Goal: Task Accomplishment & Management: Manage account settings

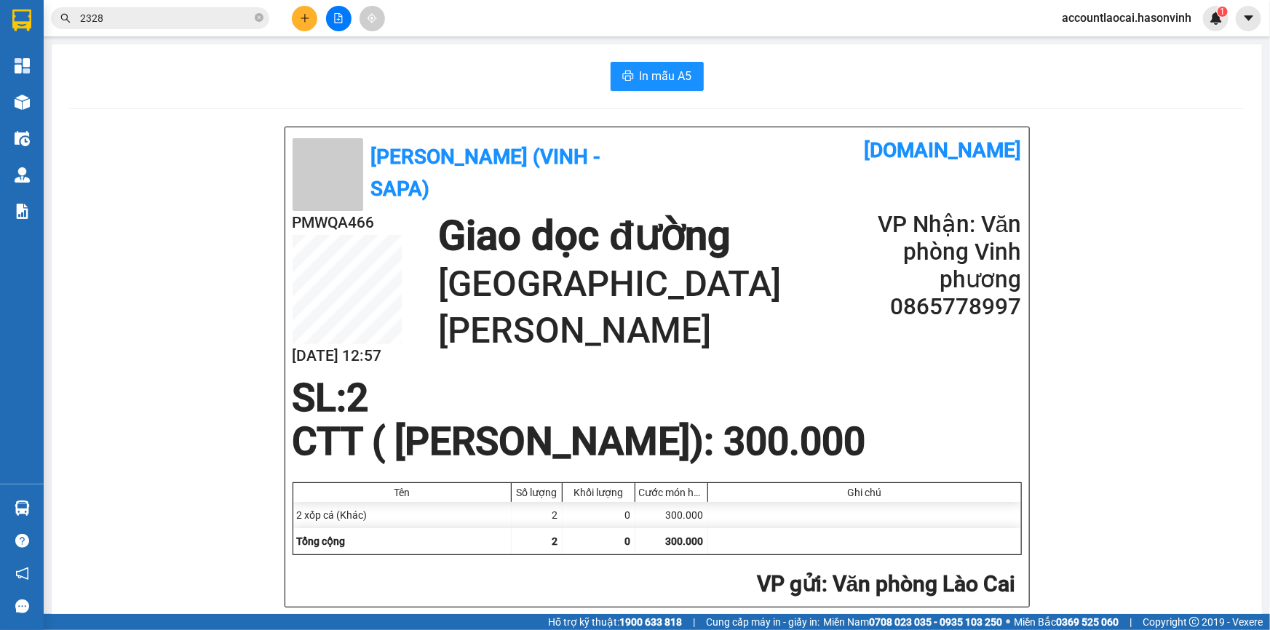
scroll to position [1040, 0]
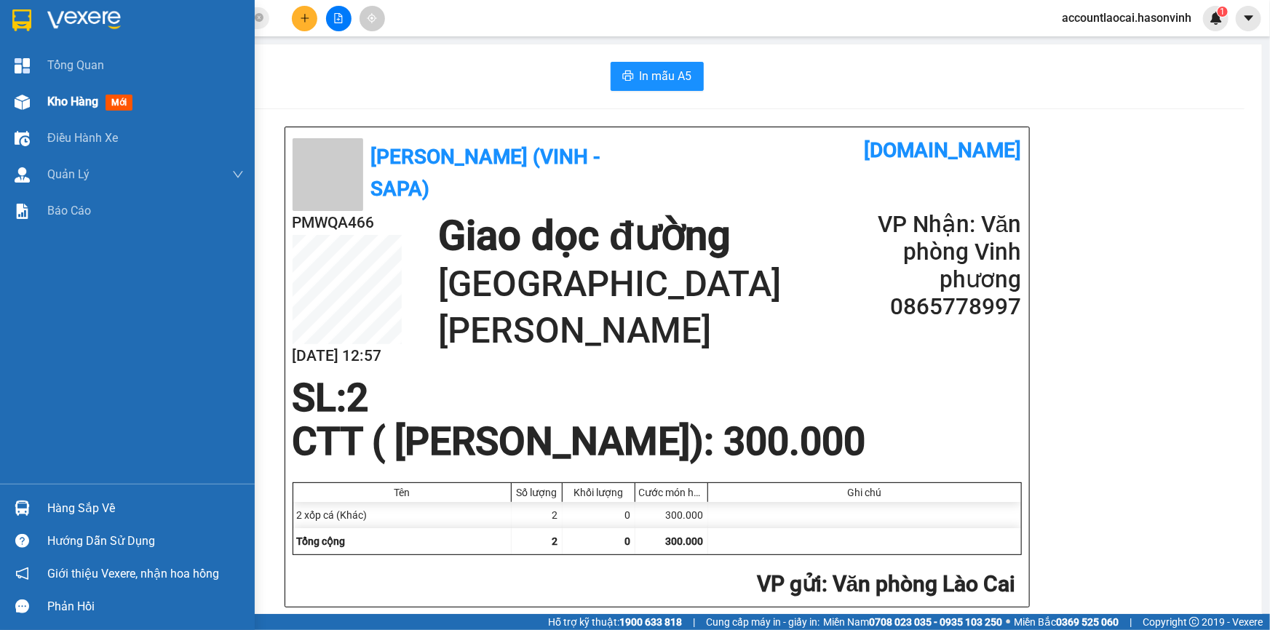
click at [7, 114] on div "Kho hàng mới" at bounding box center [127, 102] width 255 height 36
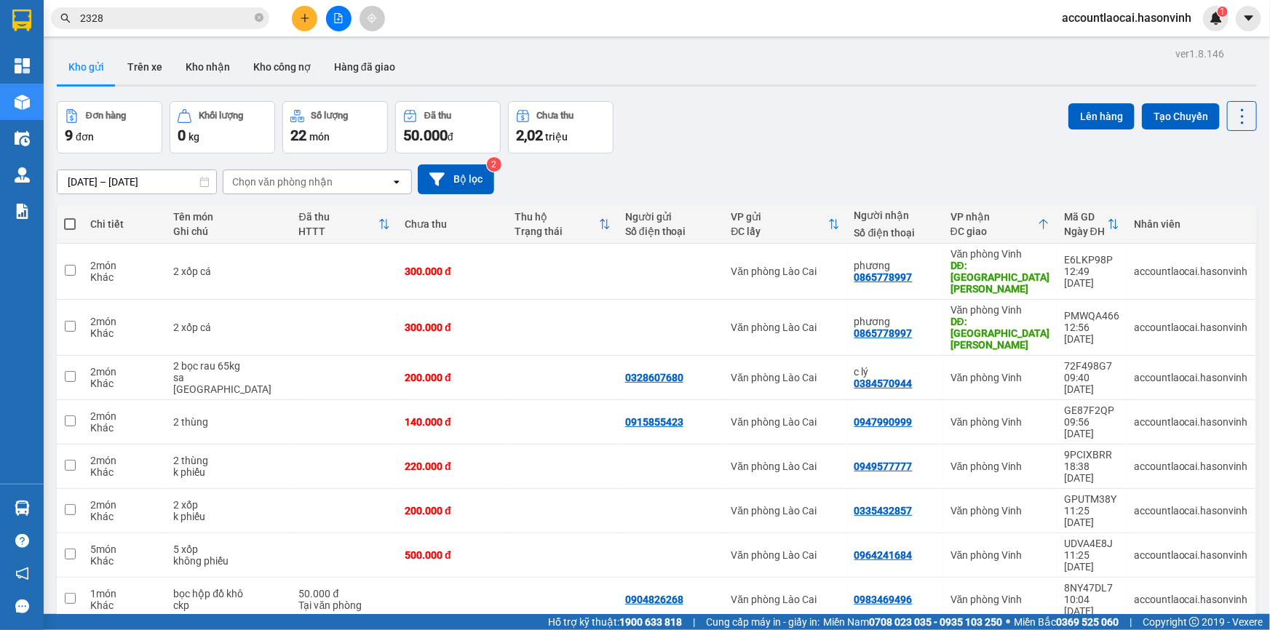
click at [44, 109] on main "ver 1.8.146 Kho gửi Trên xe Kho nhận Kho công nợ Hàng đã giao Đơn hàng 9 đơn Kh…" at bounding box center [635, 307] width 1270 height 614
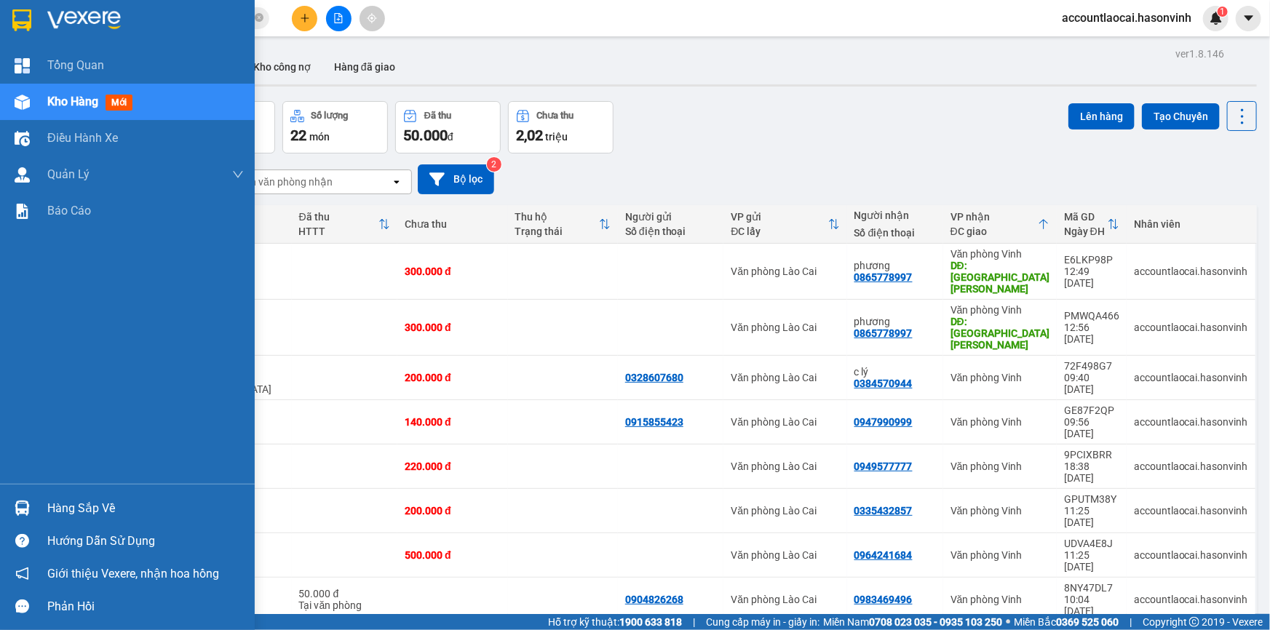
click at [4, 105] on div "Kho hàng mới" at bounding box center [127, 102] width 255 height 36
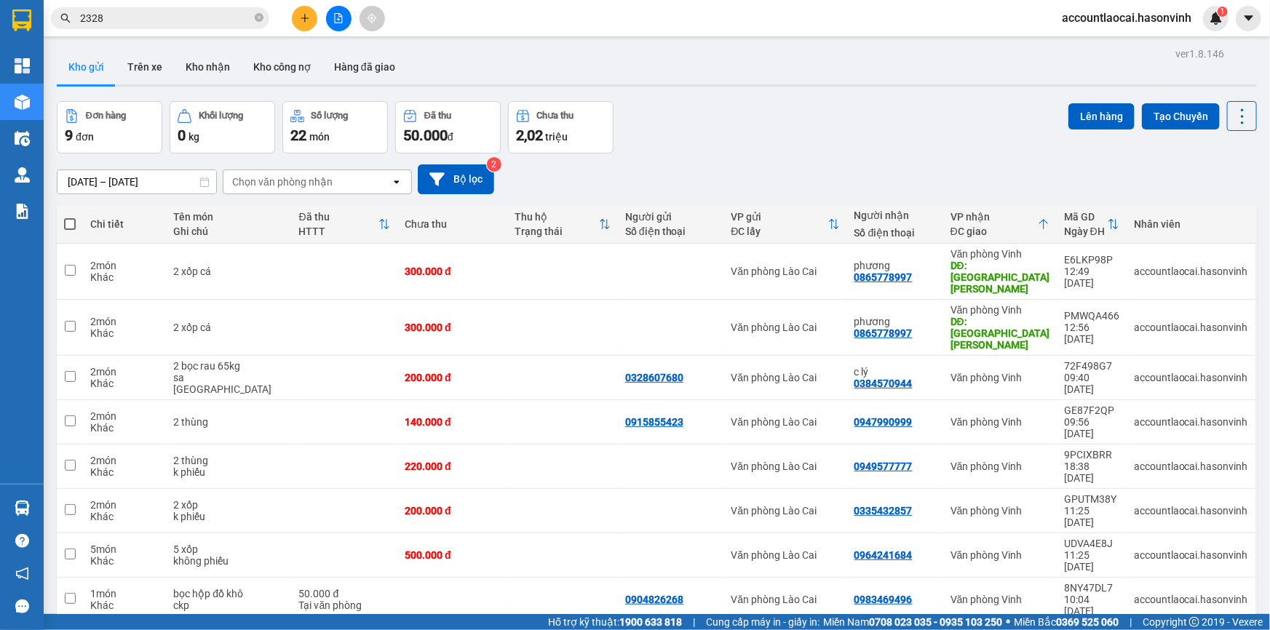
click at [338, 25] on button at bounding box center [338, 18] width 25 height 25
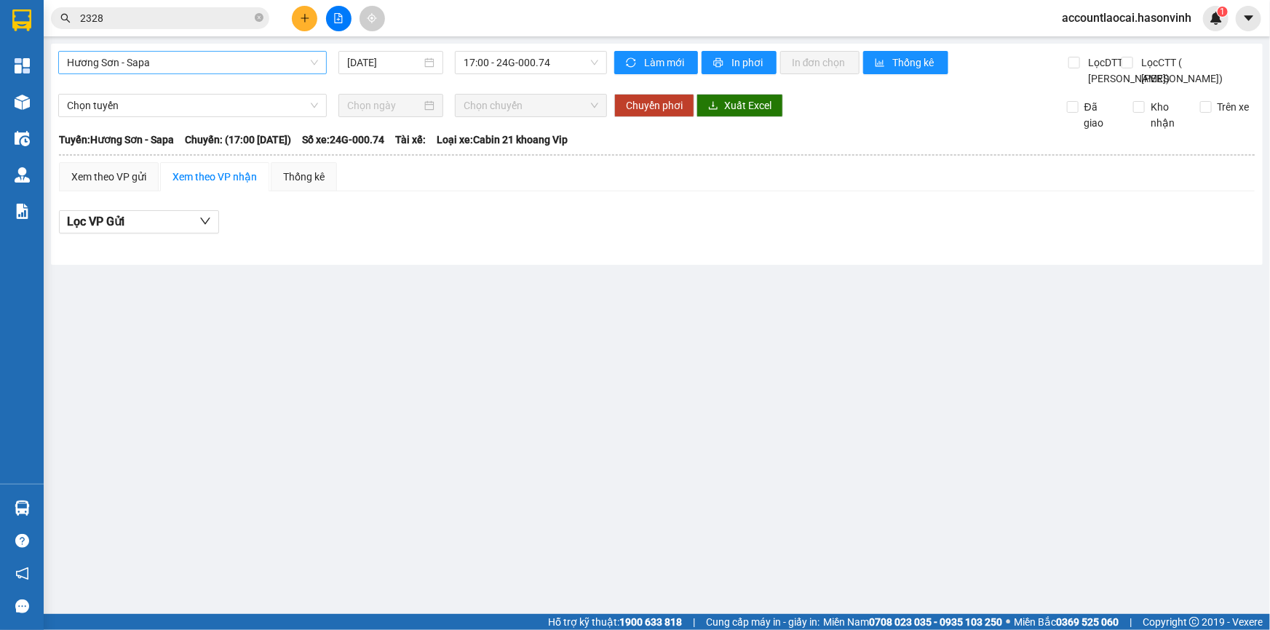
click at [131, 60] on span "Hương Sơn - Sapa" at bounding box center [192, 63] width 251 height 22
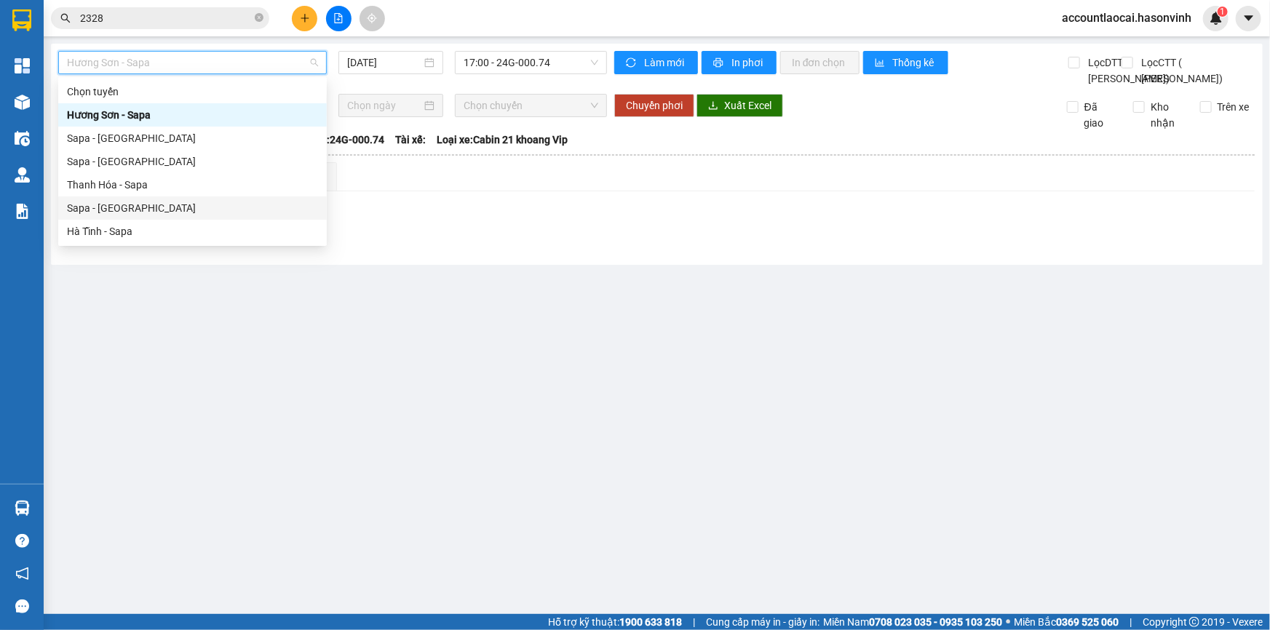
click at [116, 199] on div "Sapa - [GEOGRAPHIC_DATA]" at bounding box center [192, 207] width 268 height 23
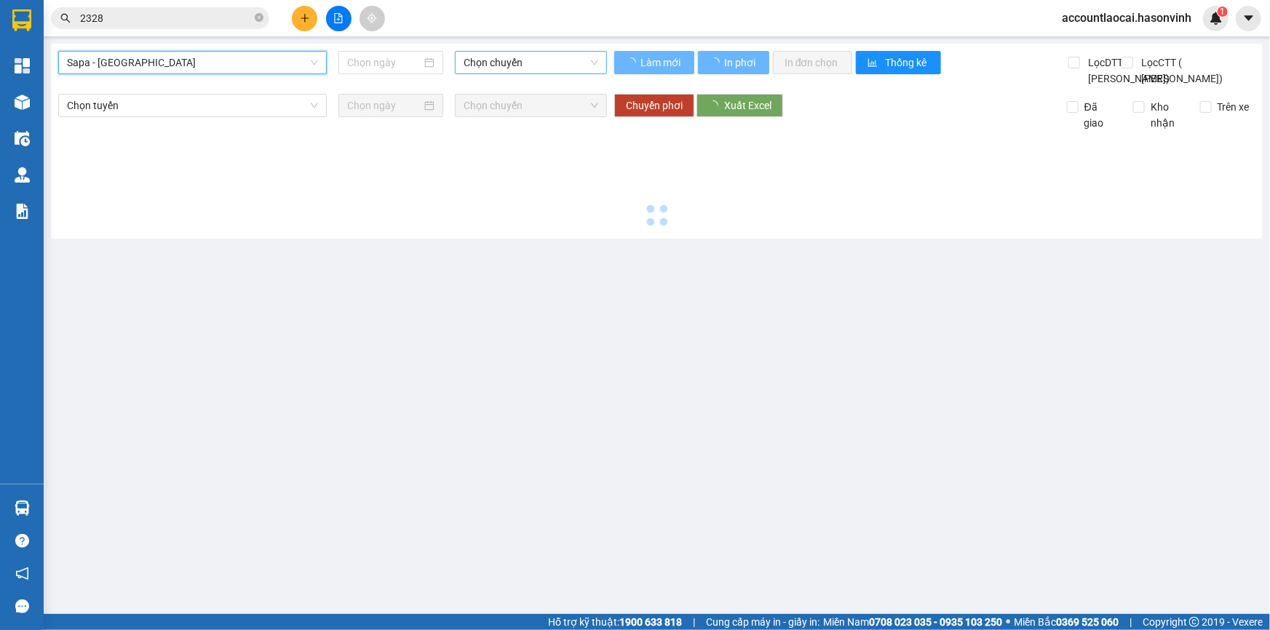
type input "[DATE]"
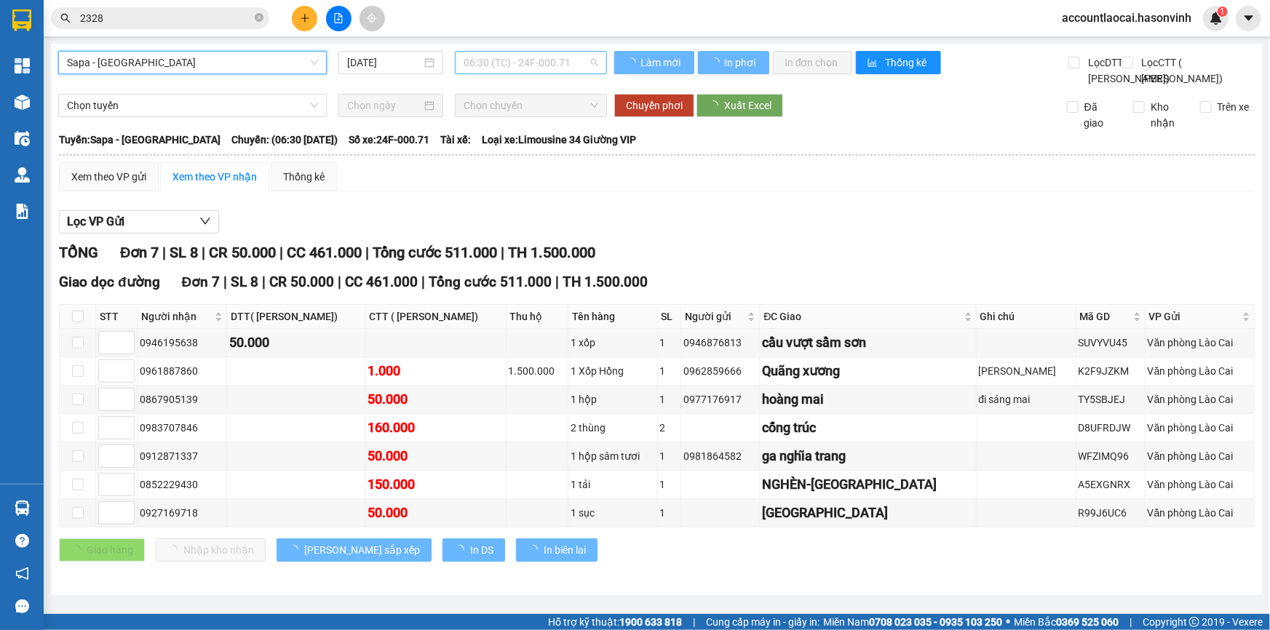
click at [508, 68] on span "06:30 (TC) - 24F-000.71" at bounding box center [530, 63] width 135 height 22
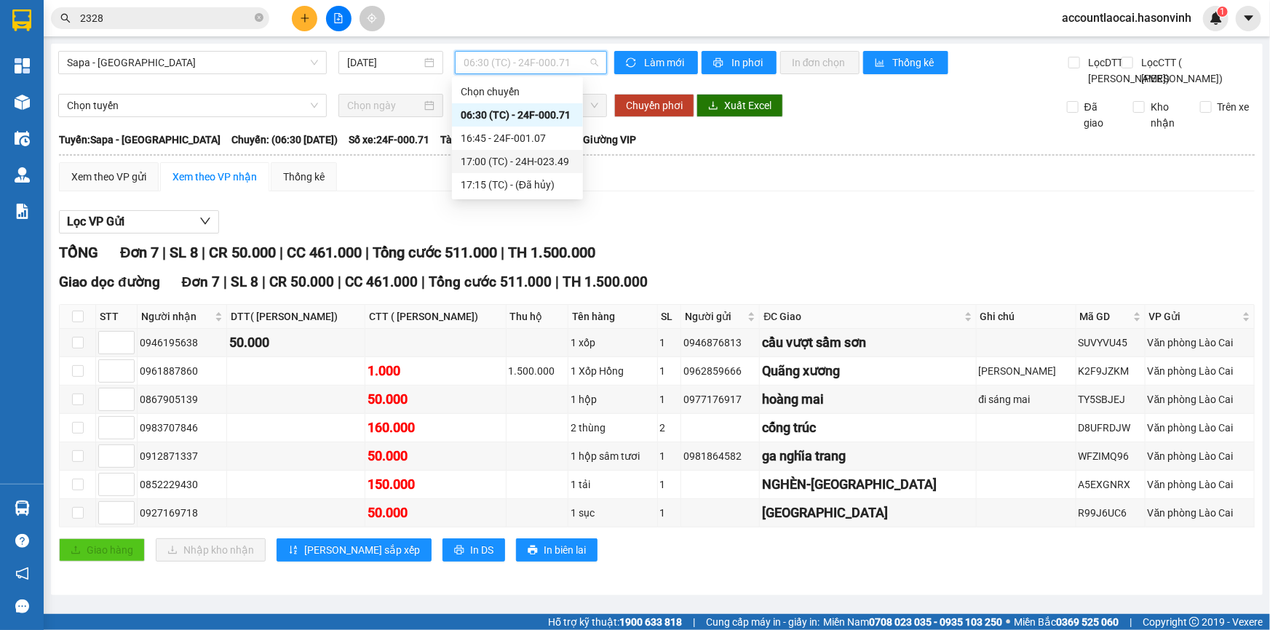
click at [502, 146] on div "16:45 - 24F-001.07" at bounding box center [517, 138] width 131 height 23
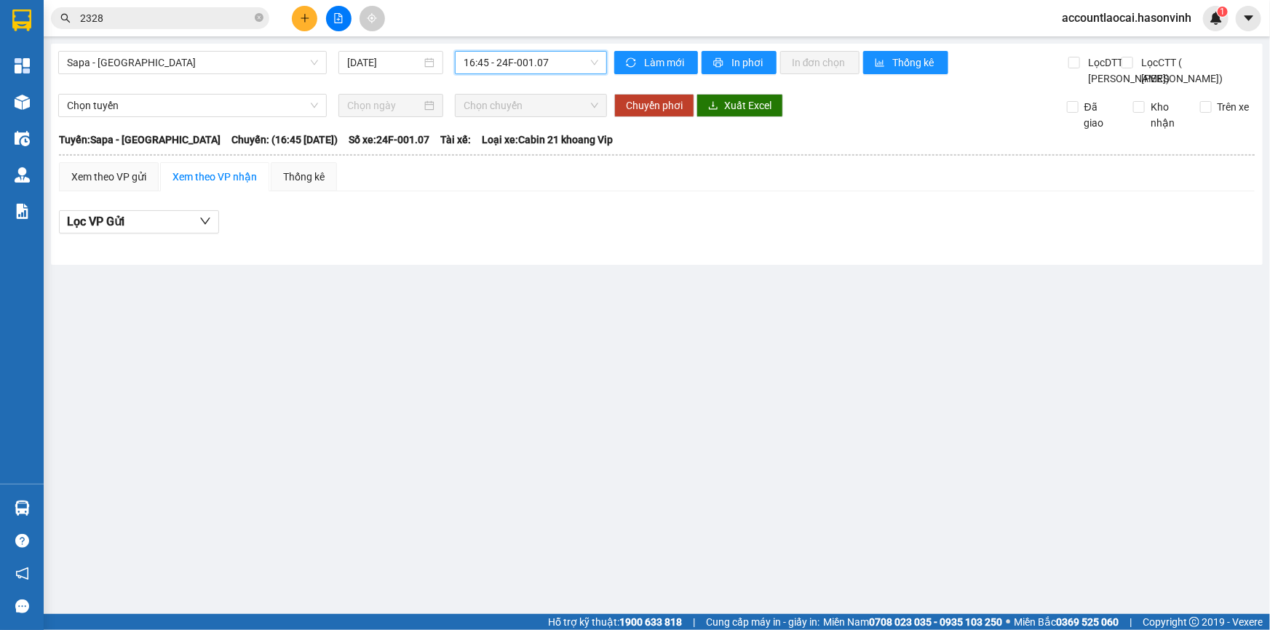
click at [522, 52] on span "16:45 - 24F-001.07" at bounding box center [530, 63] width 135 height 22
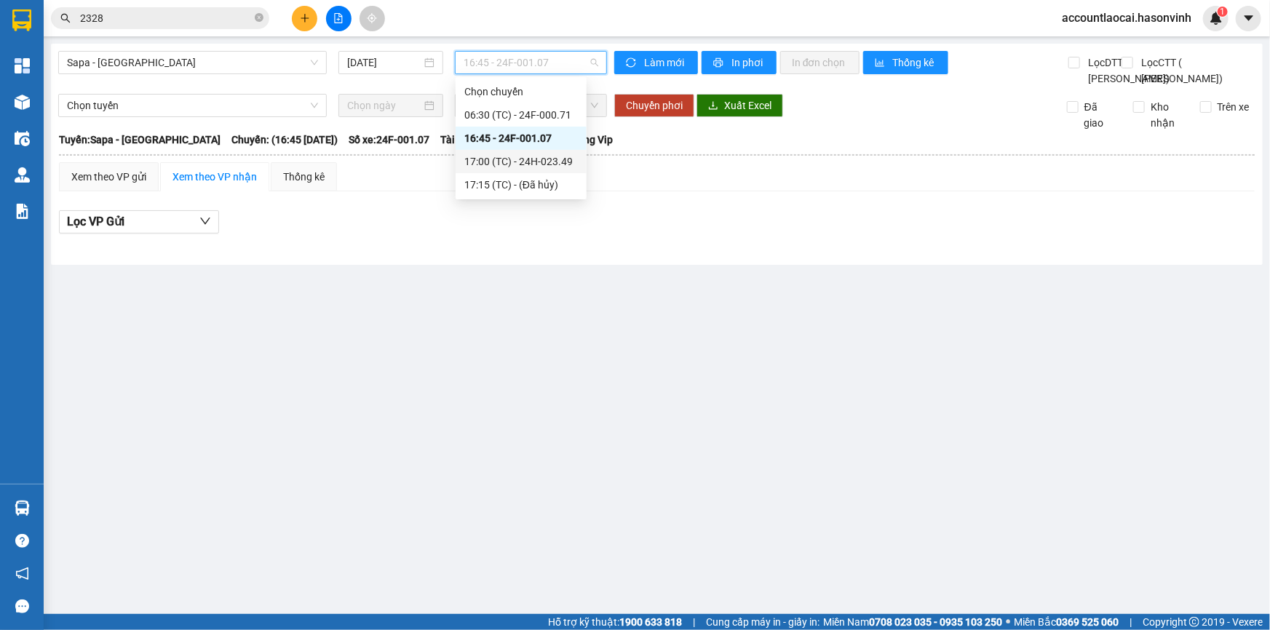
click at [522, 158] on div "17:00 (TC) - 24H-023.49" at bounding box center [520, 162] width 113 height 16
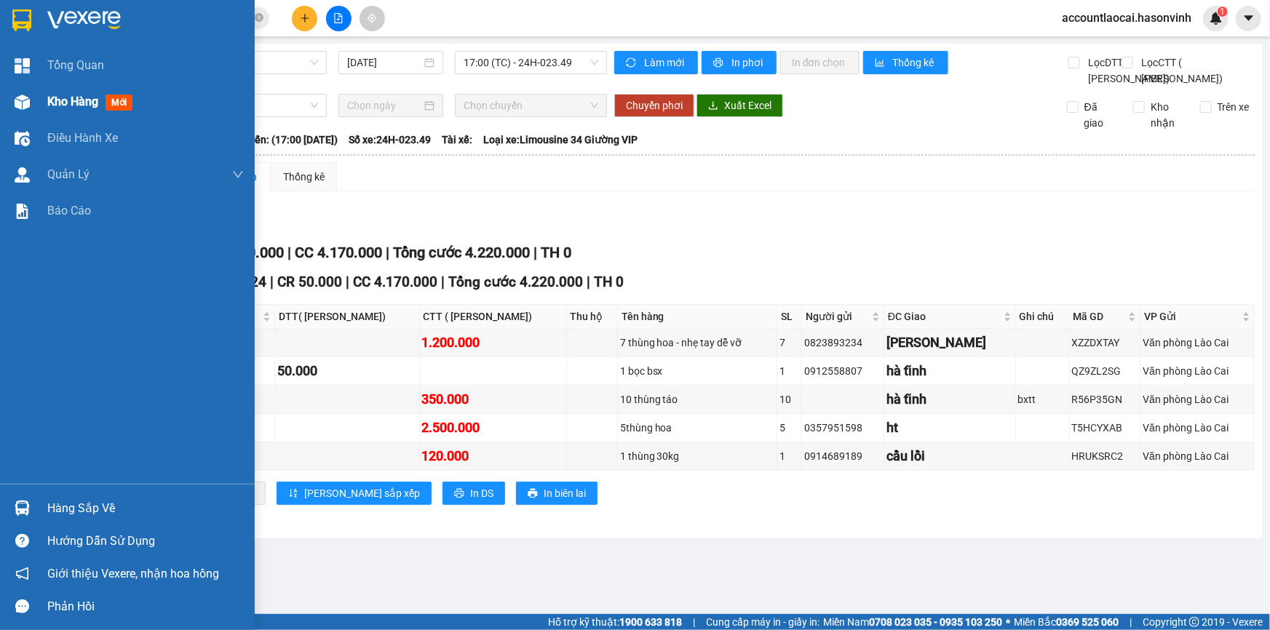
click at [23, 99] on img at bounding box center [22, 102] width 15 height 15
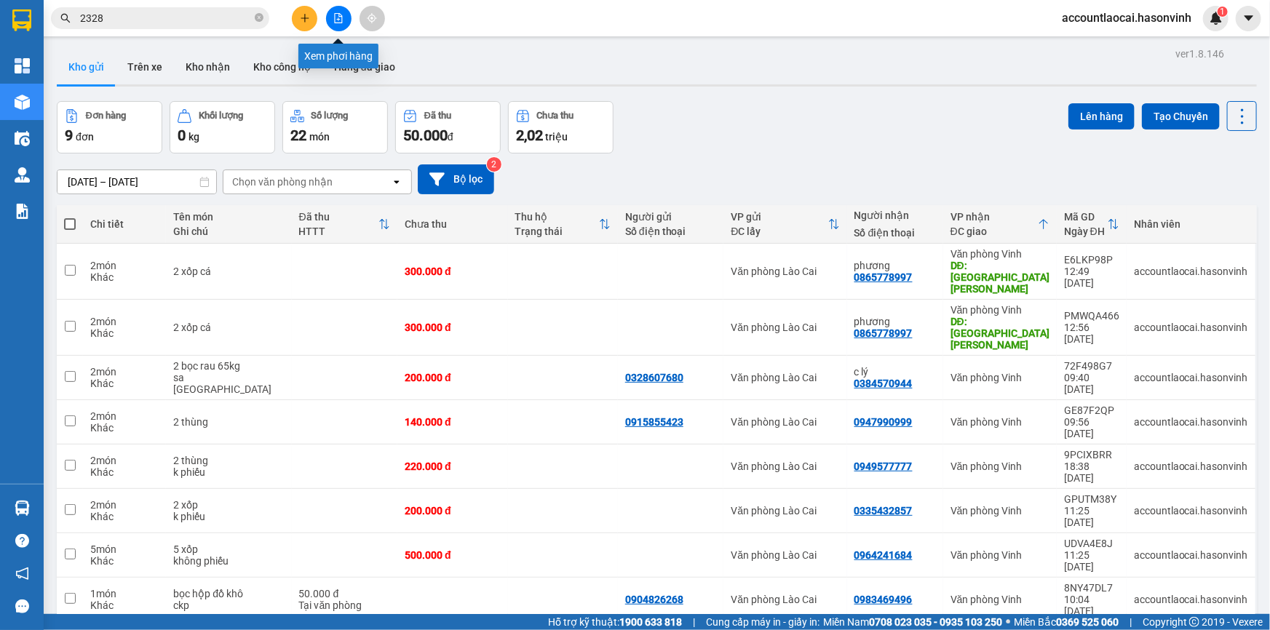
click at [342, 12] on button at bounding box center [338, 18] width 25 height 25
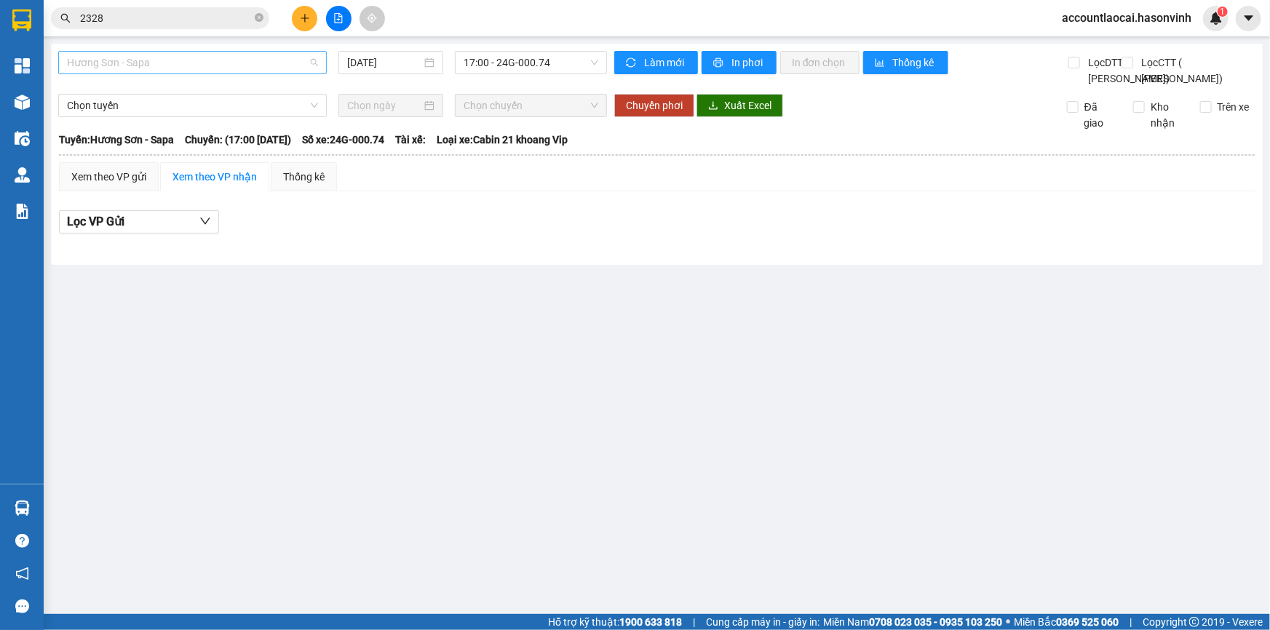
click at [189, 52] on span "Hương Sơn - Sapa" at bounding box center [192, 63] width 251 height 22
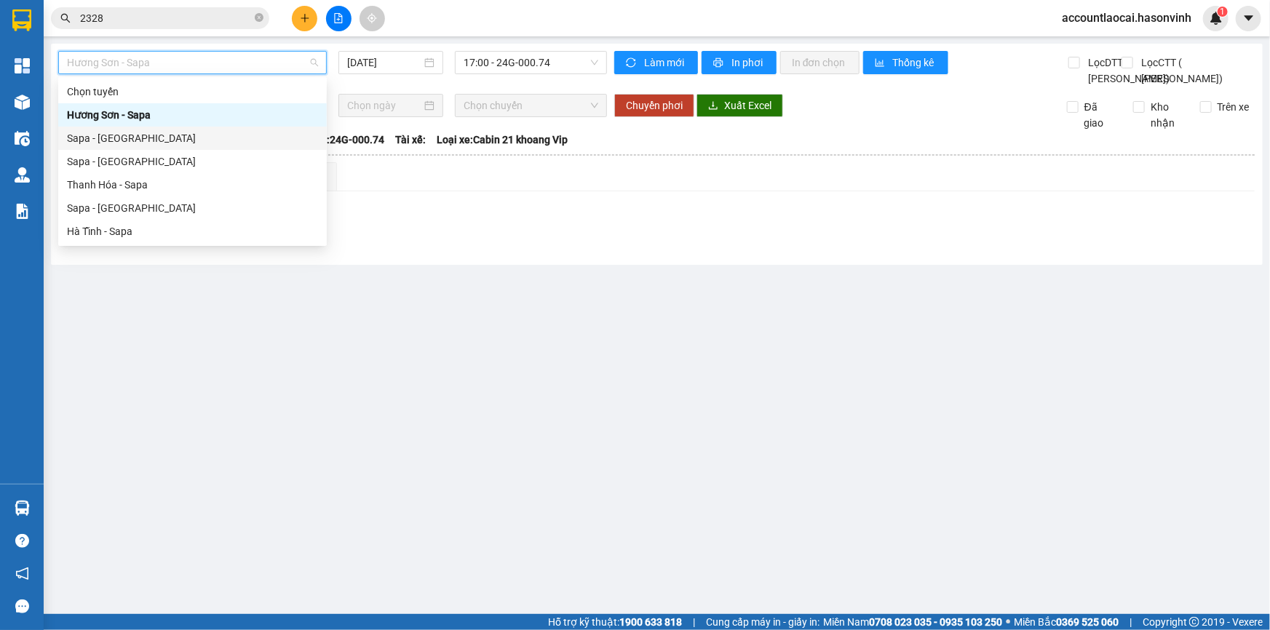
click at [159, 134] on div "Sapa - [GEOGRAPHIC_DATA]" at bounding box center [192, 138] width 251 height 16
type input "[DATE]"
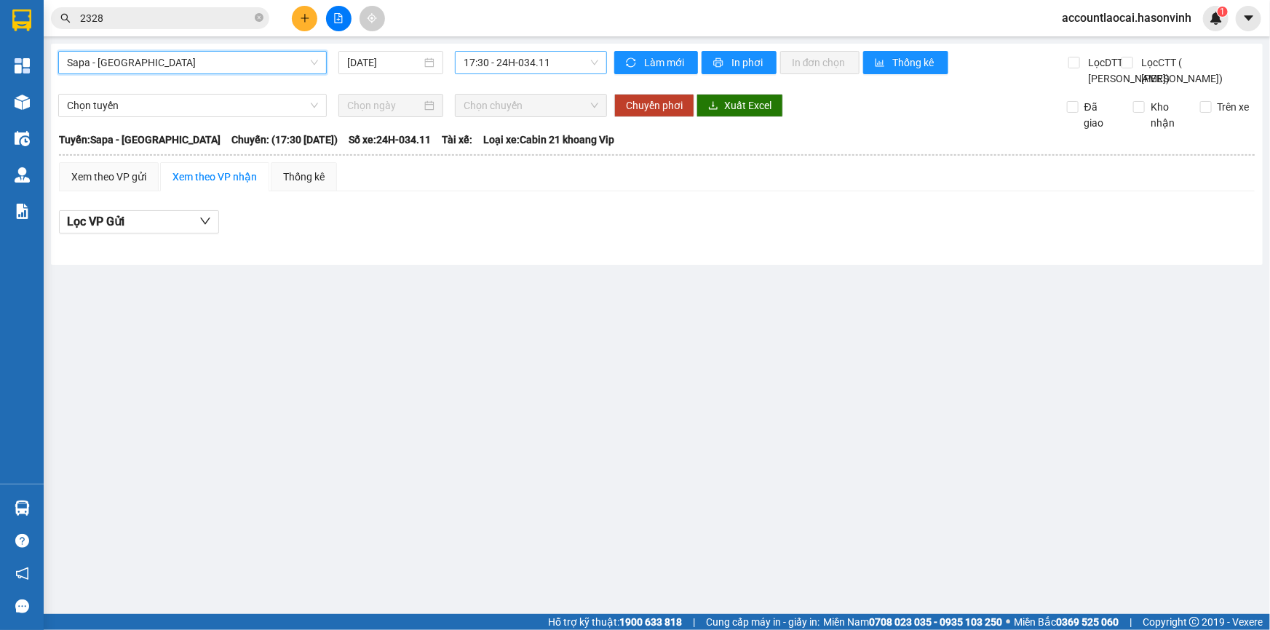
click at [474, 71] on span "17:30 - 24H-034.11" at bounding box center [530, 63] width 135 height 22
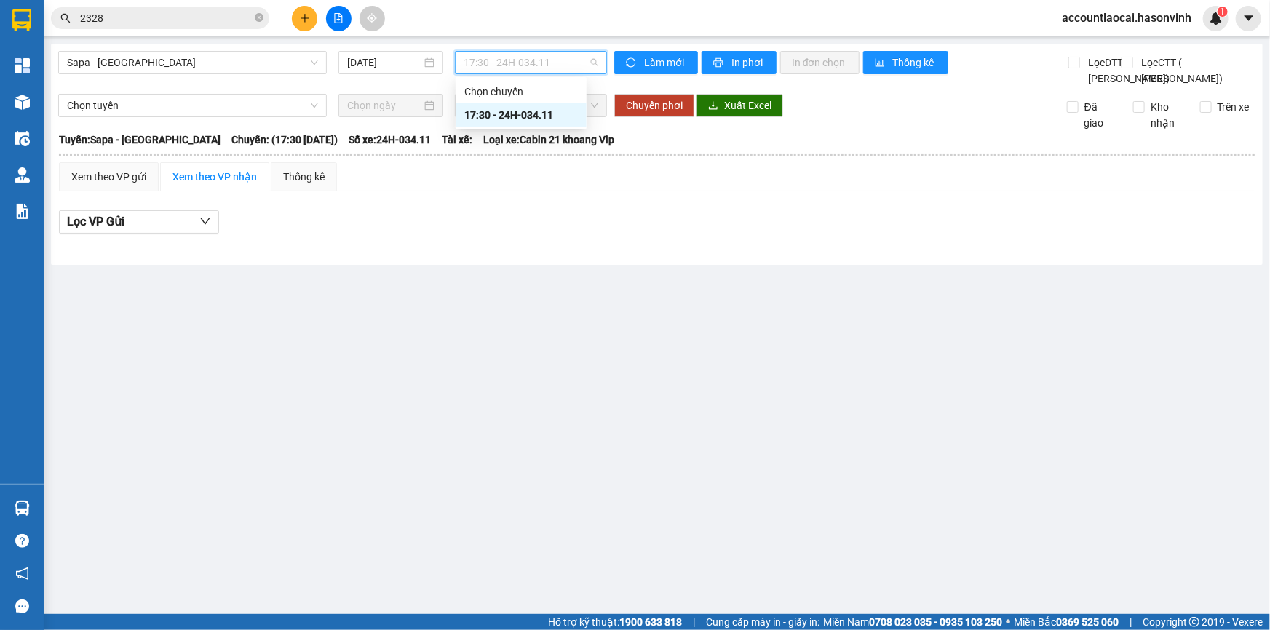
click at [470, 111] on div "17:30 - 24H-034.11" at bounding box center [520, 115] width 113 height 16
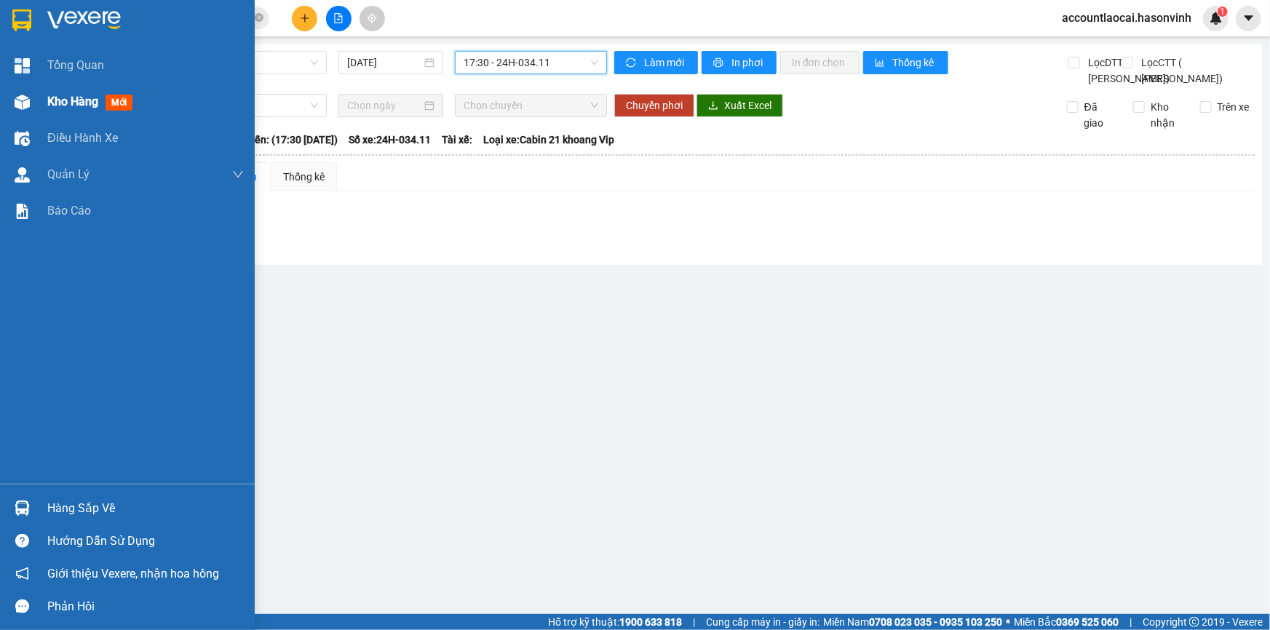
click at [27, 102] on img at bounding box center [22, 102] width 15 height 15
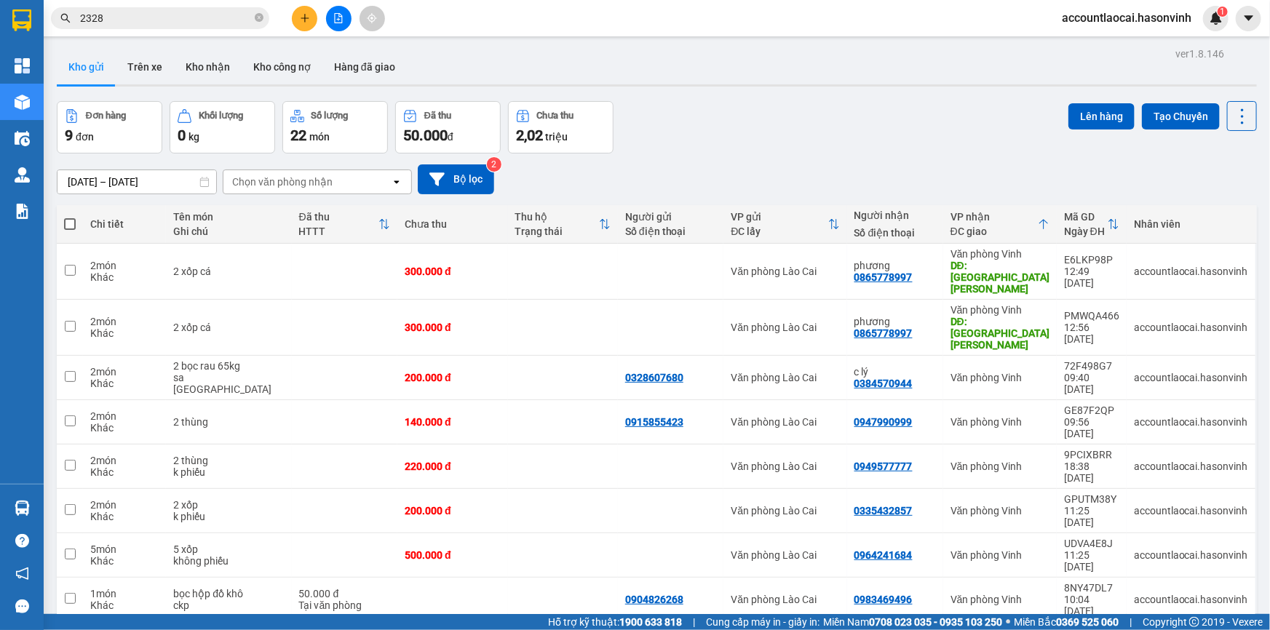
click at [301, 22] on icon "plus" at bounding box center [305, 18] width 10 height 10
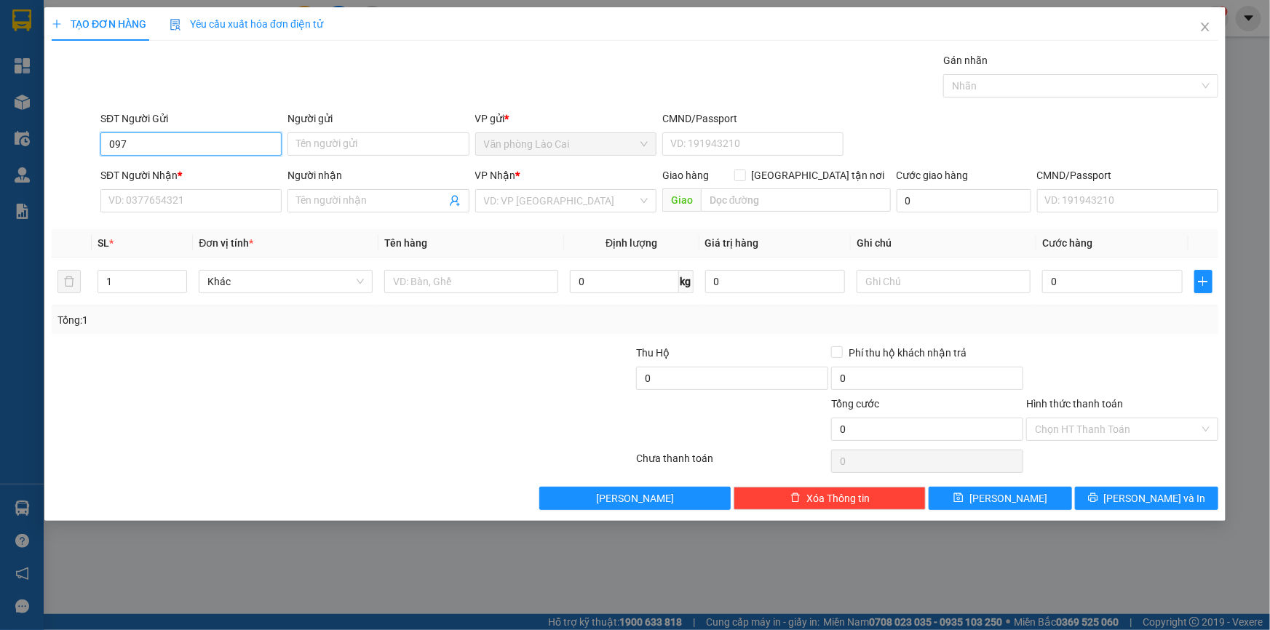
type input "0976"
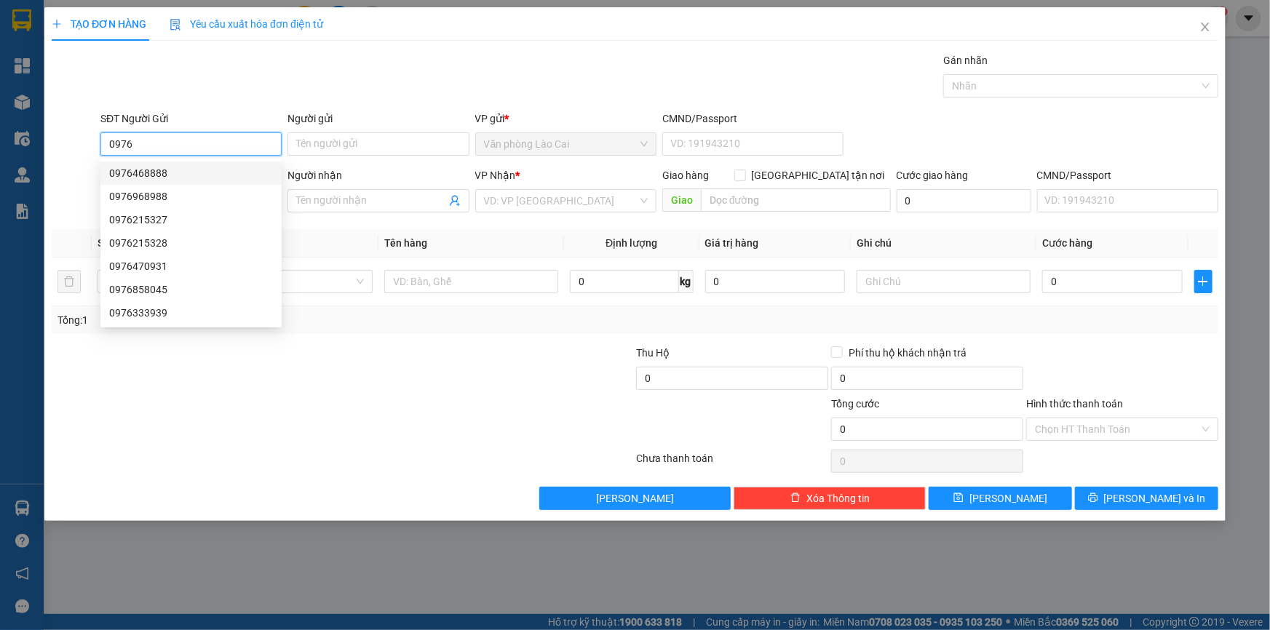
drag, startPoint x: 180, startPoint y: 146, endPoint x: 71, endPoint y: 132, distance: 109.2
click at [71, 132] on div "SĐT Người Gửi 0976 Người gửi Tên người gửi VP gửi * Văn phòng Lào Cai CMND/Pass…" at bounding box center [634, 136] width 1169 height 51
click at [319, 271] on span "Khác" at bounding box center [285, 282] width 156 height 22
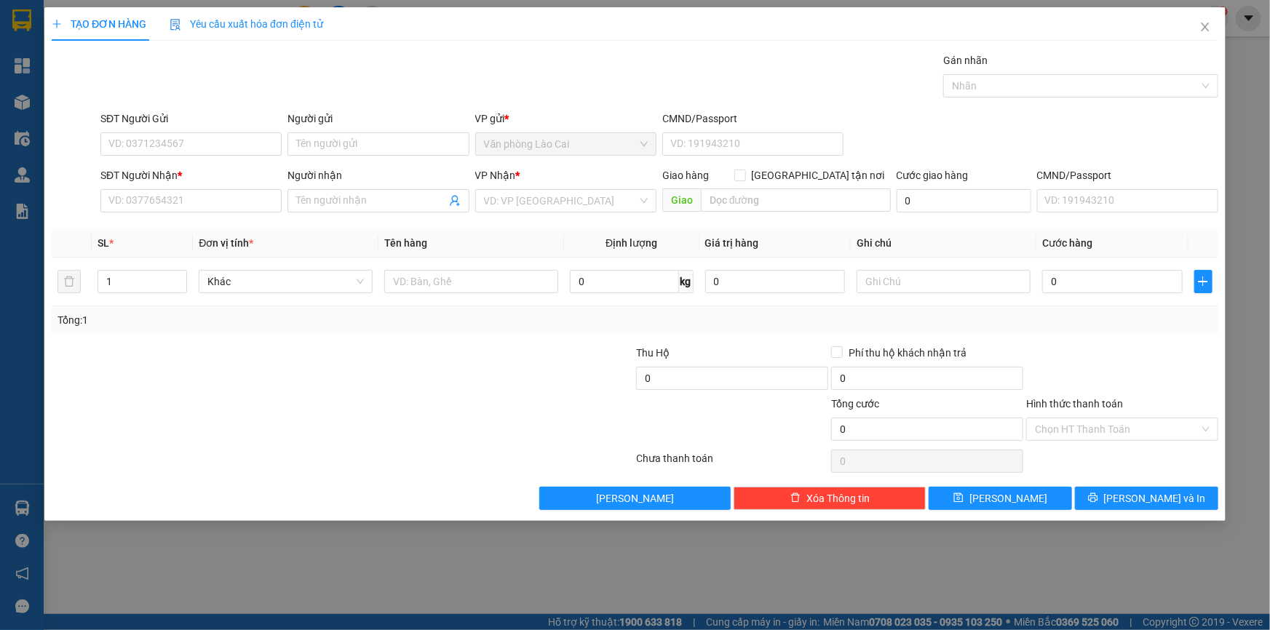
click at [298, 253] on th "Đơn vị tính *" at bounding box center [286, 243] width 186 height 28
click at [129, 212] on div "SĐT Người Nhận * VD: 0377654321" at bounding box center [190, 192] width 181 height 51
click at [138, 204] on input "SĐT Người Nhận *" at bounding box center [190, 200] width 181 height 23
click at [137, 236] on div "0976223769" at bounding box center [191, 230] width 164 height 16
type input "0976223769"
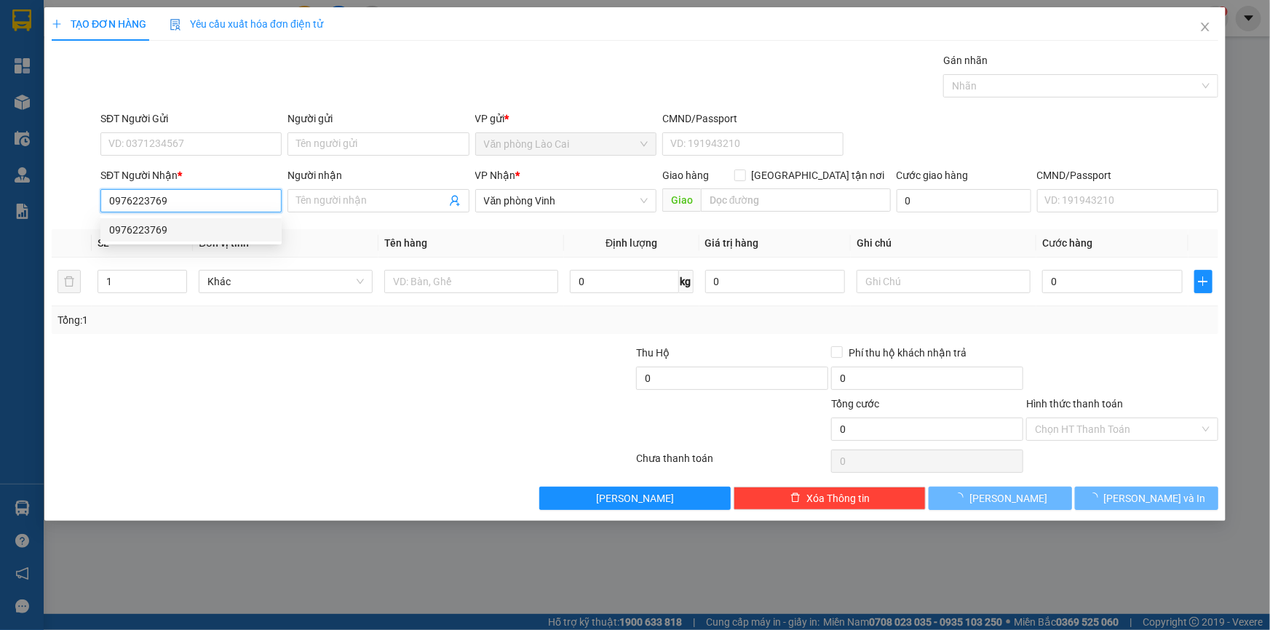
type input "220.000"
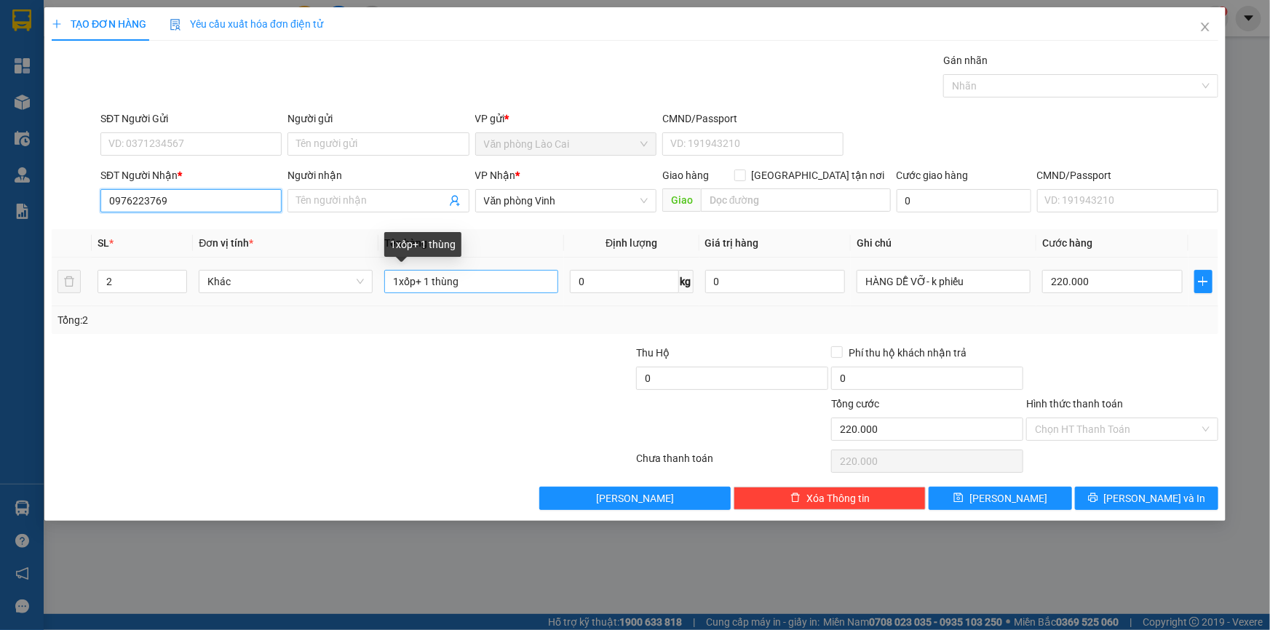
type input "0976223769"
drag, startPoint x: 461, startPoint y: 279, endPoint x: 367, endPoint y: 266, distance: 95.5
click at [367, 266] on tr "2 Khác 1xốp+ 1 thùng 0 kg 0 HÀNG DỄ VỠ- k phiếu 220.000" at bounding box center [635, 282] width 1166 height 49
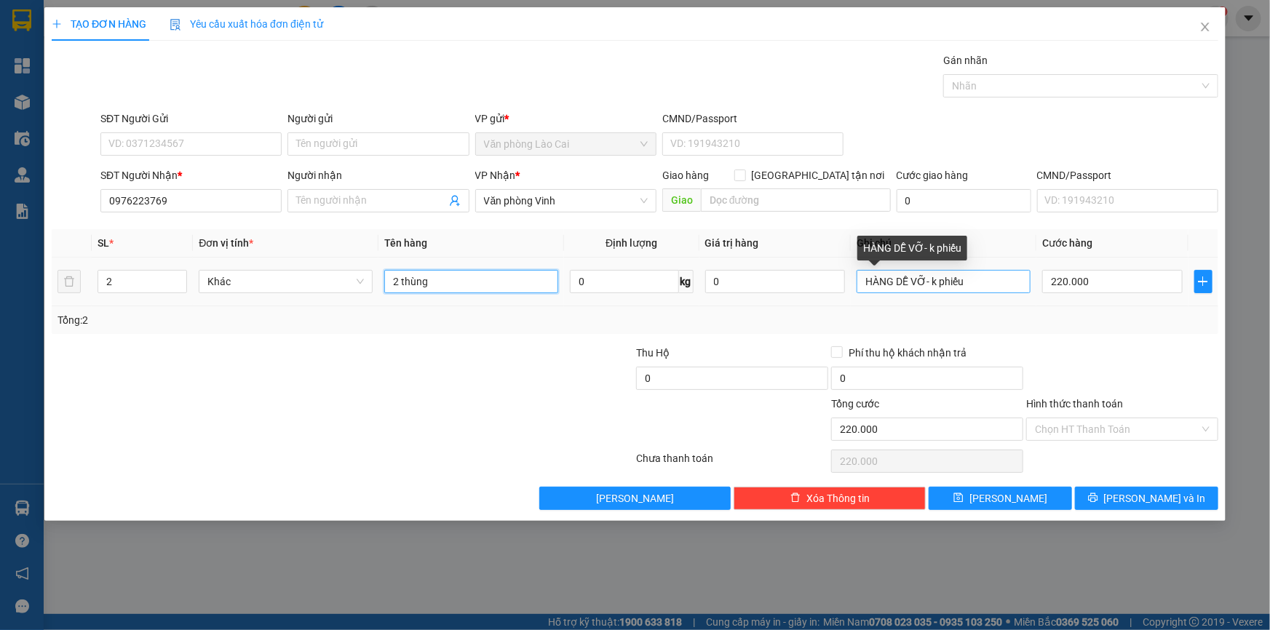
type input "2 thùng"
click at [962, 284] on input "HÀNG DỄ VỠ- k phiếu" at bounding box center [943, 281] width 174 height 23
drag, startPoint x: 993, startPoint y: 279, endPoint x: 864, endPoint y: 273, distance: 129.6
click at [864, 273] on input "HÀNG DỄ VỠ- k phiếu" at bounding box center [943, 281] width 174 height 23
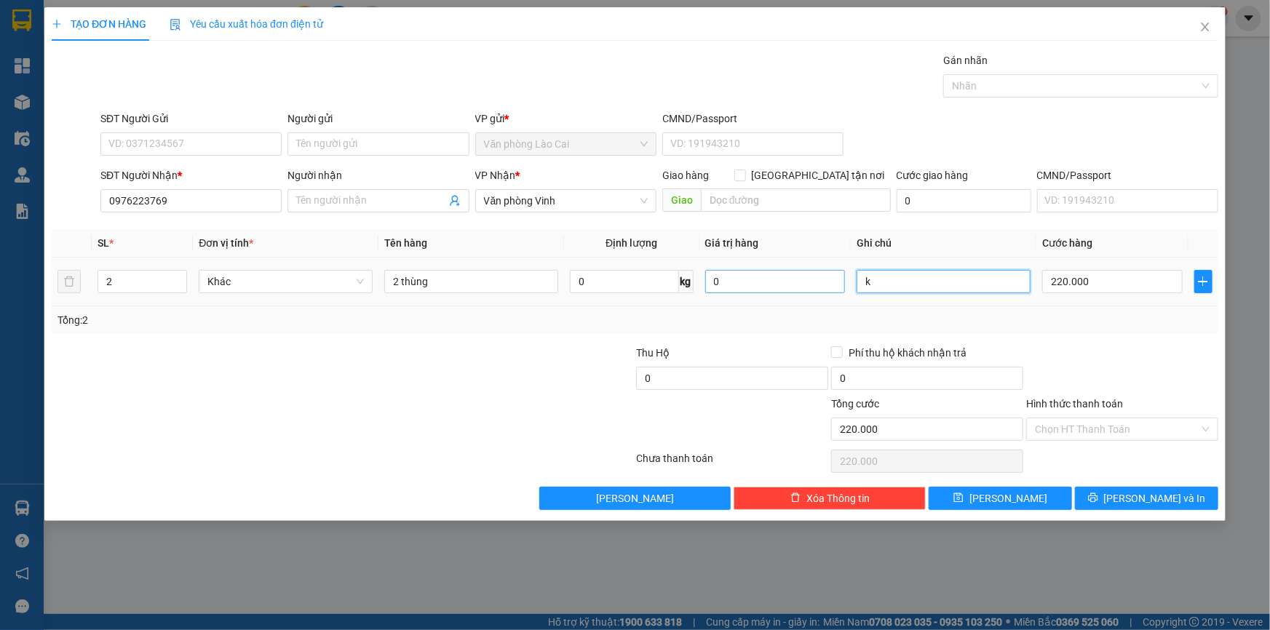
type input "k"
type input "không phiếu"
drag, startPoint x: 928, startPoint y: 277, endPoint x: 814, endPoint y: 271, distance: 114.4
click at [814, 271] on tr "2 Khác 2 thùng 0 kg 0 không phiếu 220.000" at bounding box center [635, 282] width 1166 height 49
click at [1112, 280] on input "220.000" at bounding box center [1112, 281] width 140 height 23
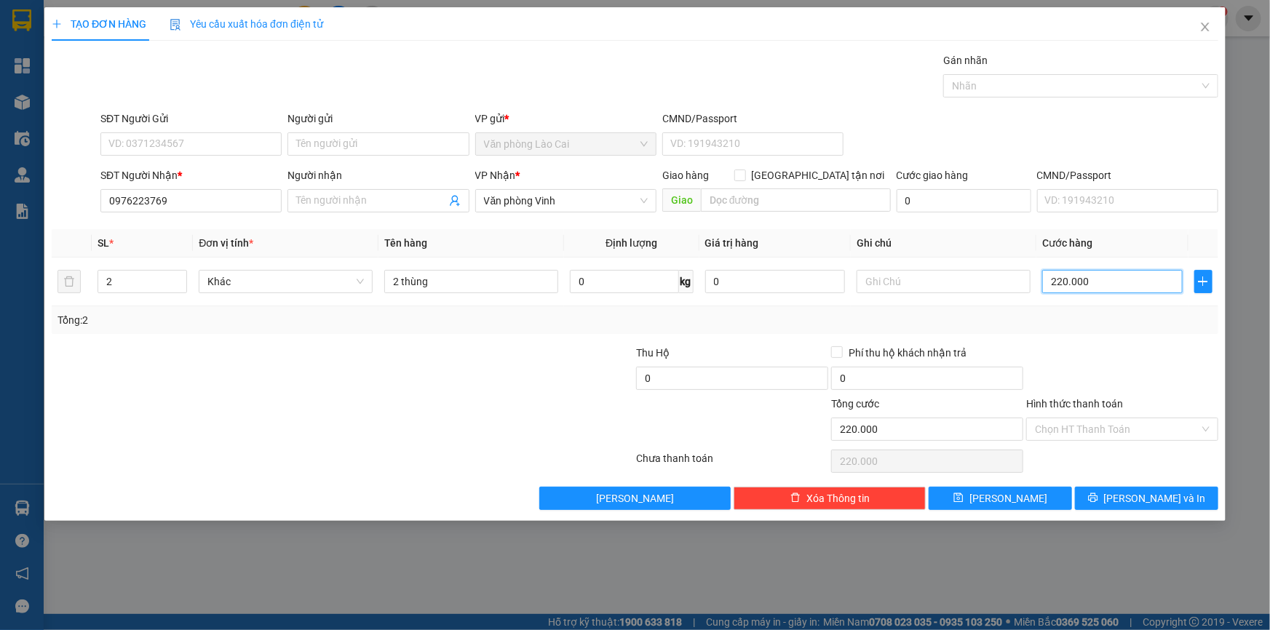
type input "2"
type input "20"
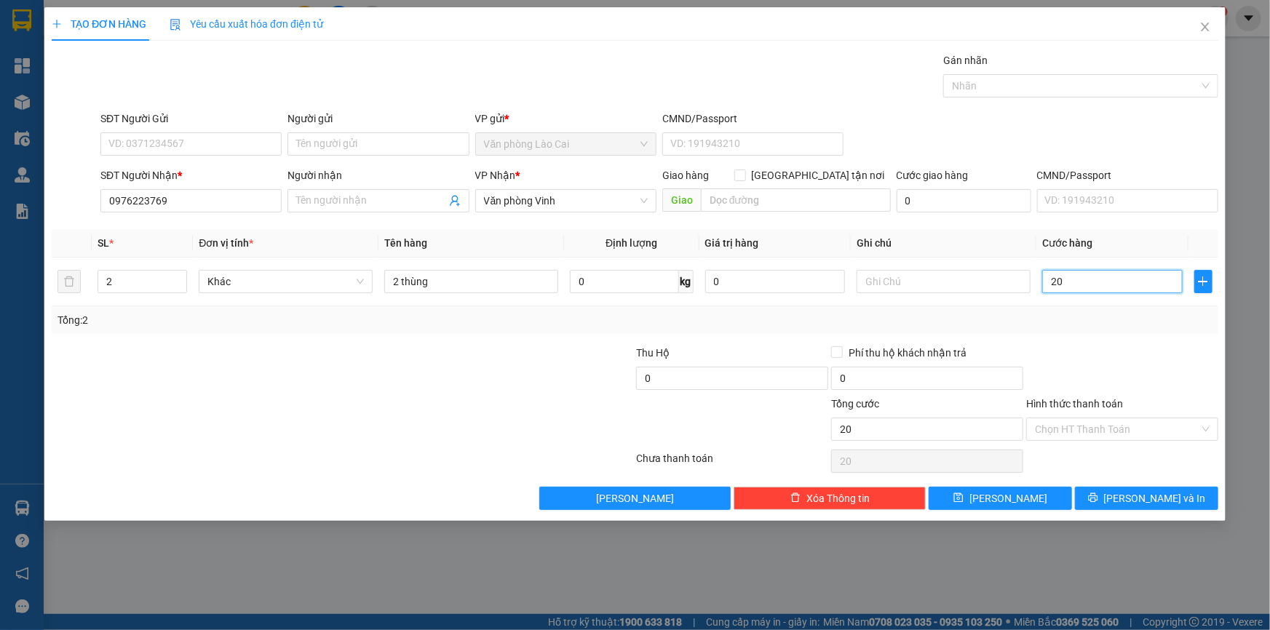
type input "200"
type input "200.000"
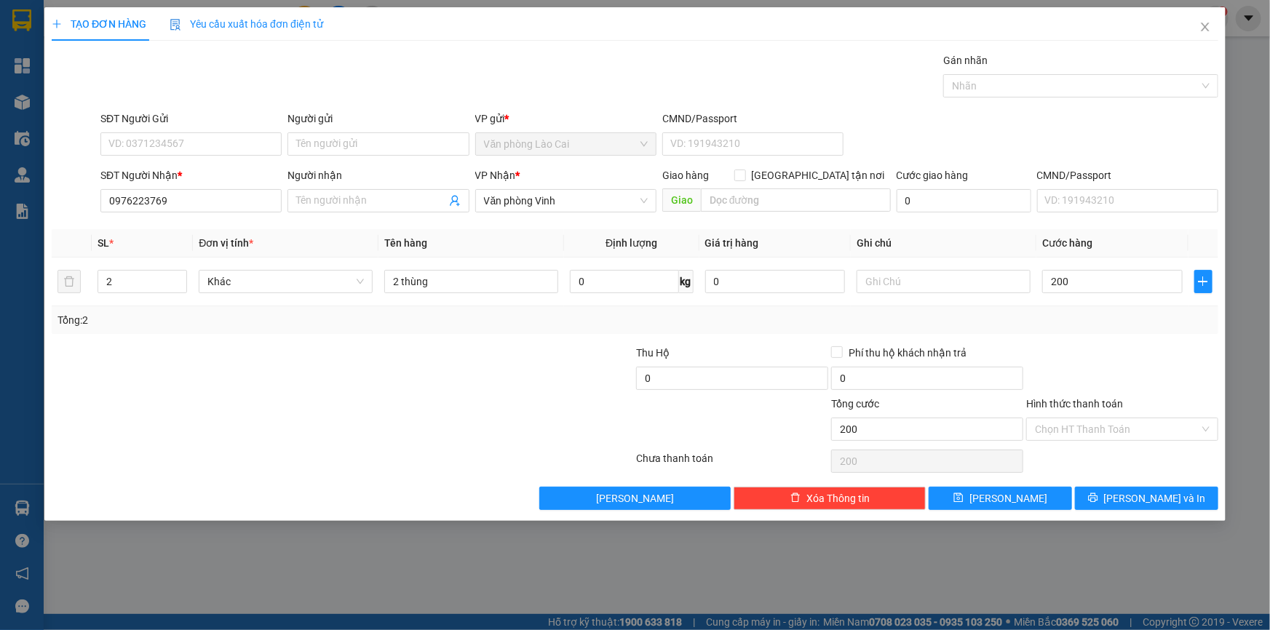
type input "200.000"
click at [1094, 348] on div at bounding box center [1121, 370] width 195 height 51
click at [1172, 500] on span "Lưu và In" at bounding box center [1155, 498] width 102 height 16
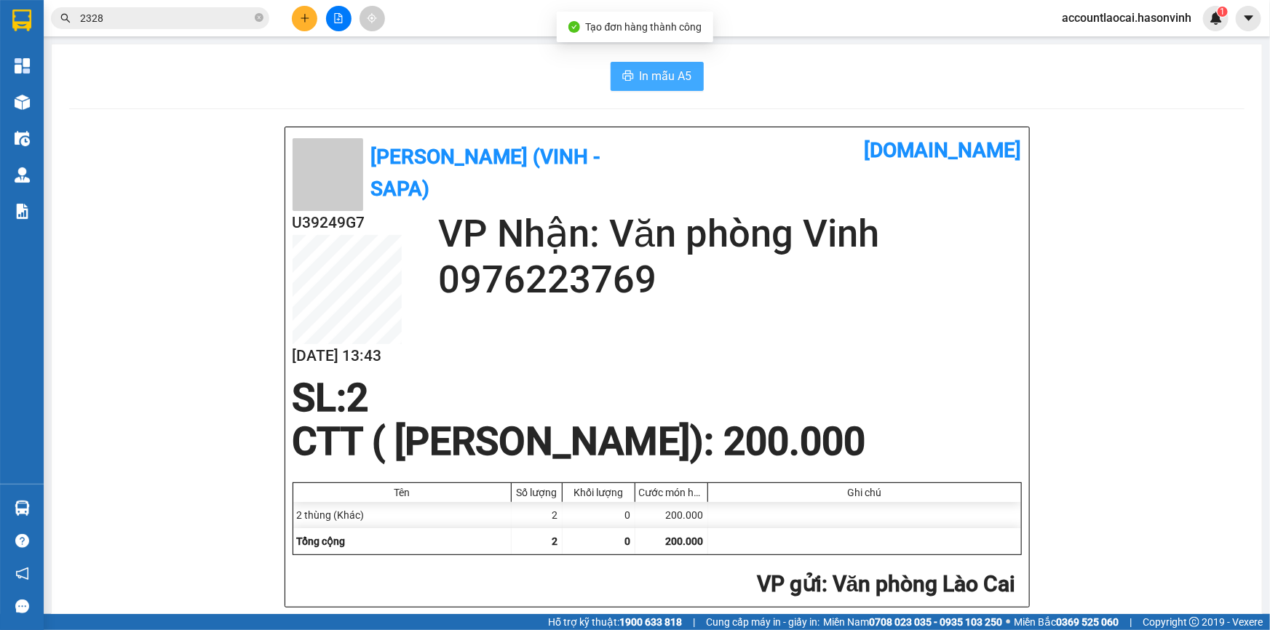
click at [629, 72] on button "In mẫu A5" at bounding box center [656, 76] width 93 height 29
click at [300, 15] on icon "plus" at bounding box center [305, 18] width 10 height 10
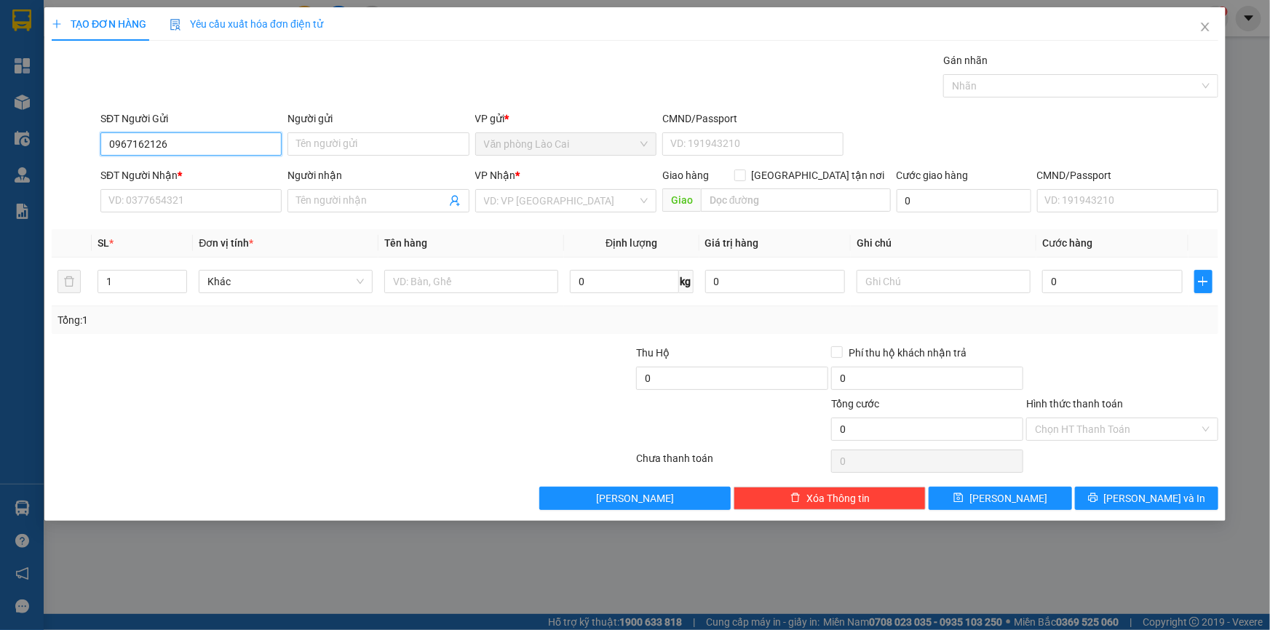
click at [168, 143] on input "0967162126" at bounding box center [190, 143] width 181 height 23
type input "0967162126"
click at [144, 201] on input "SĐT Người Nhận *" at bounding box center [190, 200] width 181 height 23
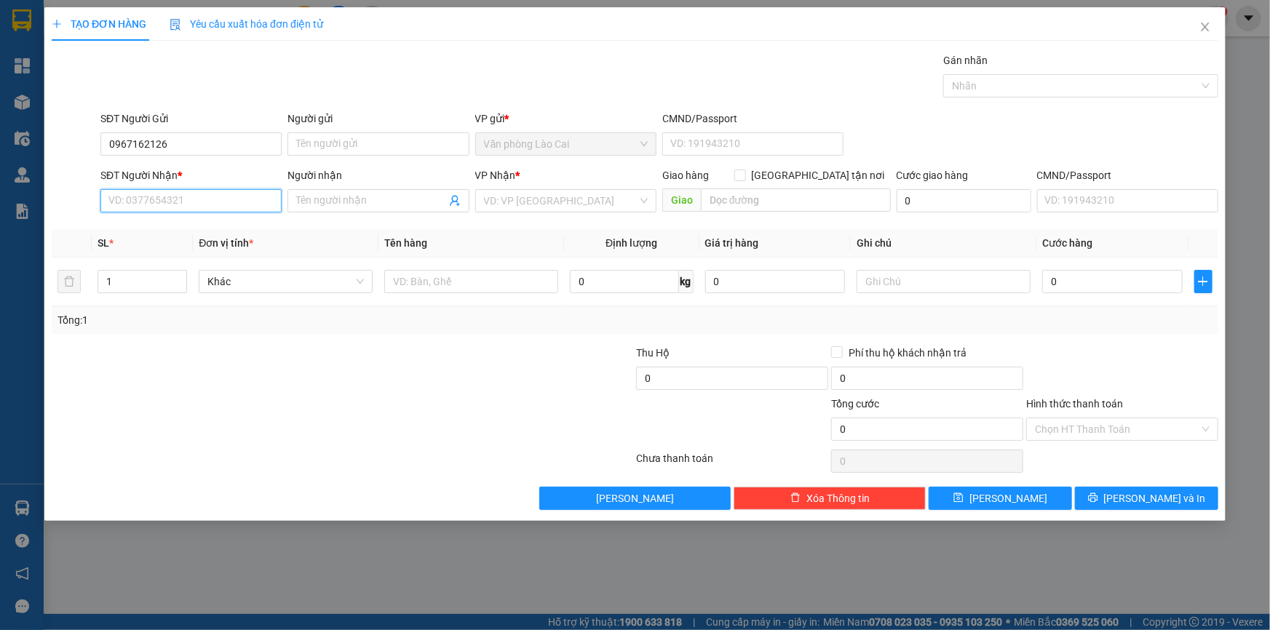
click at [144, 201] on input "SĐT Người Nhận *" at bounding box center [190, 200] width 181 height 23
type input "0344008294"
click at [153, 226] on div "0344008294" at bounding box center [191, 230] width 164 height 16
type input "HT"
type input "1.230.000"
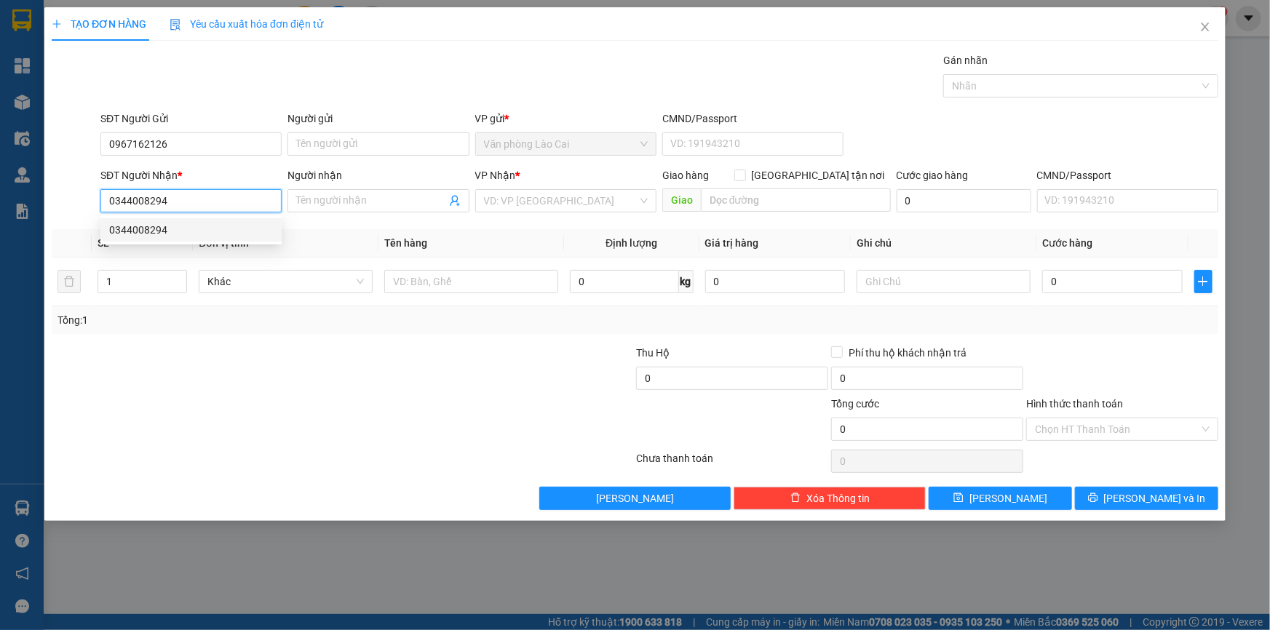
type input "30.000"
type input "100.000"
type input "0344008294"
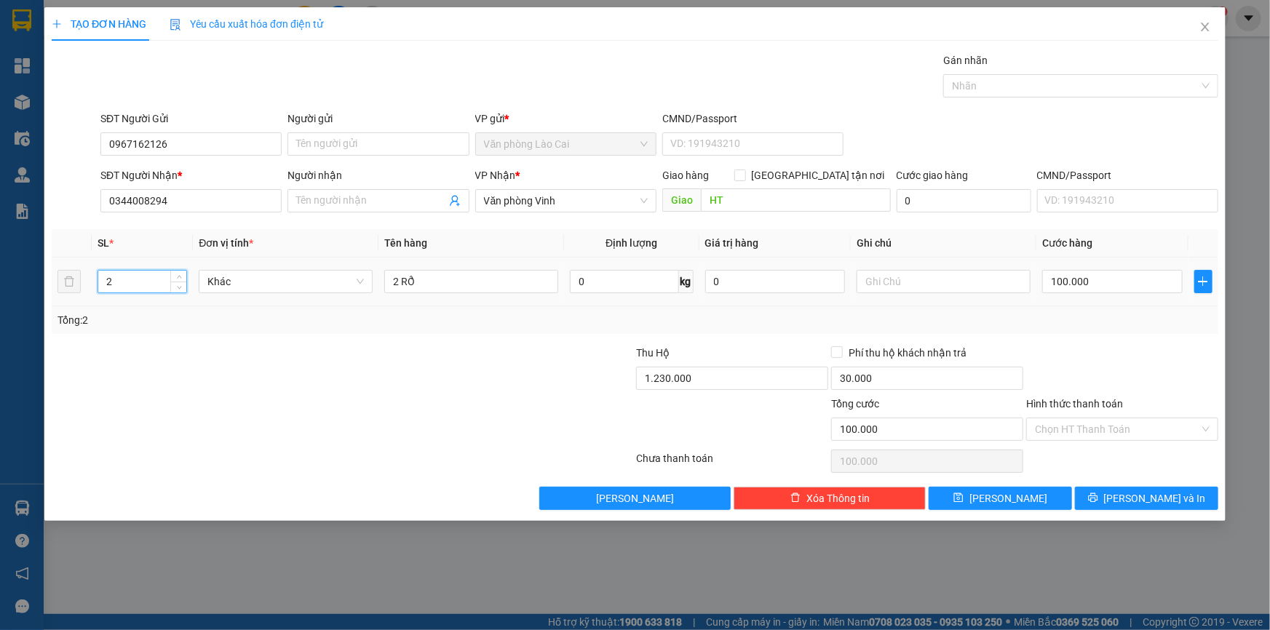
click at [79, 282] on tr "2 Khác 2 RỔ 0 kg 0 100.000" at bounding box center [635, 282] width 1166 height 49
type input "1"
drag, startPoint x: 453, startPoint y: 276, endPoint x: 386, endPoint y: 271, distance: 67.2
click at [386, 271] on input "2 RỔ" at bounding box center [471, 281] width 174 height 23
type input "1 bao"
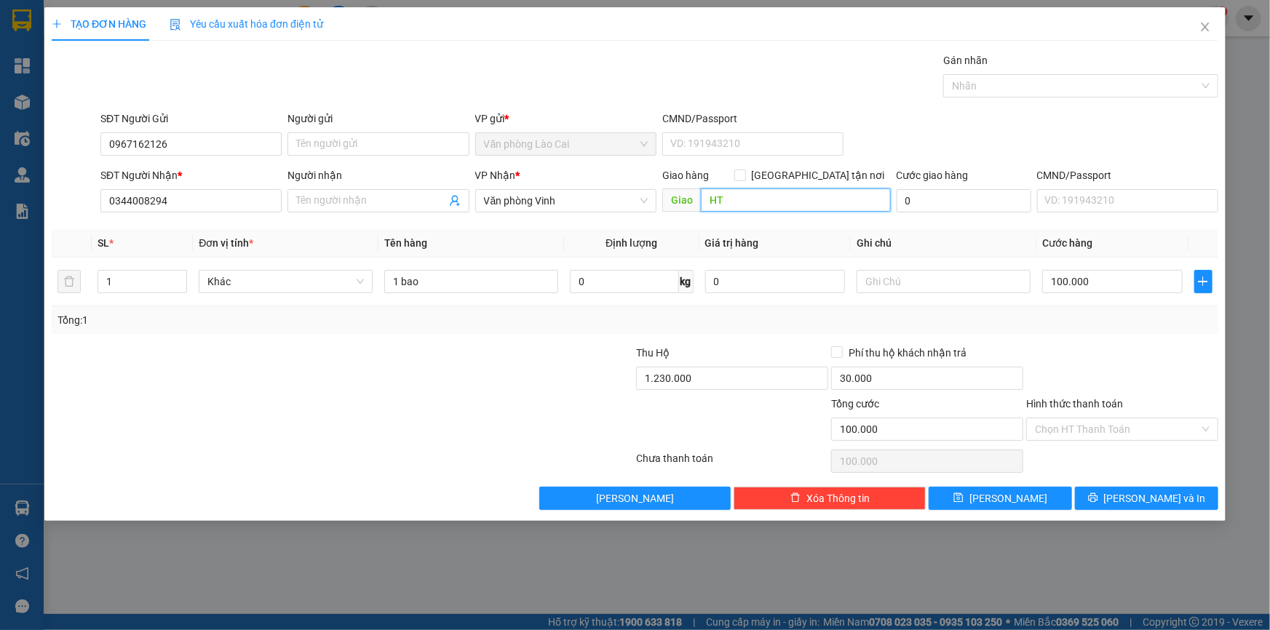
click at [704, 202] on input "HT" at bounding box center [796, 199] width 190 height 23
click at [706, 199] on input "HT" at bounding box center [796, 199] width 190 height 23
click at [712, 196] on input "HT" at bounding box center [796, 199] width 190 height 23
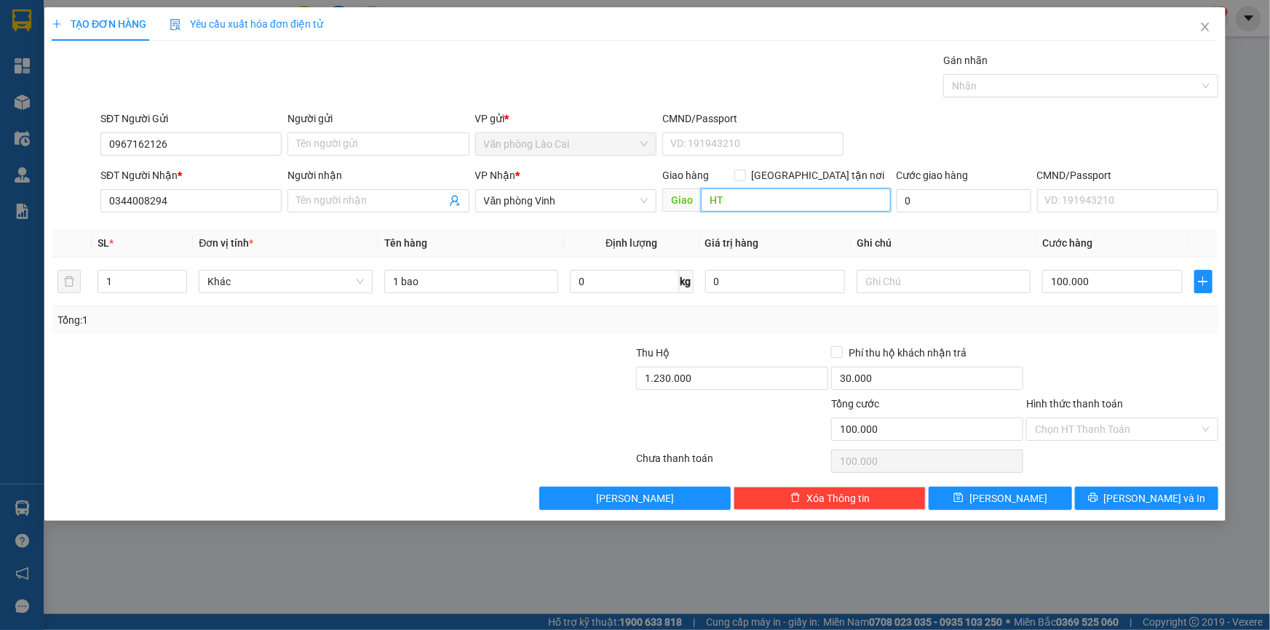
click at [709, 198] on input "HT" at bounding box center [796, 199] width 190 height 23
type input "tránh HT"
click at [1085, 284] on input "100.000" at bounding box center [1112, 281] width 140 height 23
type input "1"
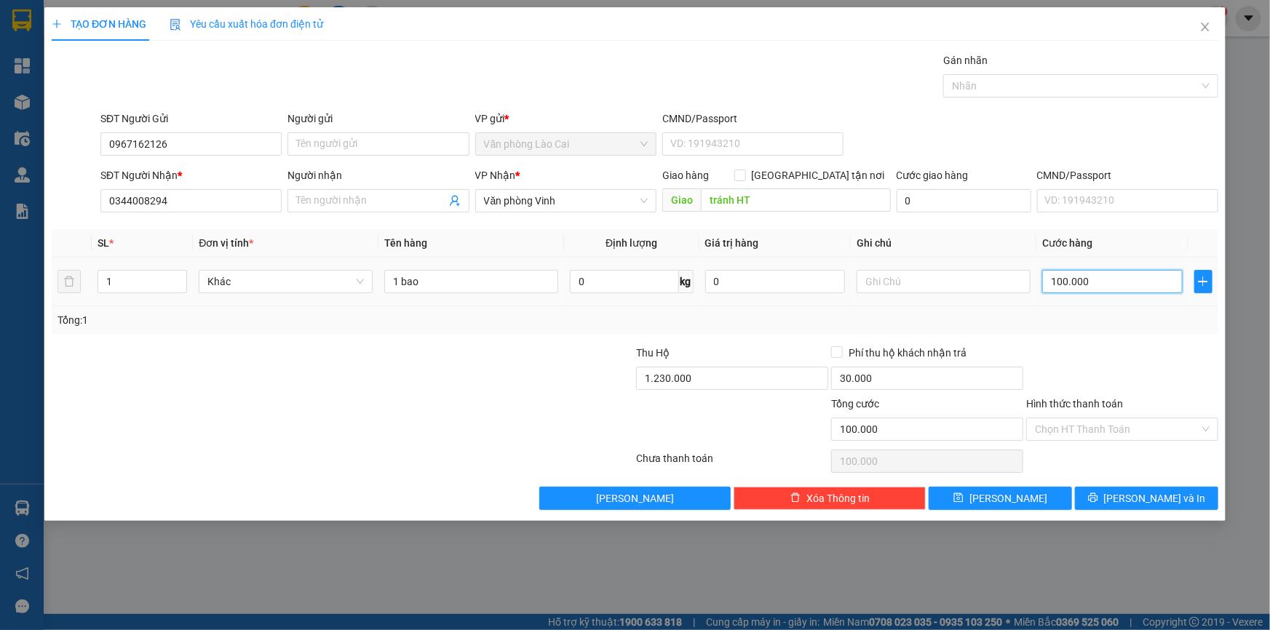
type input "1"
type input "15"
type input "150"
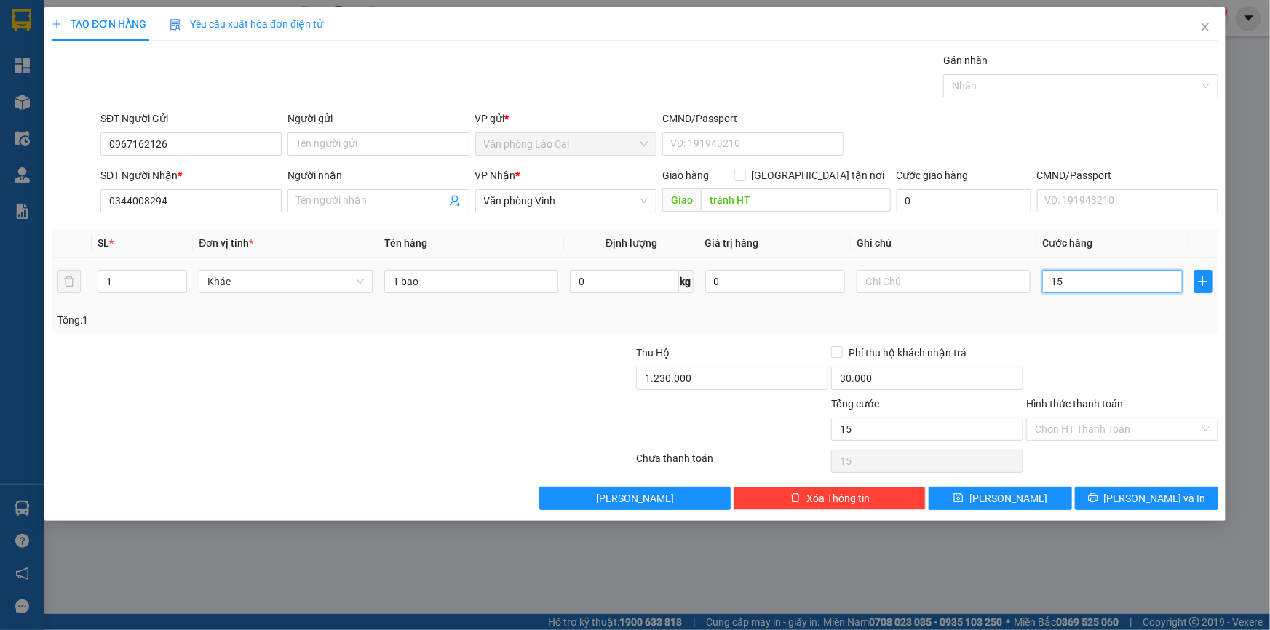
type input "150"
type input "150.000"
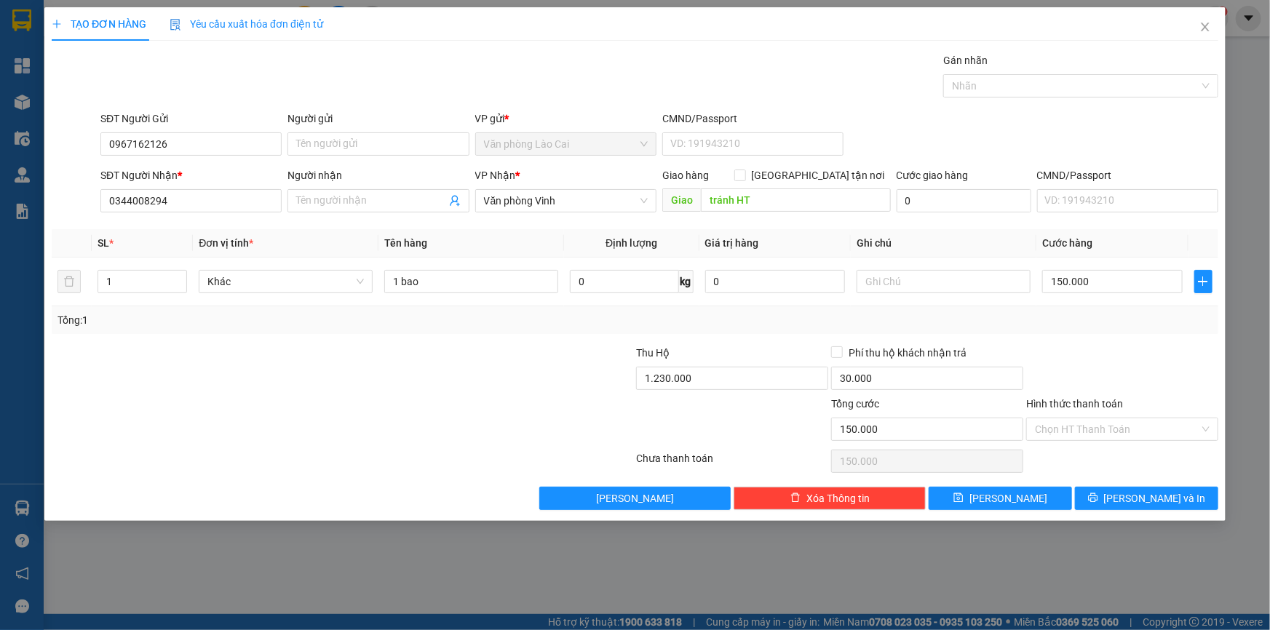
click at [1085, 356] on div at bounding box center [1121, 370] width 195 height 51
click at [1102, 284] on input "150.000" at bounding box center [1112, 281] width 140 height 23
click at [898, 375] on input "30.000" at bounding box center [927, 378] width 192 height 23
type input "650.000"
click at [725, 398] on div at bounding box center [731, 421] width 195 height 51
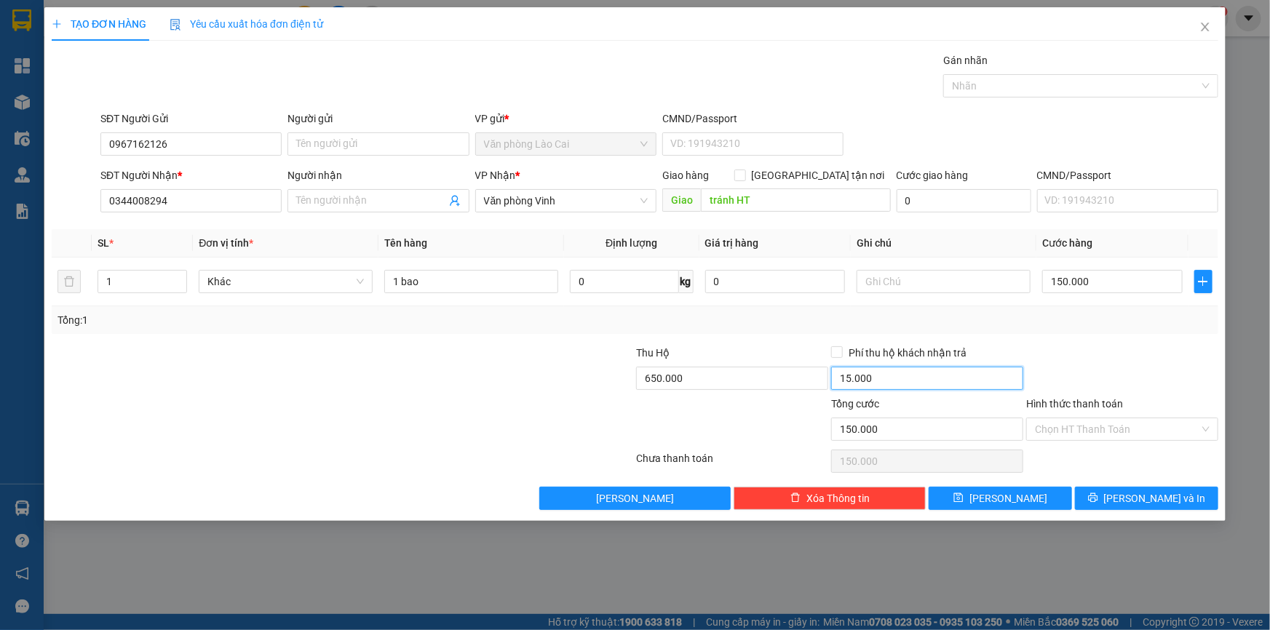
type input "0"
click at [780, 374] on input "0" at bounding box center [732, 378] width 192 height 23
type input "650.000"
click at [756, 421] on div at bounding box center [731, 421] width 195 height 51
click at [881, 383] on input "15.000" at bounding box center [927, 378] width 192 height 23
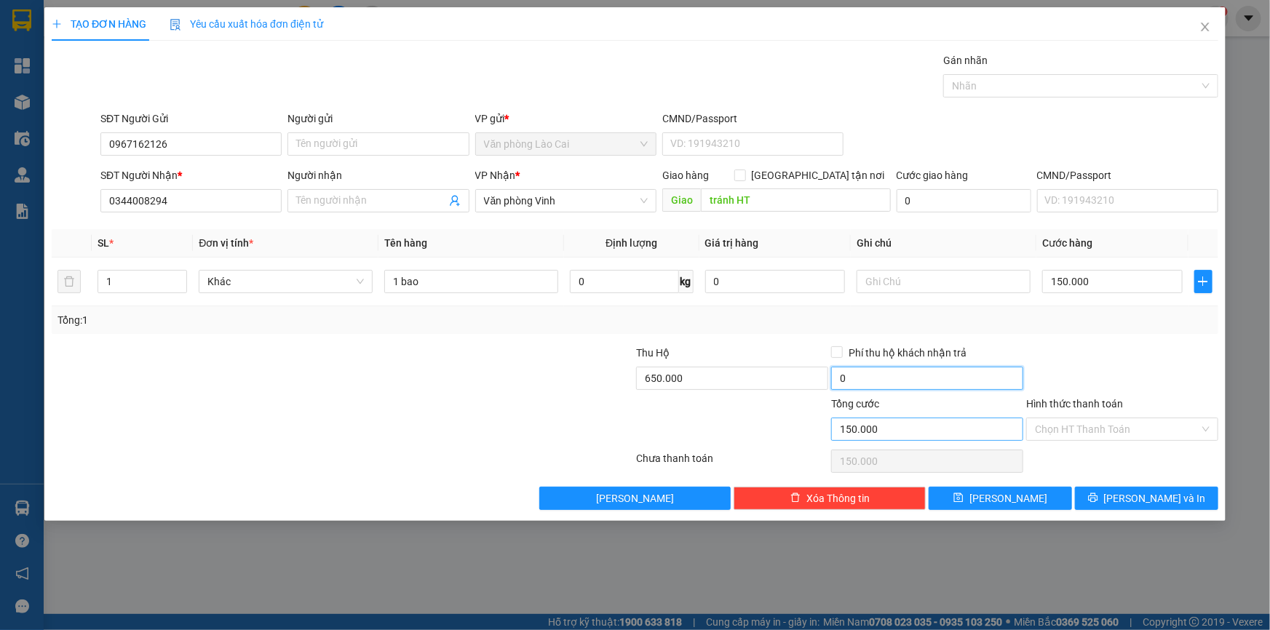
type input "0"
click at [832, 419] on input "150.000" at bounding box center [927, 429] width 192 height 23
click at [781, 419] on div at bounding box center [731, 421] width 195 height 51
click at [895, 291] on input "text" at bounding box center [943, 281] width 174 height 23
type input "d"
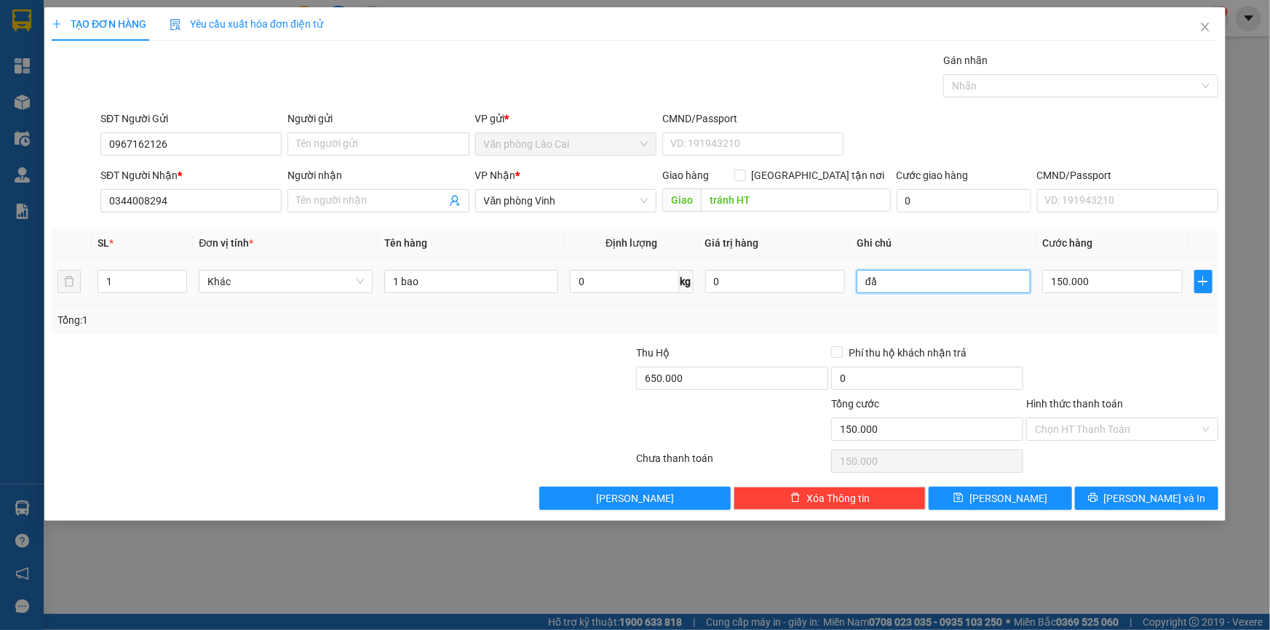
type input "đ"
type input "1"
click at [760, 314] on div "Tổng: 1" at bounding box center [634, 320] width 1155 height 16
drag, startPoint x: 920, startPoint y: 278, endPoint x: 966, endPoint y: 284, distance: 46.9
click at [966, 284] on input "phí thu hô 15k ck P" at bounding box center [943, 281] width 174 height 23
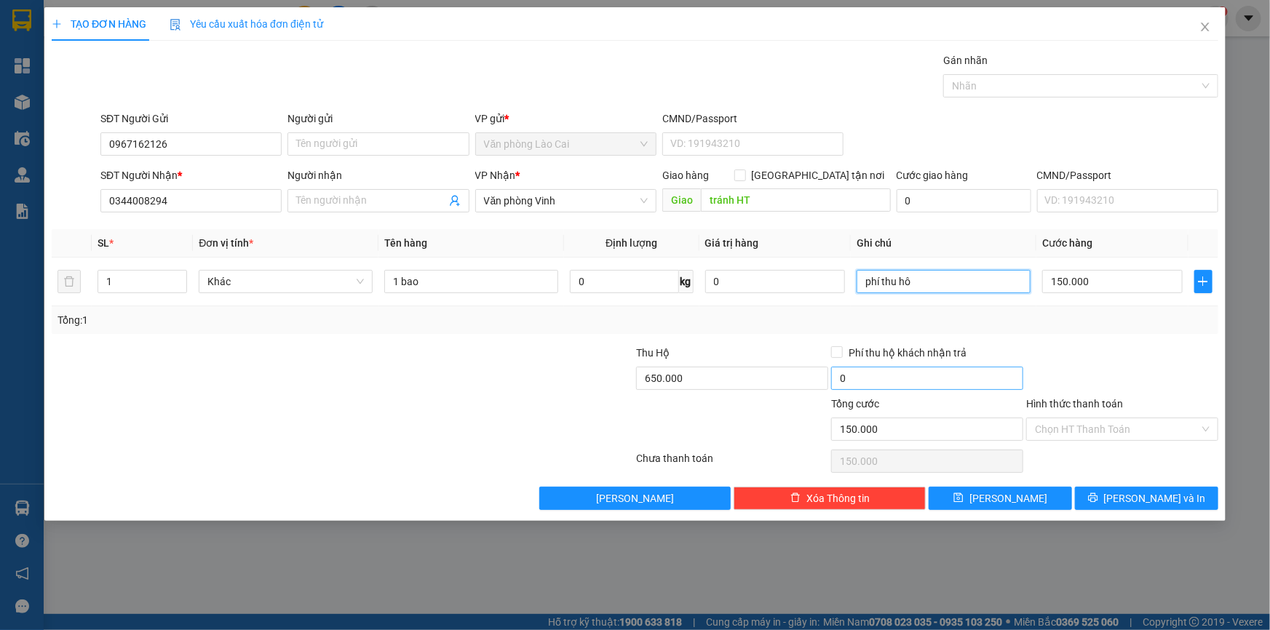
type input "phí thu hô"
click at [879, 375] on input "0" at bounding box center [927, 378] width 192 height 23
type input "15.000"
click at [923, 282] on input "phí thu hô" at bounding box center [943, 281] width 174 height 23
type input "phí thu hộ LC trả"
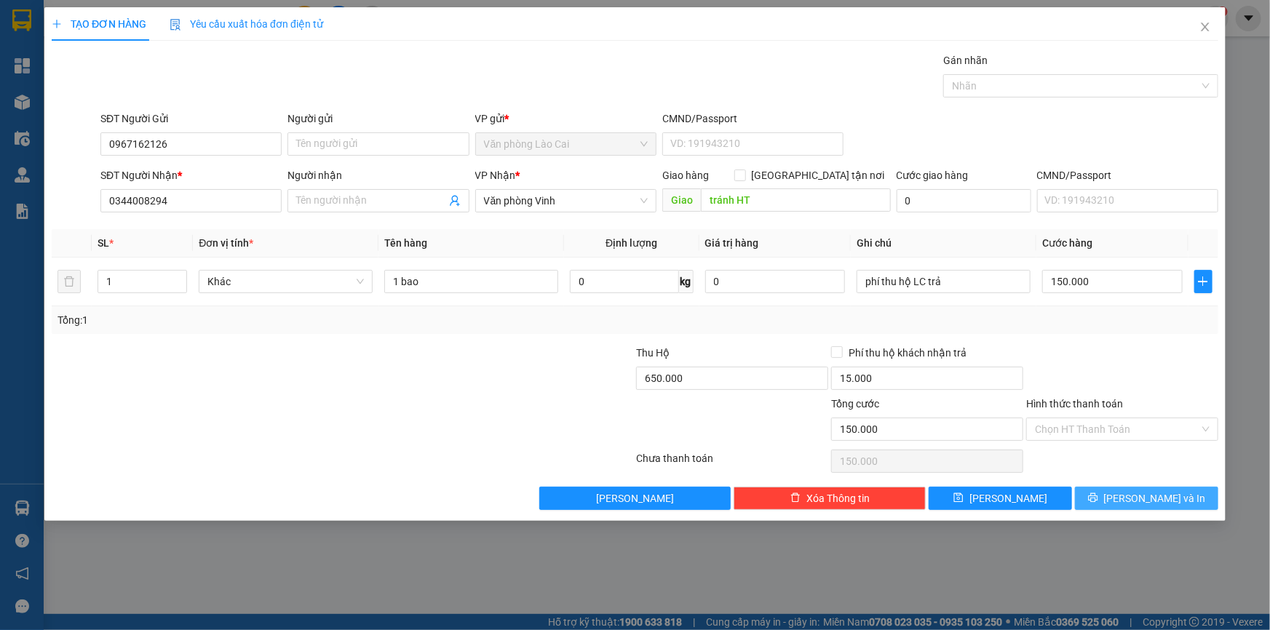
click at [1114, 494] on button "Lưu và In" at bounding box center [1146, 498] width 143 height 23
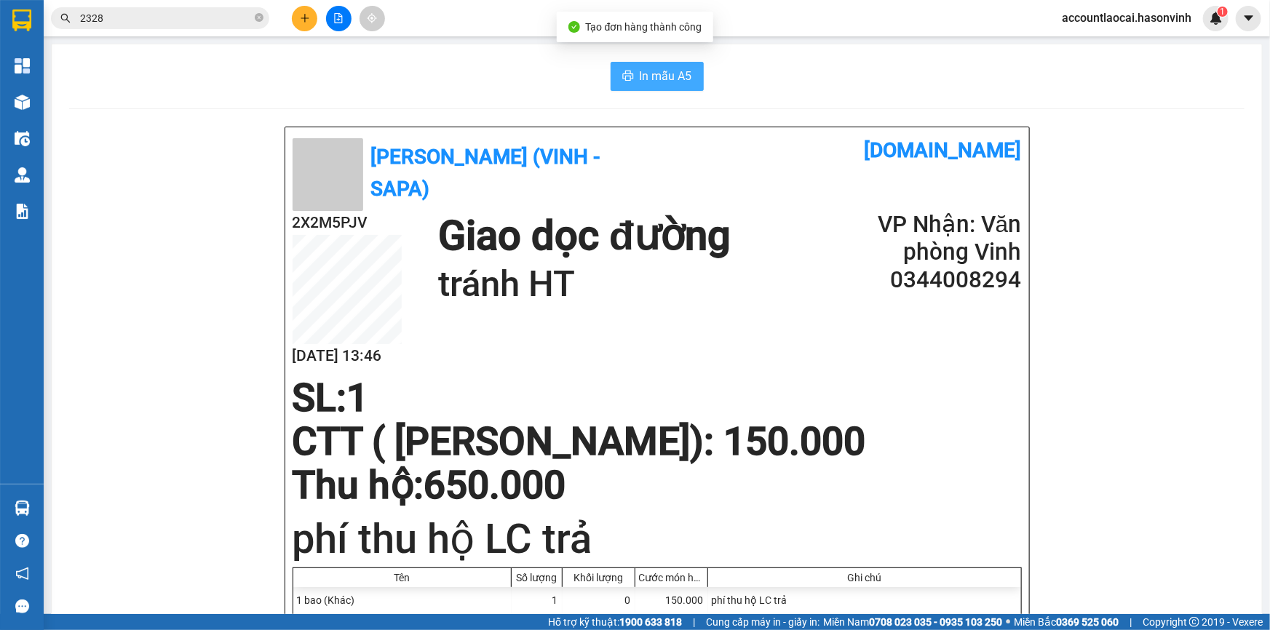
drag, startPoint x: 658, startPoint y: 71, endPoint x: 658, endPoint y: 113, distance: 41.5
click at [657, 71] on span "In mẫu A5" at bounding box center [666, 76] width 52 height 18
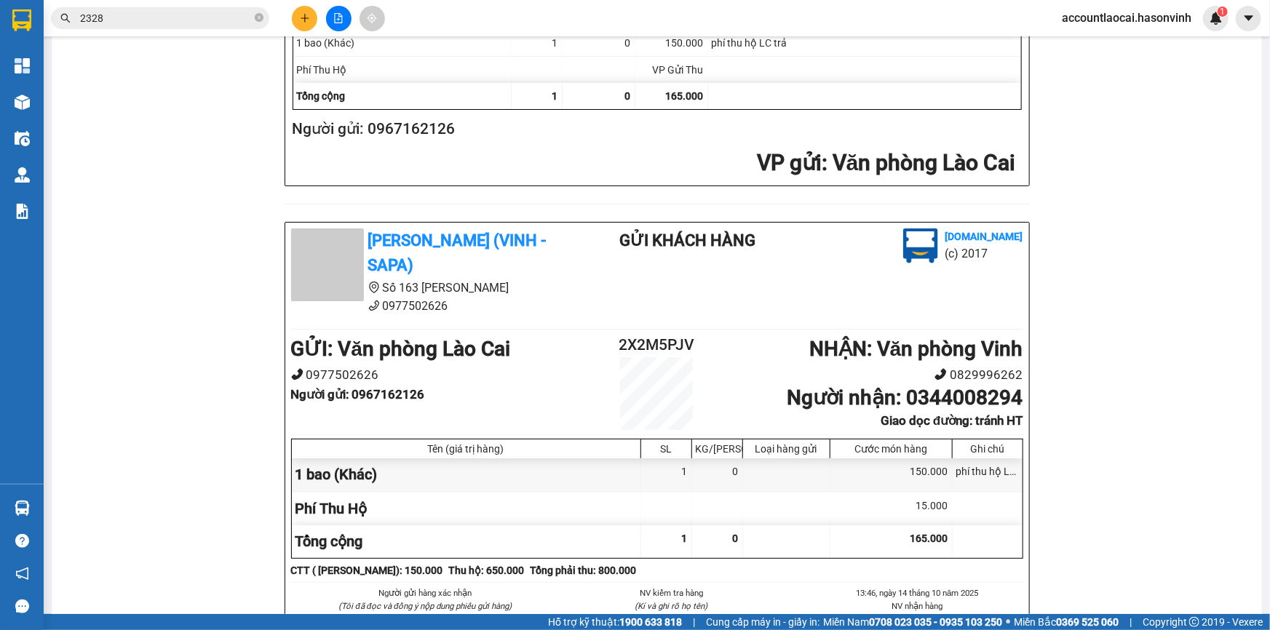
scroll to position [359, 0]
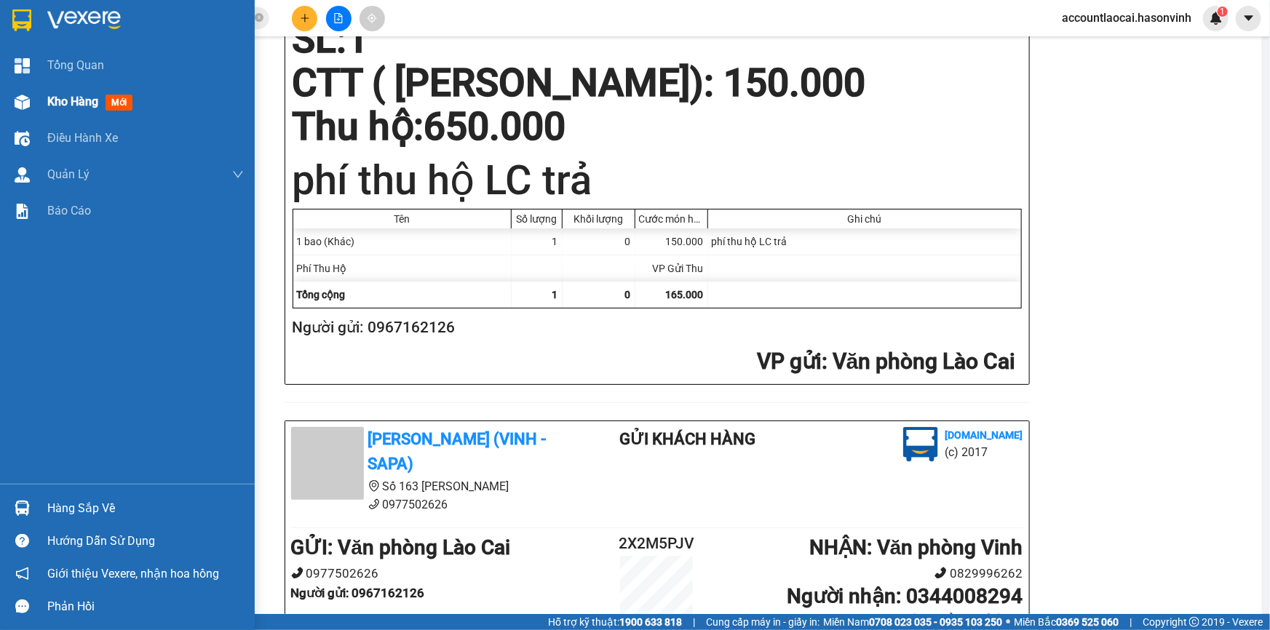
click at [9, 90] on div at bounding box center [21, 101] width 25 height 25
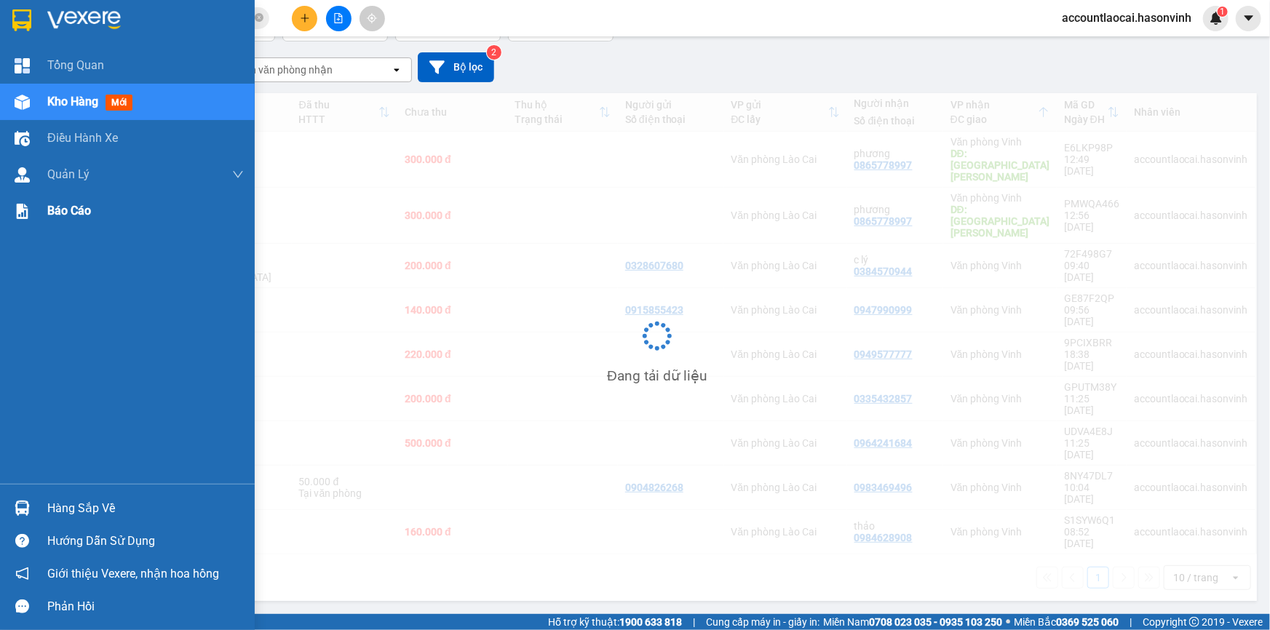
scroll to position [66, 0]
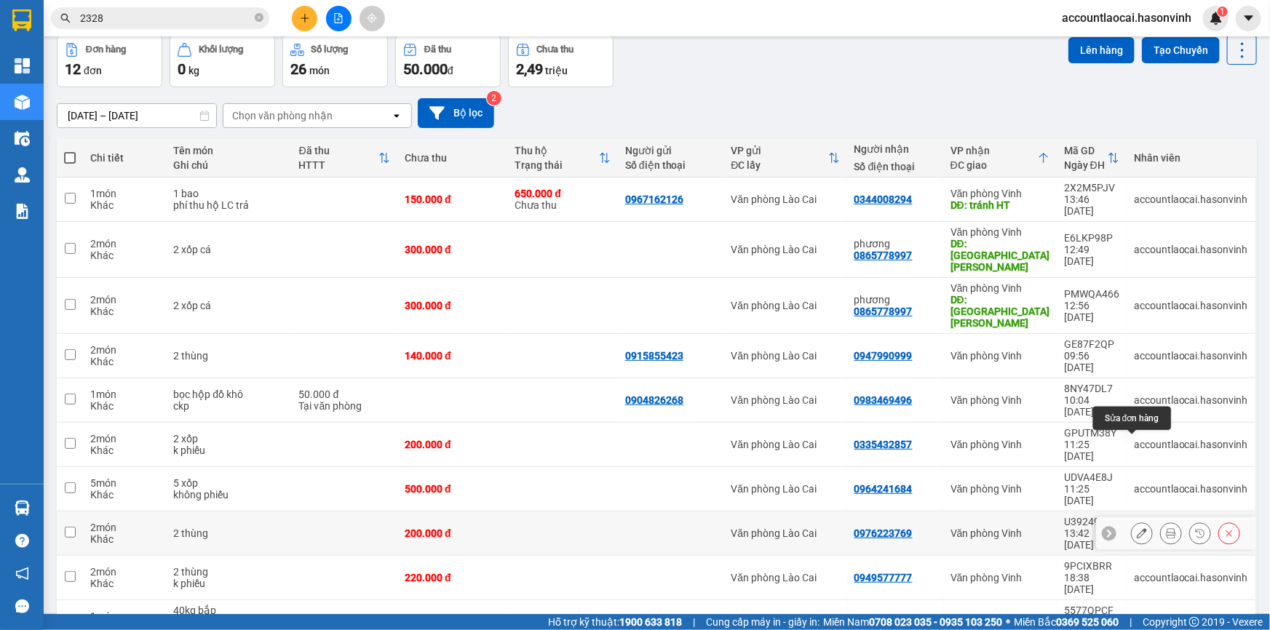
click at [1139, 521] on button at bounding box center [1141, 533] width 20 height 25
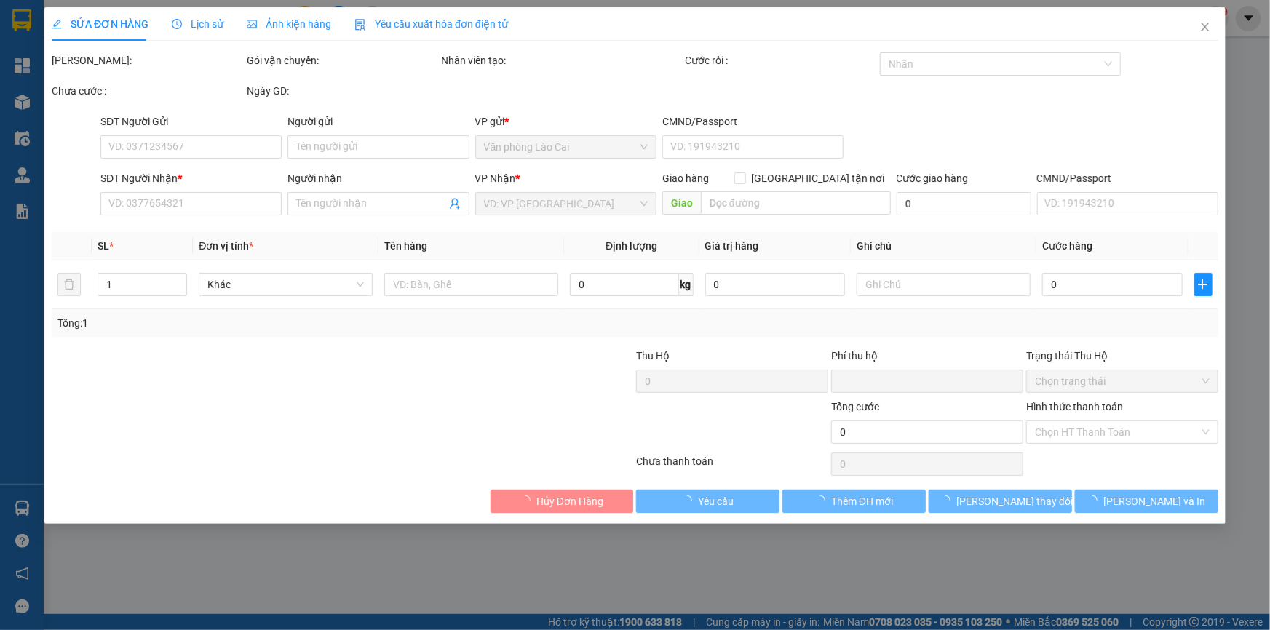
type input "0976223769"
type input "0"
type input "200.000"
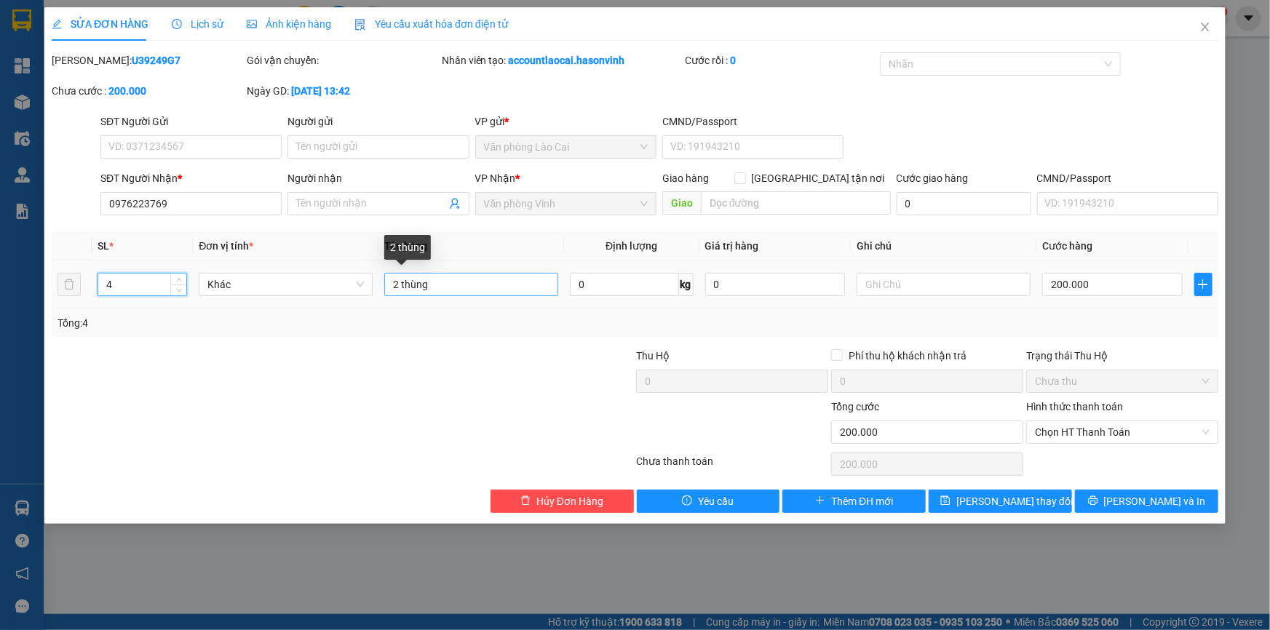
type input "4"
drag, startPoint x: 400, startPoint y: 284, endPoint x: 324, endPoint y: 284, distance: 75.7
click at [324, 284] on tr "4 Khác 2 thùng 0 kg 0 200.000" at bounding box center [635, 284] width 1166 height 49
click at [447, 282] on input "3 thùng" at bounding box center [471, 284] width 174 height 23
type input "3 thùng hoa+ 1 xốp"
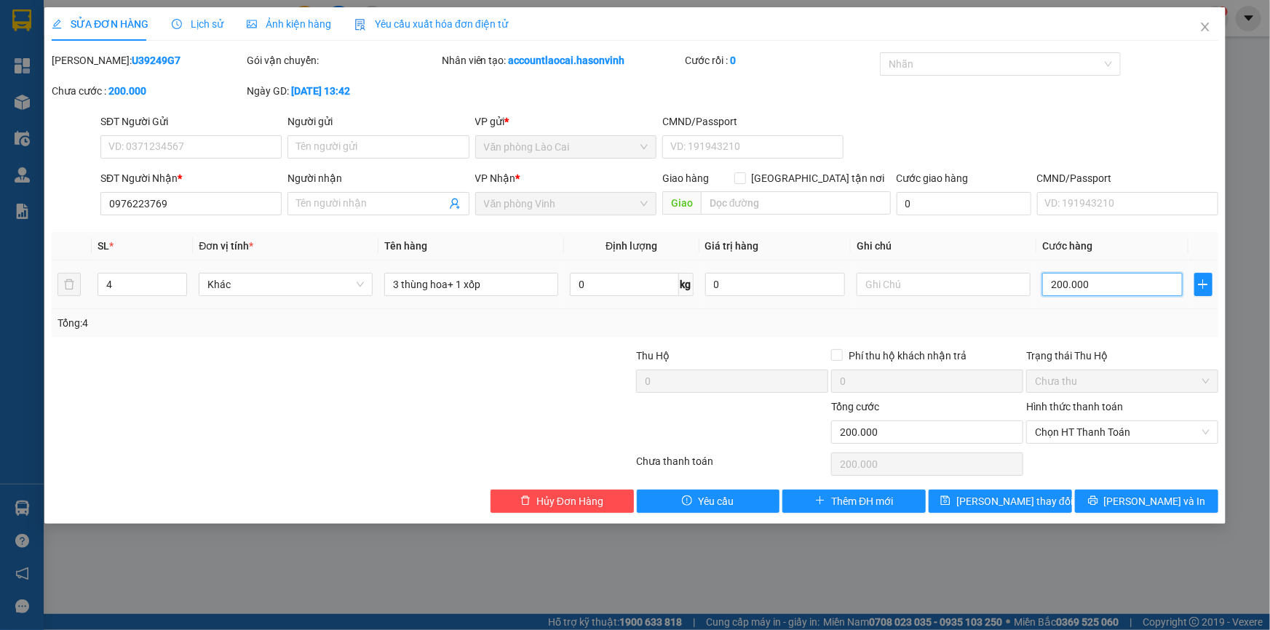
click at [1115, 281] on input "200.000" at bounding box center [1112, 284] width 140 height 23
drag, startPoint x: 1115, startPoint y: 281, endPoint x: 992, endPoint y: 287, distance: 123.1
click at [992, 287] on tr "4 Khác 3 thùng hoa+ 1 xốp 0 kg 0 200.000" at bounding box center [635, 284] width 1166 height 49
type input "4"
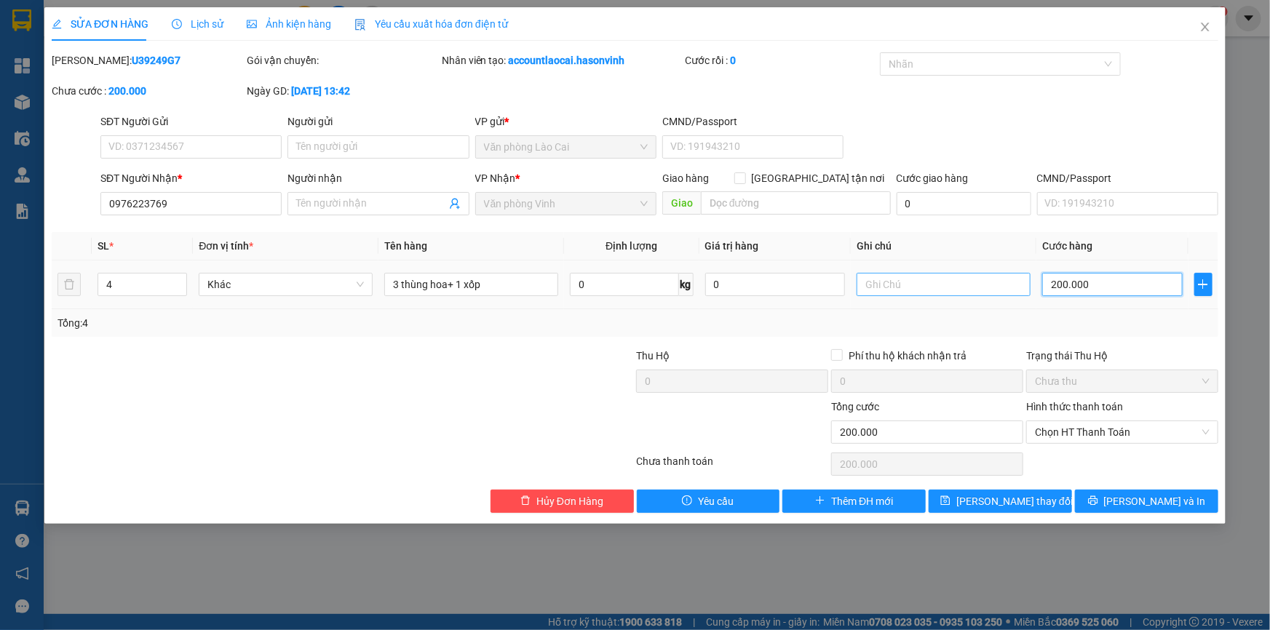
type input "4"
type input "45"
type input "450"
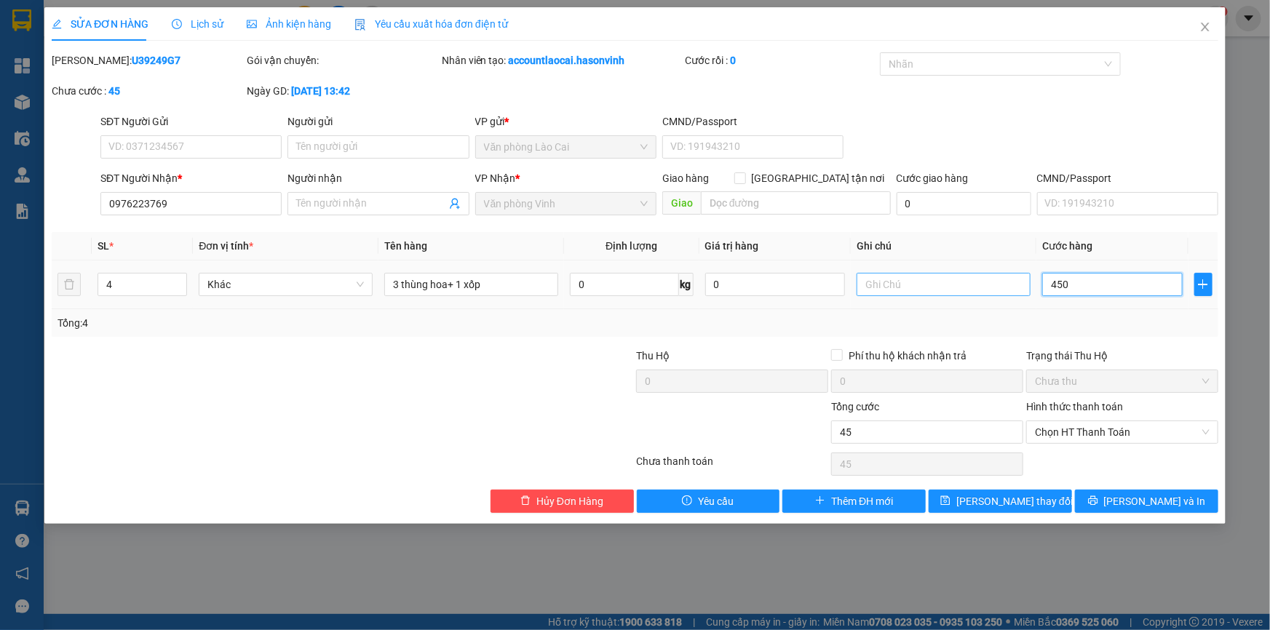
type input "450"
click at [1015, 306] on td at bounding box center [944, 284] width 186 height 49
type input "450.000"
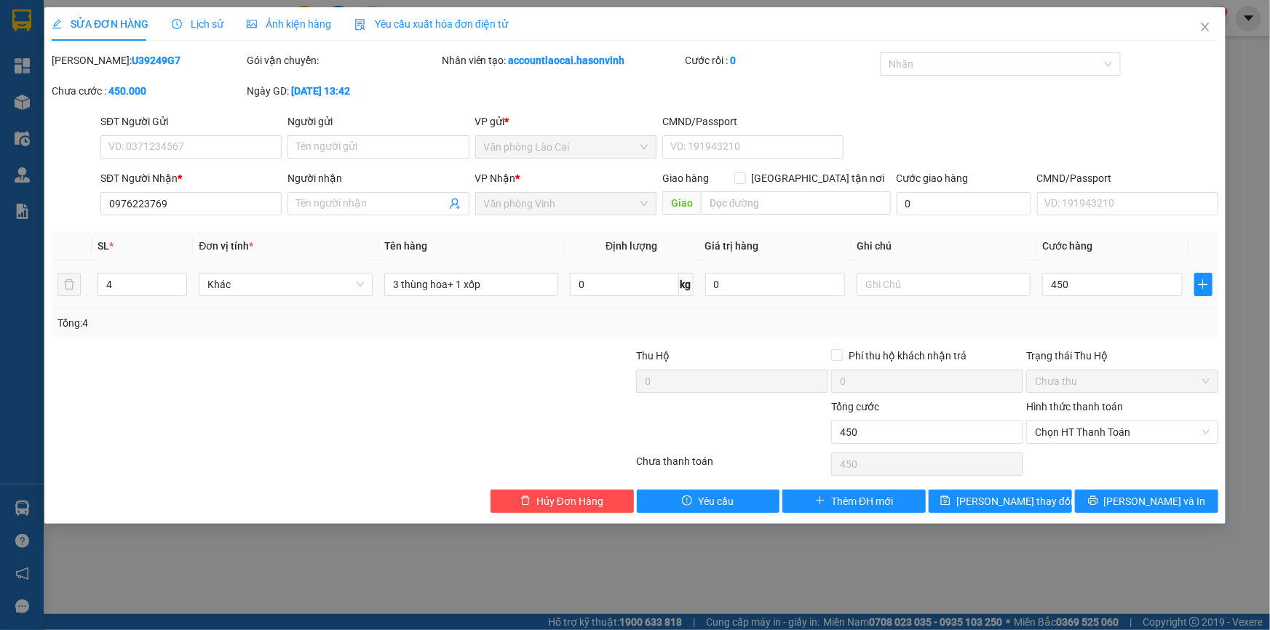
type input "450.000"
click at [986, 495] on span "Lưu thay đổi" at bounding box center [1014, 501] width 116 height 16
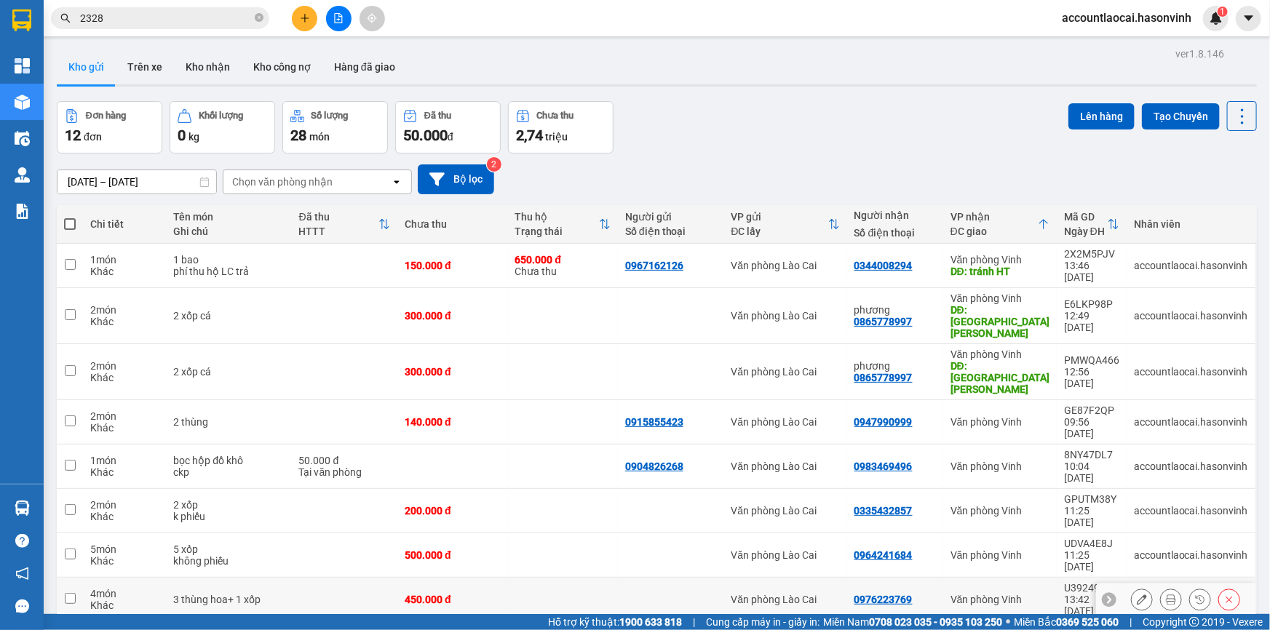
click at [1166, 594] on icon at bounding box center [1171, 599] width 10 height 10
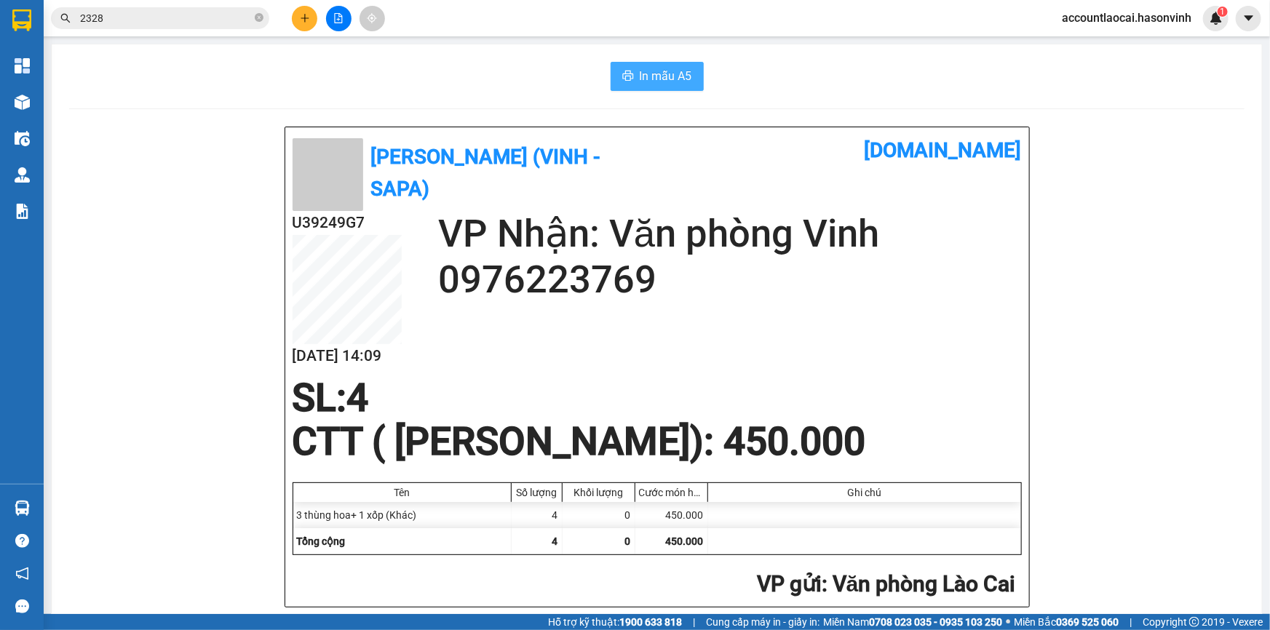
click at [681, 71] on span "In mẫu A5" at bounding box center [666, 76] width 52 height 18
click at [303, 12] on button at bounding box center [304, 18] width 25 height 25
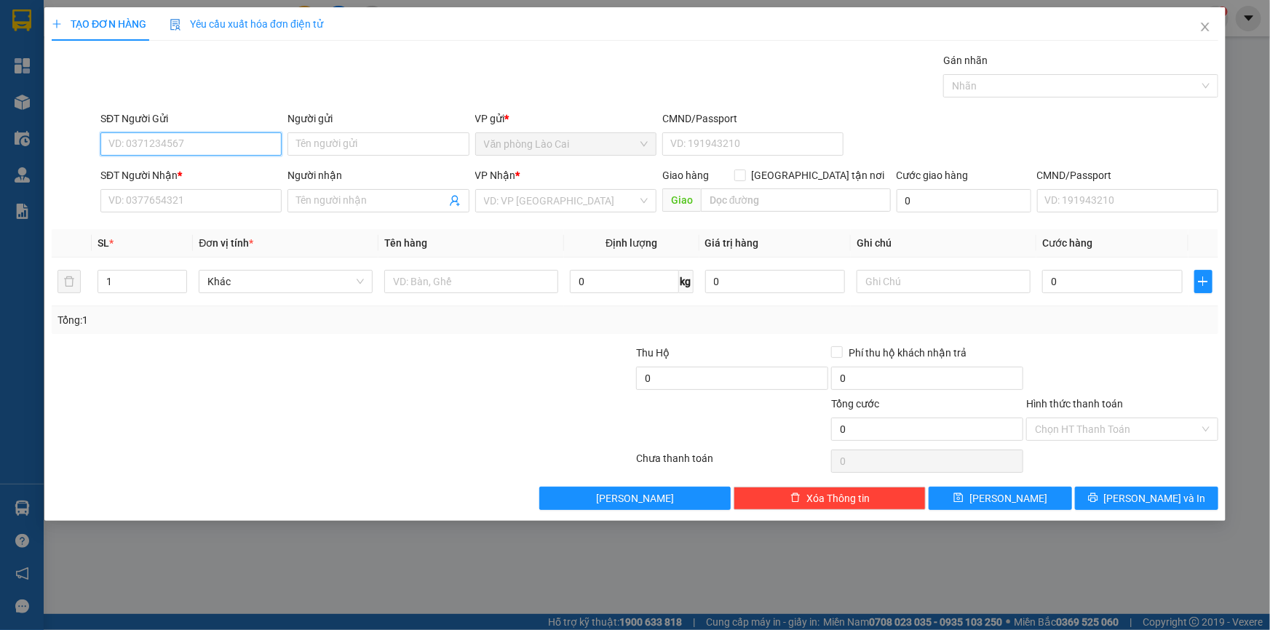
click at [131, 137] on input "SĐT Người Gửi" at bounding box center [190, 143] width 181 height 23
drag, startPoint x: 155, startPoint y: 183, endPoint x: 159, endPoint y: 195, distance: 13.1
click at [156, 187] on div "SĐT Người Nhận *" at bounding box center [190, 178] width 181 height 22
click at [162, 203] on input "SĐT Người Nhận *" at bounding box center [190, 200] width 181 height 23
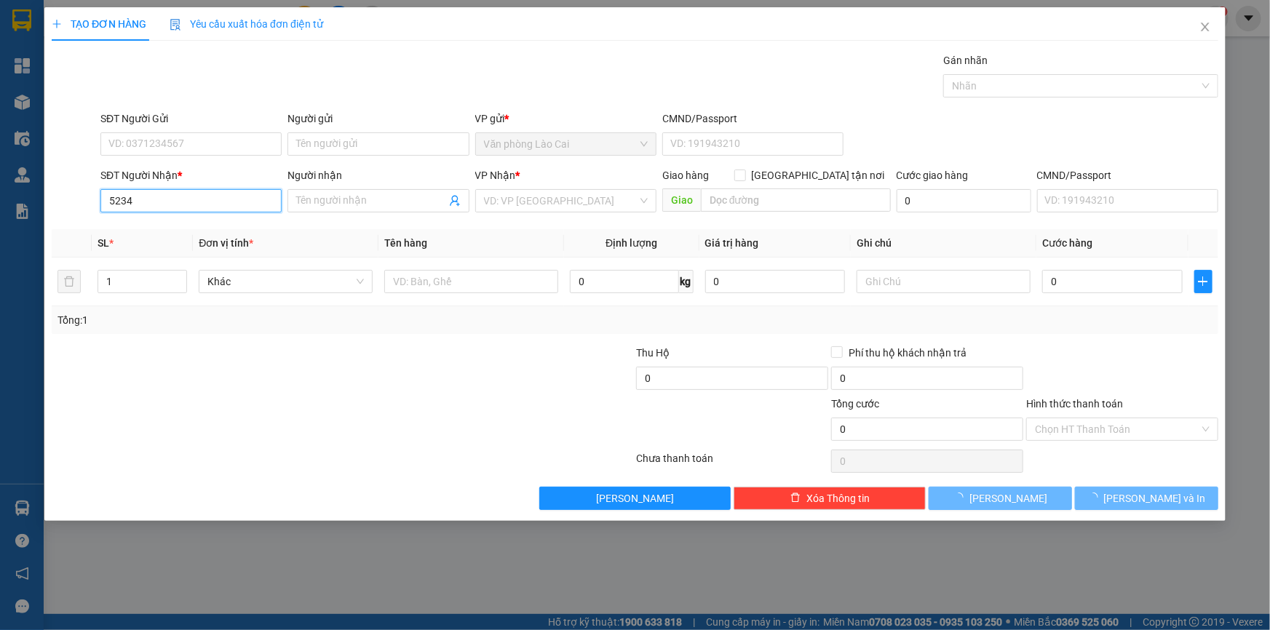
click at [162, 203] on input "5234" at bounding box center [190, 200] width 181 height 23
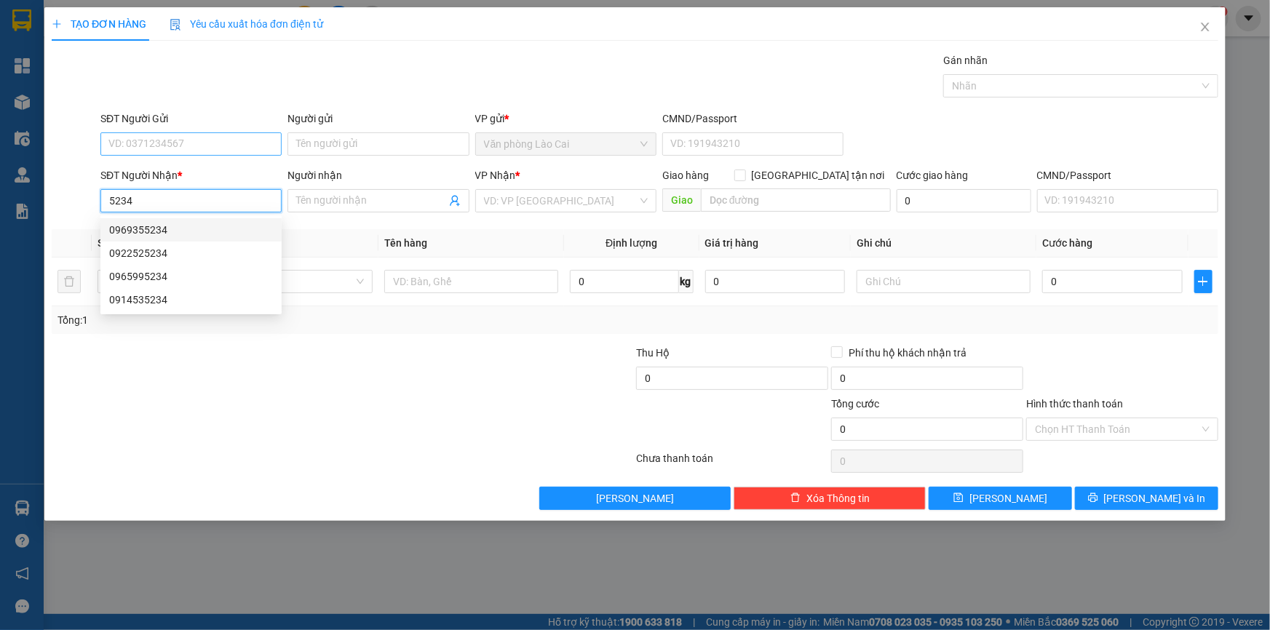
type input "5234"
click at [159, 151] on input "SĐT Người Gửi" at bounding box center [190, 143] width 181 height 23
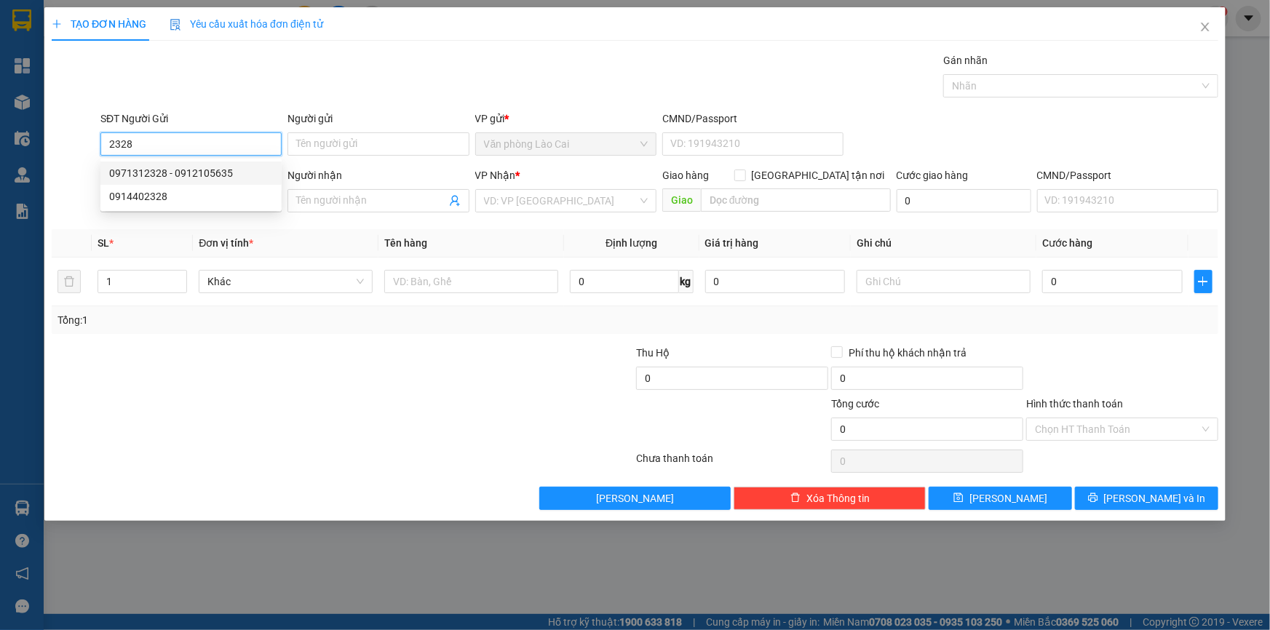
click at [154, 179] on div "0971312328 - 0912105635" at bounding box center [191, 173] width 164 height 16
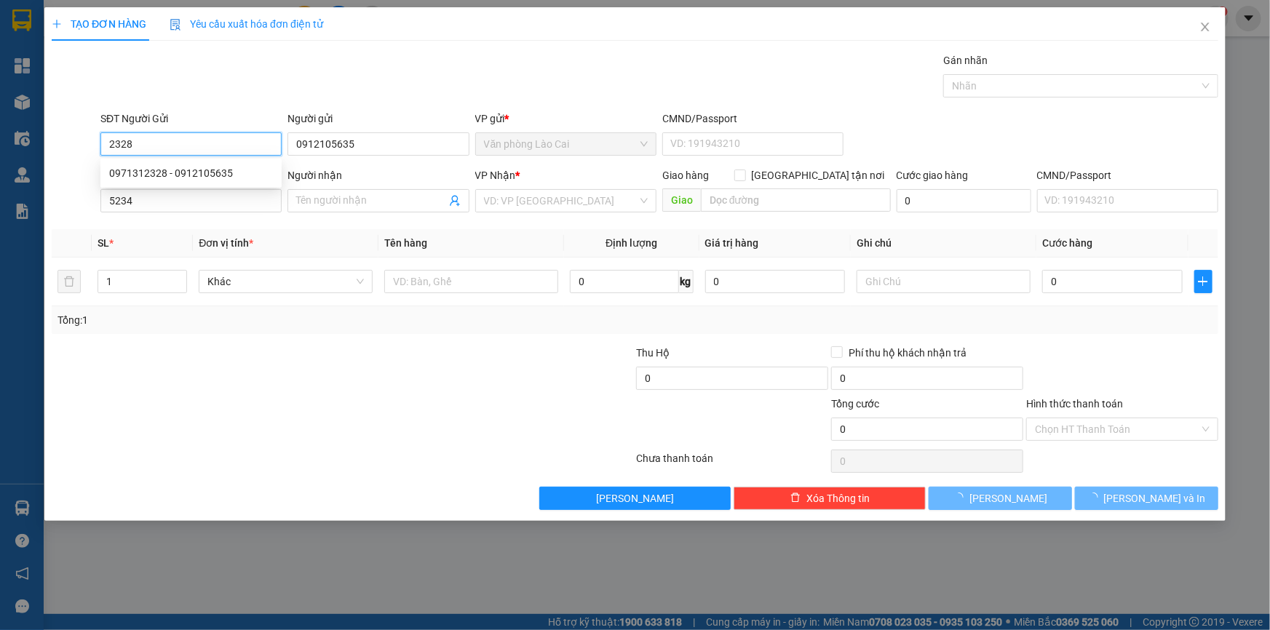
type input "0971312328"
type input "0912105635"
type input "450.000"
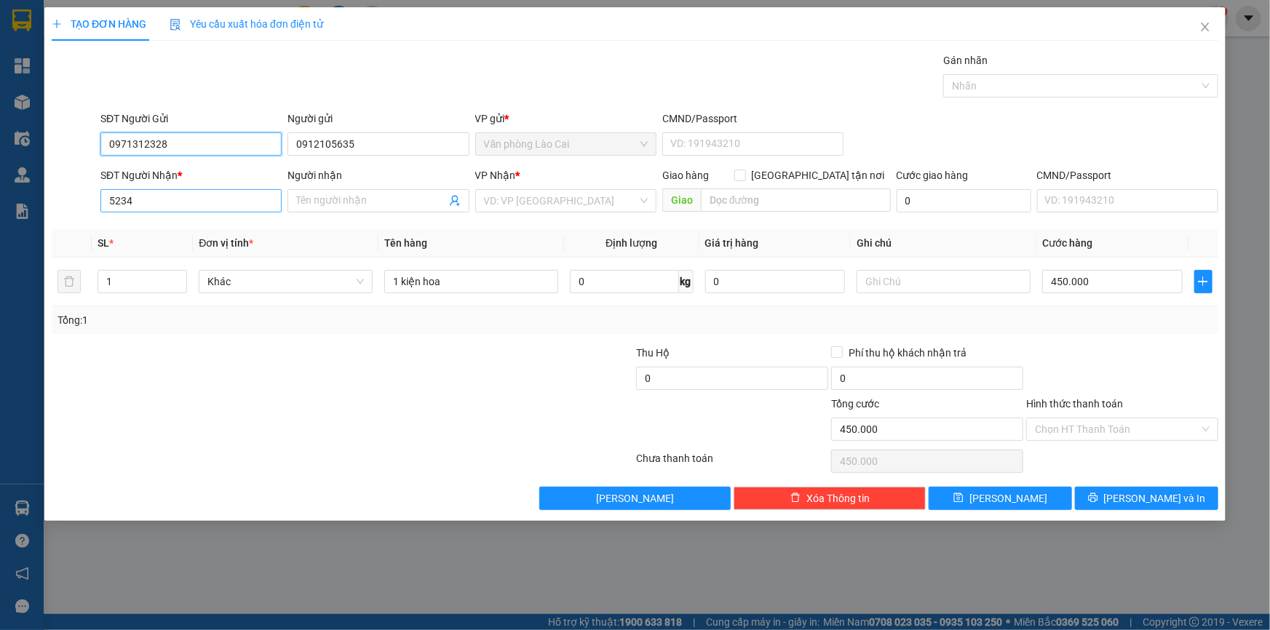
type input "0971312328"
click at [153, 203] on input "5234" at bounding box center [190, 200] width 181 height 23
drag, startPoint x: 153, startPoint y: 203, endPoint x: 28, endPoint y: 201, distance: 125.2
click at [28, 201] on div "TẠO ĐƠN HÀNG Yêu cầu xuất hóa đơn điện tử Transit Pickup Surcharge Ids Transit …" at bounding box center [635, 315] width 1270 height 630
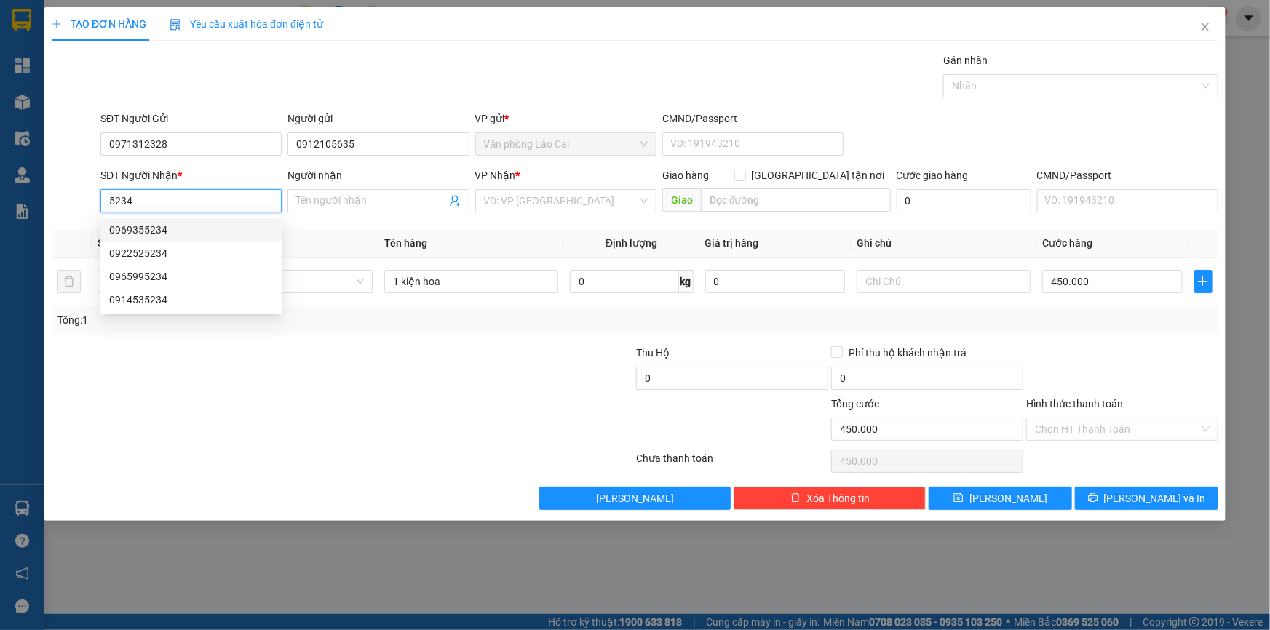
click at [172, 228] on div "0969355234" at bounding box center [191, 230] width 164 height 16
type input "0969355234"
type input "cầu lồi"
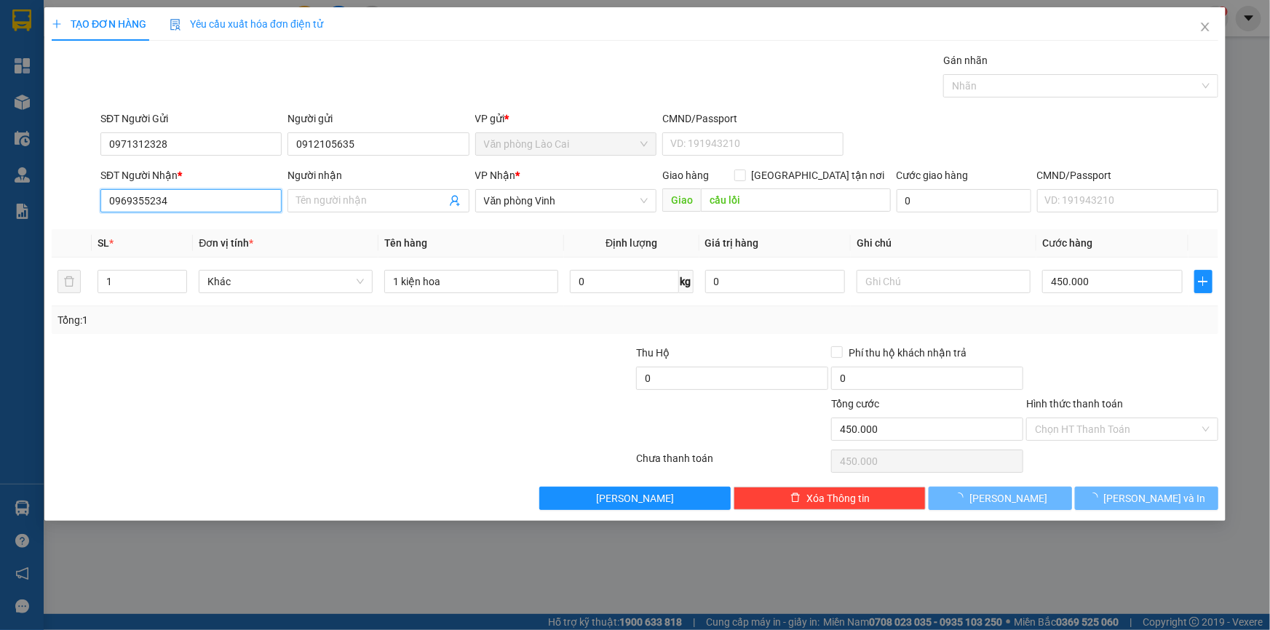
type input "50.000"
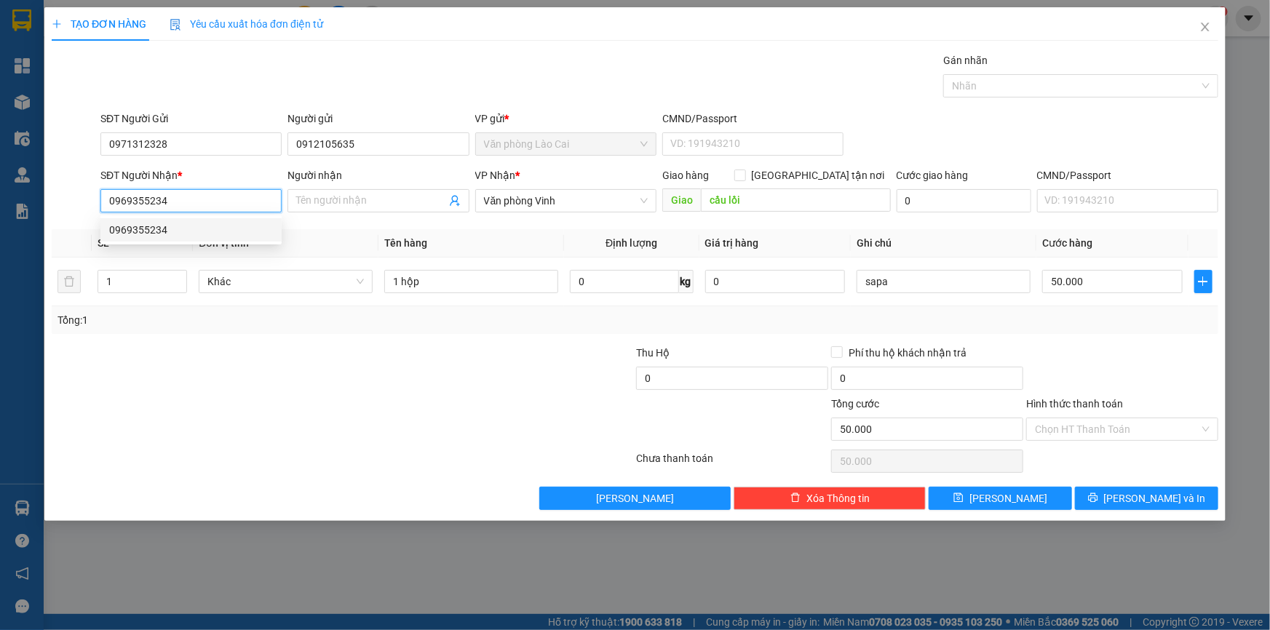
drag, startPoint x: 178, startPoint y: 203, endPoint x: 86, endPoint y: 199, distance: 92.5
click at [86, 199] on div "SĐT Người Nhận * 0969355234 Người nhận Tên người nhận VP Nhận * Văn phòng Vinh …" at bounding box center [634, 192] width 1169 height 51
click at [151, 202] on input "5234" at bounding box center [190, 200] width 181 height 23
drag, startPoint x: 151, startPoint y: 202, endPoint x: 63, endPoint y: 204, distance: 87.4
click at [63, 204] on div "SĐT Người Nhận * 5234 Người nhận Tên người nhận VP Nhận * Văn phòng Vinh Giao h…" at bounding box center [634, 192] width 1169 height 51
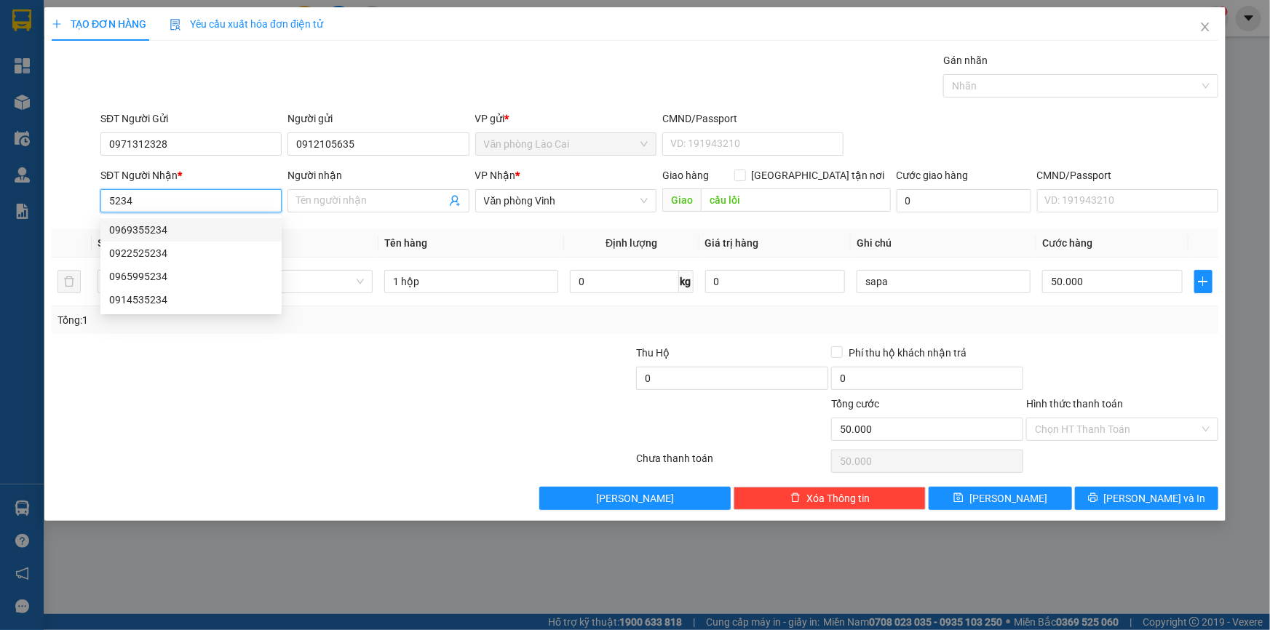
click at [111, 201] on input "5234" at bounding box center [190, 200] width 181 height 23
click at [140, 276] on div "0946432234" at bounding box center [191, 276] width 164 height 16
type input "0946432234"
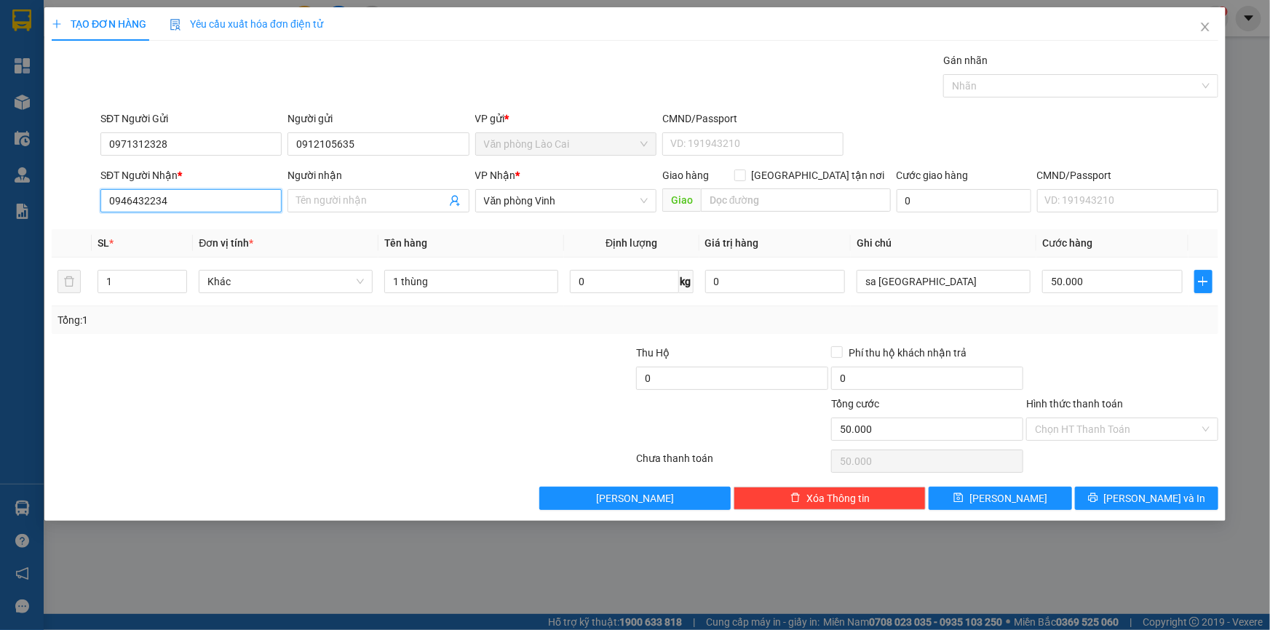
click at [152, 199] on input "0946432234" at bounding box center [190, 200] width 181 height 23
drag, startPoint x: 169, startPoint y: 202, endPoint x: 51, endPoint y: 199, distance: 117.9
click at [51, 199] on div "SĐT Người Nhận * 0946432234 Người nhận Tên người nhận VP Nhận * Văn phòng Vinh …" at bounding box center [634, 192] width 1169 height 51
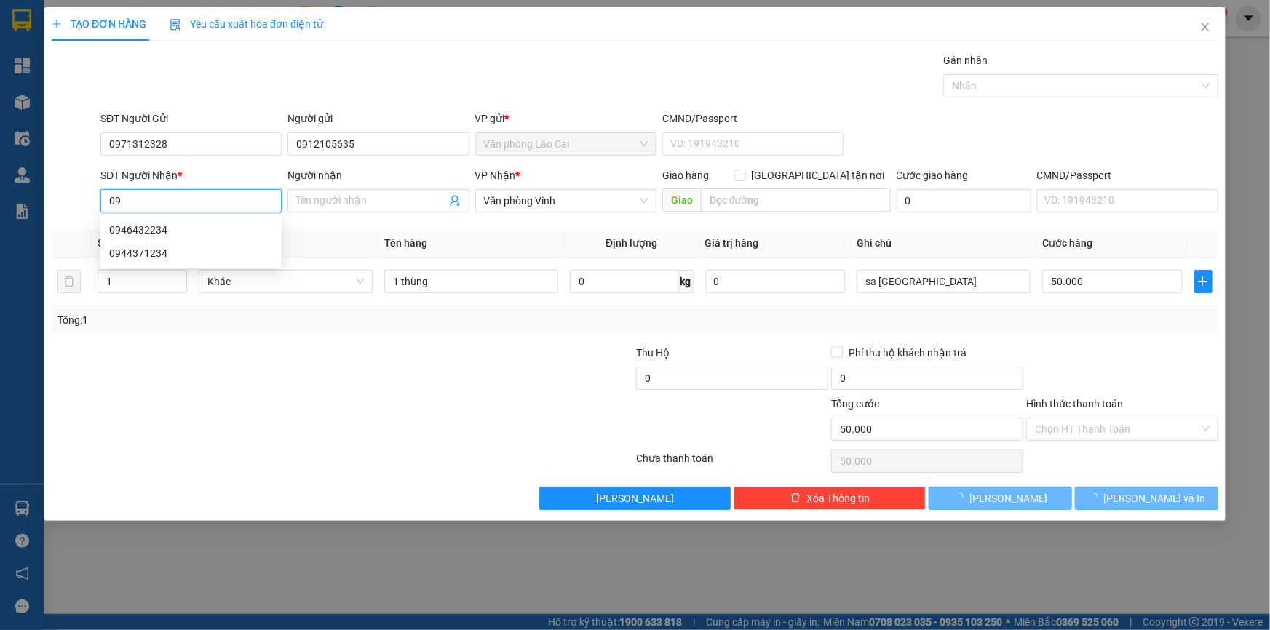
type input "0"
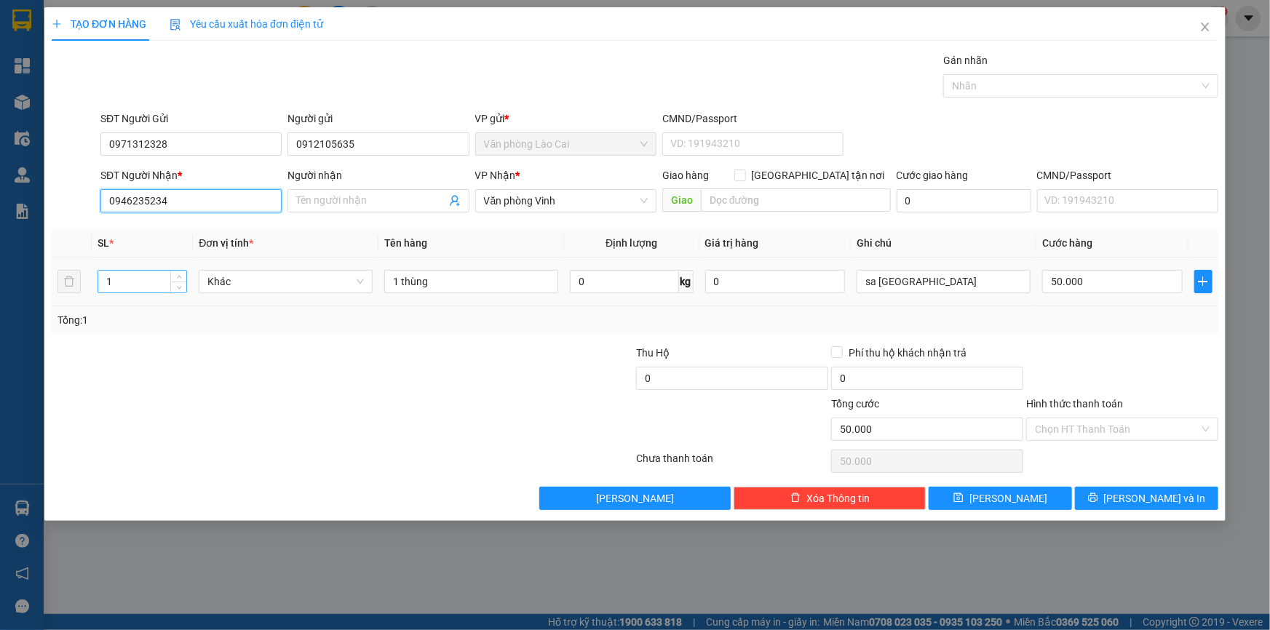
type input "0946235234"
click at [158, 282] on input "1" at bounding box center [142, 282] width 88 height 22
drag, startPoint x: 158, startPoint y: 282, endPoint x: 135, endPoint y: 279, distance: 22.7
click at [135, 279] on input "1" at bounding box center [142, 282] width 88 height 22
click at [402, 276] on input "1 thùng" at bounding box center [471, 281] width 174 height 23
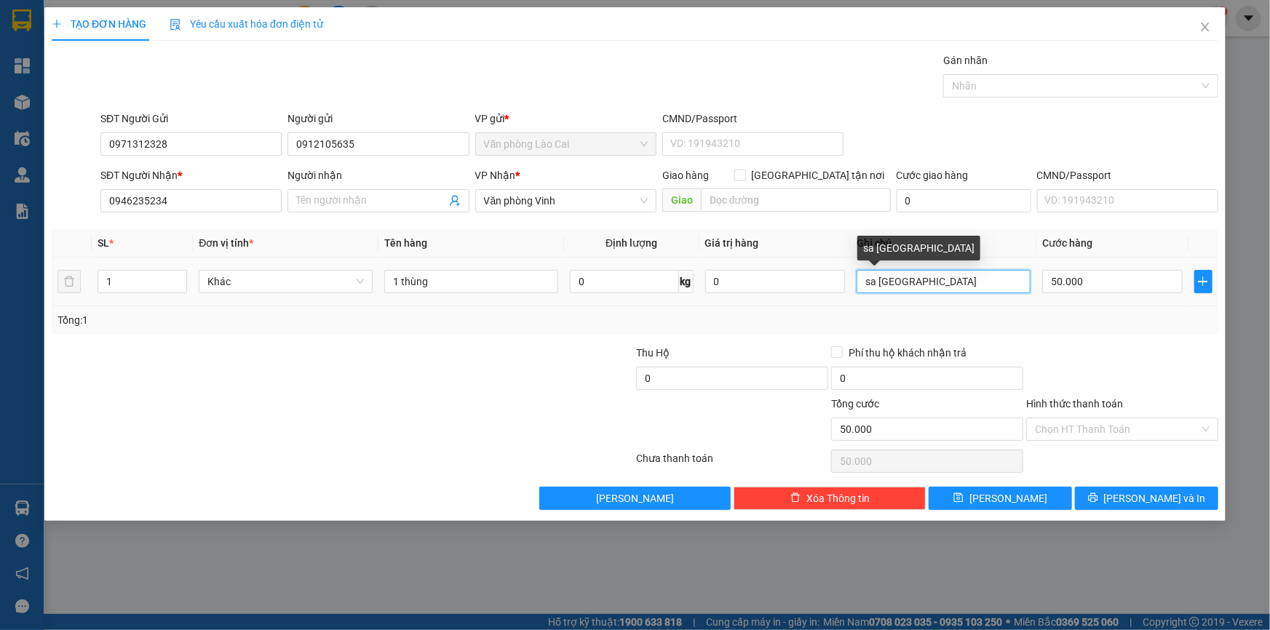
drag, startPoint x: 983, startPoint y: 279, endPoint x: 856, endPoint y: 265, distance: 128.2
click at [856, 265] on td "sa pa" at bounding box center [944, 282] width 186 height 49
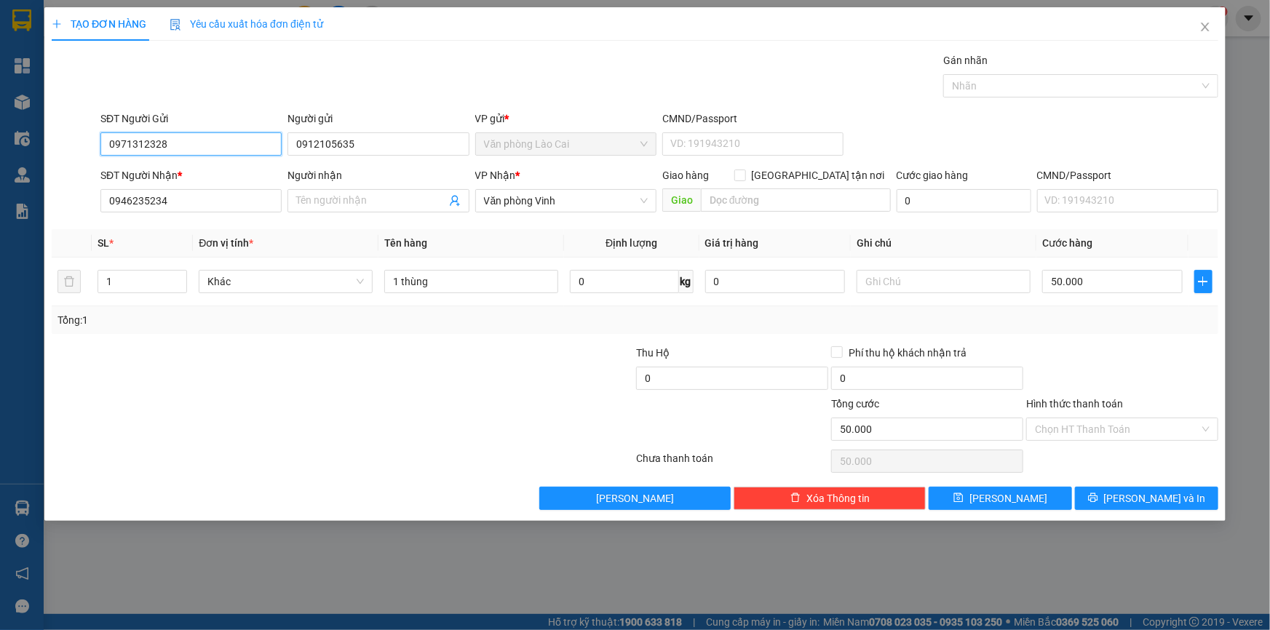
drag, startPoint x: 172, startPoint y: 138, endPoint x: 80, endPoint y: 138, distance: 92.4
click at [80, 138] on div "SĐT Người Gửi 0971312328 0971312328 Người gửi 0912105635 VP gửi * Văn phòng Lào…" at bounding box center [634, 136] width 1169 height 51
click at [1200, 25] on icon "close" at bounding box center [1205, 27] width 12 height 12
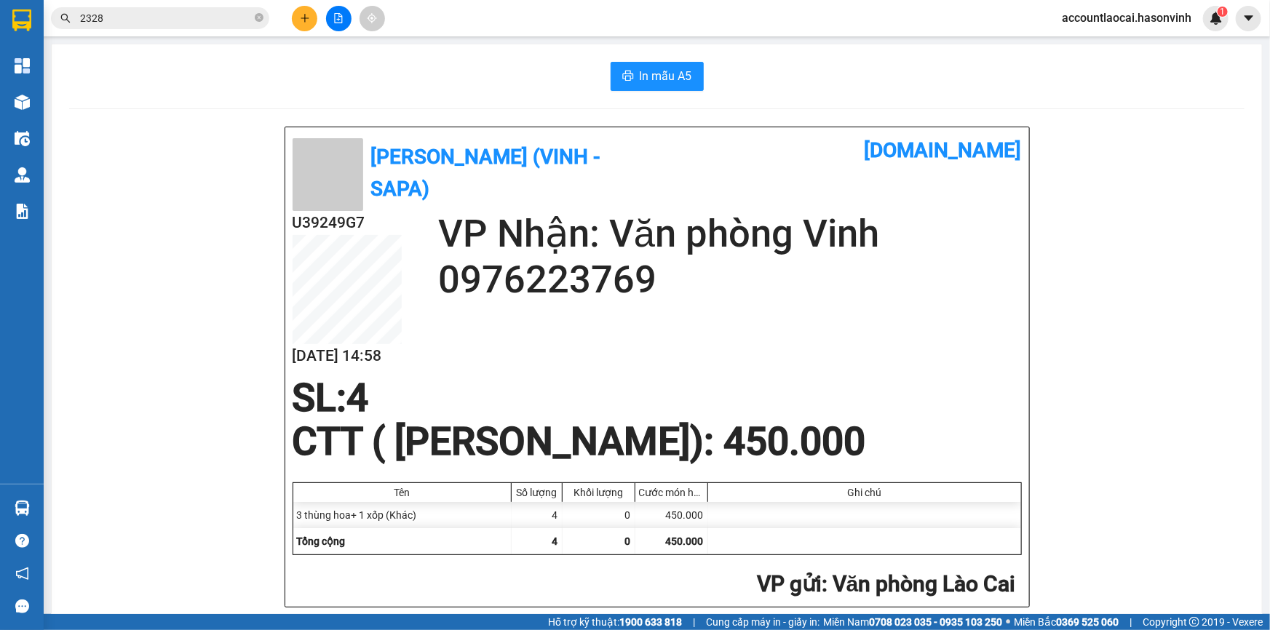
click at [351, 27] on div at bounding box center [338, 18] width 109 height 25
click at [340, 29] on button at bounding box center [338, 18] width 25 height 25
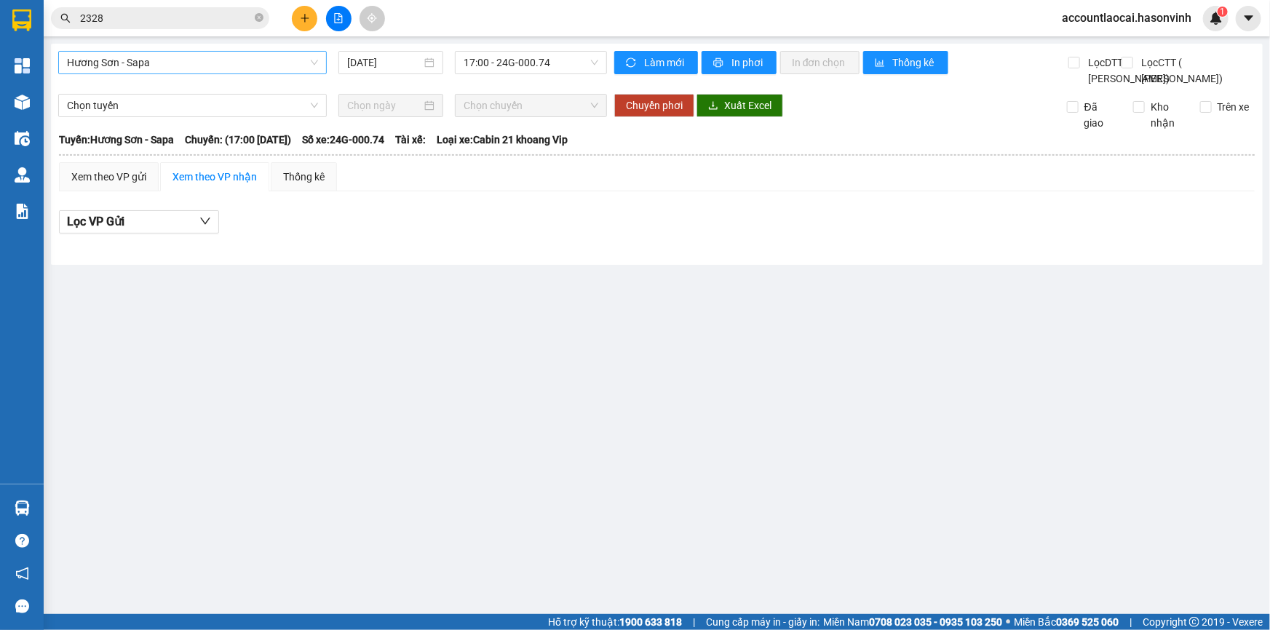
click at [232, 71] on span "Hương Sơn - Sapa" at bounding box center [192, 63] width 251 height 22
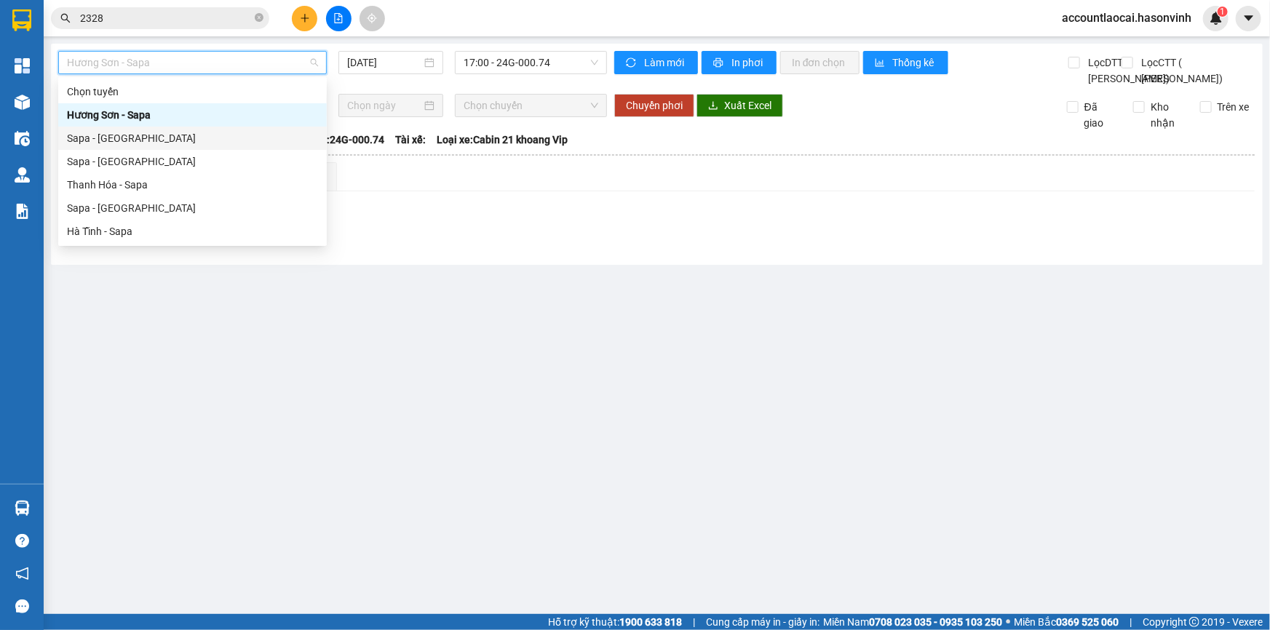
click at [175, 143] on div "Sapa - Hương Sơn" at bounding box center [192, 138] width 251 height 16
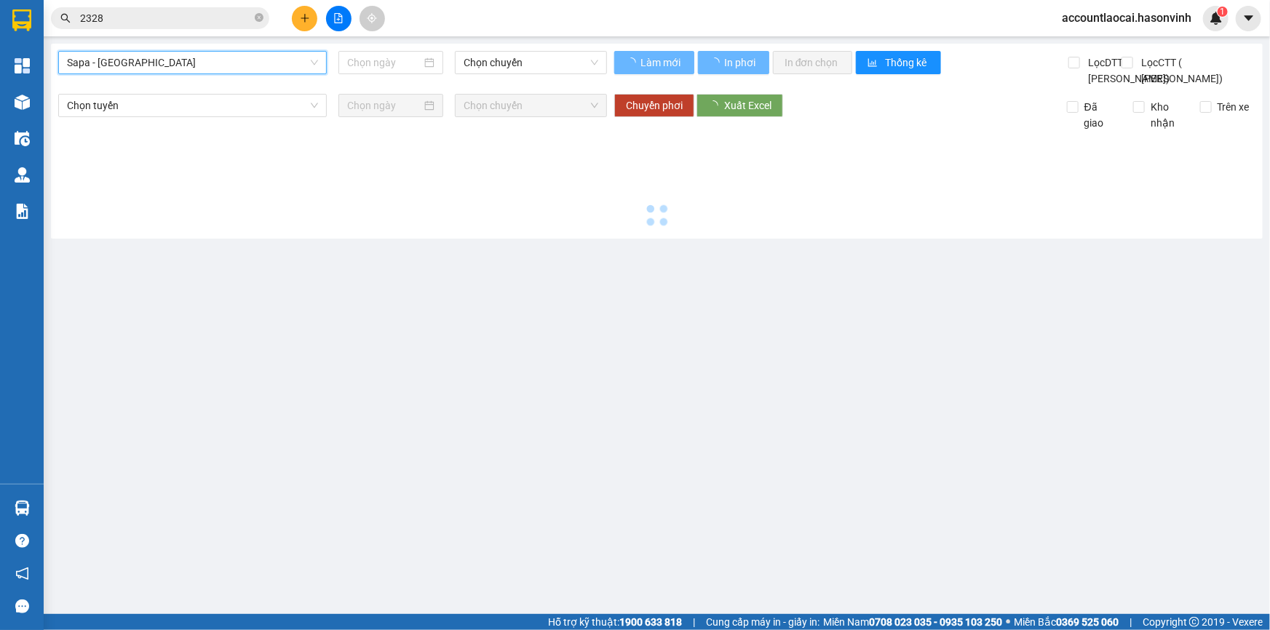
type input "14/10/2025"
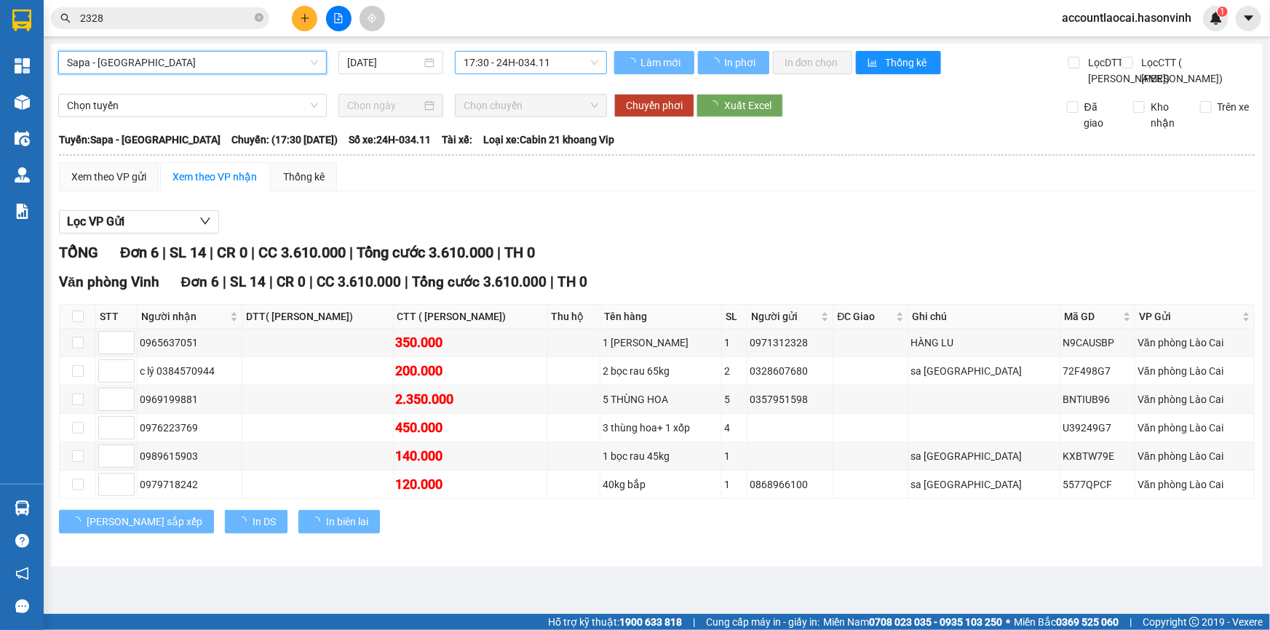
click at [526, 62] on span "17:30 - 24H-034.11" at bounding box center [530, 63] width 135 height 22
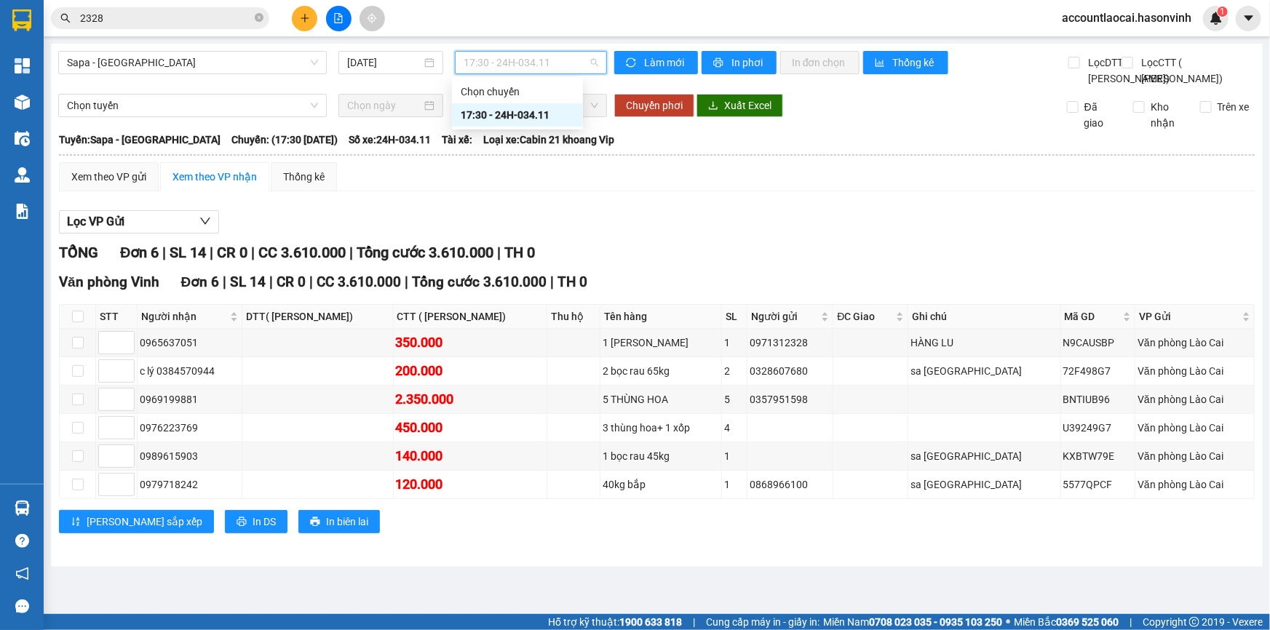
click at [524, 108] on div "17:30 - 24H-034.11" at bounding box center [517, 115] width 113 height 16
click at [1184, 351] on div "Văn phòng Lào Cai" at bounding box center [1194, 343] width 114 height 16
click at [79, 348] on input "checkbox" at bounding box center [78, 343] width 12 height 12
checkbox input "true"
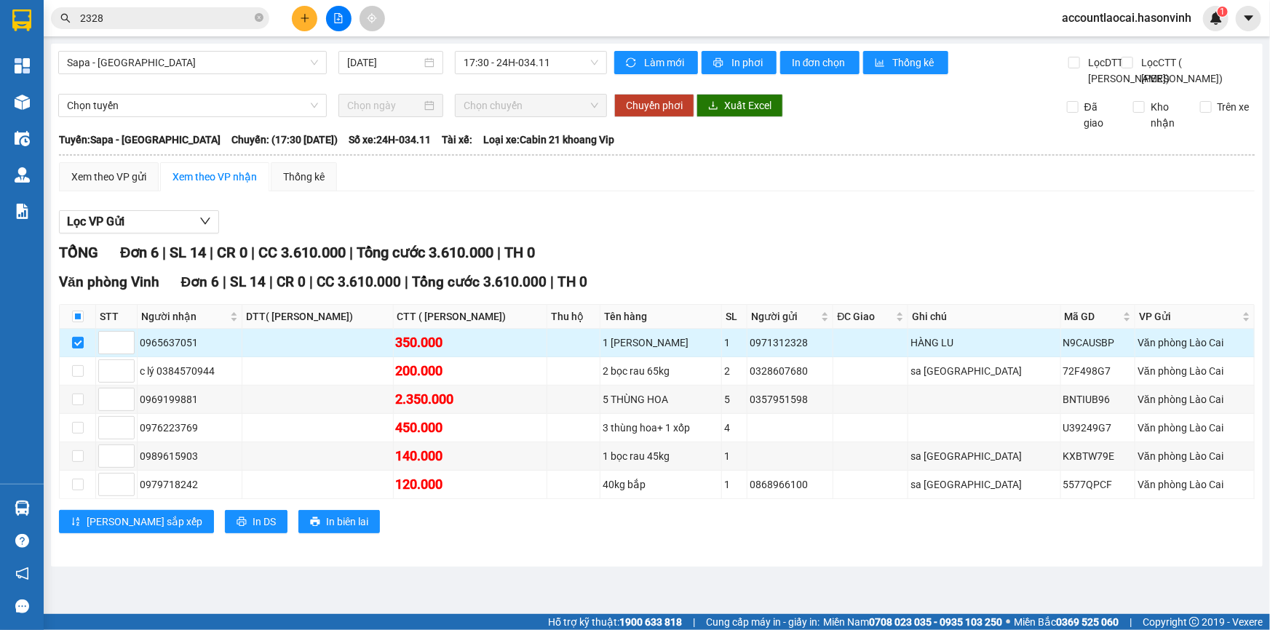
scroll to position [0, 0]
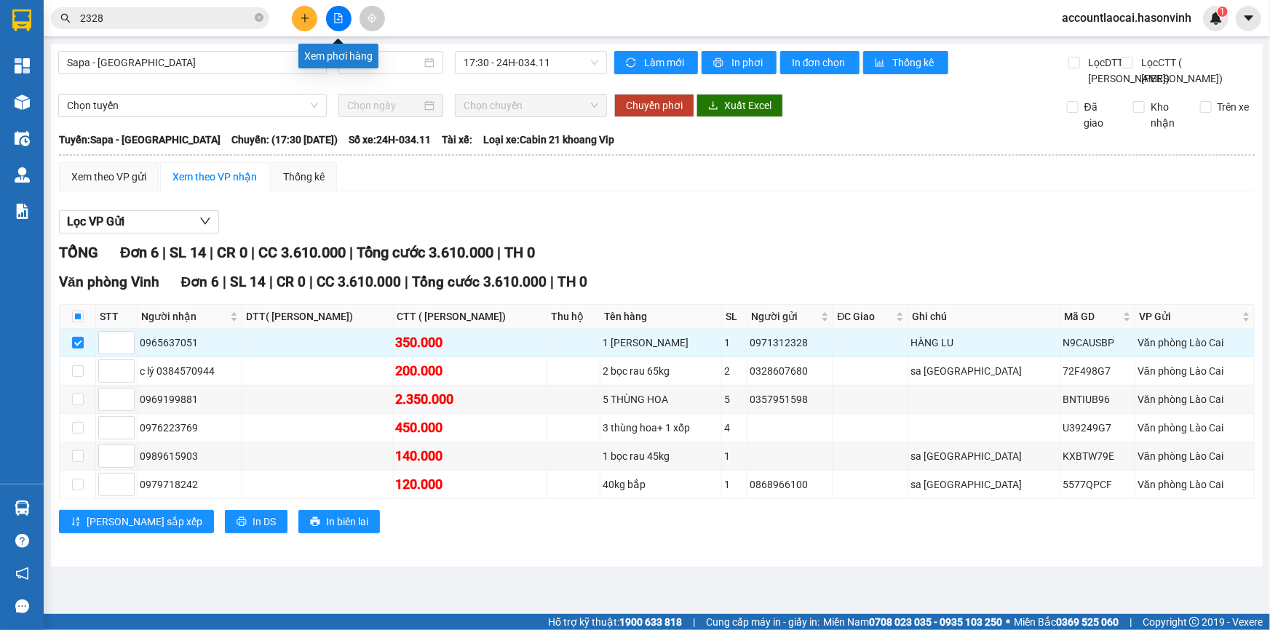
click at [306, 18] on icon "plus" at bounding box center [304, 17] width 8 height 1
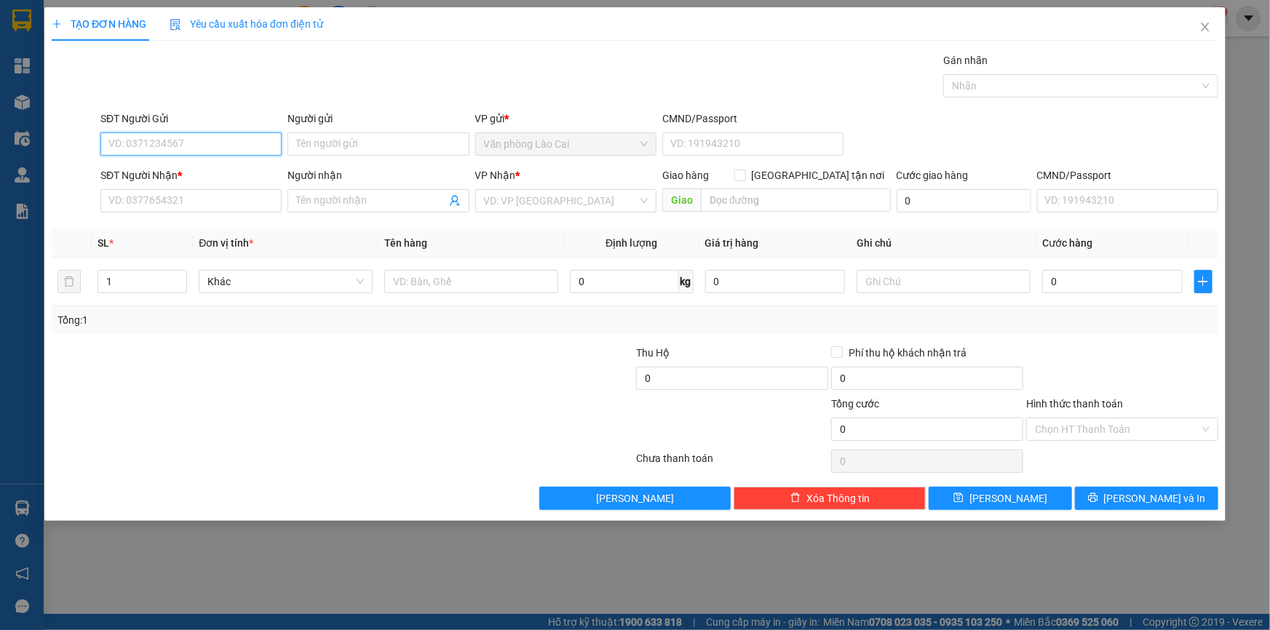
click at [194, 151] on input "SĐT Người Gửi" at bounding box center [190, 143] width 181 height 23
click at [178, 180] on div "0968281361" at bounding box center [191, 173] width 164 height 16
type input "0968281361"
type input "0941236786"
type input "80.000"
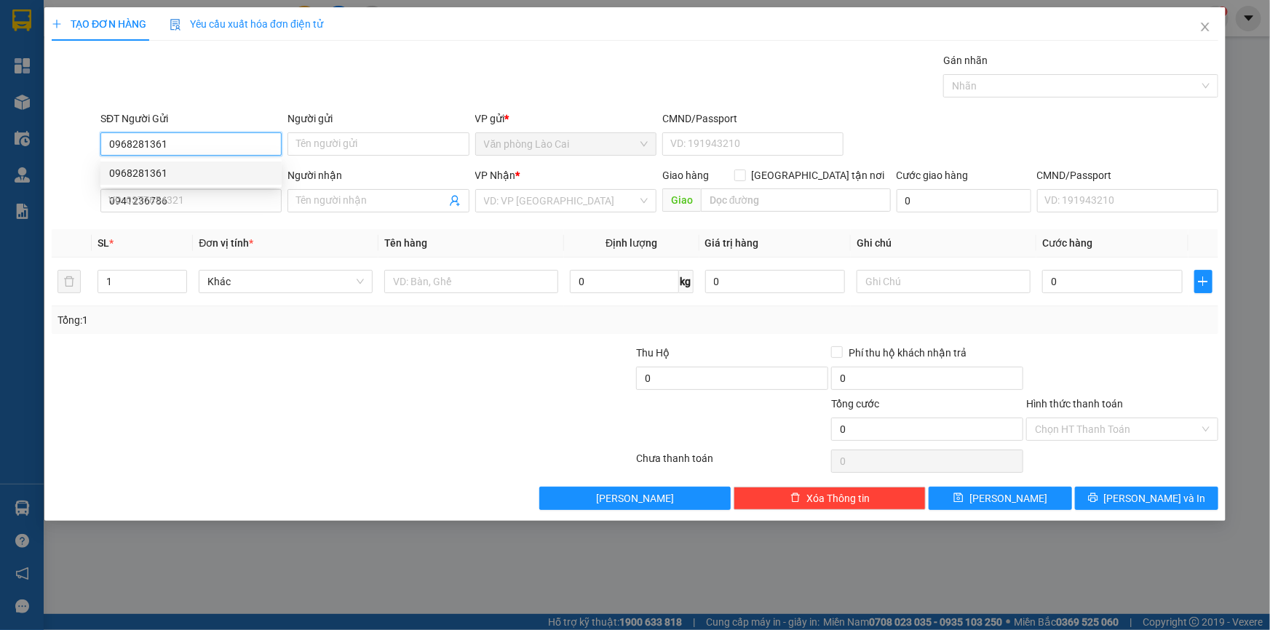
type input "80.000"
type input "0968281361"
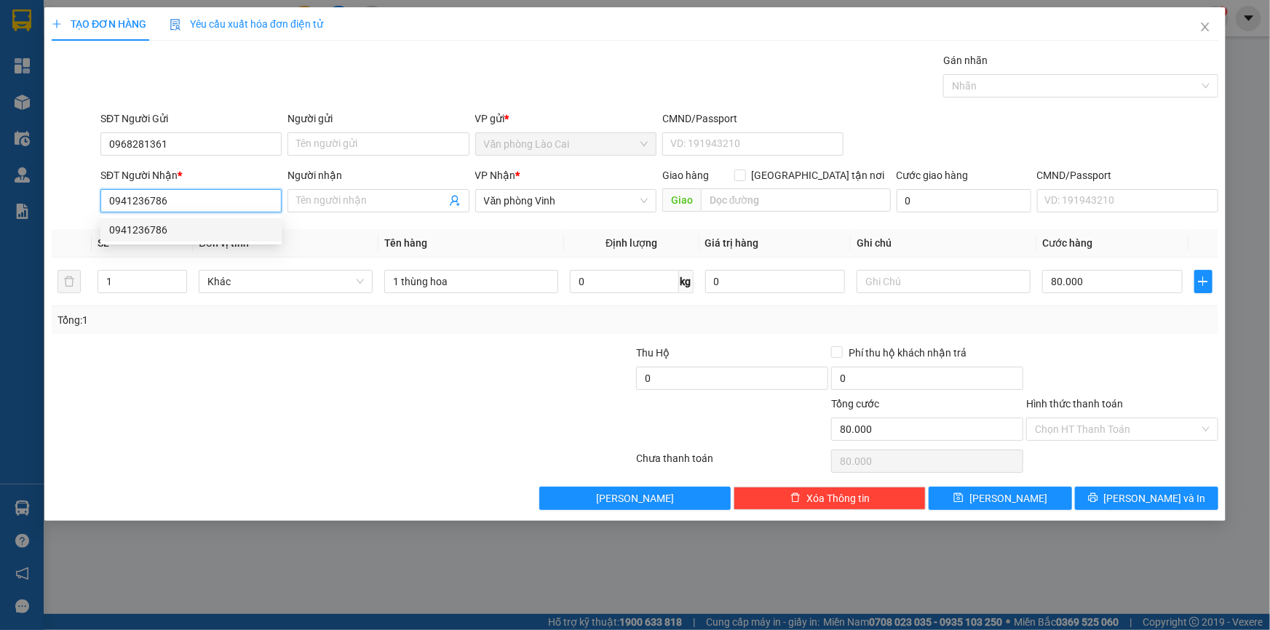
drag, startPoint x: 178, startPoint y: 204, endPoint x: 20, endPoint y: 204, distance: 158.6
click at [20, 204] on div "TẠO ĐƠN HÀNG Yêu cầu xuất hóa đơn điện tử Transit Pickup Surcharge Ids Transit …" at bounding box center [635, 315] width 1270 height 630
type input "0941236786"
click at [171, 227] on div "0941236786" at bounding box center [191, 230] width 164 height 16
type input "550.000"
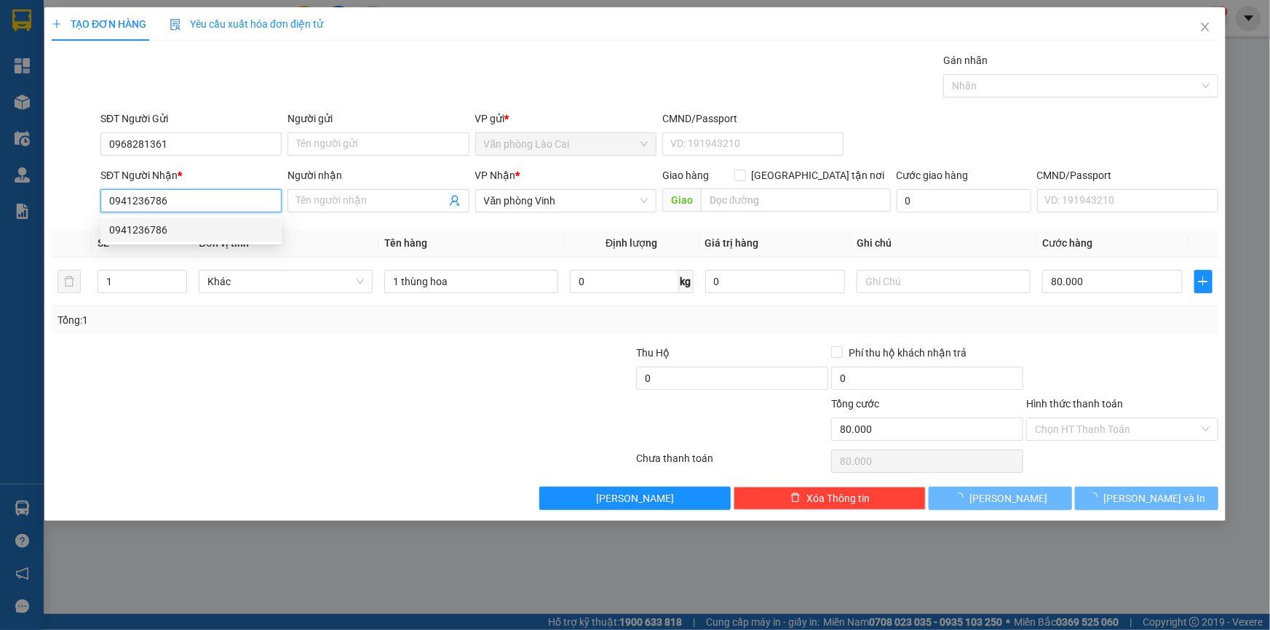
type input "550.000"
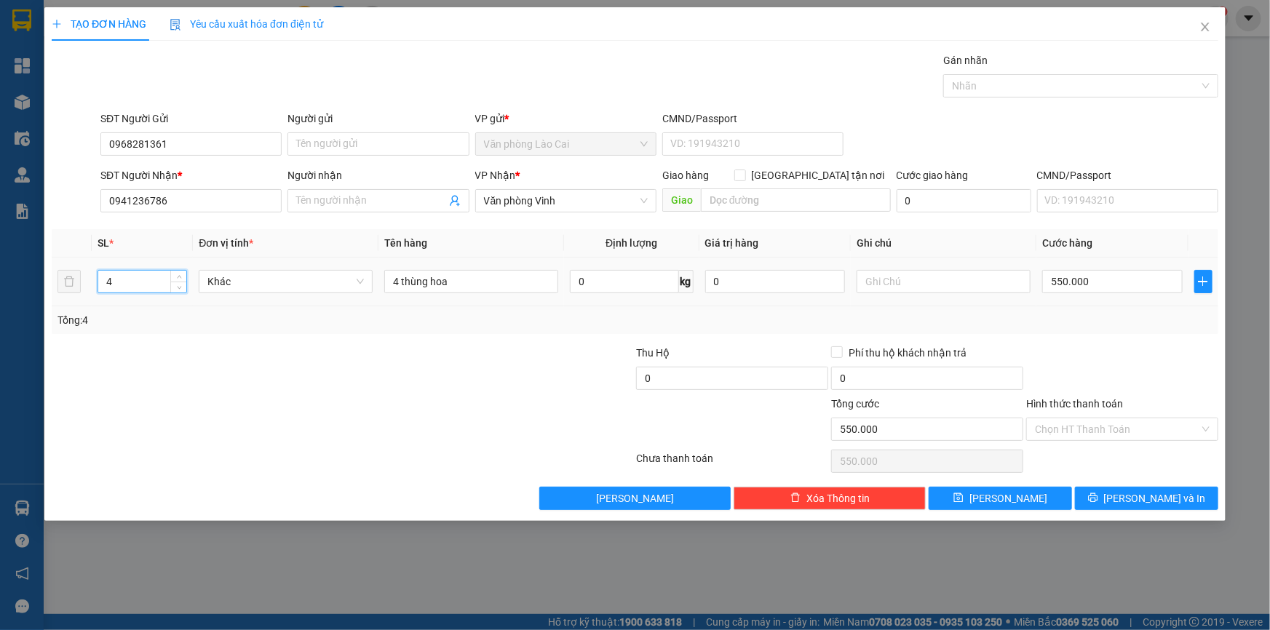
drag, startPoint x: 138, startPoint y: 282, endPoint x: 90, endPoint y: 282, distance: 47.3
click at [90, 282] on tr "4 Khác 4 thùng hoa 0 kg 0 550.000" at bounding box center [635, 282] width 1166 height 49
type input "1"
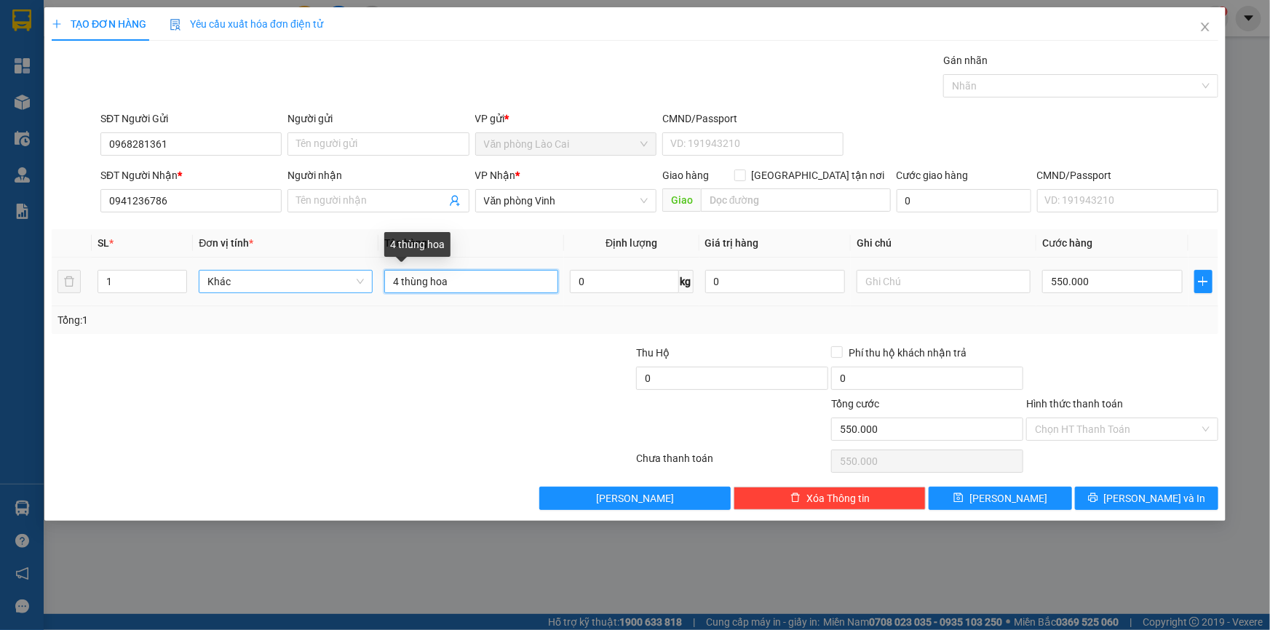
drag, startPoint x: 402, startPoint y: 287, endPoint x: 358, endPoint y: 286, distance: 44.4
click at [358, 286] on tr "1 Khác 4 thùng hoa 0 kg 0 550.000" at bounding box center [635, 282] width 1166 height 49
type input "1 thùng hoa"
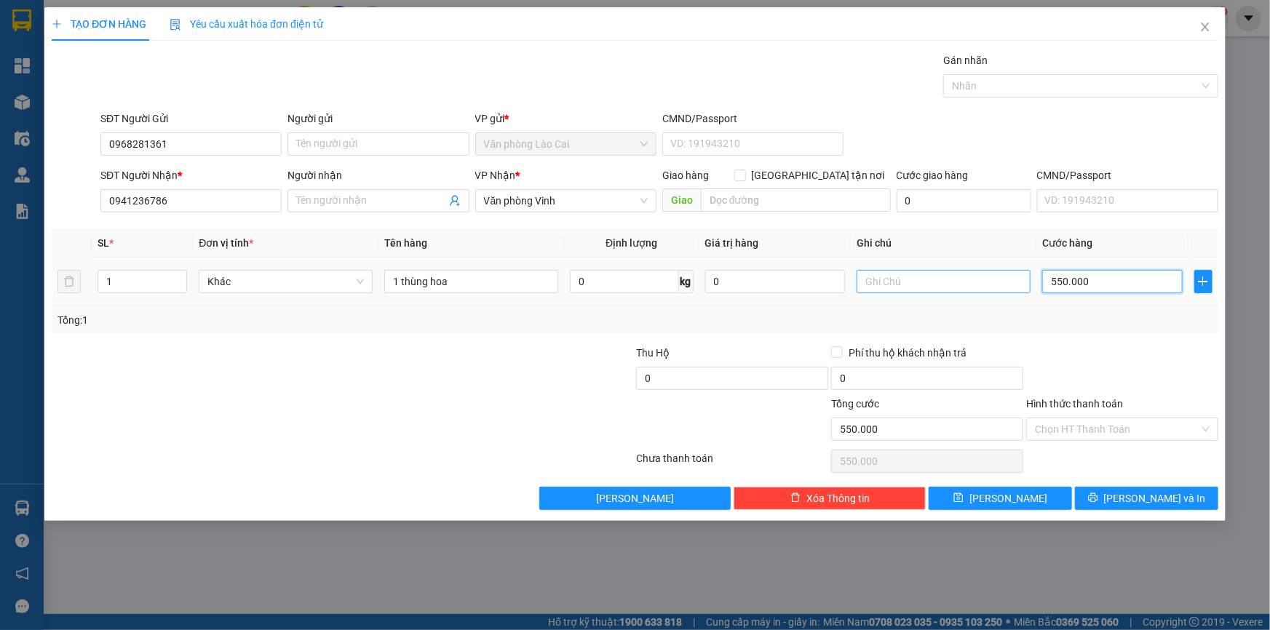
type input "1"
type input "10"
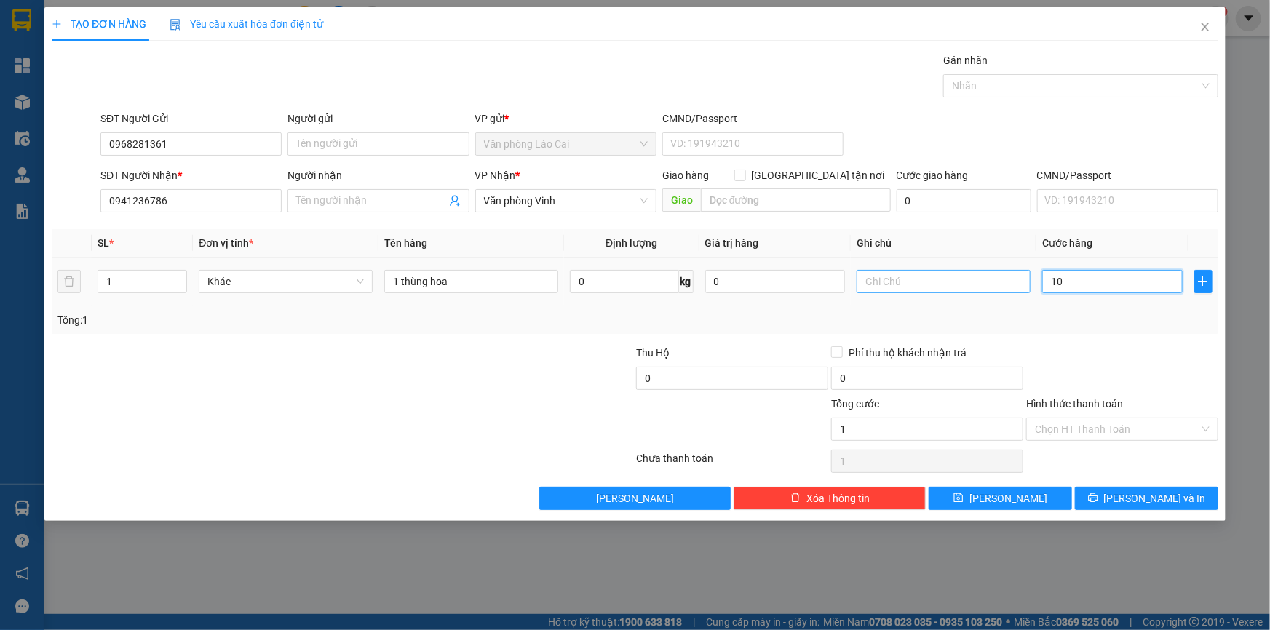
type input "10"
type input "100"
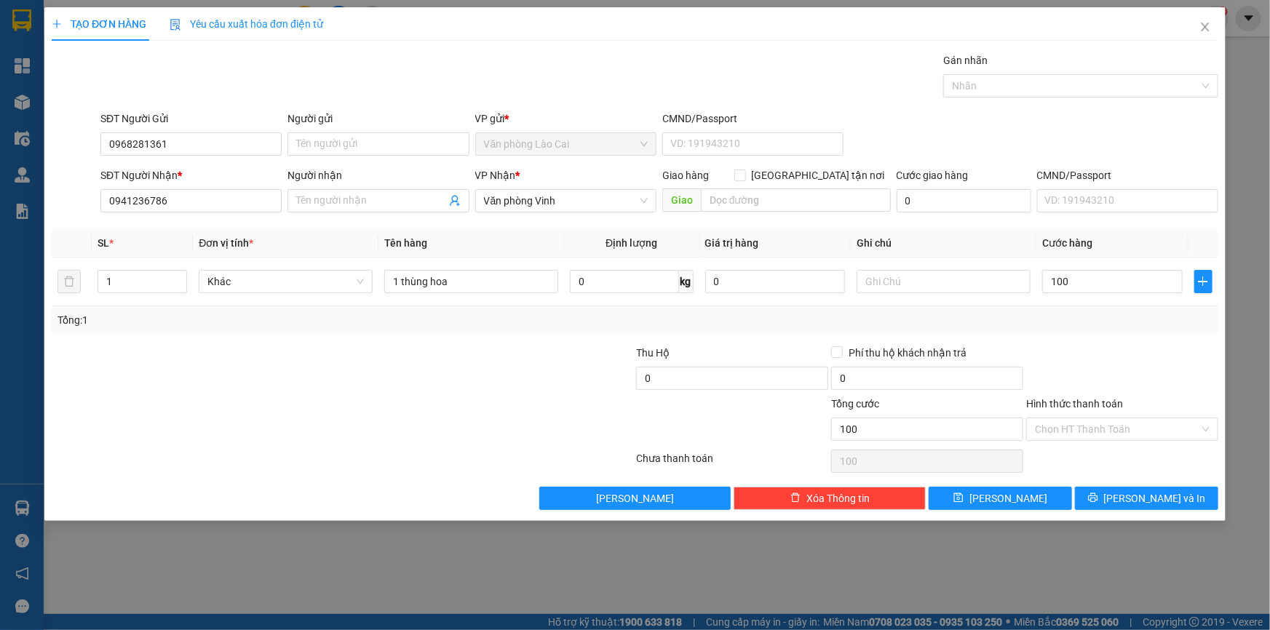
type input "100.000"
click at [1061, 306] on div "Tổng: 1" at bounding box center [635, 320] width 1166 height 28
click at [1098, 499] on icon "printer" at bounding box center [1093, 498] width 10 height 10
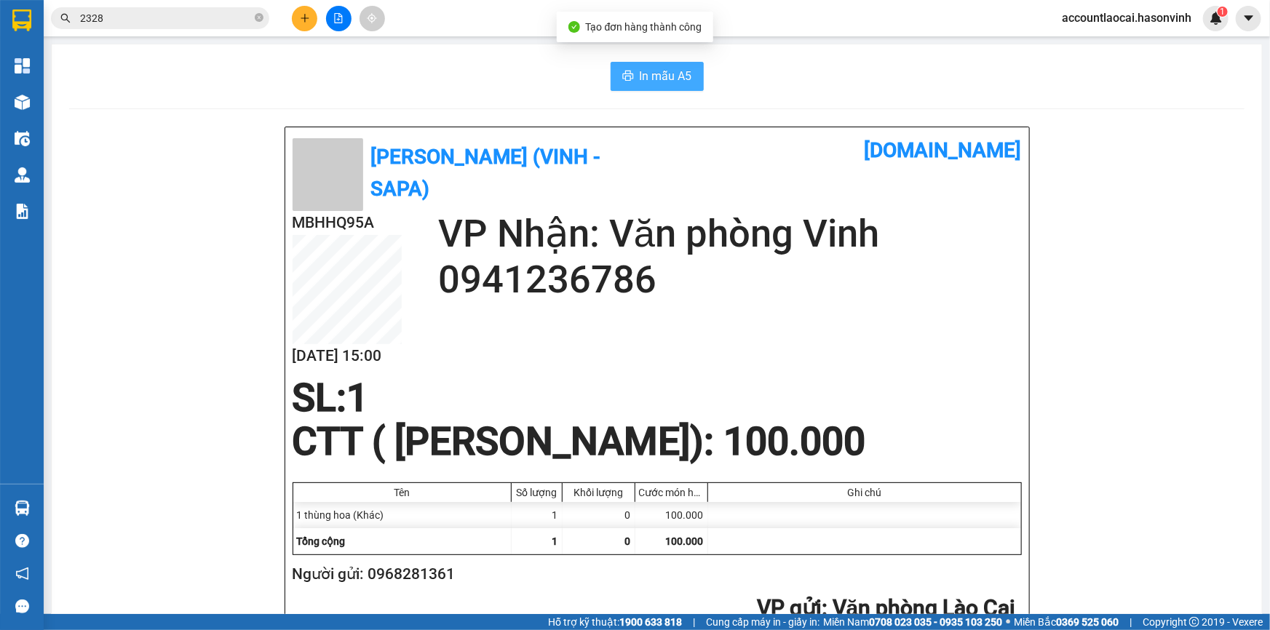
click at [679, 88] on button "In mẫu A5" at bounding box center [656, 76] width 93 height 29
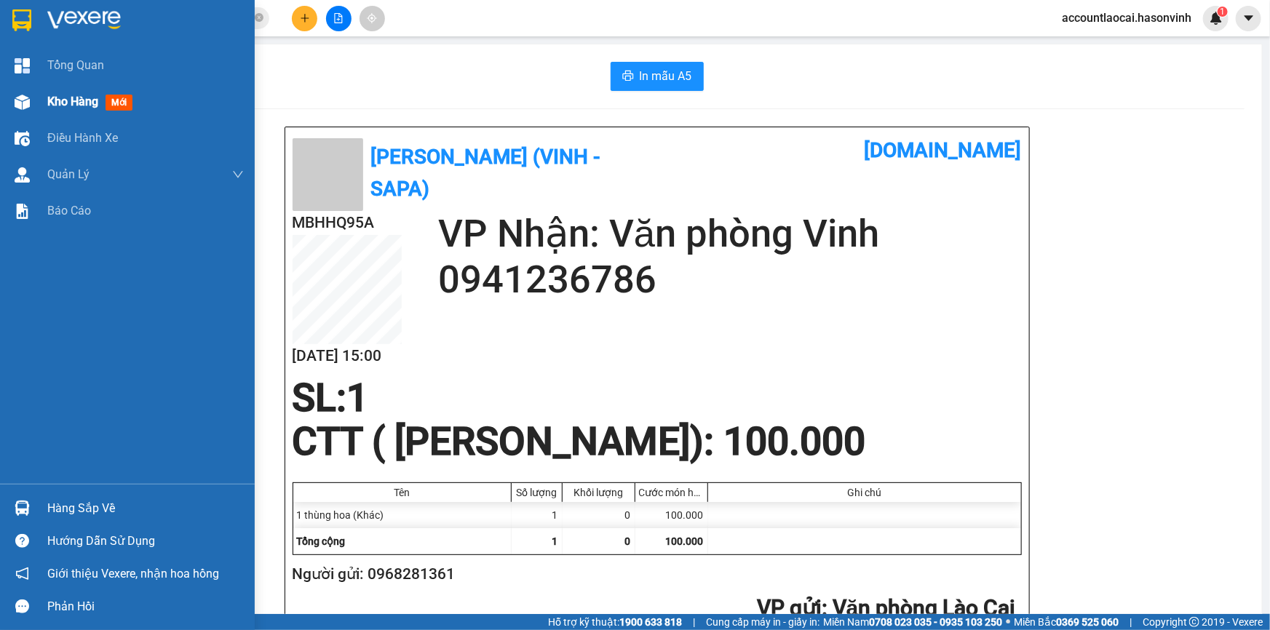
click at [42, 87] on div "Kho hàng mới" at bounding box center [127, 102] width 255 height 36
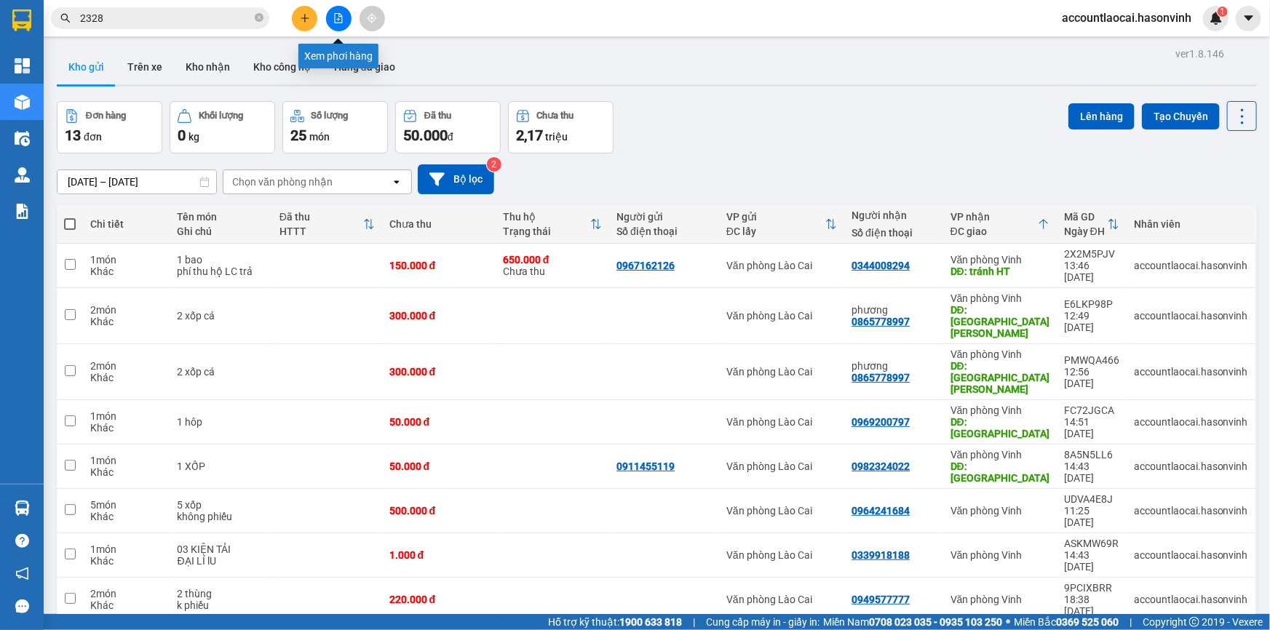
click at [338, 15] on icon "file-add" at bounding box center [338, 18] width 10 height 10
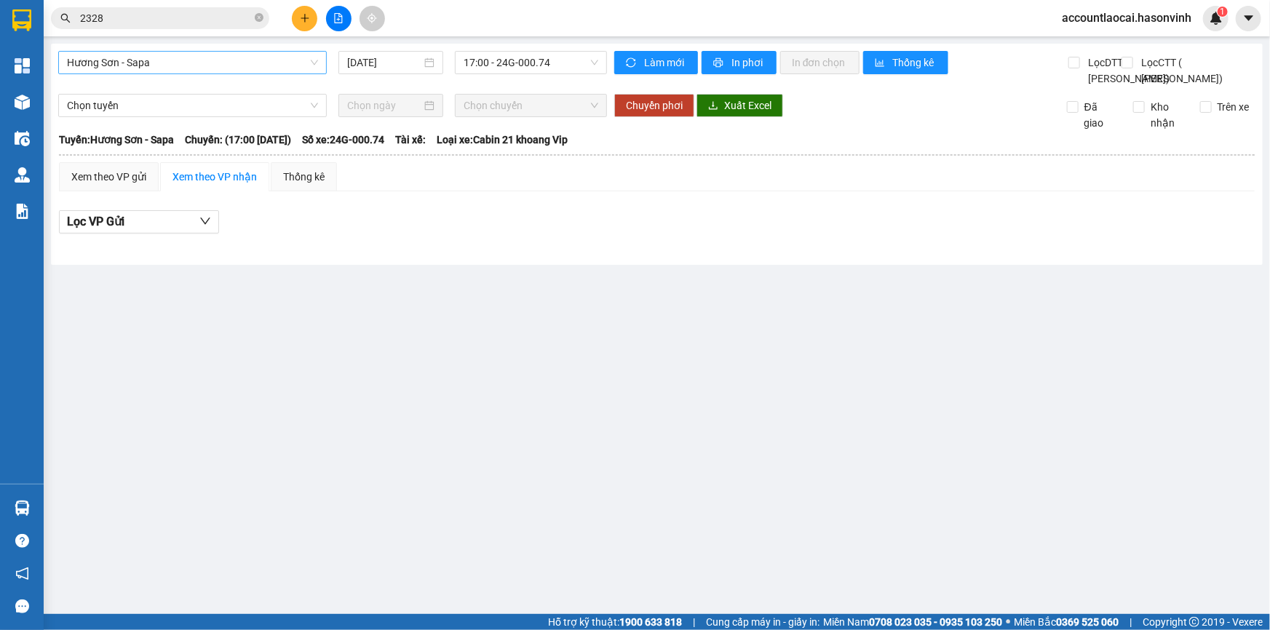
click at [177, 68] on span "Hương Sơn - Sapa" at bounding box center [192, 63] width 251 height 22
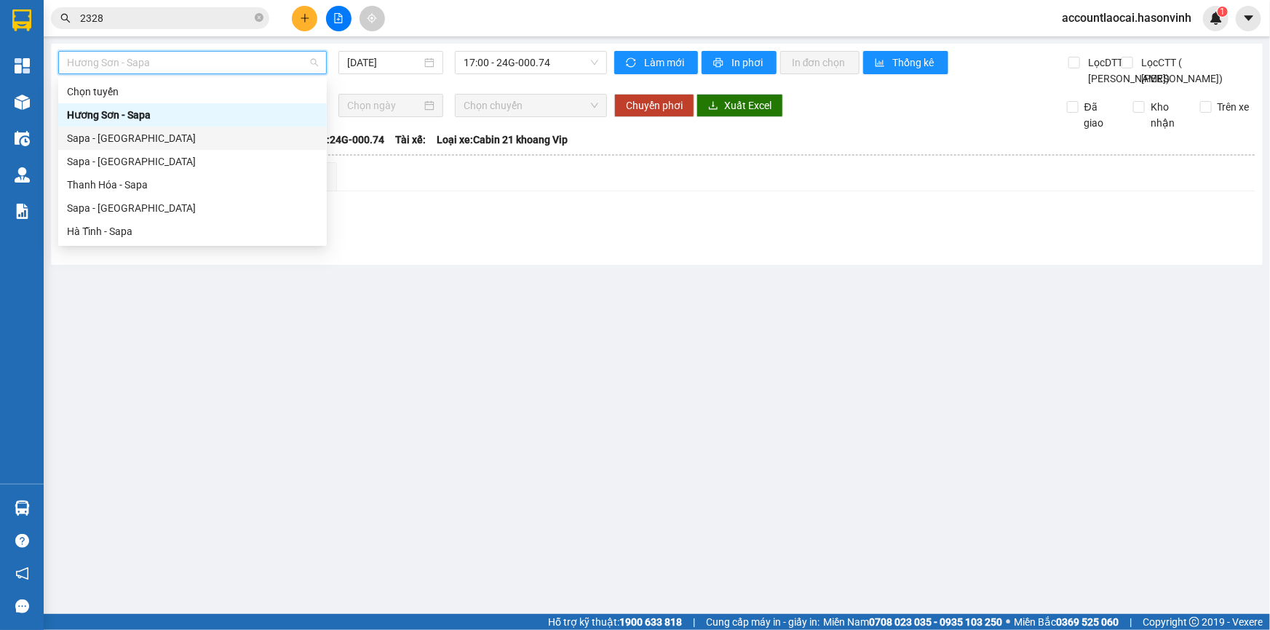
drag, startPoint x: 150, startPoint y: 199, endPoint x: 143, endPoint y: 143, distance: 55.8
click at [143, 143] on div "Chọn tuyến Hương Sơn - Sapa Sapa - Hương Sơn Sapa - Thanh Hóa Thanh Hóa - Sapa …" at bounding box center [192, 161] width 268 height 163
click at [143, 143] on div "Sapa - Hương Sơn" at bounding box center [192, 138] width 251 height 16
type input "14/10/2025"
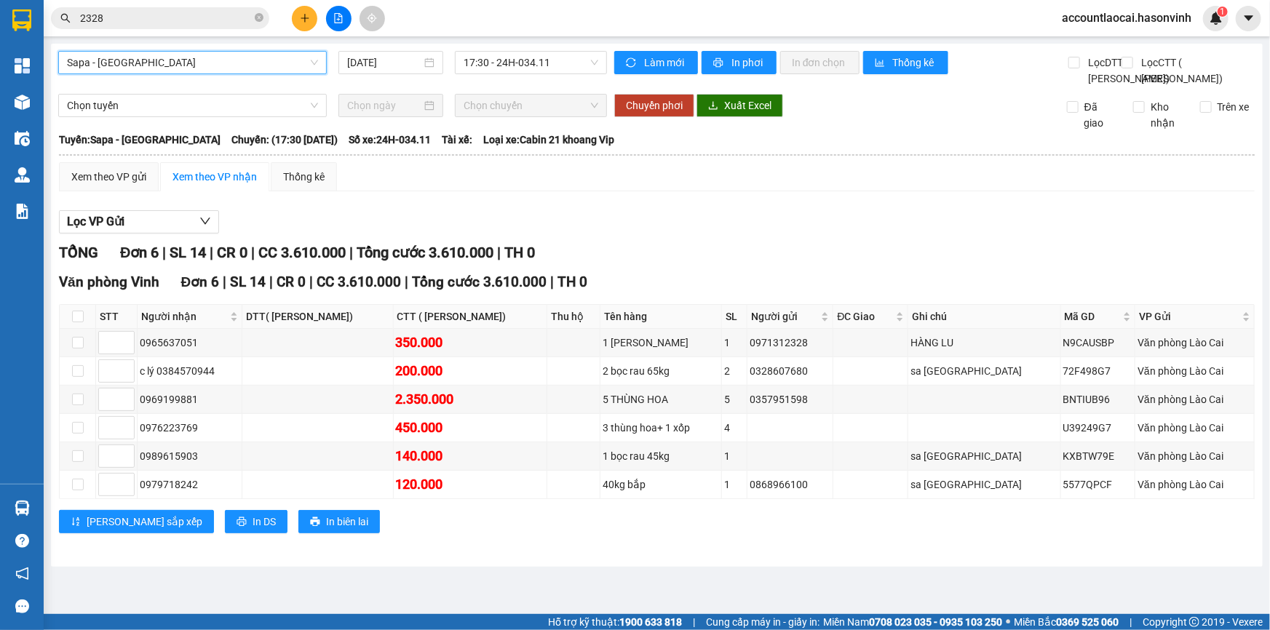
scroll to position [6, 0]
click at [311, 386] on td at bounding box center [317, 371] width 151 height 28
click at [82, 377] on input "checkbox" at bounding box center [78, 371] width 12 height 12
checkbox input "true"
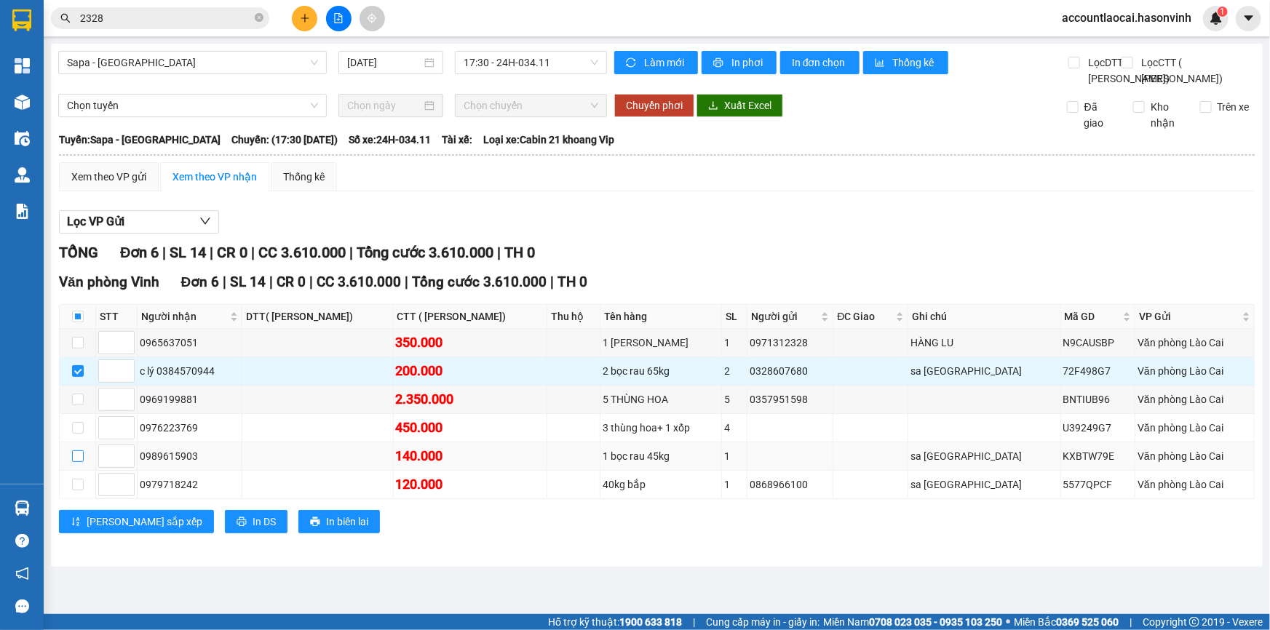
click at [76, 462] on input "checkbox" at bounding box center [78, 456] width 12 height 12
checkbox input "true"
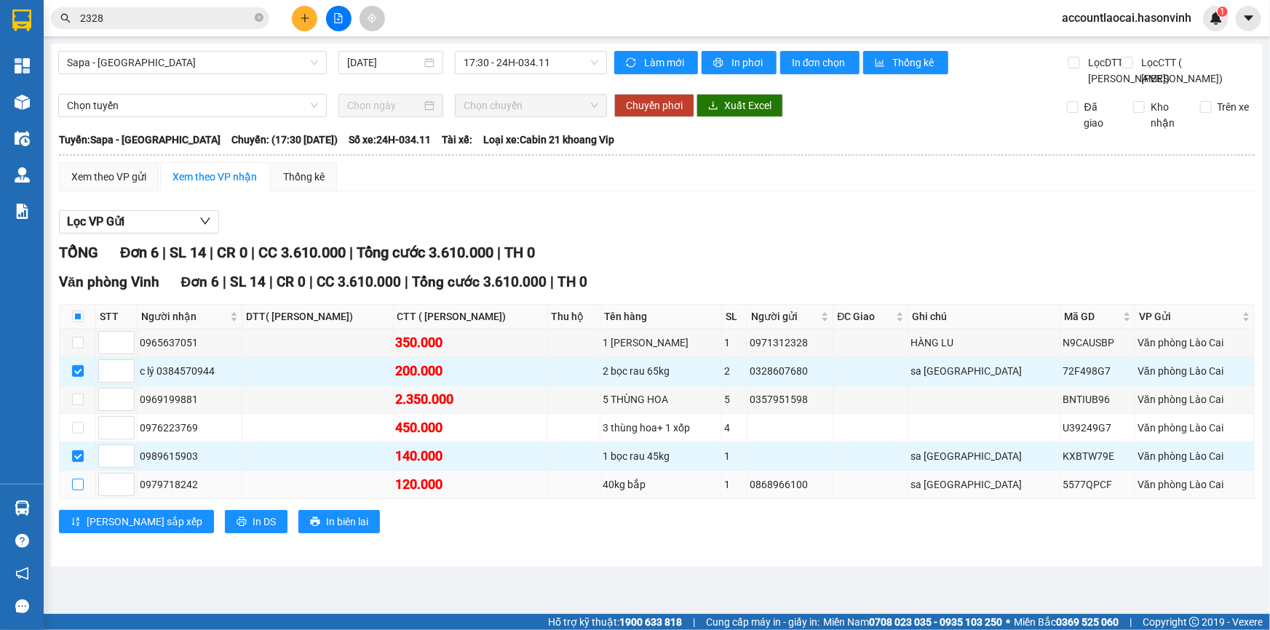
click at [81, 490] on input "checkbox" at bounding box center [78, 485] width 12 height 12
checkbox input "true"
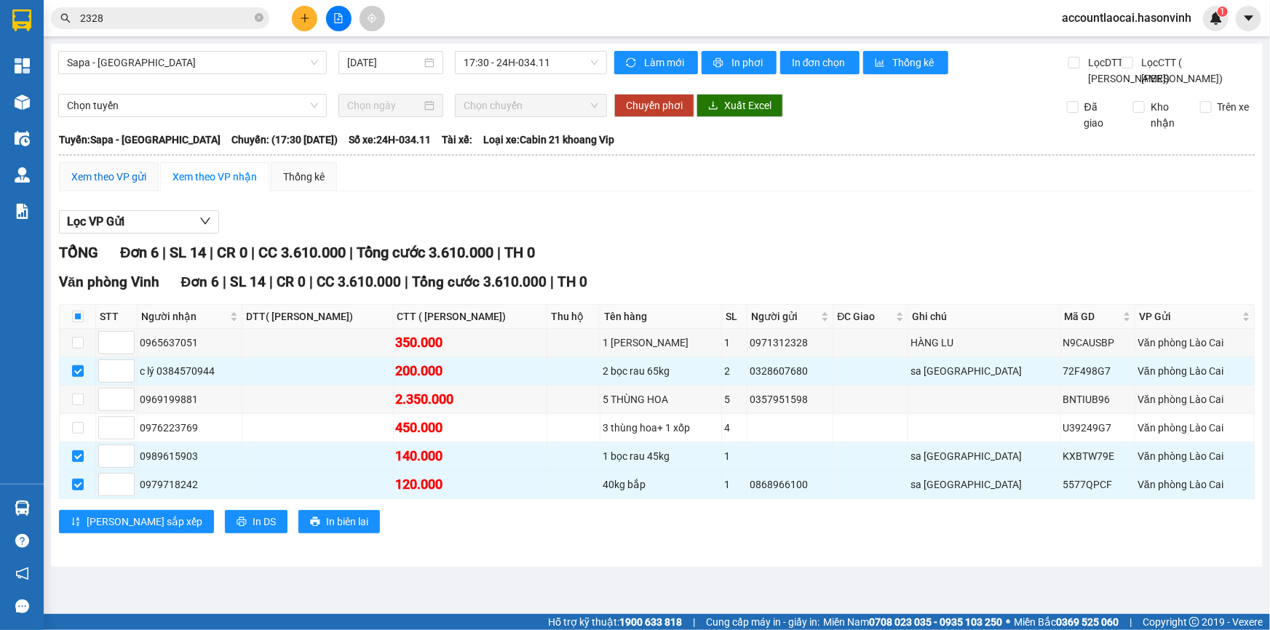
click at [85, 185] on div "Xem theo VP gửi" at bounding box center [108, 177] width 75 height 16
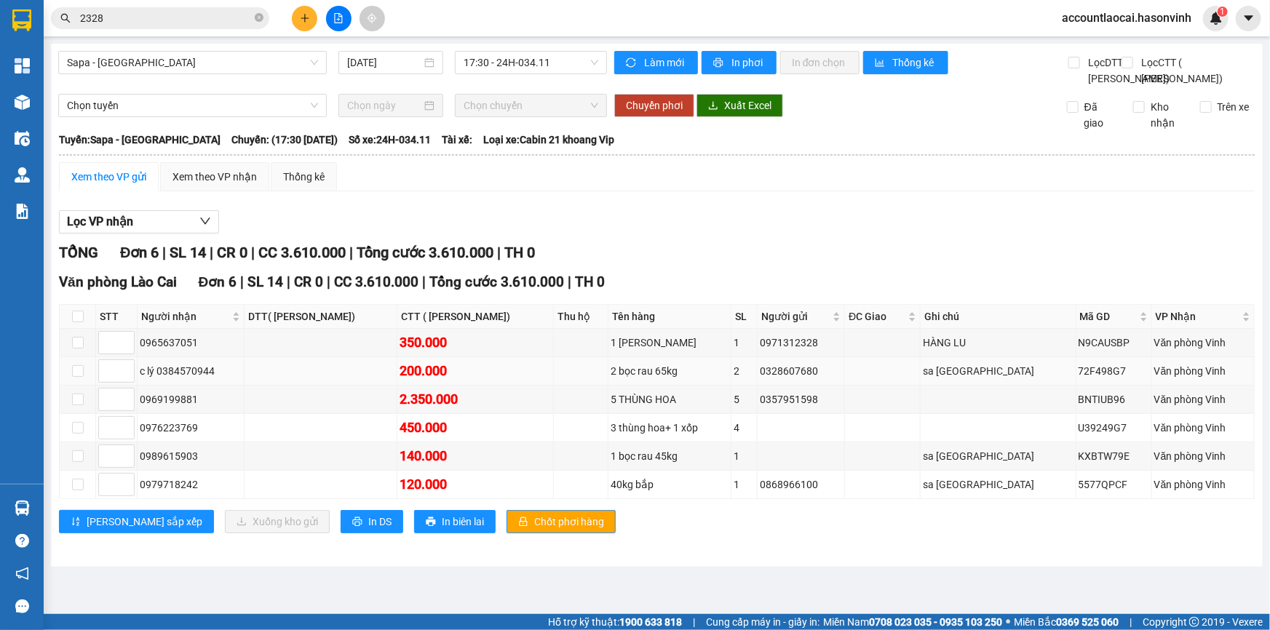
click at [84, 386] on td at bounding box center [78, 371] width 36 height 28
click at [72, 377] on input "checkbox" at bounding box center [78, 371] width 12 height 12
checkbox input "true"
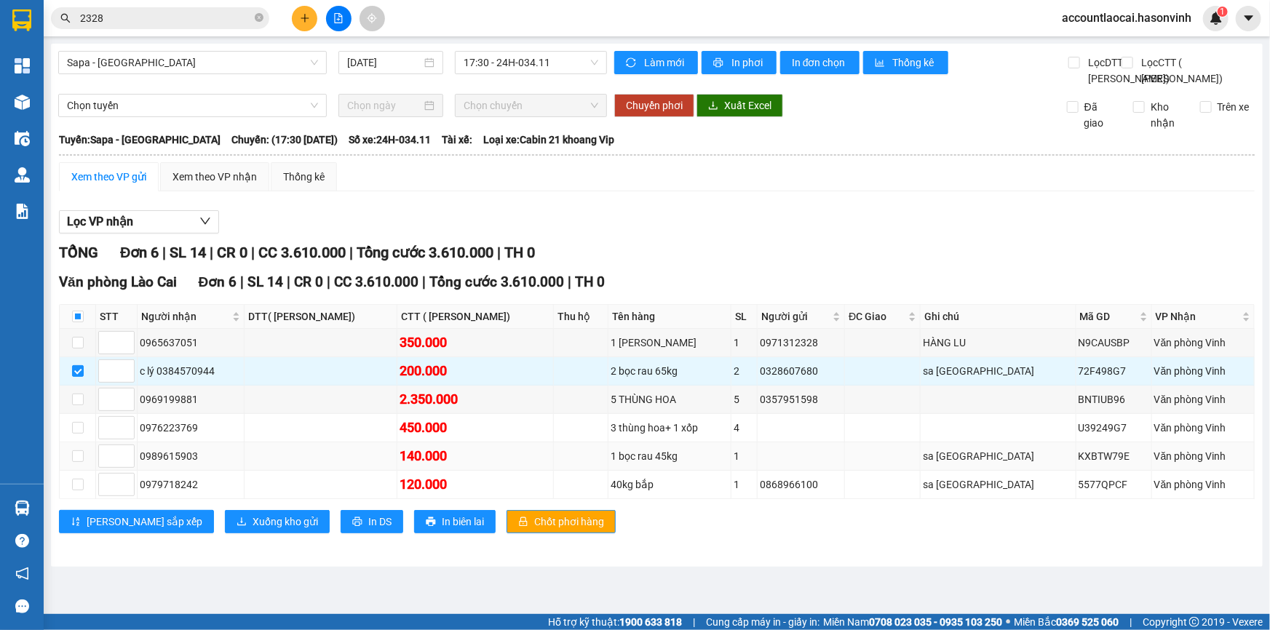
click at [73, 471] on td at bounding box center [78, 456] width 36 height 28
click at [74, 462] on input "checkbox" at bounding box center [78, 456] width 12 height 12
checkbox input "true"
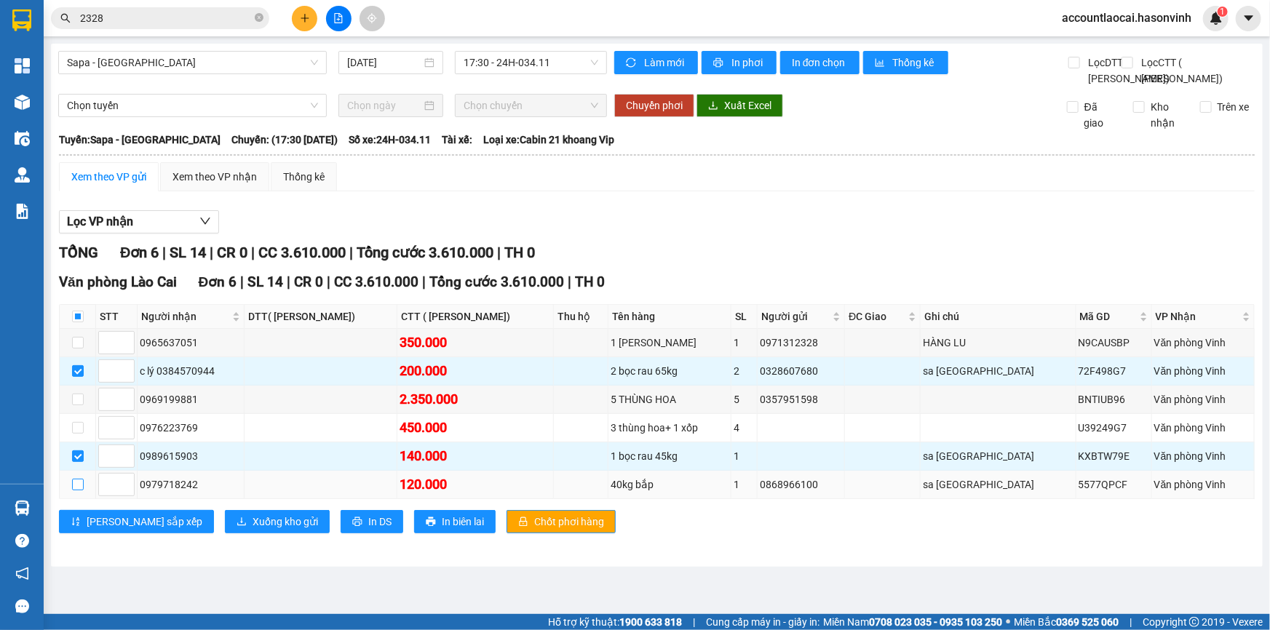
click at [81, 490] on input "checkbox" at bounding box center [78, 485] width 12 height 12
checkbox input "true"
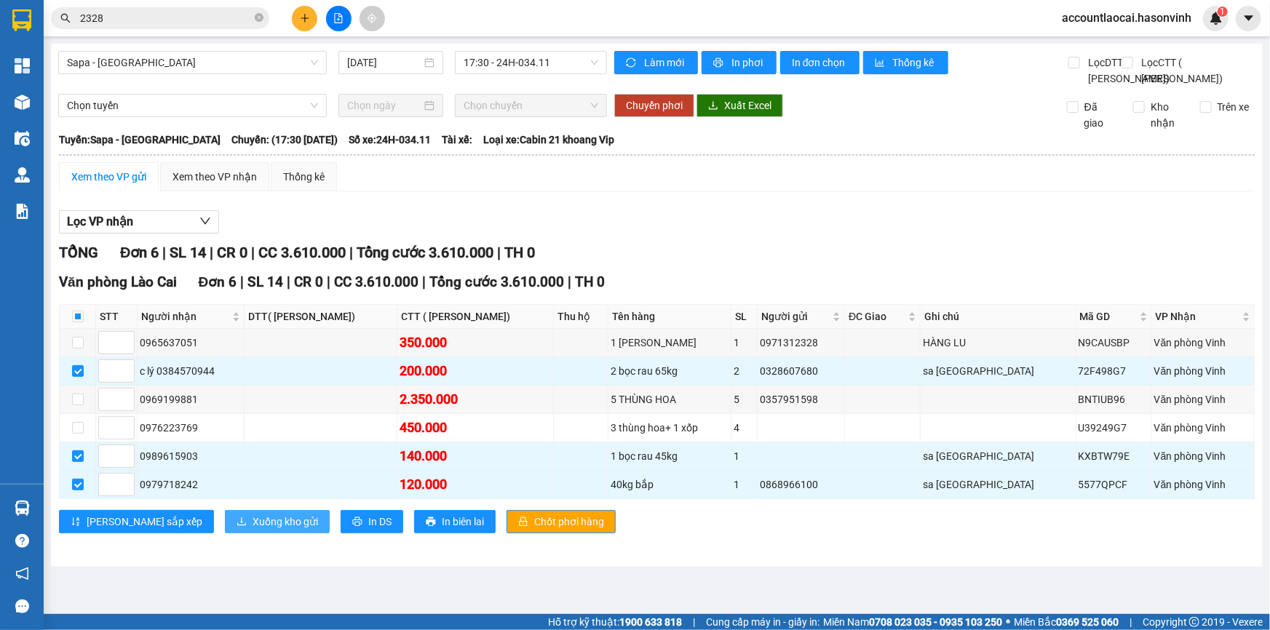
click at [252, 530] on span "Xuống kho gửi" at bounding box center [284, 522] width 65 height 16
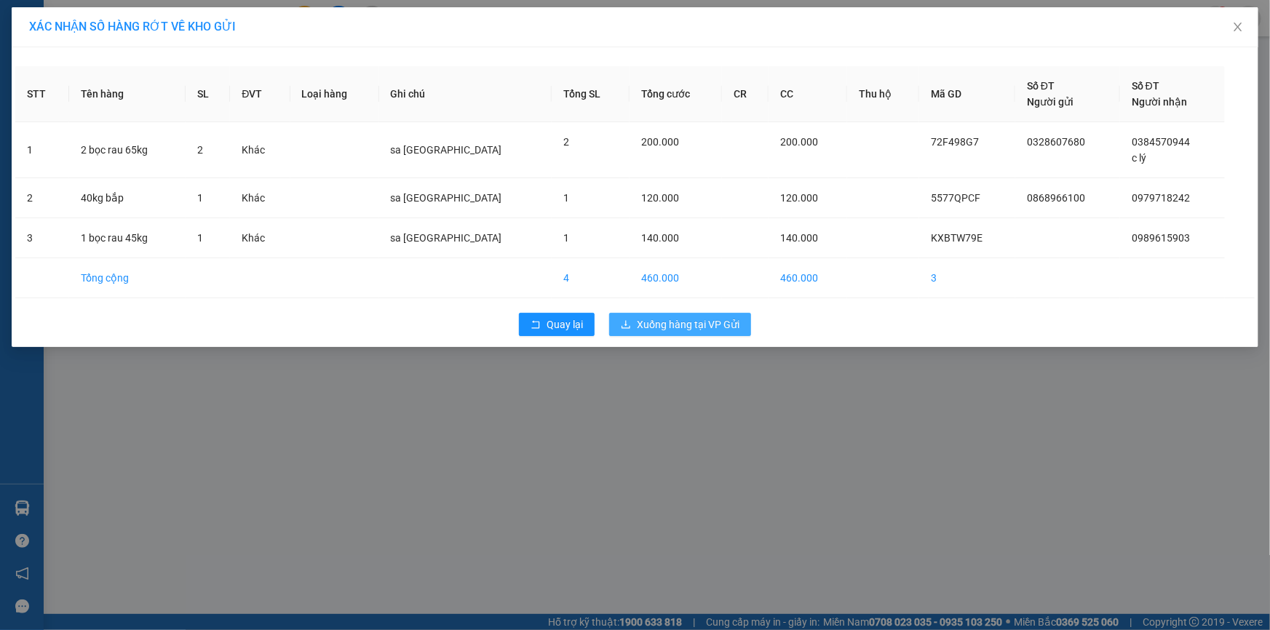
click at [648, 326] on span "Xuống hàng tại VP Gửi" at bounding box center [688, 324] width 103 height 16
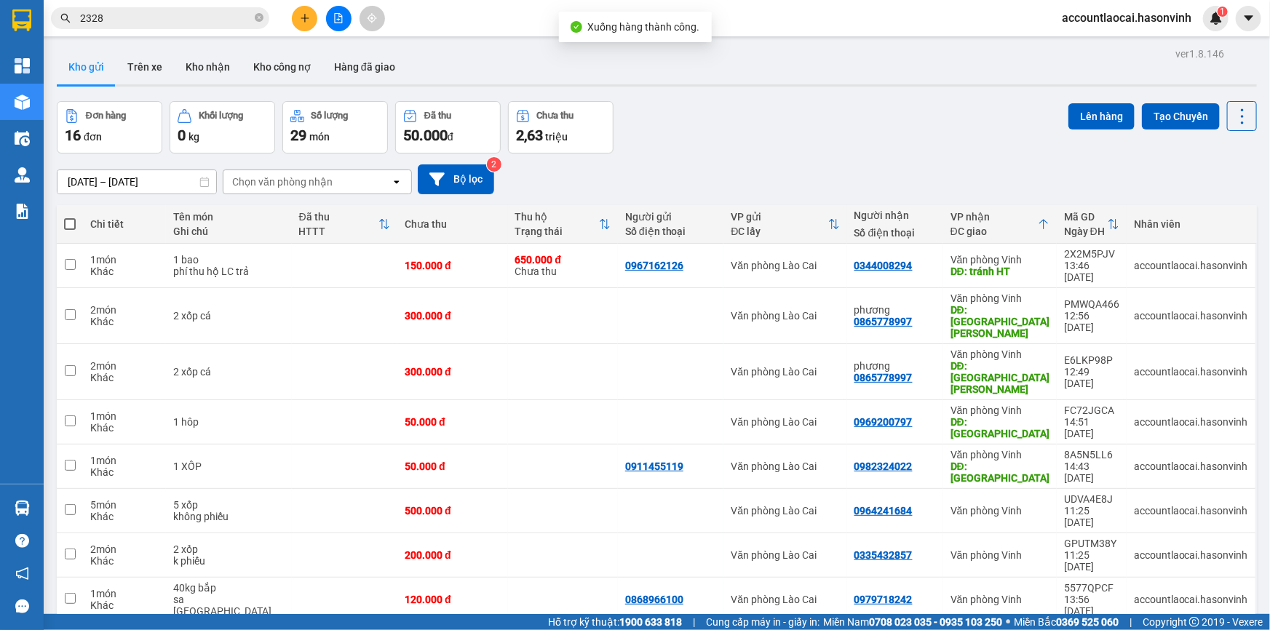
click at [345, 15] on button at bounding box center [338, 18] width 25 height 25
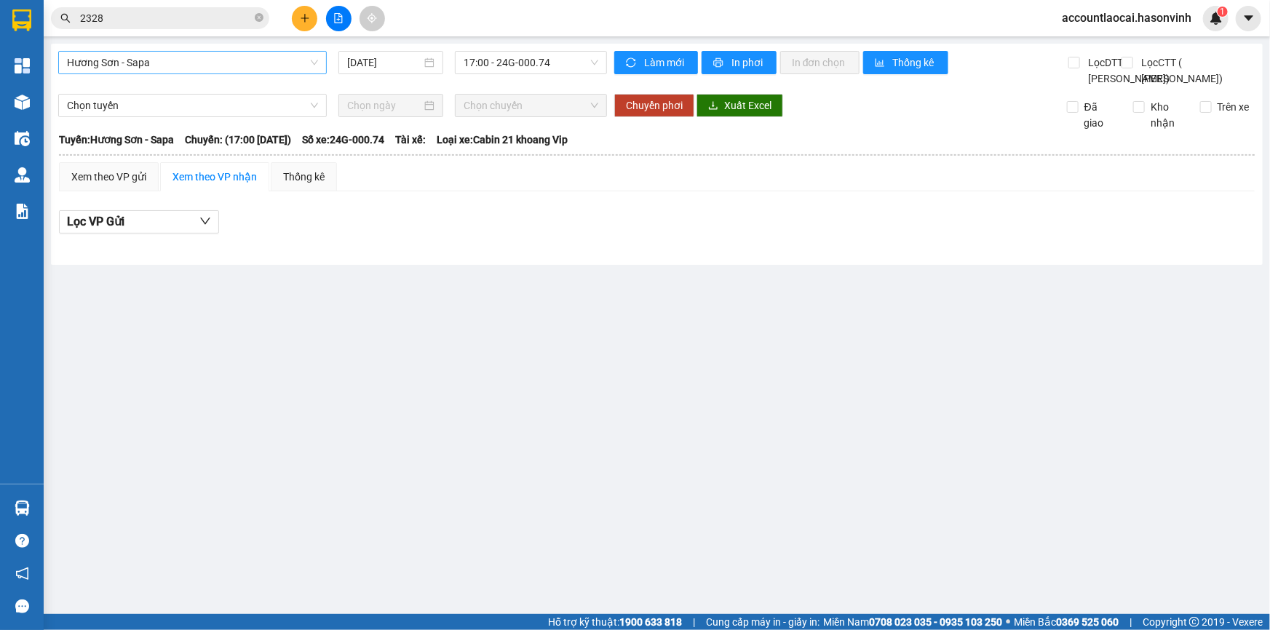
click at [118, 70] on span "Hương Sơn - Sapa" at bounding box center [192, 63] width 251 height 22
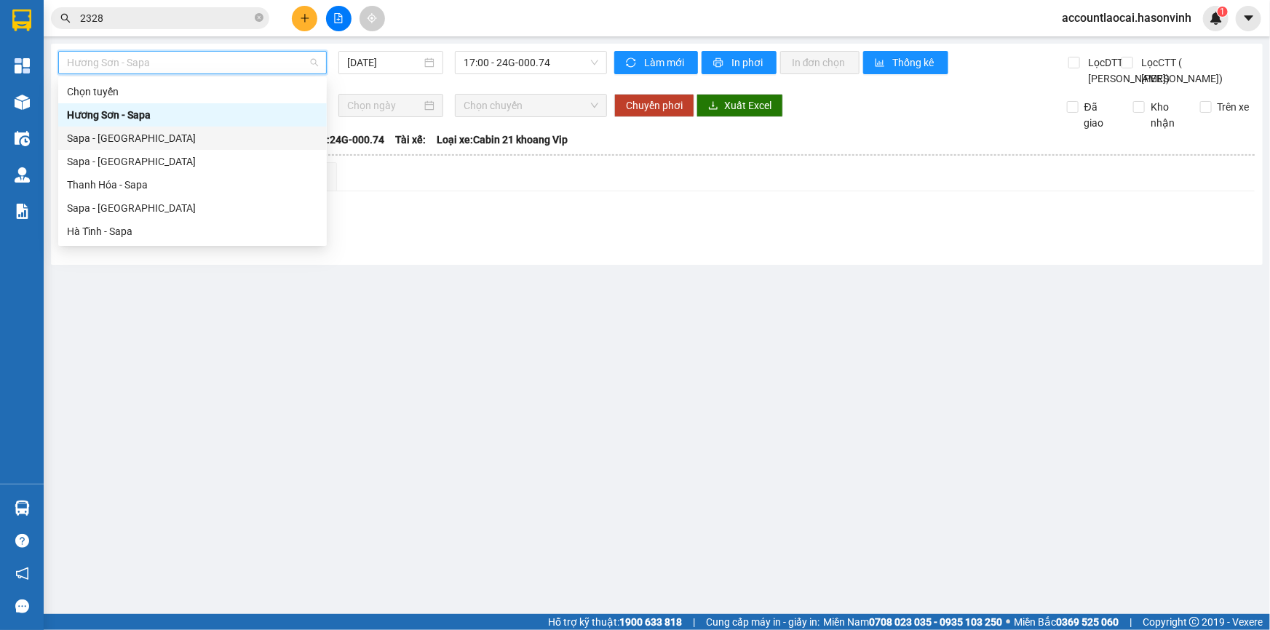
click at [120, 140] on div "Sapa - Hương Sơn" at bounding box center [192, 138] width 251 height 16
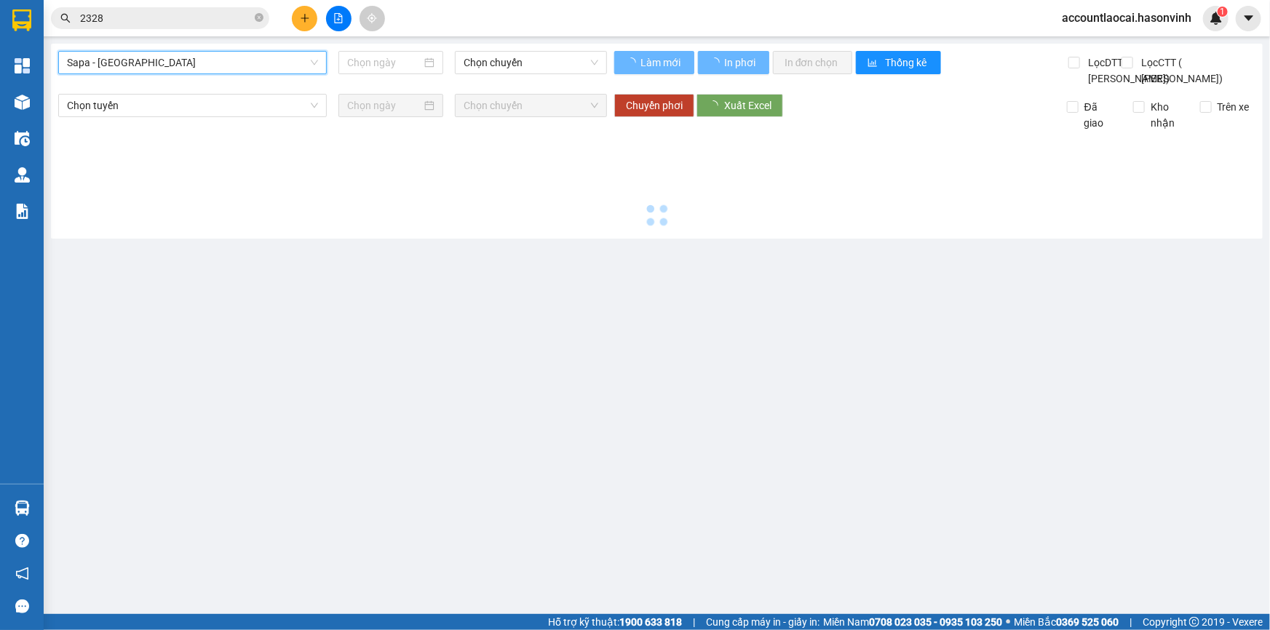
type input "14/10/2025"
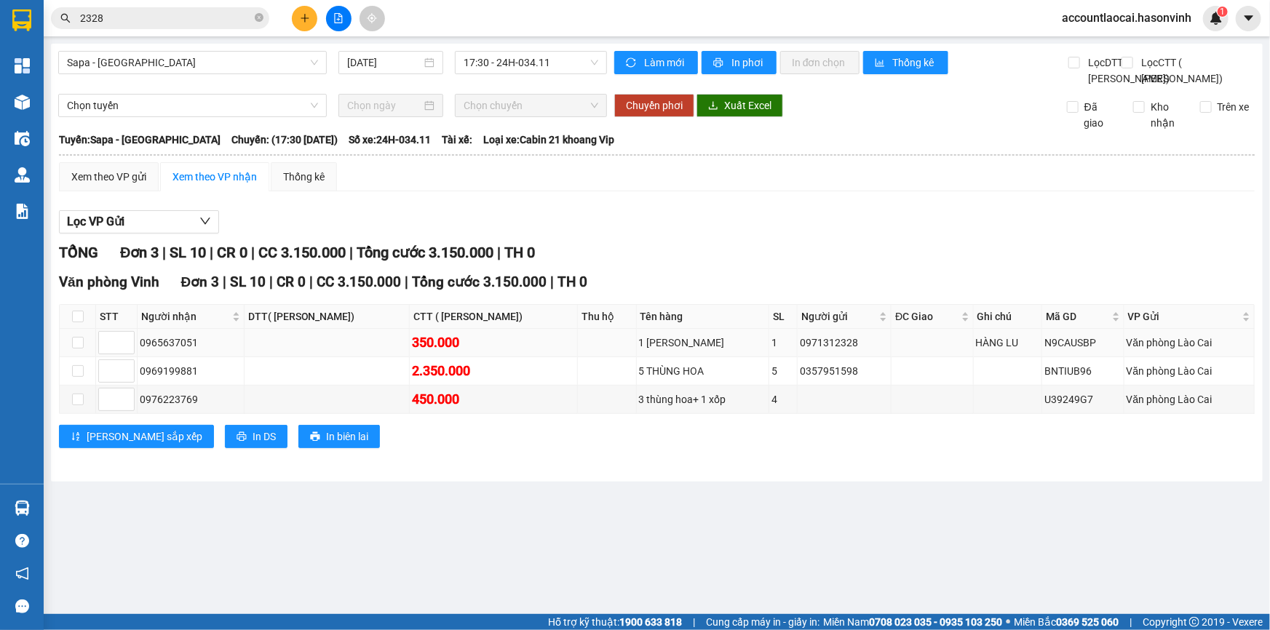
click at [145, 351] on div "0965637051" at bounding box center [191, 343] width 102 height 16
click at [82, 348] on input "checkbox" at bounding box center [78, 343] width 12 height 12
checkbox input "true"
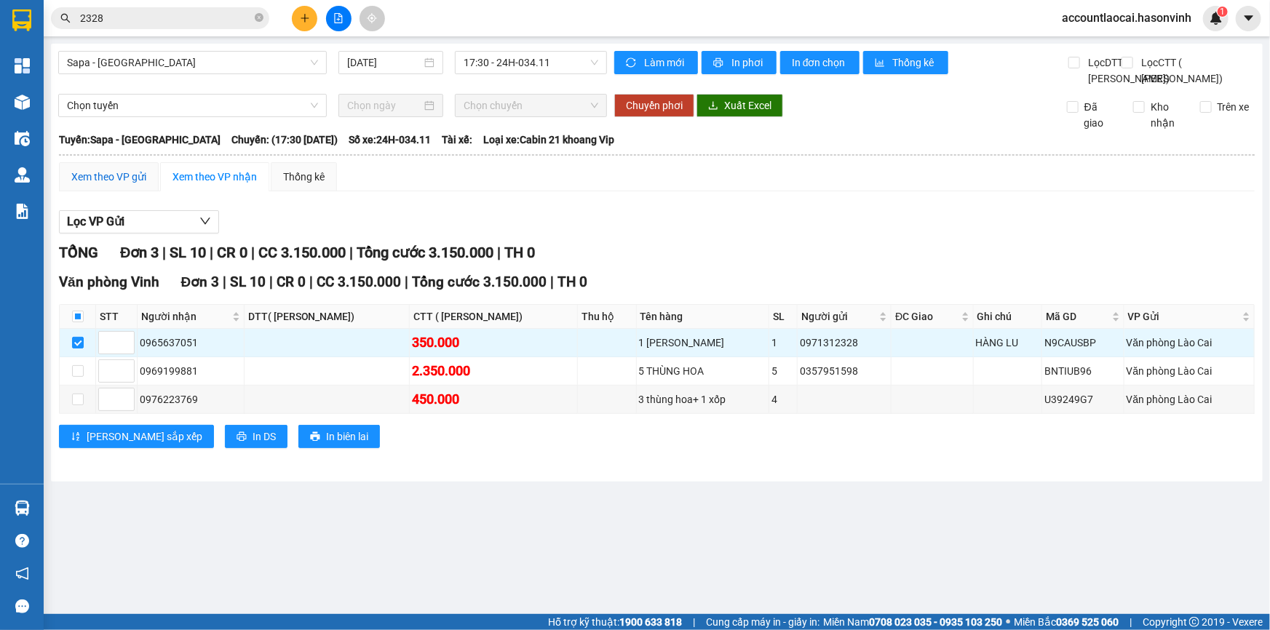
click at [86, 185] on div "Xem theo VP gửi" at bounding box center [108, 177] width 75 height 16
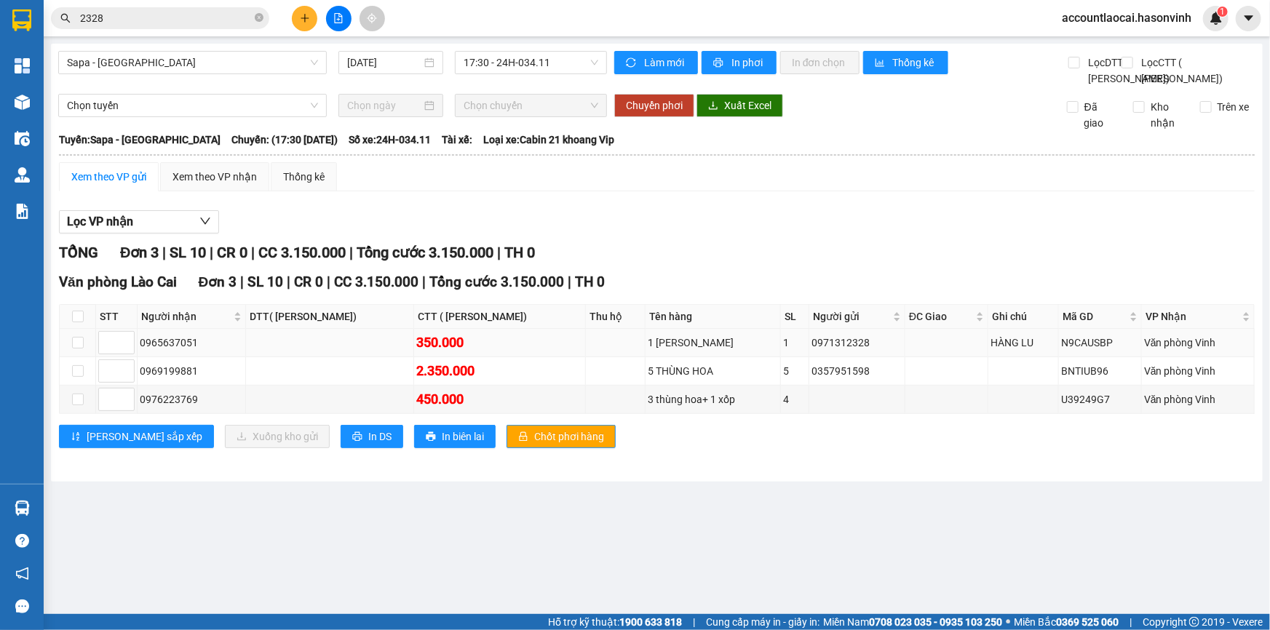
click at [83, 357] on td at bounding box center [78, 343] width 36 height 28
click at [77, 351] on label at bounding box center [78, 343] width 12 height 16
click at [77, 348] on input "checkbox" at bounding box center [78, 343] width 12 height 12
checkbox input "true"
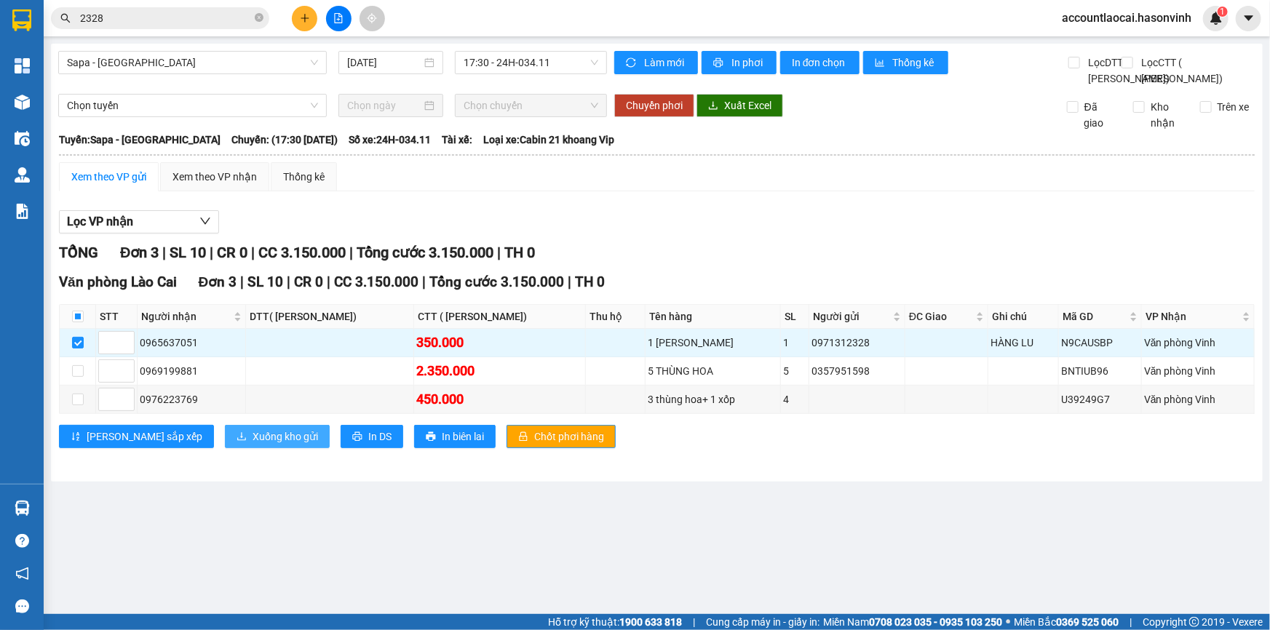
click at [225, 448] on button "Xuống kho gửi" at bounding box center [277, 436] width 105 height 23
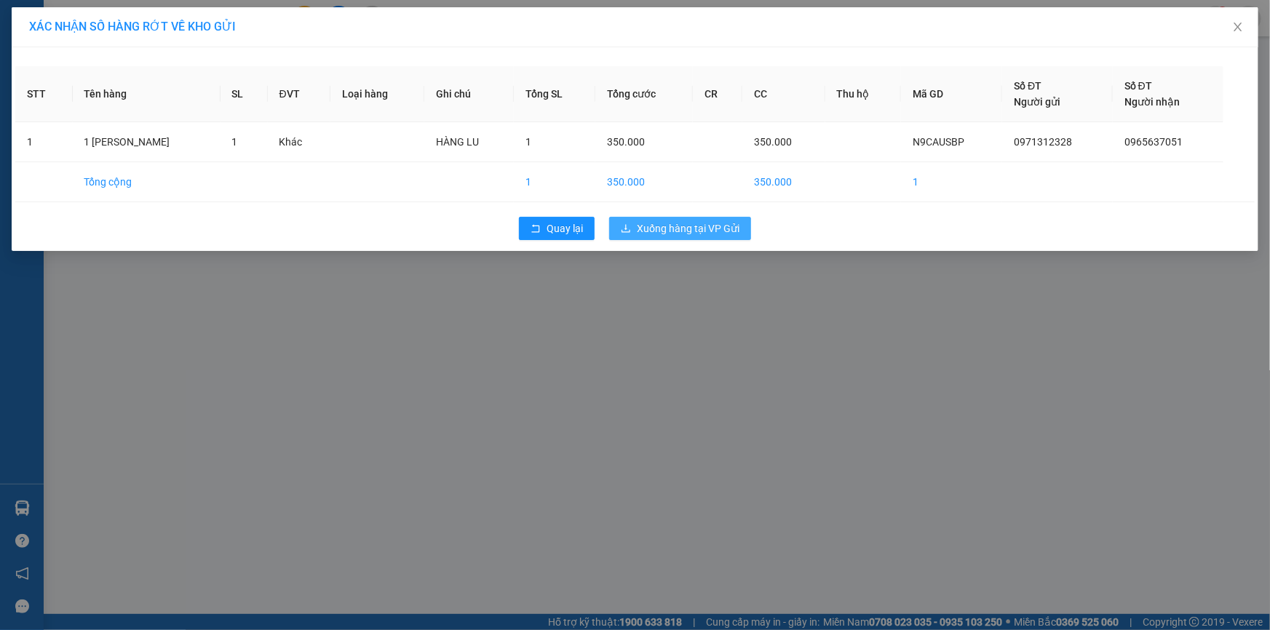
click at [676, 234] on span "Xuống hàng tại VP Gửi" at bounding box center [688, 228] width 103 height 16
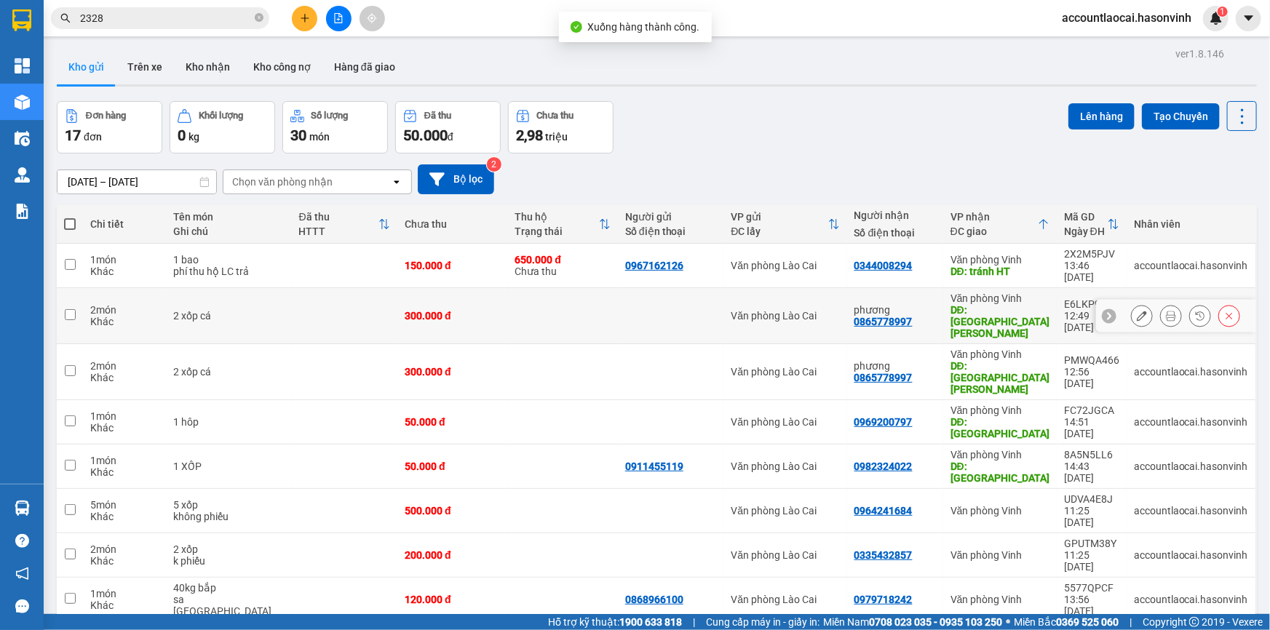
scroll to position [66, 0]
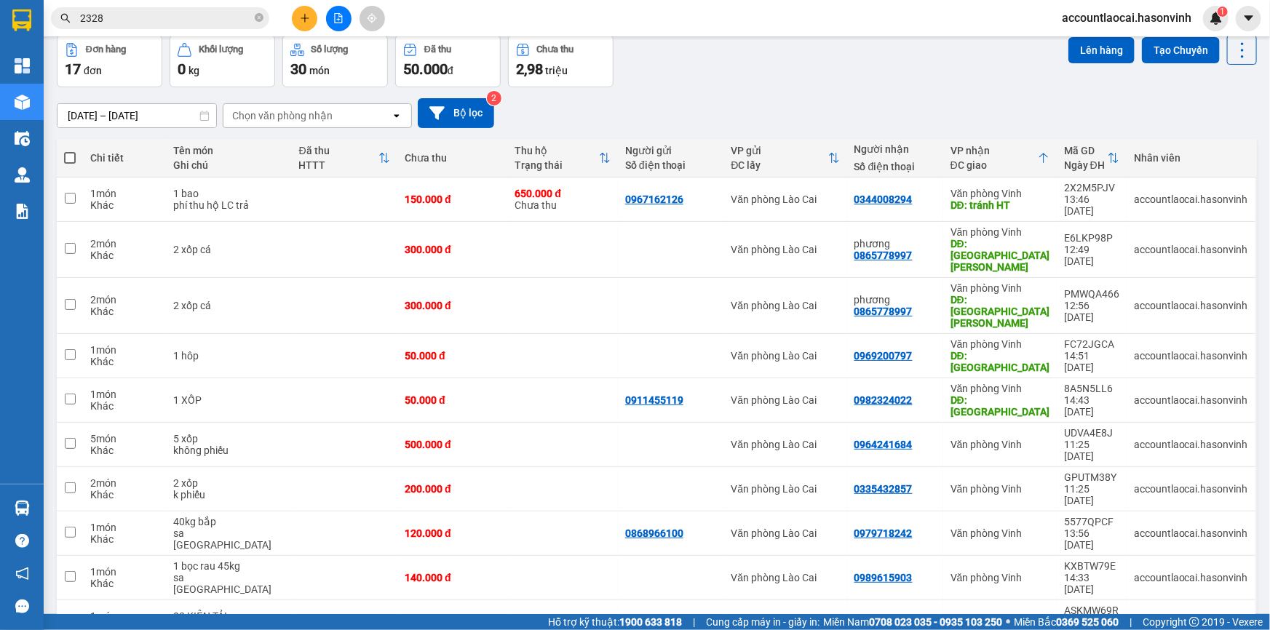
click at [1190, 480] on span "50 / trang" at bounding box center [1188, 478] width 47 height 15
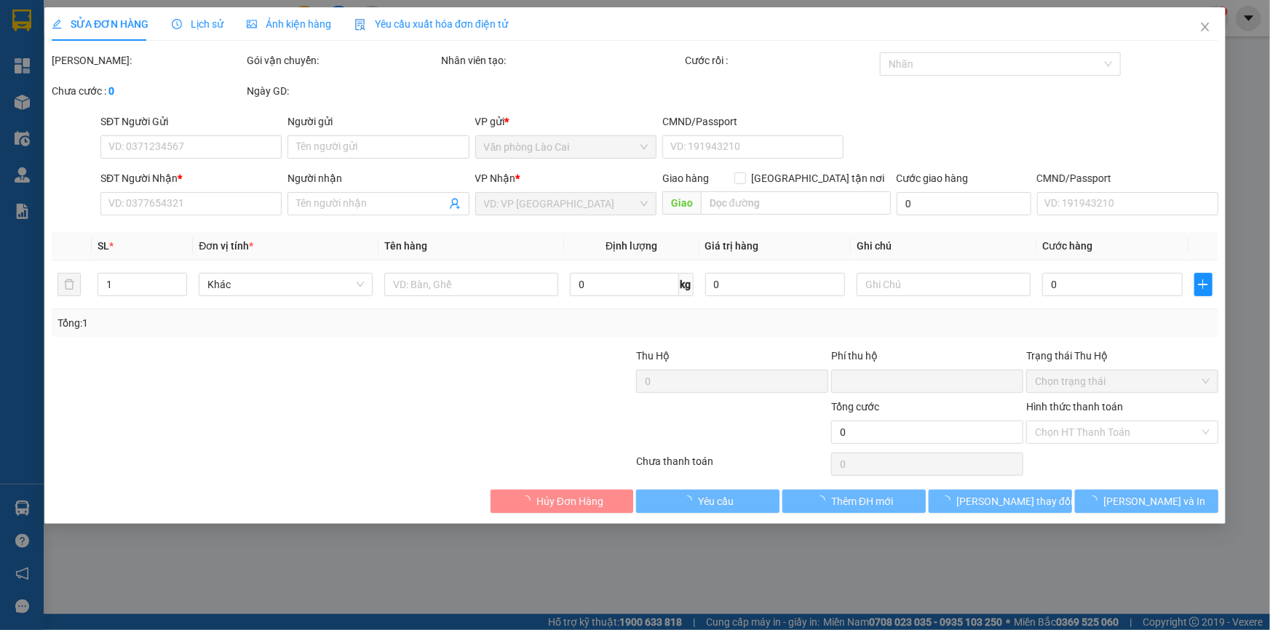
type input "0971312328"
type input "0965637051"
type input "0"
type input "350.000"
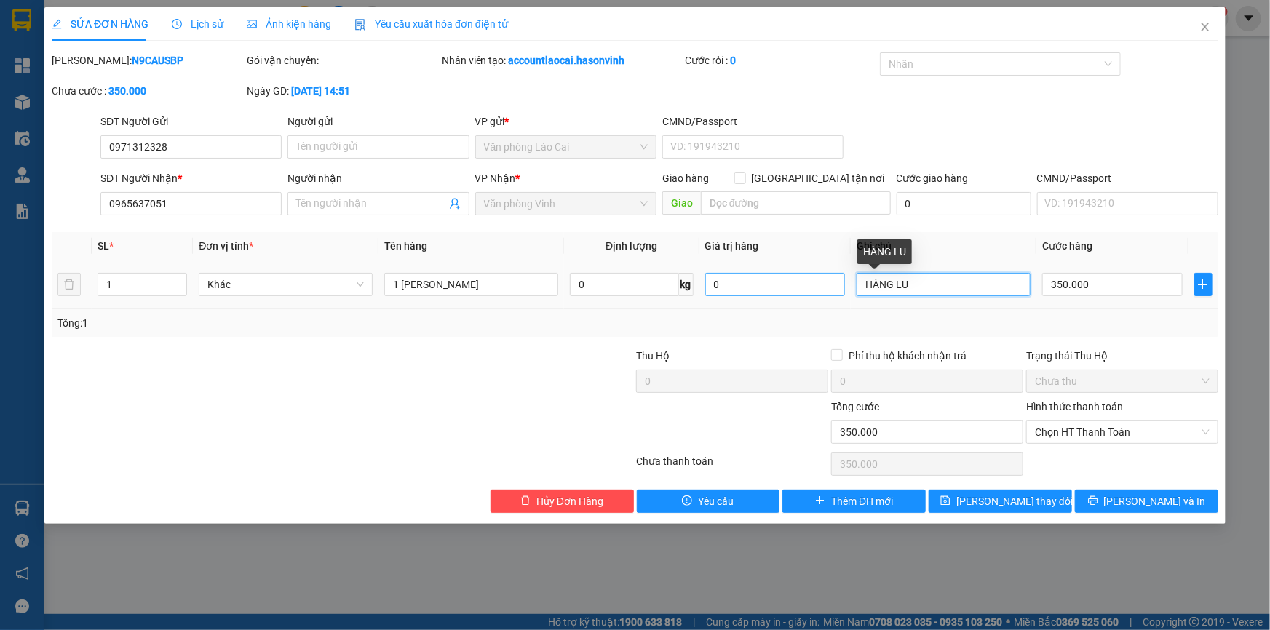
drag, startPoint x: 913, startPoint y: 283, endPoint x: 831, endPoint y: 281, distance: 82.2
click at [831, 281] on tr "1 Khác 1 THÙNG HOA 0 kg 0 HÀNG LU 350.000" at bounding box center [635, 284] width 1166 height 49
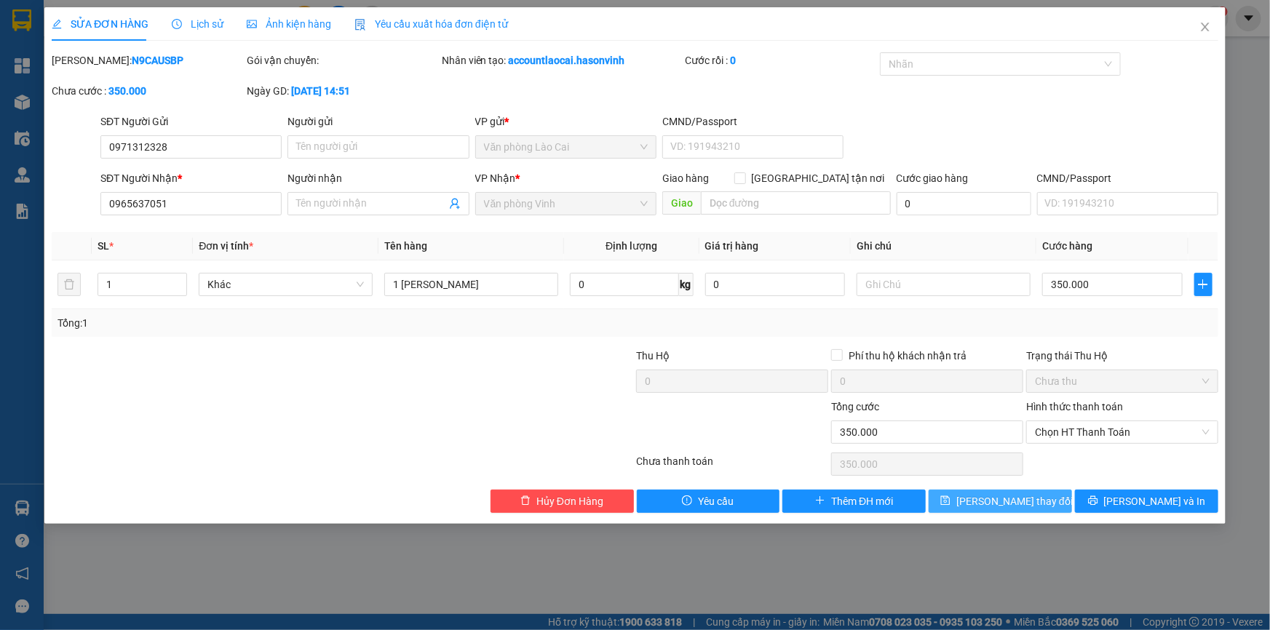
click at [975, 494] on button "Lưu thay đổi" at bounding box center [999, 501] width 143 height 23
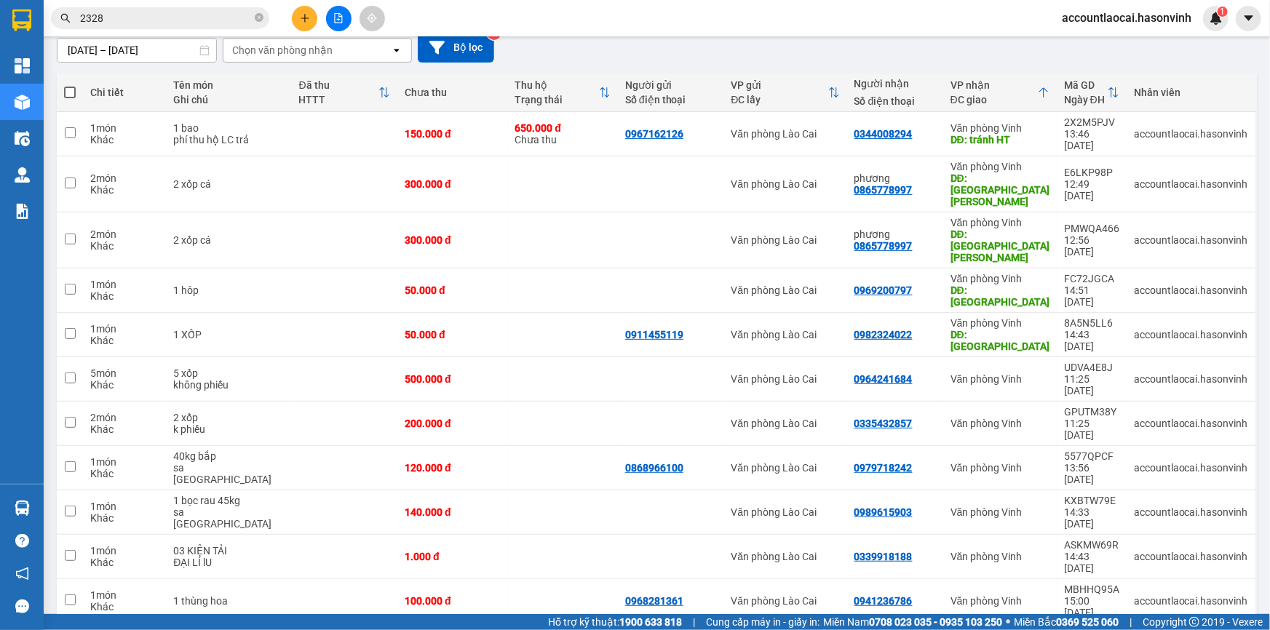
scroll to position [264, 0]
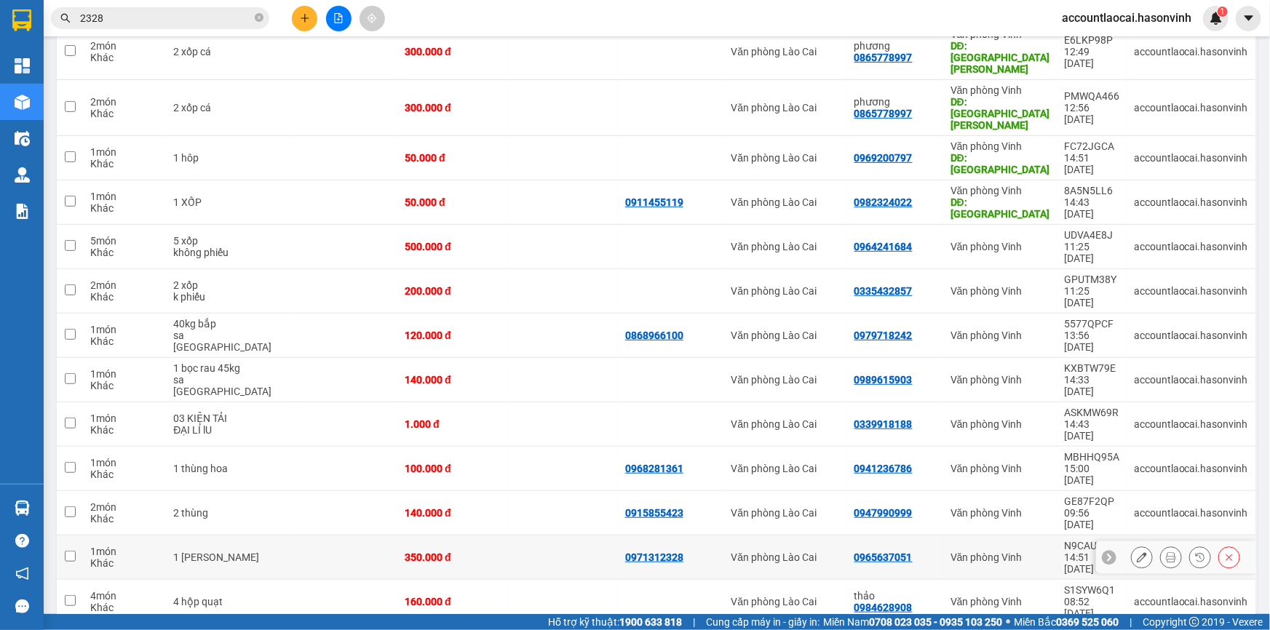
click at [96, 557] on div "Khác" at bounding box center [124, 563] width 68 height 12
checkbox input "true"
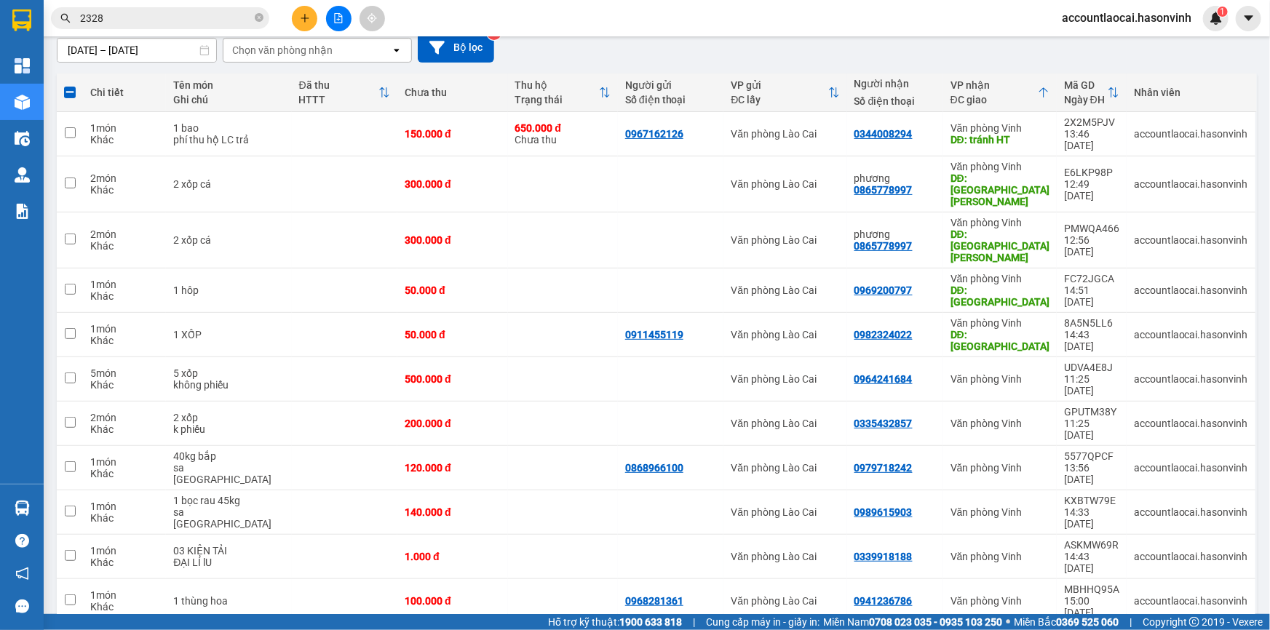
scroll to position [0, 0]
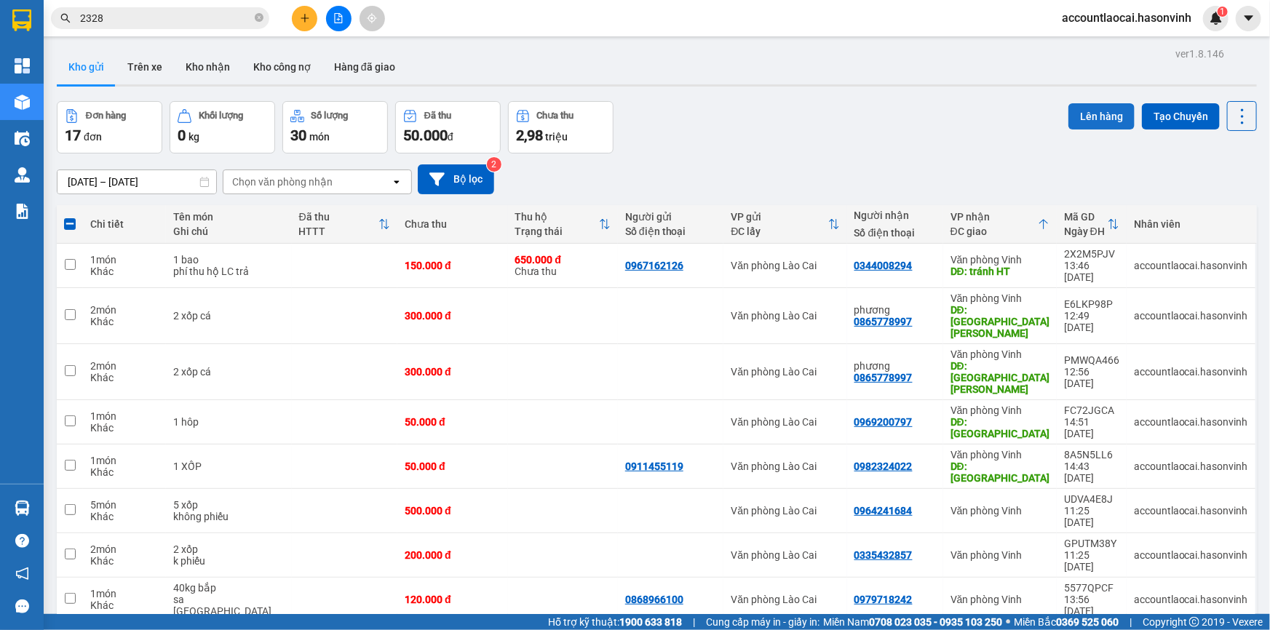
click at [1080, 105] on button "Lên hàng" at bounding box center [1101, 116] width 66 height 26
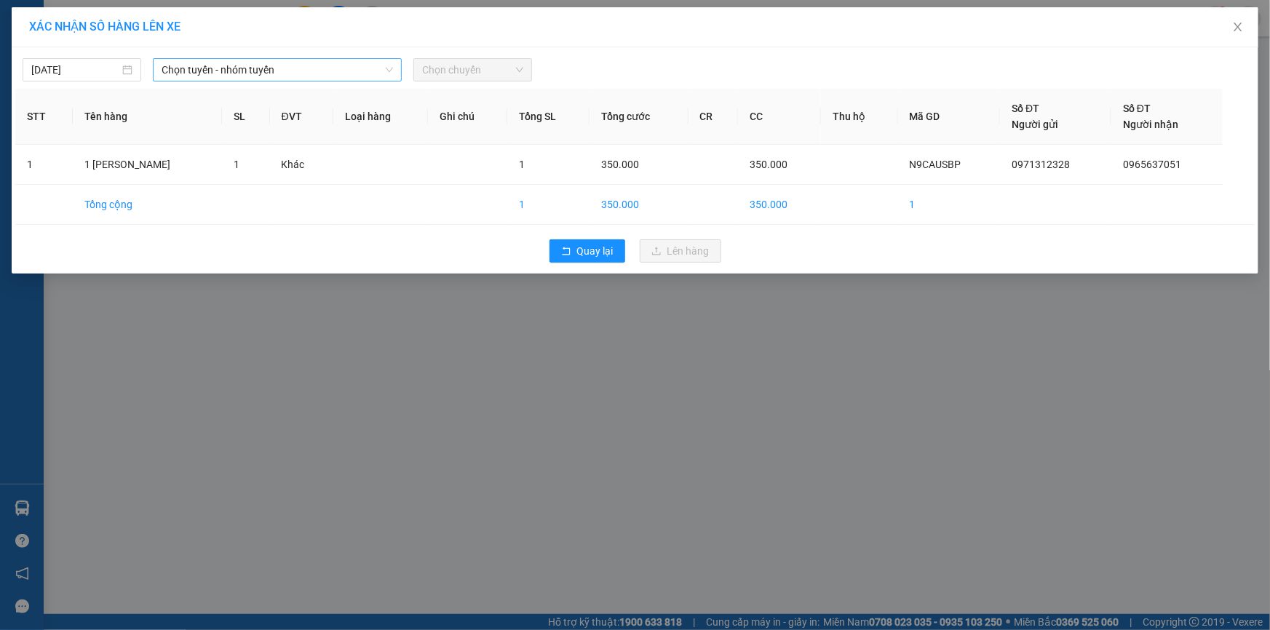
click at [312, 63] on span "Chọn tuyến - nhóm tuyến" at bounding box center [277, 70] width 231 height 22
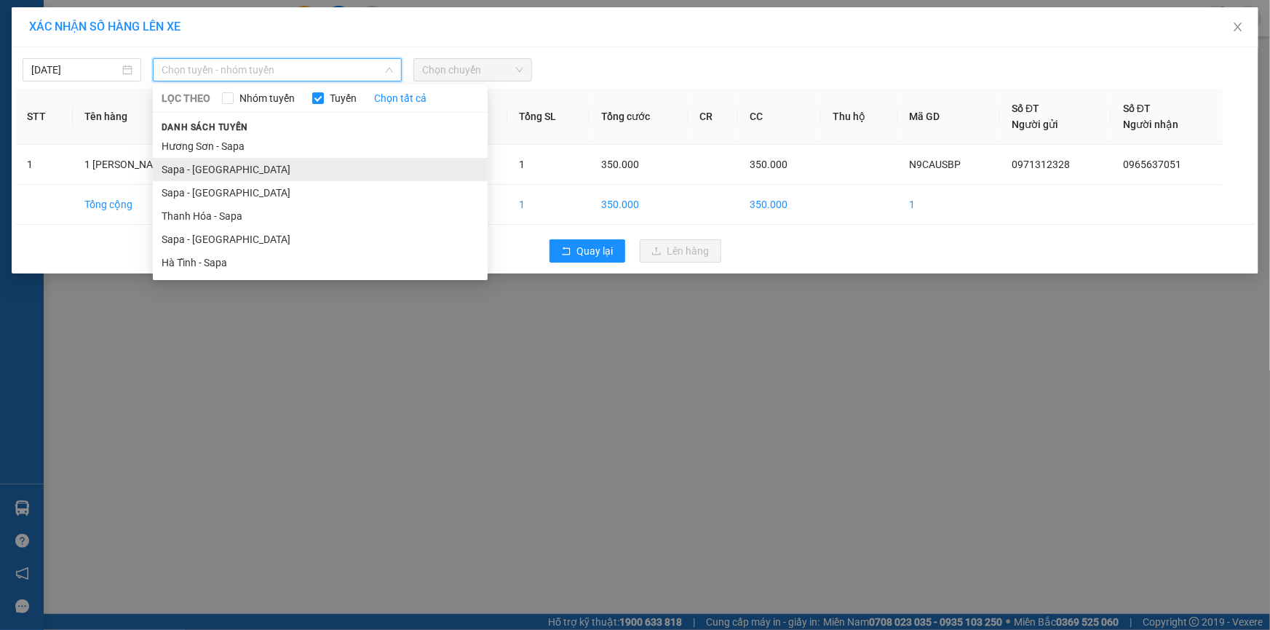
click at [187, 174] on li "Sapa - Hương Sơn" at bounding box center [320, 169] width 335 height 23
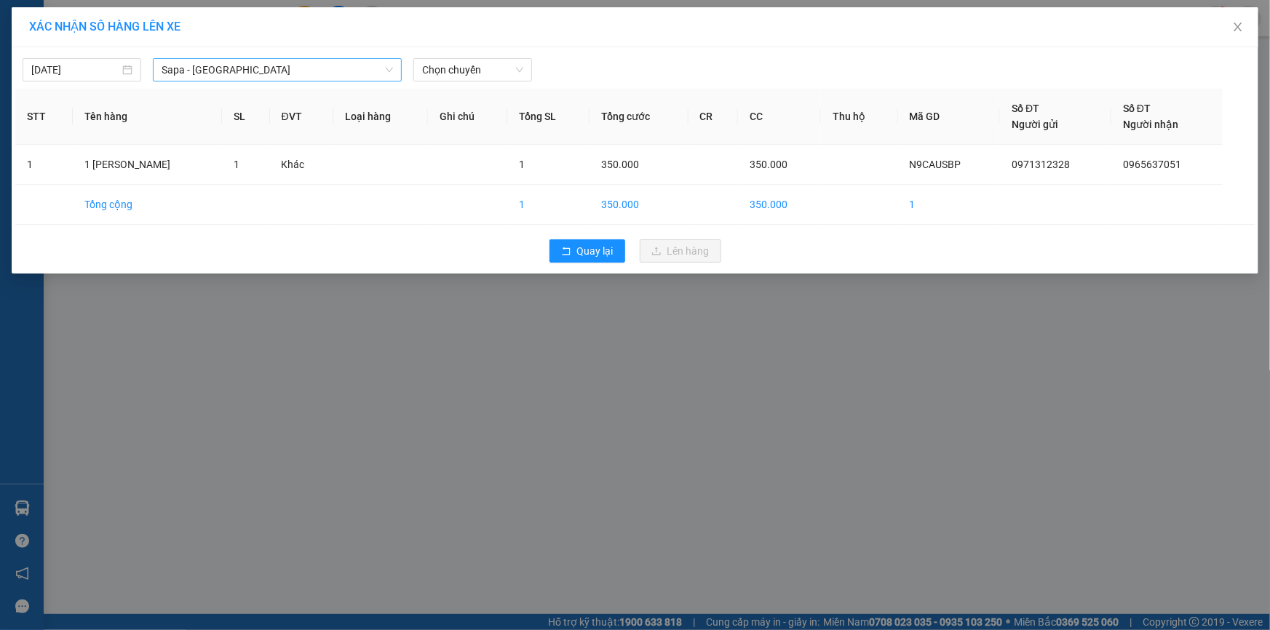
click at [400, 58] on div "Sapa - Hương Sơn LỌC THEO Nhóm tuyến Tuyến Chọn tất cả Danh sách tuyến Hương Sơ…" at bounding box center [277, 69] width 249 height 23
click at [474, 65] on span "Chọn chuyến" at bounding box center [472, 70] width 101 height 22
click at [486, 114] on div "17:30 - 24H-034.11" at bounding box center [478, 122] width 113 height 16
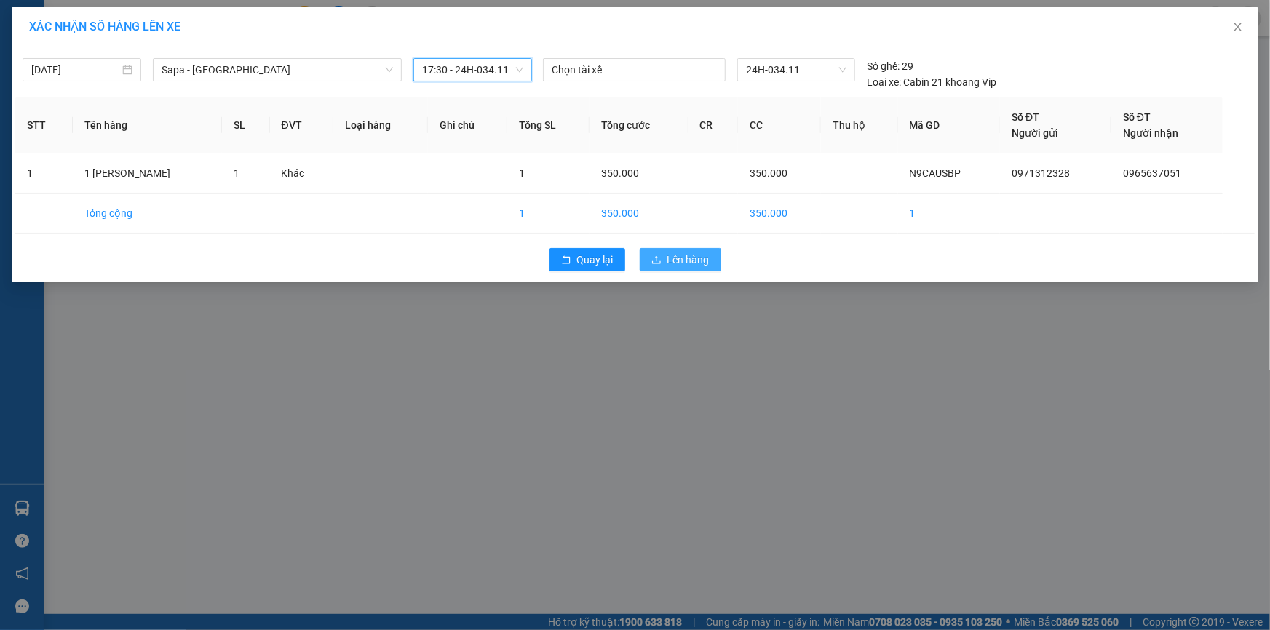
click at [661, 260] on icon "upload" at bounding box center [656, 260] width 10 height 10
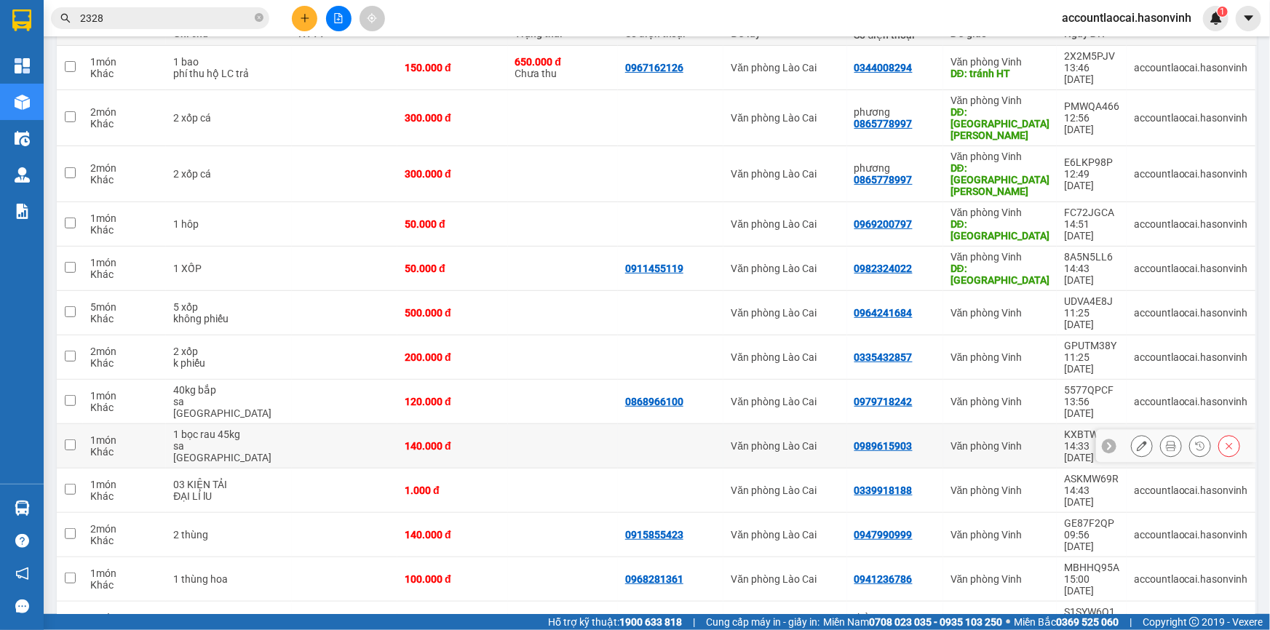
scroll to position [246, 0]
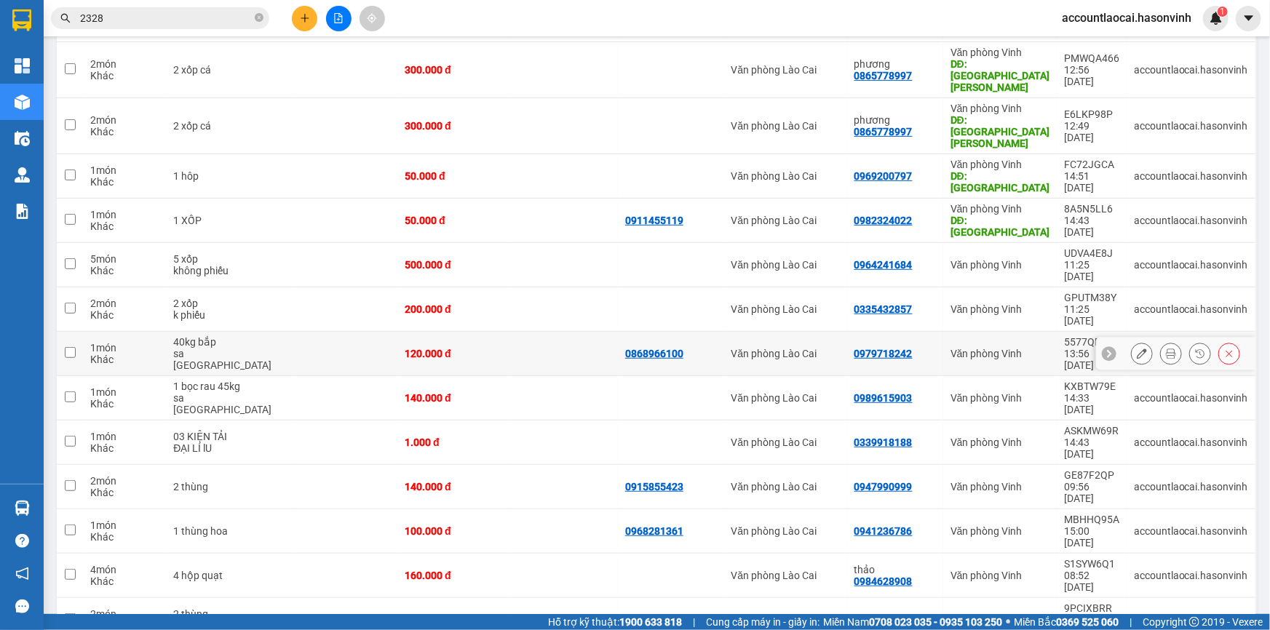
click at [65, 332] on td at bounding box center [70, 354] width 26 height 44
checkbox input "true"
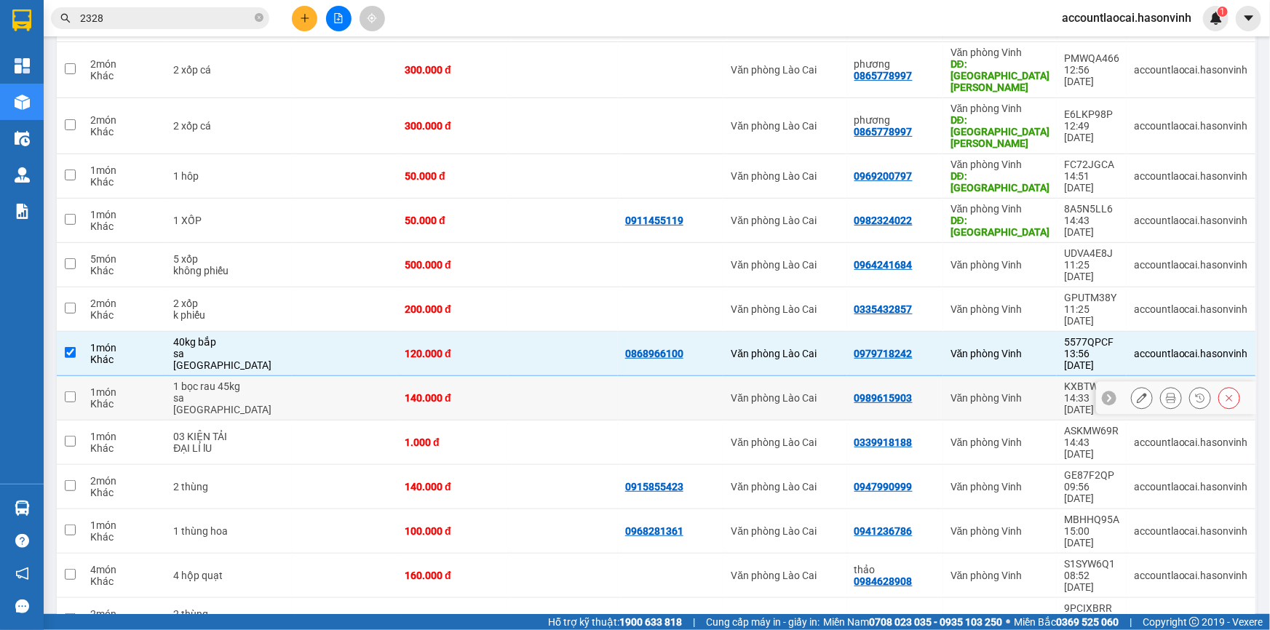
click at [75, 376] on td at bounding box center [70, 398] width 26 height 44
checkbox input "true"
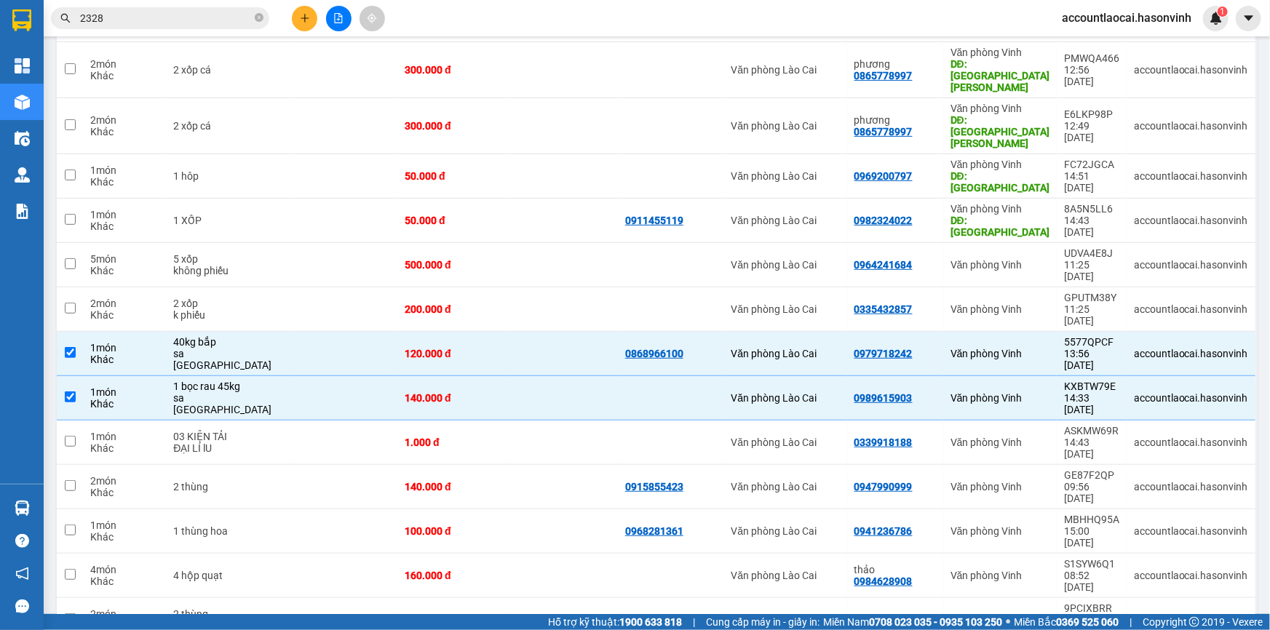
checkbox input "true"
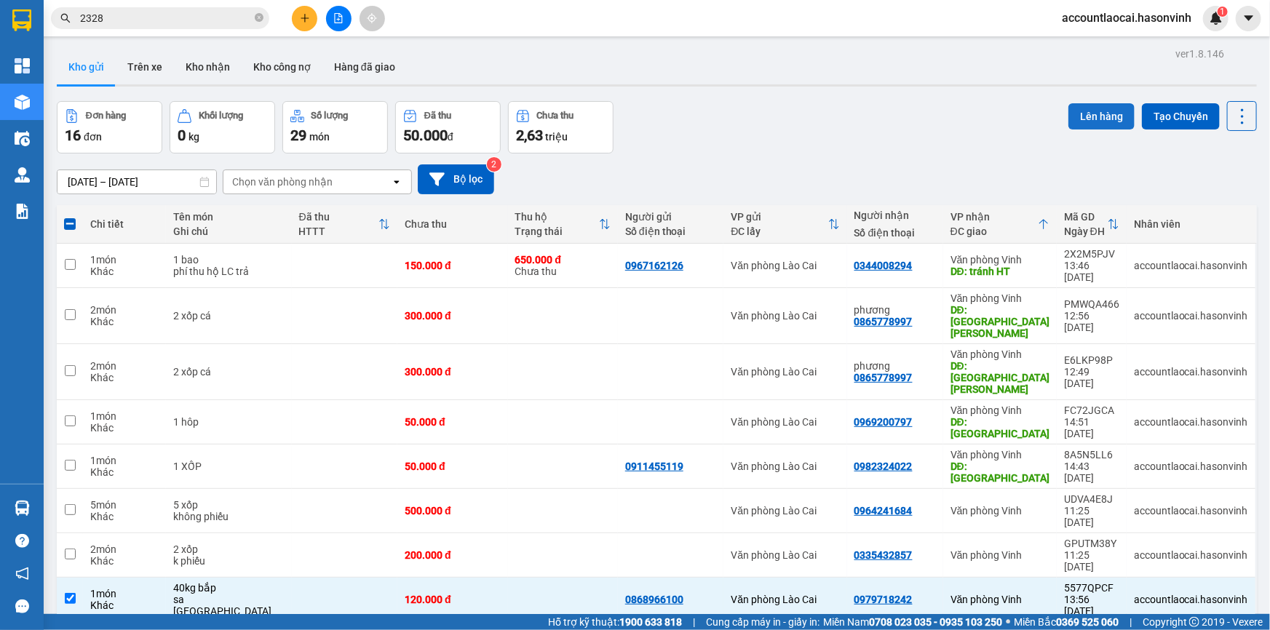
click at [1115, 119] on button "Lên hàng" at bounding box center [1101, 116] width 66 height 26
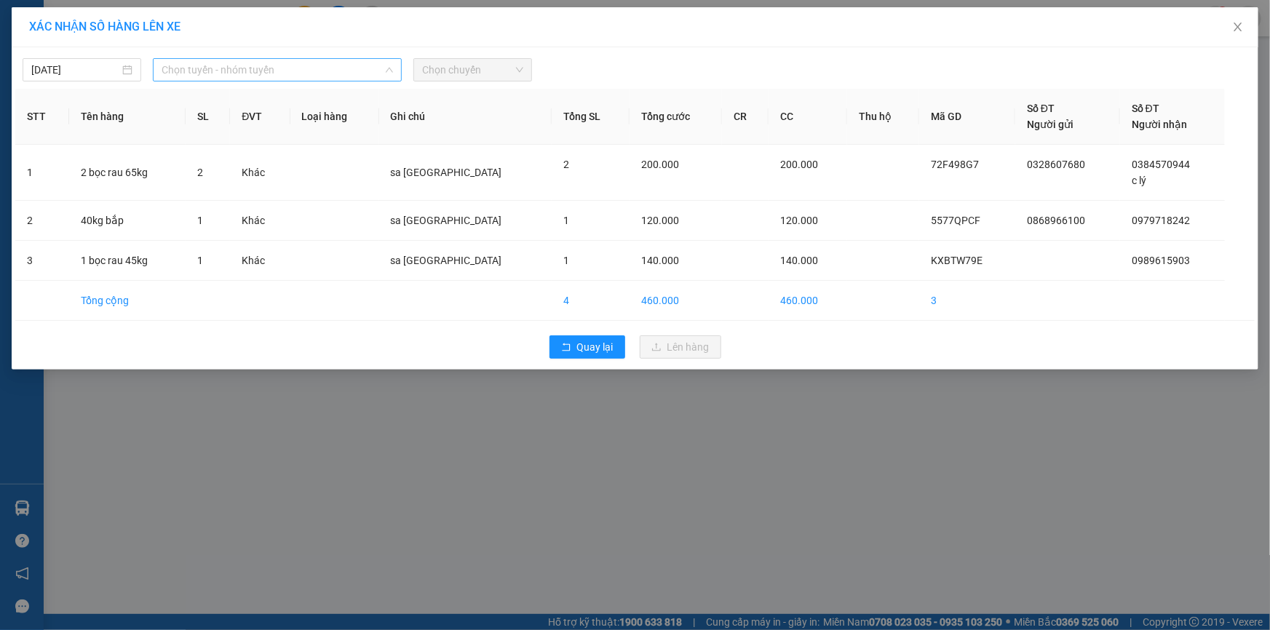
click at [188, 67] on span "Chọn tuyến - nhóm tuyến" at bounding box center [277, 70] width 231 height 22
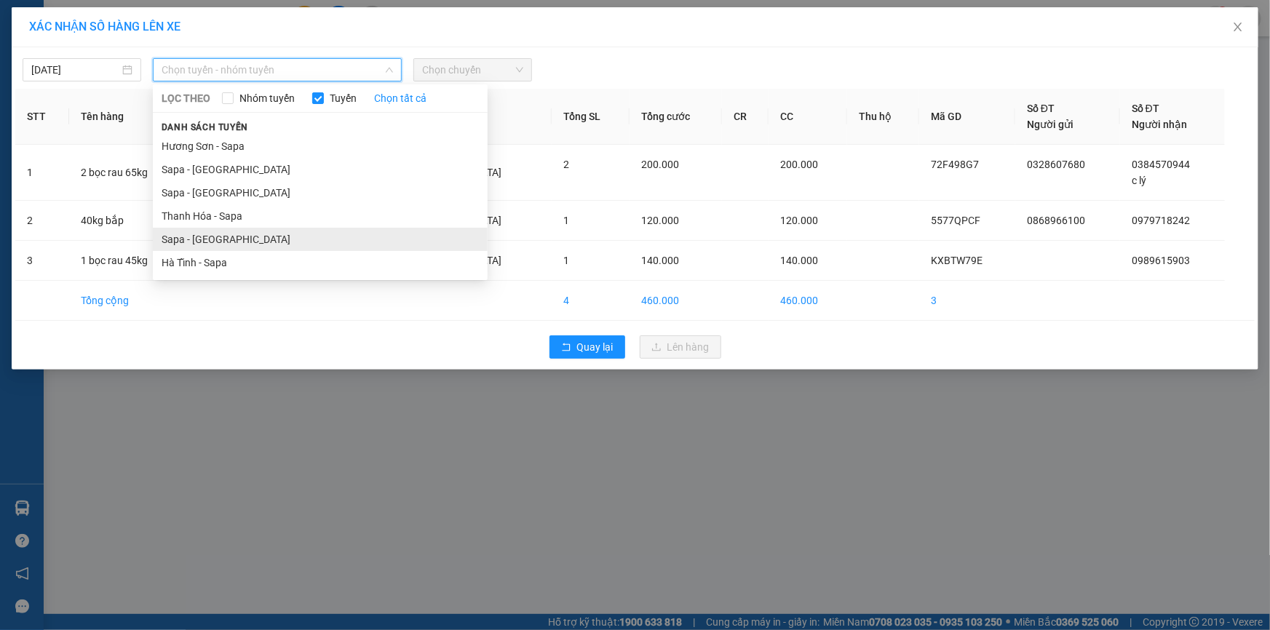
click at [189, 231] on li "Sapa - Hà Tĩnh" at bounding box center [320, 239] width 335 height 23
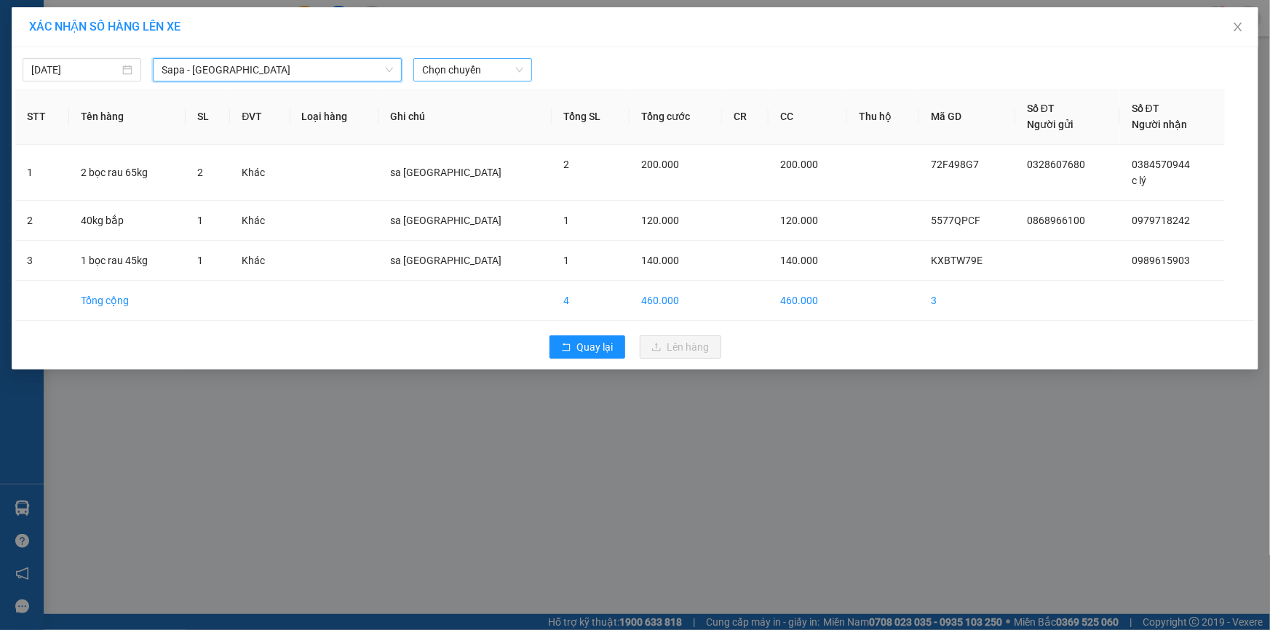
click at [450, 67] on span "Chọn chuyến" at bounding box center [472, 70] width 101 height 22
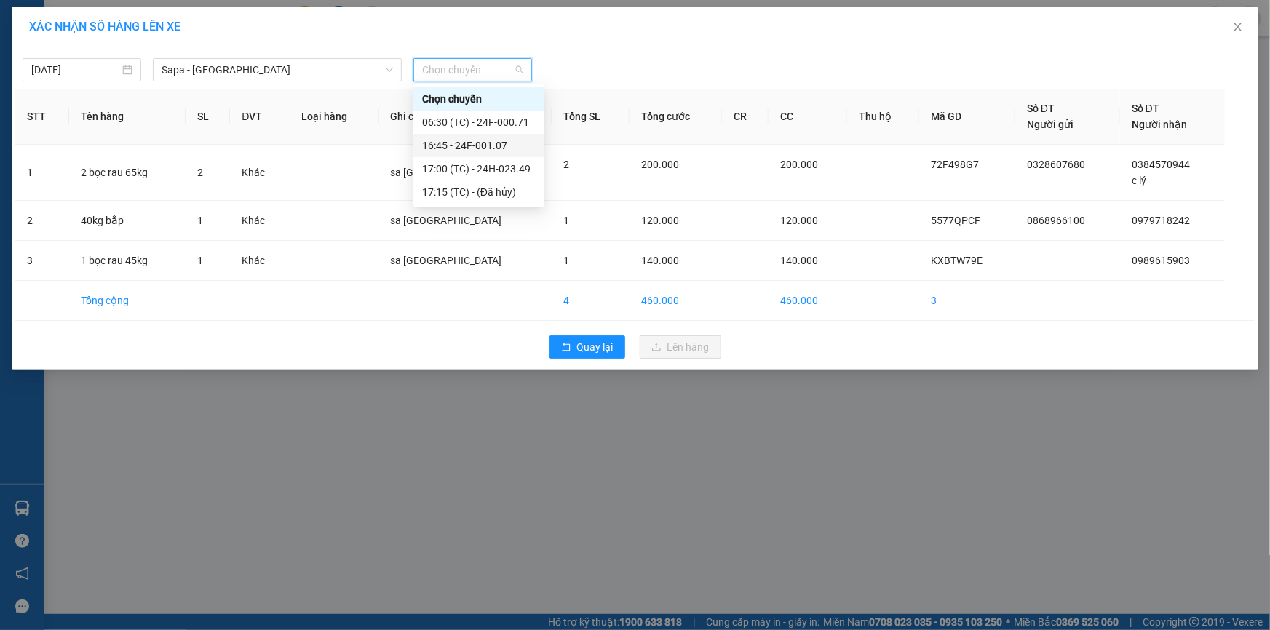
click at [483, 143] on div "16:45 - 24F-001.07" at bounding box center [478, 146] width 113 height 16
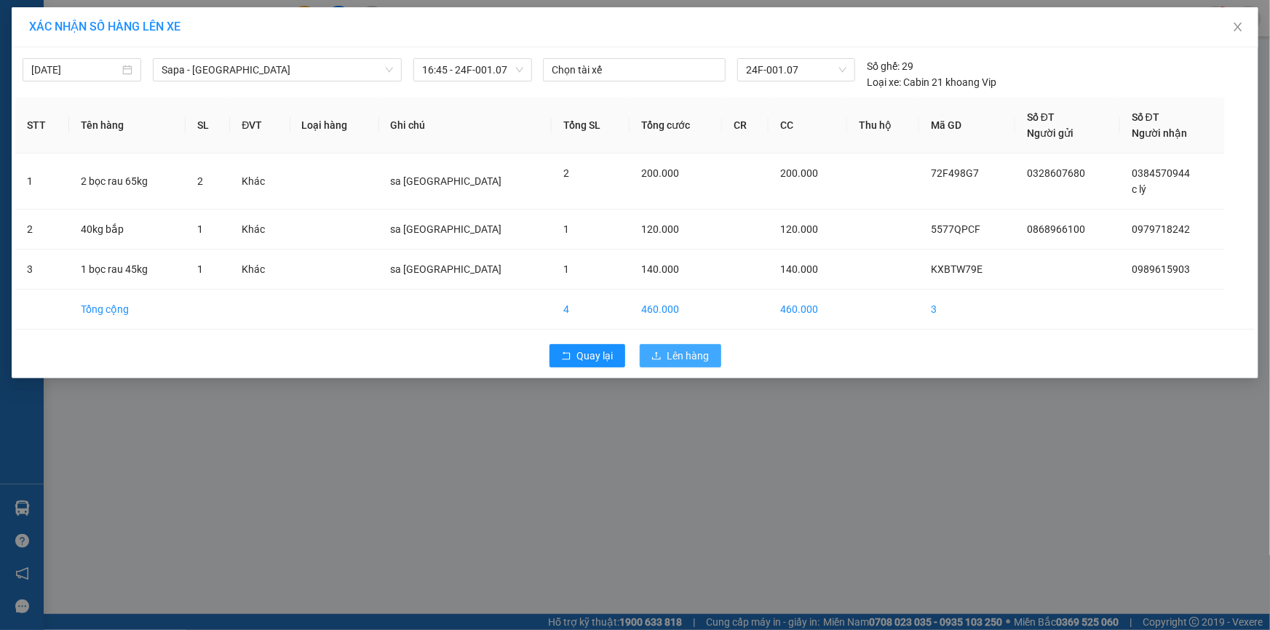
click at [676, 354] on span "Lên hàng" at bounding box center [688, 356] width 42 height 16
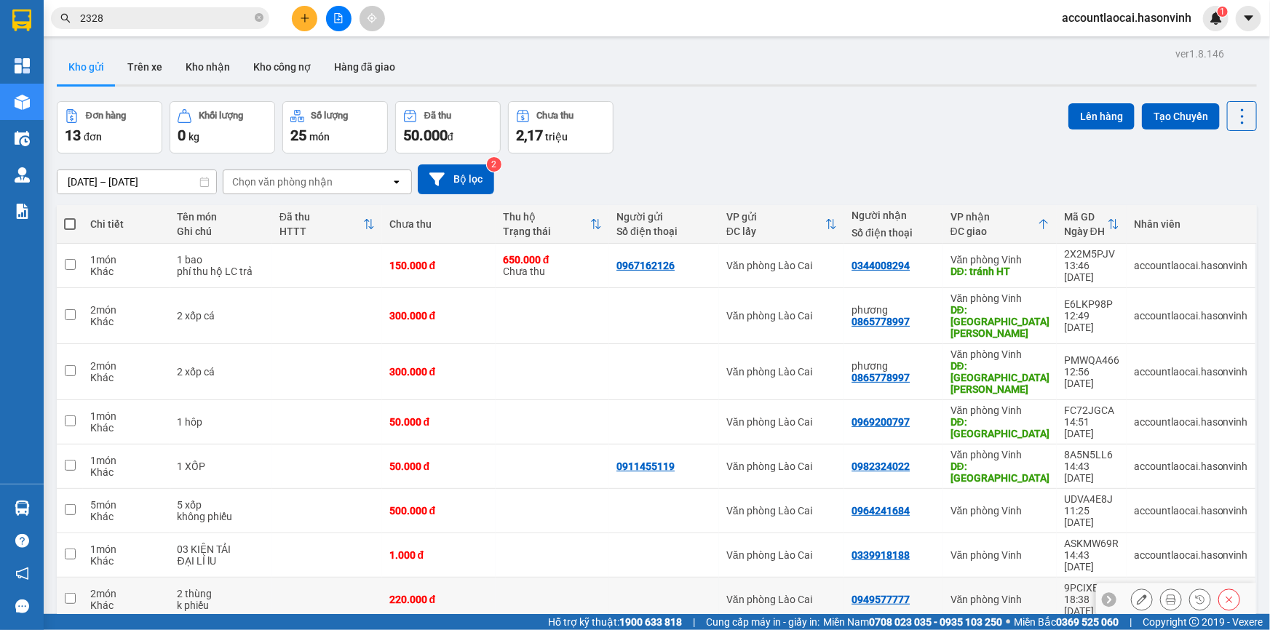
scroll to position [148, 0]
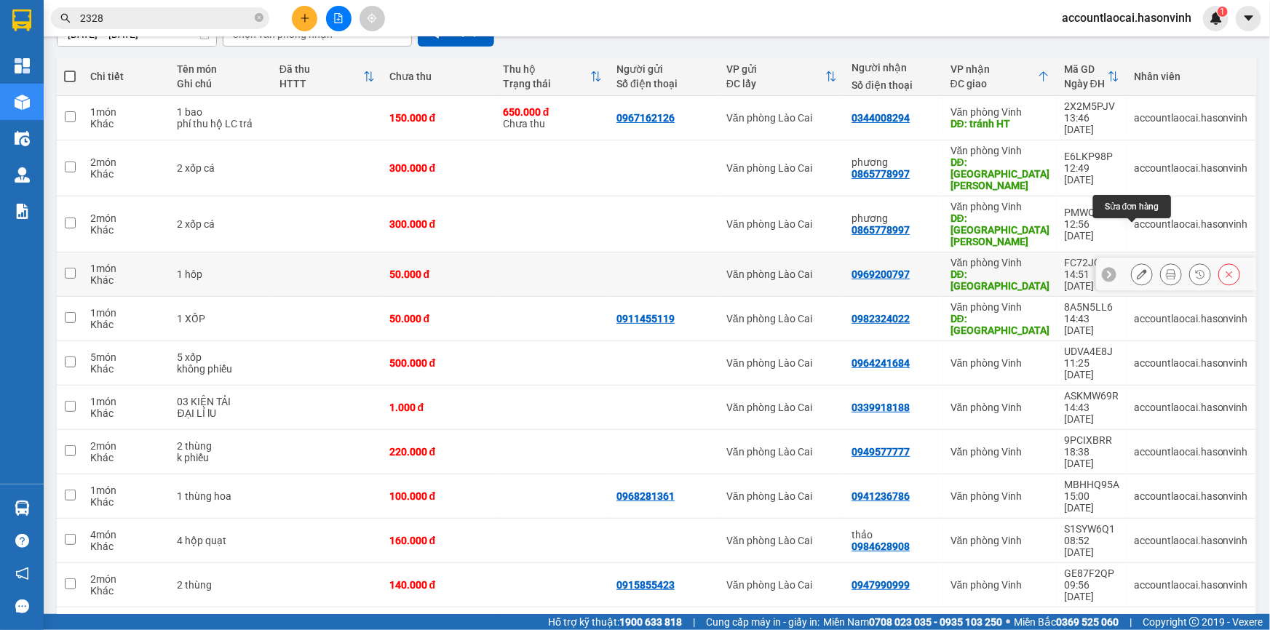
click at [1136, 269] on icon at bounding box center [1141, 274] width 10 height 10
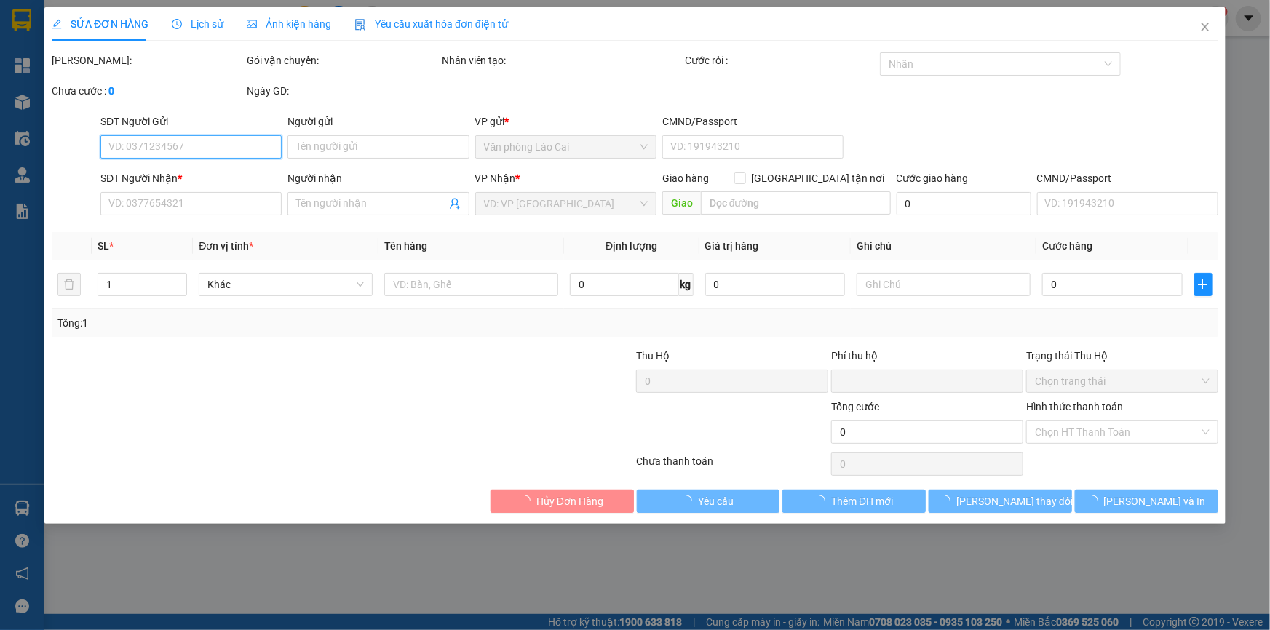
click at [1048, 388] on div "Chọn trạng thái" at bounding box center [1122, 381] width 192 height 23
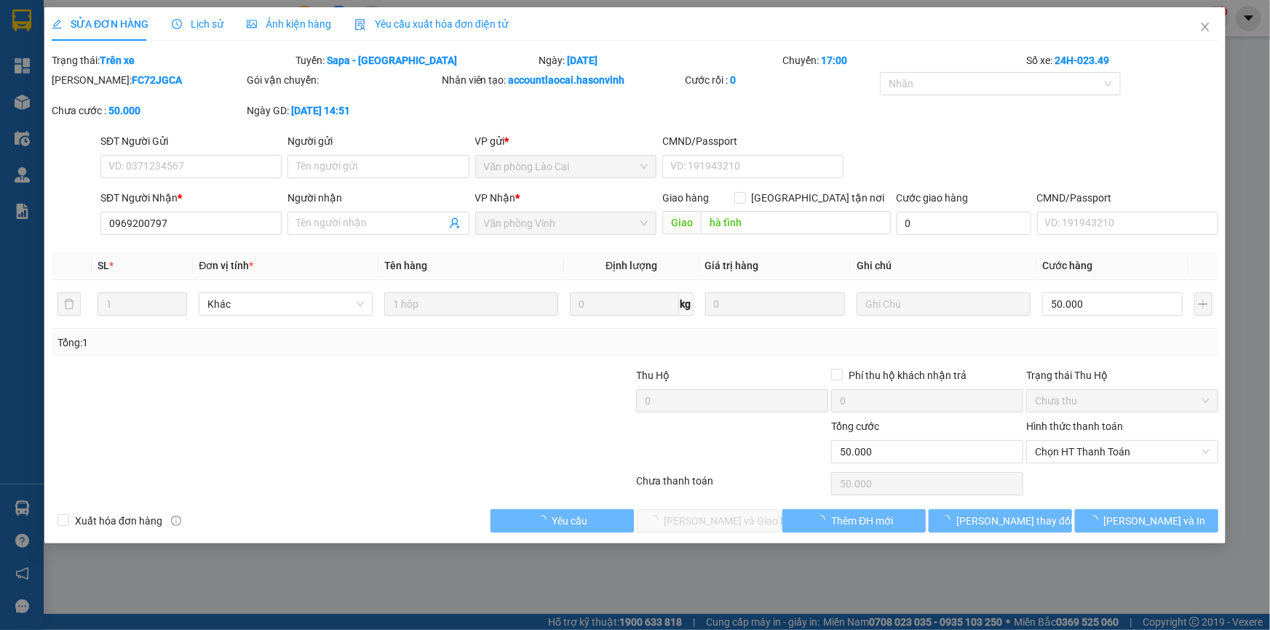
type input "0969200797"
type input "hà tĩnh"
type input "0"
type input "50.000"
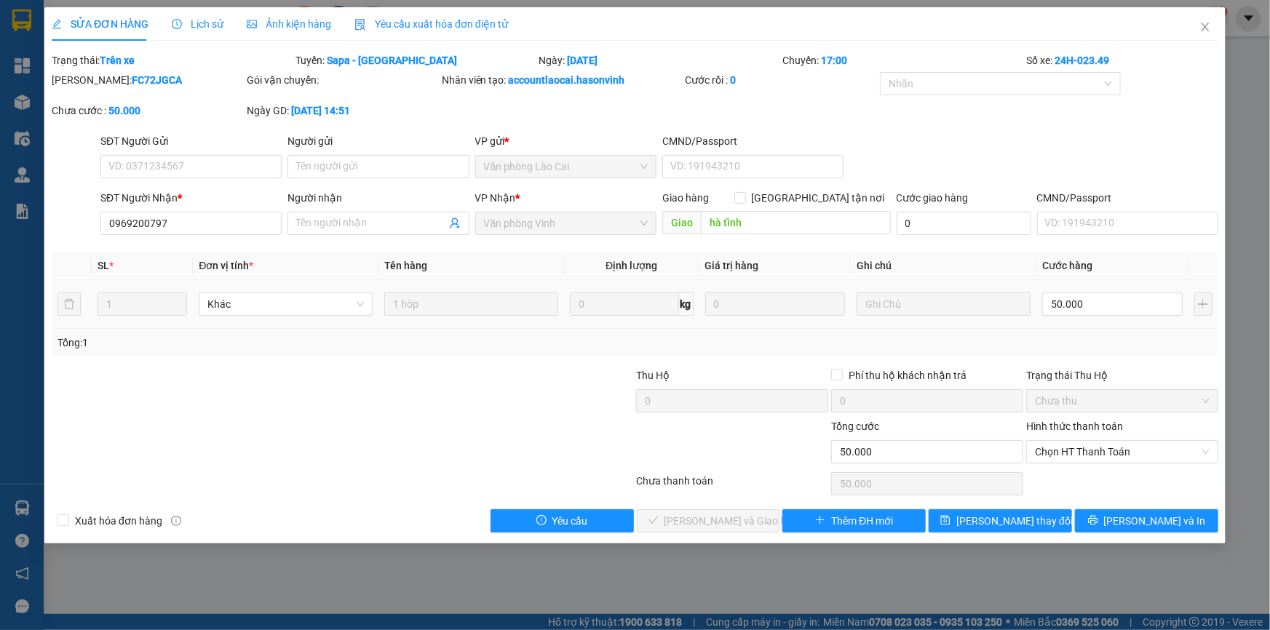
click at [531, 287] on td "1 hôp" at bounding box center [471, 304] width 186 height 49
drag, startPoint x: 433, startPoint y: 276, endPoint x: 421, endPoint y: 276, distance: 11.6
click at [429, 276] on th "Tên hàng" at bounding box center [471, 266] width 186 height 28
drag, startPoint x: 192, startPoint y: 218, endPoint x: 97, endPoint y: 210, distance: 95.7
click at [97, 210] on div "SĐT Người Nhận * 0969200797 0969200797" at bounding box center [190, 215] width 187 height 51
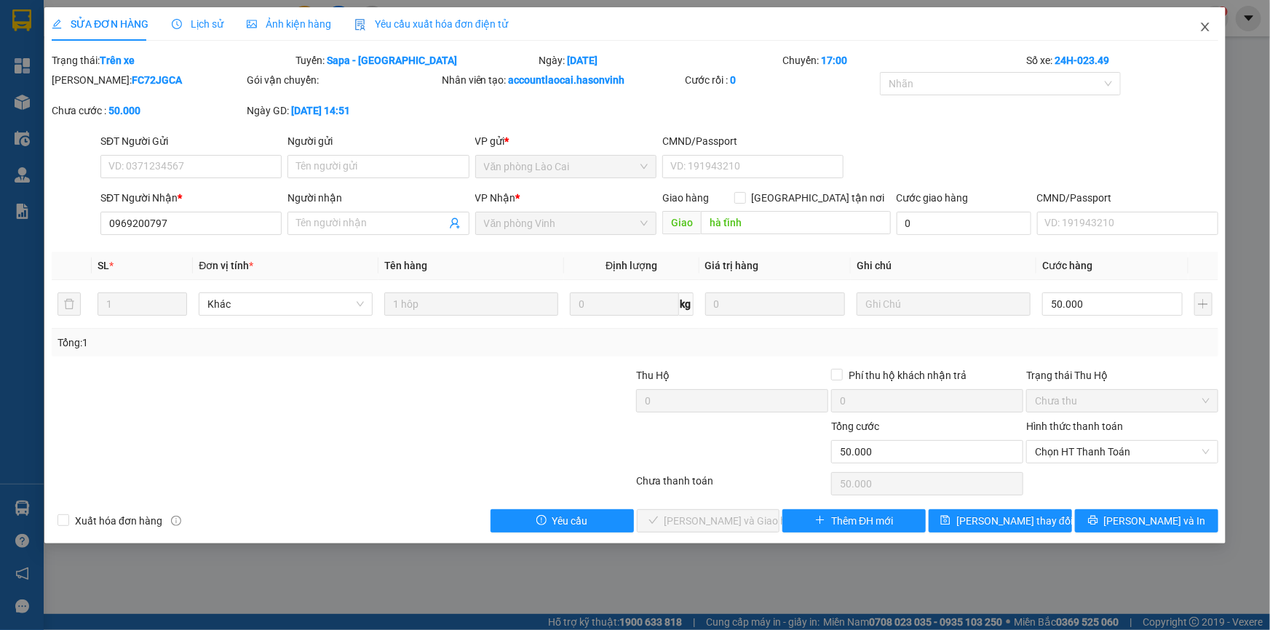
click at [1197, 25] on span "Close" at bounding box center [1204, 27] width 41 height 41
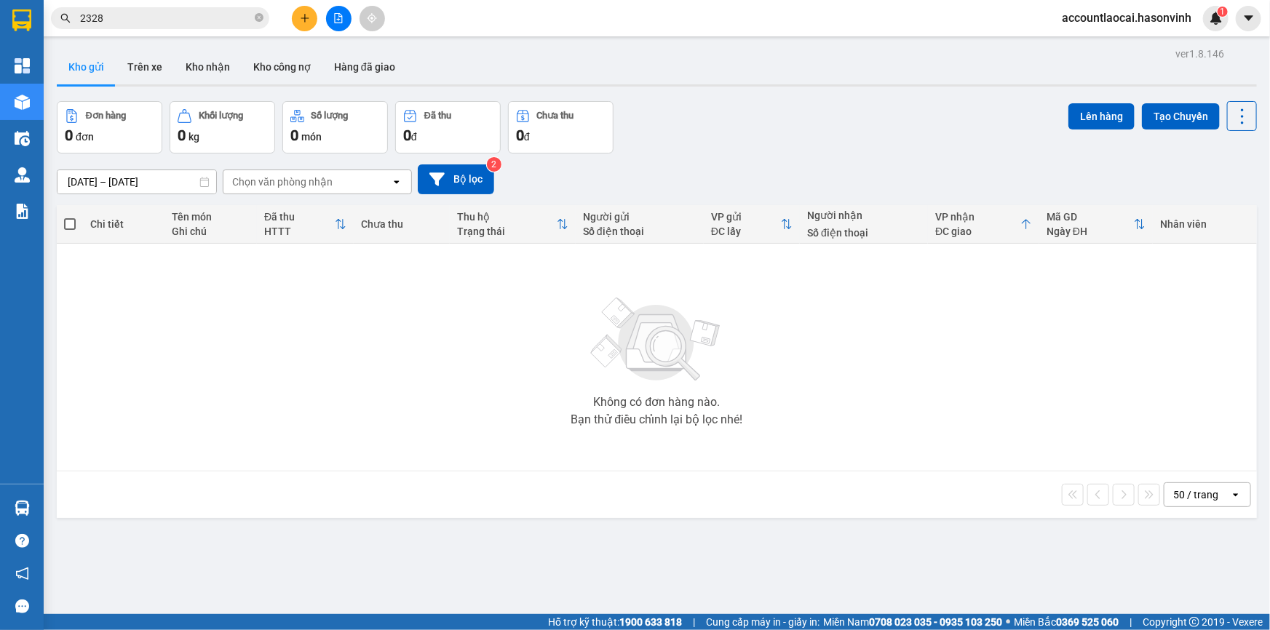
click at [334, 20] on icon "file-add" at bounding box center [338, 18] width 10 height 10
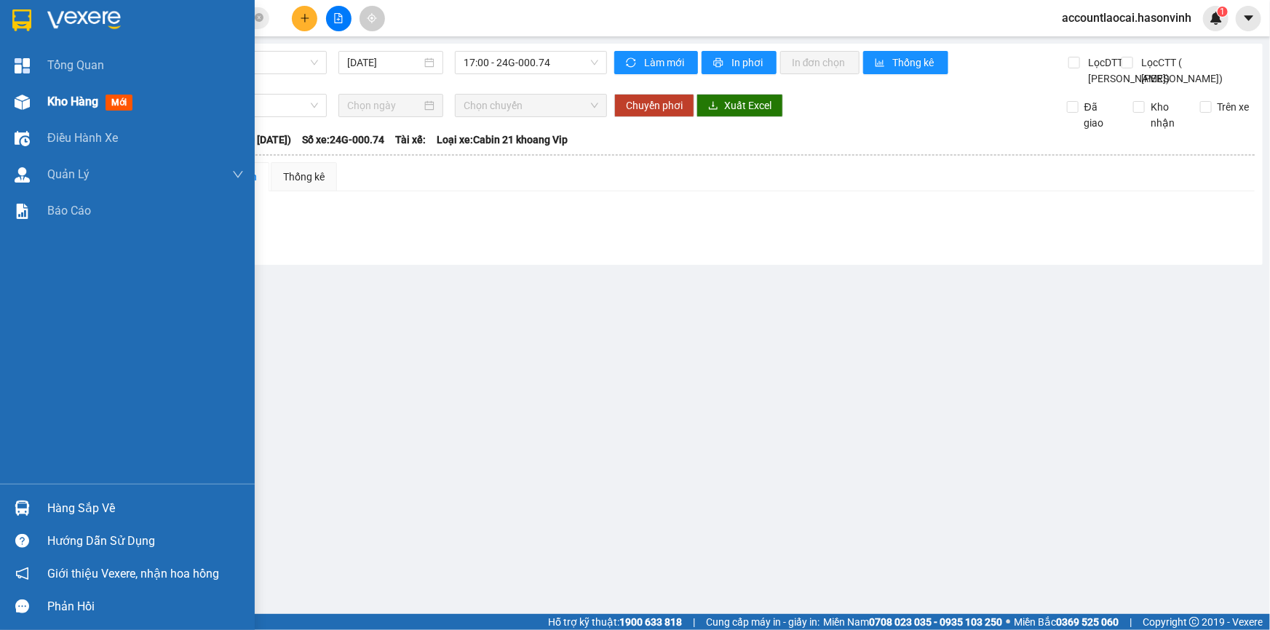
click at [21, 108] on img at bounding box center [22, 102] width 15 height 15
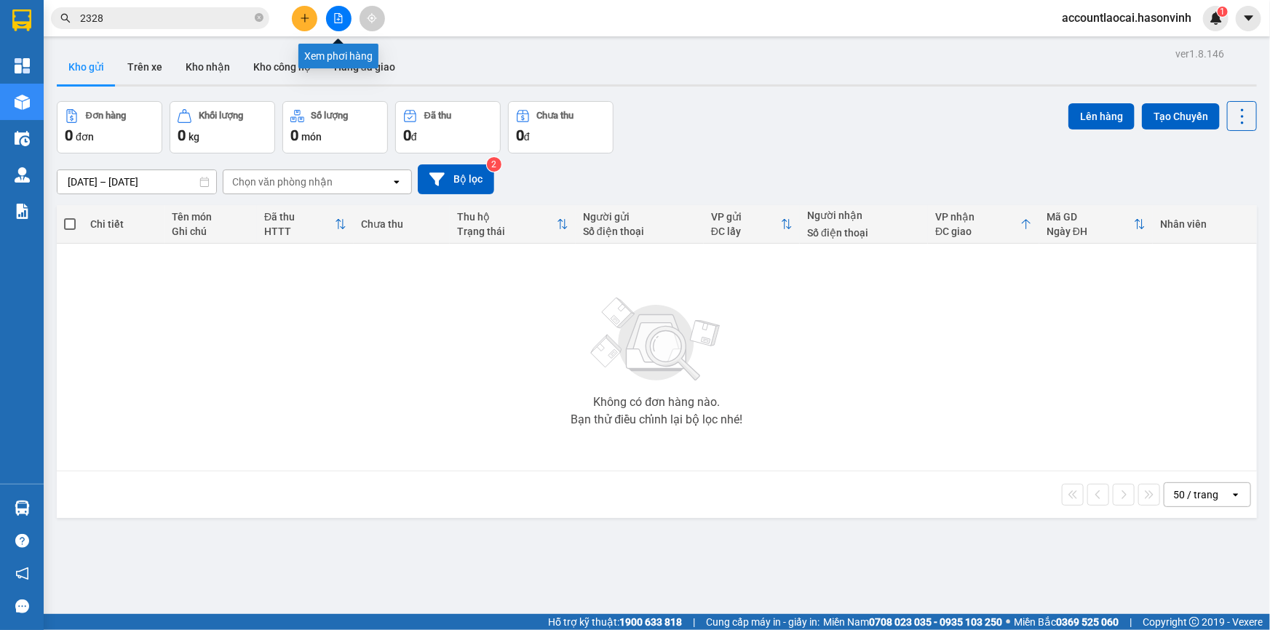
click at [334, 12] on button at bounding box center [338, 18] width 25 height 25
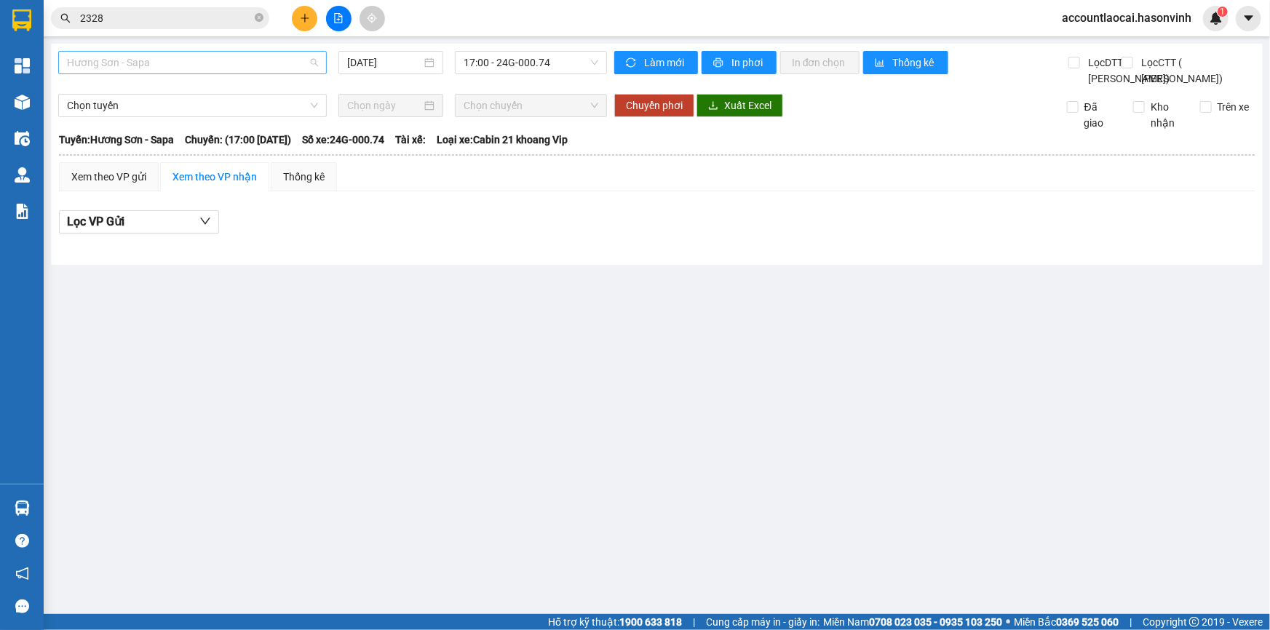
click at [218, 73] on span "Hương Sơn - Sapa" at bounding box center [192, 63] width 251 height 22
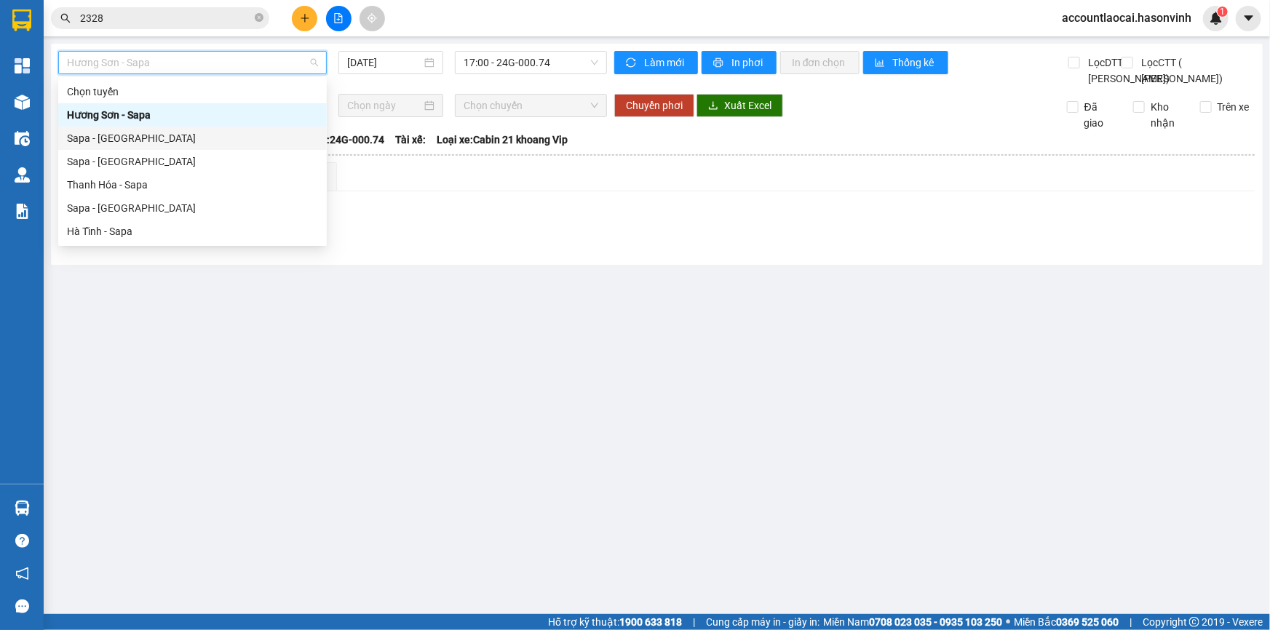
click at [173, 139] on div "Sapa - Hương Sơn" at bounding box center [192, 138] width 251 height 16
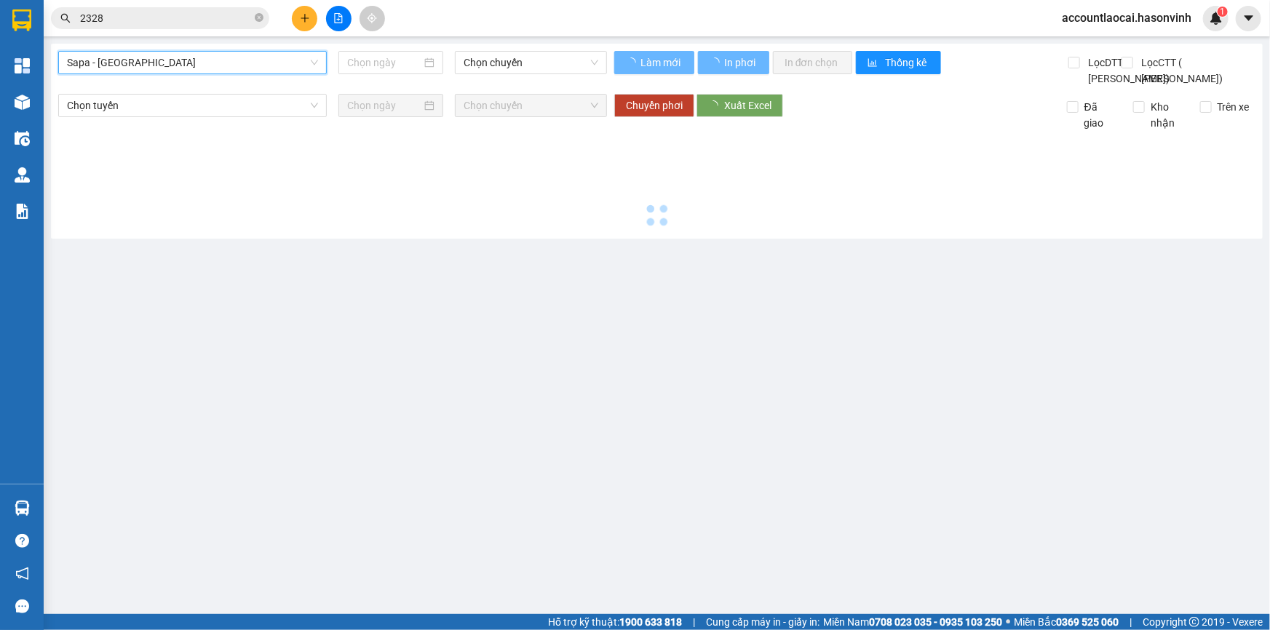
type input "14/10/2025"
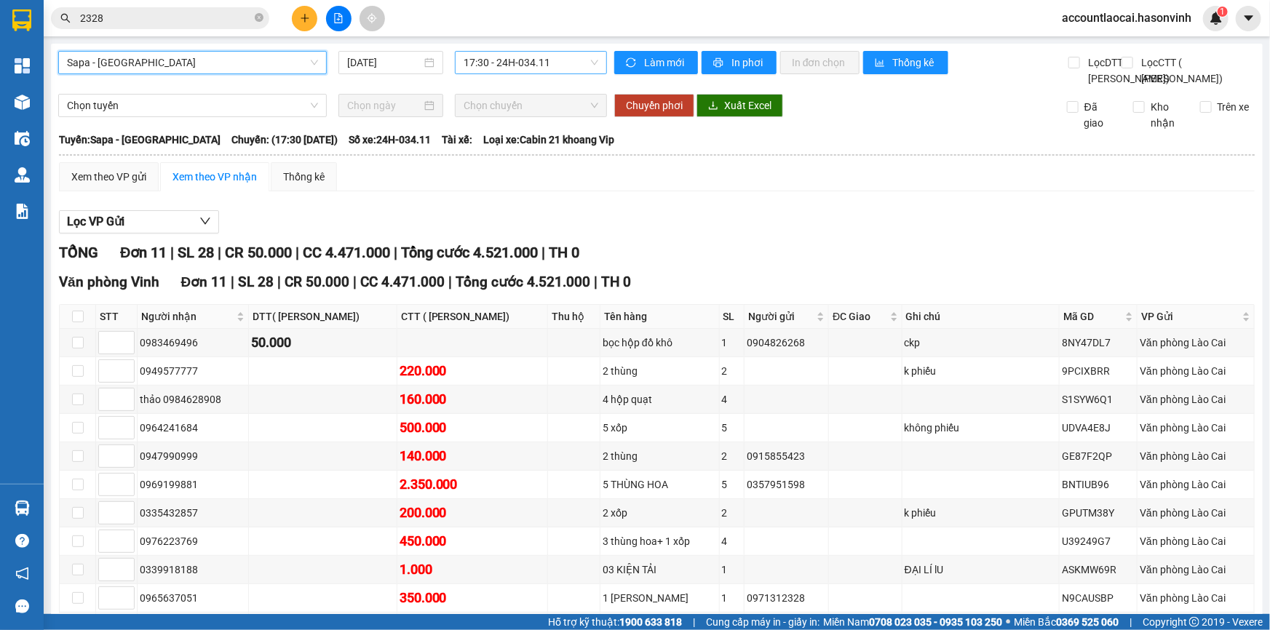
click at [493, 63] on span "17:30 - 24H-034.11" at bounding box center [530, 63] width 135 height 22
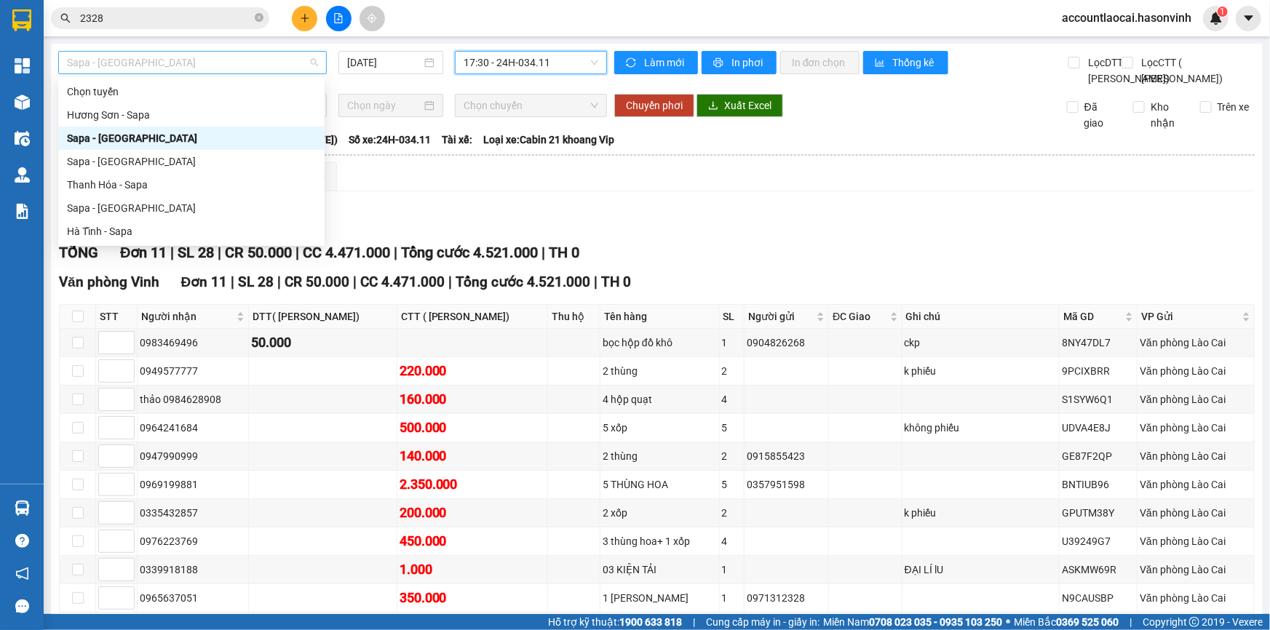
drag, startPoint x: 189, startPoint y: 52, endPoint x: 190, endPoint y: 64, distance: 12.4
click at [189, 52] on span "Sapa - Hương Sơn" at bounding box center [192, 63] width 251 height 22
click at [157, 211] on div "Sapa - Hà Tĩnh" at bounding box center [191, 208] width 249 height 16
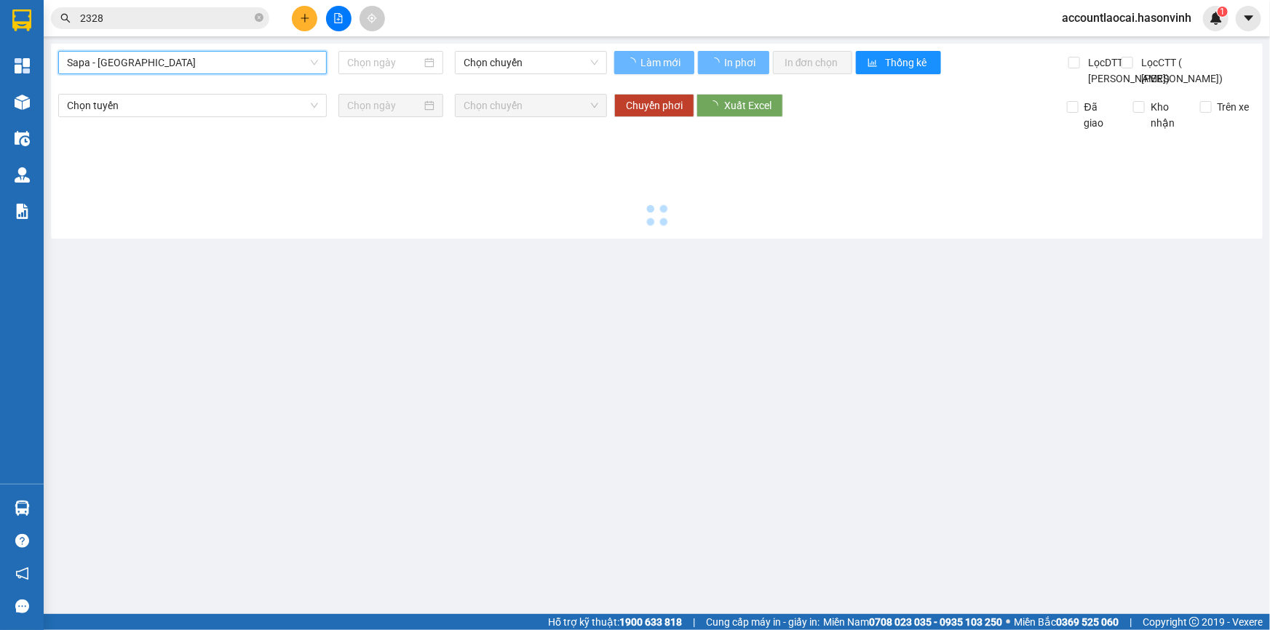
type input "14/10/2025"
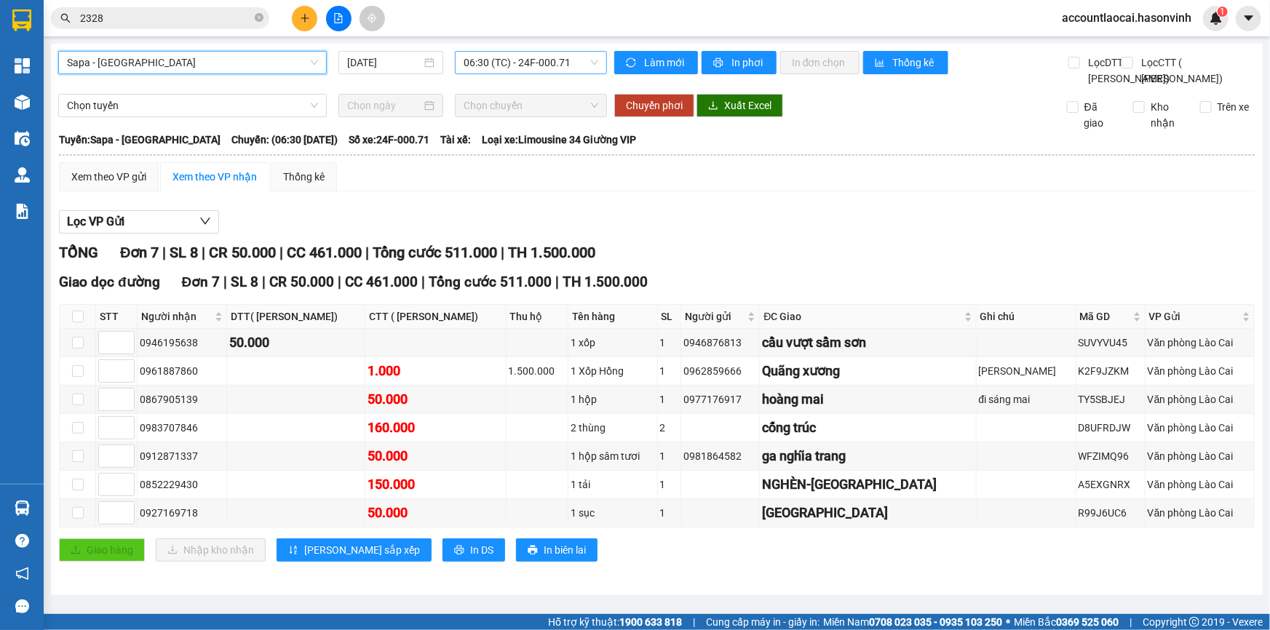
click at [463, 65] on span "06:30 (TC) - 24F-000.71" at bounding box center [530, 63] width 135 height 22
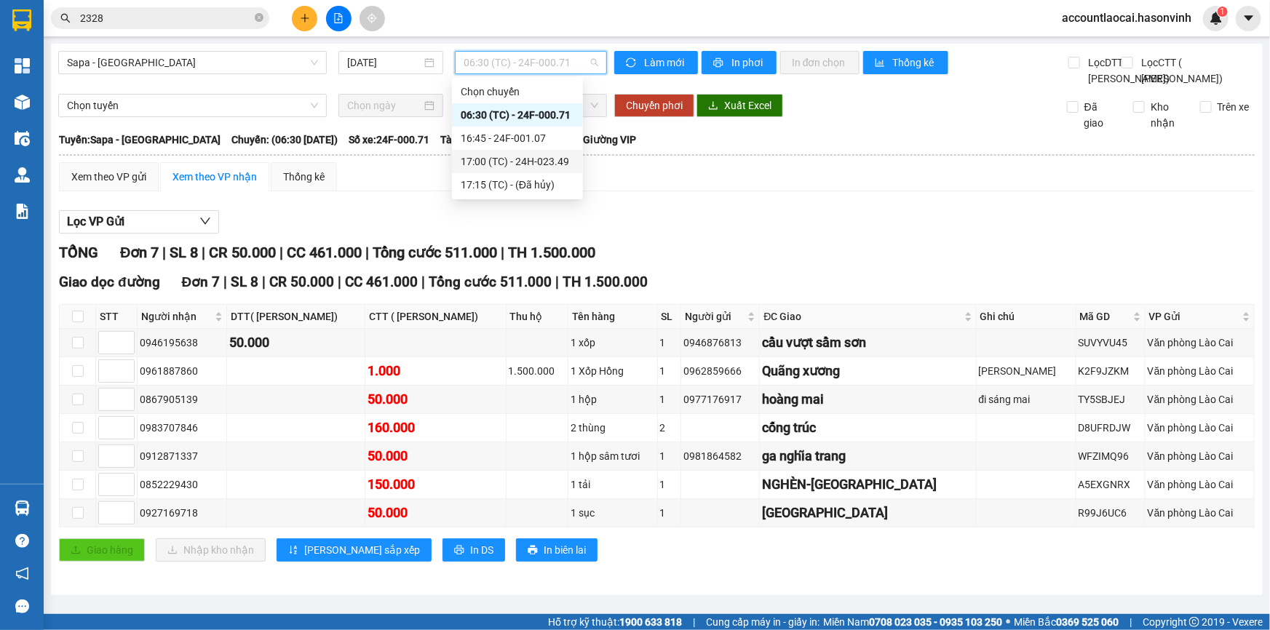
click at [492, 163] on div "17:00 (TC) - 24H-023.49" at bounding box center [517, 162] width 113 height 16
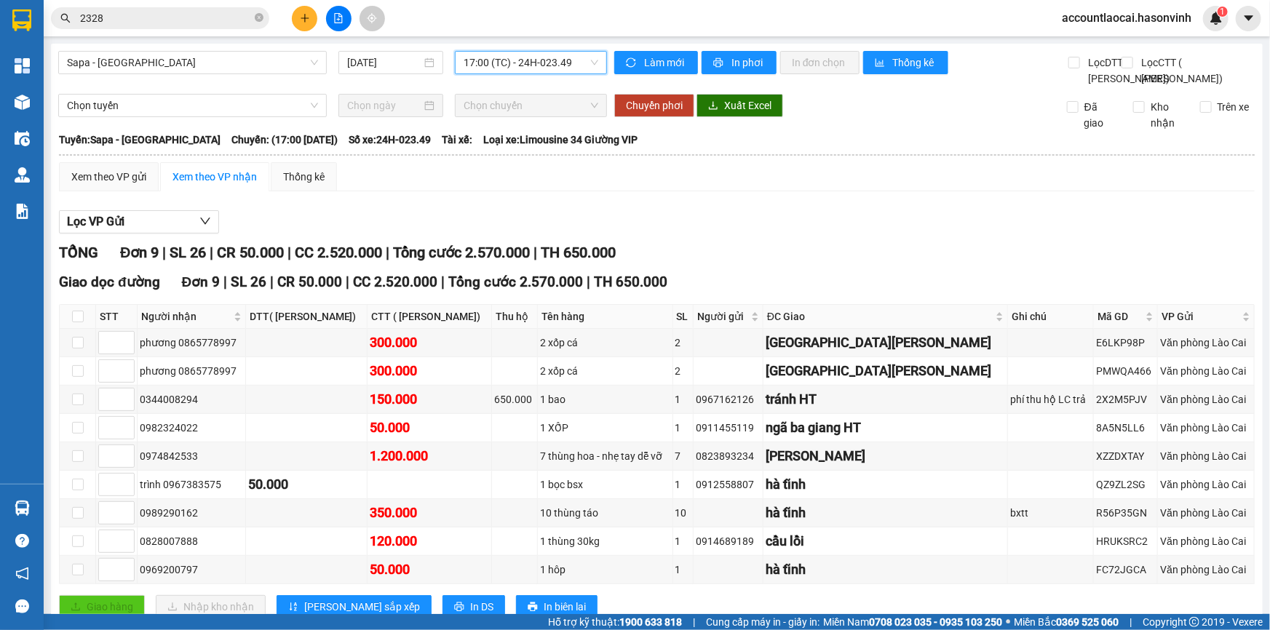
scroll to position [90, 0]
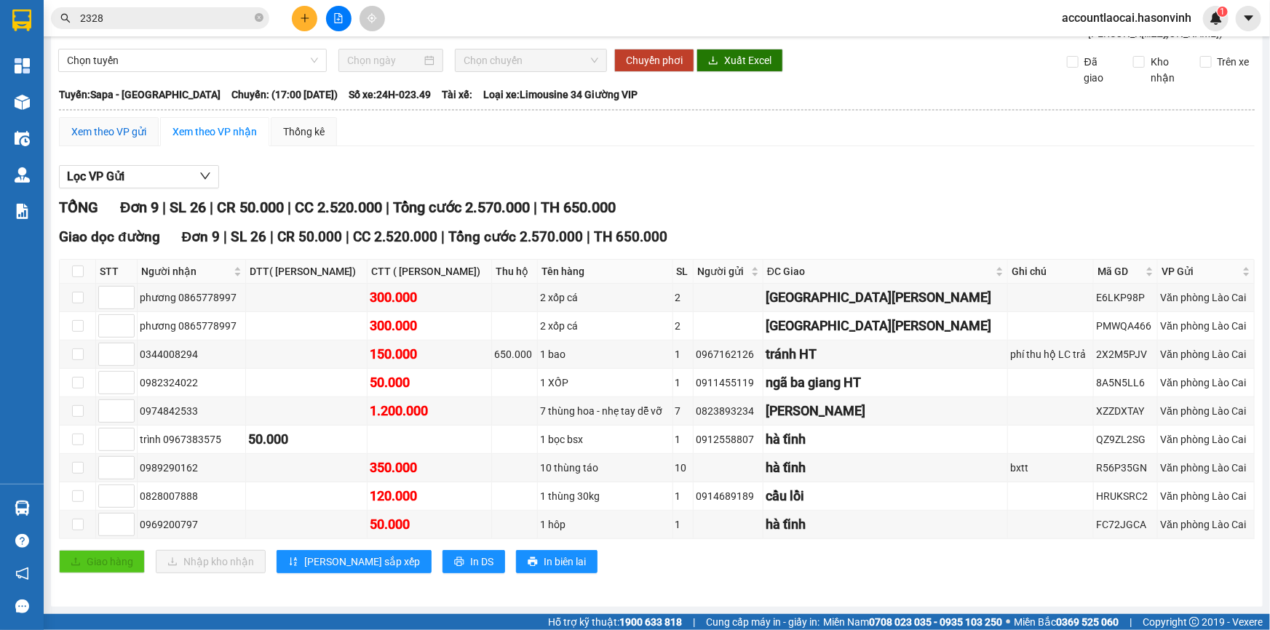
click at [105, 135] on div "Xem theo VP gửi" at bounding box center [108, 132] width 75 height 16
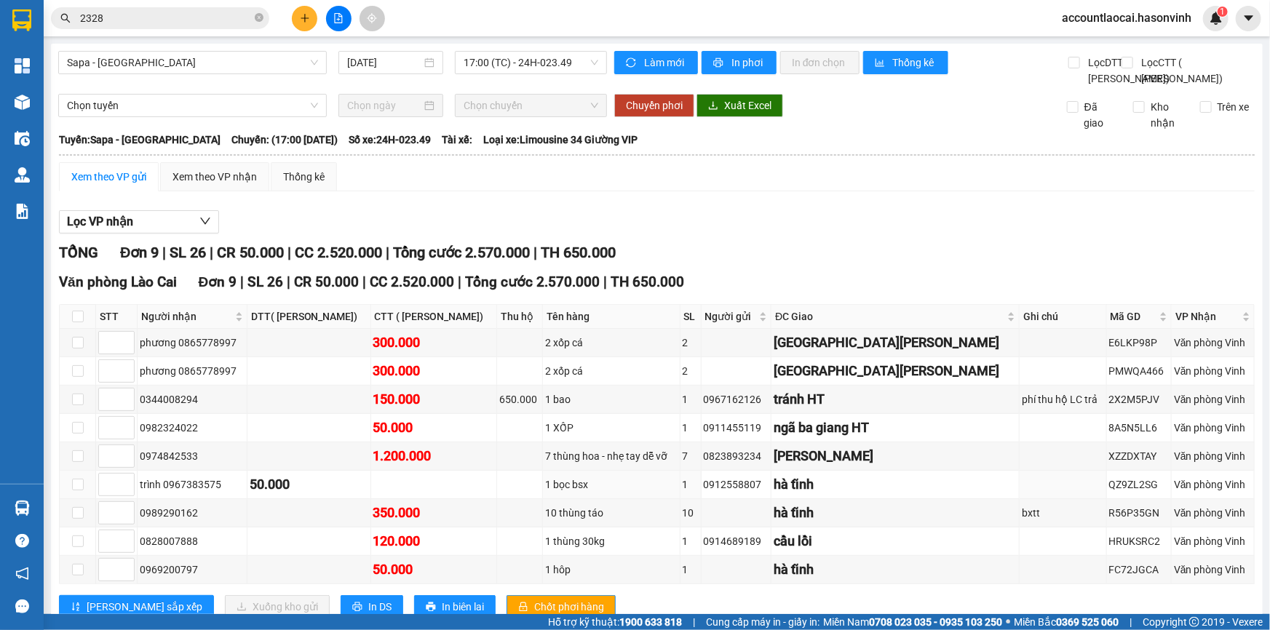
scroll to position [90, 0]
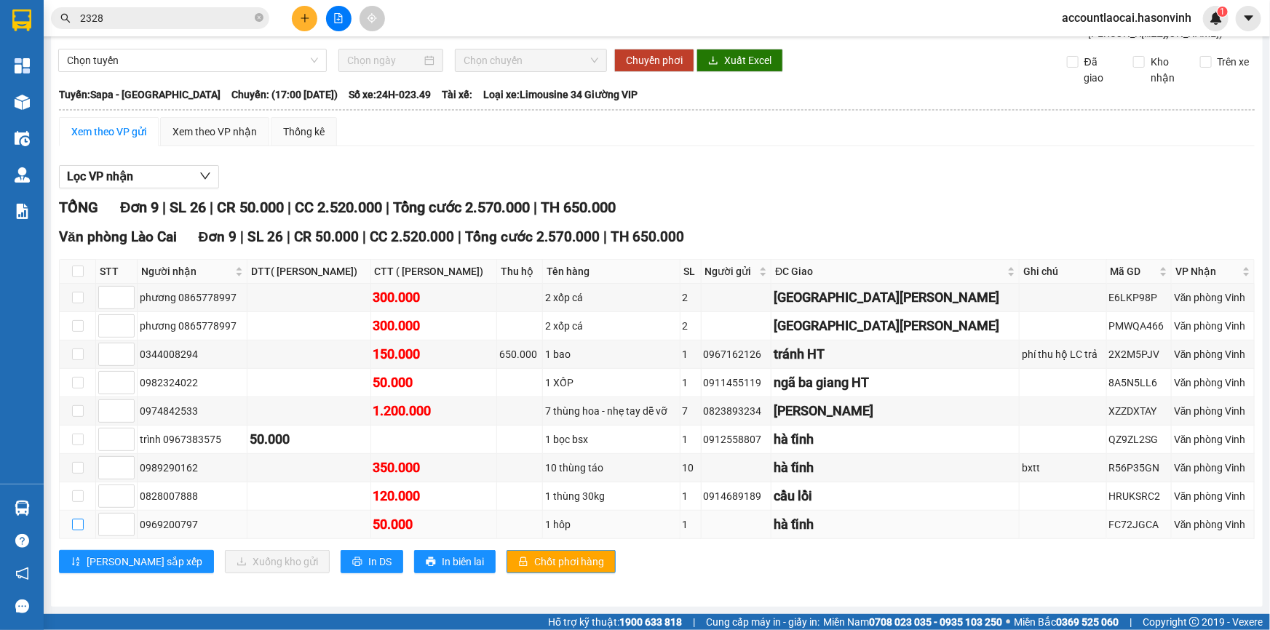
click at [77, 520] on input "checkbox" at bounding box center [78, 525] width 12 height 12
checkbox input "true"
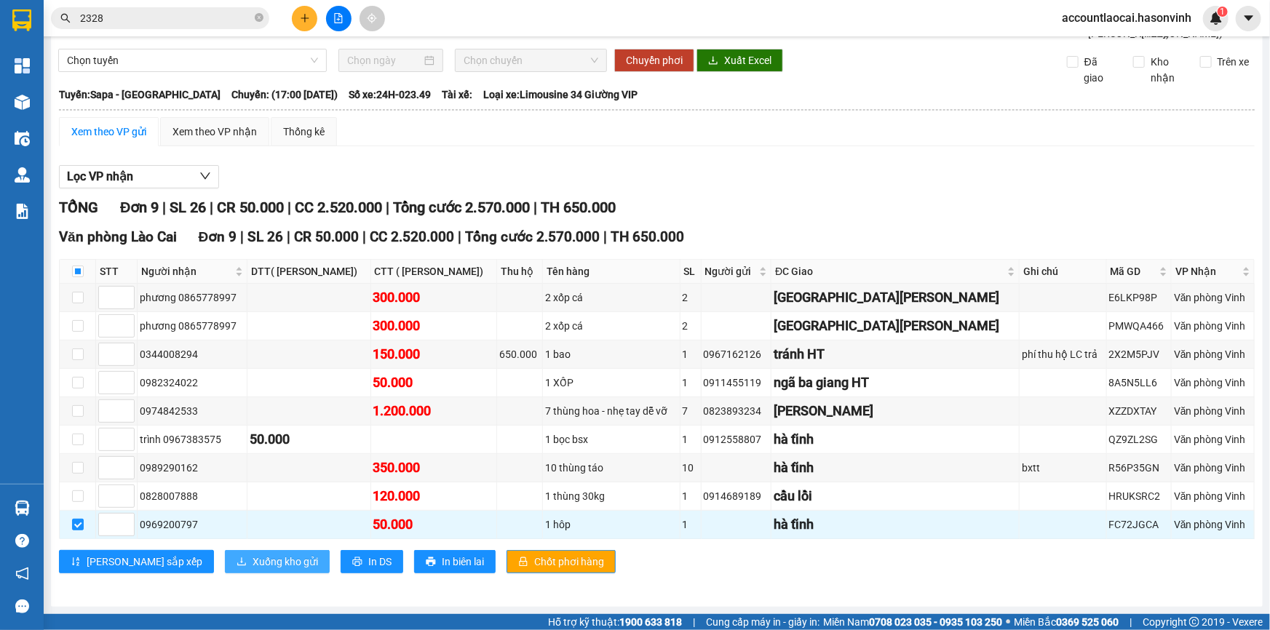
click at [252, 563] on span "Xuống kho gửi" at bounding box center [284, 562] width 65 height 16
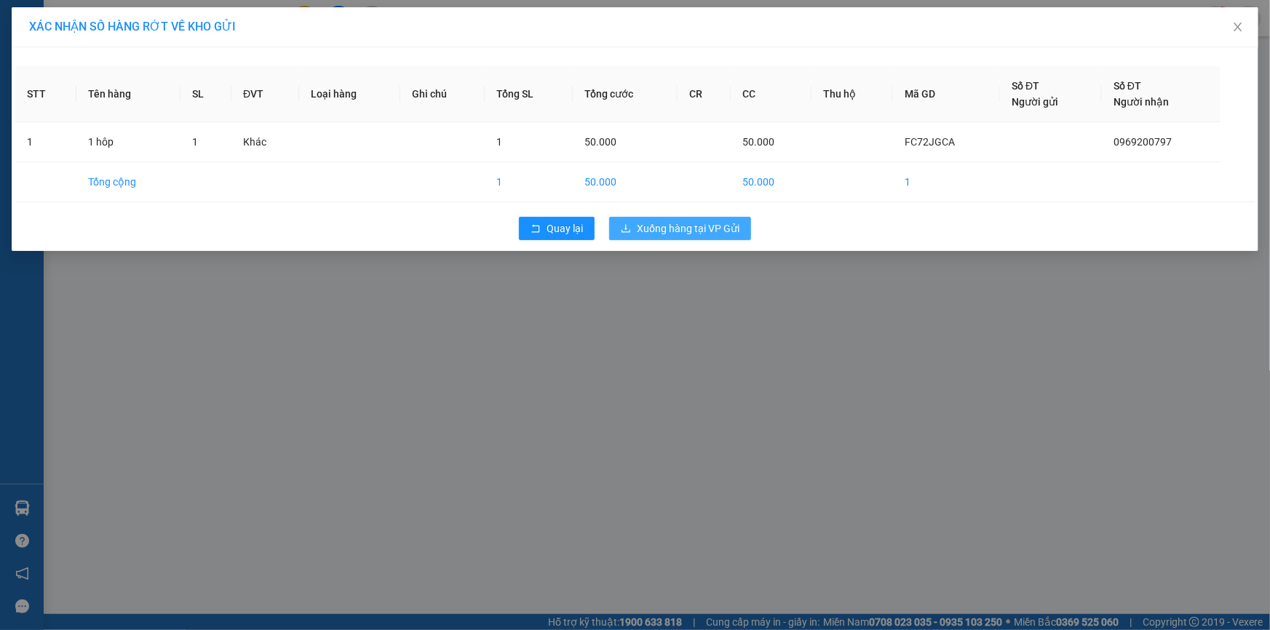
click at [616, 227] on button "Xuống hàng tại VP Gửi" at bounding box center [680, 228] width 142 height 23
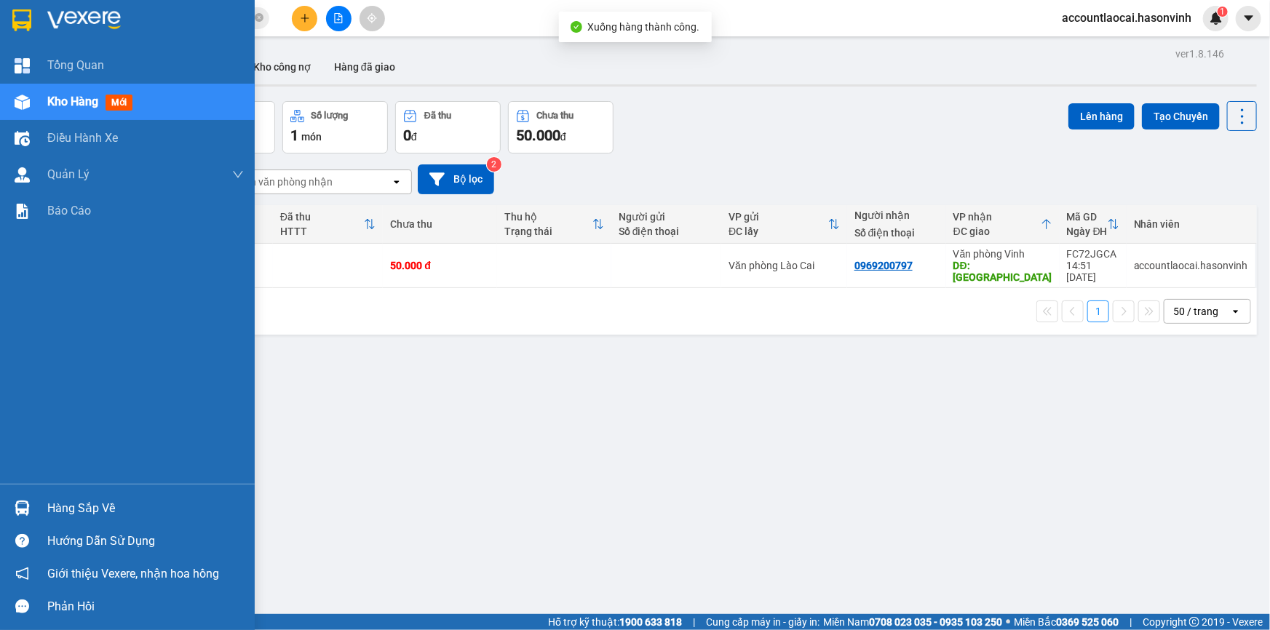
click at [41, 89] on div "Kho hàng mới" at bounding box center [127, 102] width 255 height 36
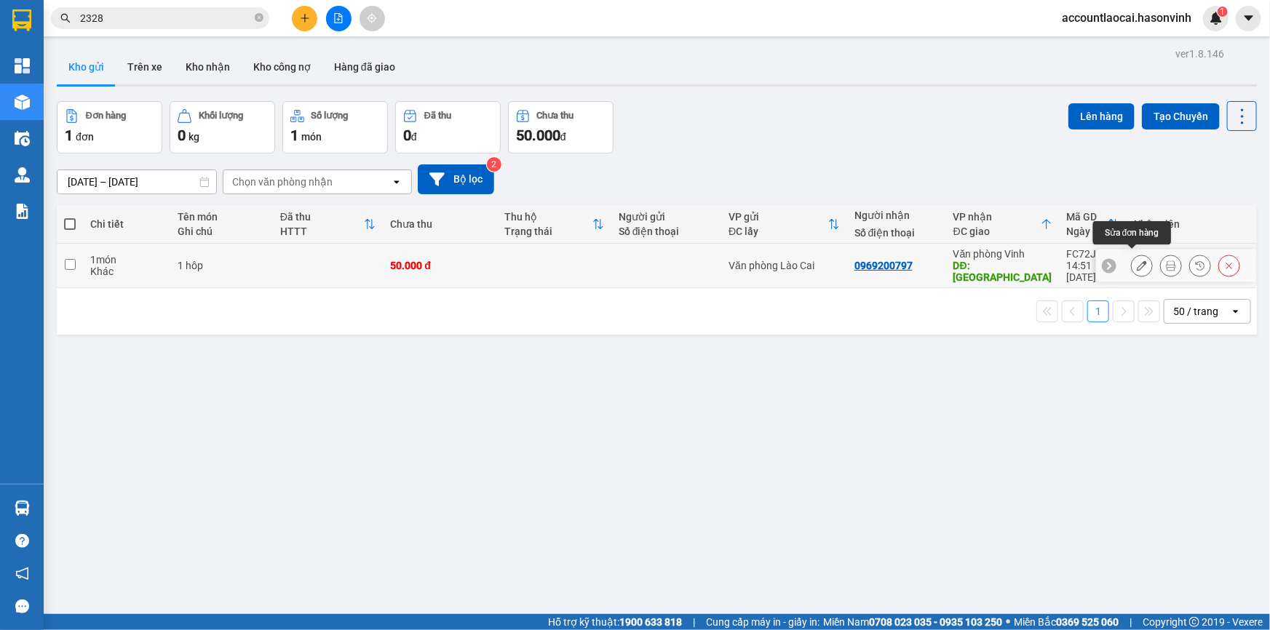
click at [1136, 260] on icon at bounding box center [1141, 265] width 10 height 10
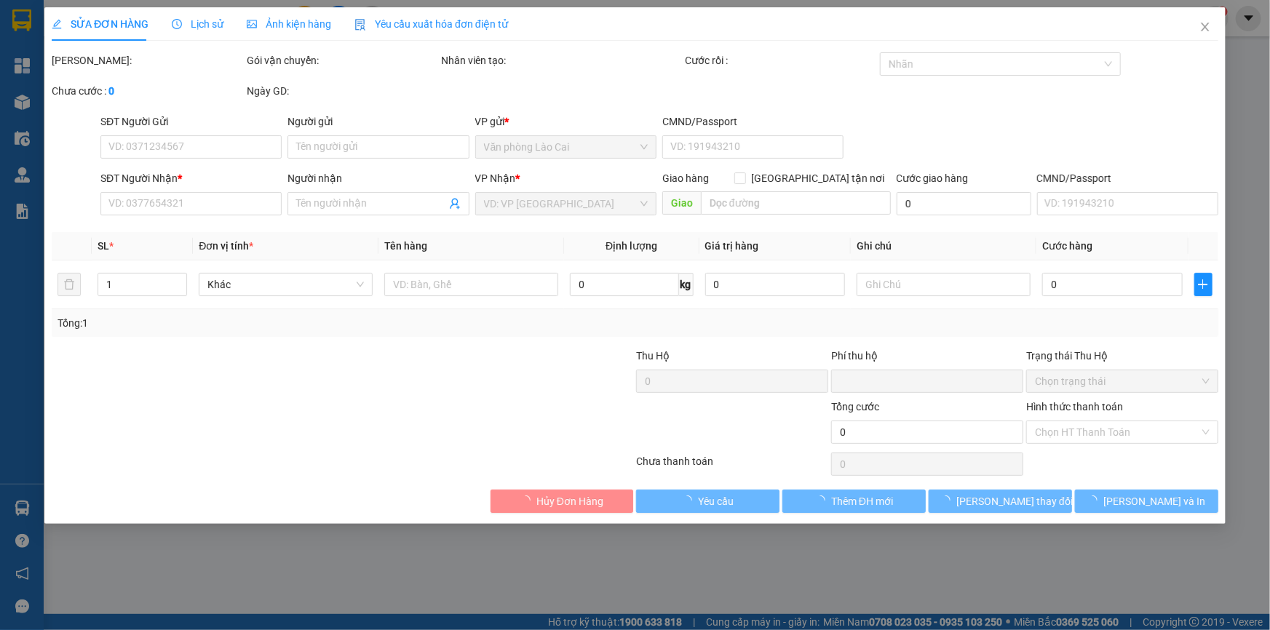
type input "0969200797"
type input "hà tĩnh"
type input "0"
type input "50.000"
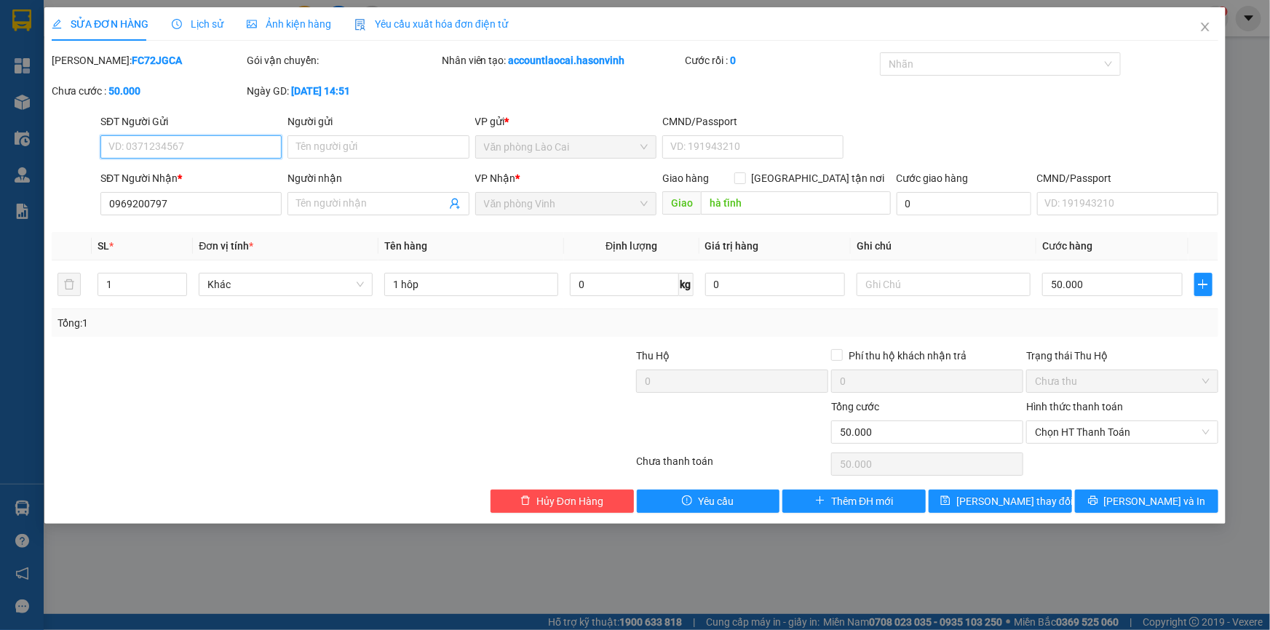
click at [1044, 382] on span "Chưa thu" at bounding box center [1122, 381] width 175 height 22
click at [1064, 429] on span "Chọn HT Thanh Toán" at bounding box center [1122, 432] width 175 height 22
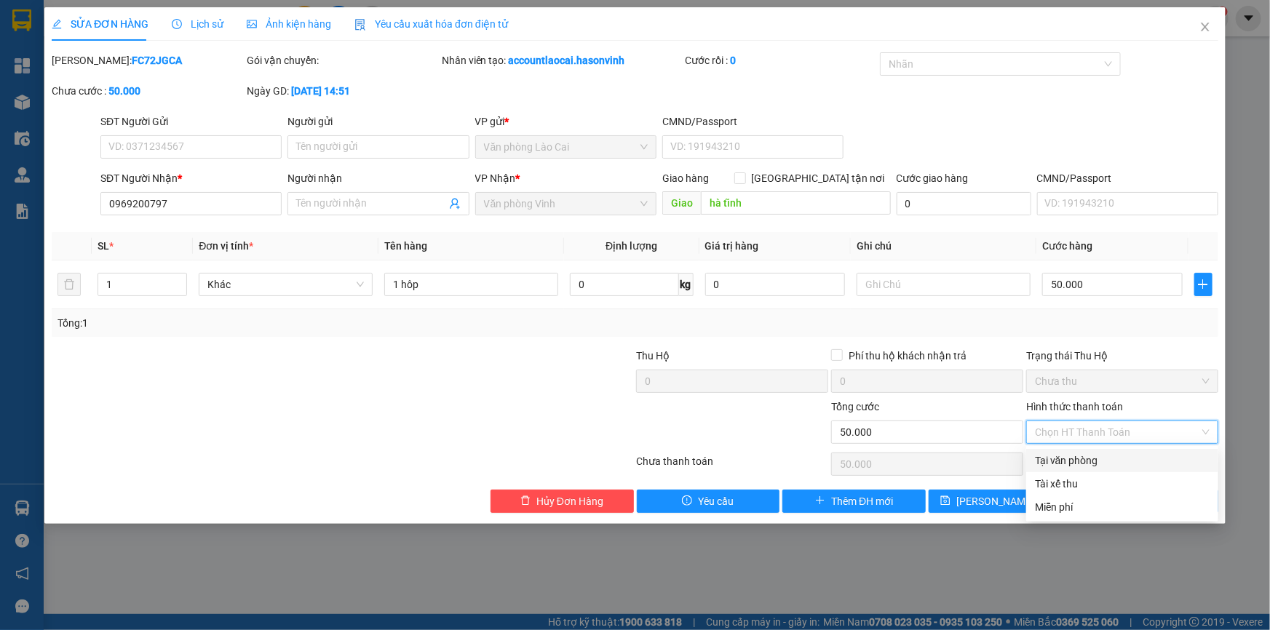
click at [1080, 459] on div "Tại văn phòng" at bounding box center [1122, 461] width 175 height 16
type input "0"
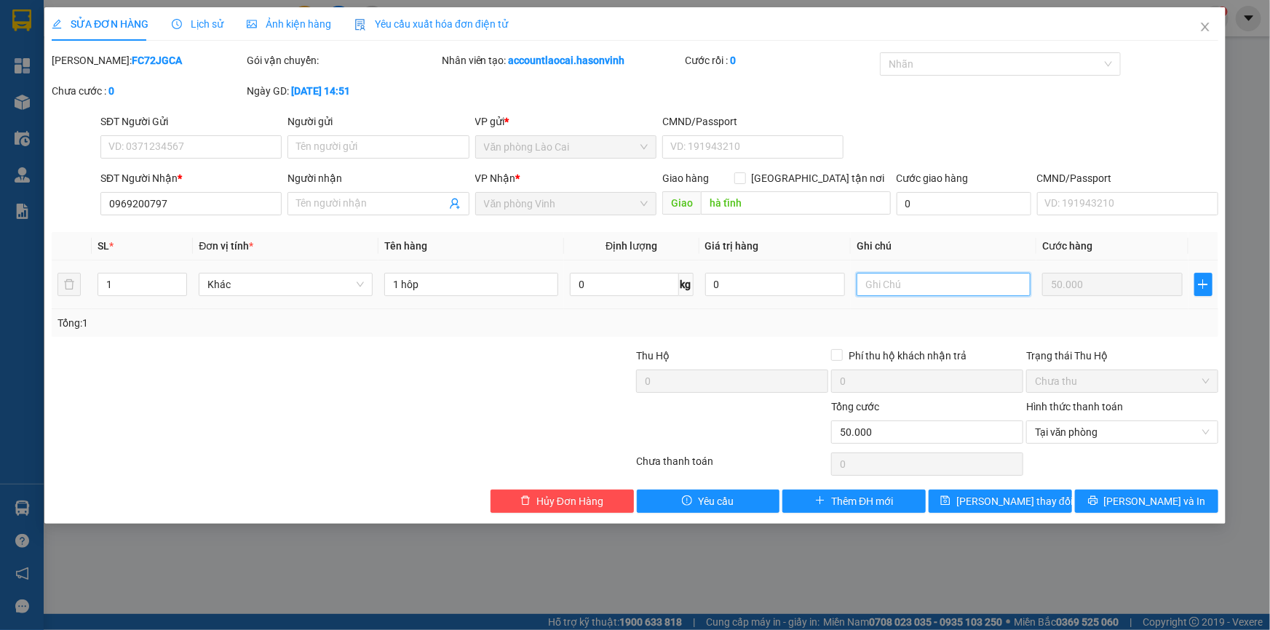
click at [923, 283] on input "text" at bounding box center [943, 284] width 174 height 23
click at [866, 284] on input "chị khánh tm" at bounding box center [943, 284] width 174 height 23
click at [909, 282] on input "chị khánh tm" at bounding box center [943, 284] width 174 height 23
type input "chị khánh đã thu tm"
click at [1131, 495] on button "Lưu và In" at bounding box center [1146, 501] width 143 height 23
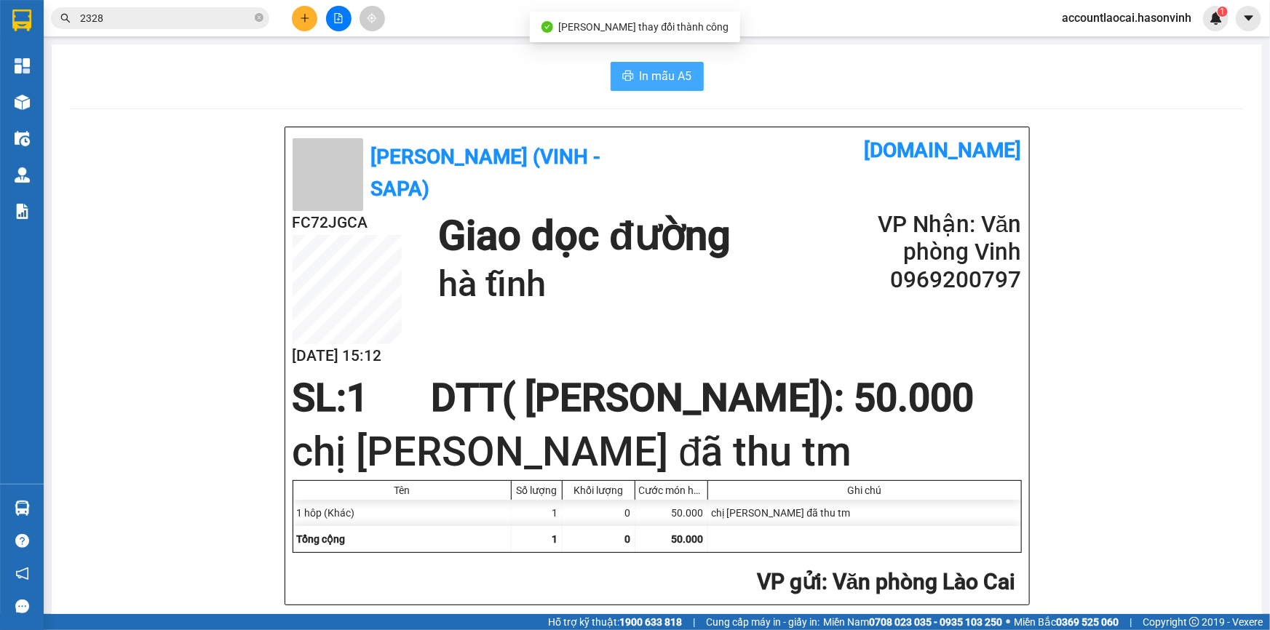
click at [647, 70] on span "In mẫu A5" at bounding box center [666, 76] width 52 height 18
click at [159, 89] on div "In mẫu A5" at bounding box center [656, 76] width 1175 height 29
click at [299, 24] on button at bounding box center [304, 18] width 25 height 25
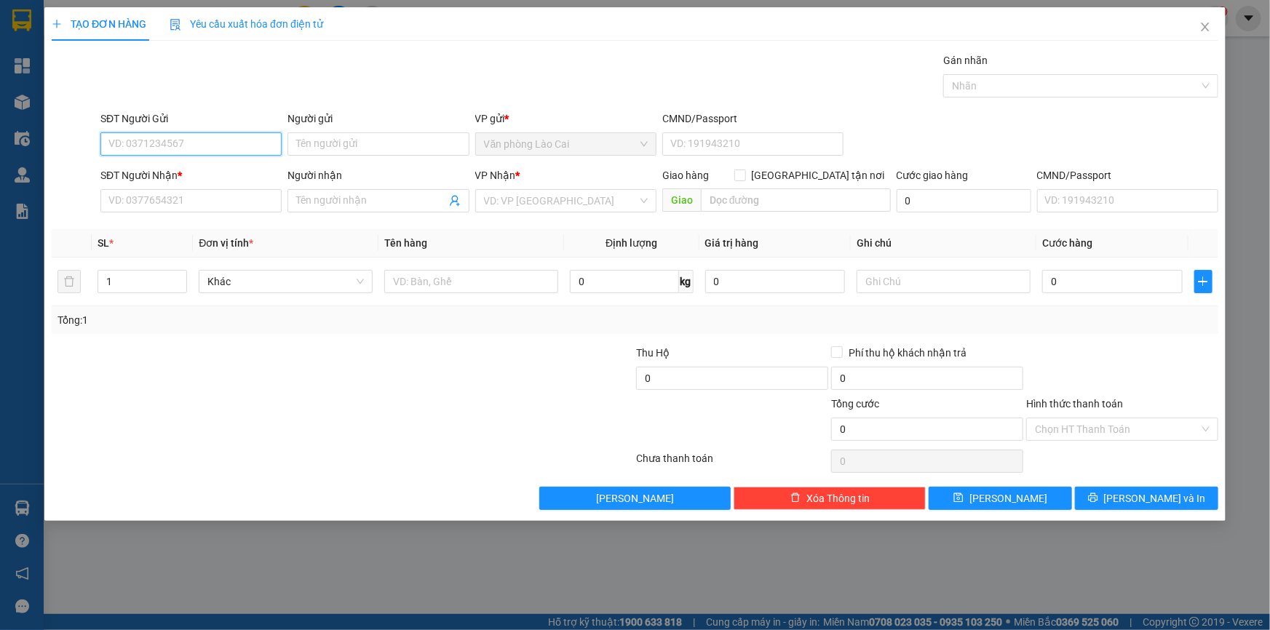
click at [230, 153] on input "SĐT Người Gửi" at bounding box center [190, 143] width 181 height 23
type input "0917281441"
click at [164, 174] on div "0917281441" at bounding box center [191, 173] width 164 height 16
type input "0965737505"
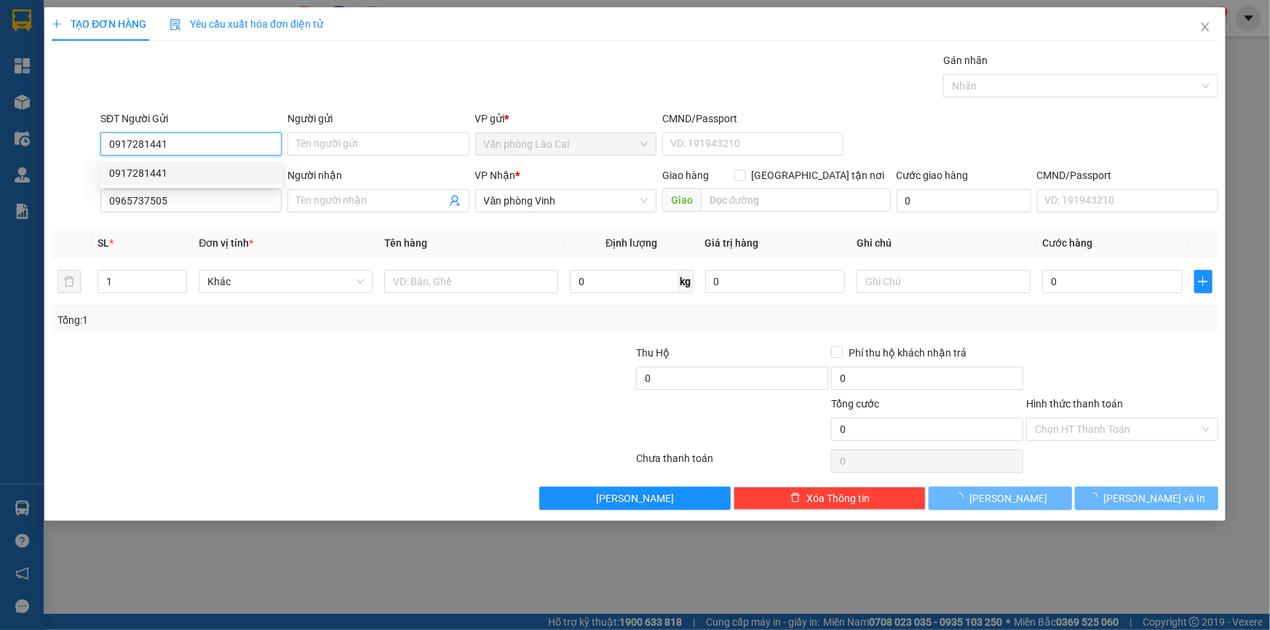
type input "120.000"
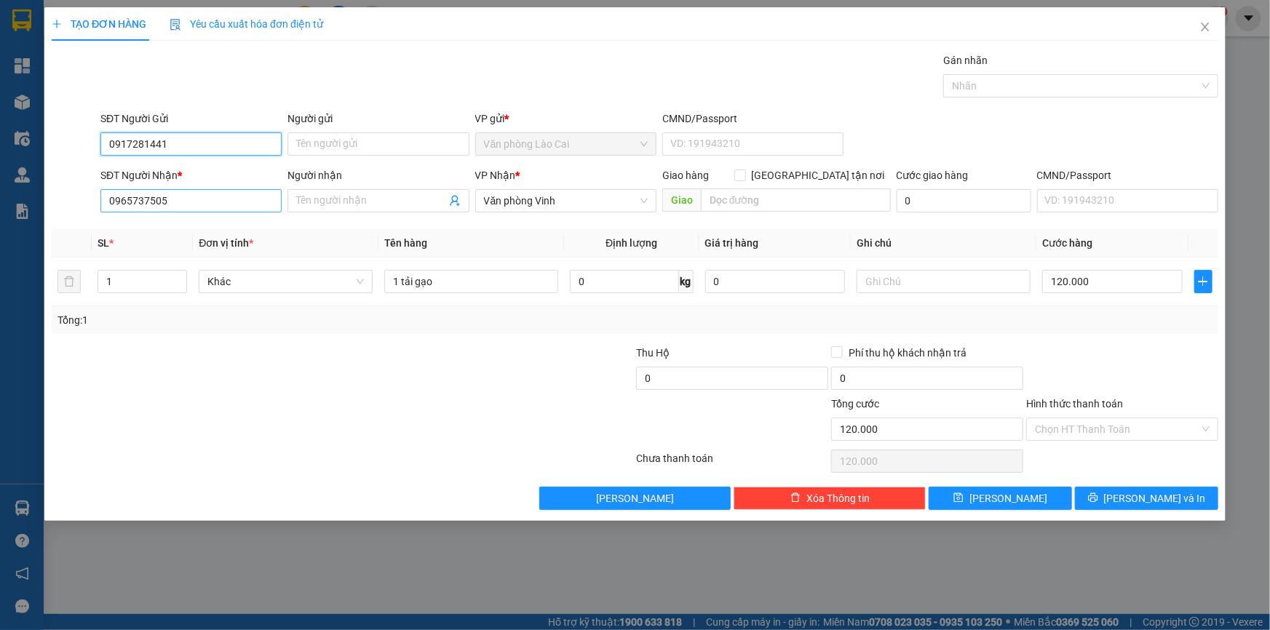
type input "0917281441"
click at [183, 199] on input "0965737505" at bounding box center [190, 200] width 181 height 23
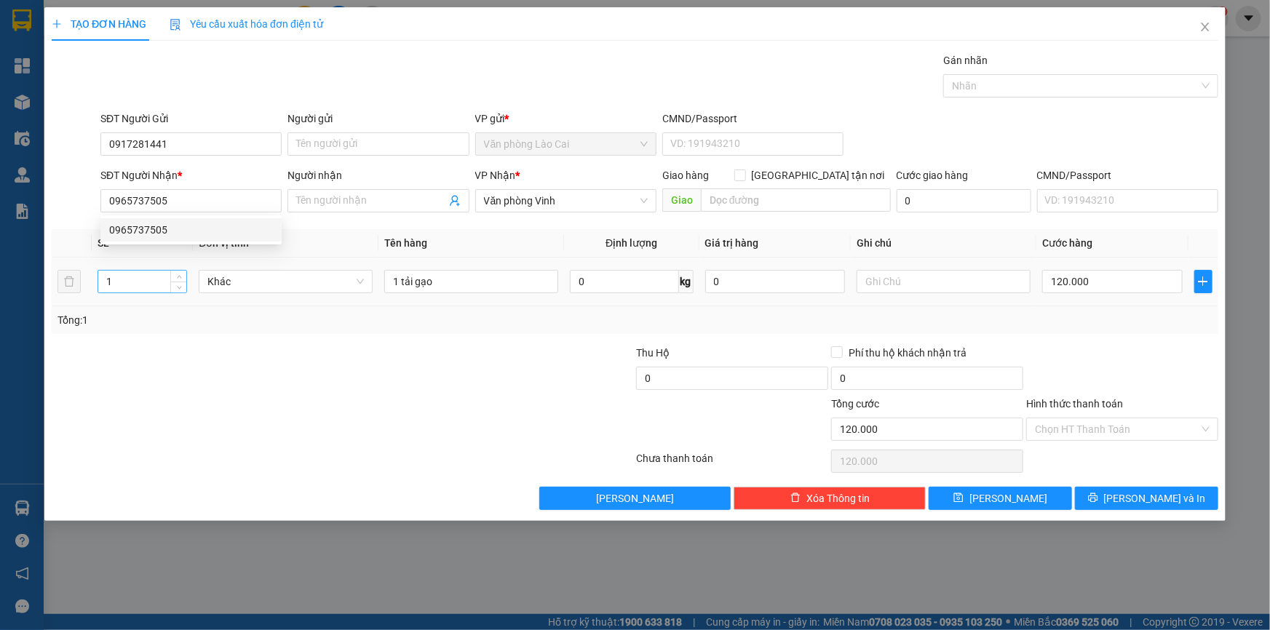
click at [137, 279] on input "1" at bounding box center [142, 282] width 88 height 22
drag, startPoint x: 116, startPoint y: 280, endPoint x: 92, endPoint y: 279, distance: 24.1
click at [92, 279] on td "1" at bounding box center [142, 282] width 101 height 49
type input "2"
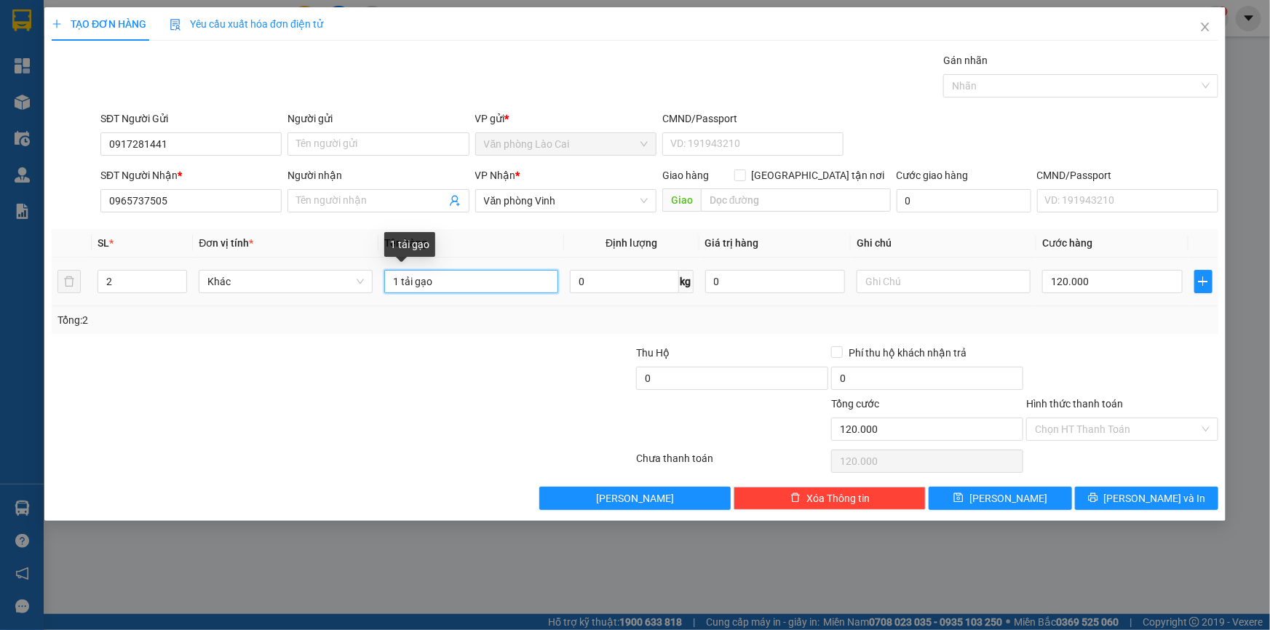
drag, startPoint x: 398, startPoint y: 284, endPoint x: 389, endPoint y: 285, distance: 8.8
click at [389, 285] on input "1 tải gạo" at bounding box center [471, 281] width 174 height 23
click at [454, 270] on input "2 tải gạo" at bounding box center [471, 281] width 174 height 23
type input "2 tải gạo"
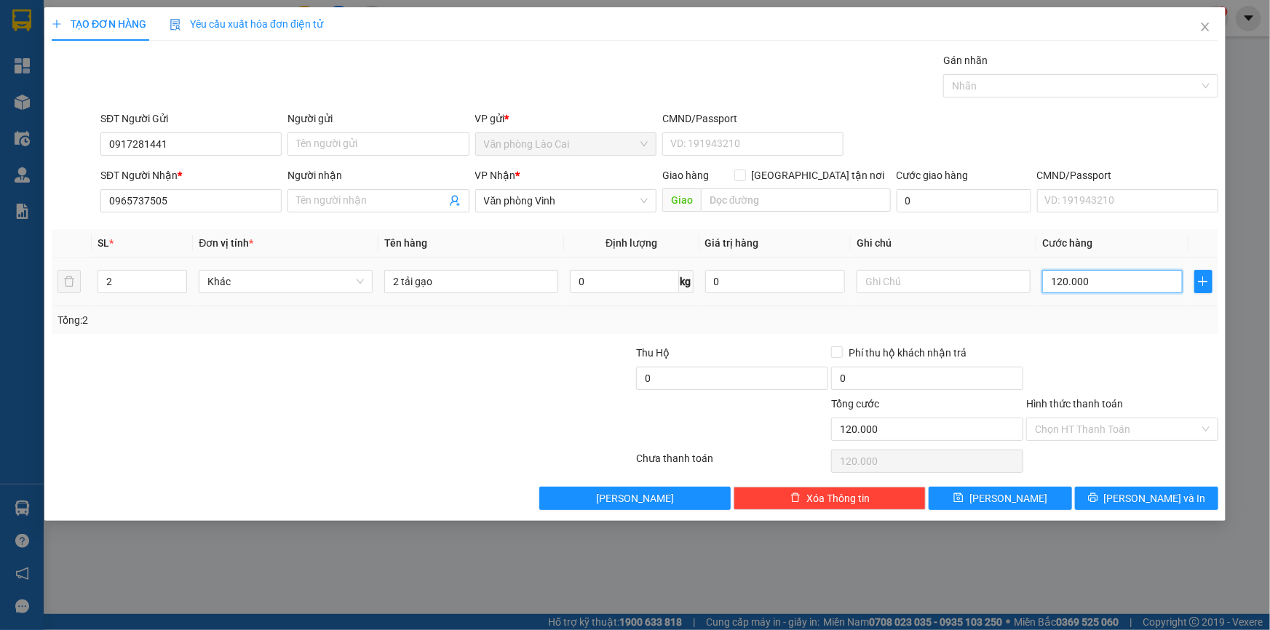
click at [1099, 292] on input "120.000" at bounding box center [1112, 281] width 140 height 23
type input "0"
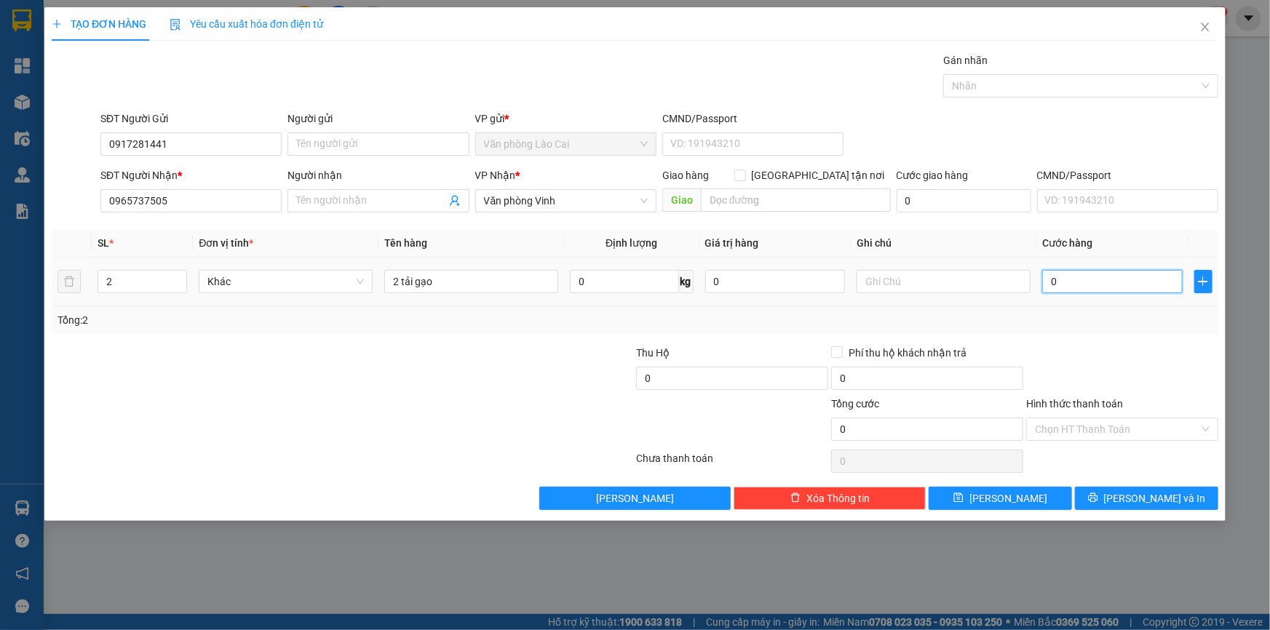
type input "1"
type input "01"
type input "16"
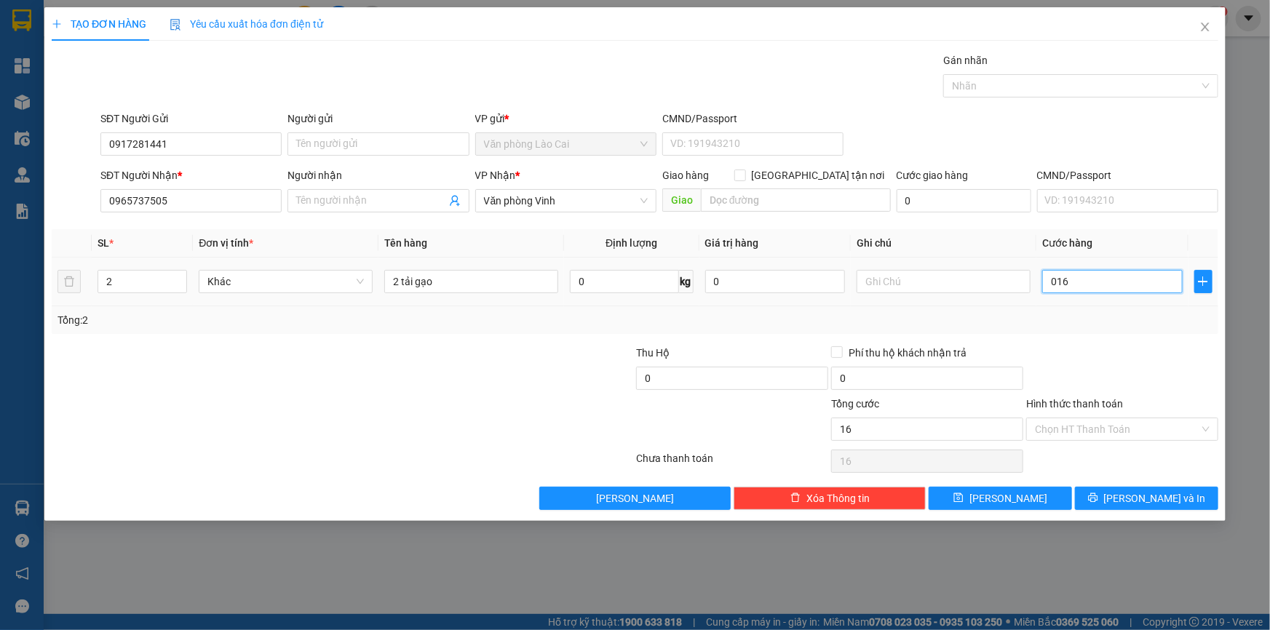
type input "0.160"
type input "160"
type input "0.160"
type input "160.000"
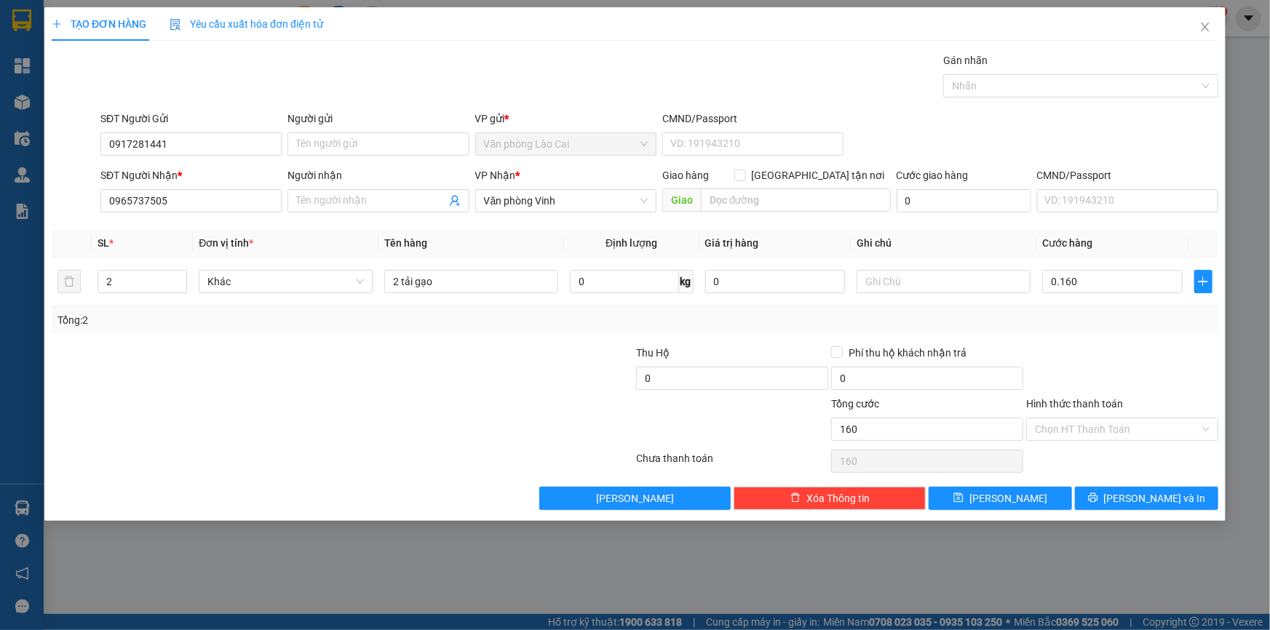
type input "160.000"
click at [1102, 328] on div "Tổng: 2" at bounding box center [635, 320] width 1166 height 28
drag, startPoint x: 188, startPoint y: 204, endPoint x: 108, endPoint y: 205, distance: 80.0
click at [108, 205] on input "0965737505" at bounding box center [190, 200] width 181 height 23
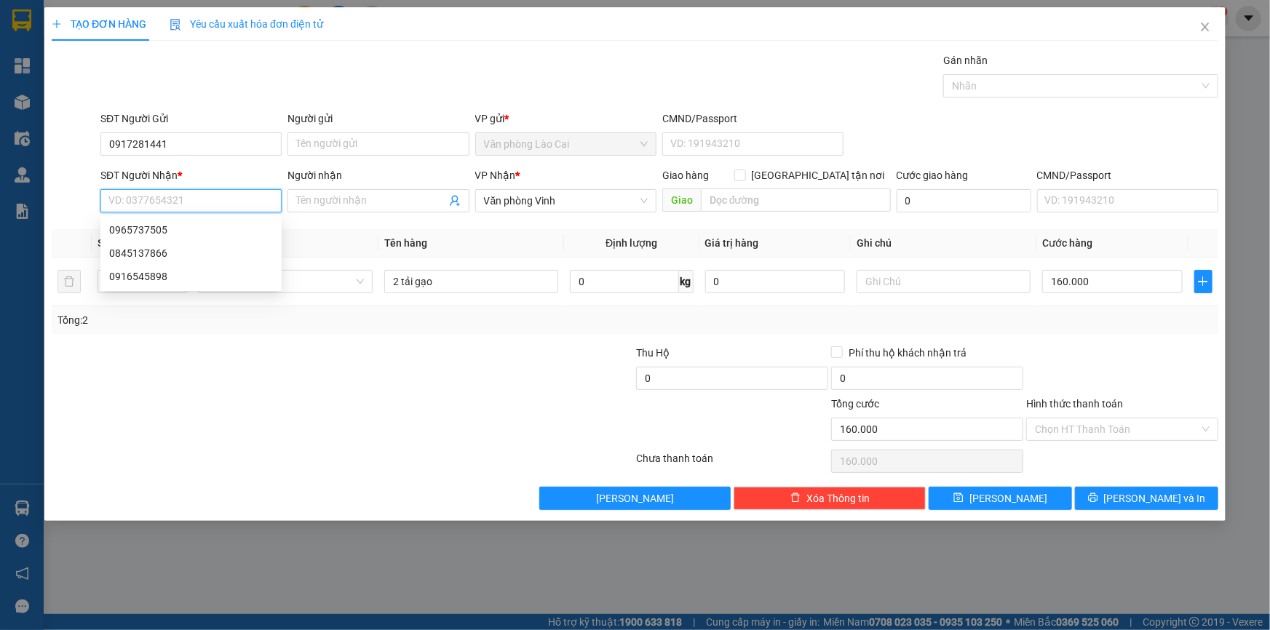
type input "0"
click at [170, 224] on div "0845137866" at bounding box center [191, 230] width 164 height 16
type input "0845137866"
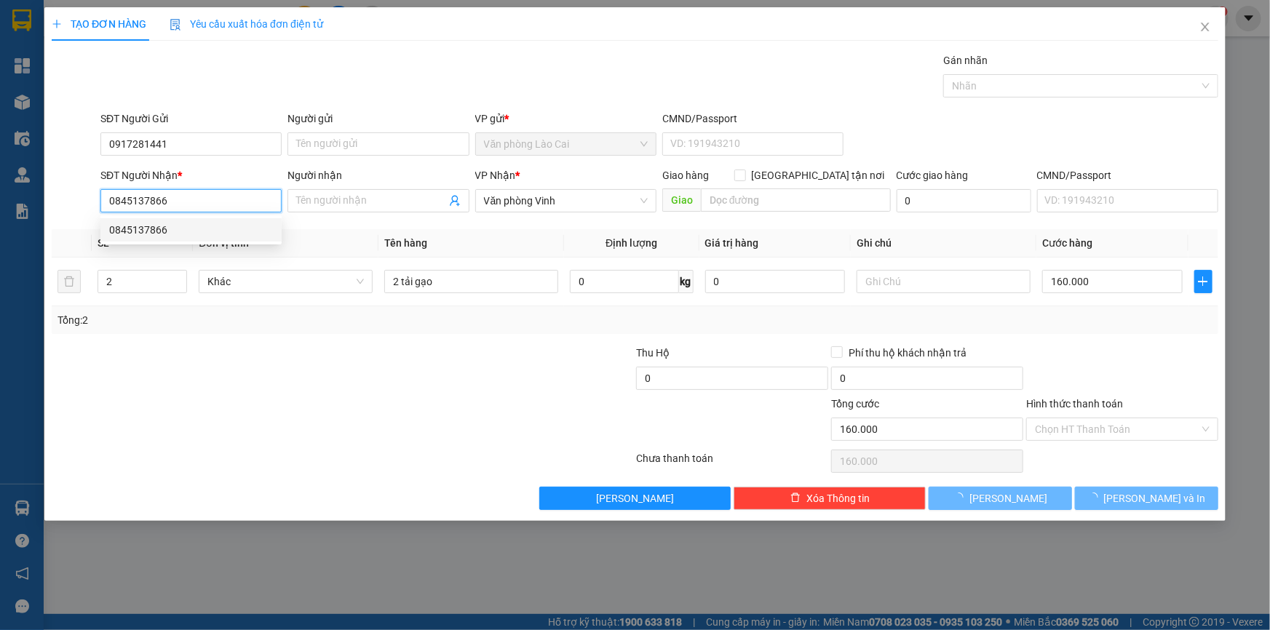
type input "70.000"
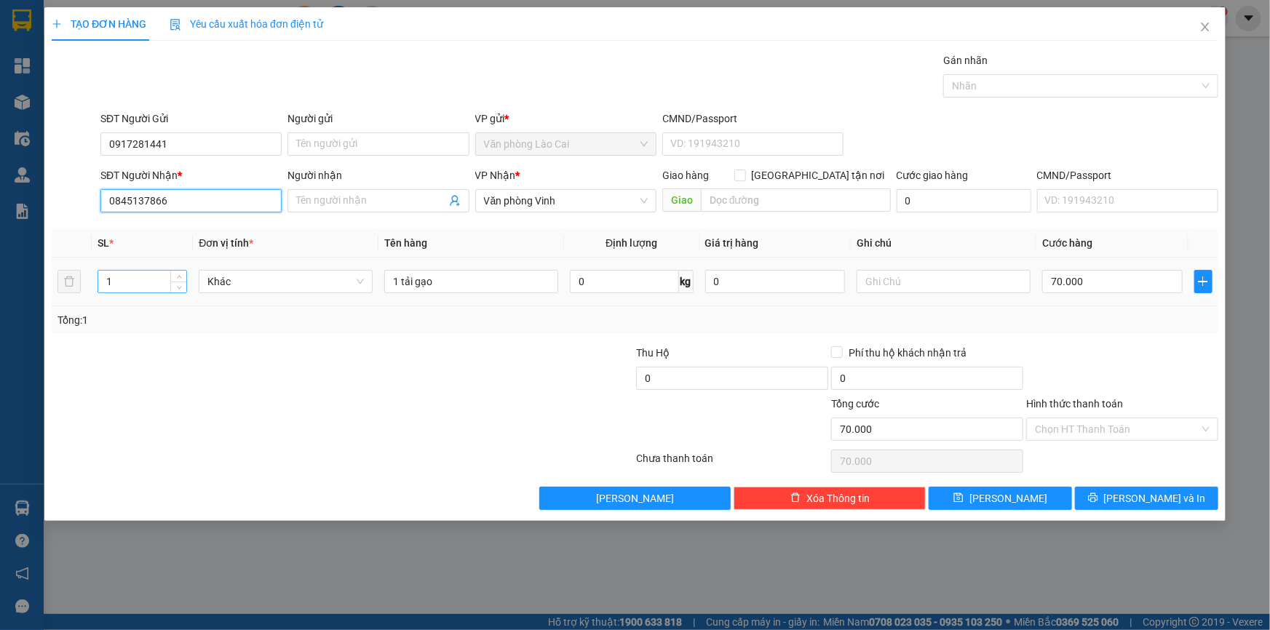
type input "0845137866"
drag, startPoint x: 131, startPoint y: 284, endPoint x: 101, endPoint y: 283, distance: 29.8
click at [101, 283] on input "1" at bounding box center [142, 282] width 88 height 22
type input "2"
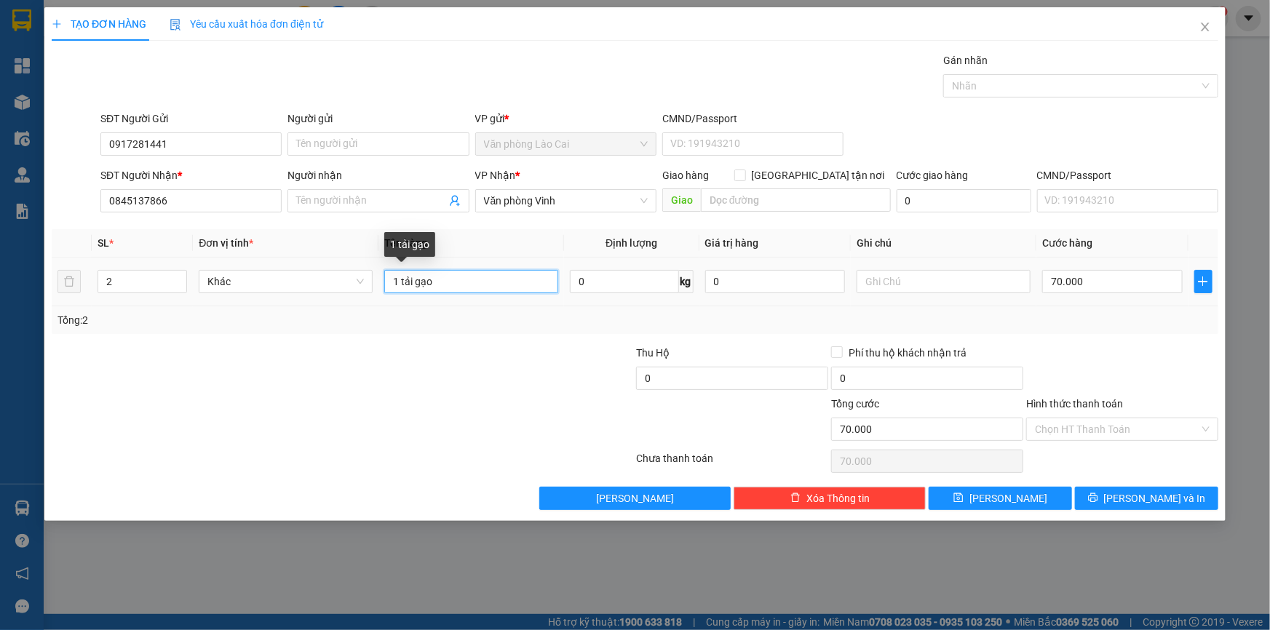
drag, startPoint x: 400, startPoint y: 280, endPoint x: 378, endPoint y: 279, distance: 21.9
click at [378, 279] on td "1 tải gạo" at bounding box center [471, 282] width 186 height 49
type input "2 tải gạo"
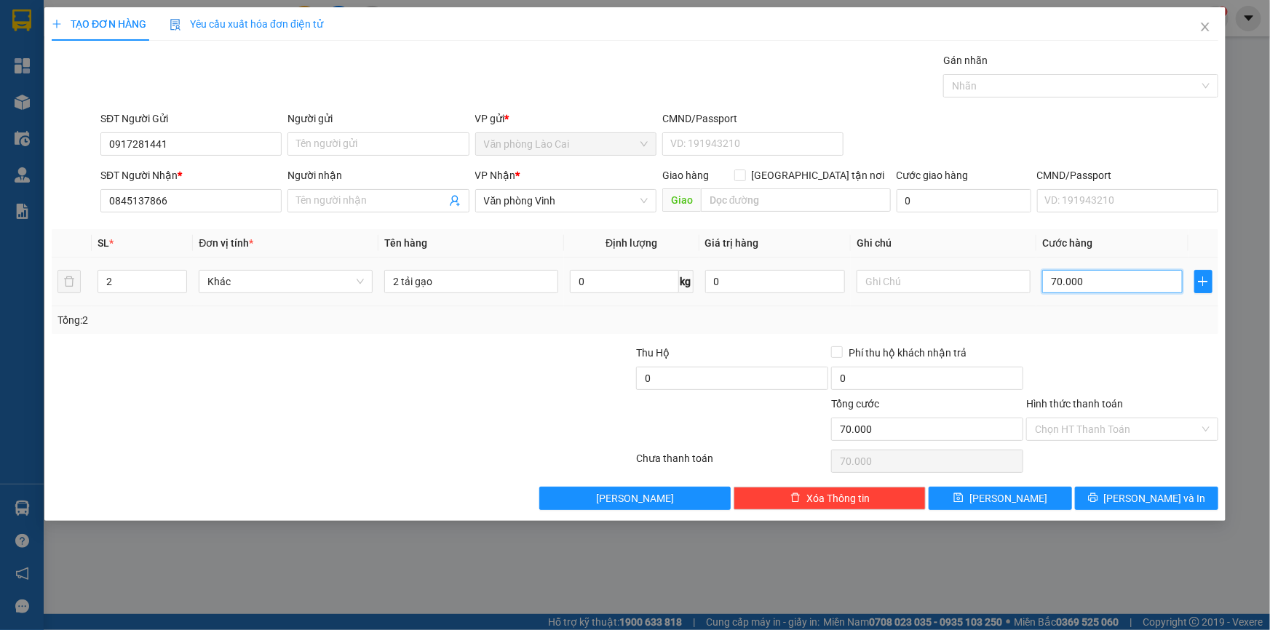
click at [1096, 284] on input "70.000" at bounding box center [1112, 281] width 140 height 23
type input "1"
type input "16"
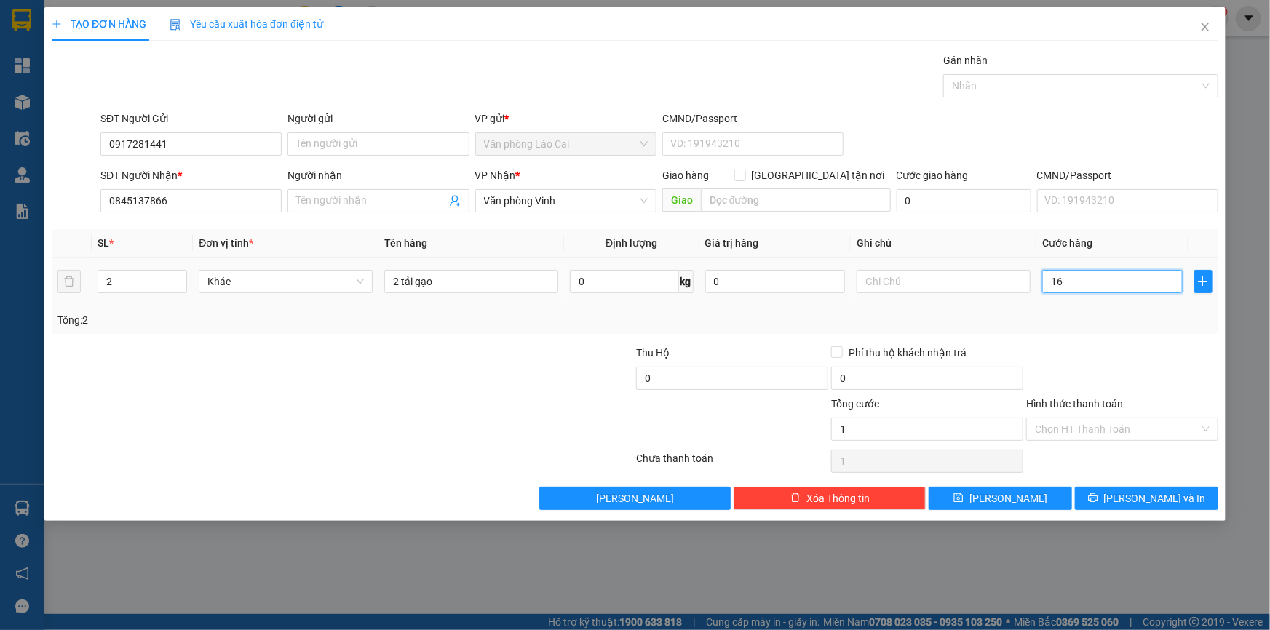
type input "16"
type input "160"
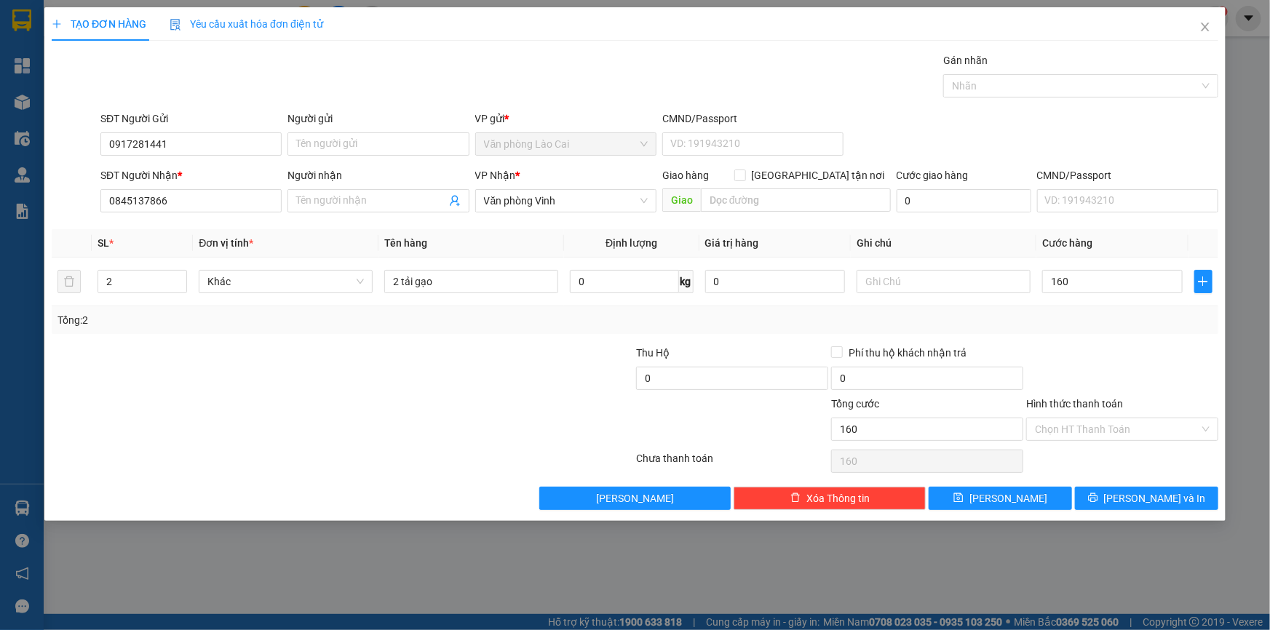
type input "160.000"
click at [1154, 389] on div at bounding box center [1121, 370] width 195 height 51
click at [1094, 490] on button "Lưu và In" at bounding box center [1146, 498] width 143 height 23
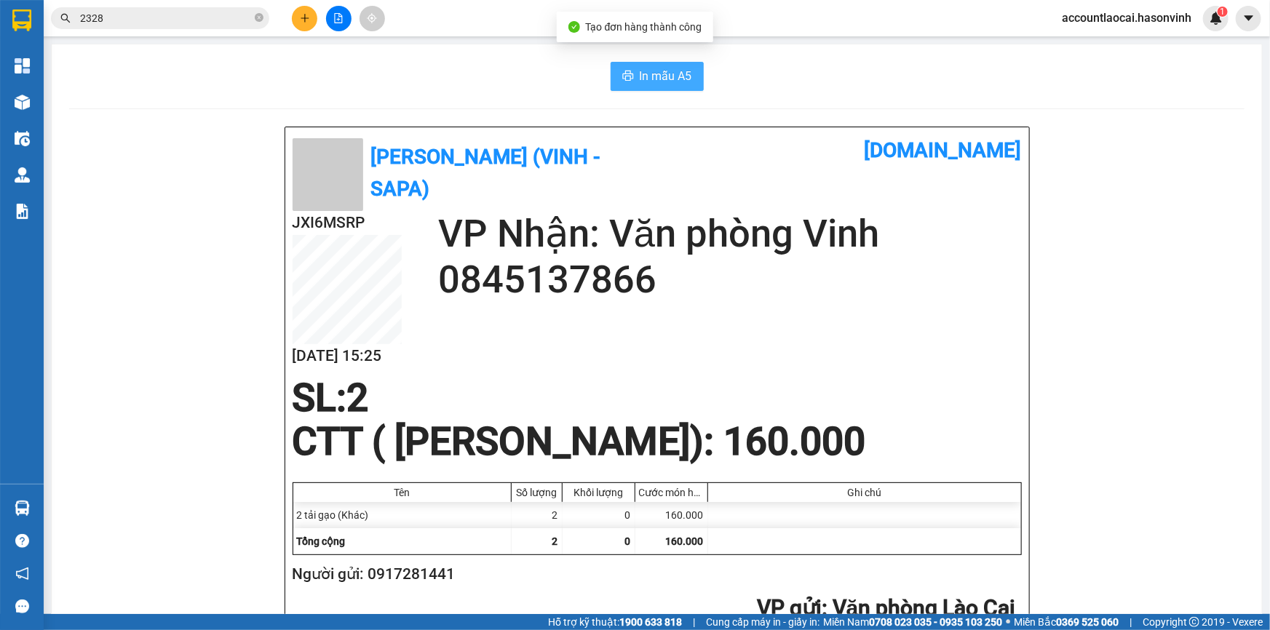
click at [623, 79] on icon "printer" at bounding box center [628, 76] width 12 height 12
click at [311, 15] on button at bounding box center [304, 18] width 25 height 25
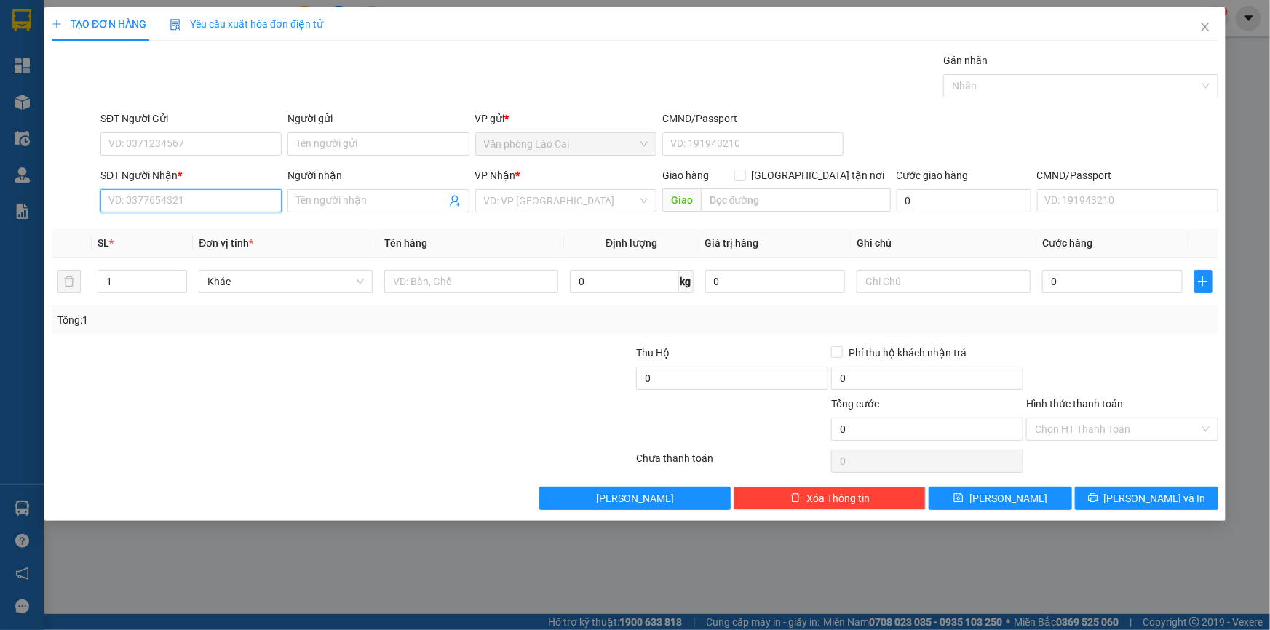
click at [200, 201] on input "SĐT Người Nhận *" at bounding box center [190, 200] width 181 height 23
click at [156, 199] on input "770" at bounding box center [190, 200] width 181 height 23
click at [165, 226] on div "0989952770" at bounding box center [191, 230] width 164 height 16
type input "0989952770"
type input "HỒNG LĨNH"
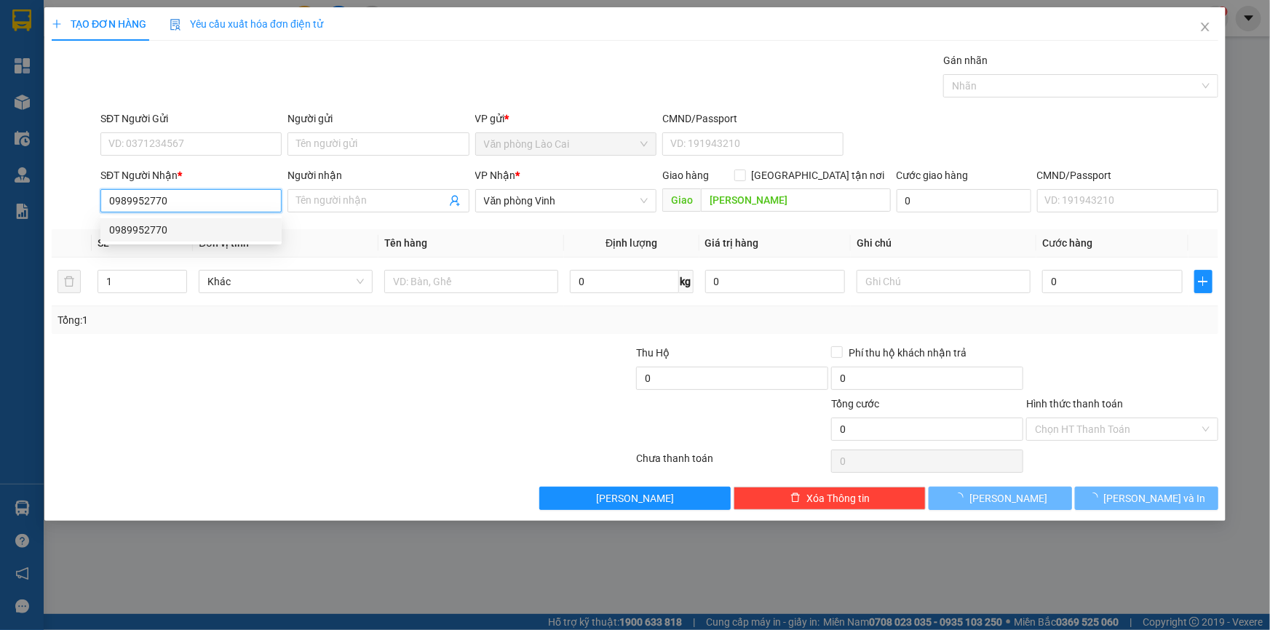
type input "400.000"
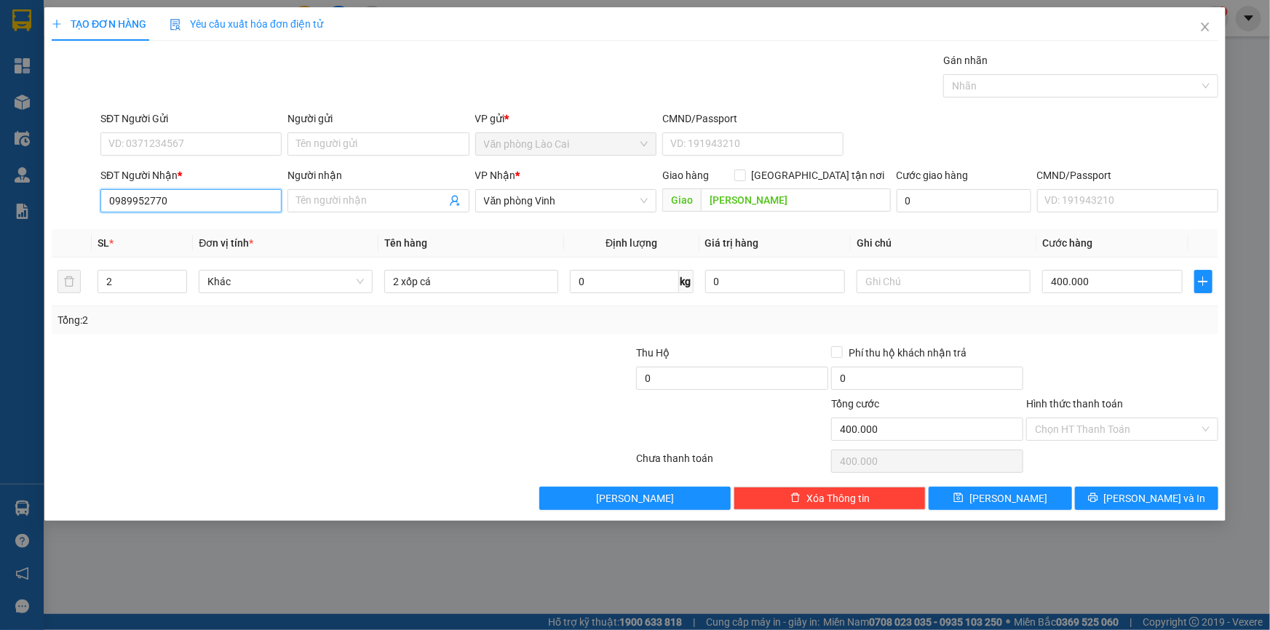
drag, startPoint x: 188, startPoint y: 204, endPoint x: 0, endPoint y: 204, distance: 187.7
click at [0, 204] on div "TẠO ĐƠN HÀNG Yêu cầu xuất hóa đơn điện tử Transit Pickup Surcharge Ids Transit …" at bounding box center [635, 315] width 1270 height 630
click at [131, 247] on div "0904966770" at bounding box center [191, 253] width 164 height 16
type input "0904966770"
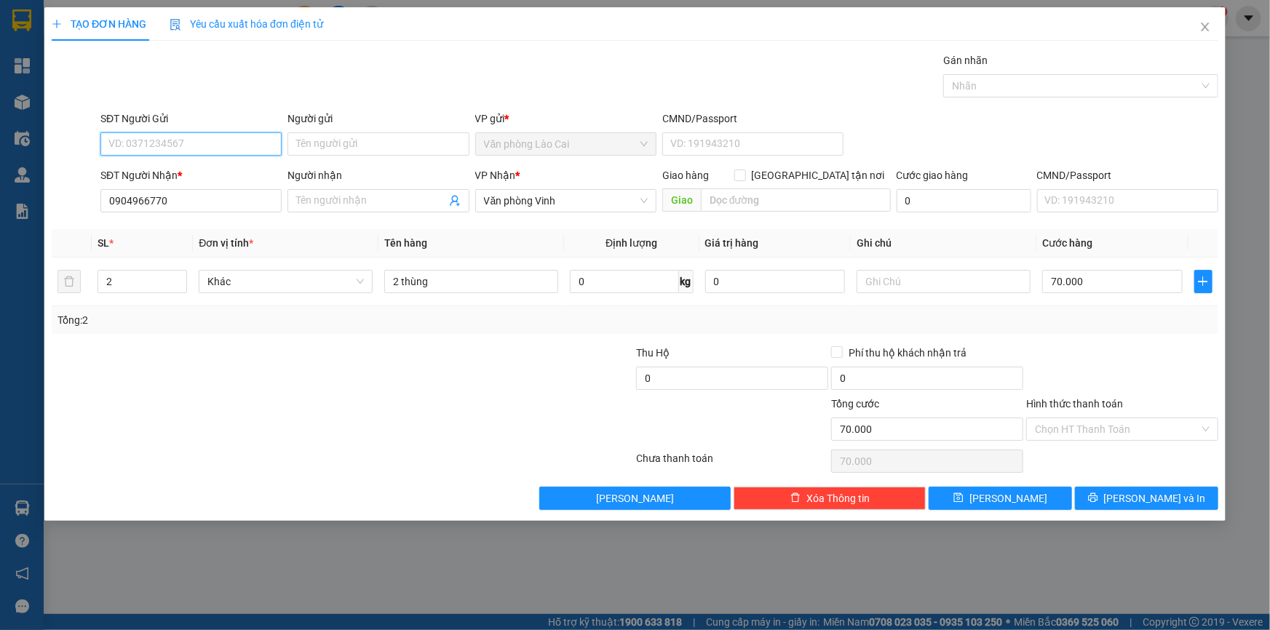
click at [191, 143] on input "SĐT Người Gửi" at bounding box center [190, 143] width 181 height 23
click at [181, 196] on div "0868211188" at bounding box center [191, 196] width 164 height 16
drag, startPoint x: 153, startPoint y: 282, endPoint x: 0, endPoint y: 300, distance: 154.0
click at [0, 300] on div "TẠO ĐƠN HÀNG Yêu cầu xuất hóa đơn điện tử Transit Pickup Surcharge Ids Transit …" at bounding box center [635, 315] width 1270 height 630
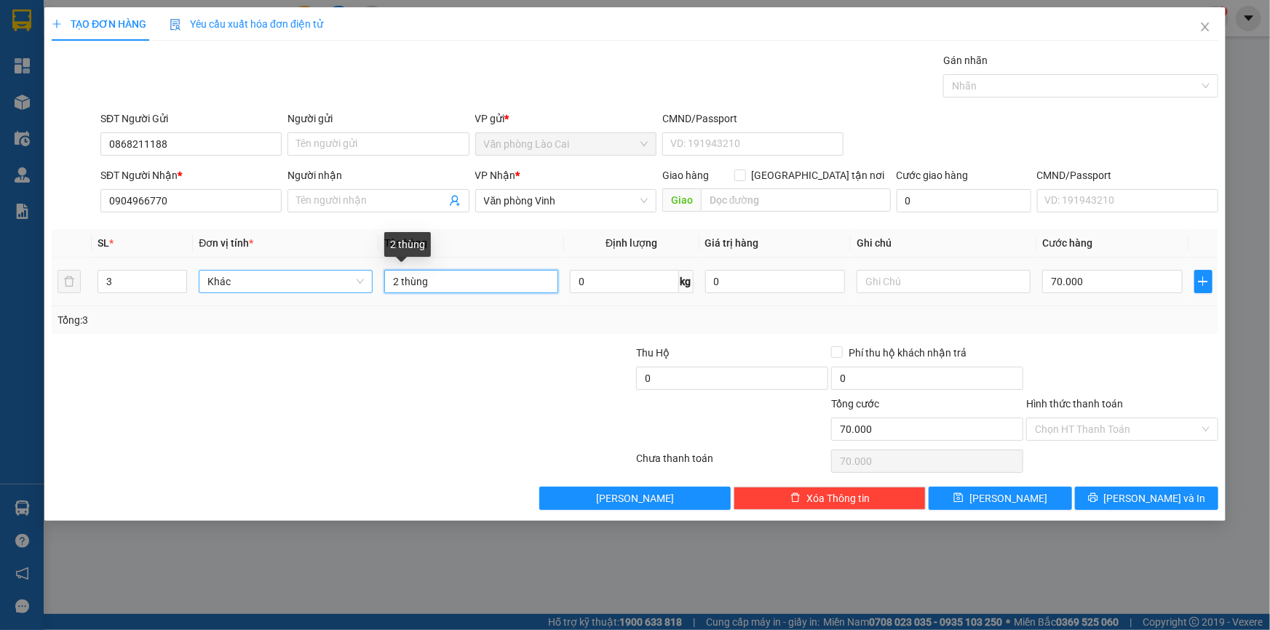
drag, startPoint x: 386, startPoint y: 279, endPoint x: 355, endPoint y: 281, distance: 30.6
click at [355, 281] on tr "3 Khác 2 thùng 0 kg 0 70.000" at bounding box center [635, 282] width 1166 height 49
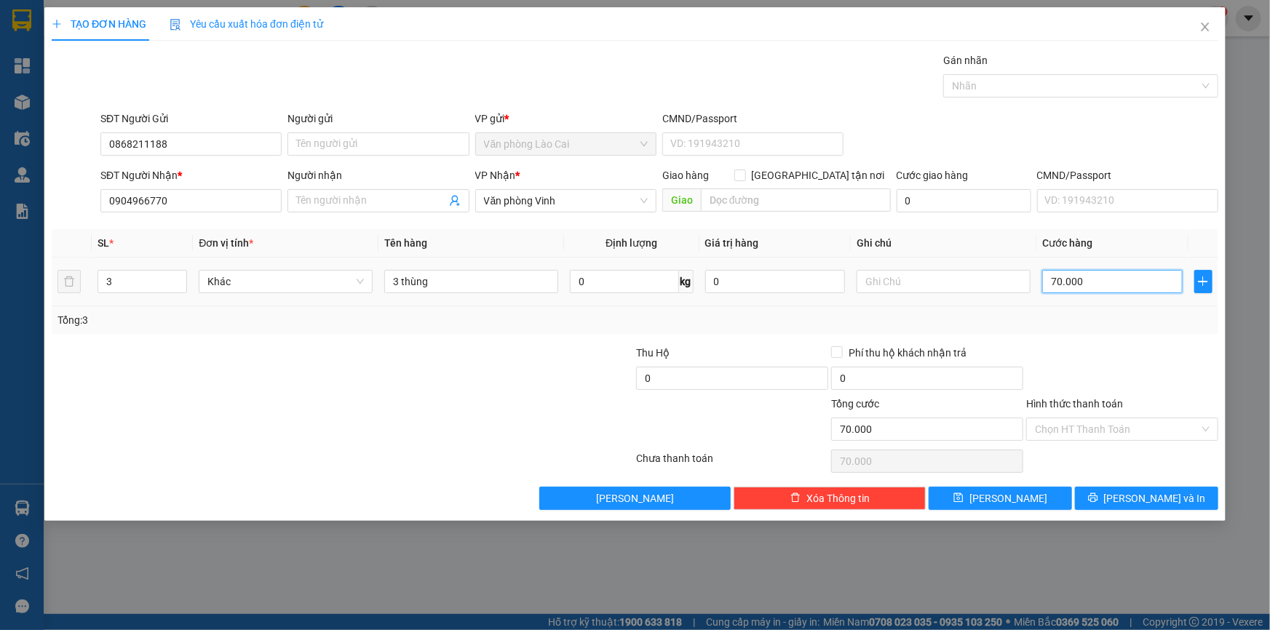
click at [1107, 277] on input "70.000" at bounding box center [1112, 281] width 140 height 23
click at [1112, 320] on div "Tổng: 3" at bounding box center [634, 320] width 1155 height 16
click at [1139, 495] on span "Lưu và In" at bounding box center [1155, 498] width 102 height 16
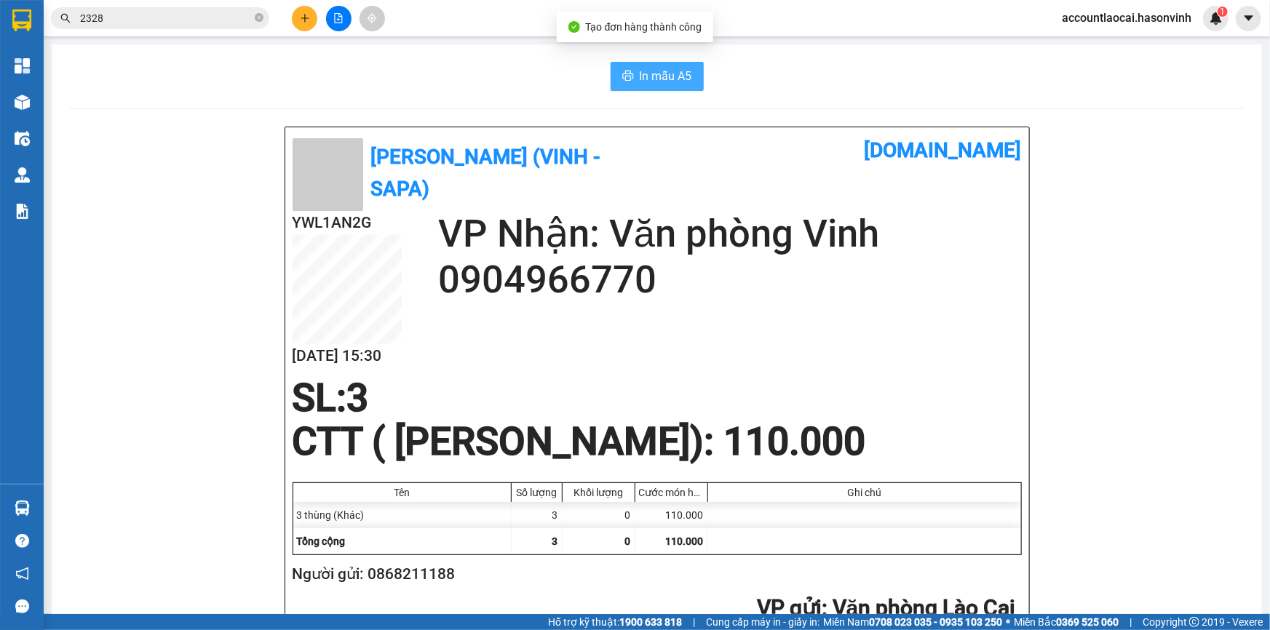
click at [676, 71] on span "In mẫu A5" at bounding box center [666, 76] width 52 height 18
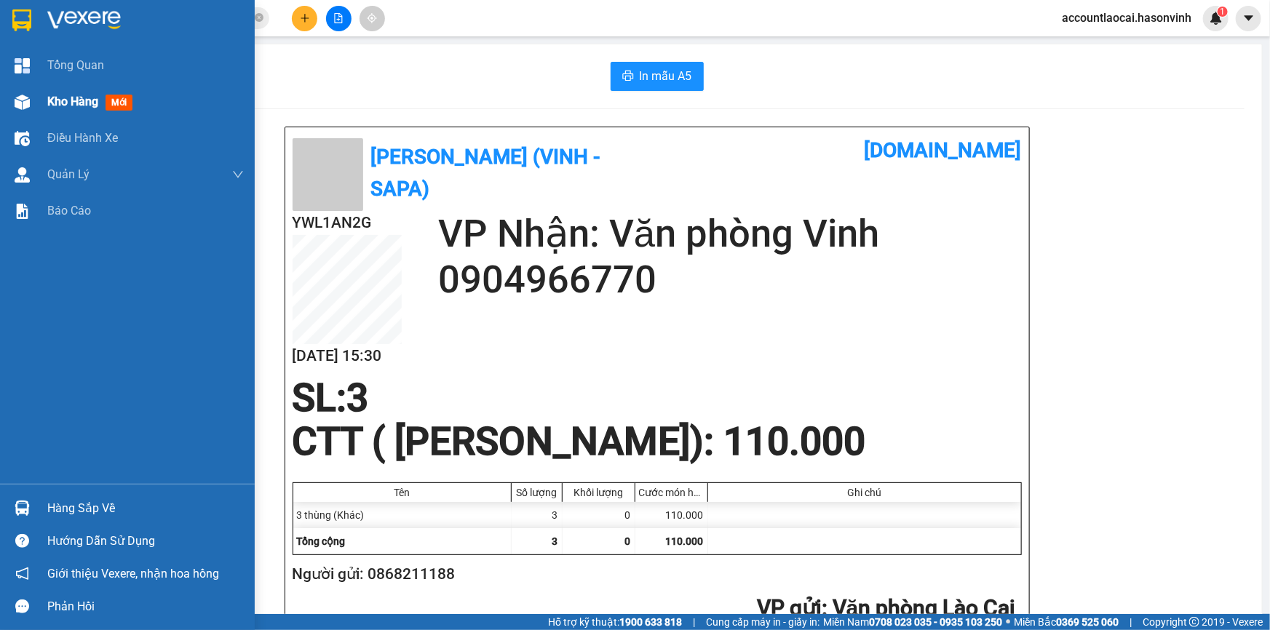
click at [57, 97] on span "Kho hàng" at bounding box center [72, 102] width 51 height 14
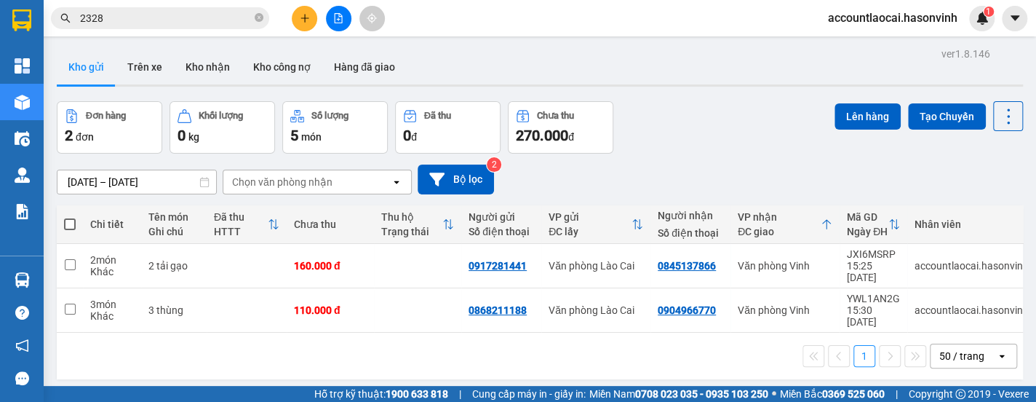
click at [300, 20] on icon "plus" at bounding box center [305, 18] width 10 height 10
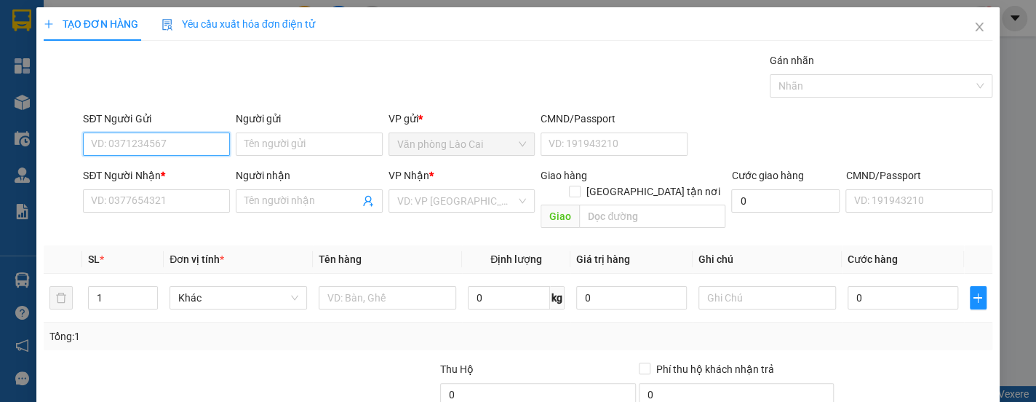
click at [180, 146] on input "SĐT Người Gửi" at bounding box center [156, 143] width 147 height 23
click at [181, 165] on div "0932465596" at bounding box center [155, 173] width 128 height 16
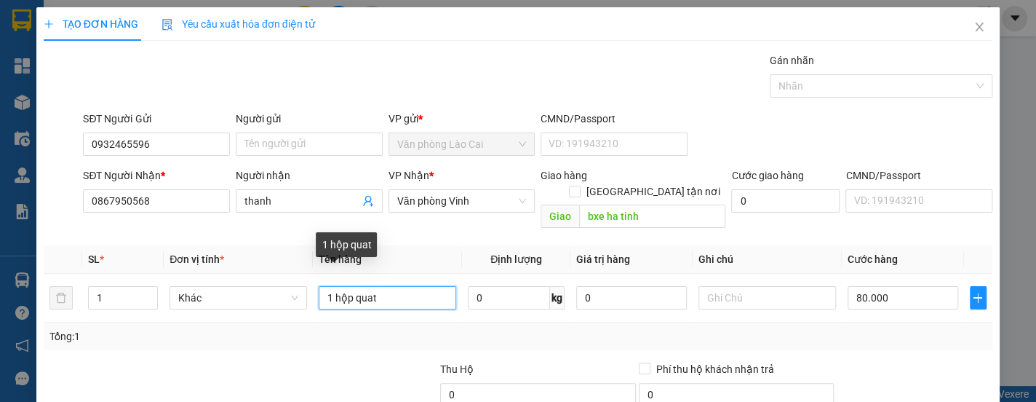
drag, startPoint x: 408, startPoint y: 284, endPoint x: 87, endPoint y: 242, distance: 324.3
click at [87, 245] on table "SL * Đơn vị tính * Tên hàng Định lượng Giá trị hàng Ghi chú Cước hàng 1 Khác 1 …" at bounding box center [518, 283] width 949 height 77
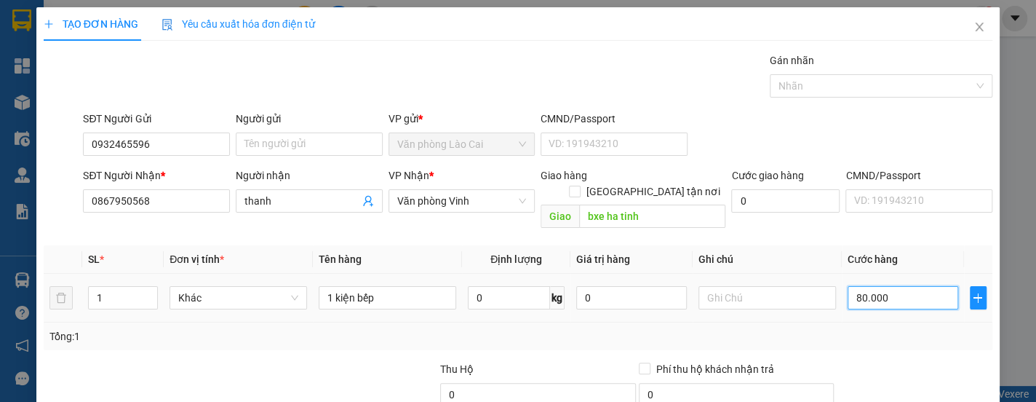
click at [902, 290] on input "80.000" at bounding box center [903, 297] width 111 height 23
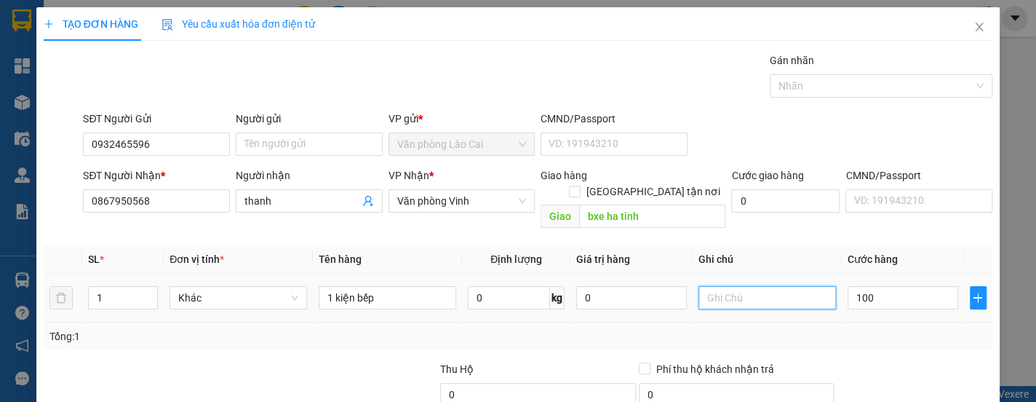
click at [741, 286] on input "text" at bounding box center [767, 297] width 138 height 23
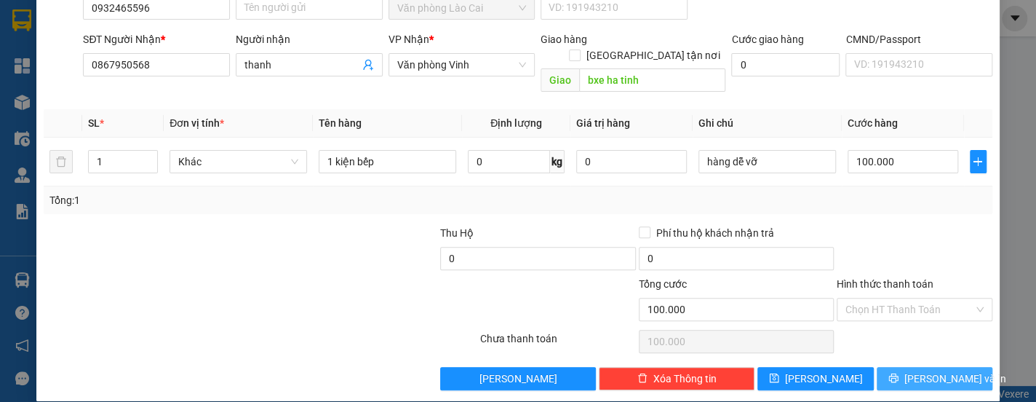
click at [923, 370] on span "Lưu và In" at bounding box center [955, 378] width 102 height 16
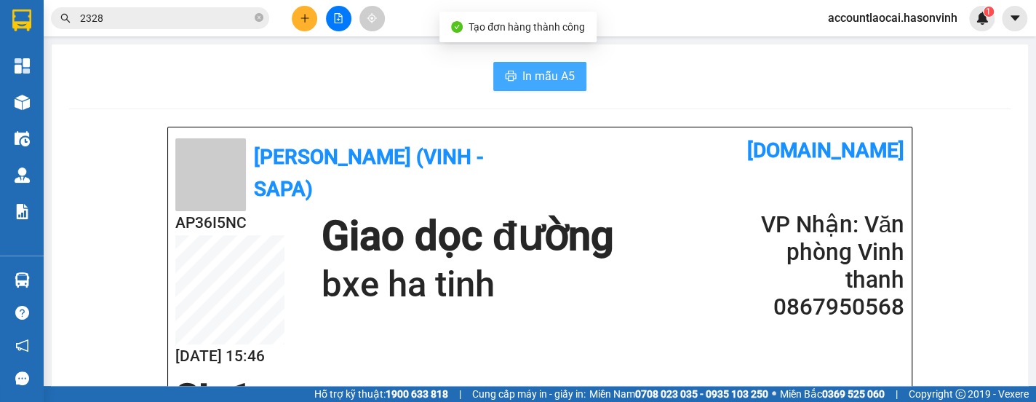
click at [531, 79] on span "In mẫu A5" at bounding box center [548, 76] width 52 height 18
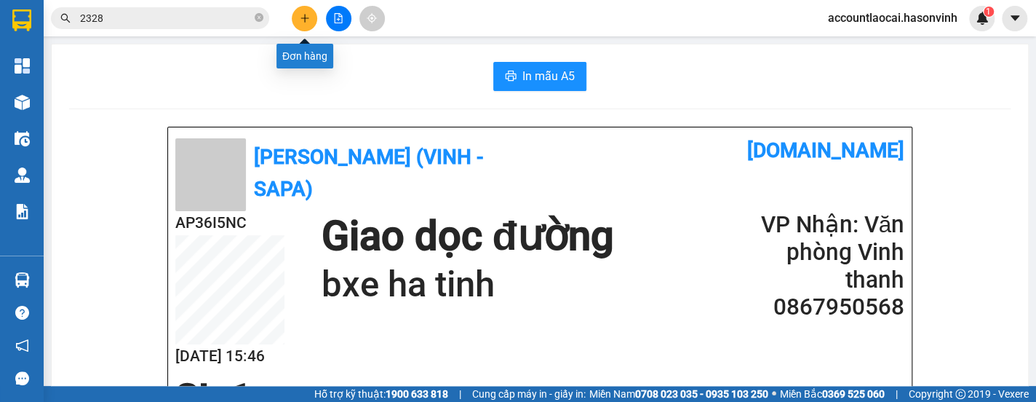
click at [306, 13] on icon "plus" at bounding box center [305, 18] width 10 height 10
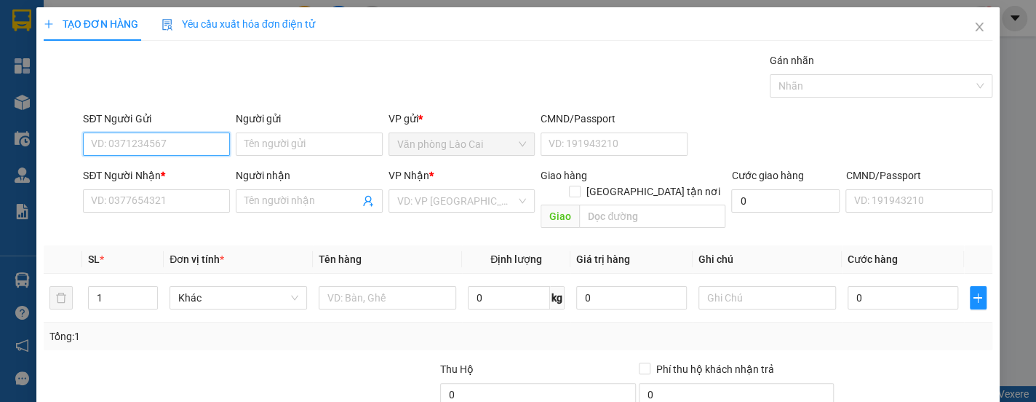
click at [185, 138] on input "SĐT Người Gửi" at bounding box center [156, 143] width 147 height 23
click at [173, 178] on div "0888692168" at bounding box center [155, 173] width 128 height 16
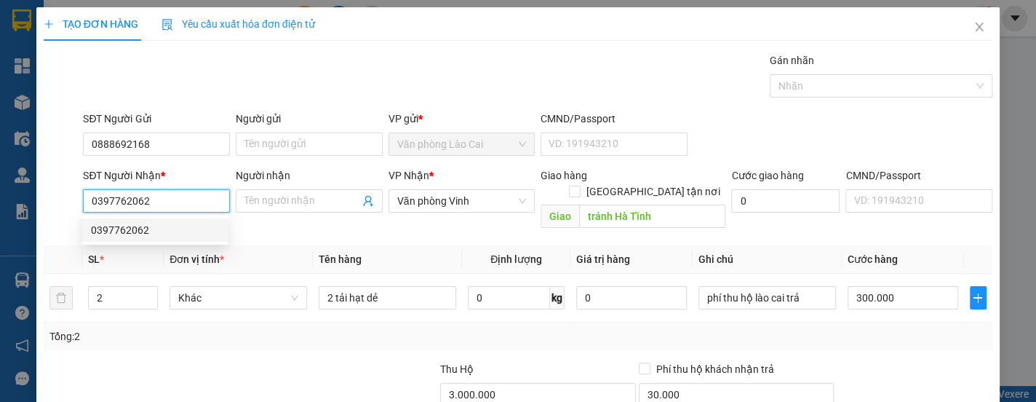
drag, startPoint x: 172, startPoint y: 199, endPoint x: -229, endPoint y: 183, distance: 401.2
click at [0, 183] on html "Kết quả tìm kiếm ( 32 ) Bộ lọc Mã ĐH Trạng thái Món hàng Thu hộ Tổng cước Chưa …" at bounding box center [518, 201] width 1036 height 402
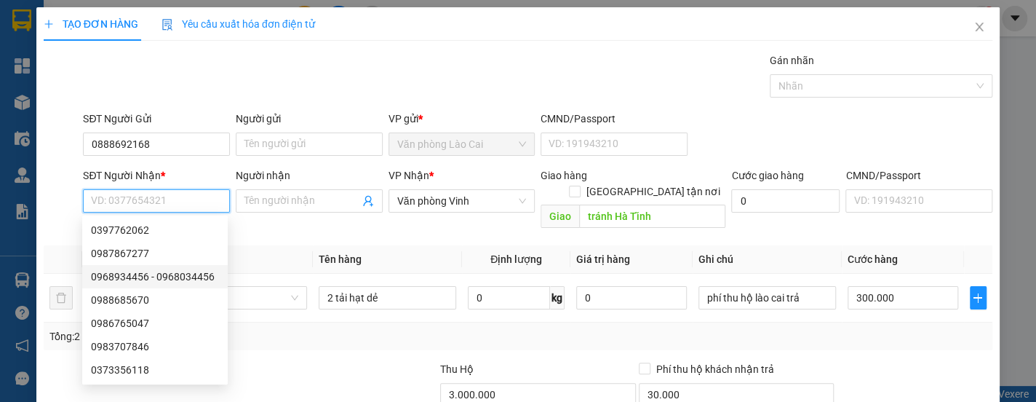
click at [138, 255] on div "0987867277" at bounding box center [155, 253] width 128 height 16
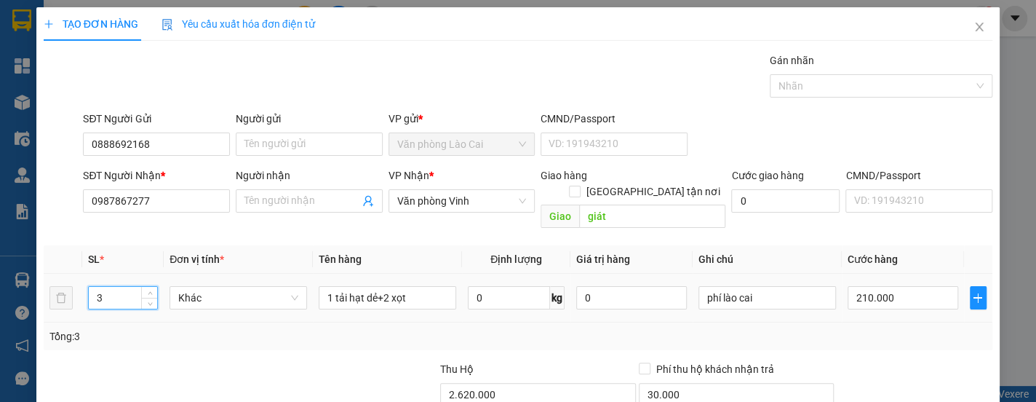
drag, startPoint x: 118, startPoint y: 281, endPoint x: -226, endPoint y: 267, distance: 343.7
click at [0, 267] on html "Kết quả tìm kiếm ( 32 ) Bộ lọc Mã ĐH Trạng thái Món hàng Thu hộ Tổng cước Chưa …" at bounding box center [518, 201] width 1036 height 402
drag, startPoint x: 418, startPoint y: 279, endPoint x: 79, endPoint y: 279, distance: 339.8
click at [79, 279] on tr "1 Khác 1 tải hạt dẻ+2 xọt 0 kg 0 phí lào cai 210.000" at bounding box center [518, 298] width 949 height 49
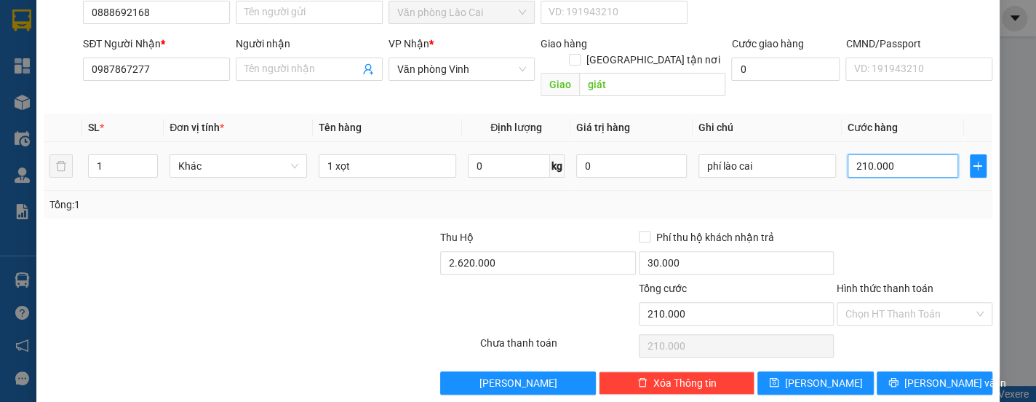
click at [897, 154] on input "210.000" at bounding box center [903, 165] width 111 height 23
drag, startPoint x: 896, startPoint y: 173, endPoint x: 581, endPoint y: 226, distance: 319.4
click at [864, 185] on div "SL * Đơn vị tính * Tên hàng Định lượng Giá trị hàng Ghi chú Cước hàng 1 Khác 1 …" at bounding box center [518, 165] width 949 height 105
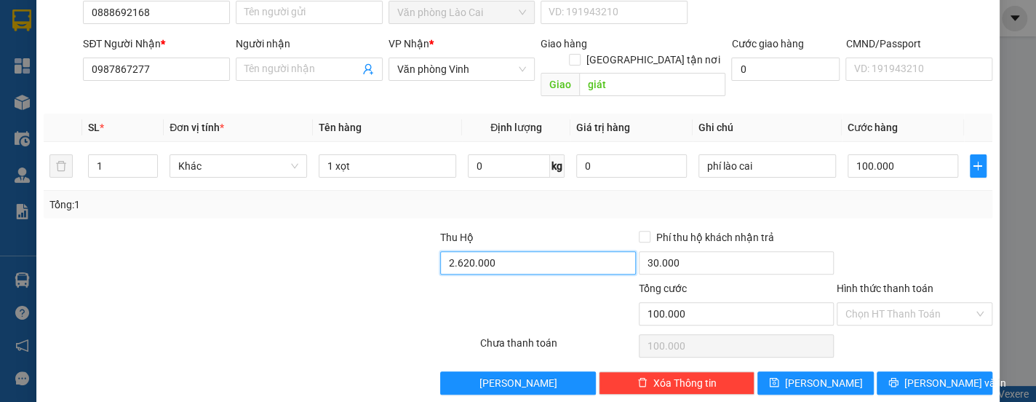
click at [528, 251] on input "2.620.000" at bounding box center [538, 262] width 196 height 23
click at [546, 298] on div at bounding box center [557, 305] width 159 height 51
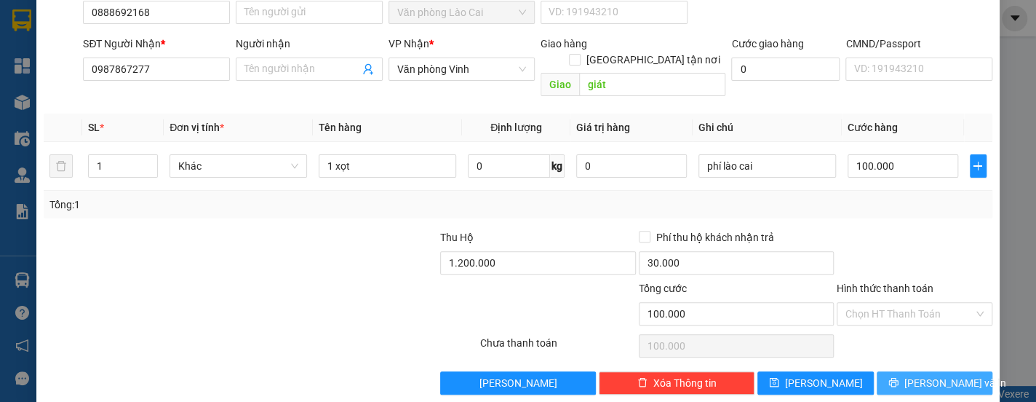
click at [935, 375] on span "Lưu và In" at bounding box center [955, 383] width 102 height 16
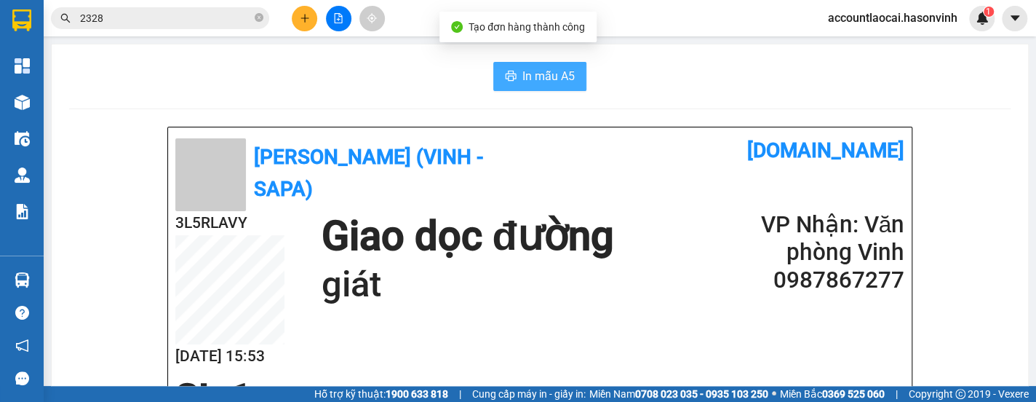
click at [561, 76] on span "In mẫu A5" at bounding box center [548, 76] width 52 height 18
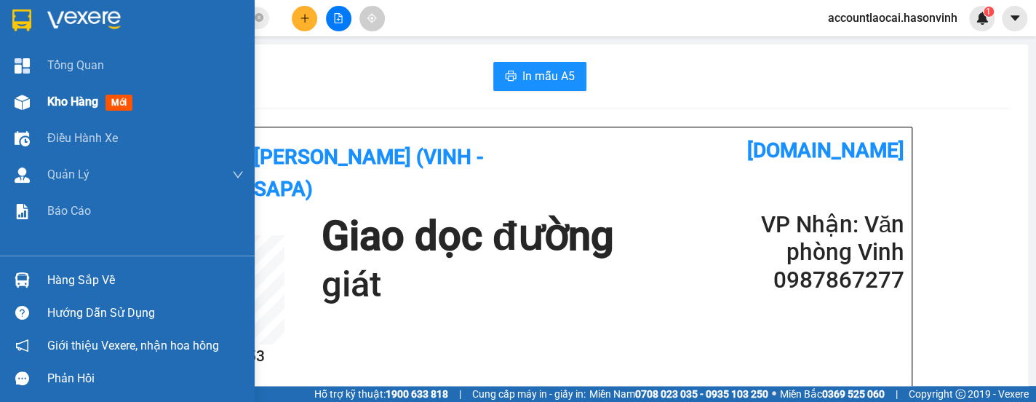
click at [51, 103] on span "Kho hàng" at bounding box center [72, 102] width 51 height 14
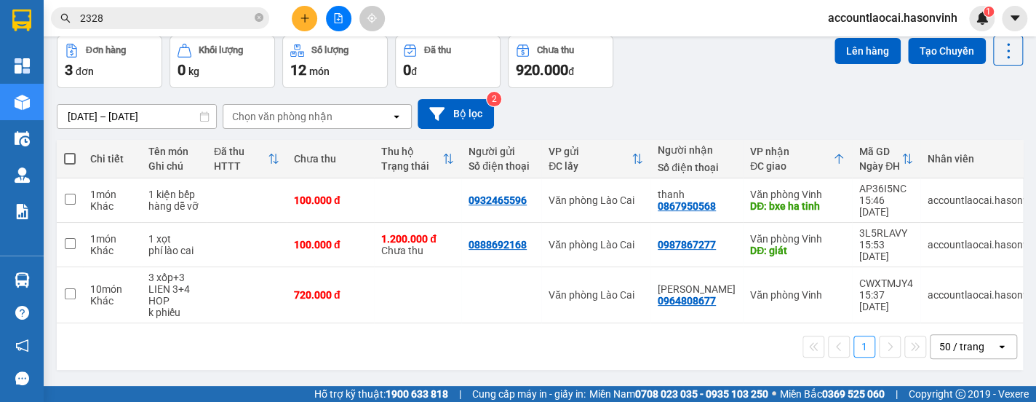
scroll to position [66, 0]
click at [160, 343] on div "1 50 / trang open" at bounding box center [540, 345] width 966 height 47
click at [749, 73] on div "Đơn hàng 3 đơn Khối lượng 0 kg Số lượng 12 món Đã thu 0 đ Chưa thu 920.000 đ Lê…" at bounding box center [540, 61] width 966 height 52
click at [298, 22] on button at bounding box center [304, 18] width 25 height 25
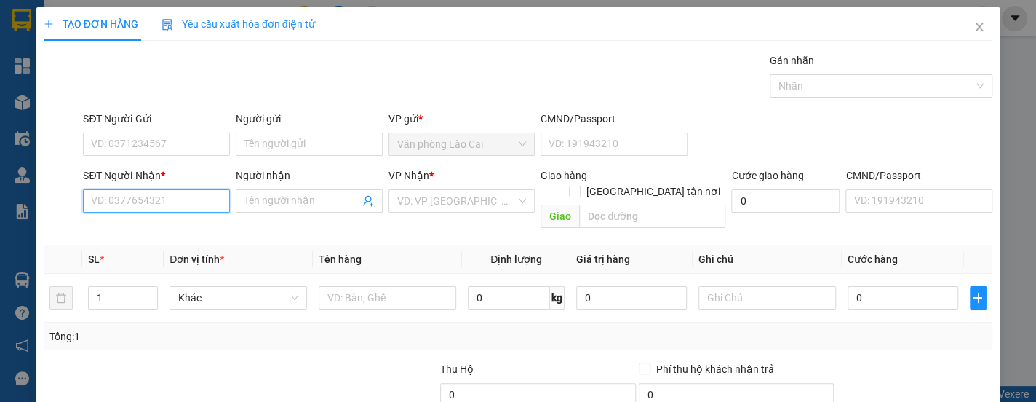
click at [189, 202] on input "SĐT Người Nhận *" at bounding box center [156, 200] width 147 height 23
click at [170, 207] on input "988" at bounding box center [156, 200] width 147 height 23
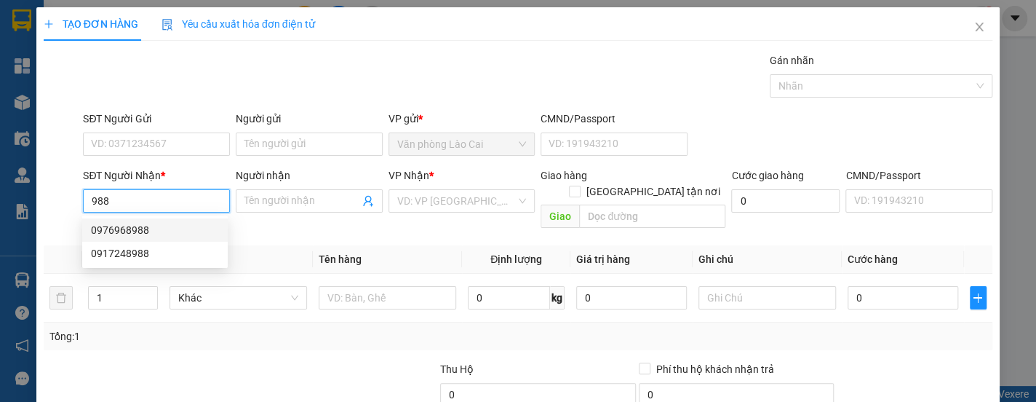
click at [151, 226] on div "0976968988" at bounding box center [155, 230] width 128 height 16
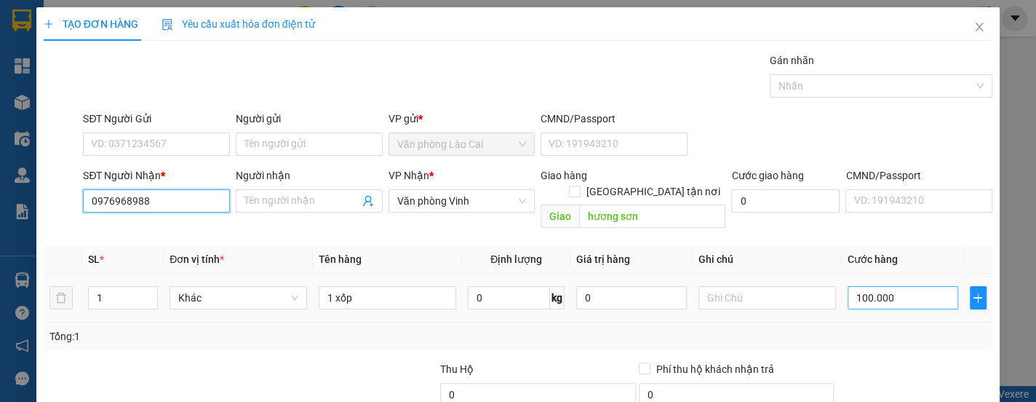
scroll to position [136, 0]
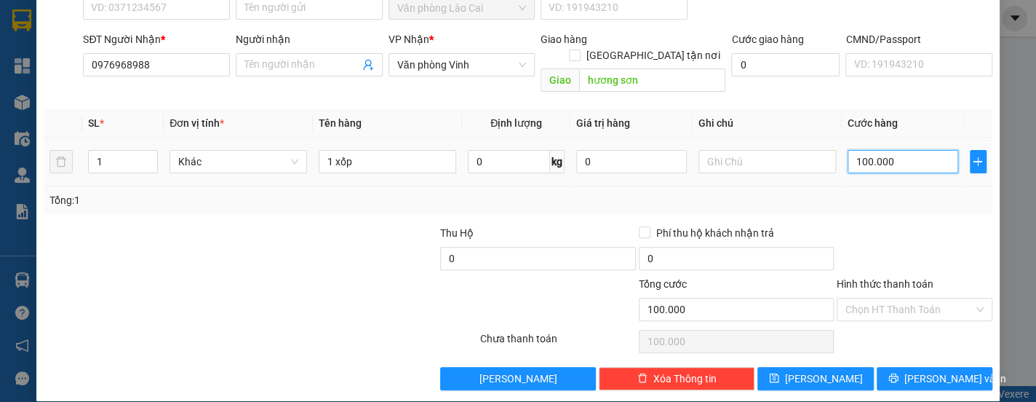
click at [893, 150] on input "100.000" at bounding box center [903, 161] width 111 height 23
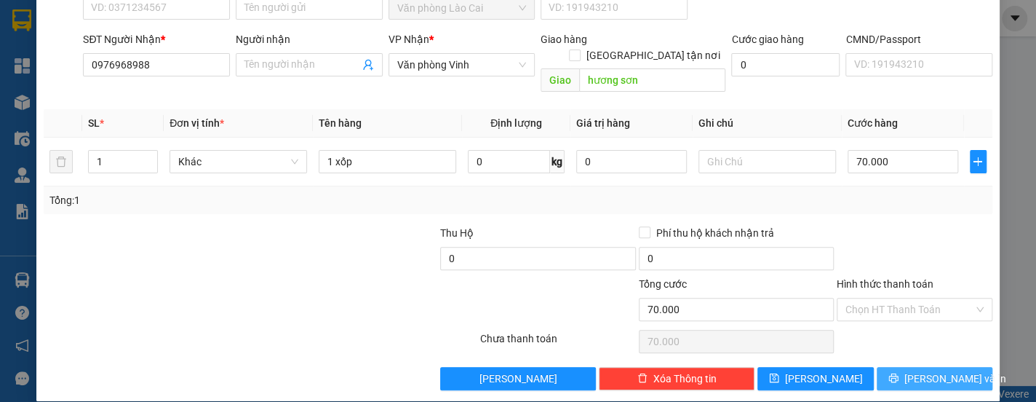
click at [952, 370] on span "Lưu và In" at bounding box center [955, 378] width 102 height 16
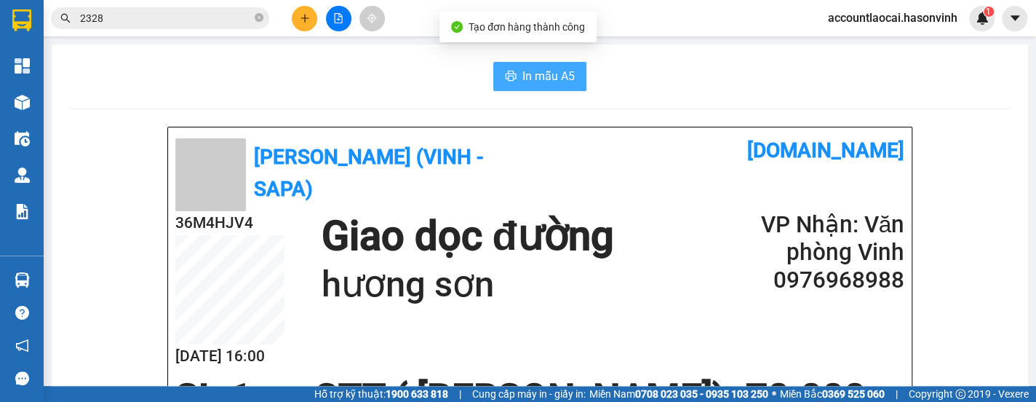
click at [546, 79] on span "In mẫu A5" at bounding box center [548, 76] width 52 height 18
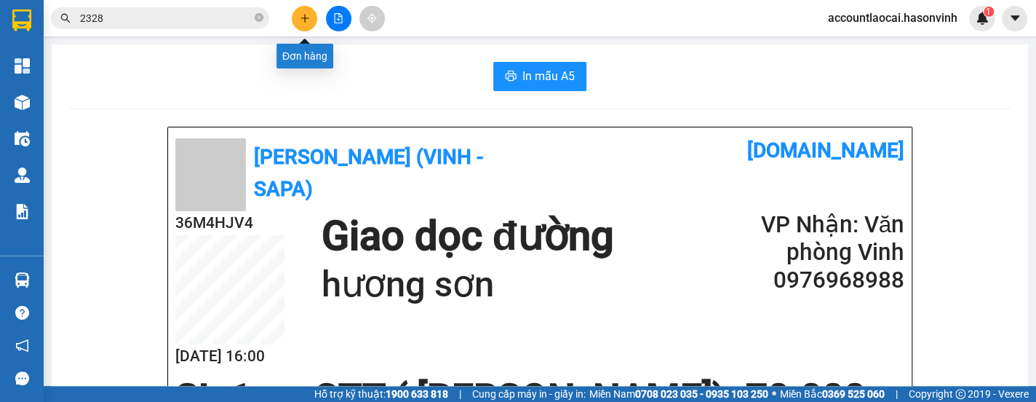
click at [303, 15] on icon "plus" at bounding box center [305, 18] width 10 height 10
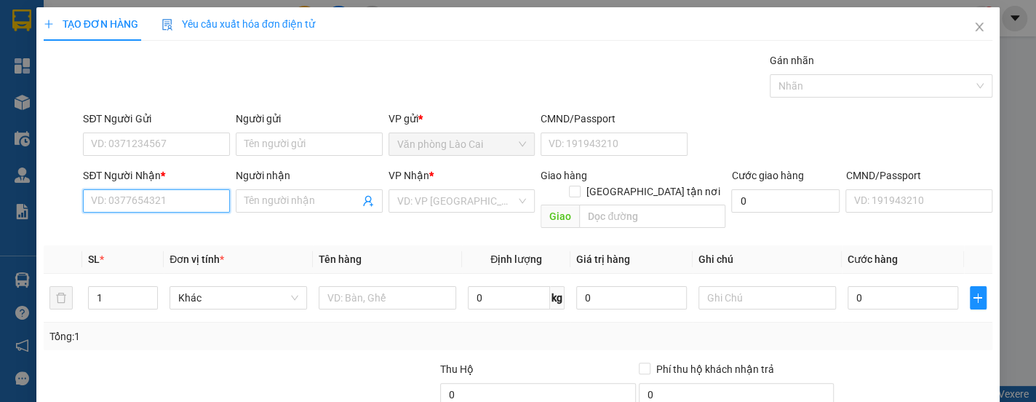
click at [155, 196] on input "SĐT Người Nhận *" at bounding box center [156, 200] width 147 height 23
drag, startPoint x: 140, startPoint y: 204, endPoint x: 135, endPoint y: 215, distance: 12.4
click at [139, 204] on input "101" at bounding box center [156, 200] width 147 height 23
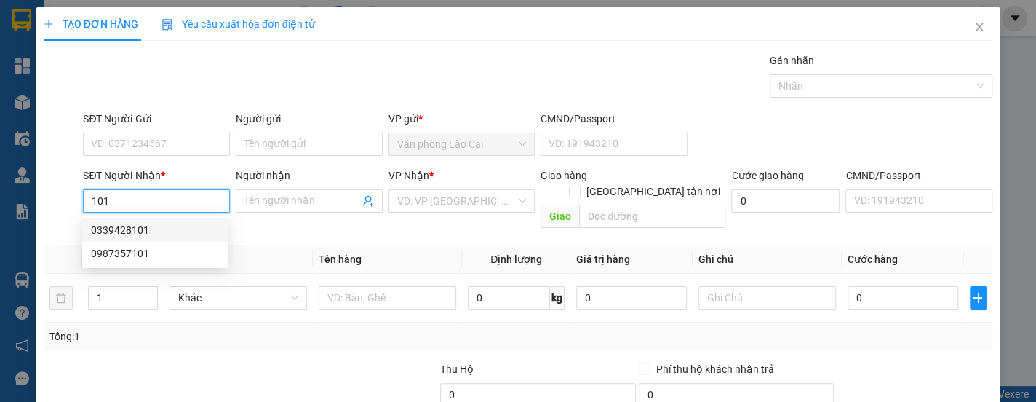
click at [141, 232] on div "0339428101" at bounding box center [155, 230] width 128 height 16
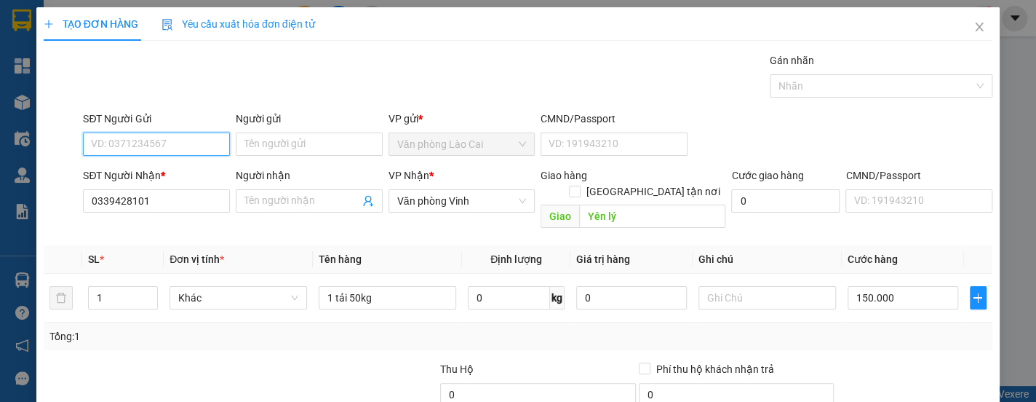
click at [166, 141] on input "SĐT Người Gửi" at bounding box center [156, 143] width 147 height 23
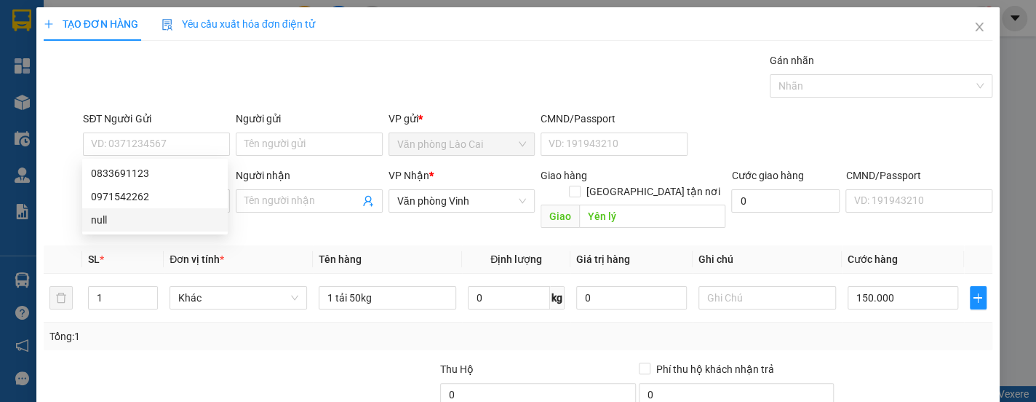
click at [185, 328] on div "Tổng: 1" at bounding box center [224, 336] width 351 height 16
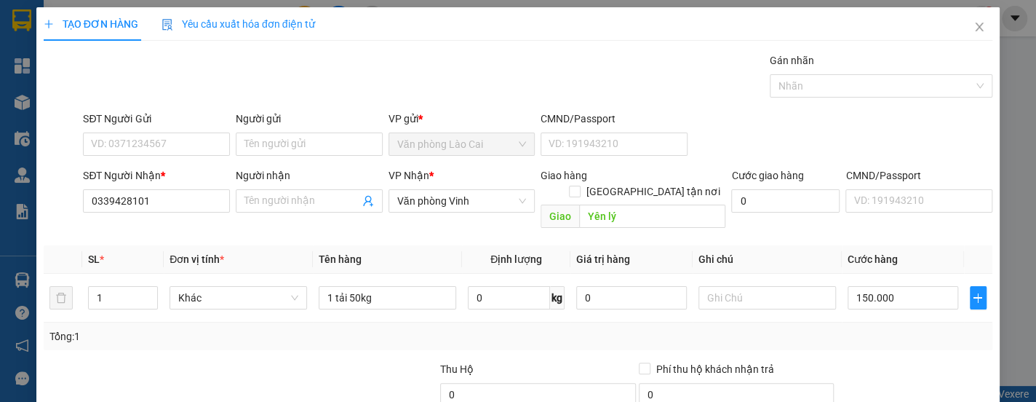
click at [153, 124] on div "SĐT Người Gửi" at bounding box center [156, 119] width 147 height 16
click at [153, 132] on input "SĐT Người Gửi" at bounding box center [156, 143] width 147 height 23
click at [153, 134] on input "SĐT Người Gửi" at bounding box center [156, 143] width 147 height 23
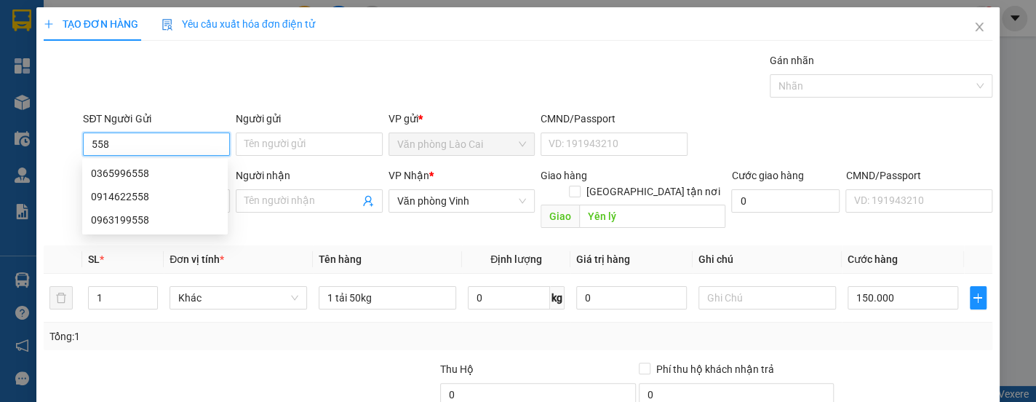
click at [152, 140] on input "558" at bounding box center [156, 143] width 147 height 23
click at [159, 172] on div "0365996558" at bounding box center [155, 173] width 128 height 16
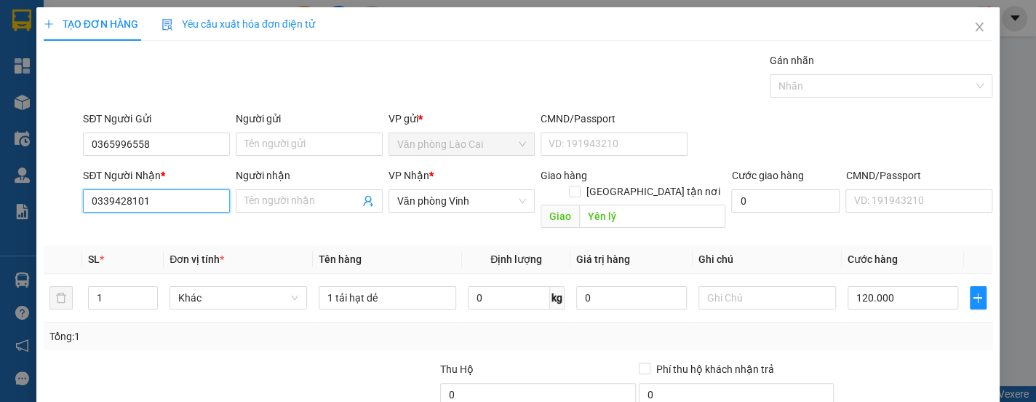
drag, startPoint x: 183, startPoint y: 199, endPoint x: -229, endPoint y: 224, distance: 412.5
click at [0, 224] on html "Kết quả tìm kiếm ( 32 ) Bộ lọc Mã ĐH Trạng thái Món hàng Thu hộ Tổng cước Chưa …" at bounding box center [518, 201] width 1036 height 402
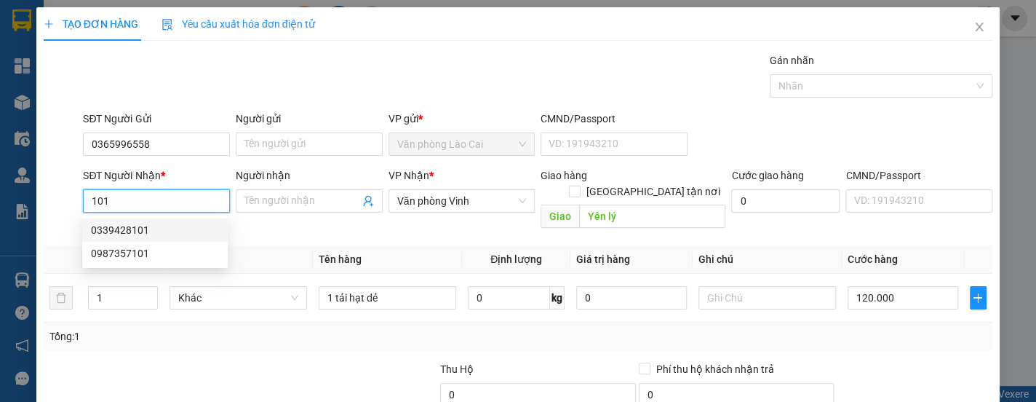
click at [138, 234] on div "0339428101" at bounding box center [155, 230] width 128 height 16
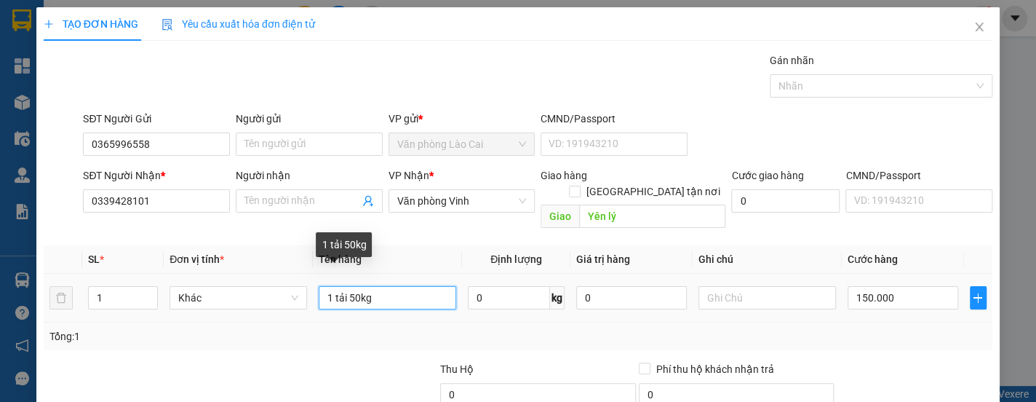
drag, startPoint x: 359, startPoint y: 281, endPoint x: 348, endPoint y: 281, distance: 10.9
click at [348, 286] on input "1 tải 50kg" at bounding box center [388, 297] width 138 height 23
click at [356, 328] on div "Tổng: 1" at bounding box center [224, 336] width 351 height 16
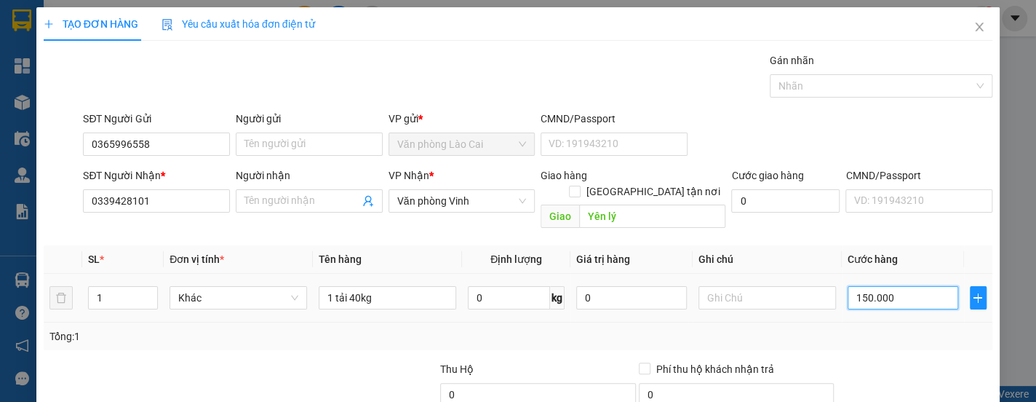
click at [900, 286] on input "150.000" at bounding box center [903, 297] width 111 height 23
click at [901, 328] on div "Tổng: 1" at bounding box center [517, 336] width 937 height 16
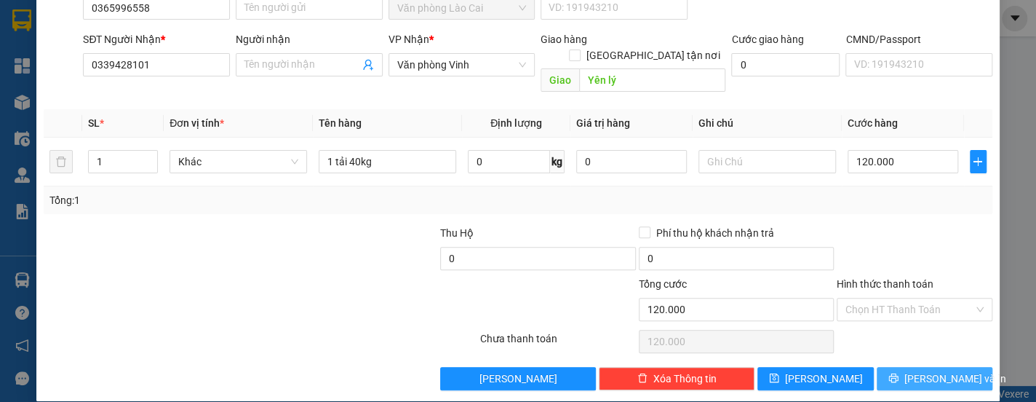
drag, startPoint x: 924, startPoint y: 363, endPoint x: 771, endPoint y: 263, distance: 182.4
click at [924, 370] on span "Lưu và In" at bounding box center [955, 378] width 102 height 16
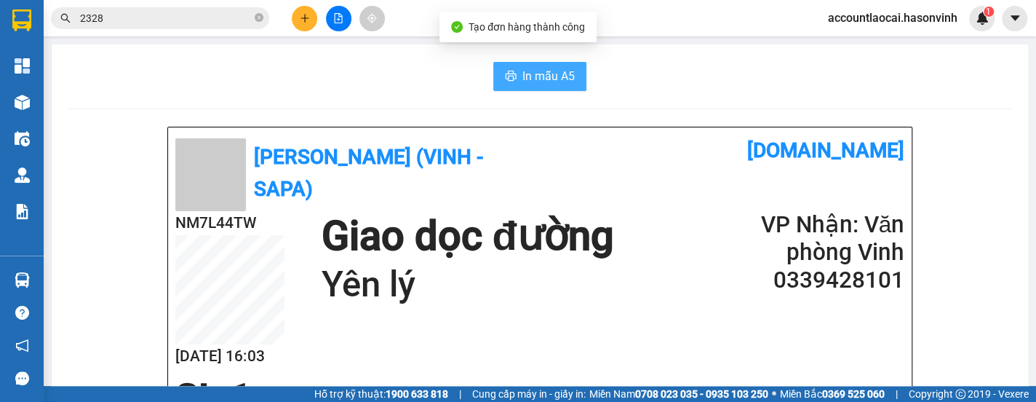
click at [527, 65] on button "In mẫu A5" at bounding box center [539, 76] width 93 height 29
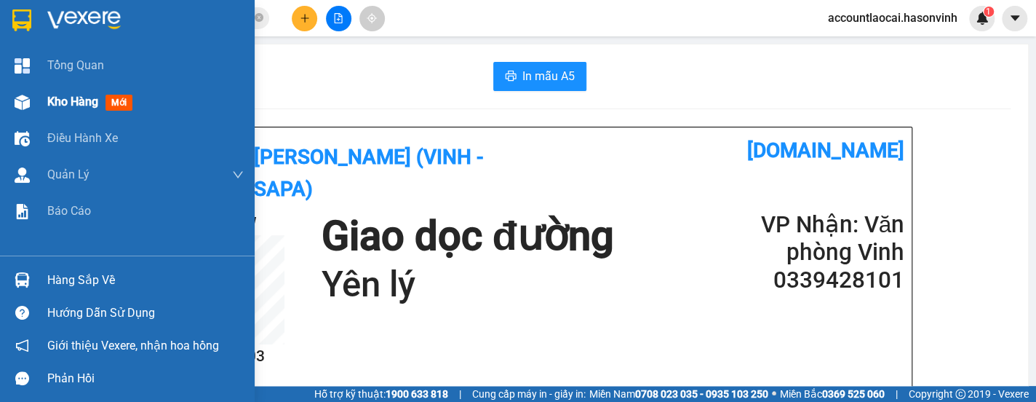
click at [75, 105] on span "Kho hàng" at bounding box center [72, 102] width 51 height 14
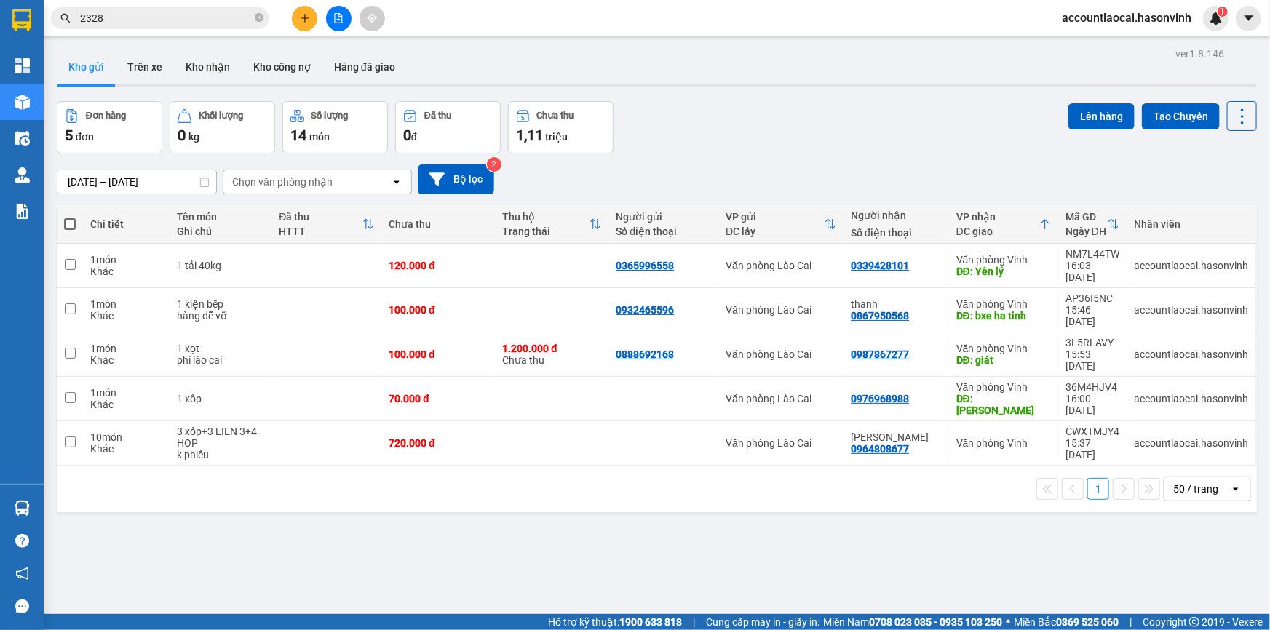
click at [677, 104] on div "Đơn hàng 5 đơn Khối lượng 0 kg Số lượng 14 món Đã thu 0 đ Chưa thu 1,11 triệu L…" at bounding box center [657, 127] width 1200 height 52
click at [292, 11] on button at bounding box center [304, 18] width 25 height 25
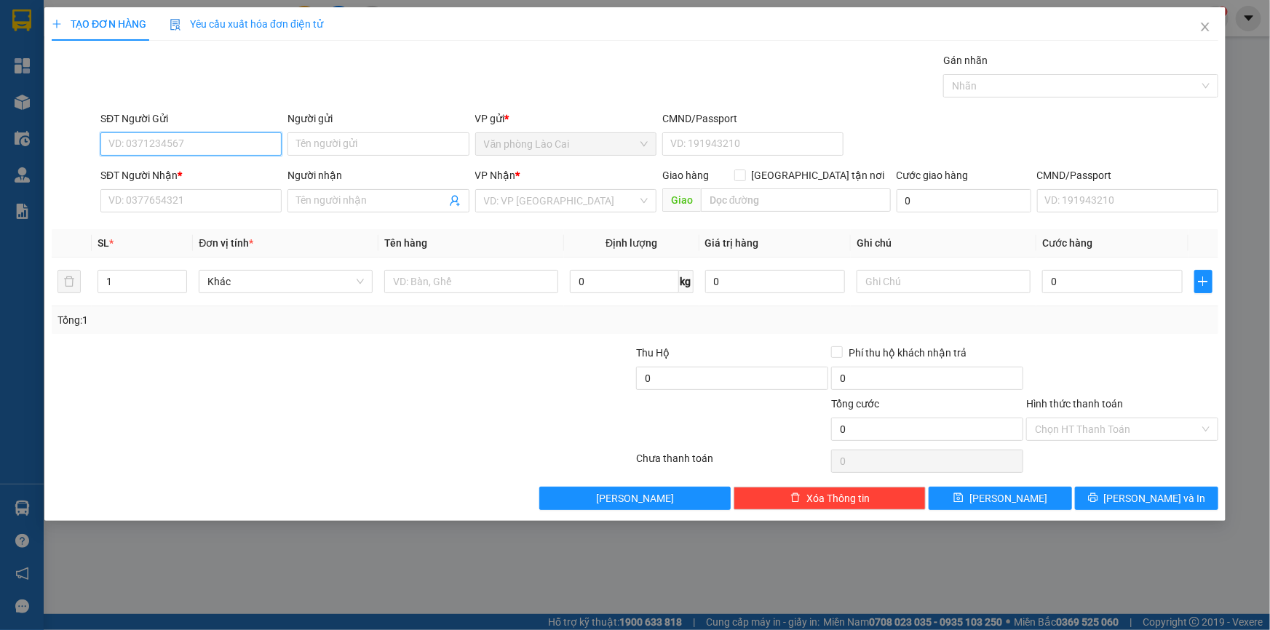
click at [224, 143] on input "SĐT Người Gửi" at bounding box center [190, 143] width 181 height 23
click at [211, 140] on input "974" at bounding box center [190, 143] width 181 height 23
click at [150, 143] on input "974" at bounding box center [190, 143] width 181 height 23
click at [154, 179] on div "0983229974" at bounding box center [191, 173] width 164 height 16
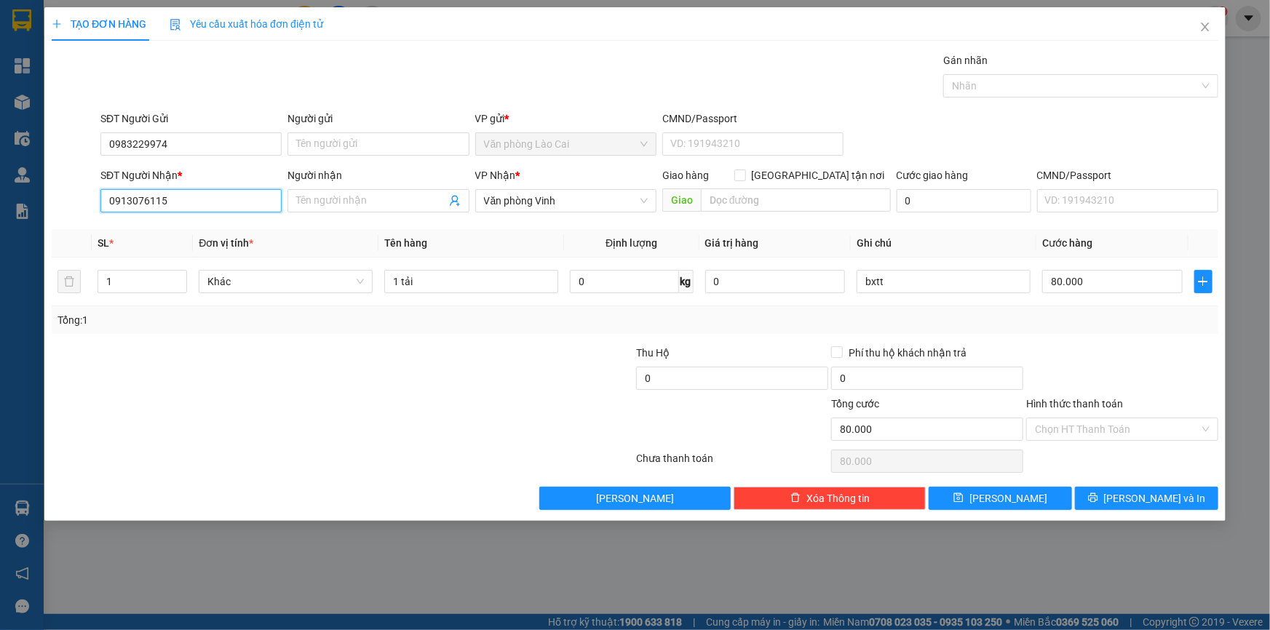
drag, startPoint x: 182, startPoint y: 210, endPoint x: 0, endPoint y: 207, distance: 181.9
click at [0, 207] on div "TẠO ĐƠN HÀNG Yêu cầu xuất hóa đơn điện tử Transit Pickup Surcharge Ids Transit …" at bounding box center [635, 315] width 1270 height 630
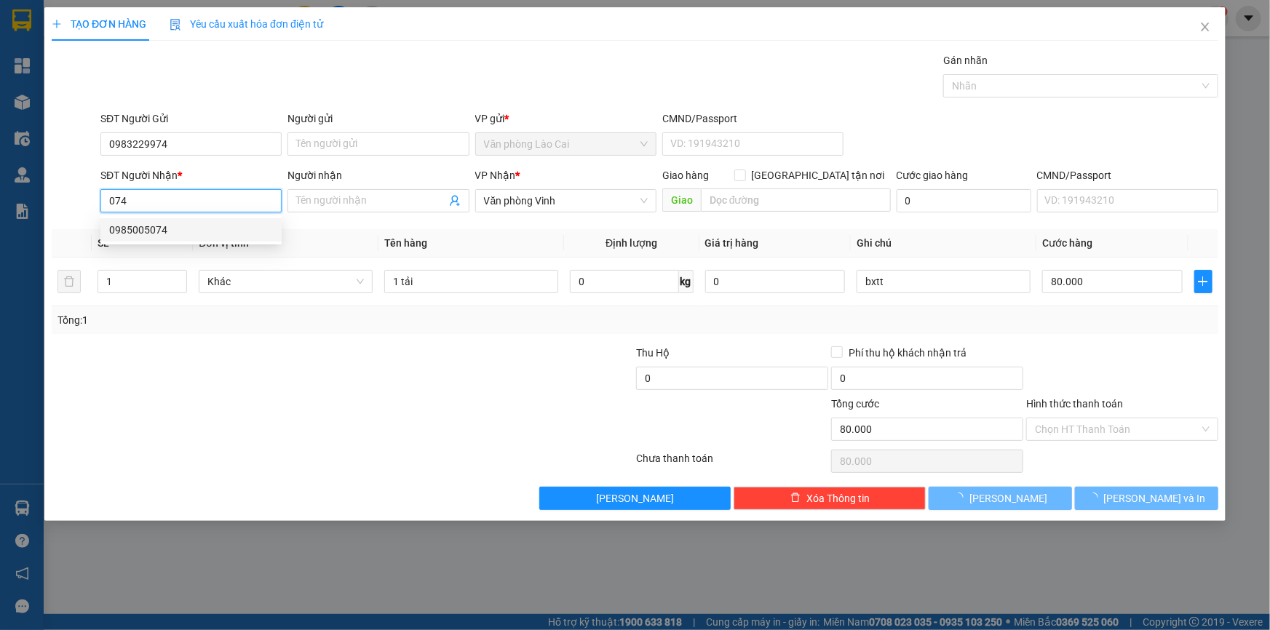
click at [186, 228] on div "0985005074" at bounding box center [191, 230] width 164 height 16
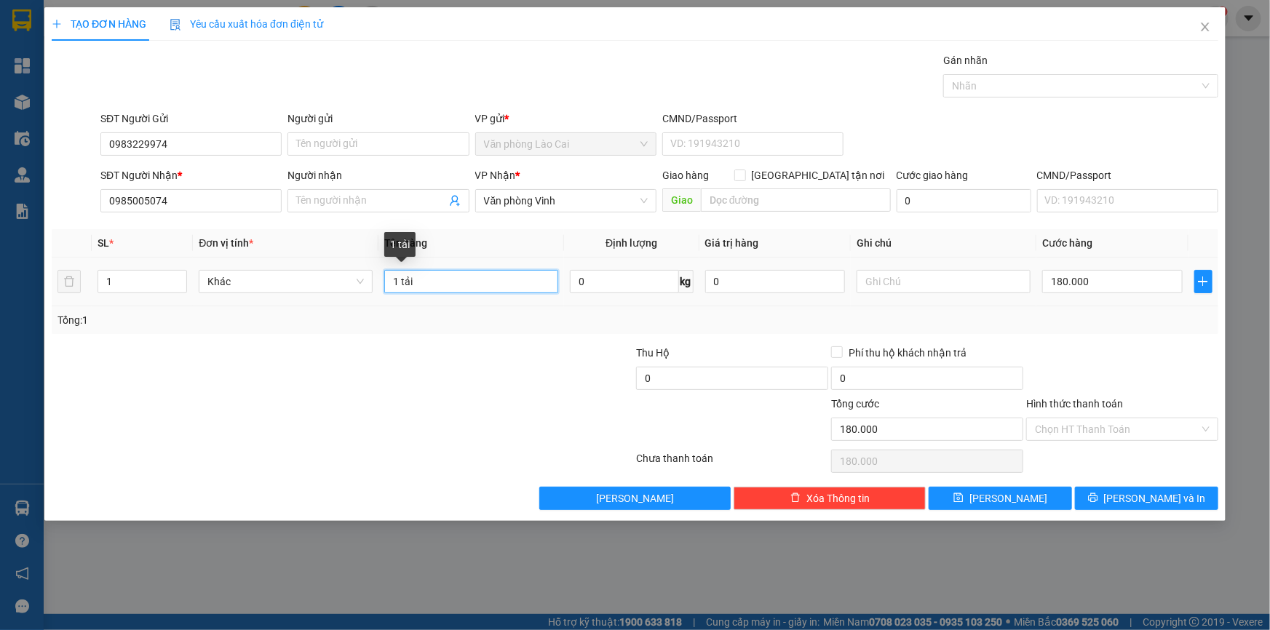
click at [479, 290] on input "1 tải" at bounding box center [471, 281] width 174 height 23
click at [1123, 283] on input "180.000" at bounding box center [1112, 281] width 140 height 23
click at [1162, 342] on div "Transit Pickup Surcharge Ids Transit Deliver Surcharge Ids Transit Deliver Surc…" at bounding box center [635, 281] width 1166 height 458
click at [1169, 498] on span "Lưu và In" at bounding box center [1155, 498] width 102 height 16
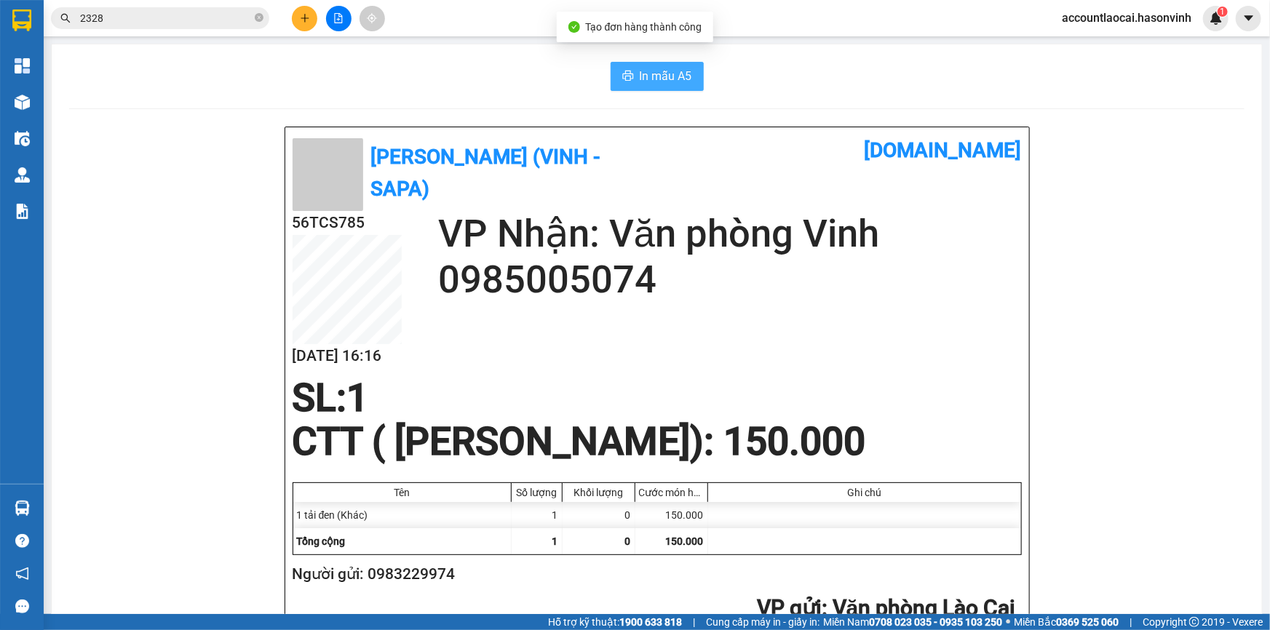
click at [679, 76] on span "In mẫu A5" at bounding box center [666, 76] width 52 height 18
click at [327, 15] on button at bounding box center [338, 18] width 25 height 25
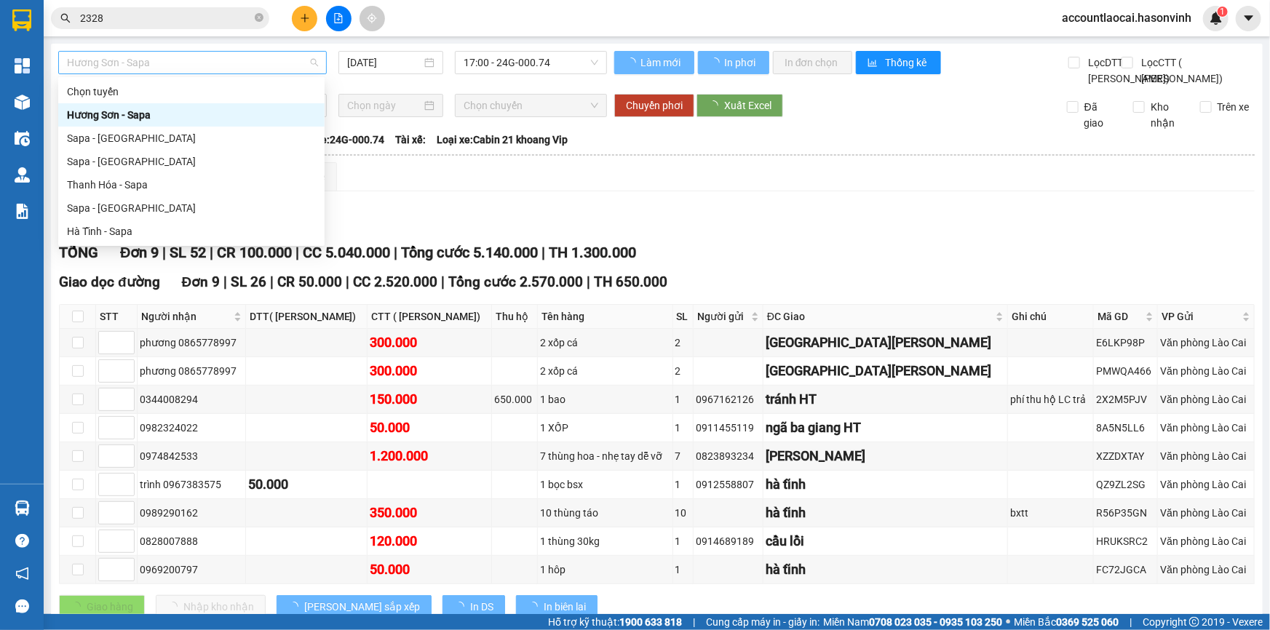
click at [154, 63] on span "Hương Sơn - Sapa" at bounding box center [192, 63] width 251 height 22
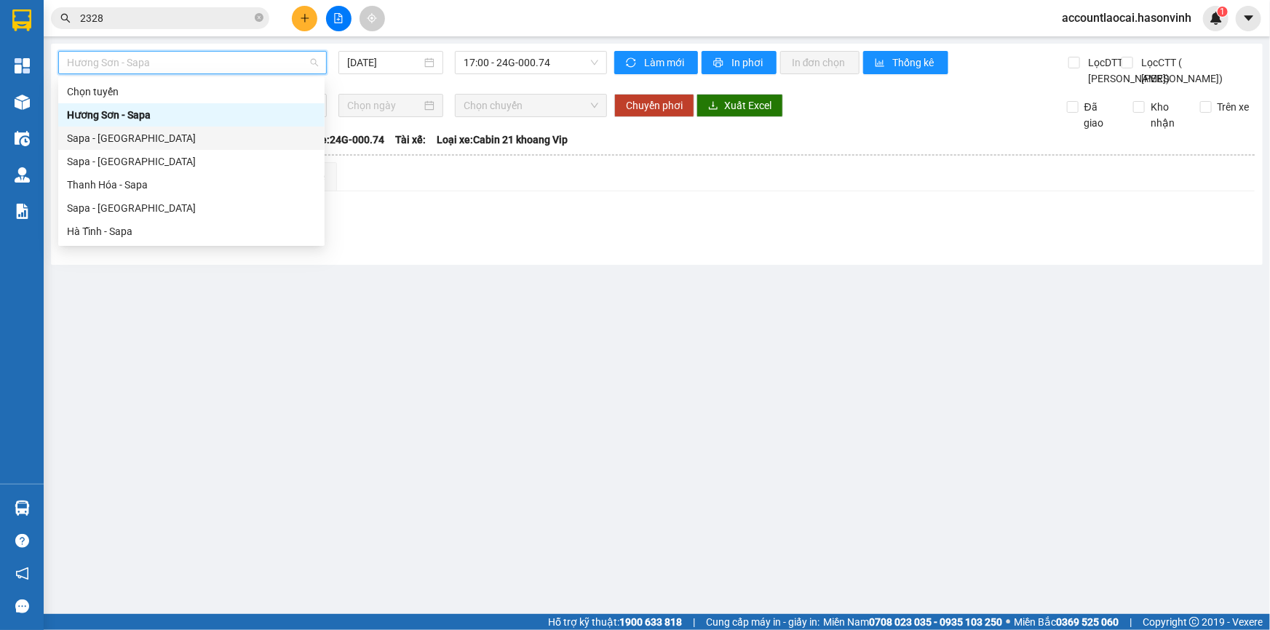
click at [146, 139] on div "Sapa - Hương Sơn" at bounding box center [191, 138] width 249 height 16
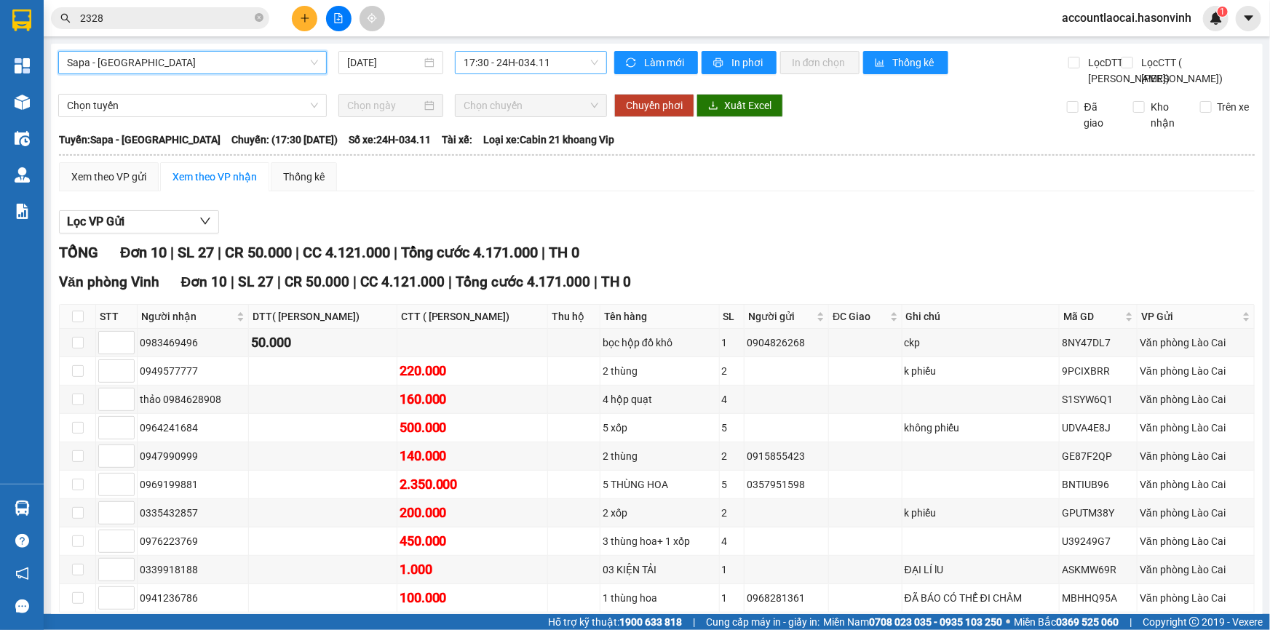
click at [521, 60] on span "17:30 - 24H-034.11" at bounding box center [530, 63] width 135 height 22
click at [427, 87] on div "Sapa - Hương Sơn 14/10/2025 17:30 - 24H-034.11" at bounding box center [332, 69] width 549 height 36
click at [550, 65] on span "17:30 - 24H-034.11" at bounding box center [530, 63] width 135 height 22
click at [92, 185] on div "Xem theo VP gửi" at bounding box center [108, 177] width 75 height 16
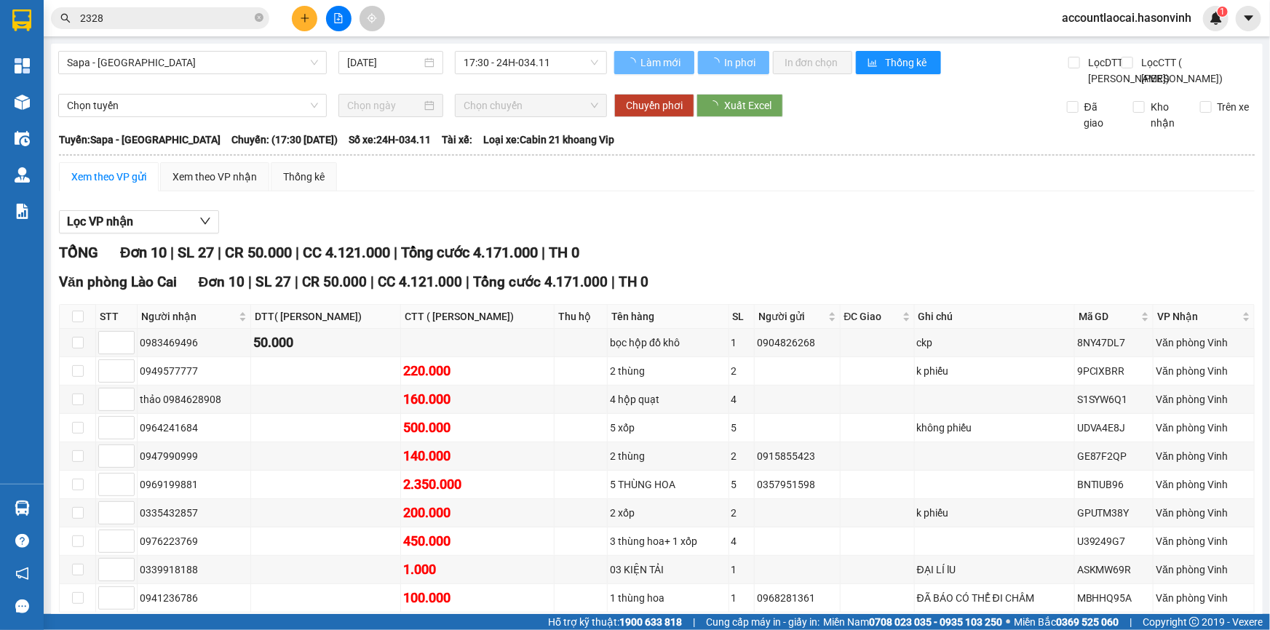
scroll to position [119, 0]
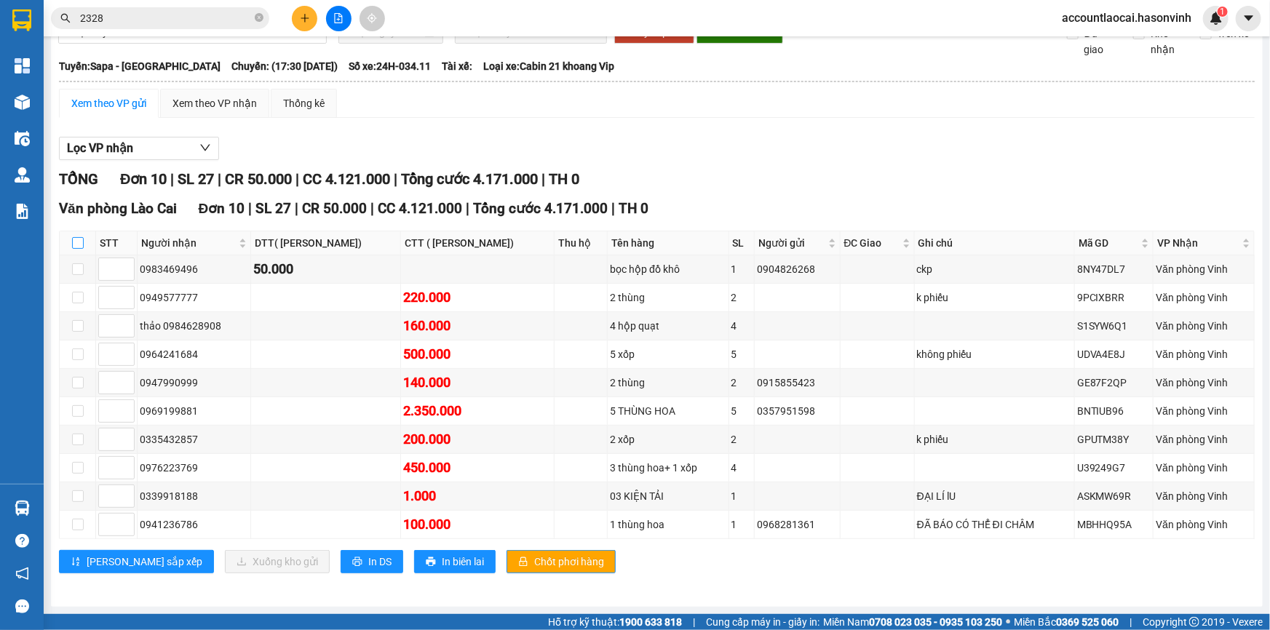
click at [79, 242] on input "checkbox" at bounding box center [78, 243] width 12 height 12
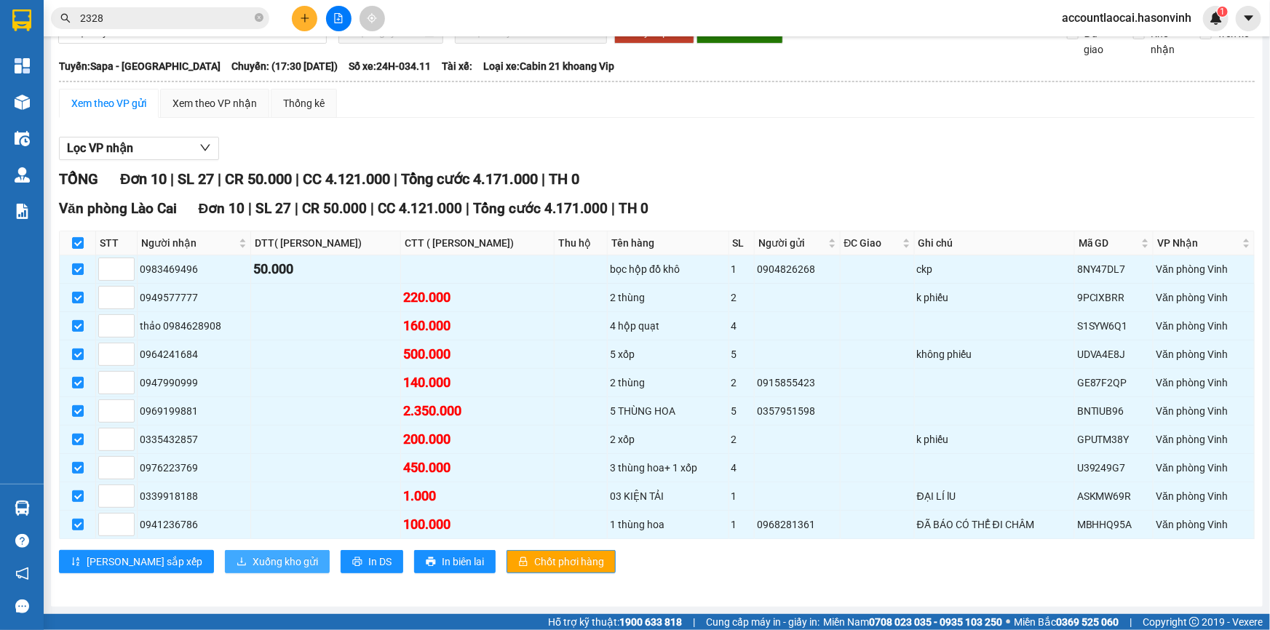
click at [252, 563] on span "Xuống kho gửi" at bounding box center [284, 562] width 65 height 16
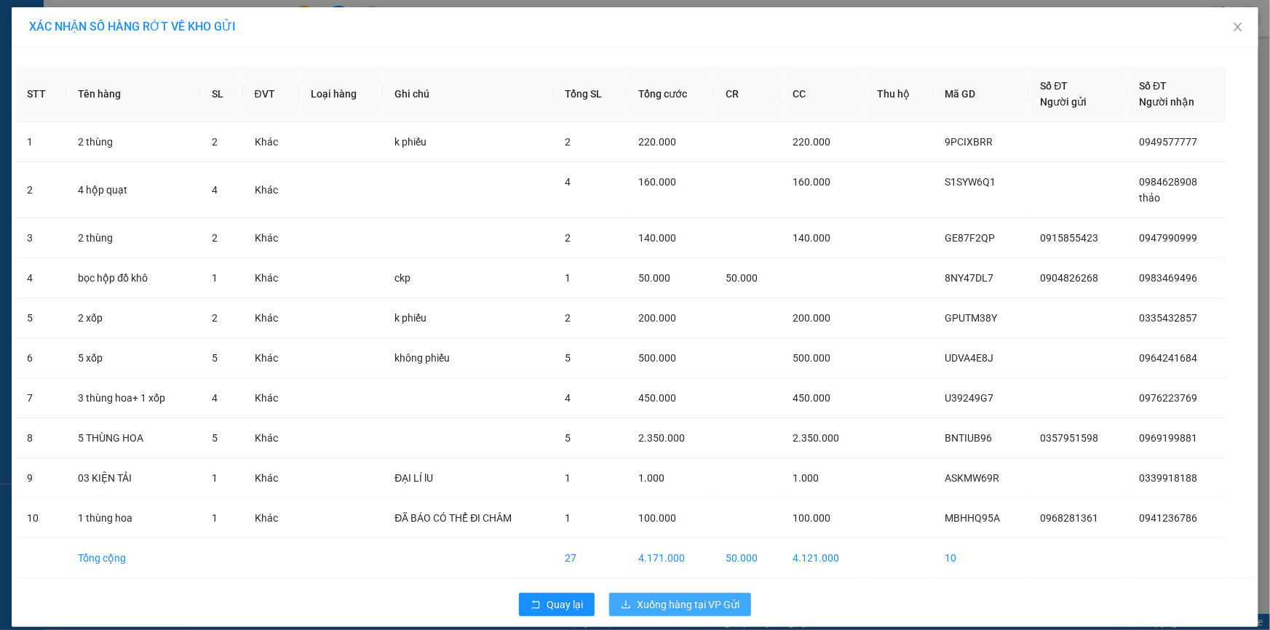
click at [656, 602] on span "Xuống hàng tại VP Gửi" at bounding box center [688, 605] width 103 height 16
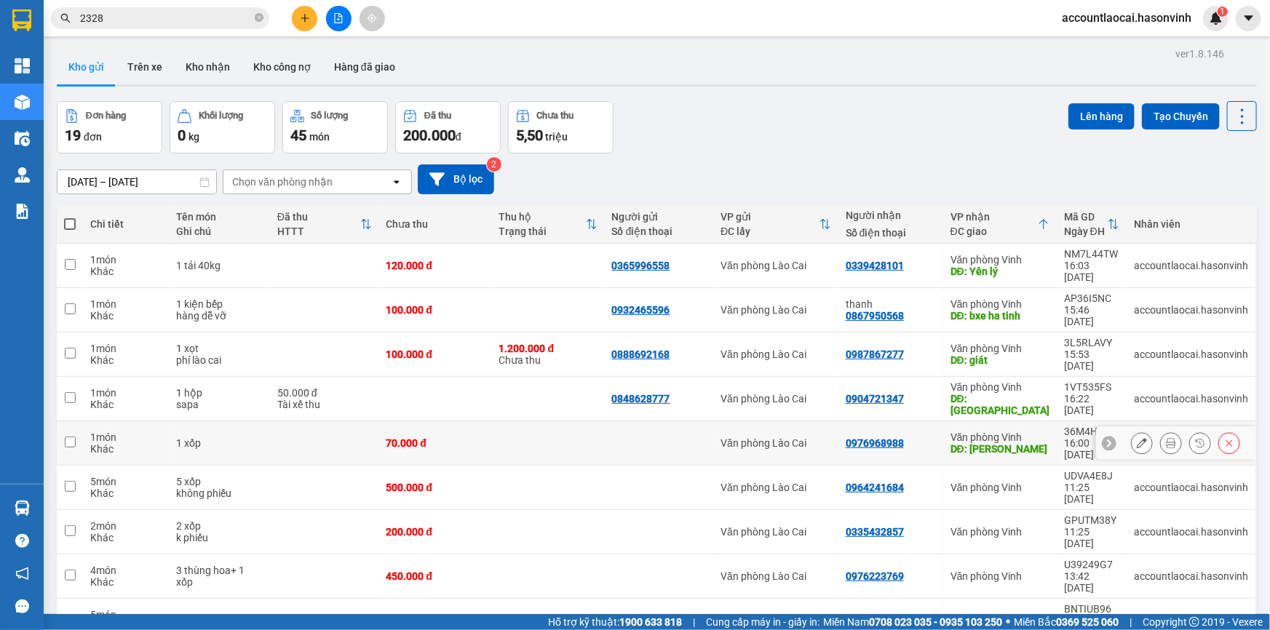
click at [1002, 431] on div "Văn phòng Vinh" at bounding box center [999, 437] width 99 height 12
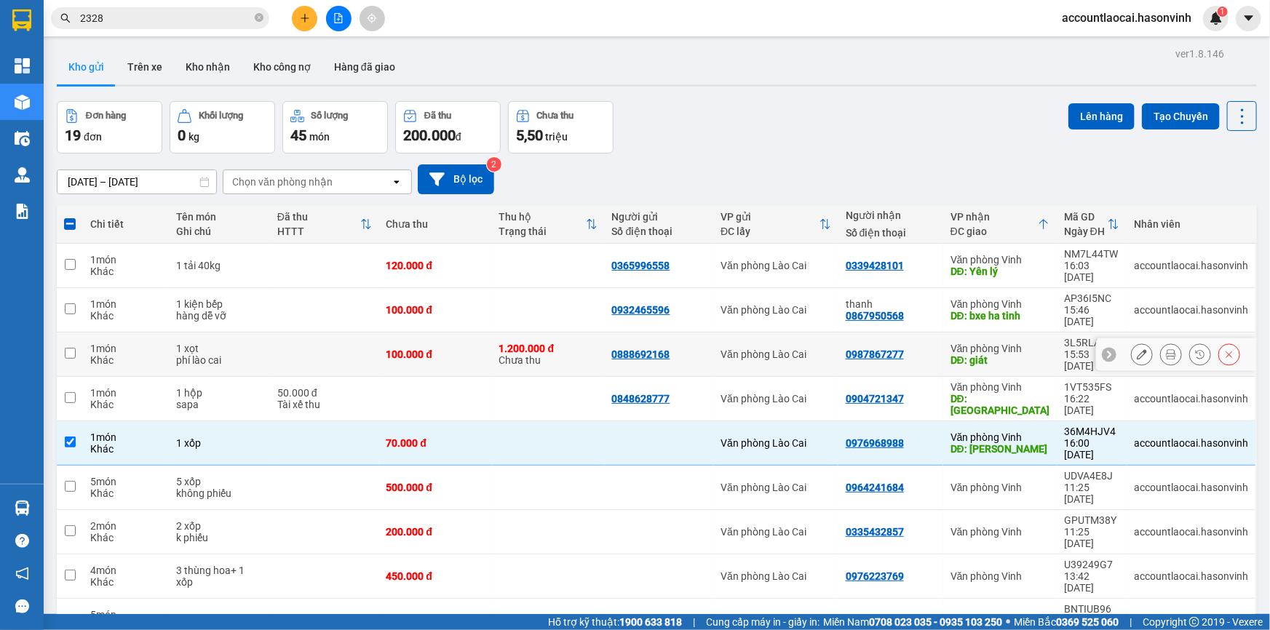
click at [995, 354] on div "DĐ: giát" at bounding box center [999, 360] width 99 height 12
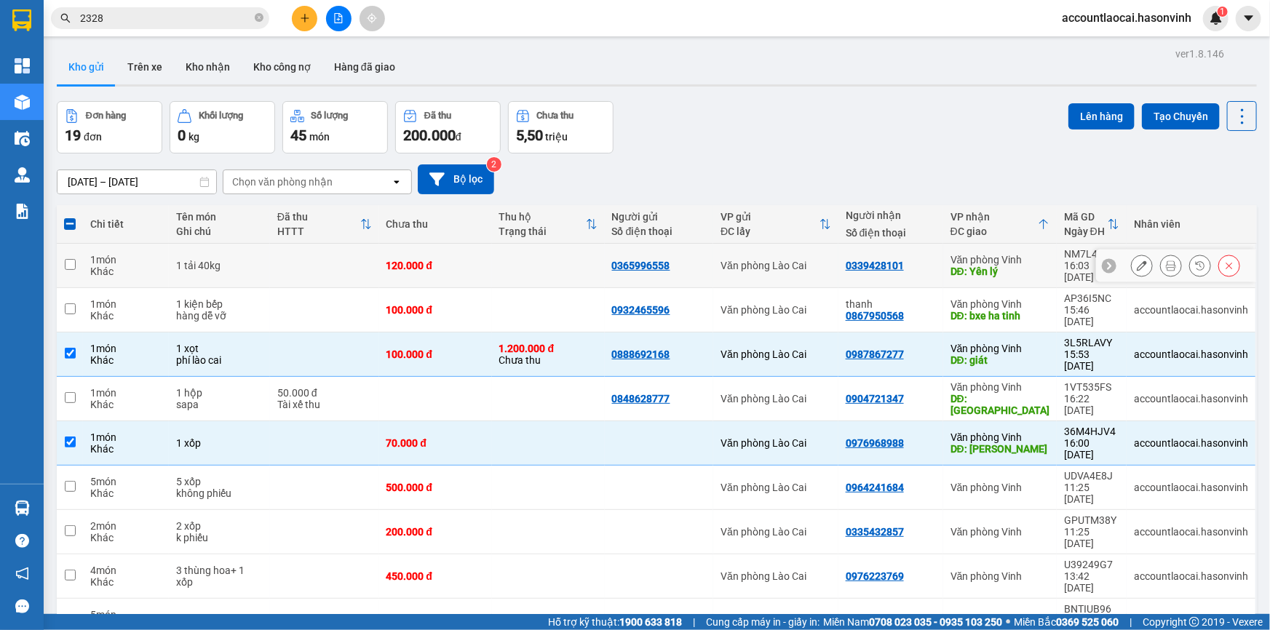
click at [1013, 254] on div "Văn phòng Vinh" at bounding box center [999, 260] width 99 height 12
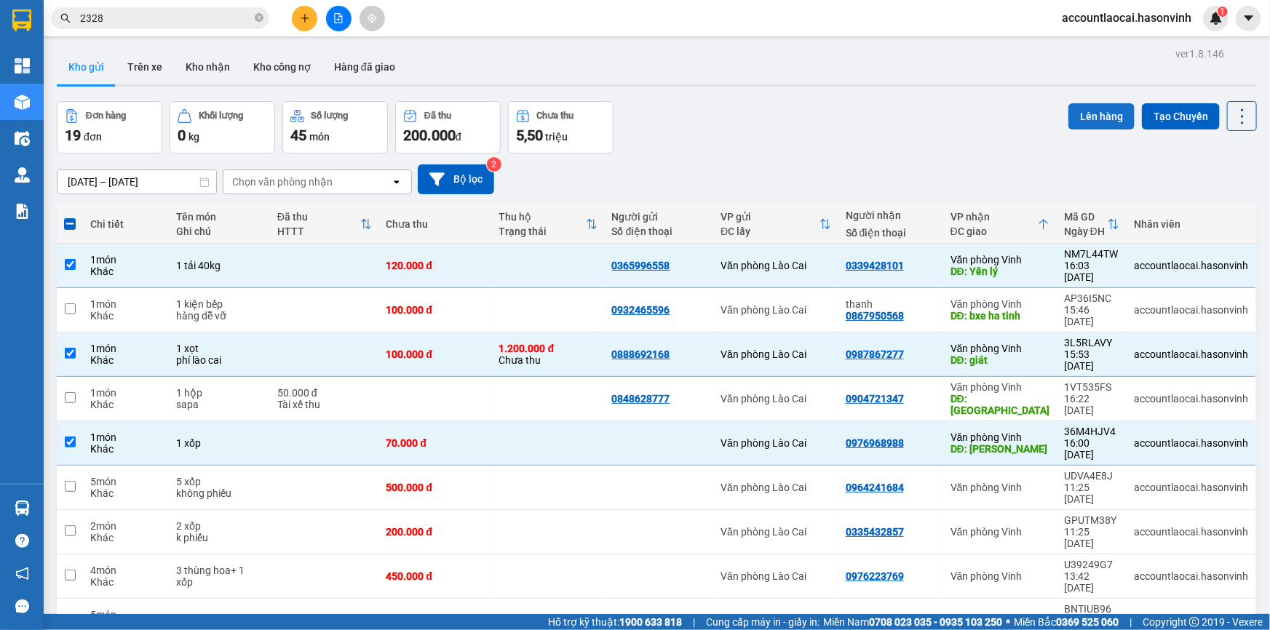
click at [1100, 109] on button "Lên hàng" at bounding box center [1101, 116] width 66 height 26
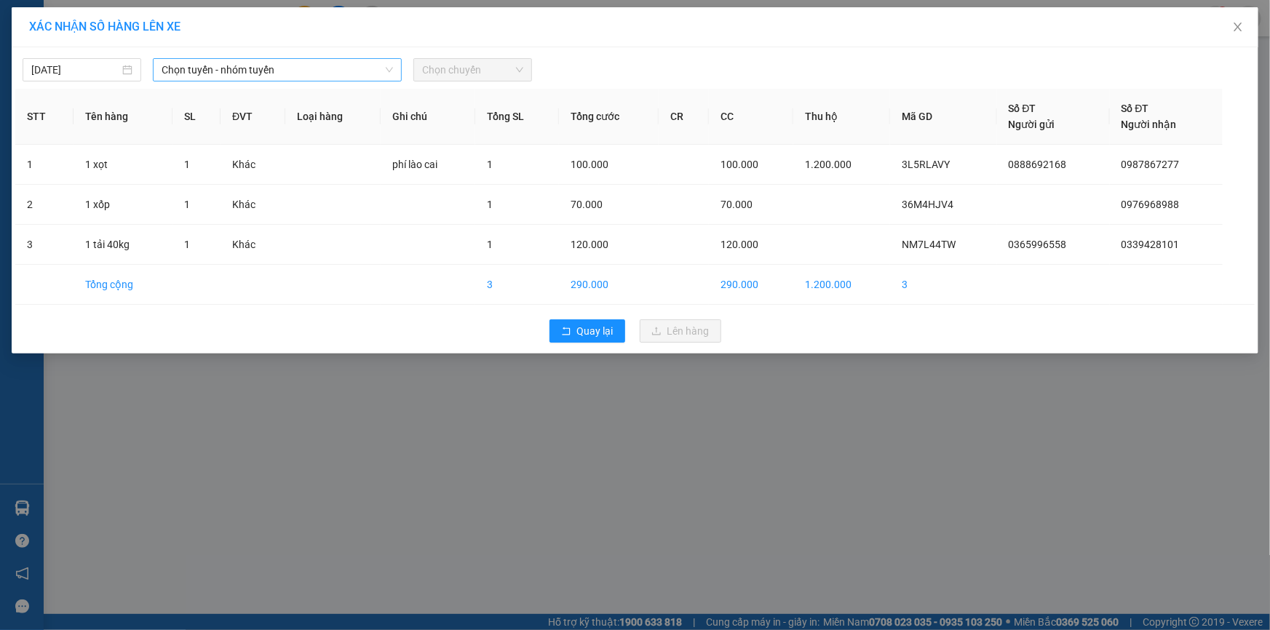
click at [232, 73] on span "Chọn tuyến - nhóm tuyến" at bounding box center [277, 70] width 231 height 22
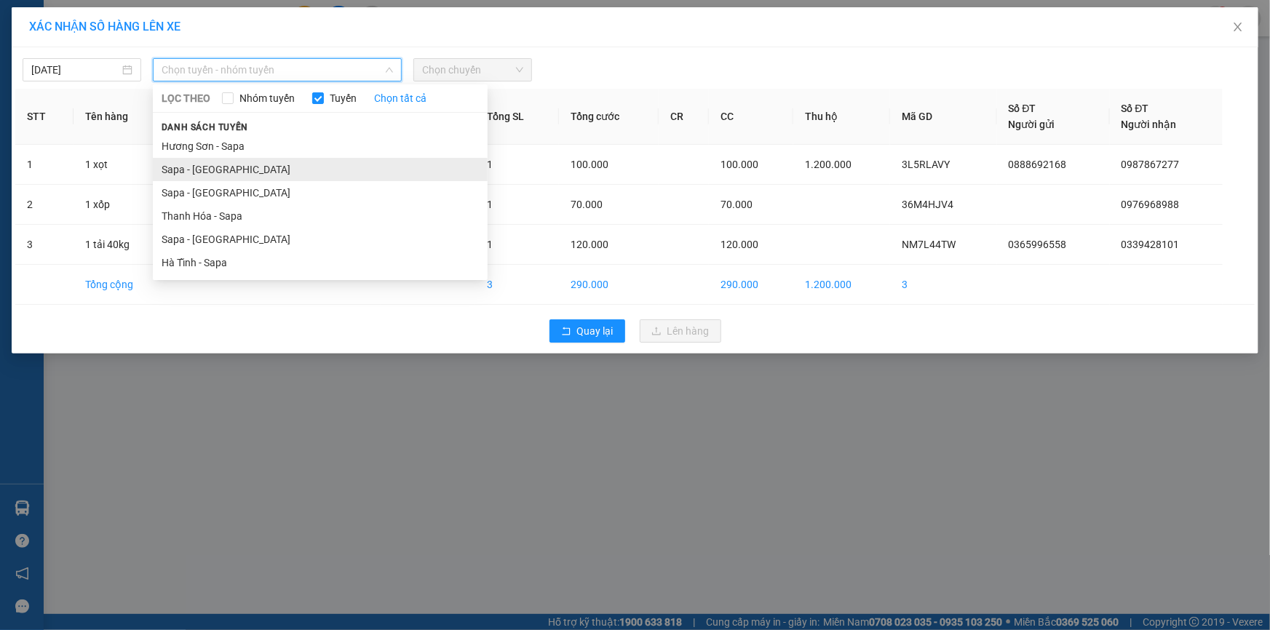
click at [199, 175] on li "Sapa - Hương Sơn" at bounding box center [320, 169] width 335 height 23
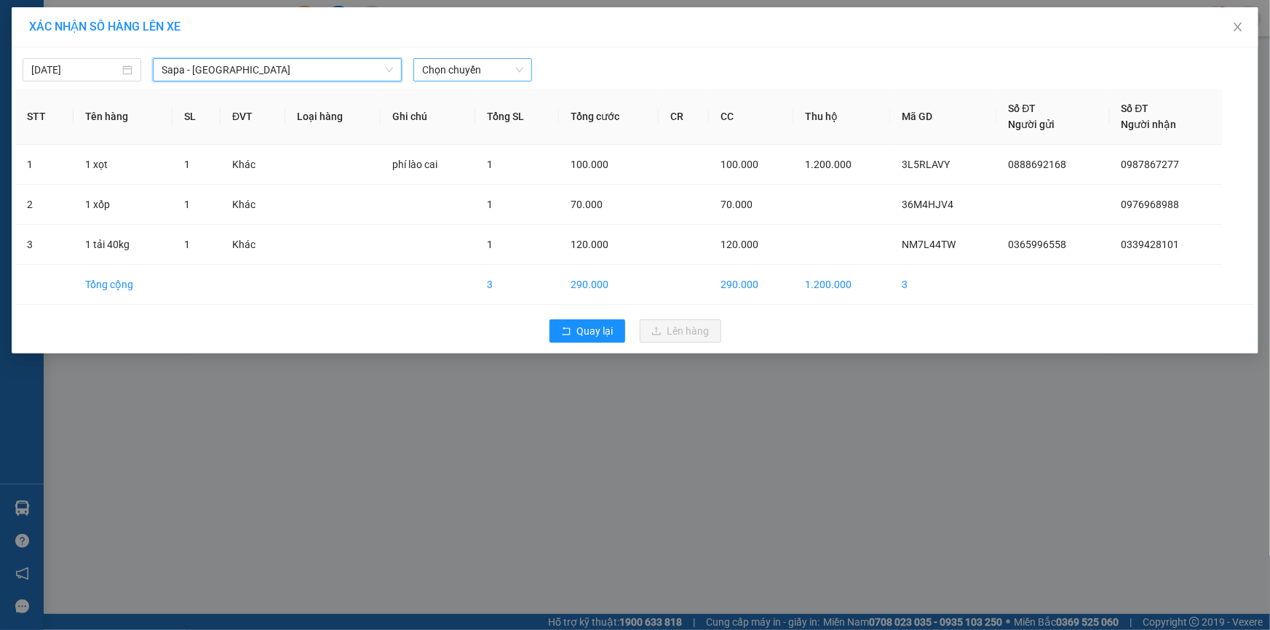
click at [493, 73] on span "Chọn chuyến" at bounding box center [472, 70] width 101 height 22
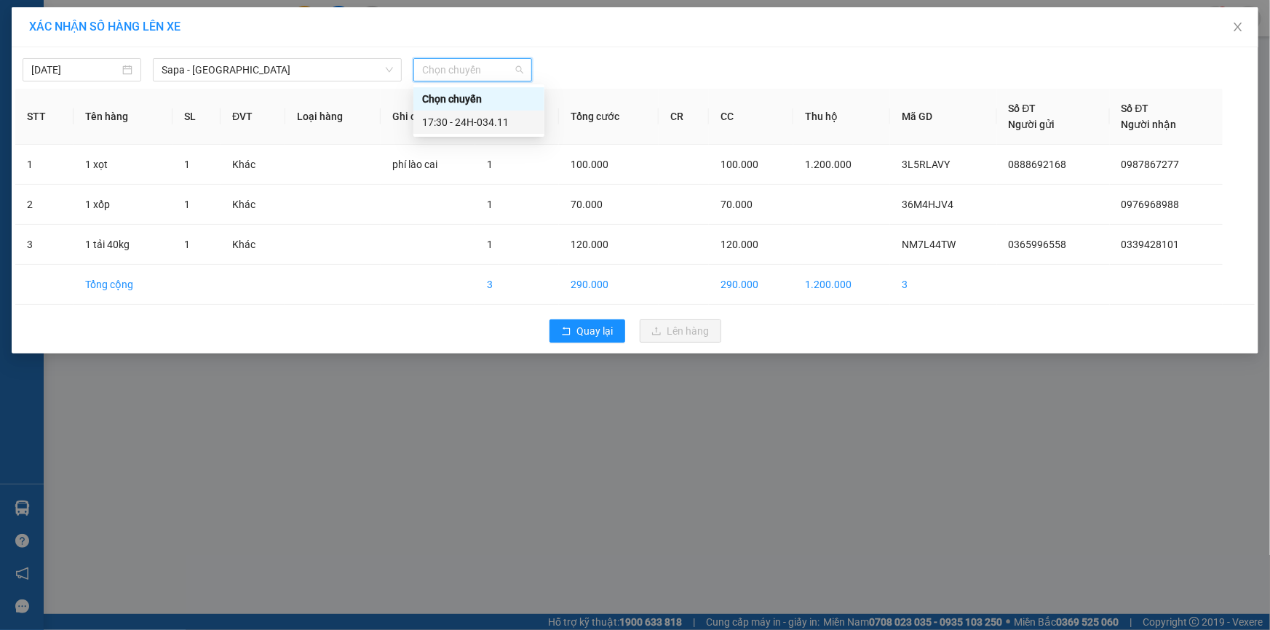
drag, startPoint x: 501, startPoint y: 121, endPoint x: 512, endPoint y: 146, distance: 27.7
click at [501, 122] on div "17:30 - 24H-034.11" at bounding box center [478, 122] width 113 height 16
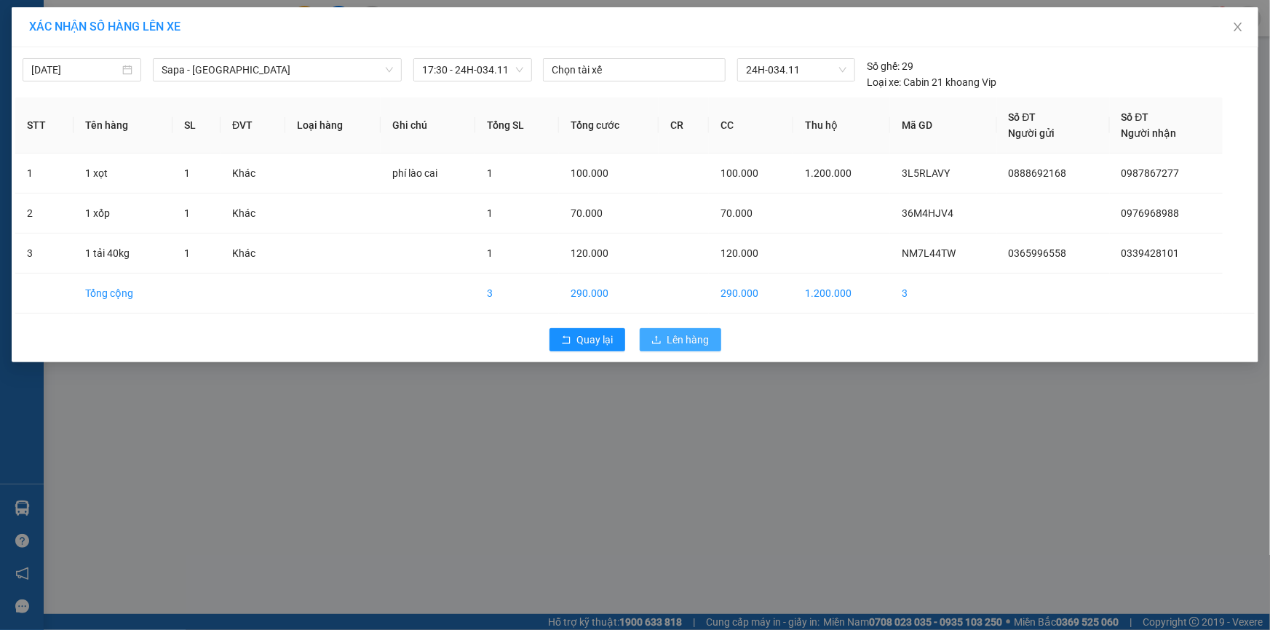
click at [662, 335] on button "Lên hàng" at bounding box center [680, 339] width 81 height 23
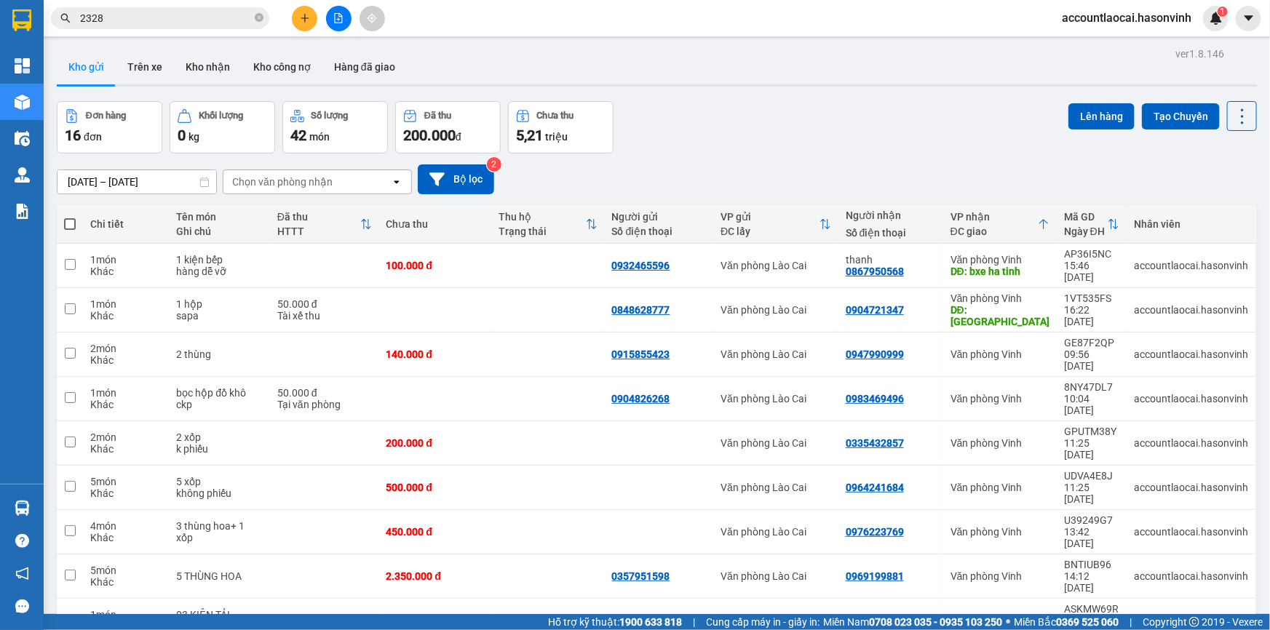
click at [335, 21] on icon "file-add" at bounding box center [338, 18] width 10 height 10
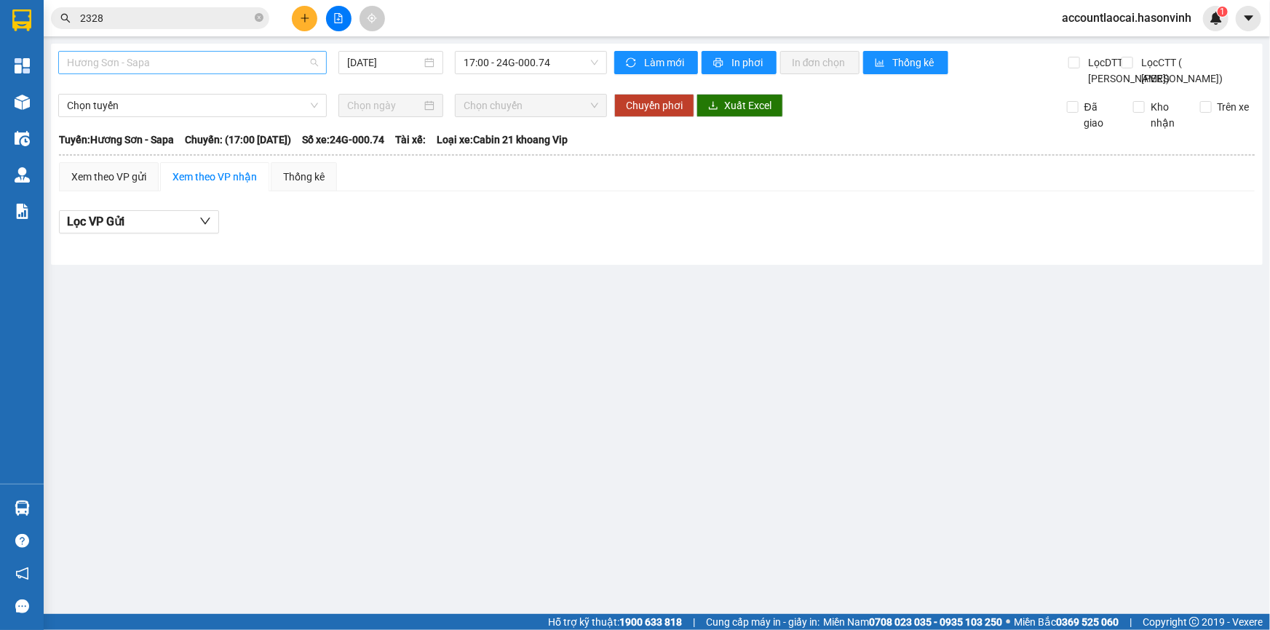
click at [153, 60] on span "Hương Sơn - Sapa" at bounding box center [192, 63] width 251 height 22
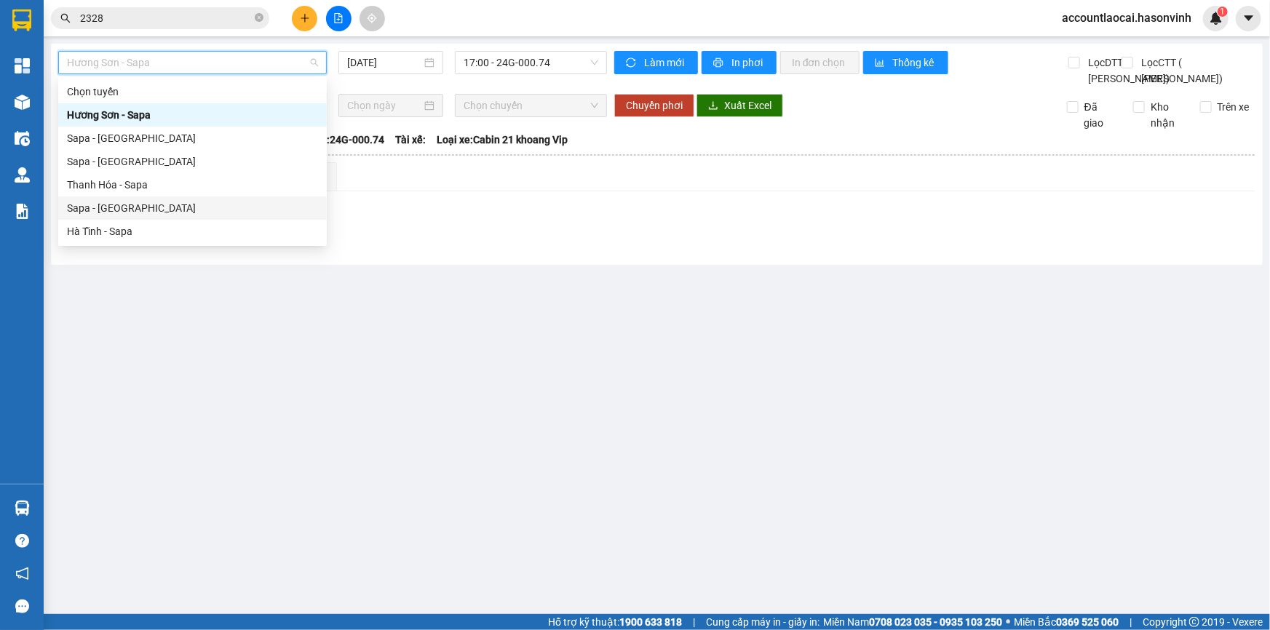
click at [116, 208] on div "Sapa - Hà Tĩnh" at bounding box center [192, 208] width 251 height 16
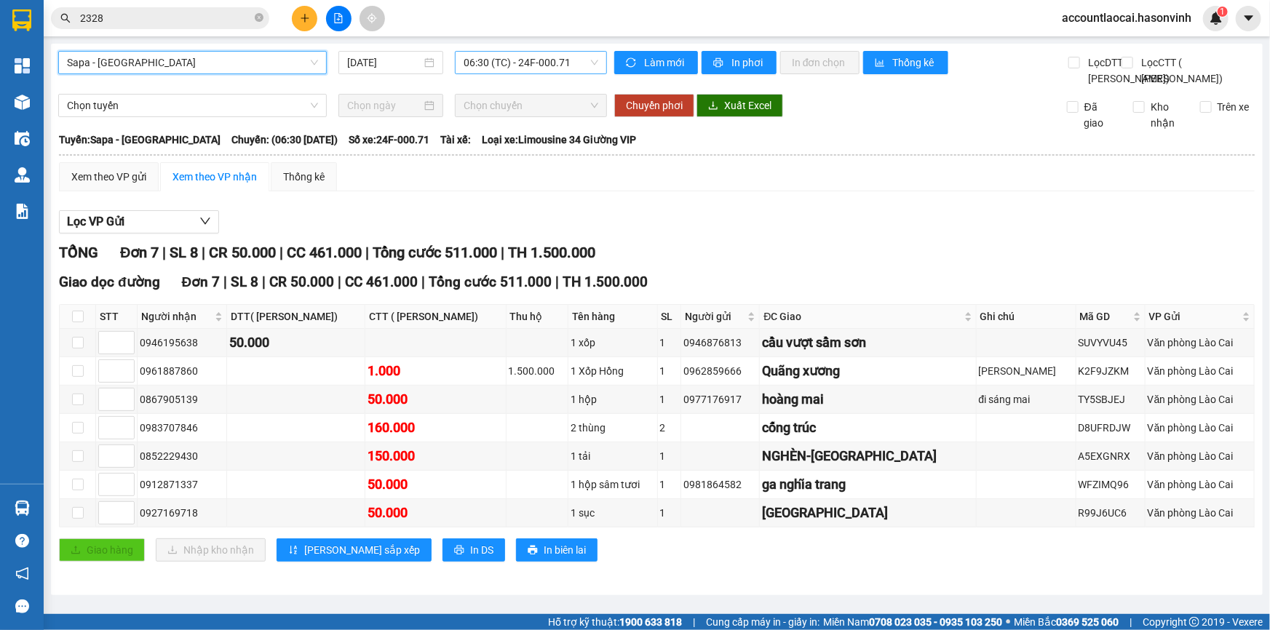
click at [549, 67] on span "06:30 (TC) - 24F-000.71" at bounding box center [530, 63] width 135 height 22
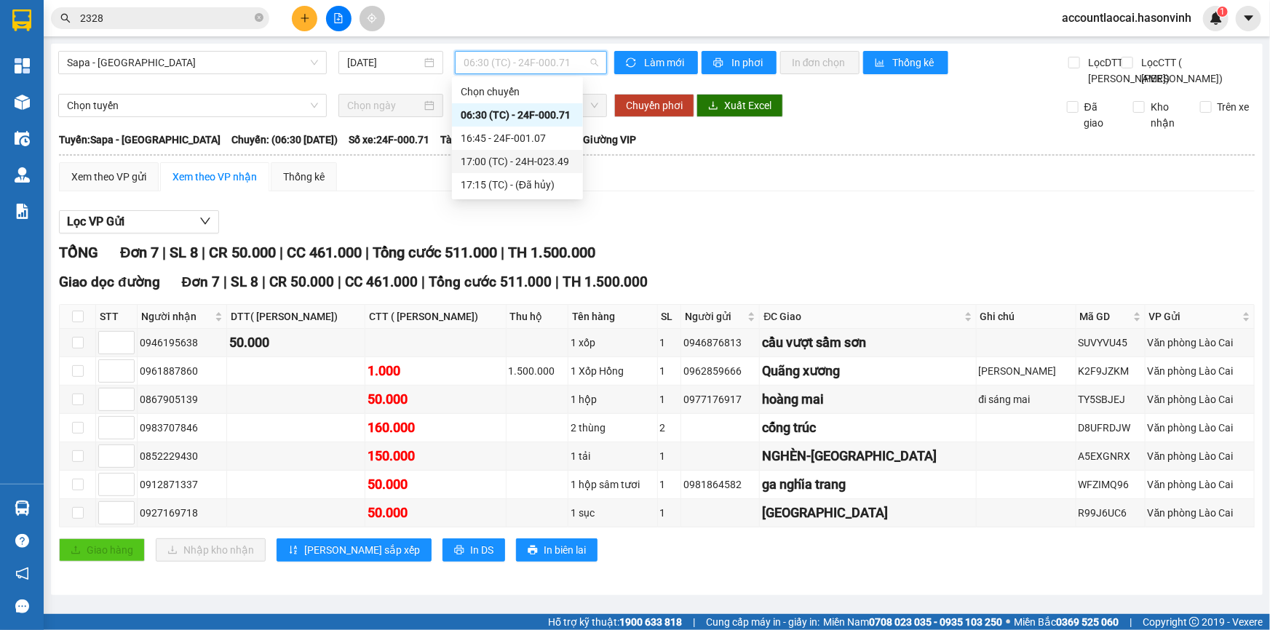
click at [548, 168] on div "17:00 (TC) - 24H-023.49" at bounding box center [517, 162] width 113 height 16
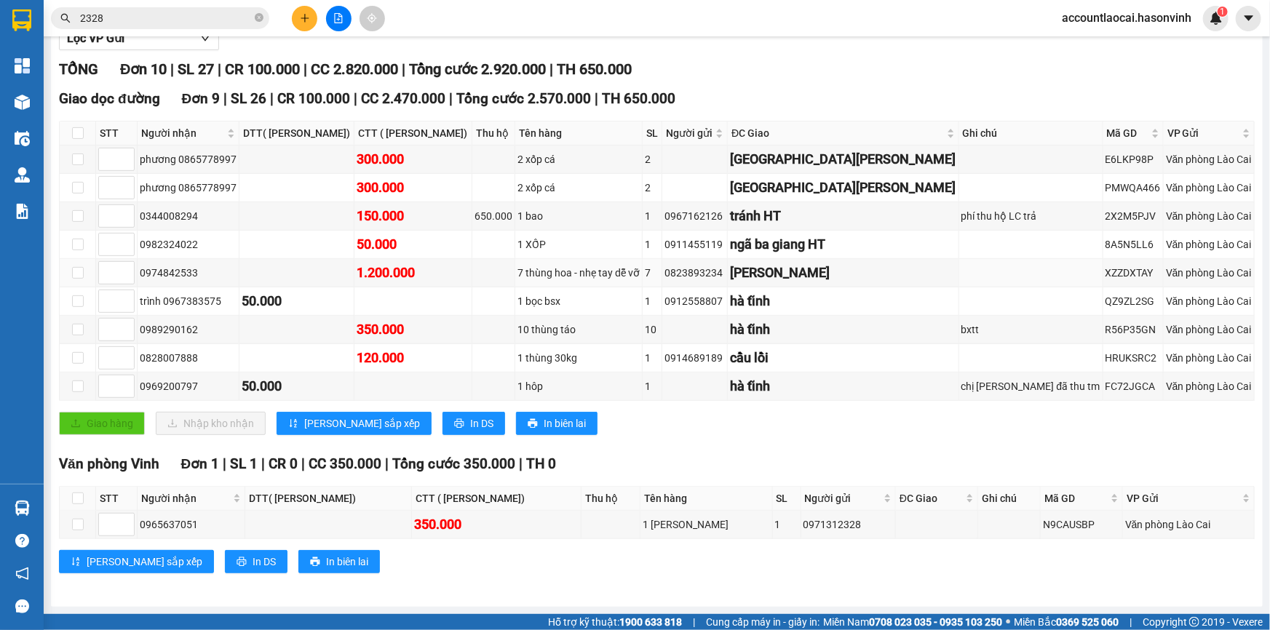
scroll to position [29, 0]
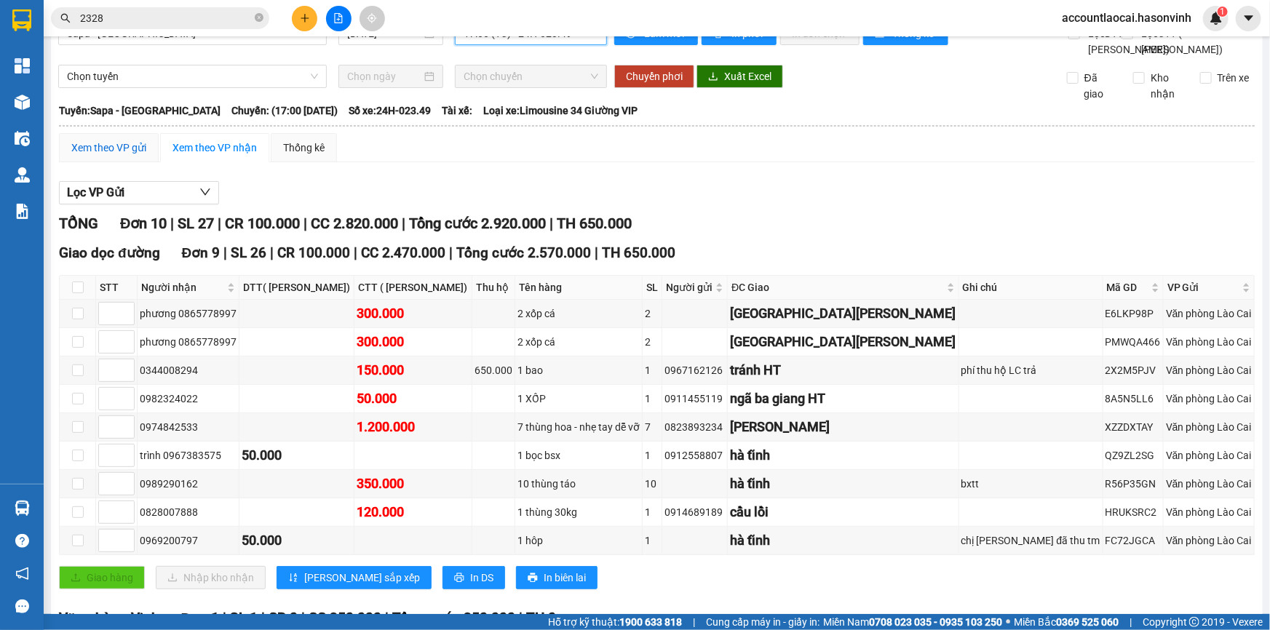
click at [108, 156] on div "Xem theo VP gửi" at bounding box center [108, 148] width 75 height 16
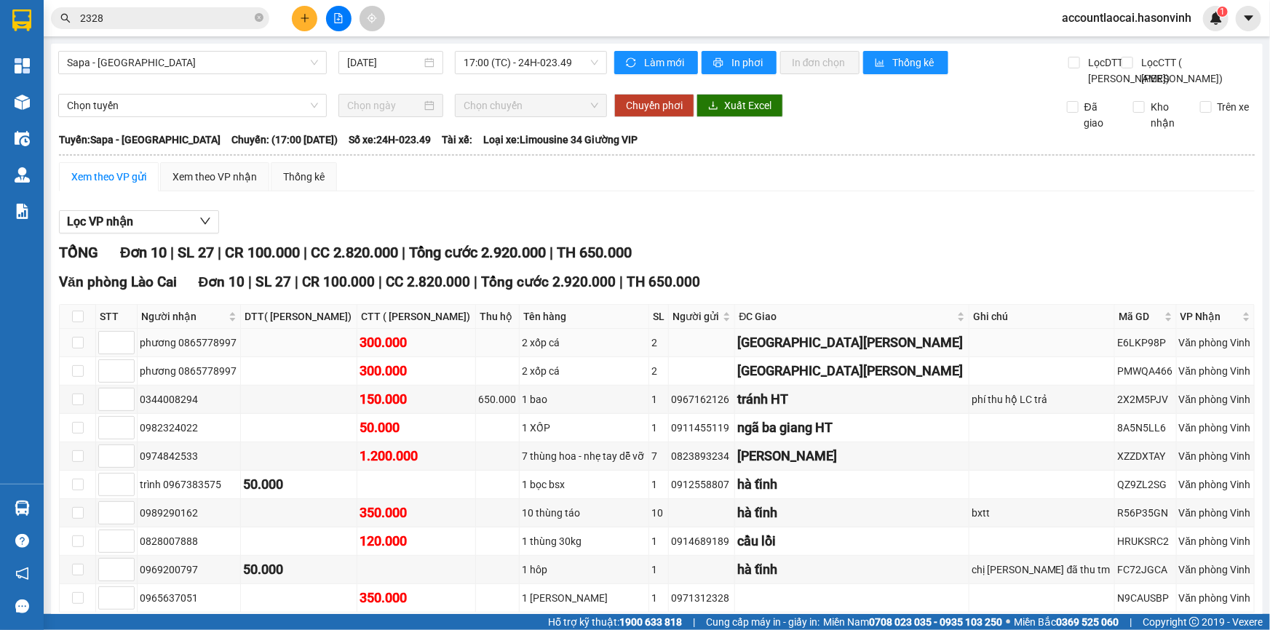
scroll to position [119, 0]
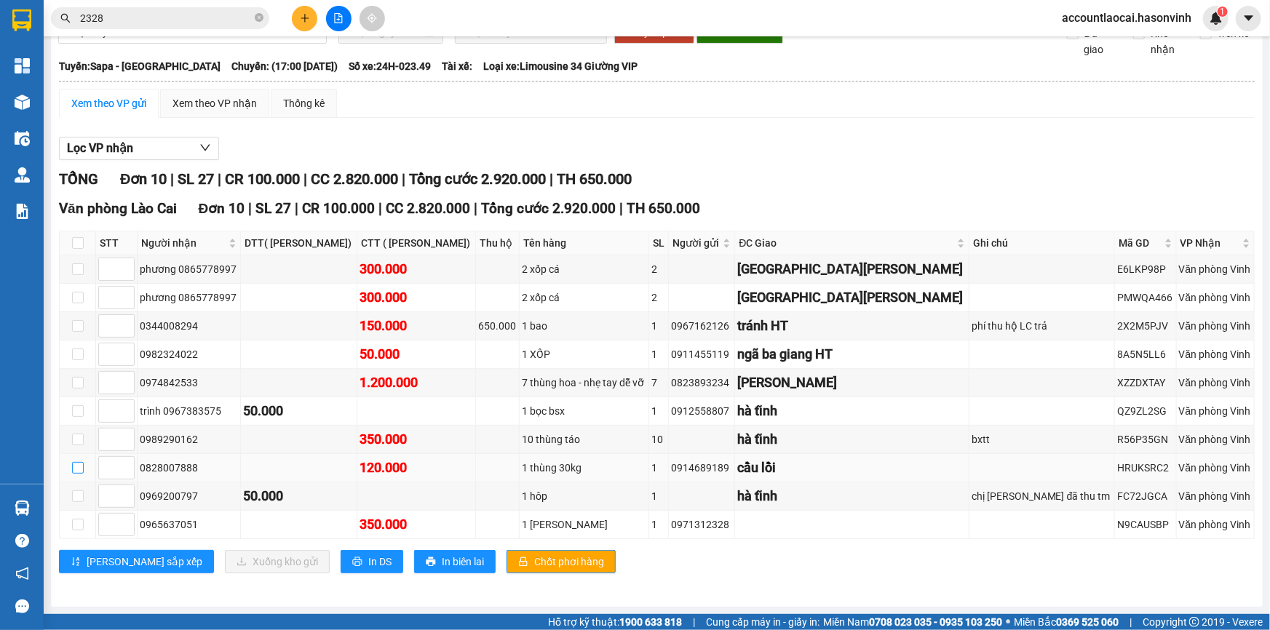
click at [78, 468] on input "checkbox" at bounding box center [78, 468] width 12 height 12
checkbox input "true"
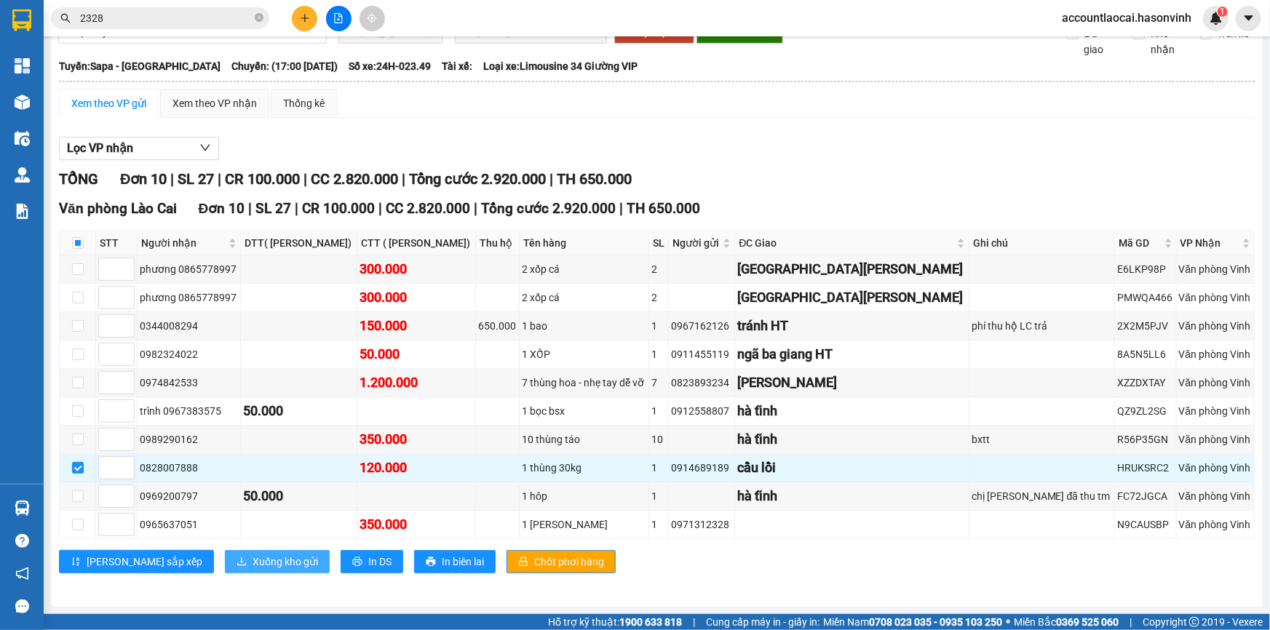
click at [252, 564] on span "Xuống kho gửi" at bounding box center [284, 562] width 65 height 16
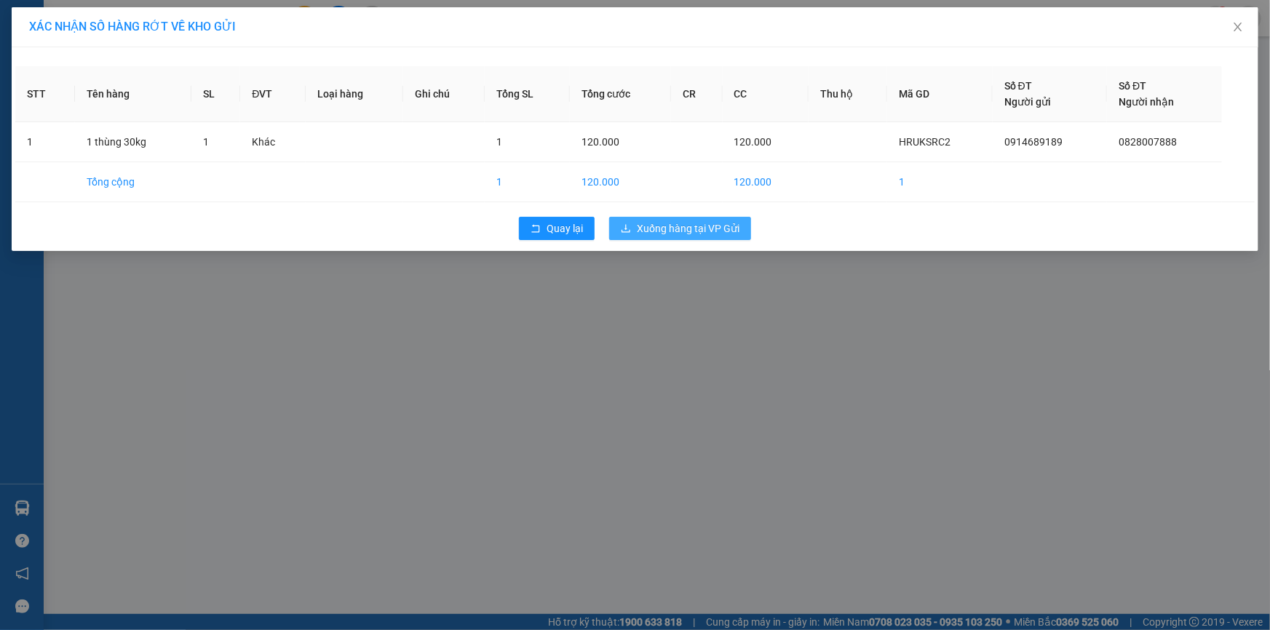
click at [716, 222] on span "Xuống hàng tại VP Gửi" at bounding box center [688, 228] width 103 height 16
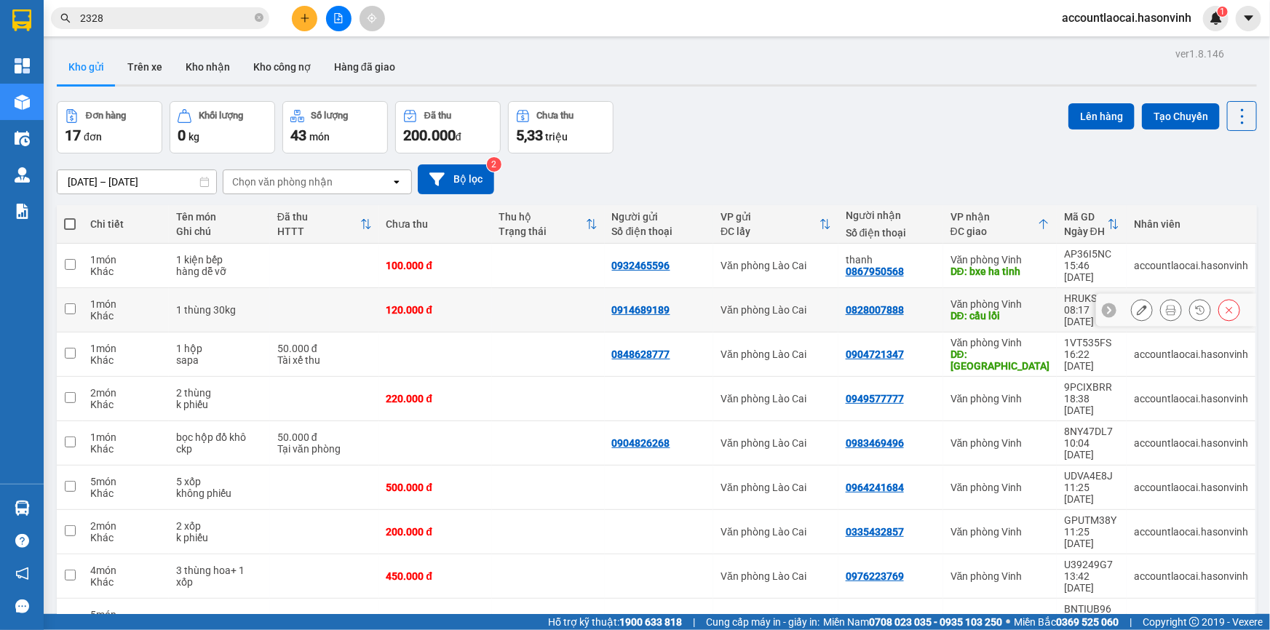
click at [1013, 310] on div "DĐ: cầu lồi" at bounding box center [999, 316] width 99 height 12
checkbox input "true"
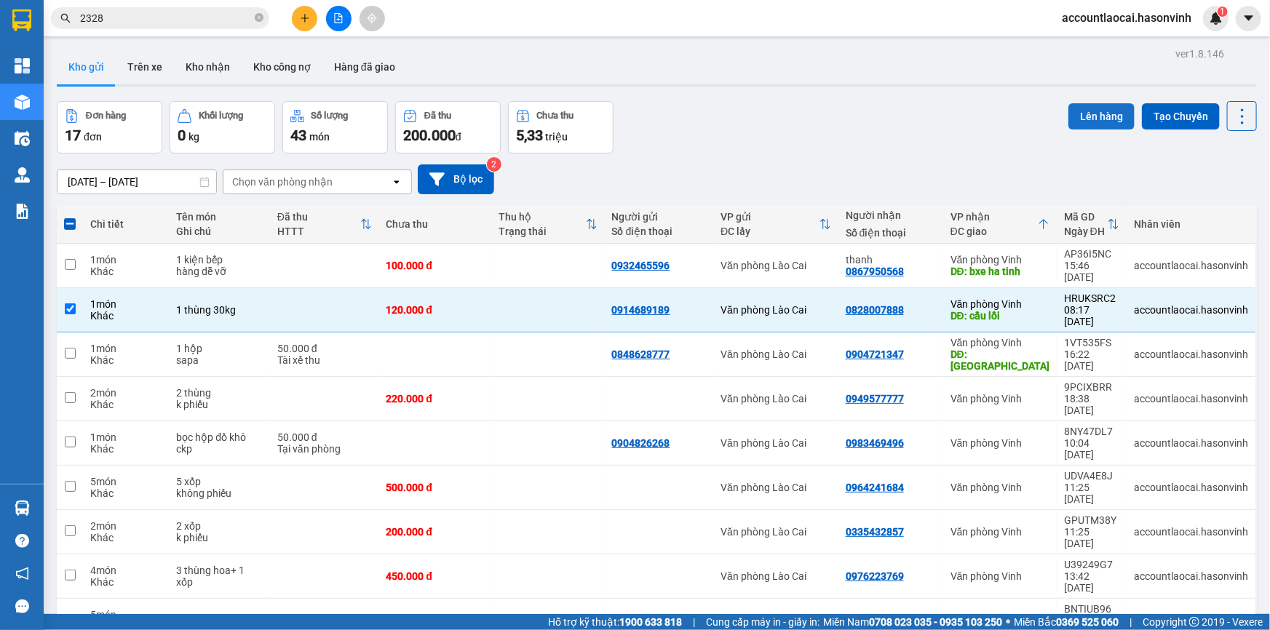
click at [1091, 124] on button "Lên hàng" at bounding box center [1101, 116] width 66 height 26
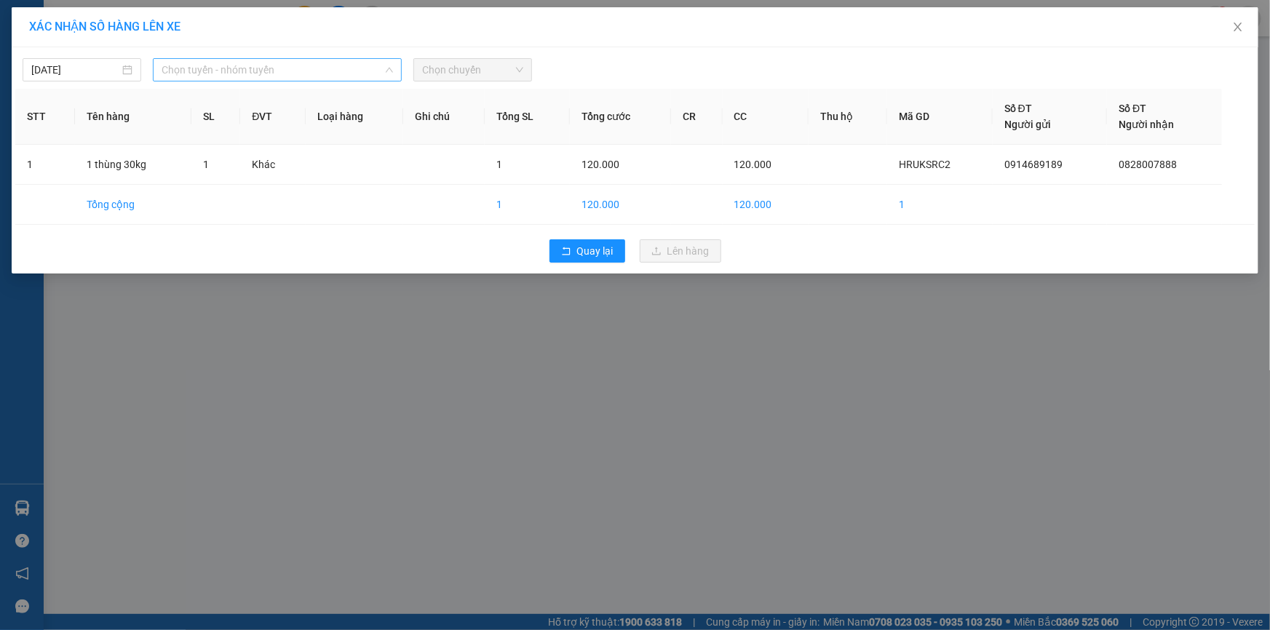
click at [204, 66] on span "Chọn tuyến - nhóm tuyến" at bounding box center [277, 70] width 231 height 22
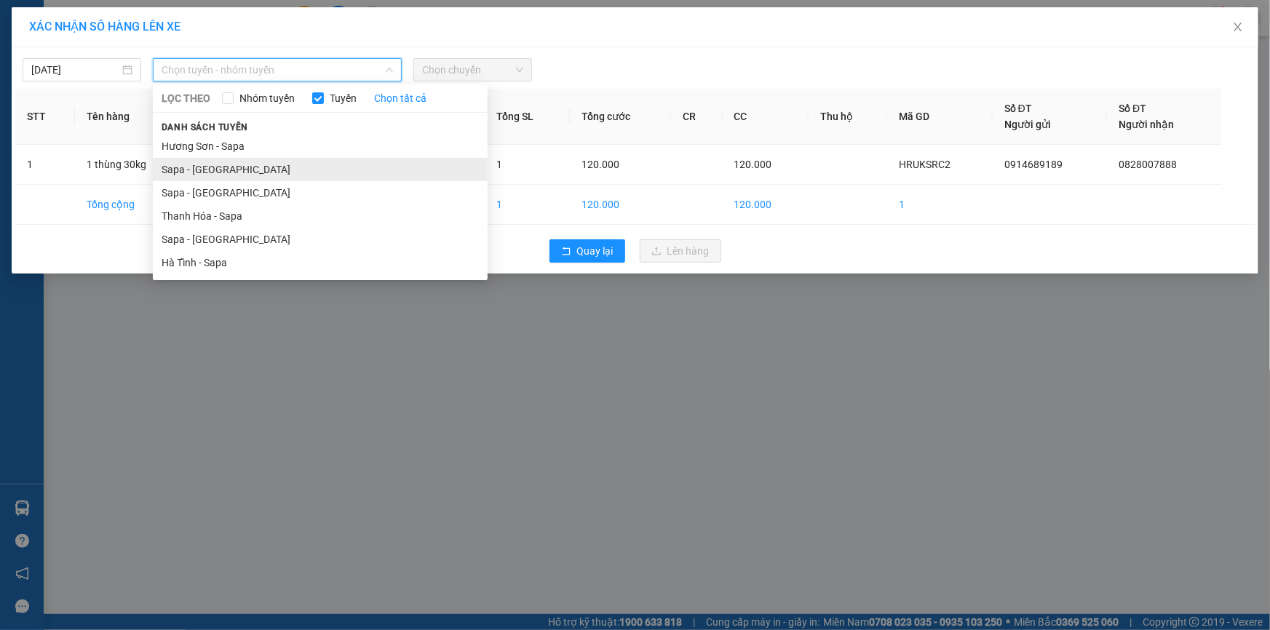
click at [206, 167] on li "Sapa - Hương Sơn" at bounding box center [320, 169] width 335 height 23
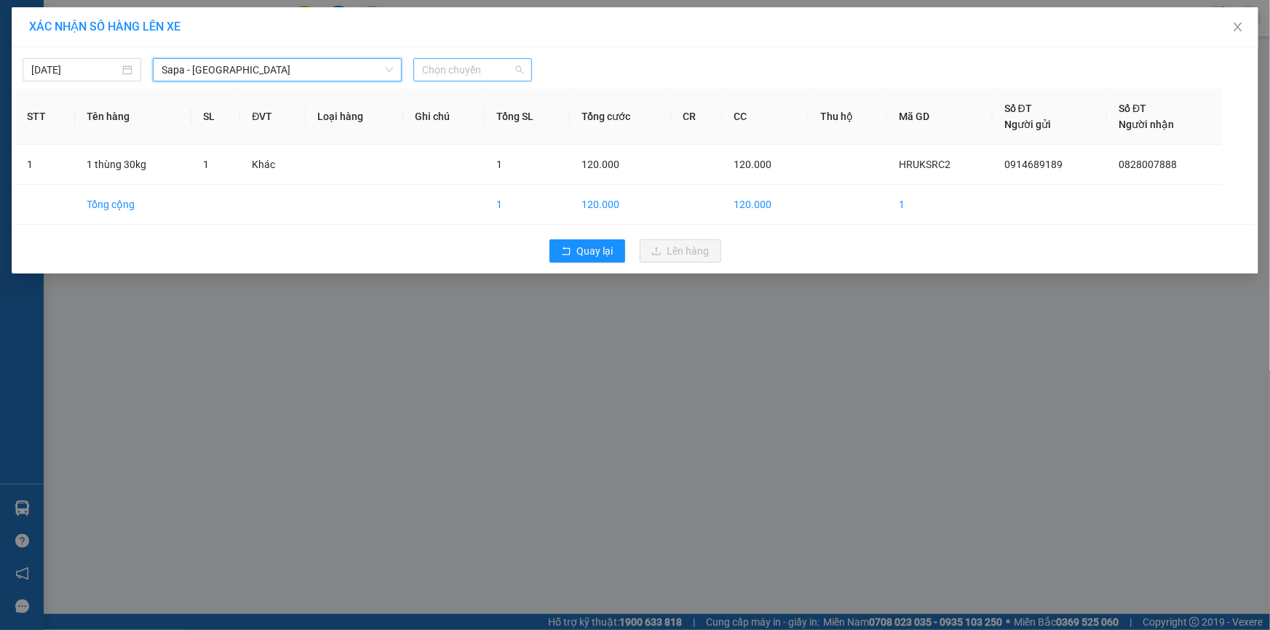
click at [473, 65] on span "Chọn chuyến" at bounding box center [472, 70] width 101 height 22
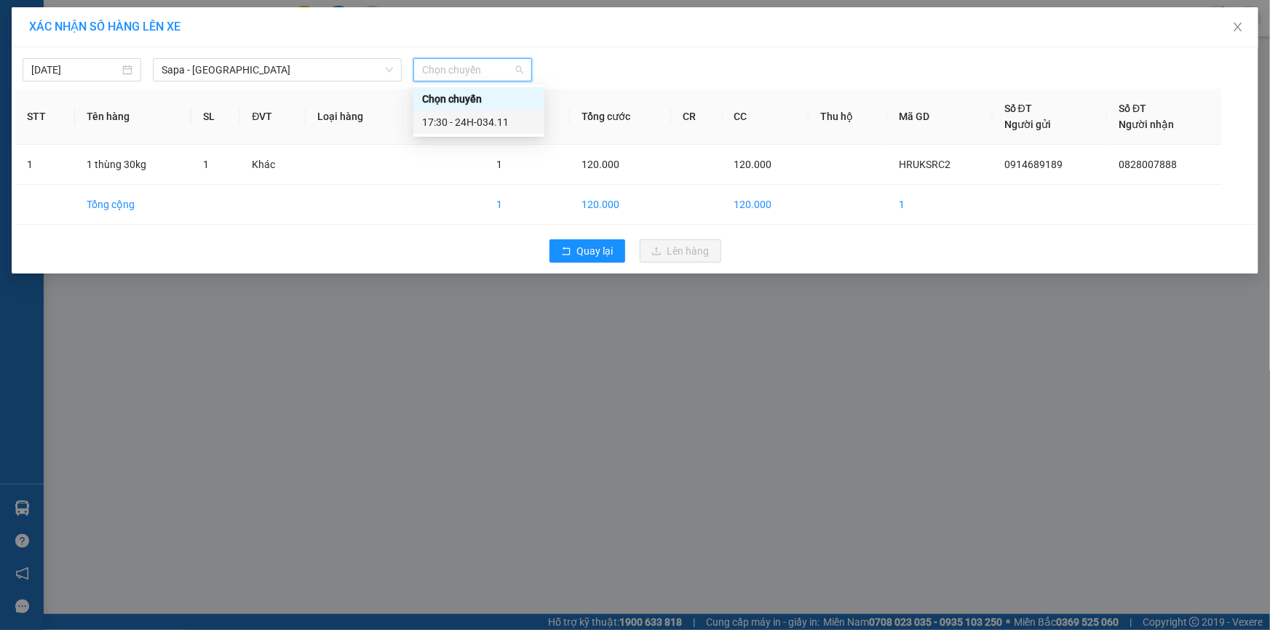
click at [515, 123] on div "17:30 - 24H-034.11" at bounding box center [478, 122] width 113 height 16
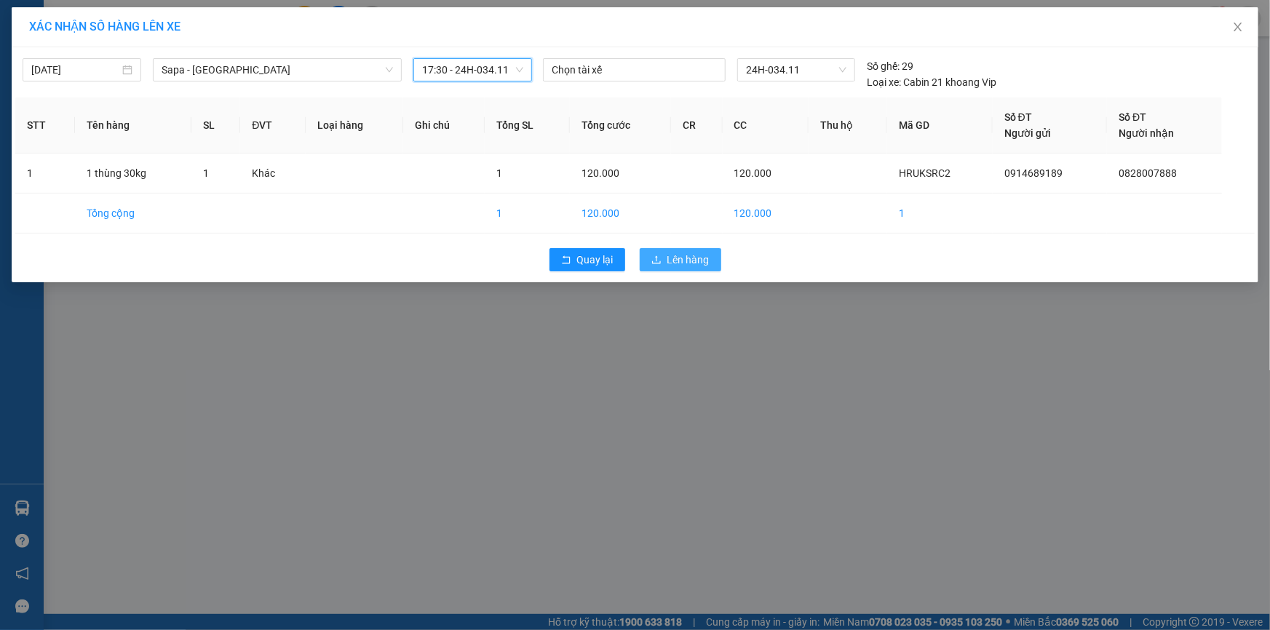
click at [669, 259] on span "Lên hàng" at bounding box center [688, 260] width 42 height 16
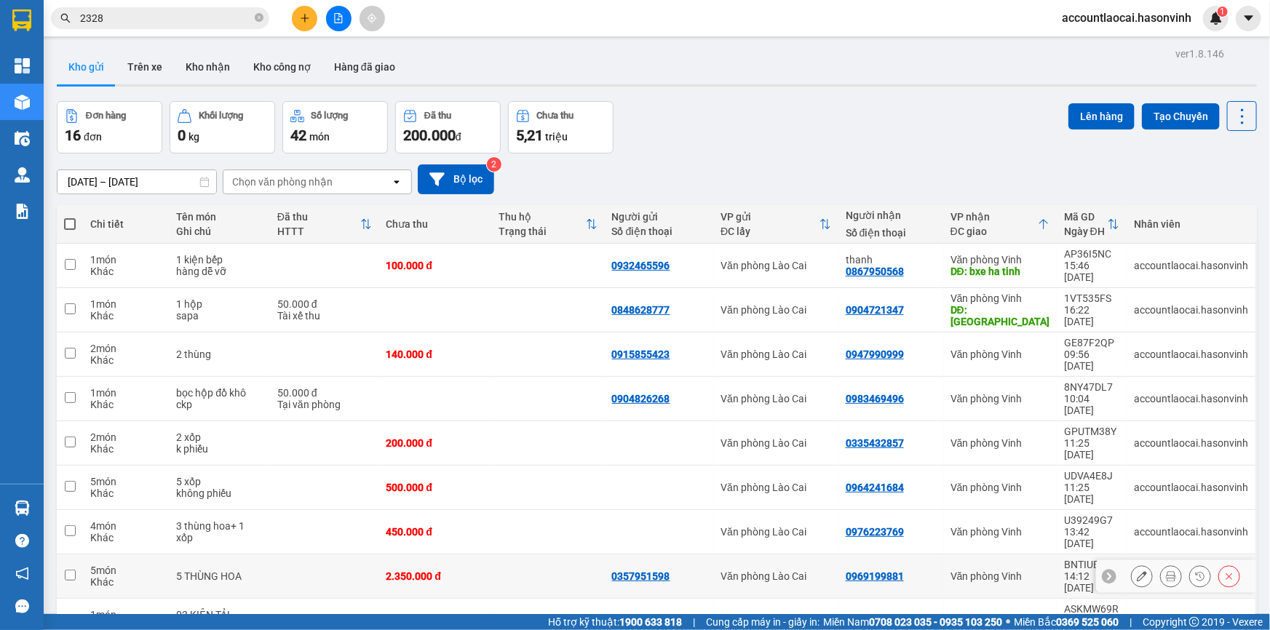
scroll to position [198, 0]
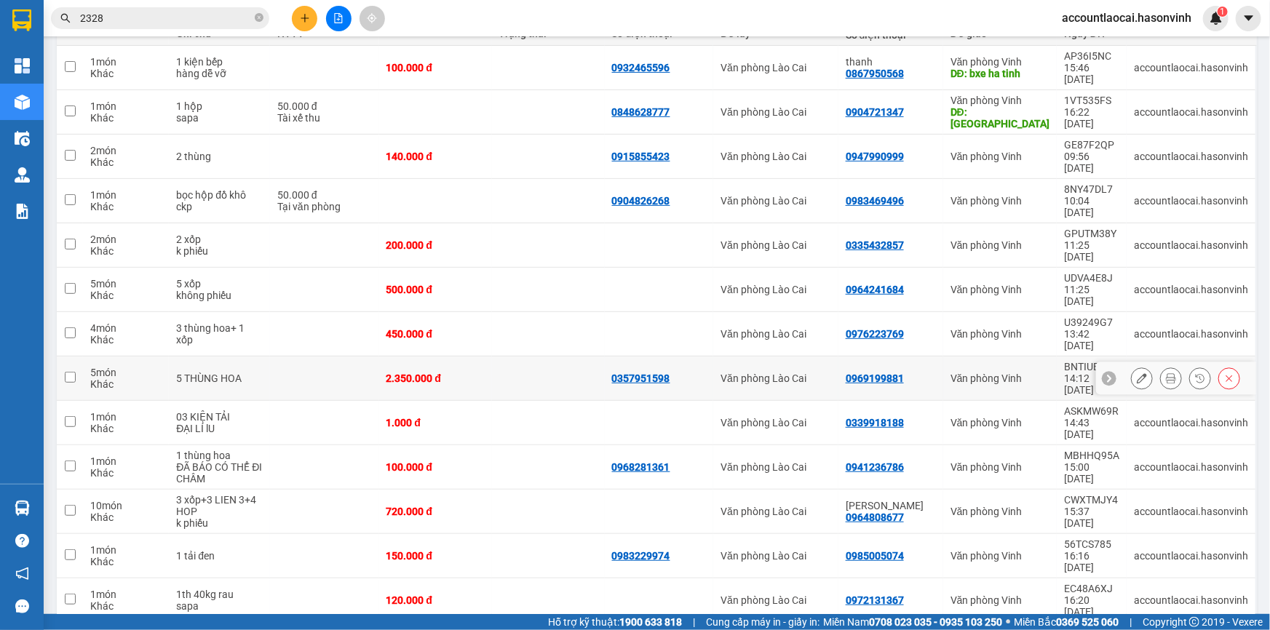
click at [1136, 373] on icon at bounding box center [1141, 378] width 10 height 10
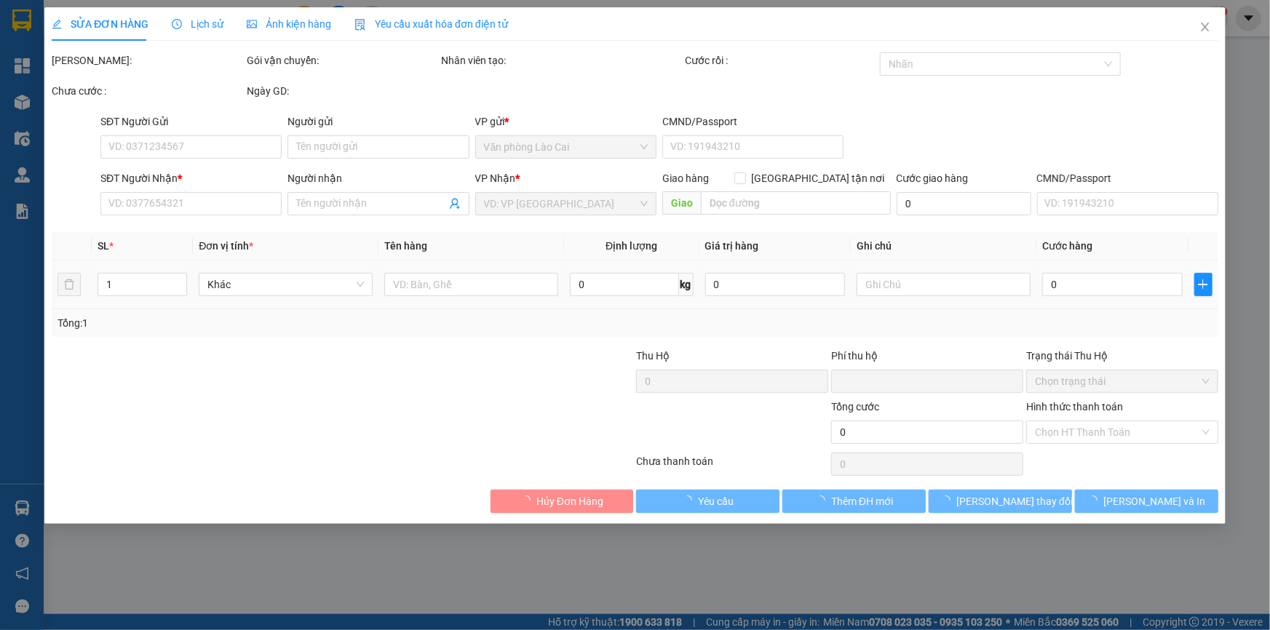
type input "0357951598"
type input "0969199881"
type input "0"
type input "2.350.000"
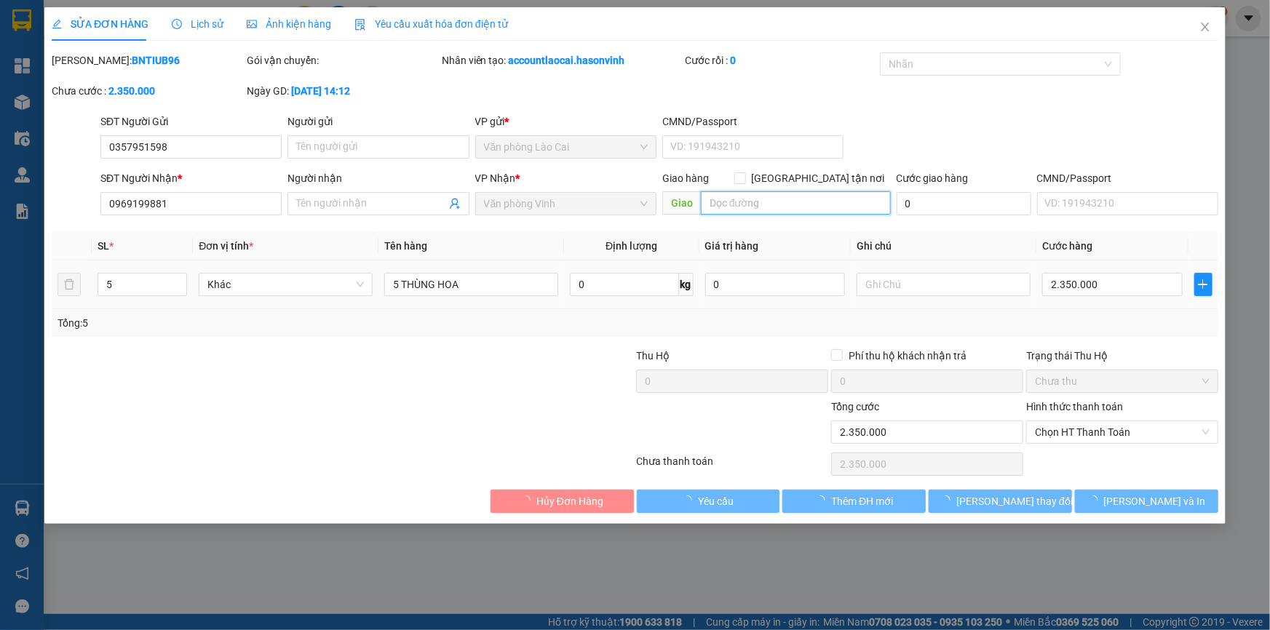
click at [766, 199] on input "text" at bounding box center [796, 202] width 190 height 23
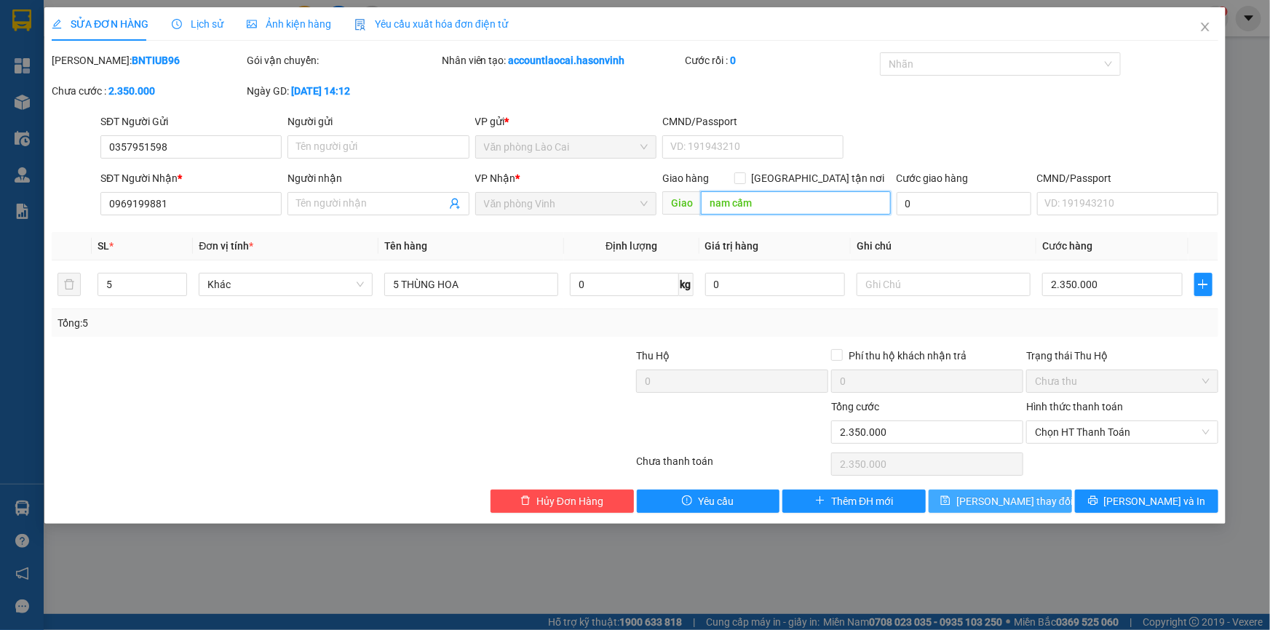
type input "nam cấm"
click at [1015, 503] on span "Lưu thay đổi" at bounding box center [1014, 501] width 116 height 16
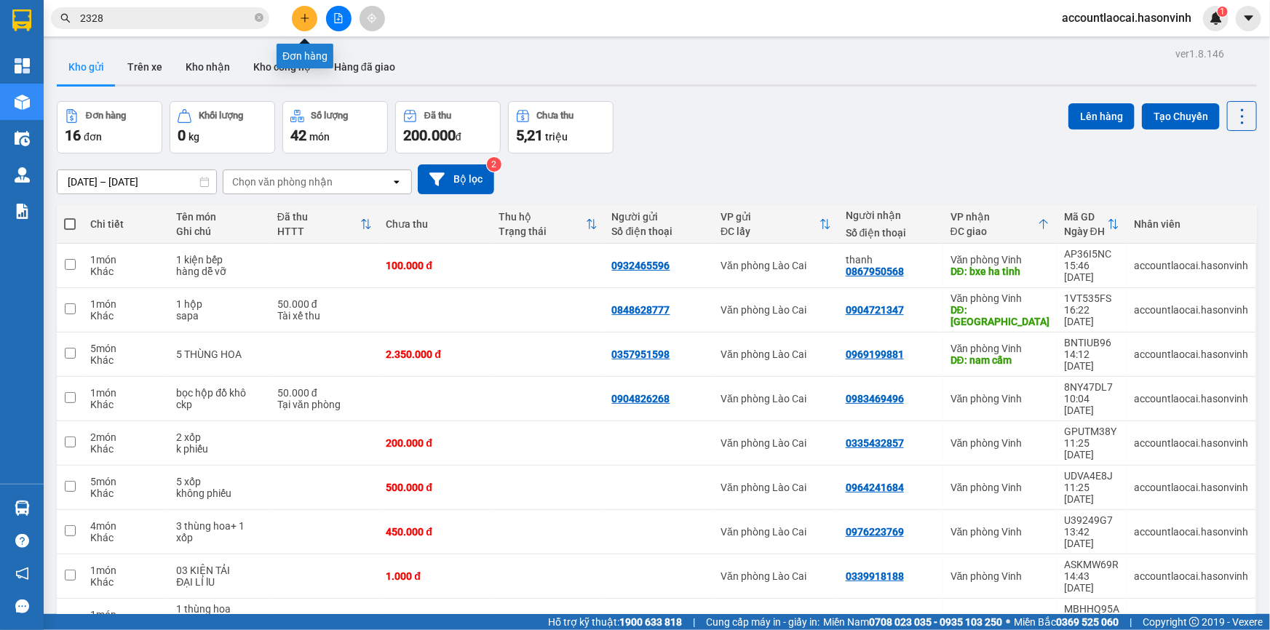
click at [308, 15] on icon "plus" at bounding box center [305, 18] width 10 height 10
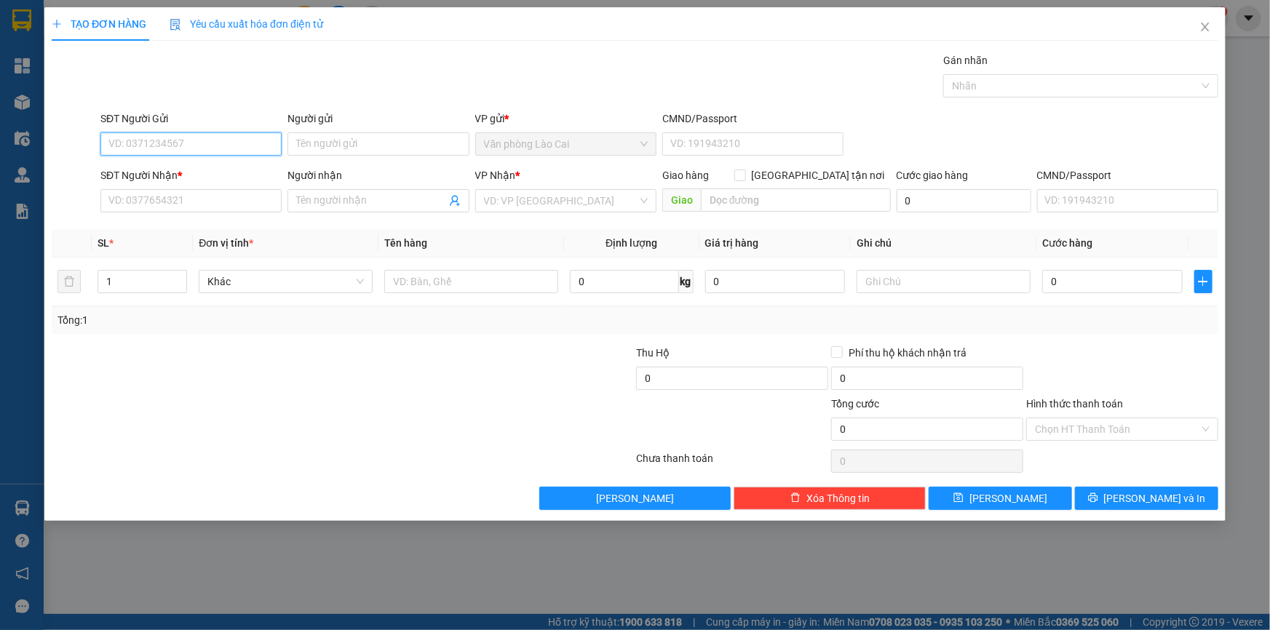
click at [239, 146] on input "SĐT Người Gửi" at bounding box center [190, 143] width 181 height 23
click at [169, 145] on input "794" at bounding box center [190, 143] width 181 height 23
click at [141, 166] on div "0983229794" at bounding box center [191, 173] width 164 height 16
type input "0983229794"
type input "0969705957"
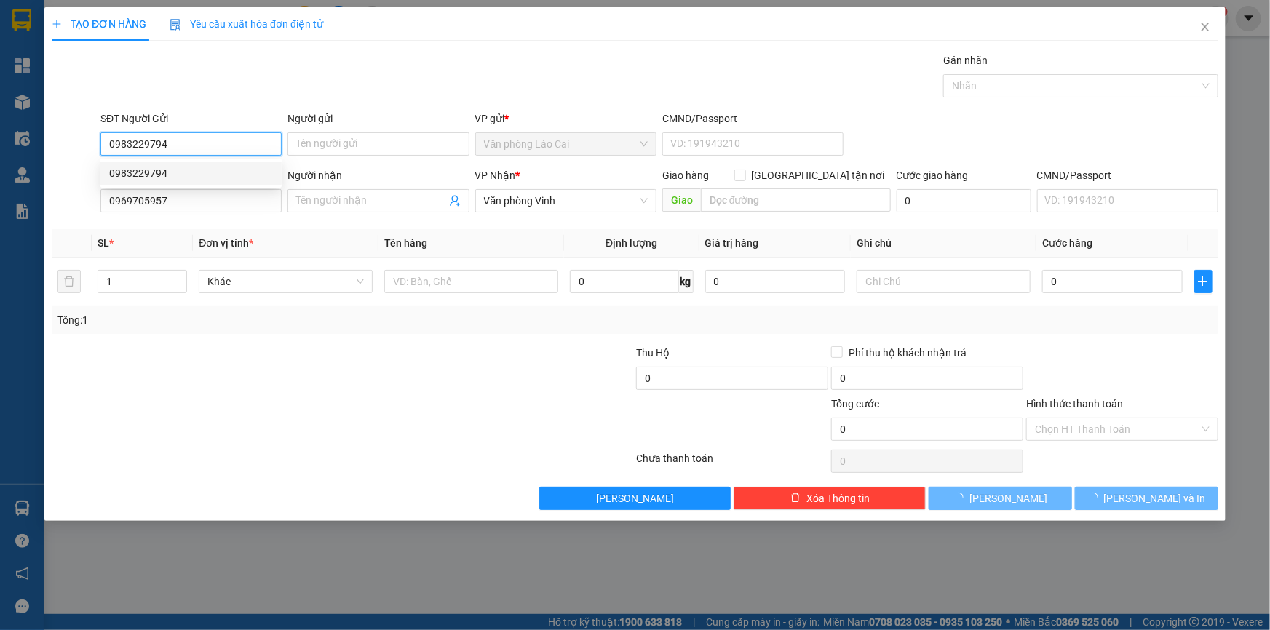
type input "50.000"
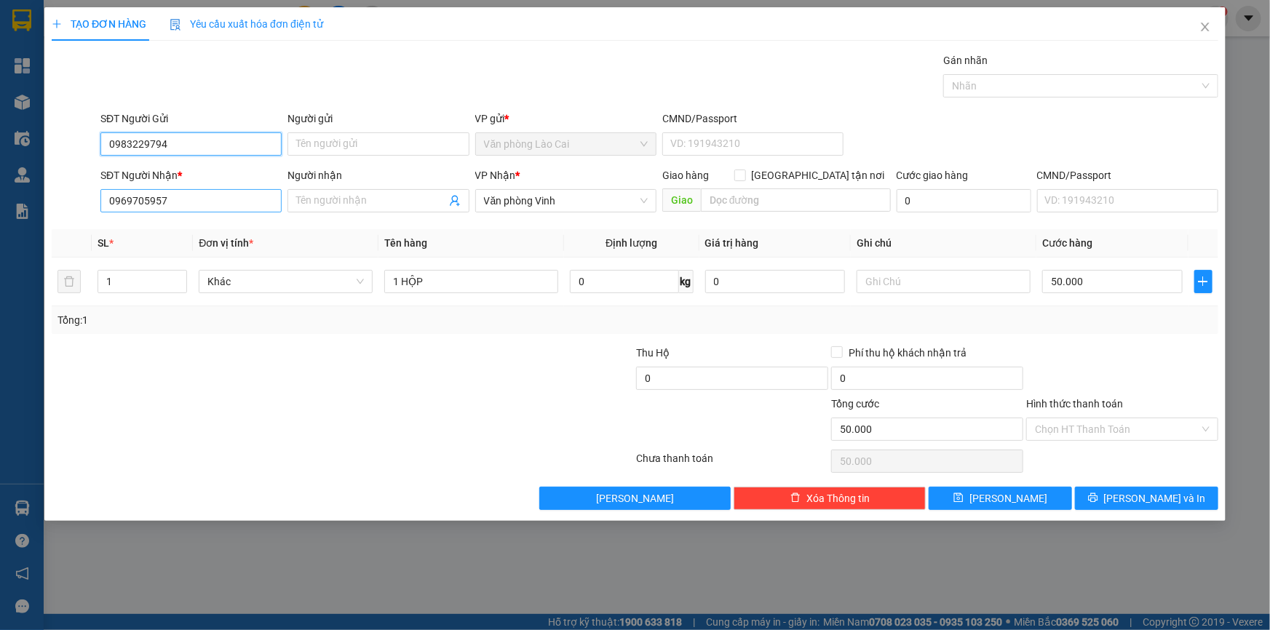
type input "0983229794"
drag, startPoint x: 177, startPoint y: 199, endPoint x: 0, endPoint y: 188, distance: 177.1
click at [0, 188] on div "TẠO ĐƠN HÀNG Yêu cầu xuất hóa đơn điện tử Transit Pickup Surcharge Ids Transit …" at bounding box center [635, 315] width 1270 height 630
click at [154, 197] on input "3186" at bounding box center [190, 200] width 181 height 23
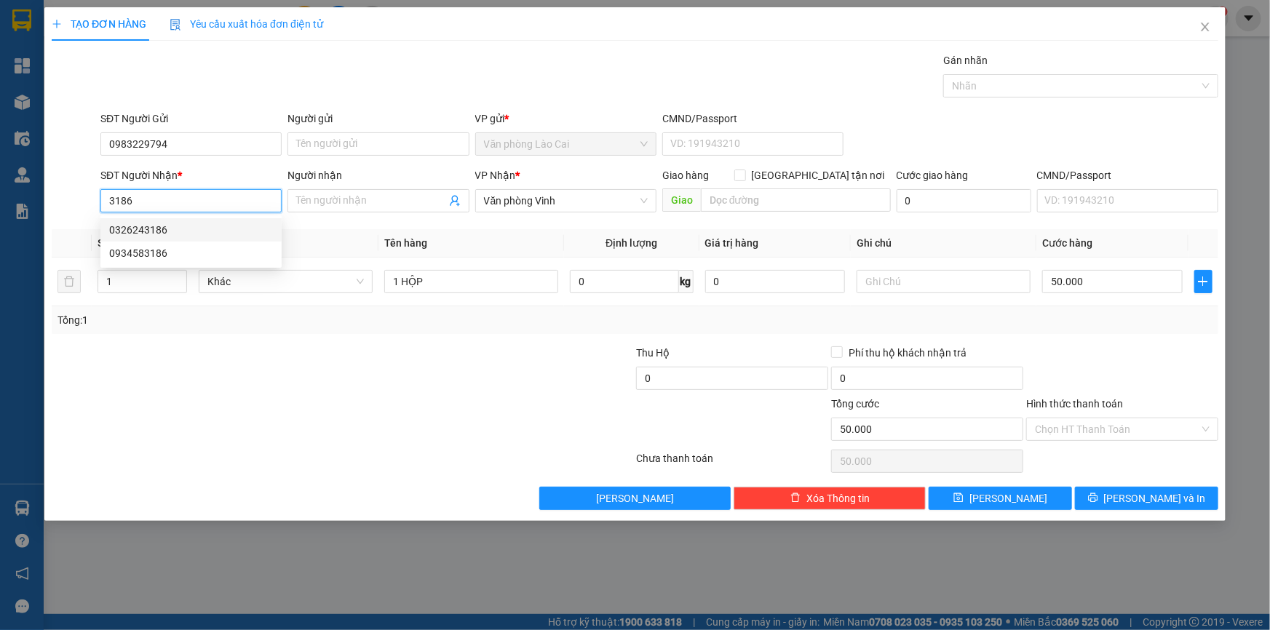
click at [184, 233] on div "0326243186" at bounding box center [191, 230] width 164 height 16
type input "0326243186"
type input "hà tĩnh"
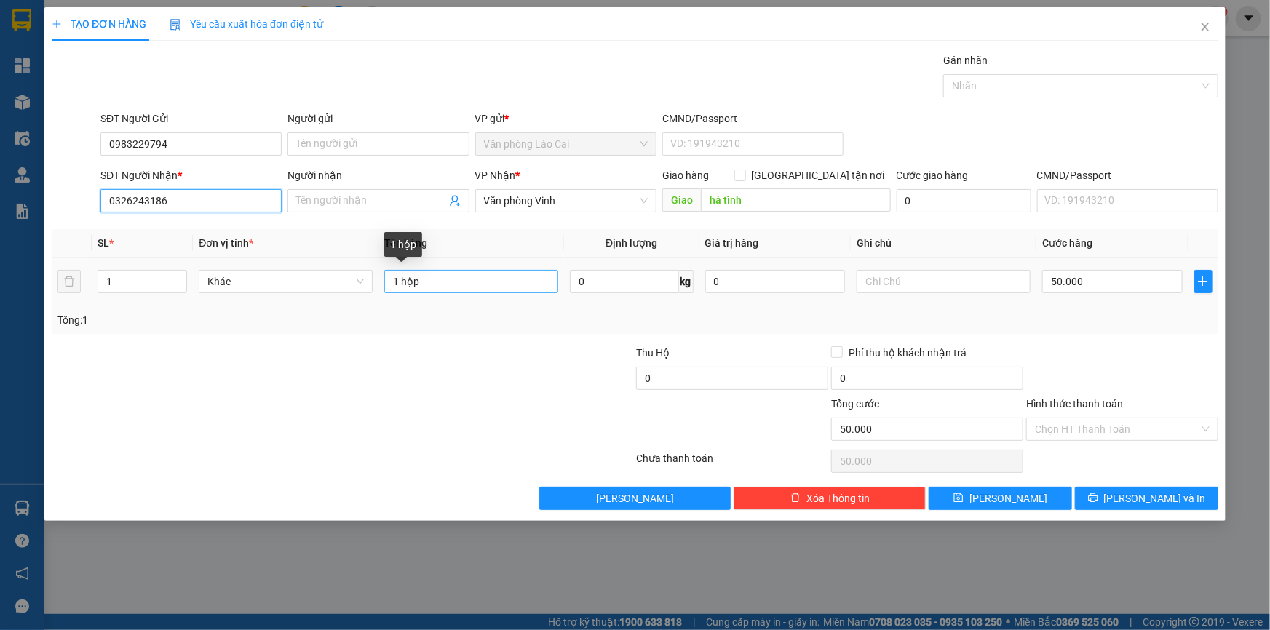
type input "0326243186"
drag, startPoint x: 429, startPoint y: 282, endPoint x: 439, endPoint y: 287, distance: 11.1
click at [430, 282] on input "1 hộp" at bounding box center [471, 281] width 174 height 23
drag, startPoint x: 472, startPoint y: 286, endPoint x: 402, endPoint y: 284, distance: 70.6
click at [402, 284] on input "1 hộp" at bounding box center [471, 281] width 174 height 23
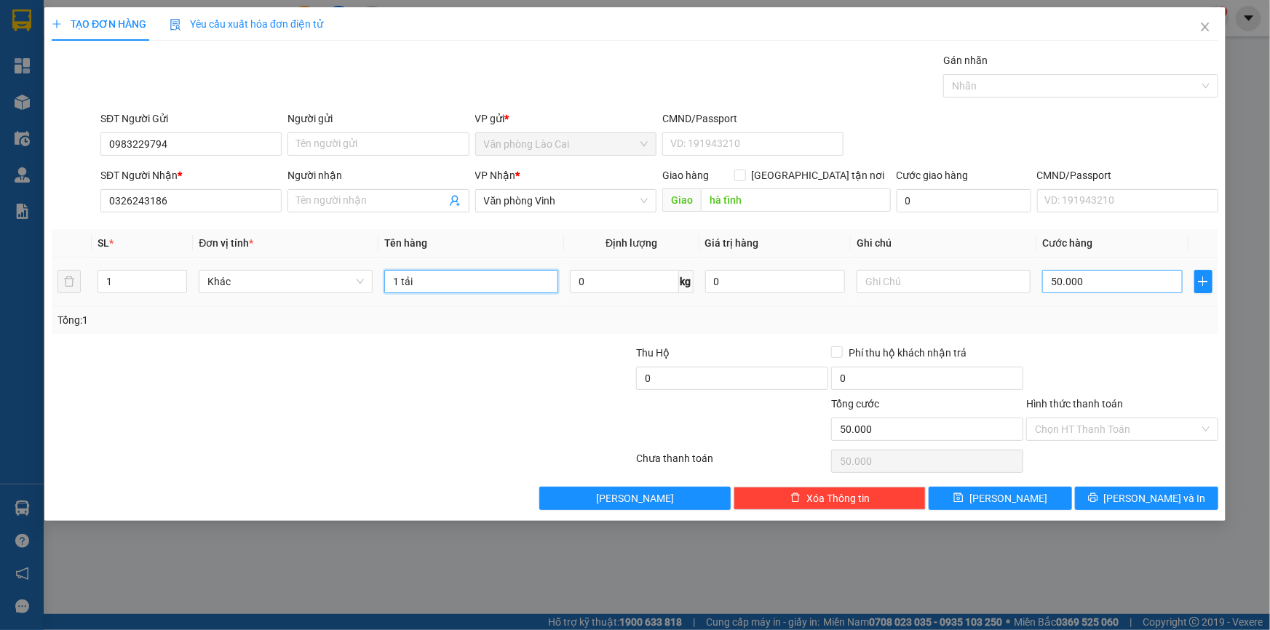
type input "1 tải"
click at [1133, 288] on input "50.000" at bounding box center [1112, 281] width 140 height 23
type input "8"
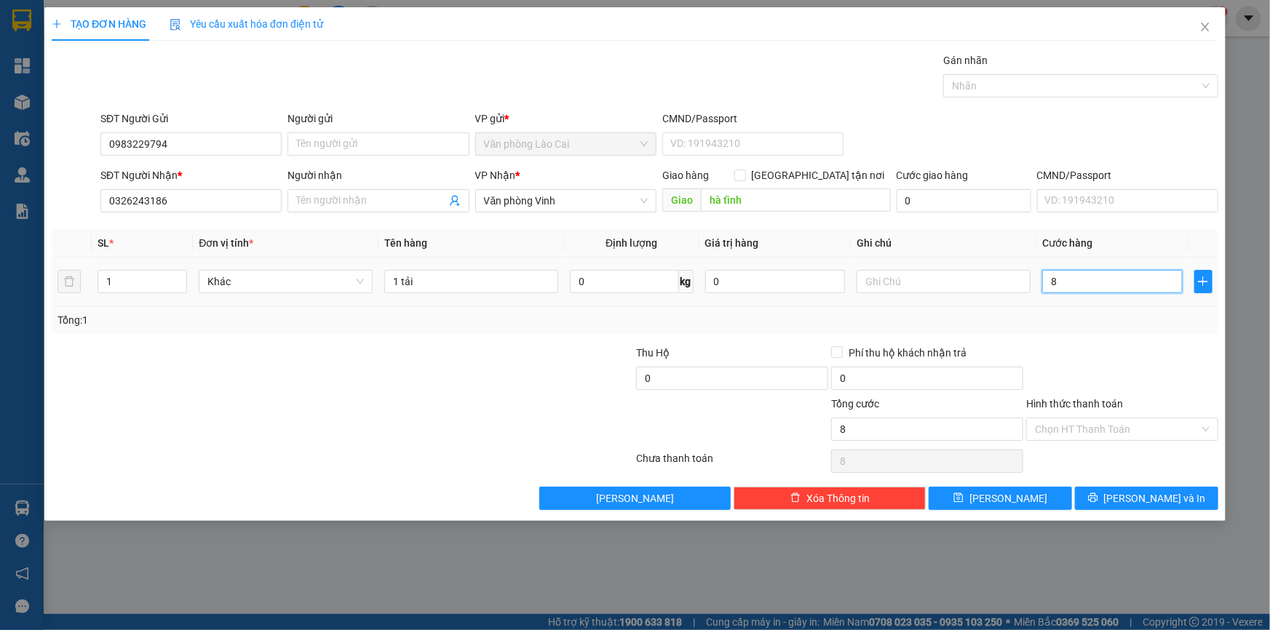
type input "80"
type input "80.000"
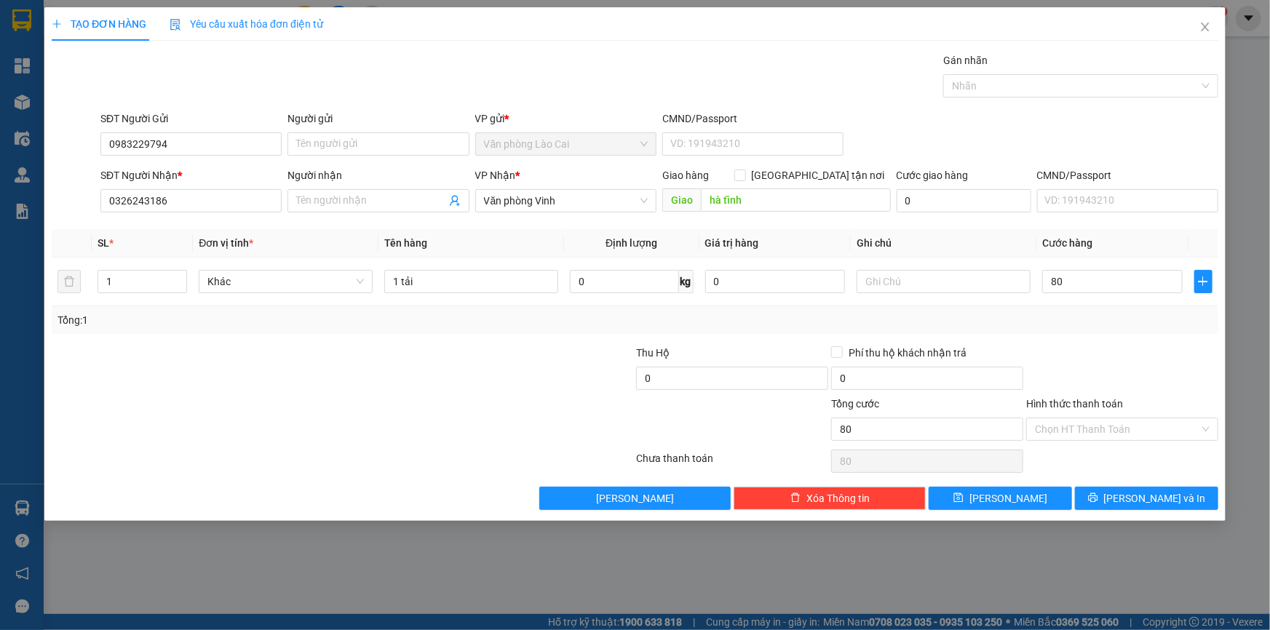
type input "80.000"
click at [1102, 345] on div at bounding box center [1121, 370] width 195 height 51
click at [1098, 493] on icon "printer" at bounding box center [1093, 498] width 10 height 10
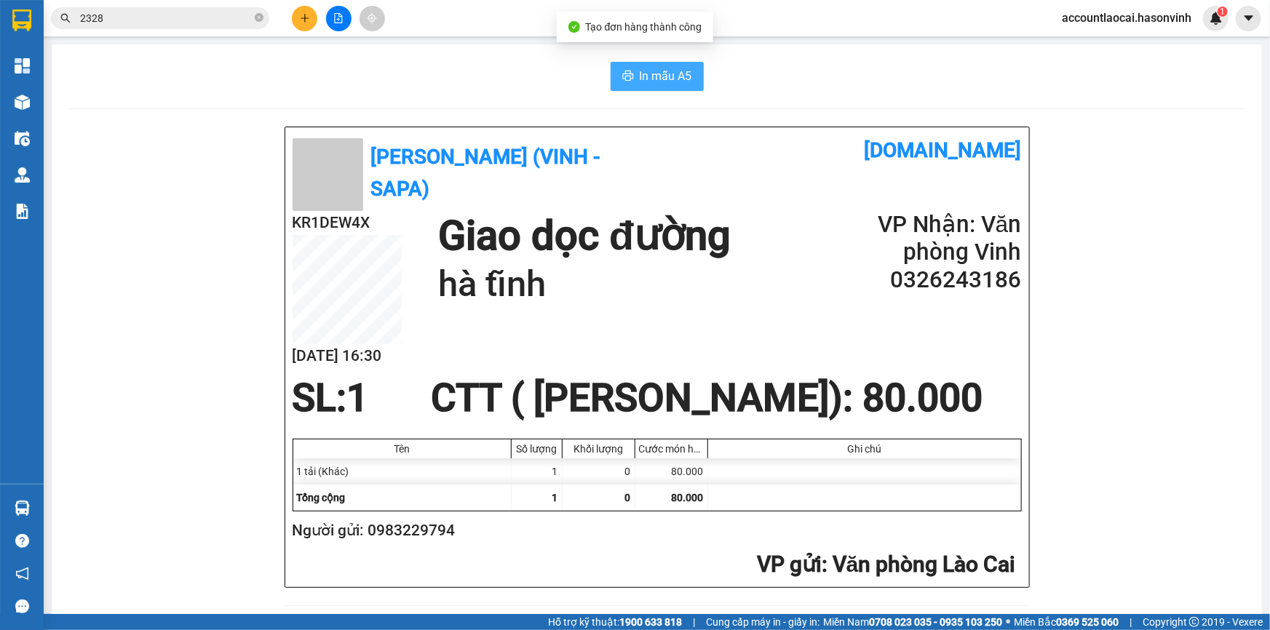
click at [632, 66] on button "In mẫu A5" at bounding box center [656, 76] width 93 height 29
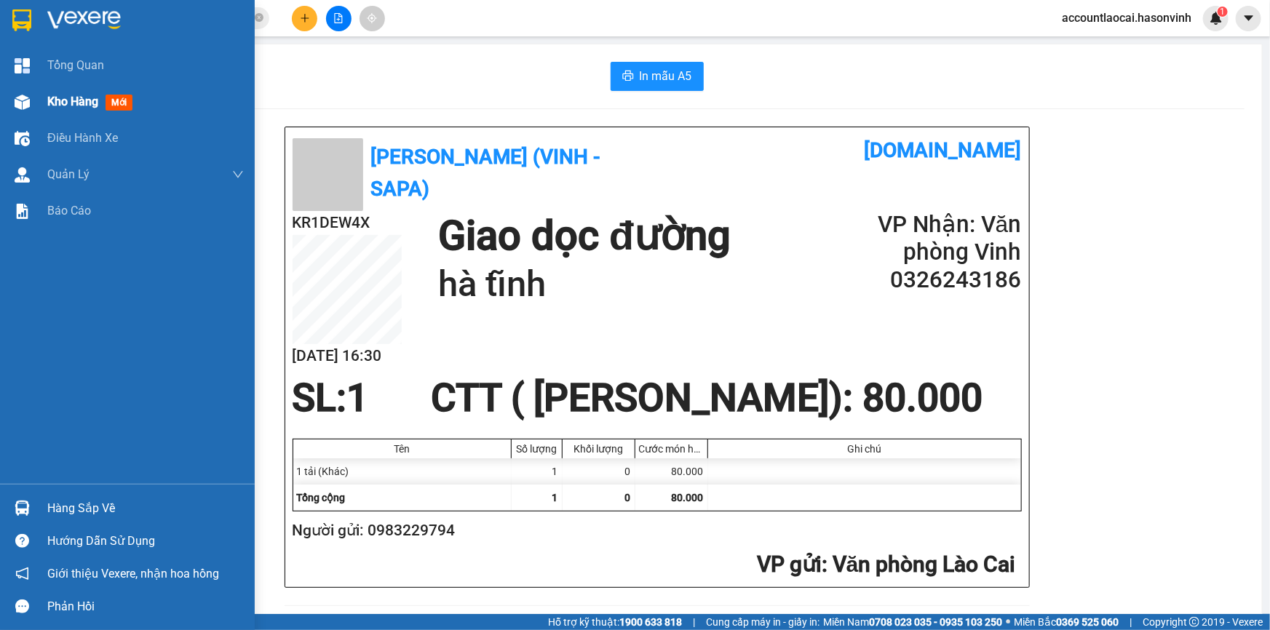
click at [24, 89] on div at bounding box center [21, 101] width 25 height 25
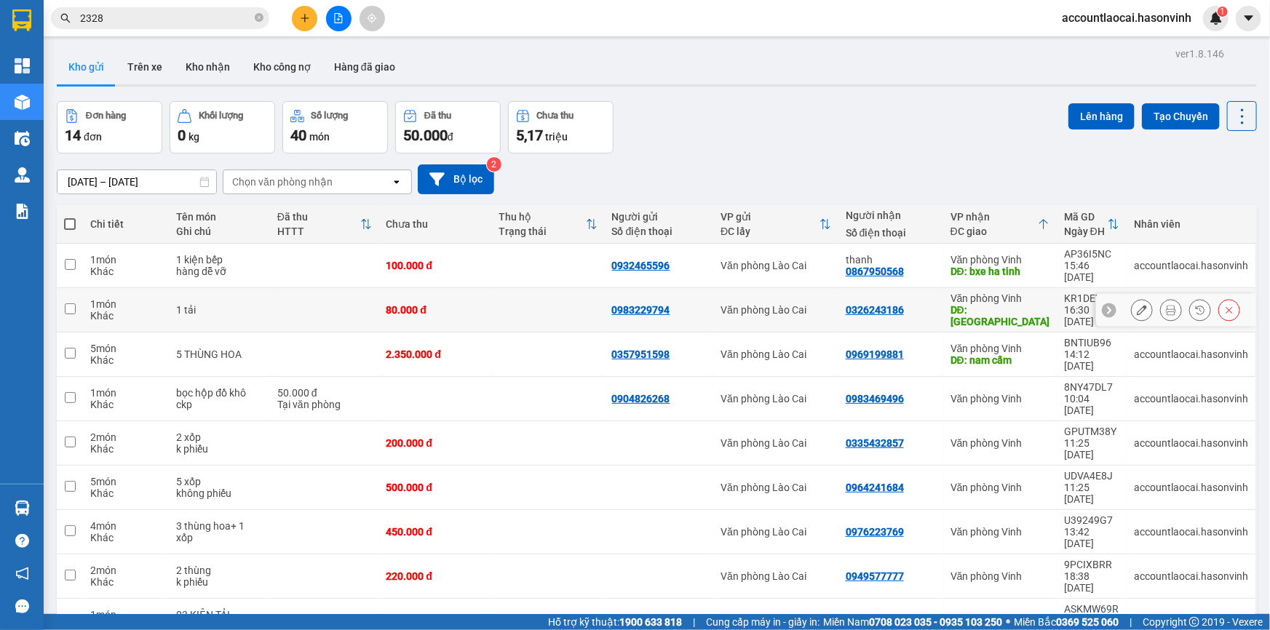
click at [1139, 298] on button at bounding box center [1141, 310] width 20 height 25
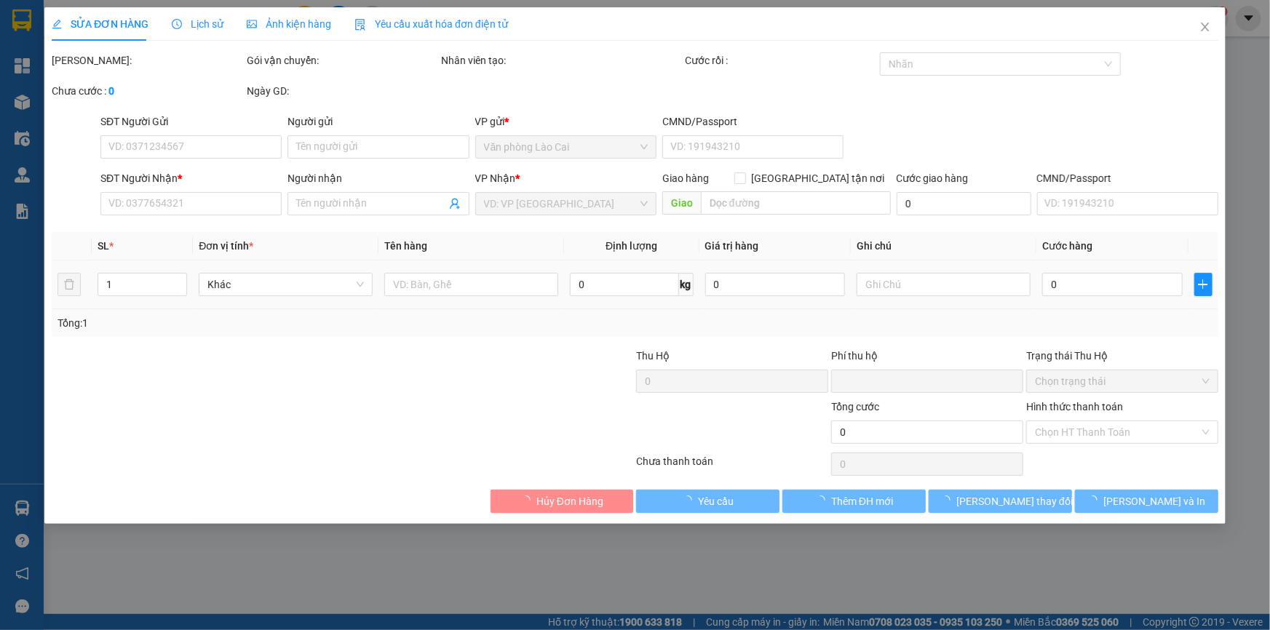
type input "0983229794"
type input "0326243186"
type input "hà tĩnh"
type input "0"
type input "80.000"
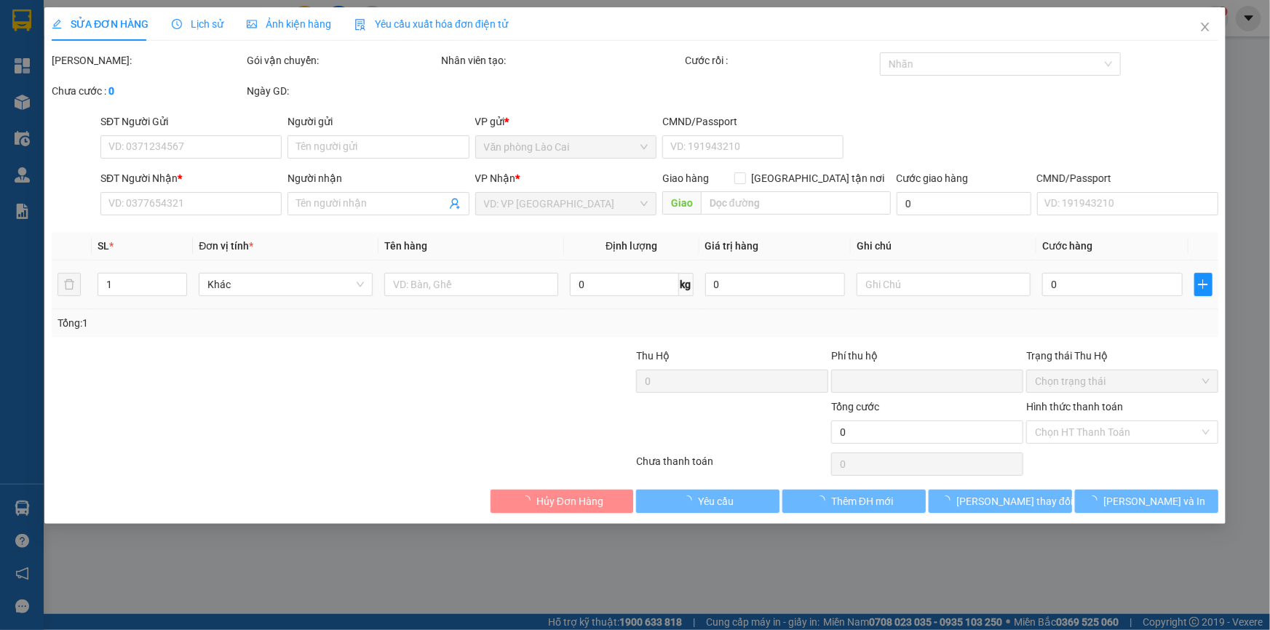
type input "80.000"
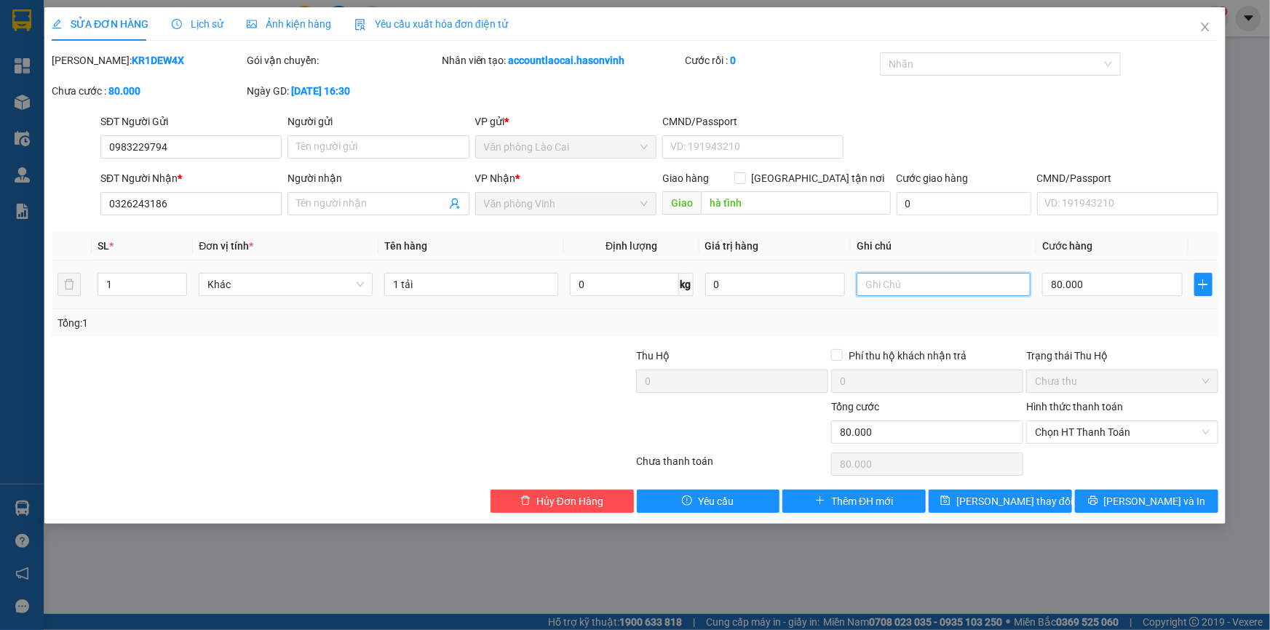
click at [873, 280] on input "text" at bounding box center [943, 284] width 174 height 23
type input "d"
type input "đi mai"
click at [994, 496] on span "Lưu thay đổi" at bounding box center [1014, 501] width 116 height 16
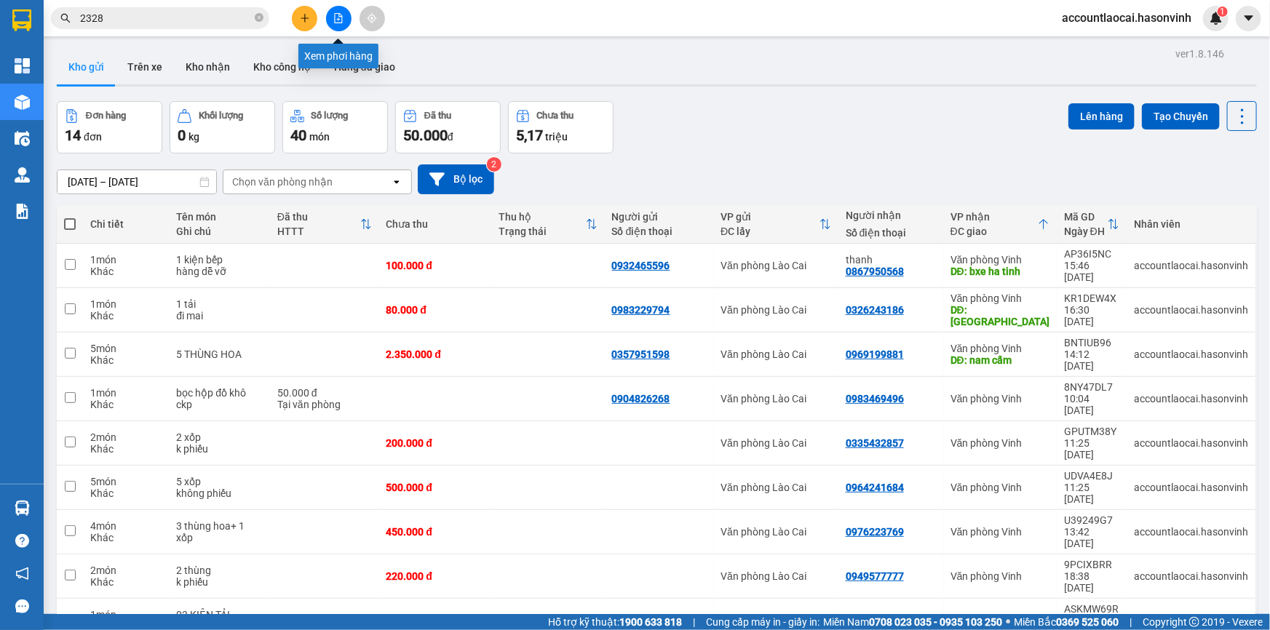
click at [341, 21] on icon "file-add" at bounding box center [338, 18] width 10 height 10
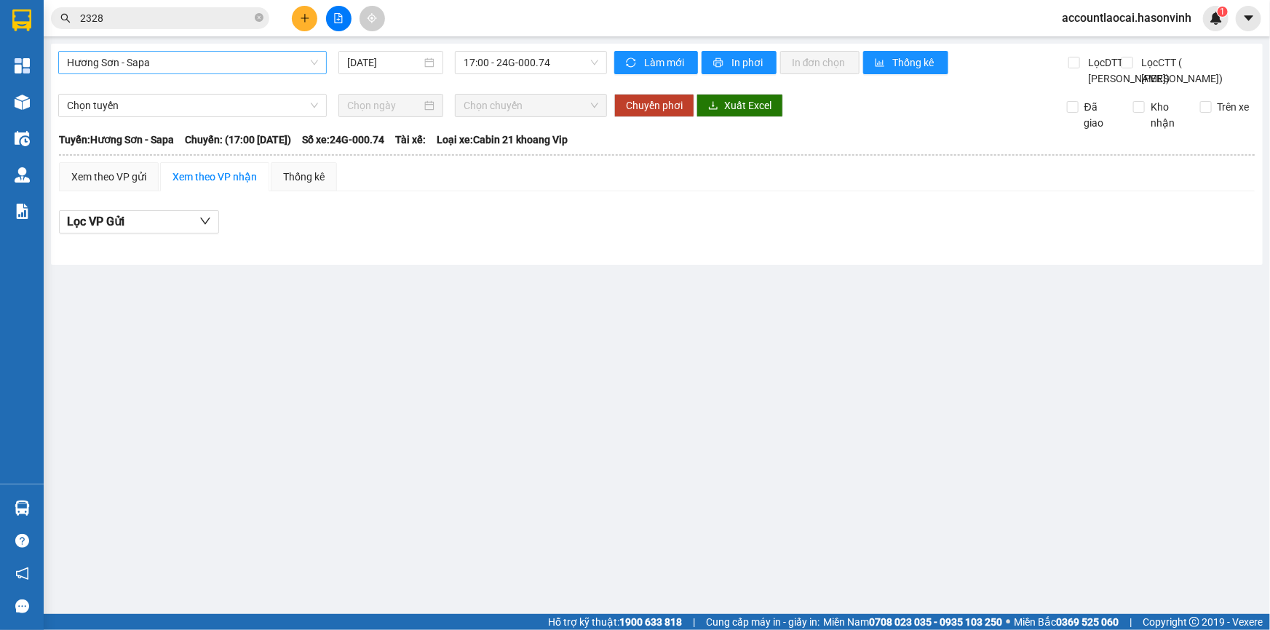
click at [243, 73] on span "Hương Sơn - Sapa" at bounding box center [192, 63] width 251 height 22
click at [338, 18] on icon "file-add" at bounding box center [339, 18] width 8 height 10
click at [492, 64] on span "17:00 - 24G-000.74" at bounding box center [530, 63] width 135 height 22
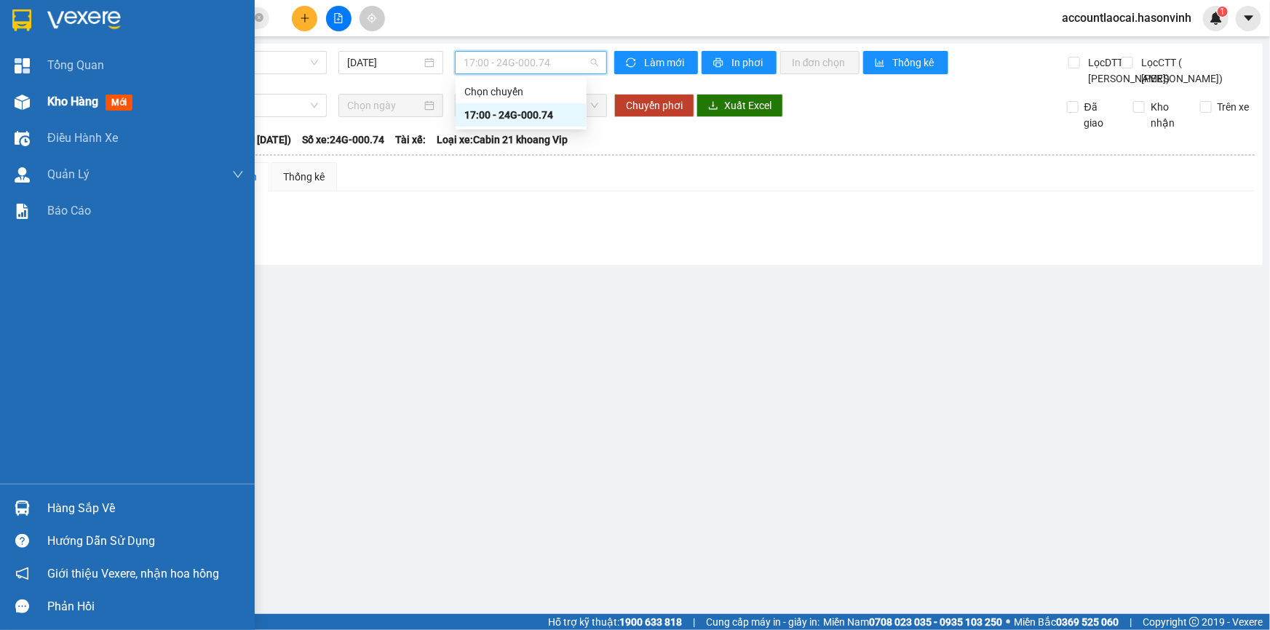
click at [38, 92] on div "Kho hàng mới" at bounding box center [127, 102] width 255 height 36
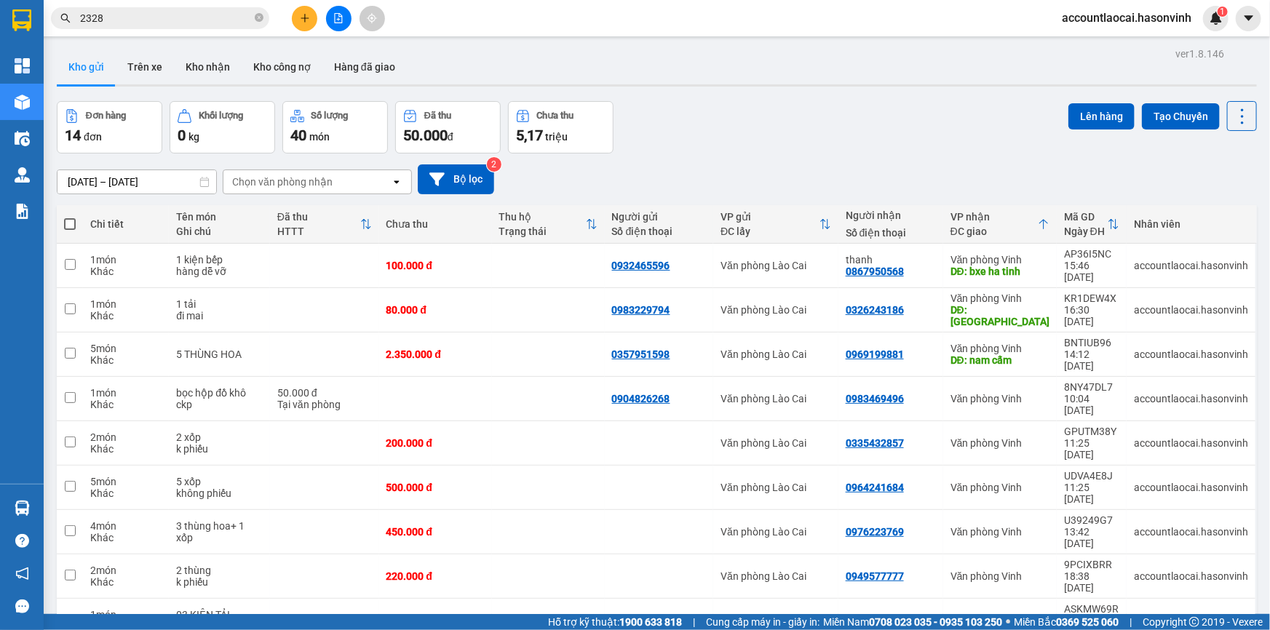
click at [342, 26] on button at bounding box center [338, 18] width 25 height 25
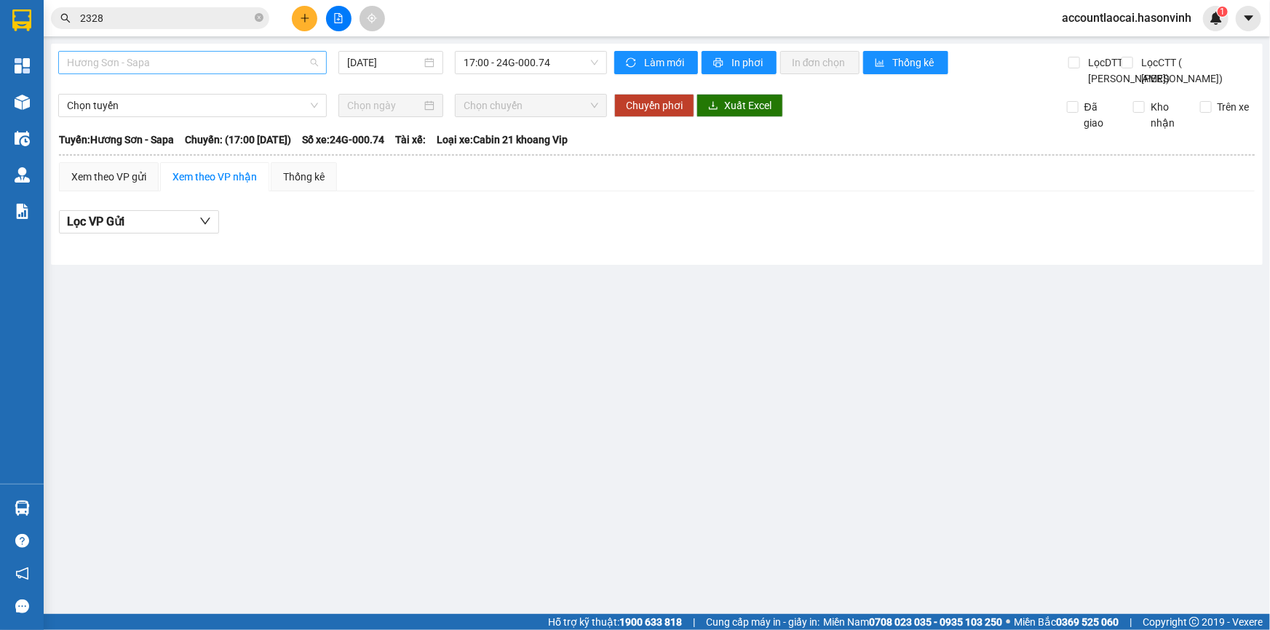
click at [162, 70] on span "Hương Sơn - Sapa" at bounding box center [192, 63] width 251 height 22
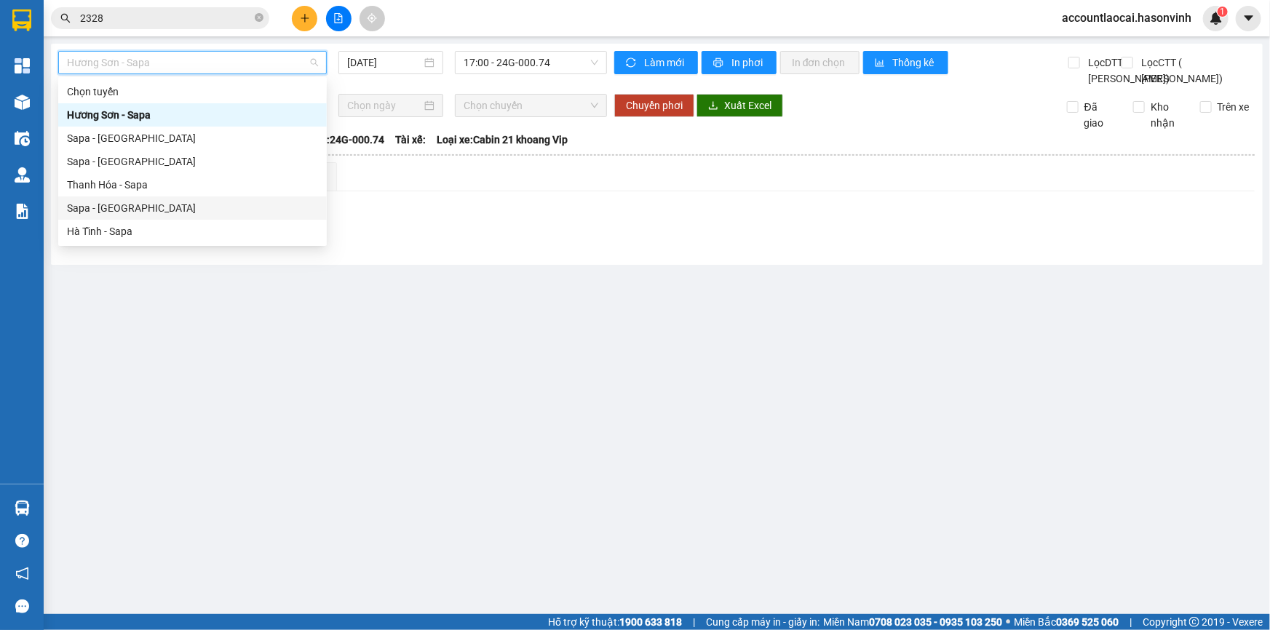
click at [156, 211] on div "Sapa - Hà Tĩnh" at bounding box center [192, 208] width 251 height 16
type input "14/10/2025"
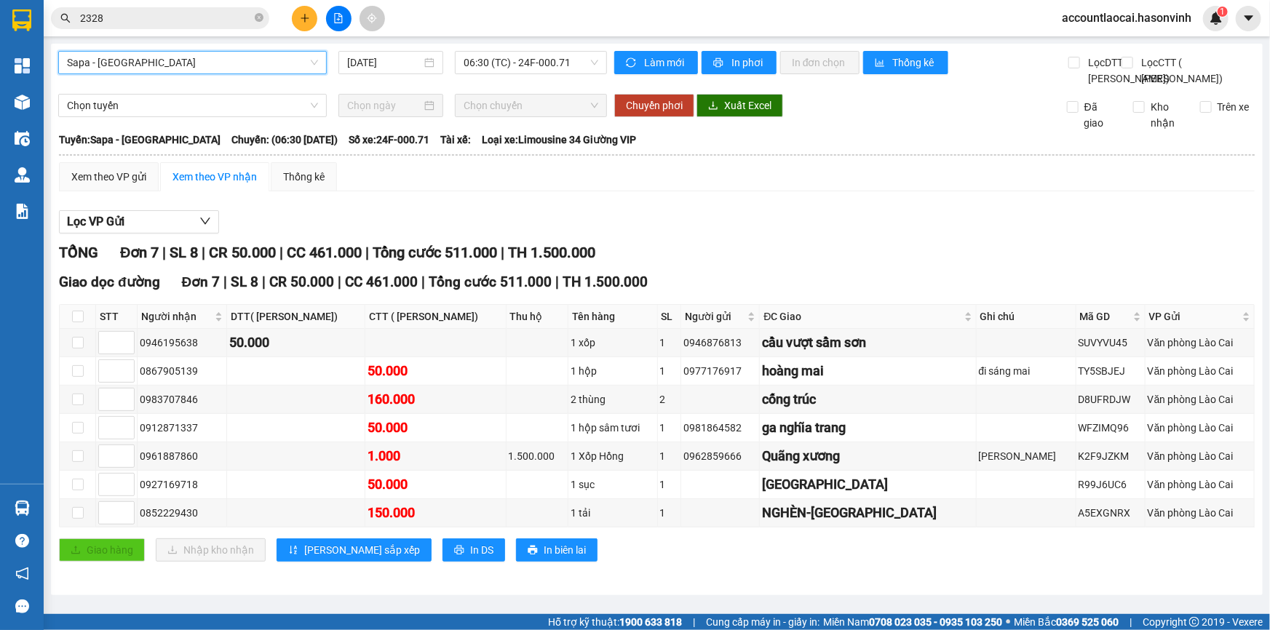
click at [479, 81] on div "Sapa - Hà Tĩnh Sapa - Hà Tĩnh 14/10/2025 06:30 (TC) - 24F-000.71" at bounding box center [332, 69] width 549 height 36
click at [493, 74] on div "Sapa - Hà Tĩnh 14/10/2025 06:30 (TC) - 24F-000.71" at bounding box center [332, 69] width 549 height 36
click at [509, 71] on span "06:30 (TC) - 24F-000.71" at bounding box center [530, 63] width 135 height 22
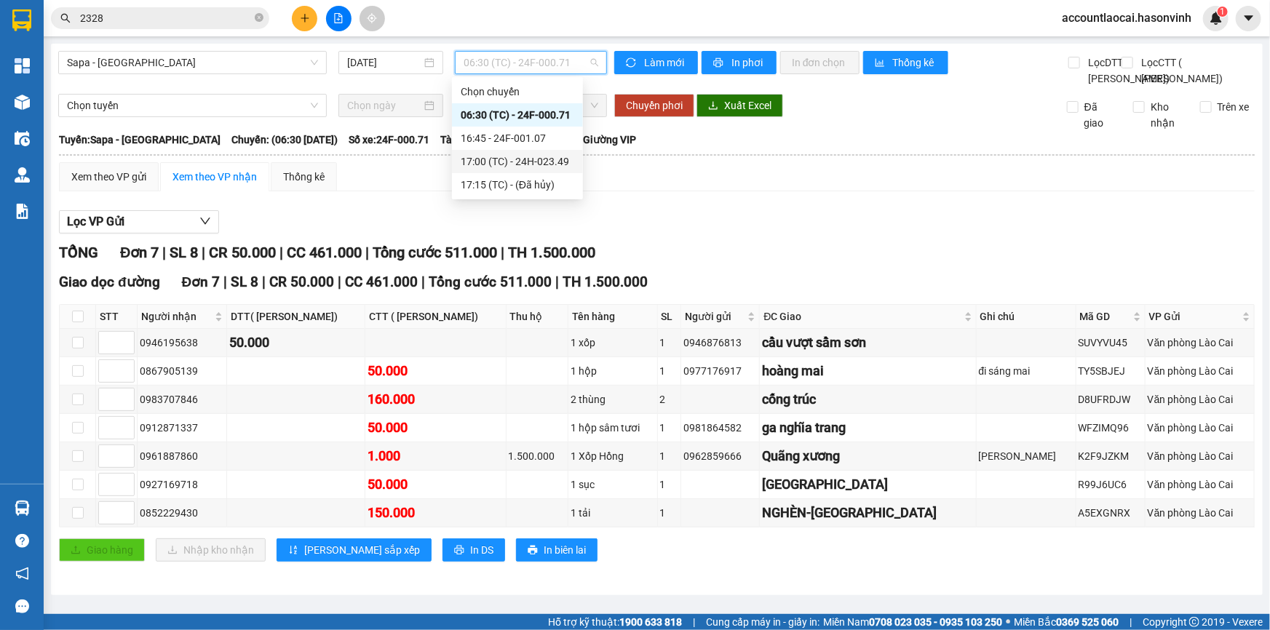
click at [533, 166] on div "17:00 (TC) - 24H-023.49" at bounding box center [517, 162] width 113 height 16
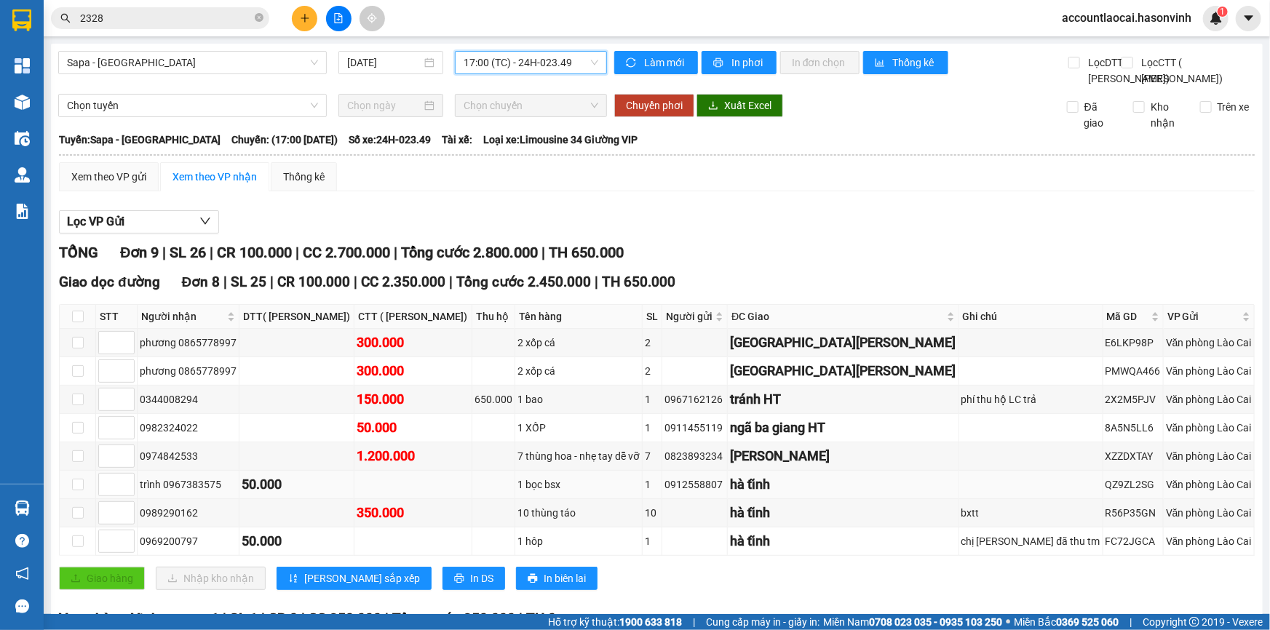
scroll to position [65, 0]
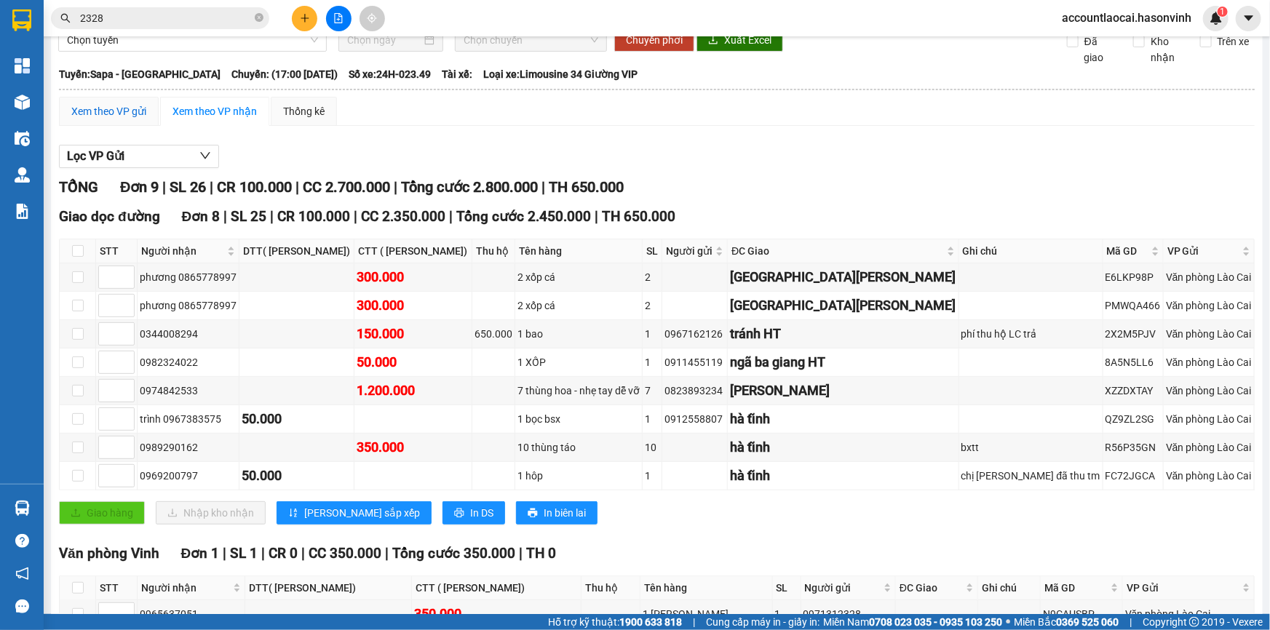
click at [122, 119] on div "Xem theo VP gửi" at bounding box center [108, 111] width 75 height 16
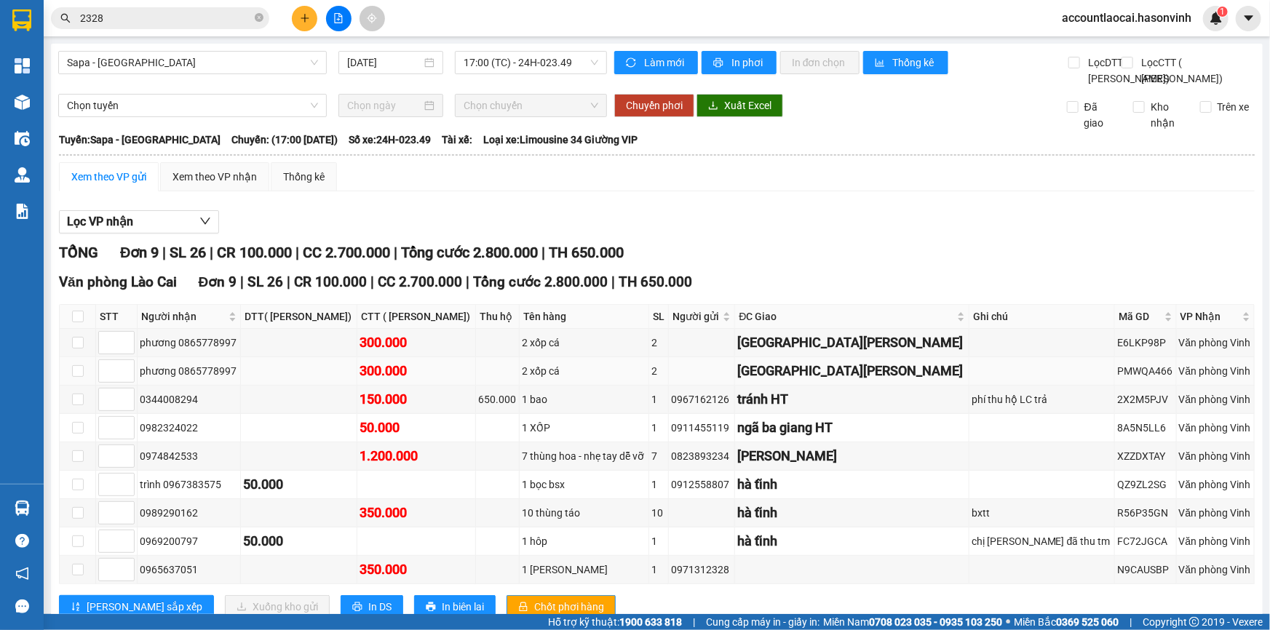
scroll to position [65, 0]
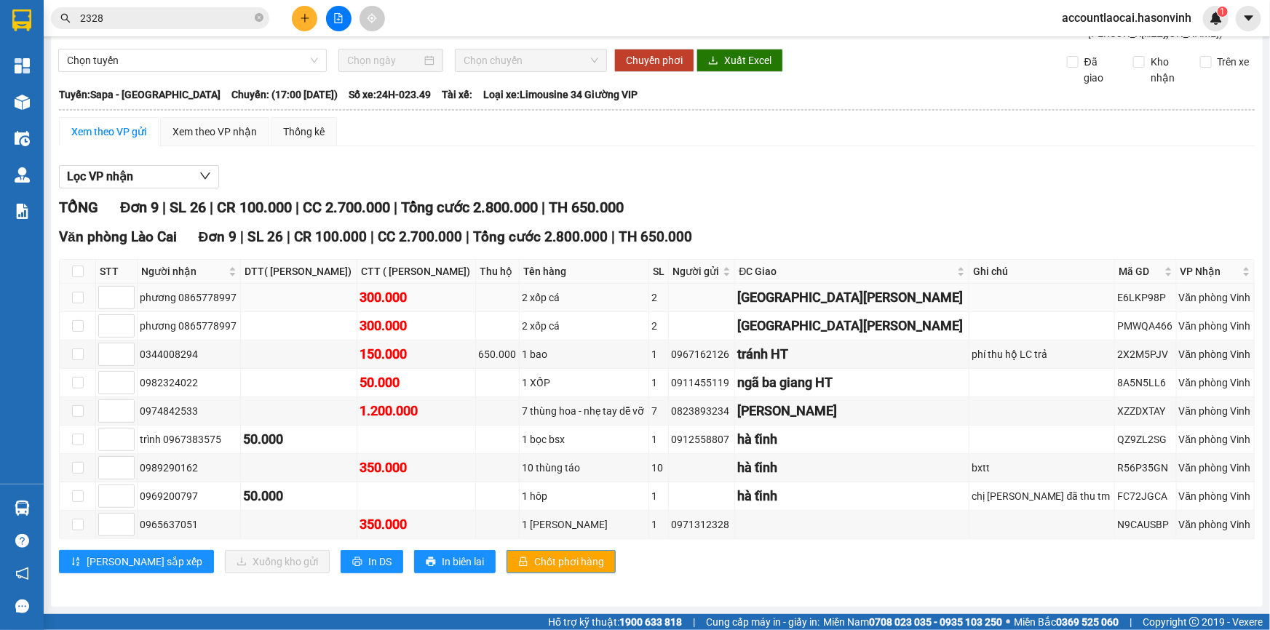
click at [85, 312] on td at bounding box center [78, 298] width 36 height 28
click at [76, 339] on td at bounding box center [78, 326] width 36 height 28
click at [75, 312] on td at bounding box center [78, 298] width 36 height 28
click at [74, 332] on input "checkbox" at bounding box center [78, 326] width 12 height 12
checkbox input "true"
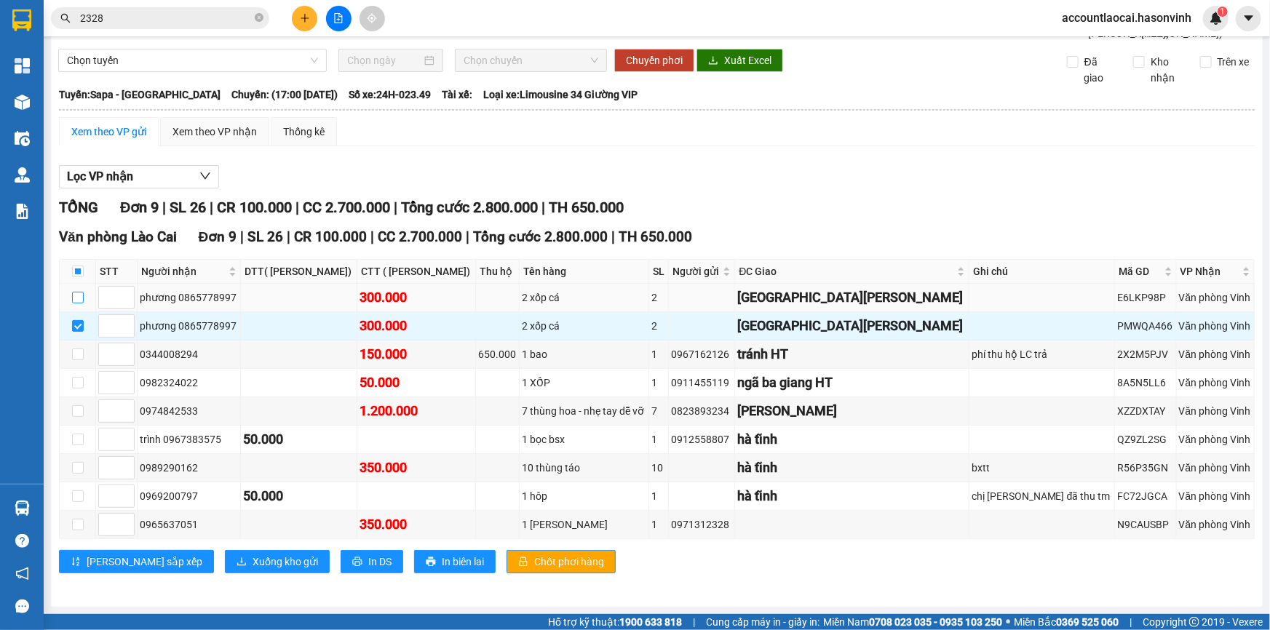
click at [73, 303] on input "checkbox" at bounding box center [78, 298] width 12 height 12
checkbox input "true"
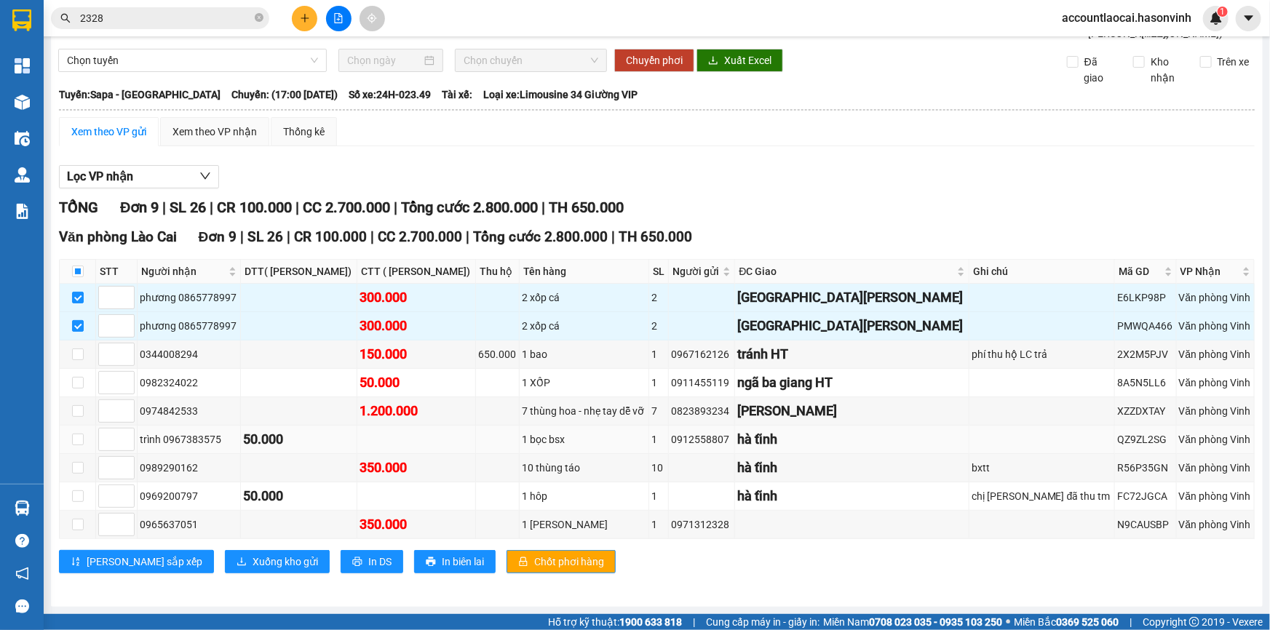
scroll to position [90, 0]
click at [252, 560] on span "Xuống kho gửi" at bounding box center [284, 562] width 65 height 16
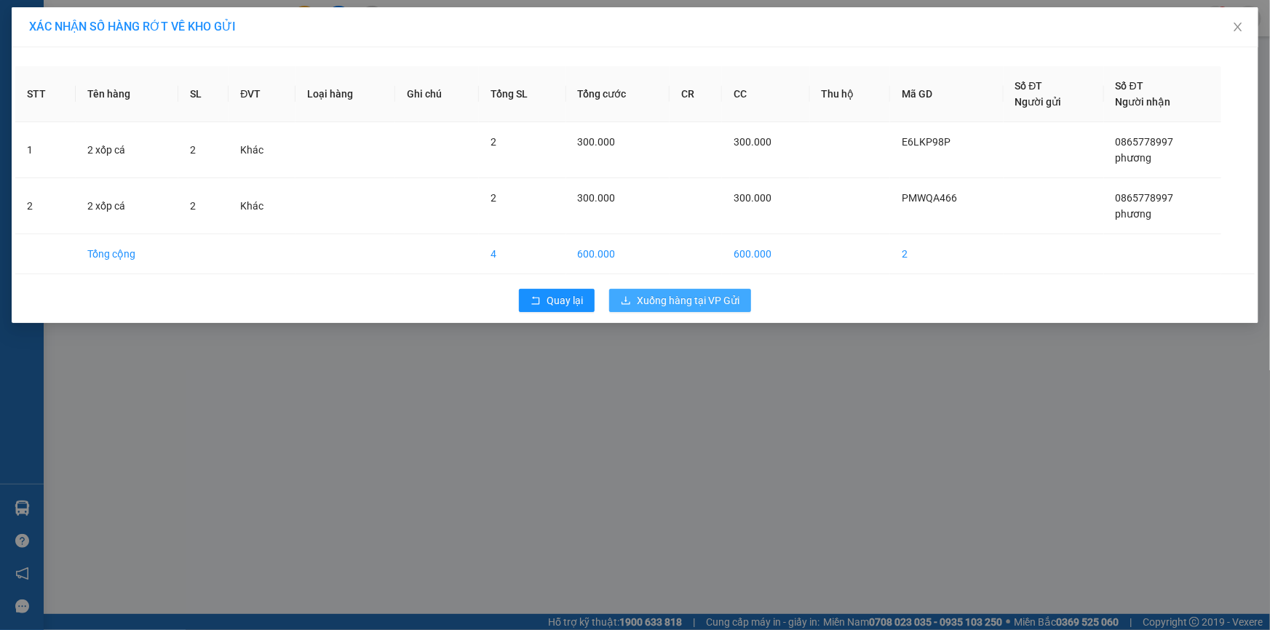
click at [699, 306] on span "Xuống hàng tại VP Gửi" at bounding box center [688, 300] width 103 height 16
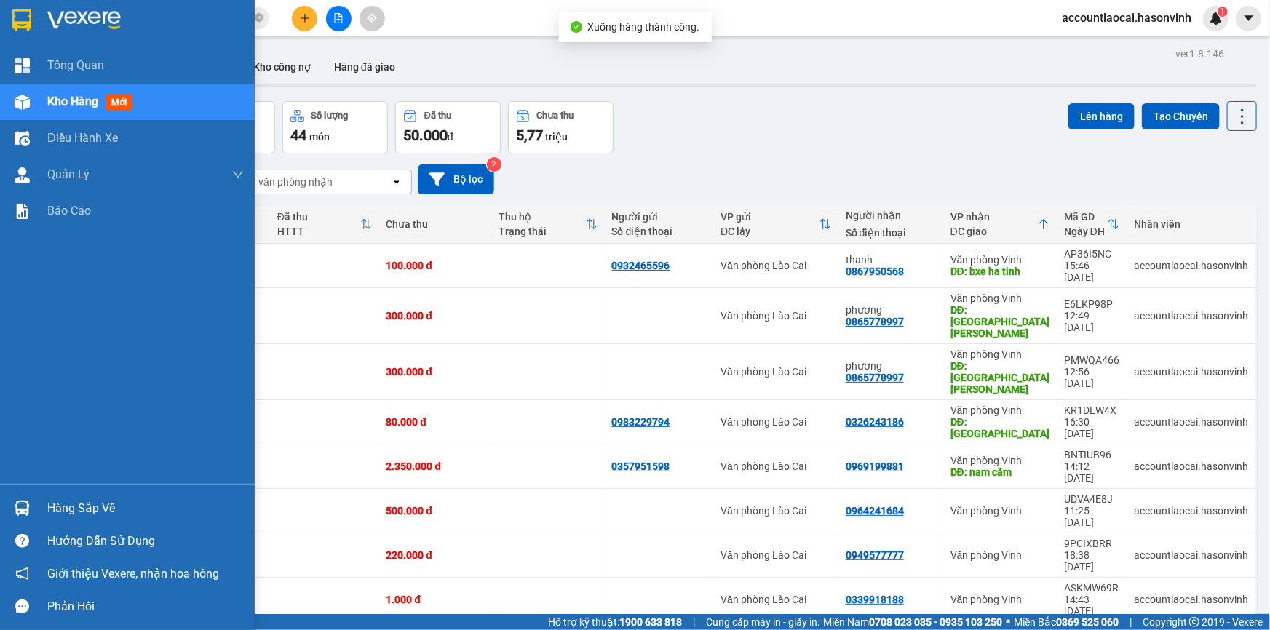
click at [36, 103] on div "Kho hàng mới" at bounding box center [127, 102] width 255 height 36
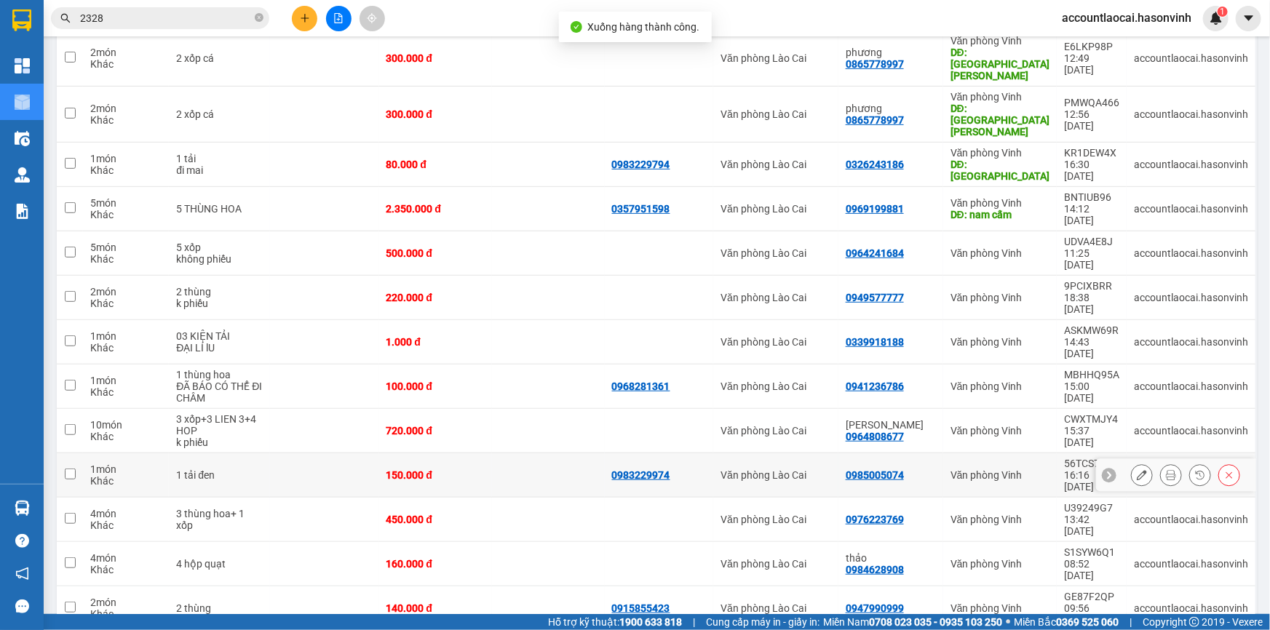
scroll to position [59, 0]
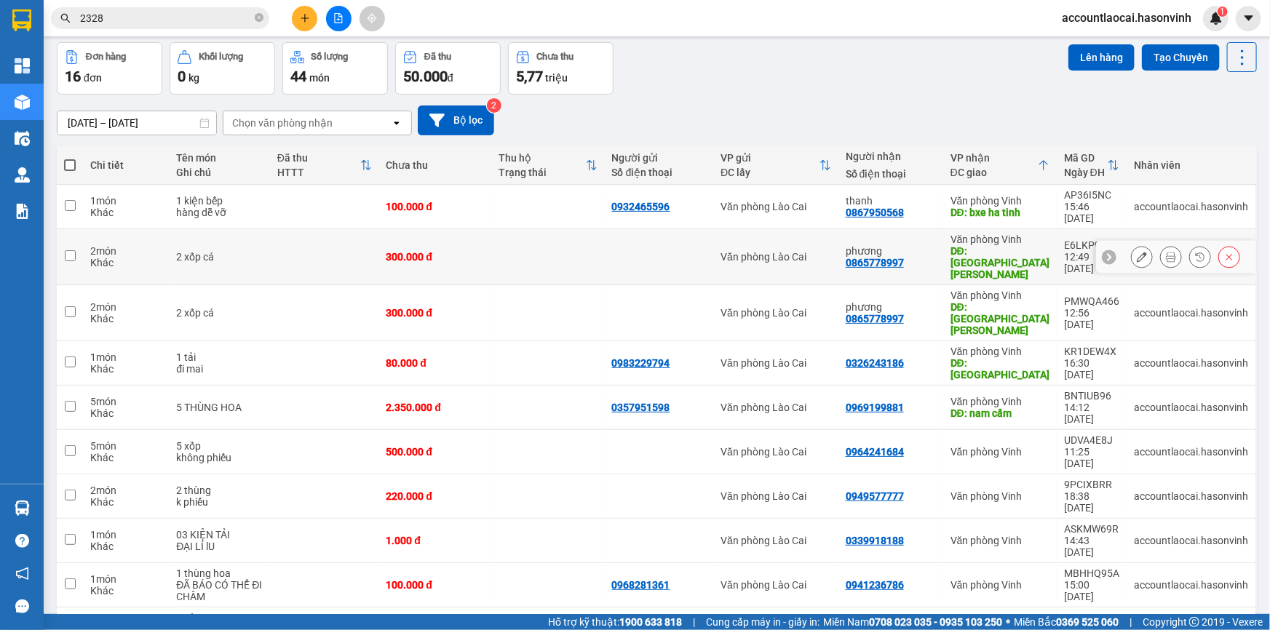
click at [76, 235] on td at bounding box center [70, 257] width 26 height 56
checkbox input "true"
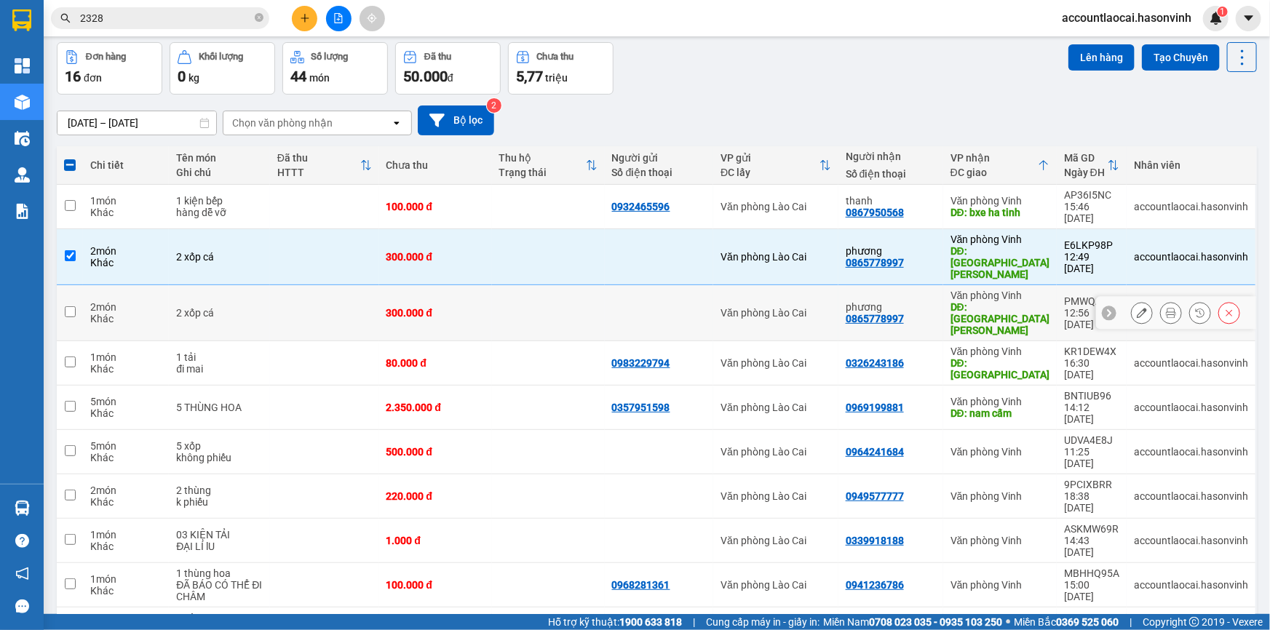
click at [65, 285] on td at bounding box center [70, 313] width 26 height 56
checkbox input "true"
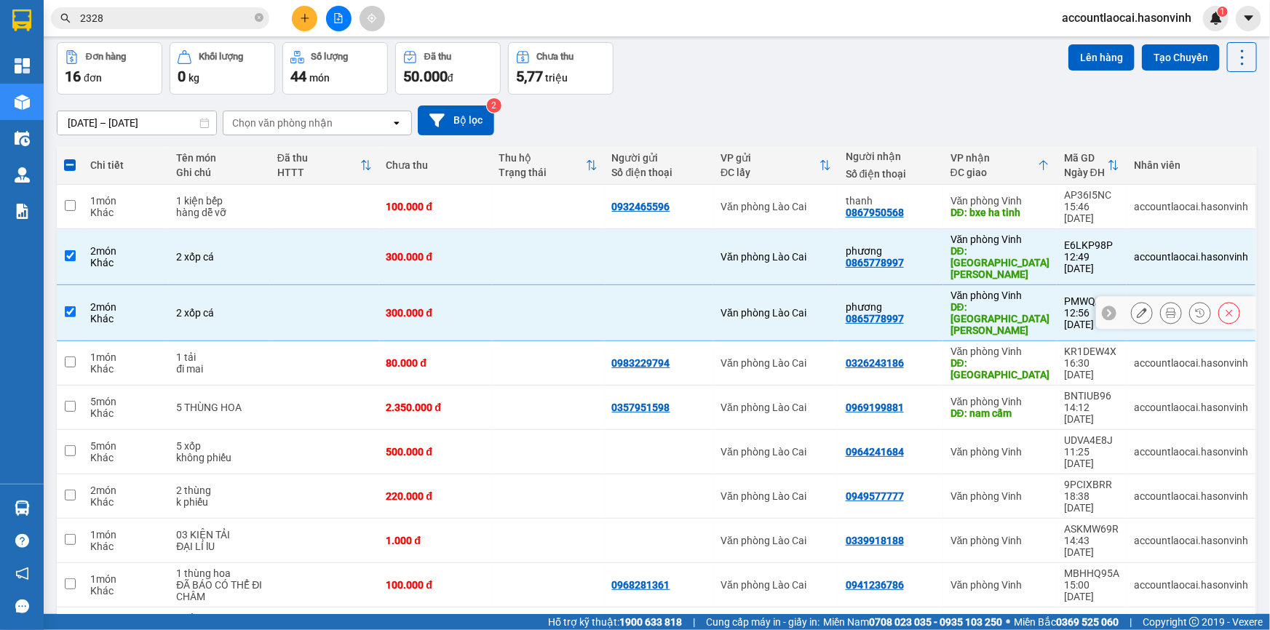
scroll to position [0, 0]
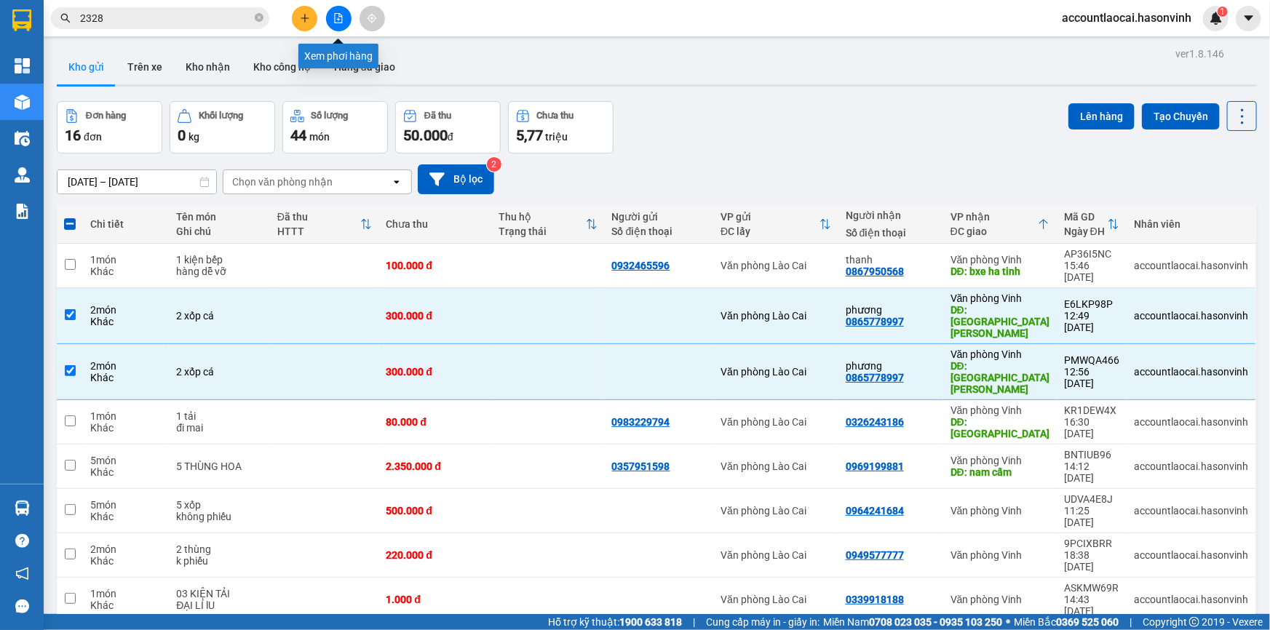
click at [336, 25] on button at bounding box center [338, 18] width 25 height 25
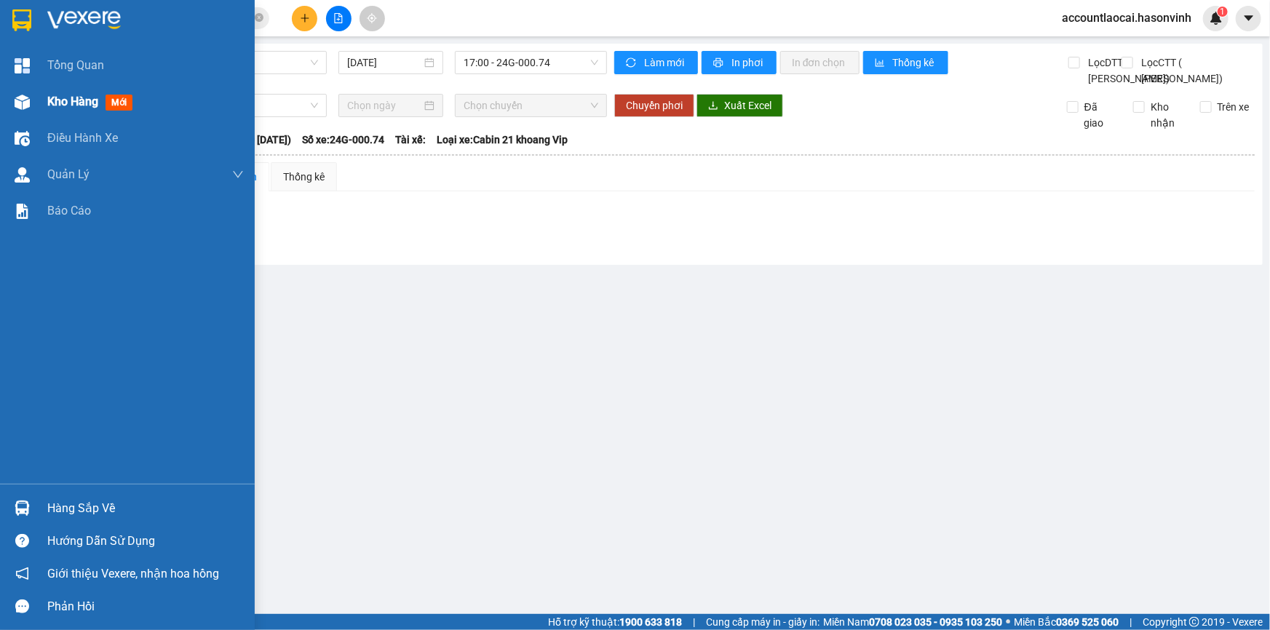
click at [34, 102] on div at bounding box center [21, 101] width 25 height 25
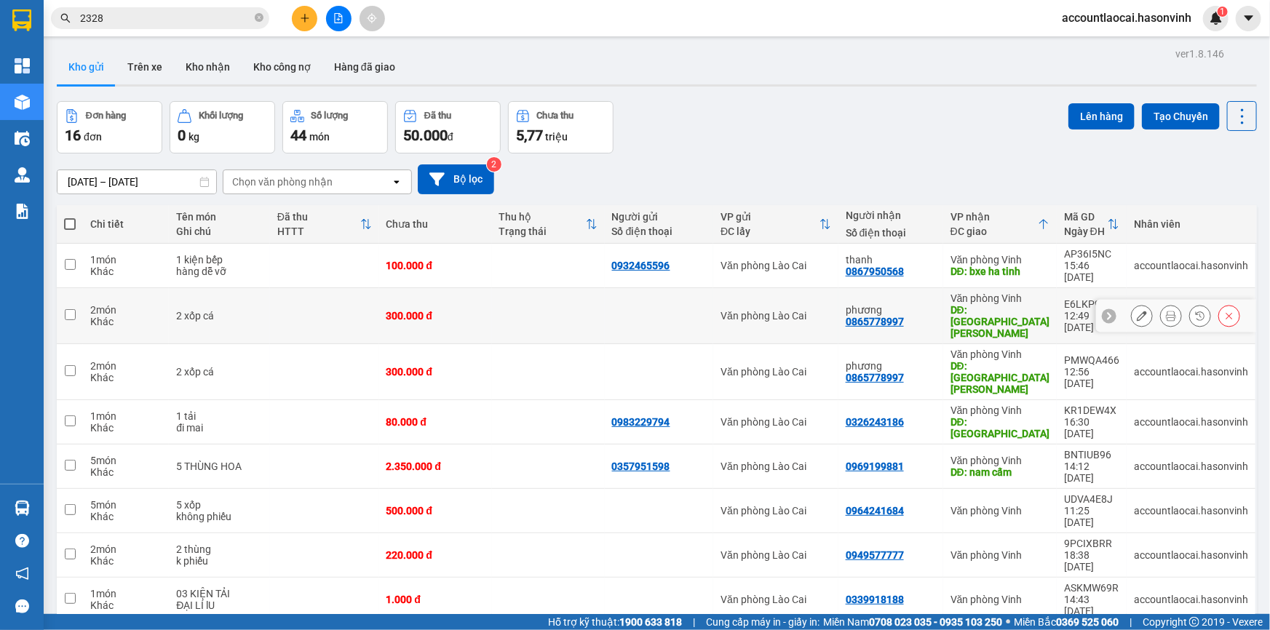
click at [76, 300] on td at bounding box center [70, 316] width 26 height 56
checkbox input "true"
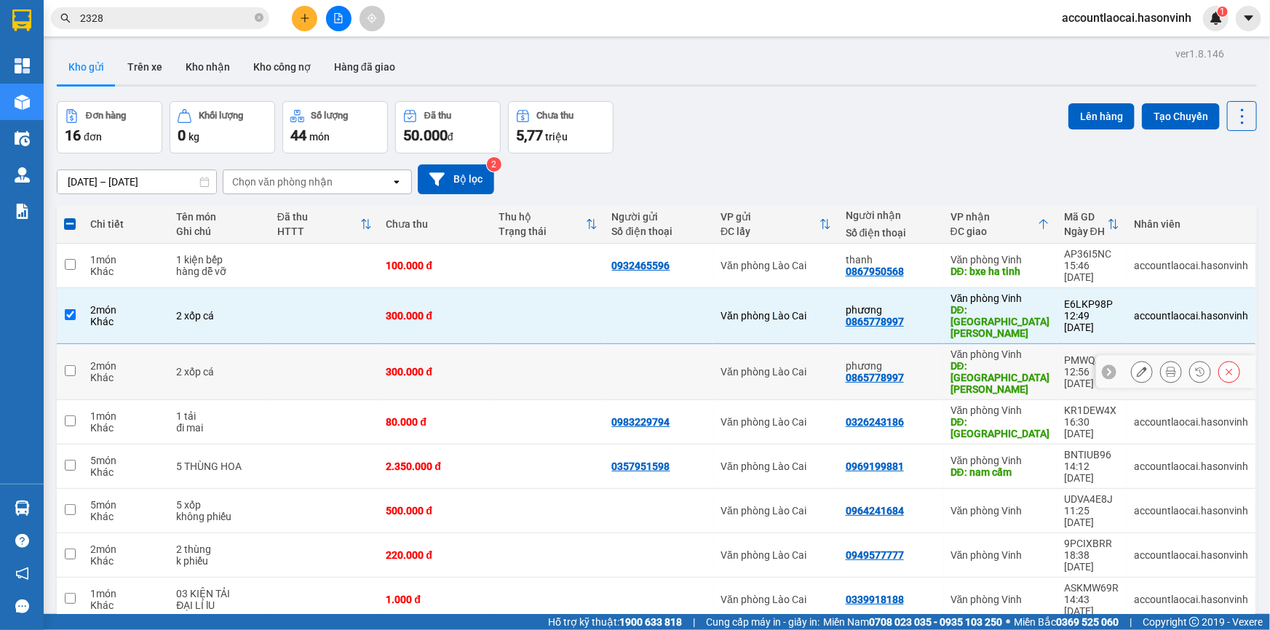
click at [76, 344] on td at bounding box center [70, 372] width 26 height 56
checkbox input "true"
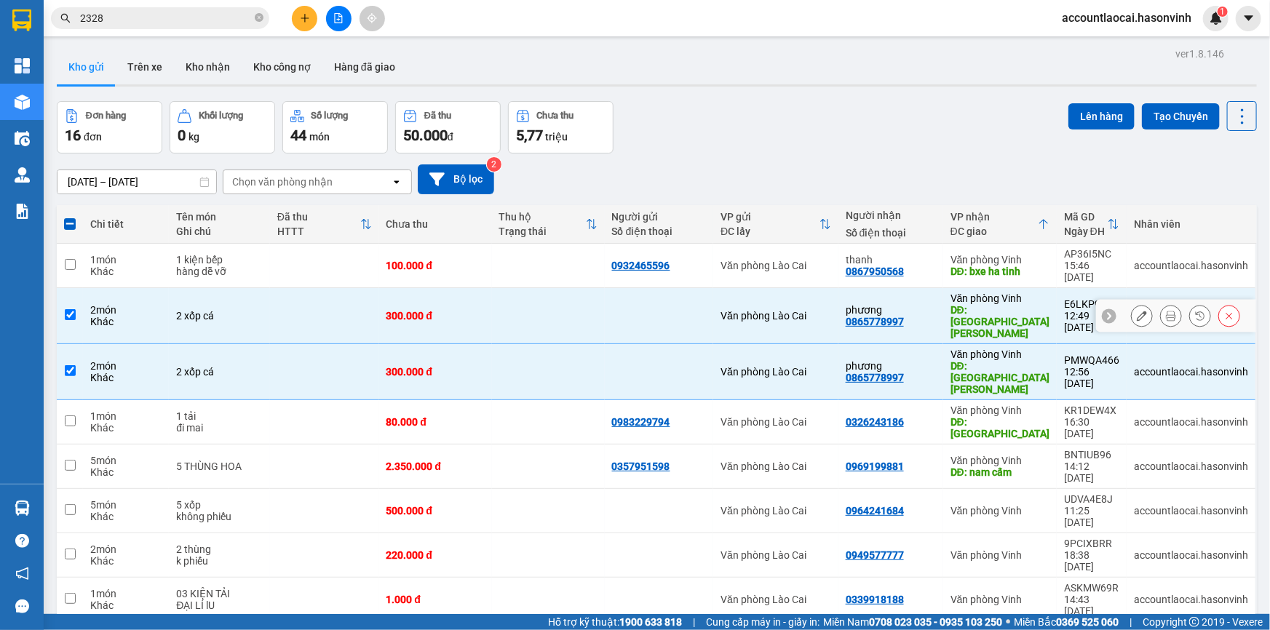
click at [77, 307] on td at bounding box center [70, 316] width 26 height 56
checkbox input "false"
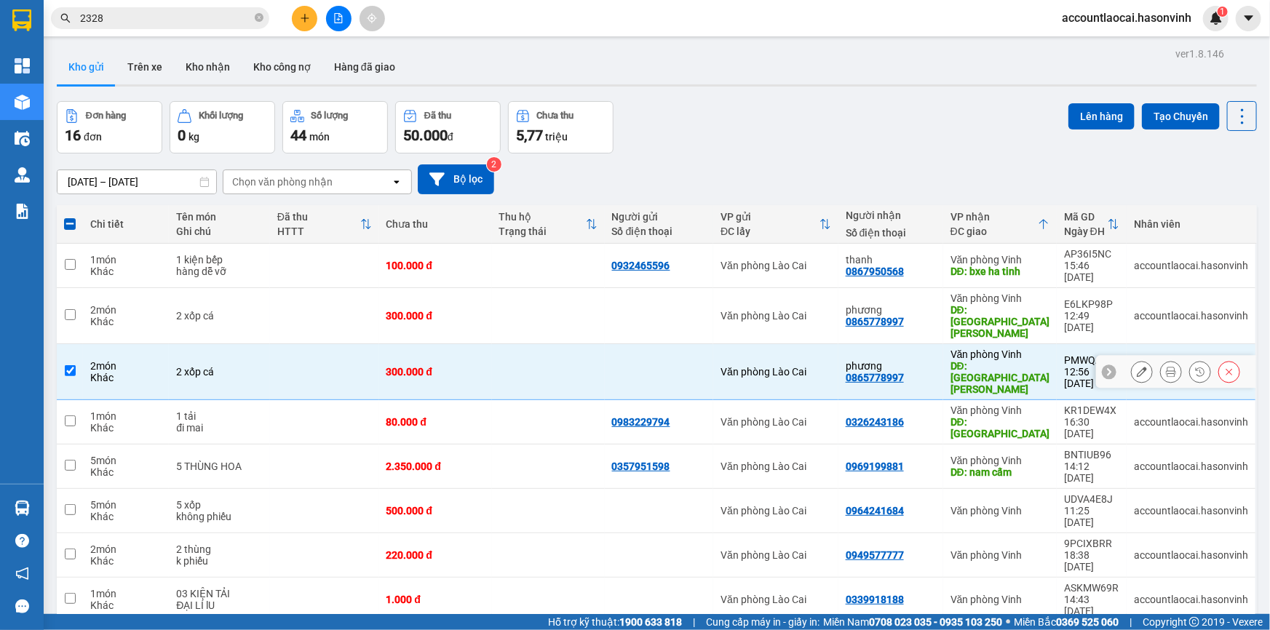
click at [65, 344] on td at bounding box center [70, 372] width 26 height 56
checkbox input "false"
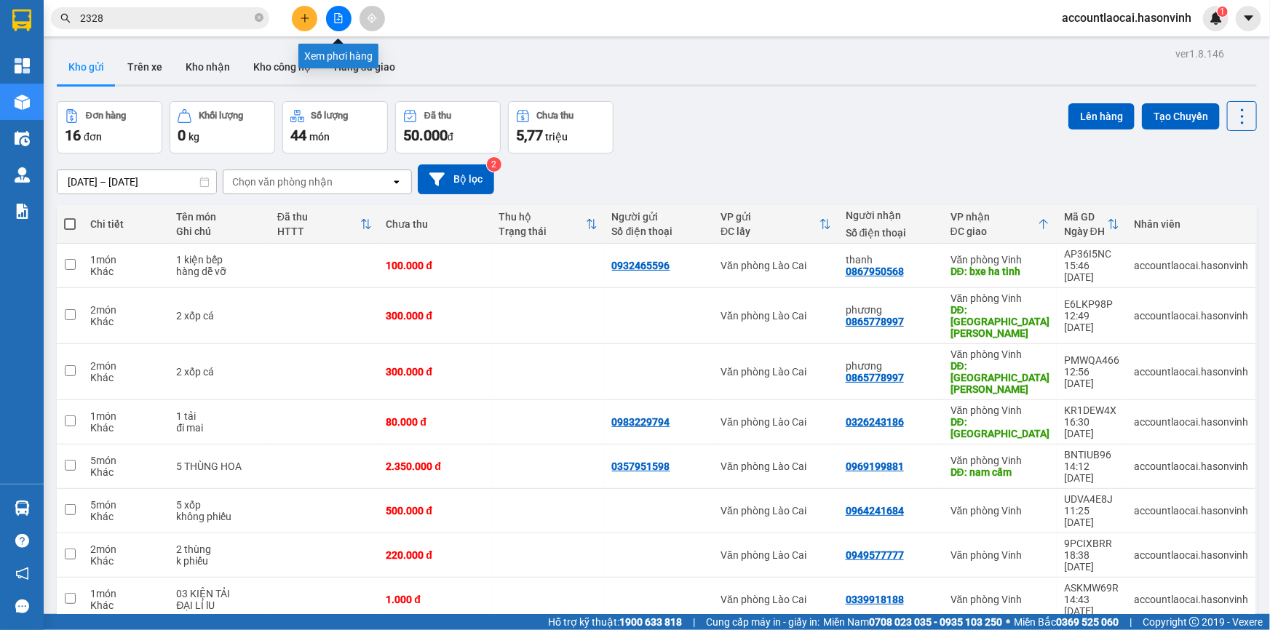
click at [346, 21] on button at bounding box center [338, 18] width 25 height 25
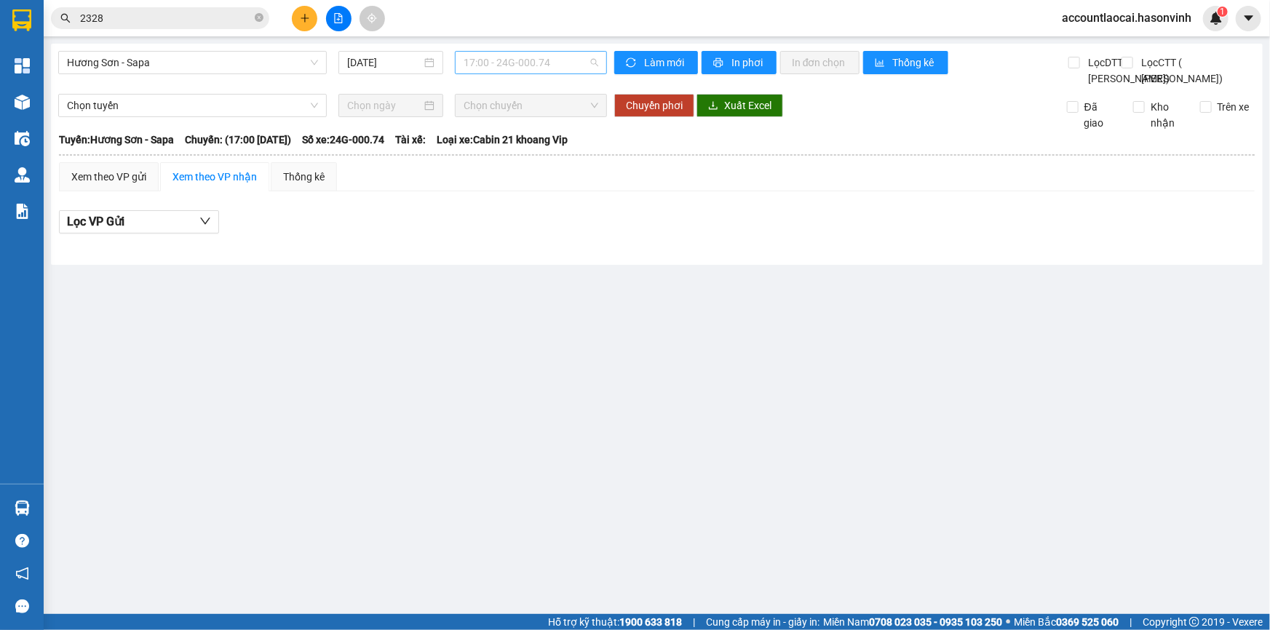
click at [522, 65] on span "17:00 - 24G-000.74" at bounding box center [530, 63] width 135 height 22
click at [174, 70] on span "Hương Sơn - Sapa" at bounding box center [192, 63] width 251 height 22
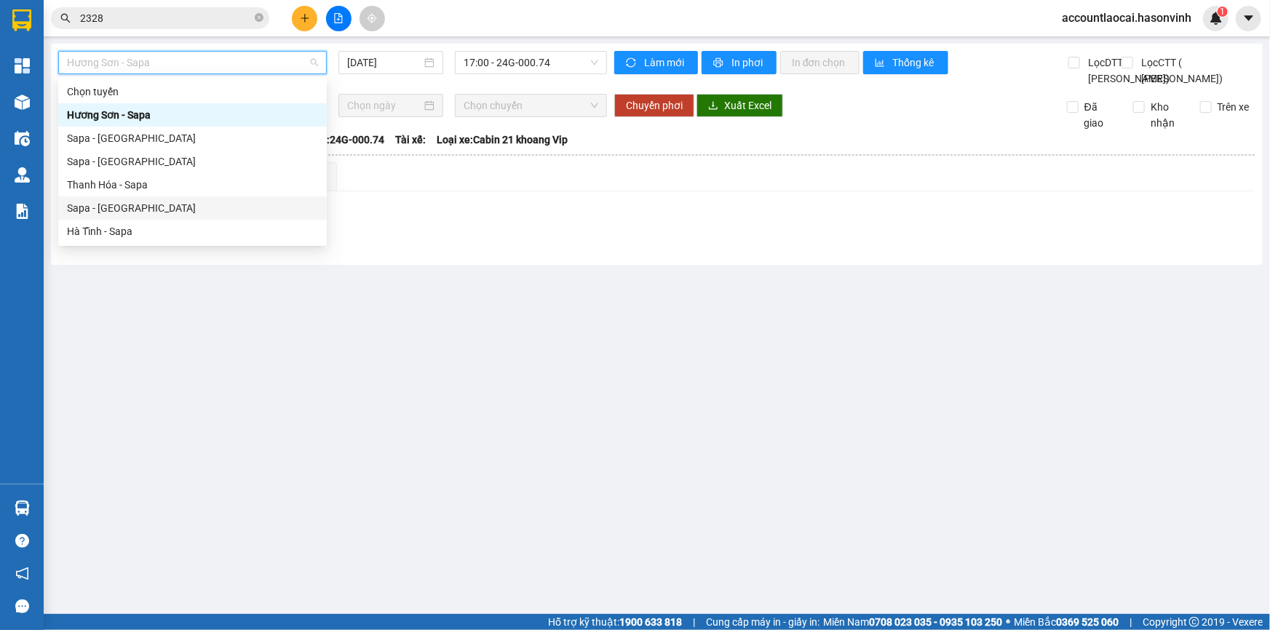
click at [134, 211] on div "Sapa - Hà Tĩnh" at bounding box center [192, 208] width 251 height 16
type input "14/10/2025"
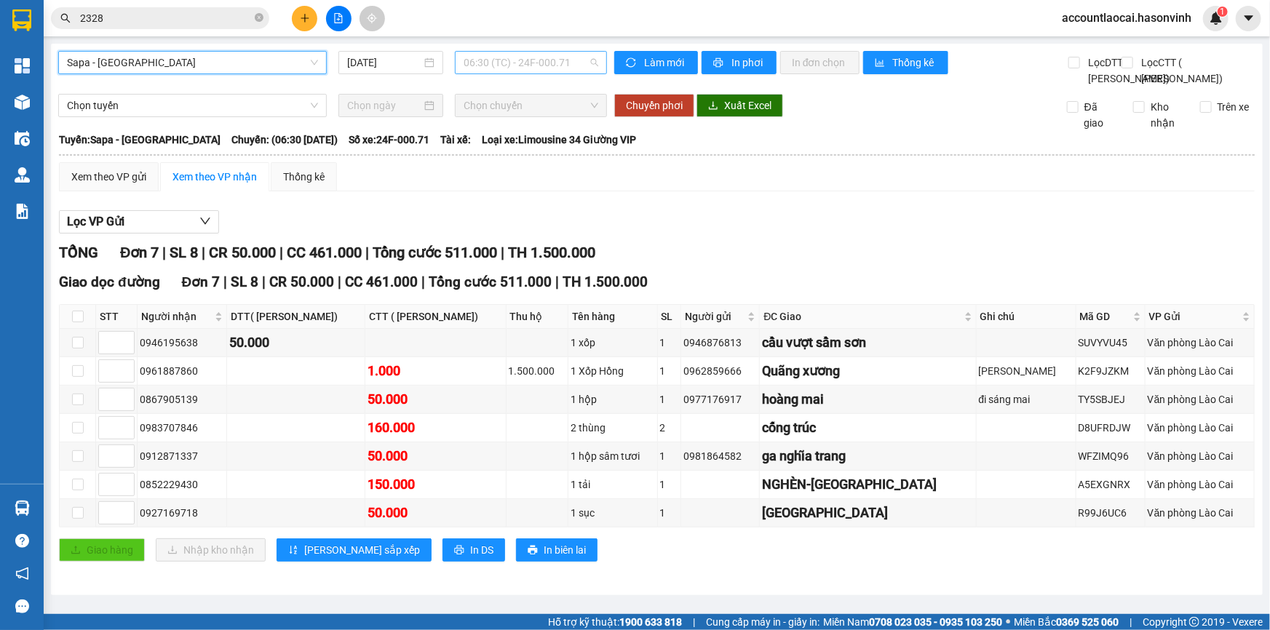
click at [479, 66] on span "06:30 (TC) - 24F-000.71" at bounding box center [530, 63] width 135 height 22
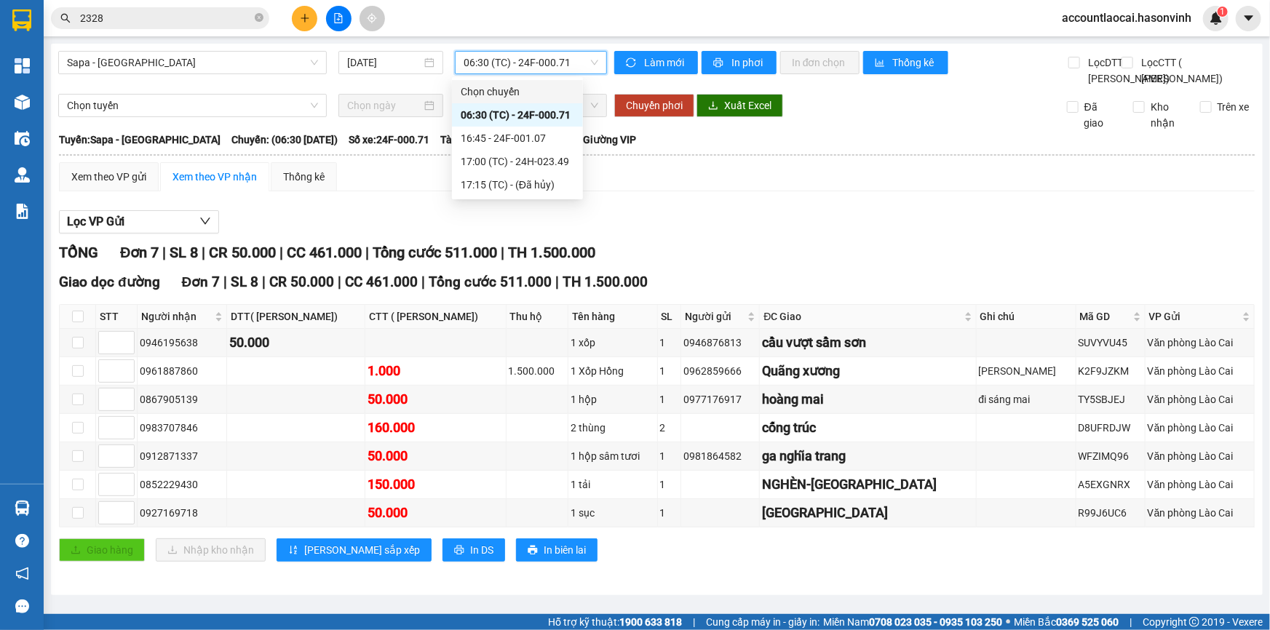
click at [507, 68] on span "06:30 (TC) - 24F-000.71" at bounding box center [530, 63] width 135 height 22
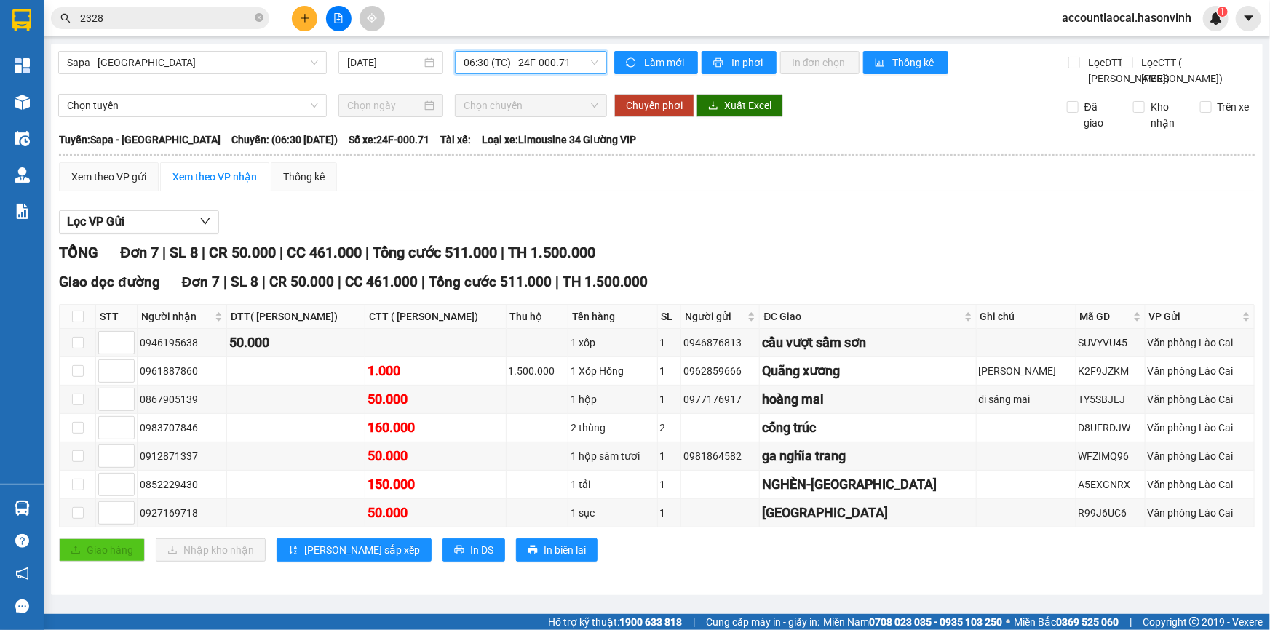
drag, startPoint x: 479, startPoint y: 62, endPoint x: 499, endPoint y: 73, distance: 23.1
click at [480, 62] on span "06:30 (TC) - 24F-000.71" at bounding box center [530, 63] width 135 height 22
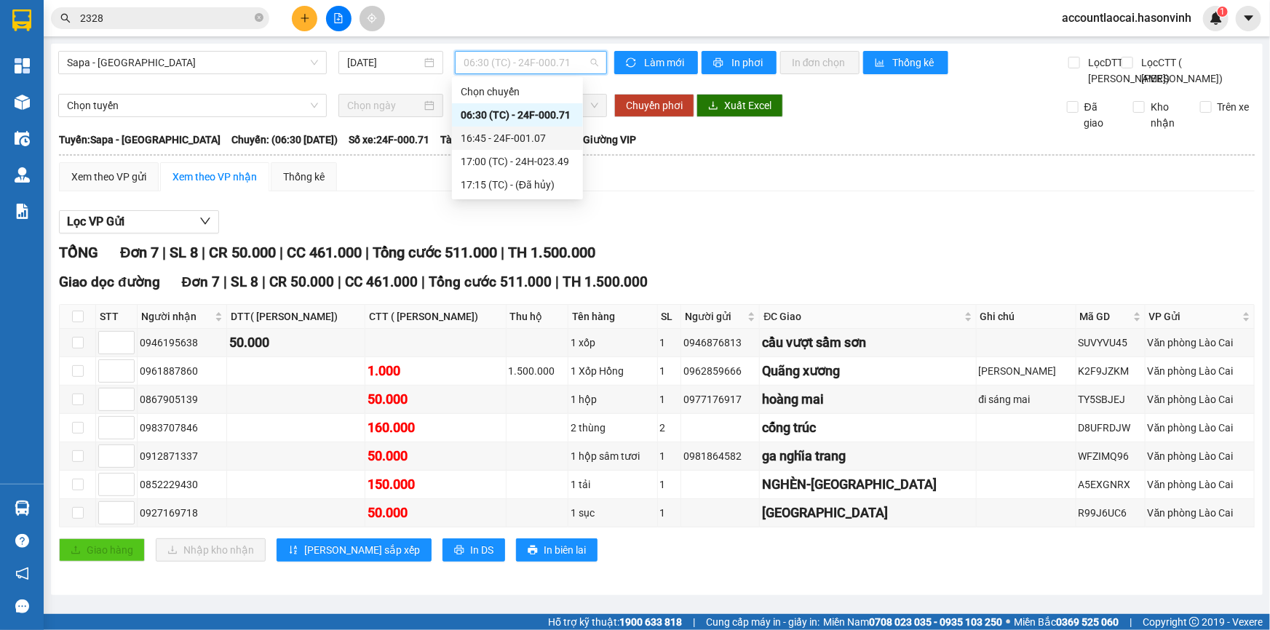
click at [518, 144] on div "16:45 - 24F-001.07" at bounding box center [517, 138] width 113 height 16
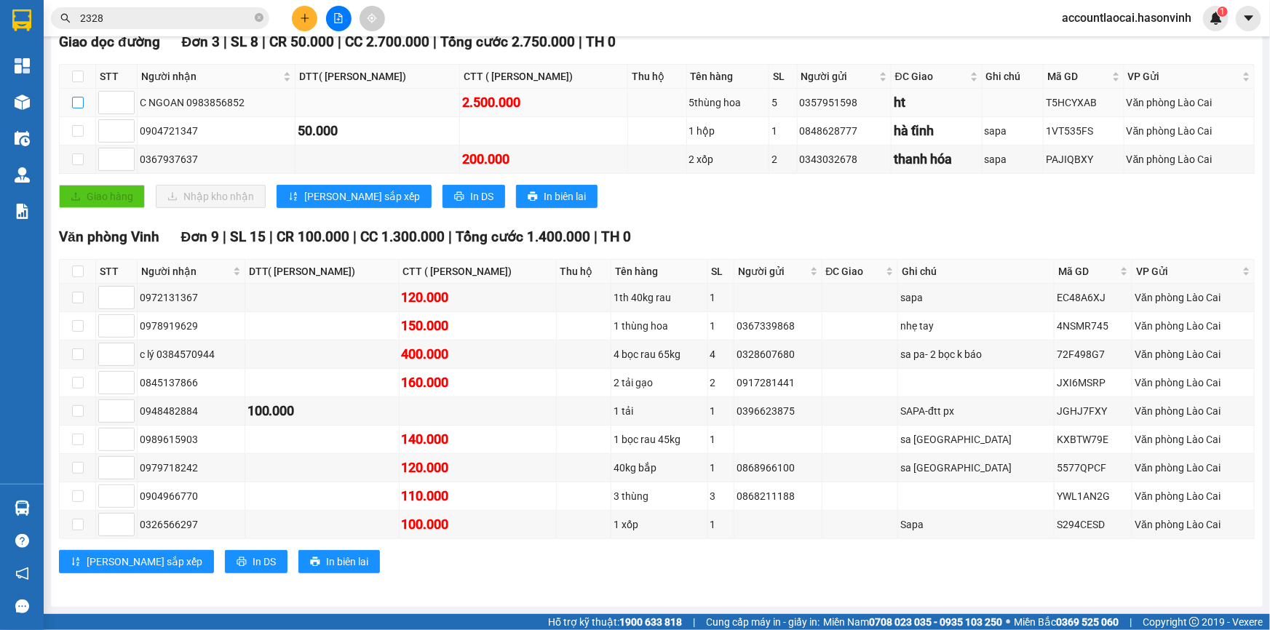
scroll to position [153, 0]
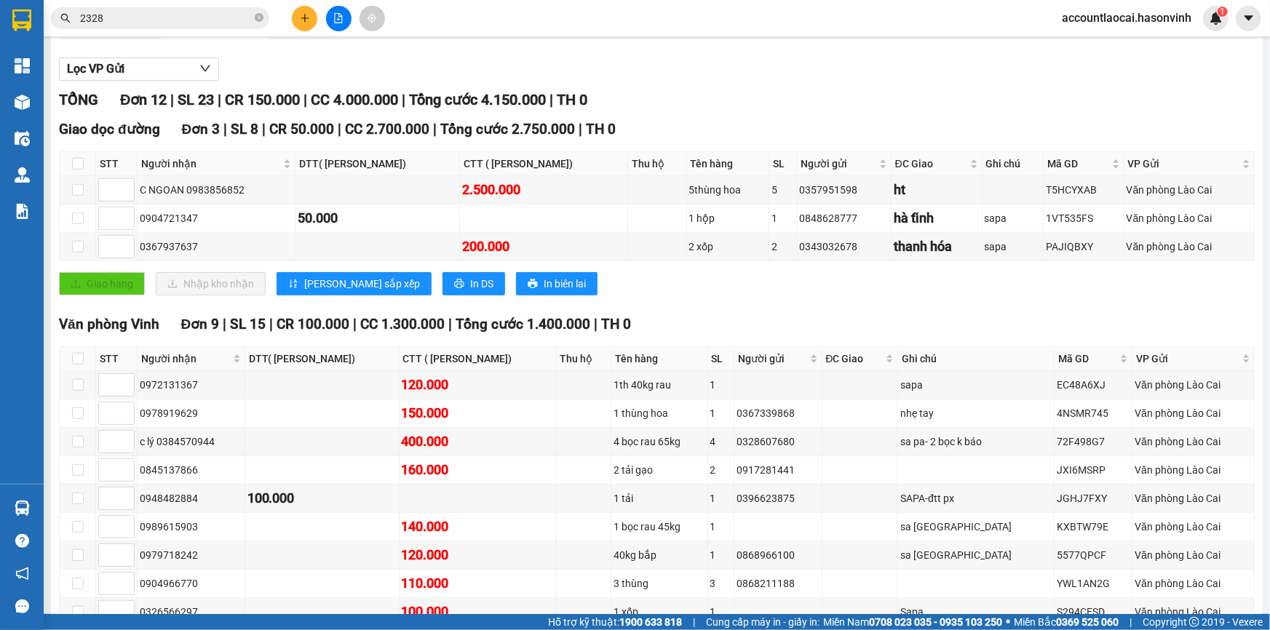
click at [88, 39] on div "Xem theo VP gửi" at bounding box center [109, 23] width 100 height 29
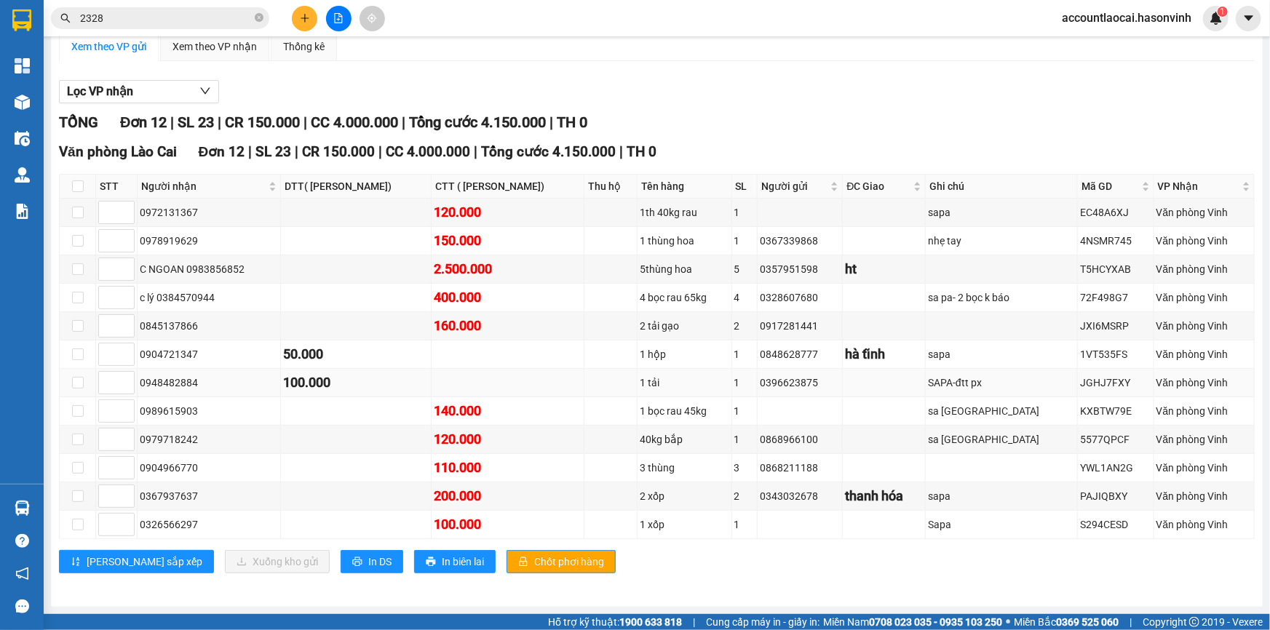
scroll to position [175, 0]
click at [81, 494] on input "checkbox" at bounding box center [78, 496] width 12 height 12
checkbox input "true"
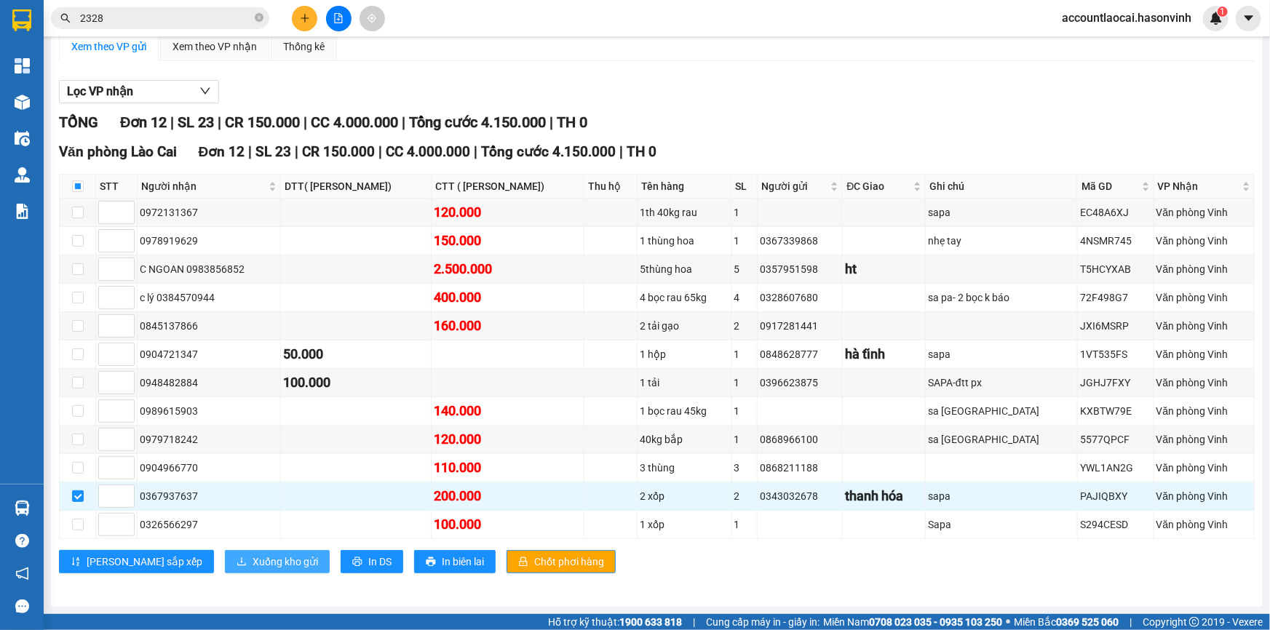
click at [225, 560] on button "Xuống kho gửi" at bounding box center [277, 561] width 105 height 23
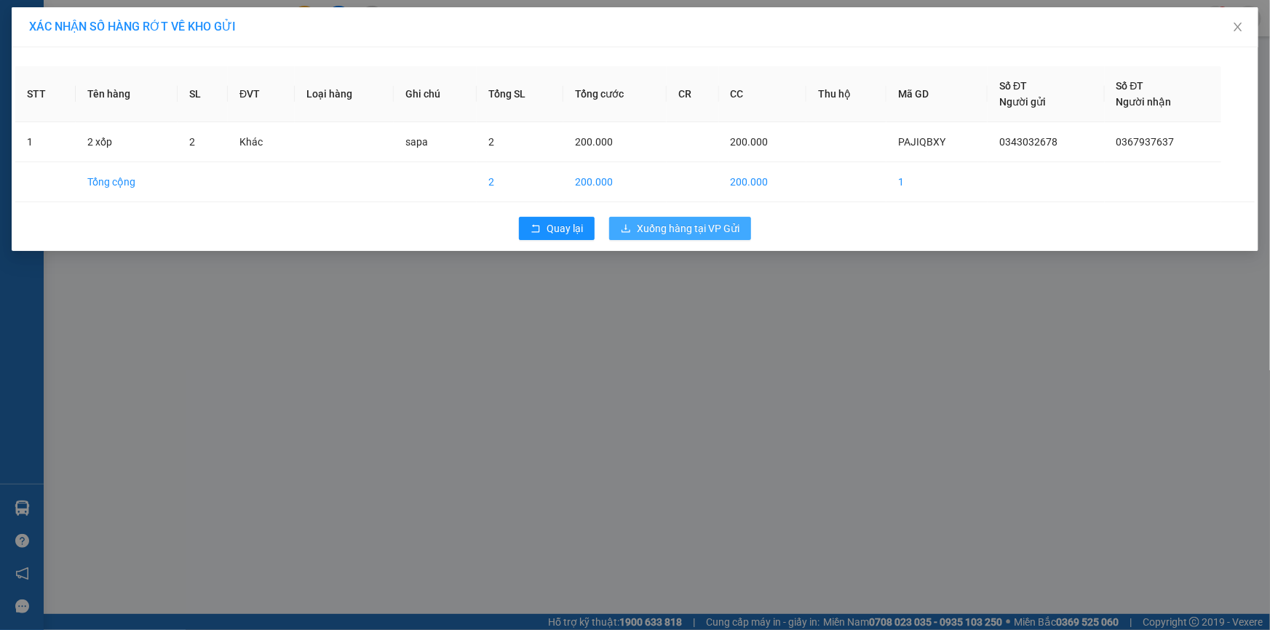
click at [680, 237] on div "Quay lại Xuống hàng tại VP Gửi" at bounding box center [634, 229] width 1239 height 38
click at [681, 234] on span "Xuống hàng tại VP Gửi" at bounding box center [688, 228] width 103 height 16
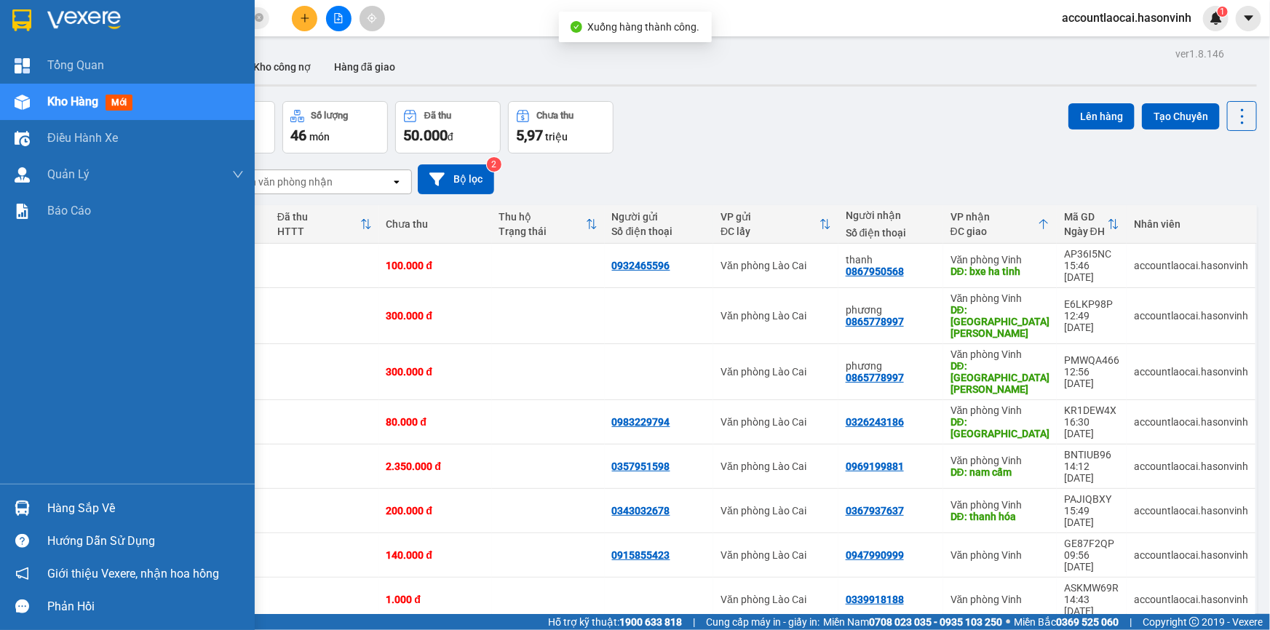
click at [33, 98] on div at bounding box center [21, 101] width 25 height 25
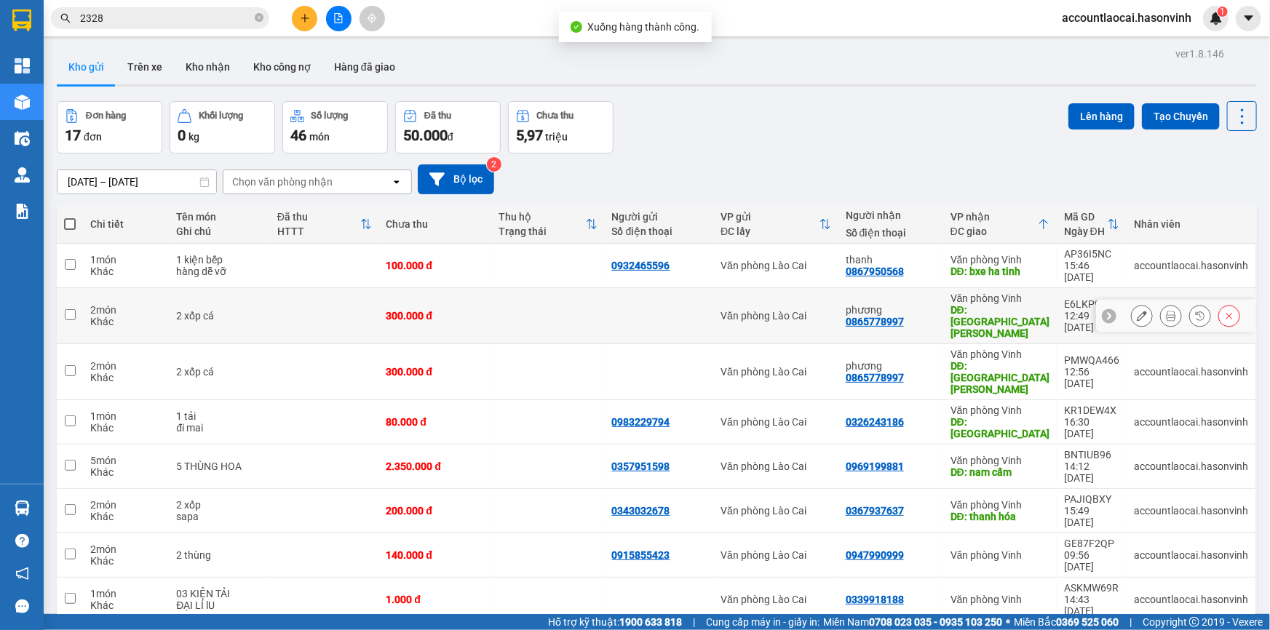
scroll to position [132, 0]
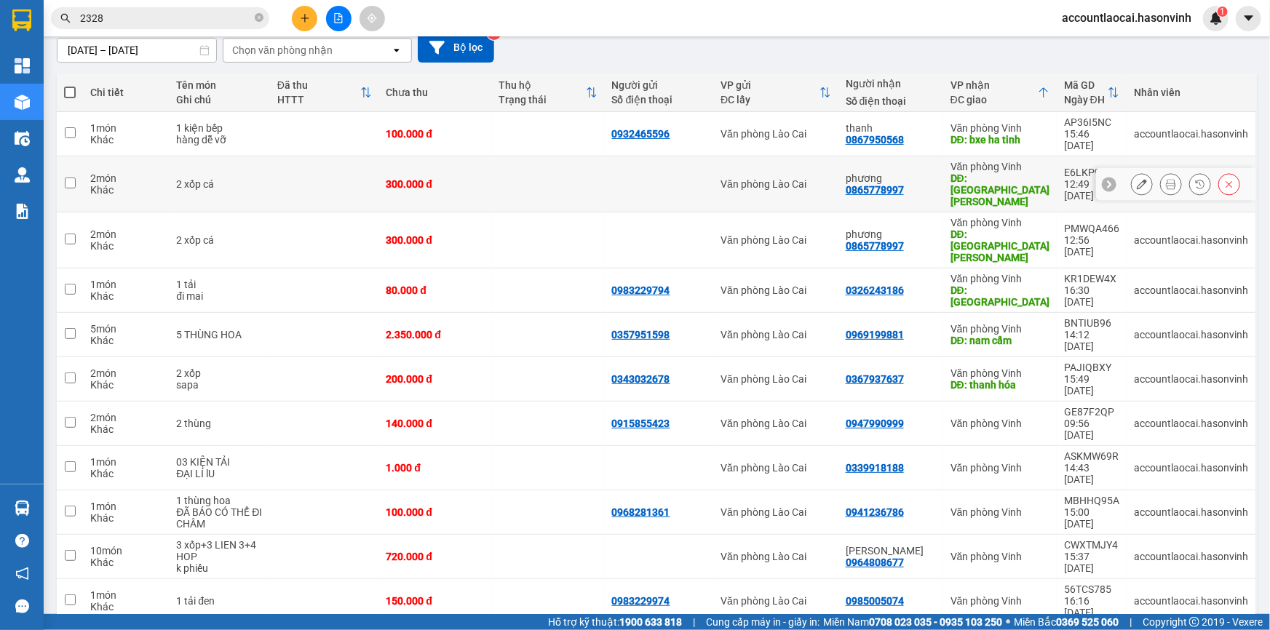
click at [74, 178] on input "checkbox" at bounding box center [70, 183] width 11 height 11
checkbox input "true"
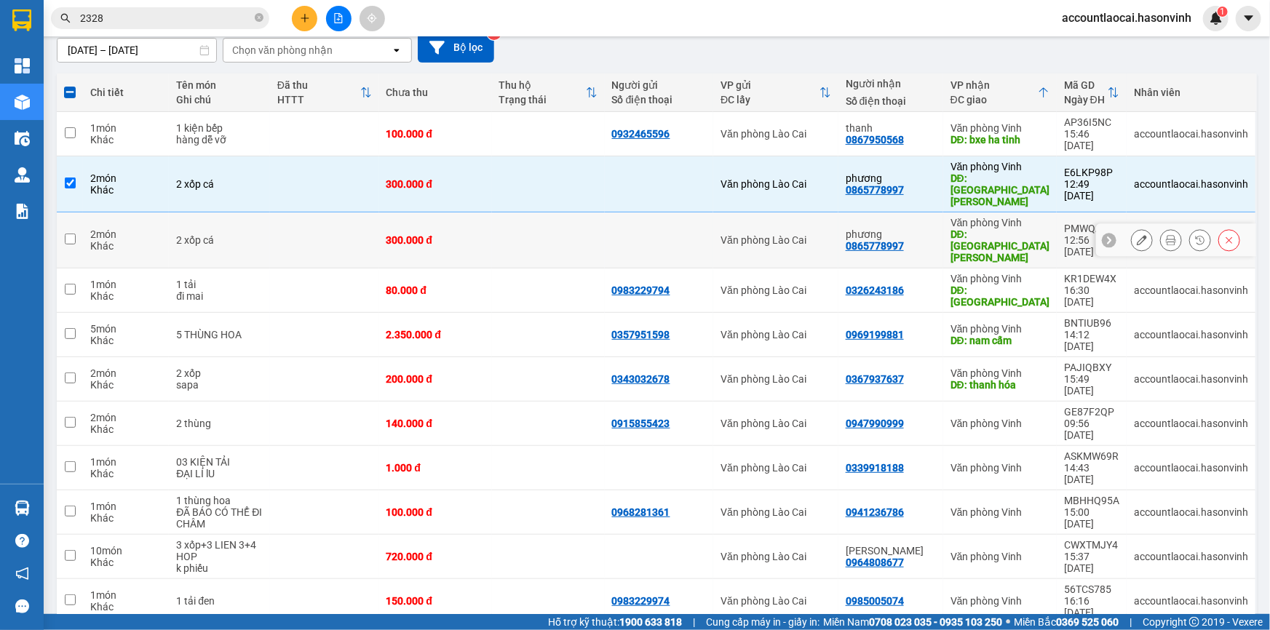
drag, startPoint x: 61, startPoint y: 190, endPoint x: 60, endPoint y: 204, distance: 13.8
click at [61, 212] on td at bounding box center [70, 240] width 26 height 56
checkbox input "true"
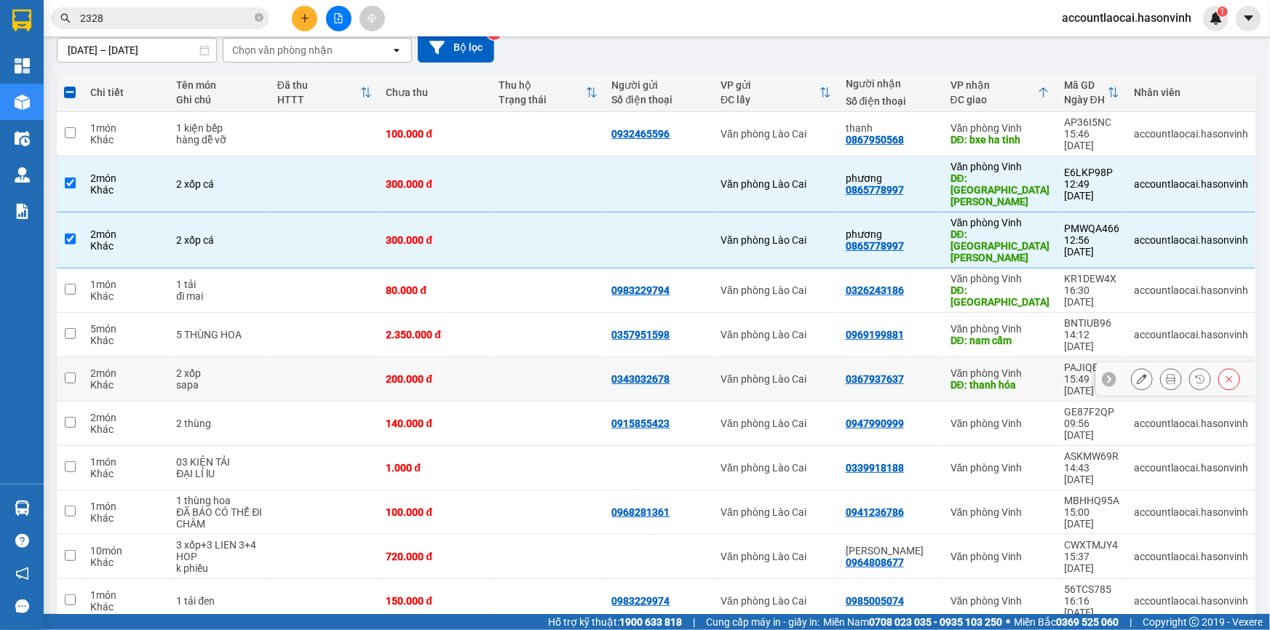
click at [62, 357] on td at bounding box center [70, 379] width 26 height 44
checkbox input "true"
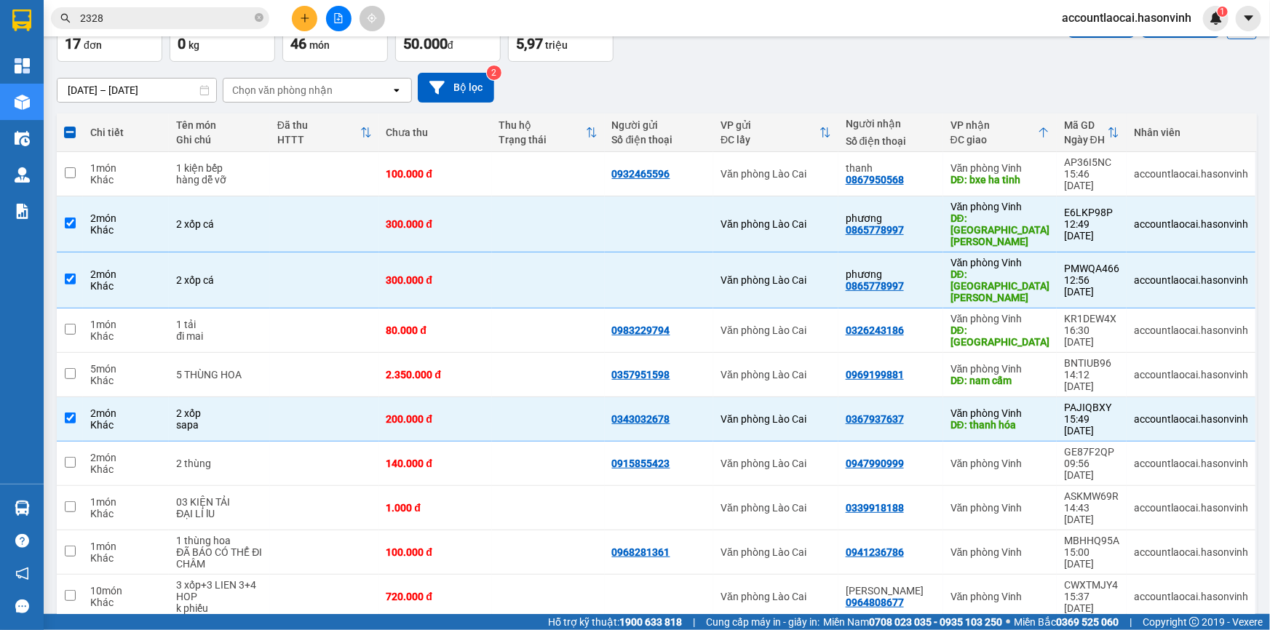
scroll to position [25, 0]
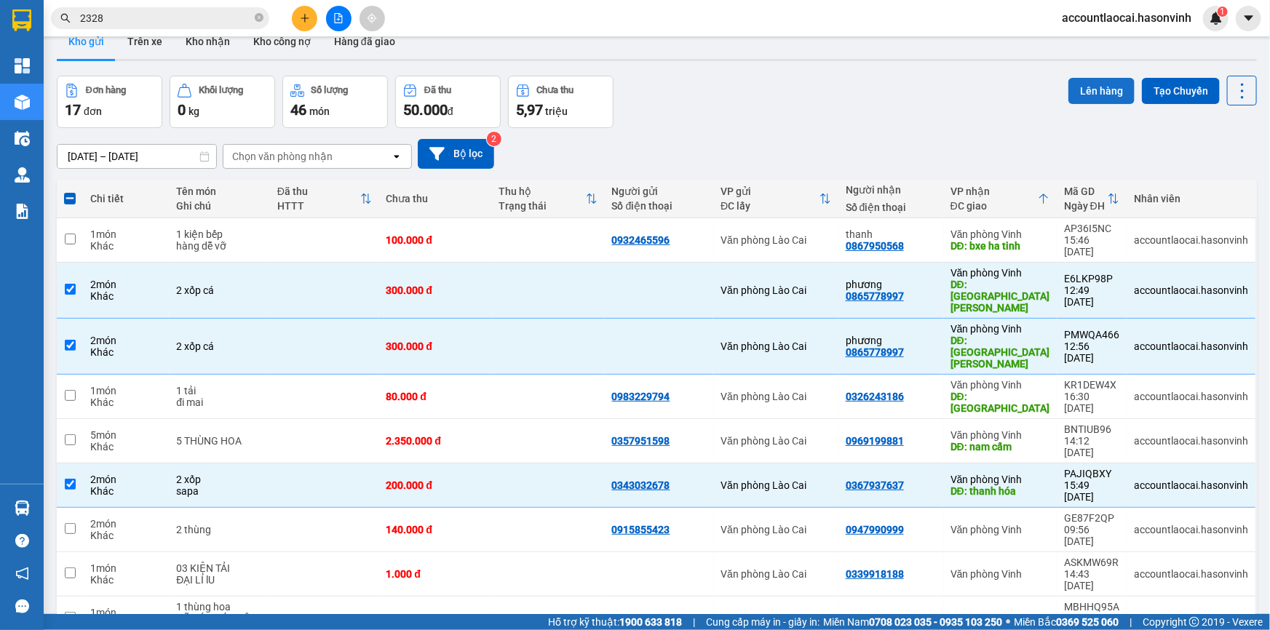
click at [1077, 99] on button "Lên hàng" at bounding box center [1101, 91] width 66 height 26
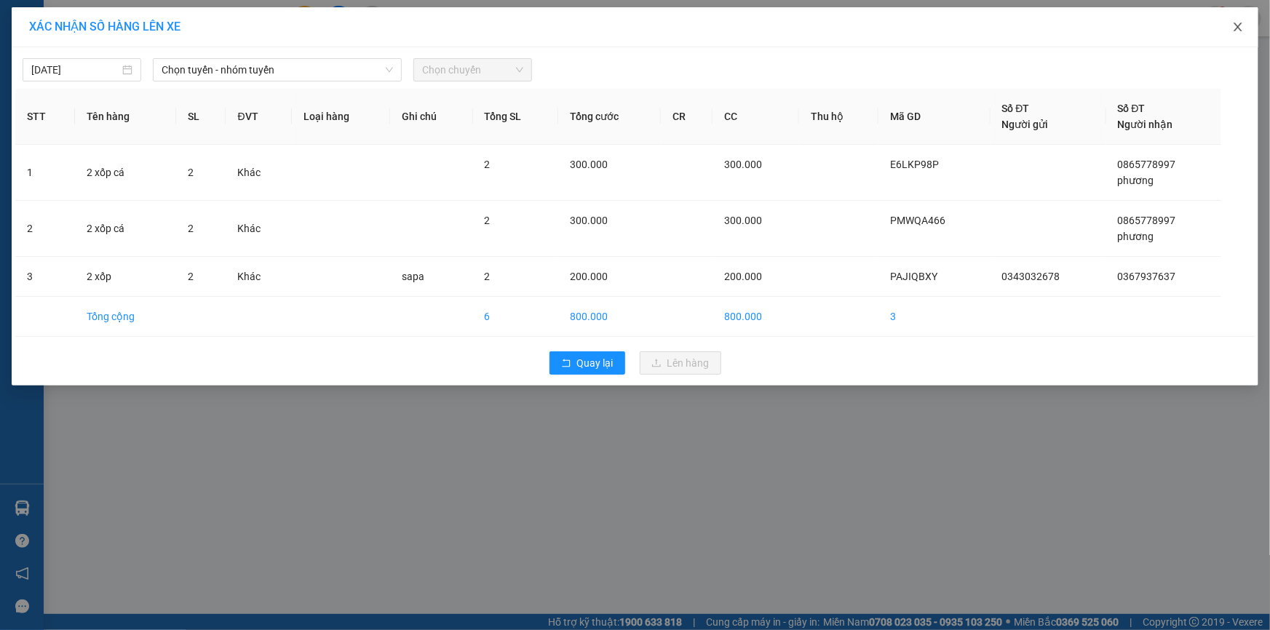
click at [1235, 21] on icon "close" at bounding box center [1238, 27] width 12 height 12
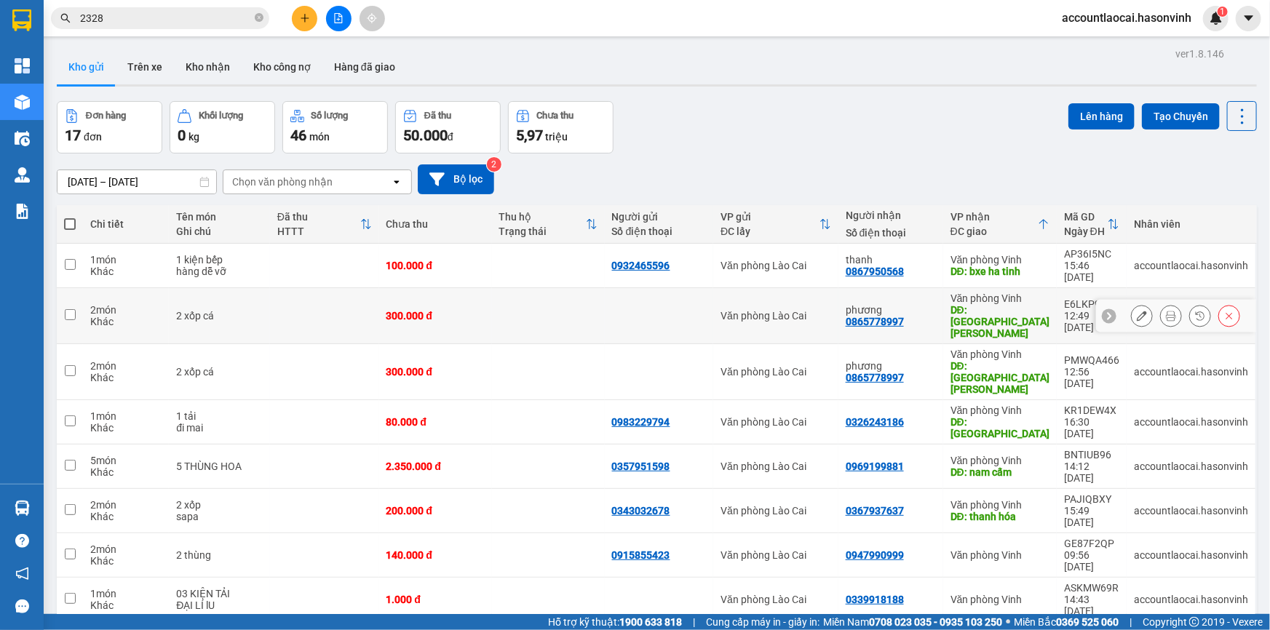
click at [76, 298] on td at bounding box center [70, 316] width 26 height 56
checkbox input "true"
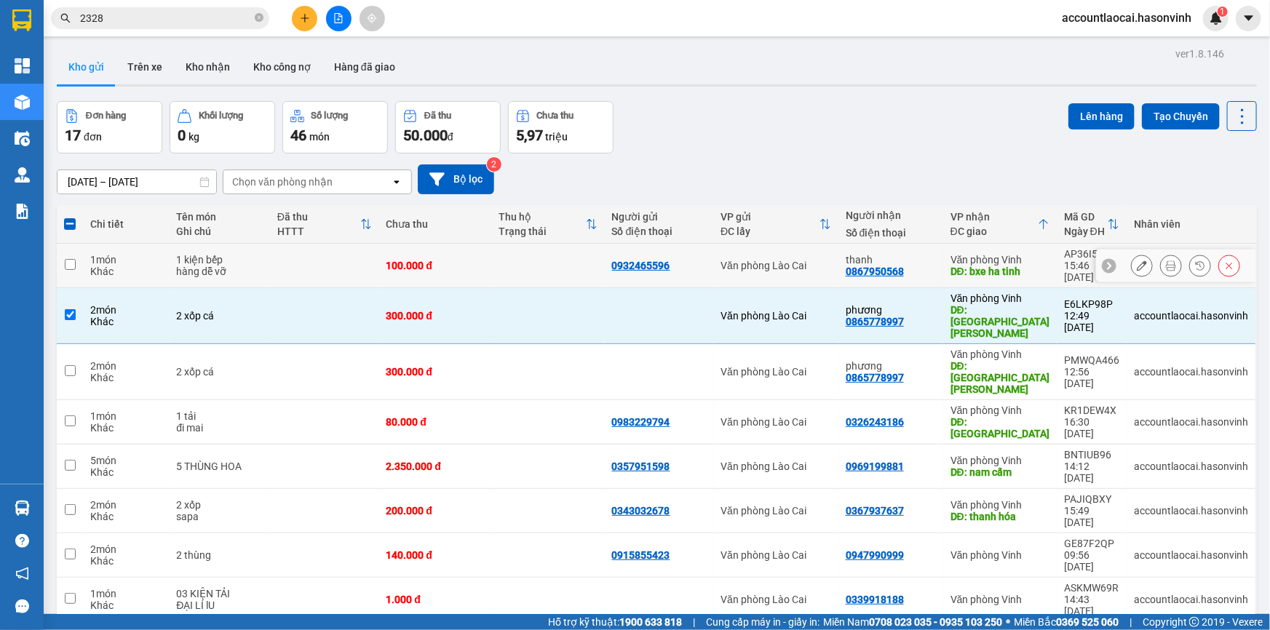
click at [76, 256] on td at bounding box center [70, 266] width 26 height 44
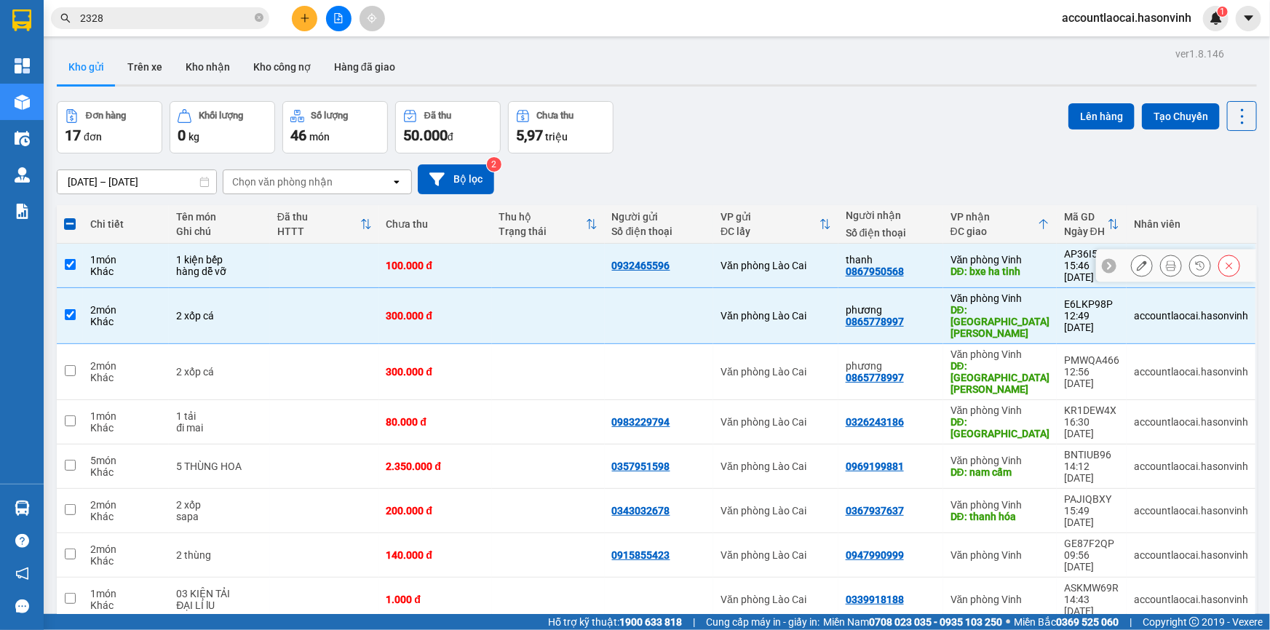
click at [58, 260] on td at bounding box center [70, 266] width 26 height 44
checkbox input "false"
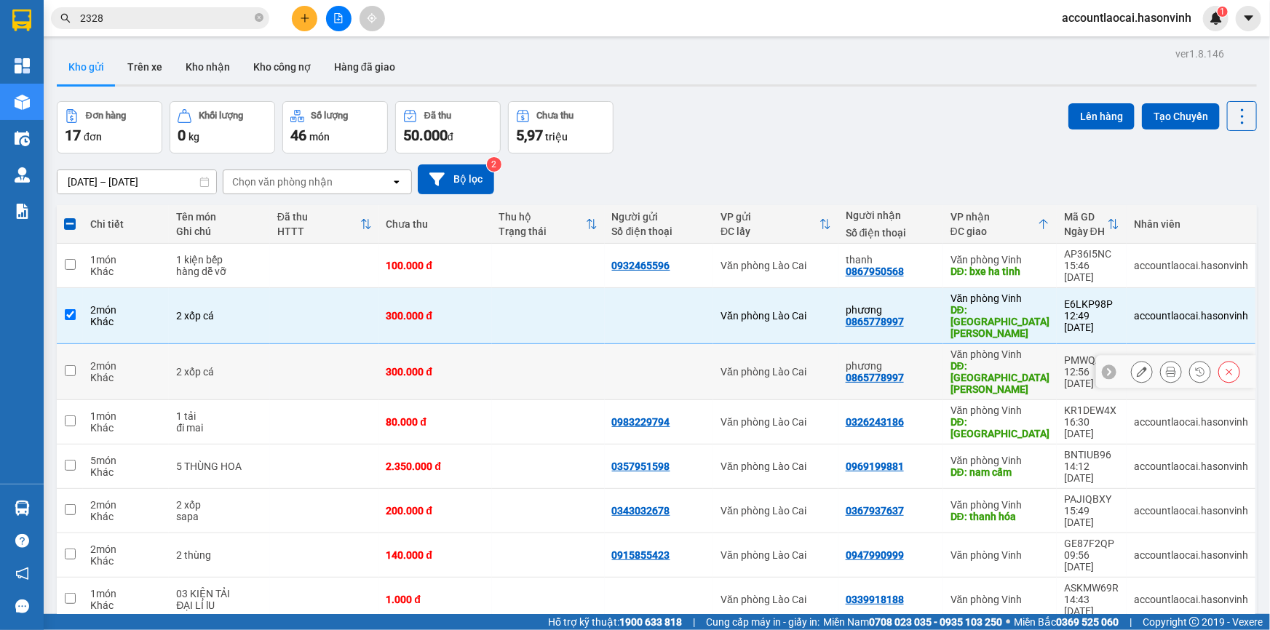
click at [72, 348] on td at bounding box center [70, 372] width 26 height 56
checkbox input "true"
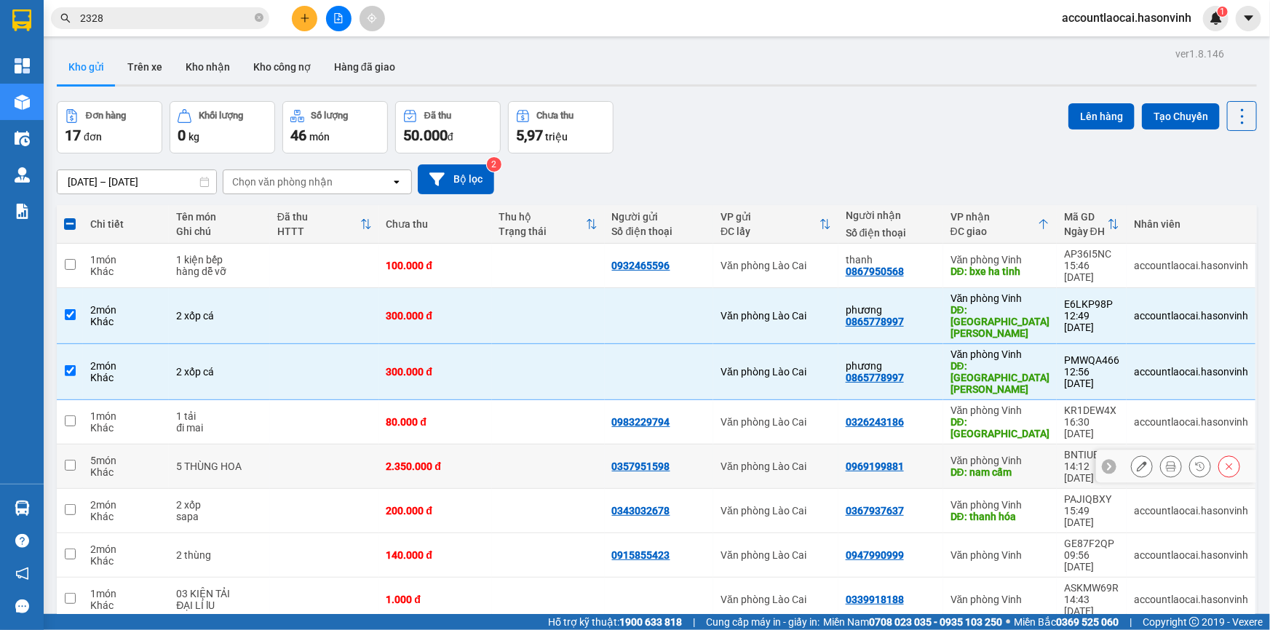
click at [60, 445] on td at bounding box center [70, 467] width 26 height 44
checkbox input "true"
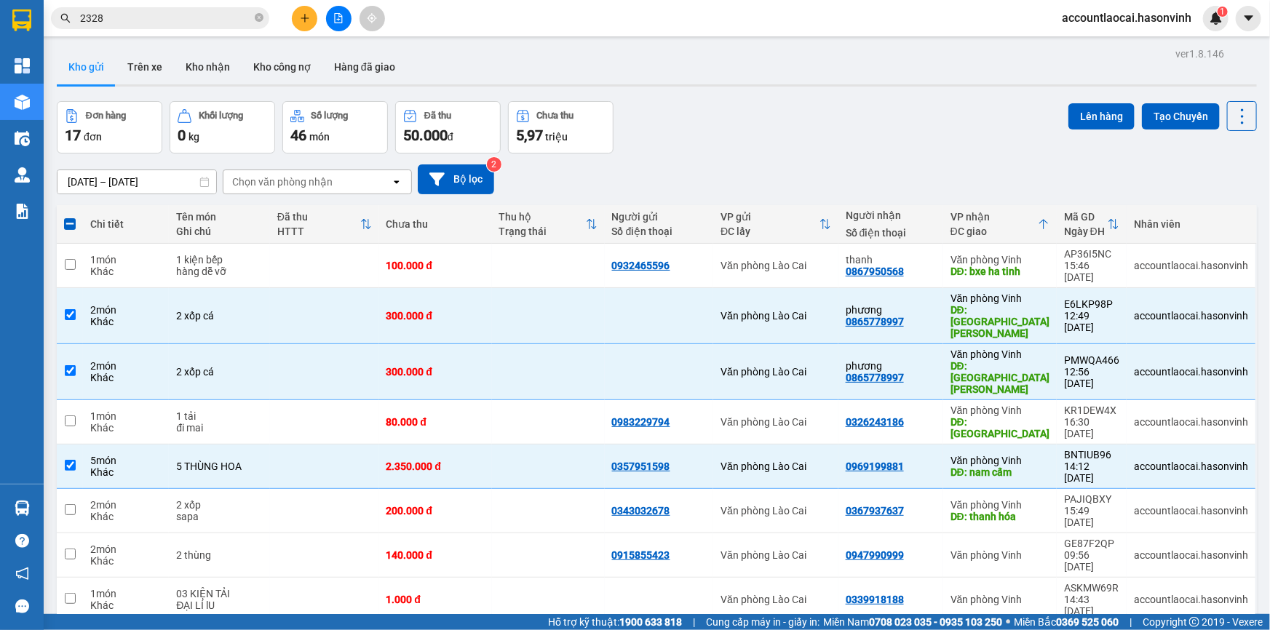
click at [53, 436] on div "ver 1.8.146 Kho gửi Trên xe Kho nhận Kho công nợ Hàng đã giao Đơn hàng 17 đơn K…" at bounding box center [656, 559] width 1211 height 1030
click at [65, 504] on input "checkbox" at bounding box center [70, 509] width 11 height 11
checkbox input "true"
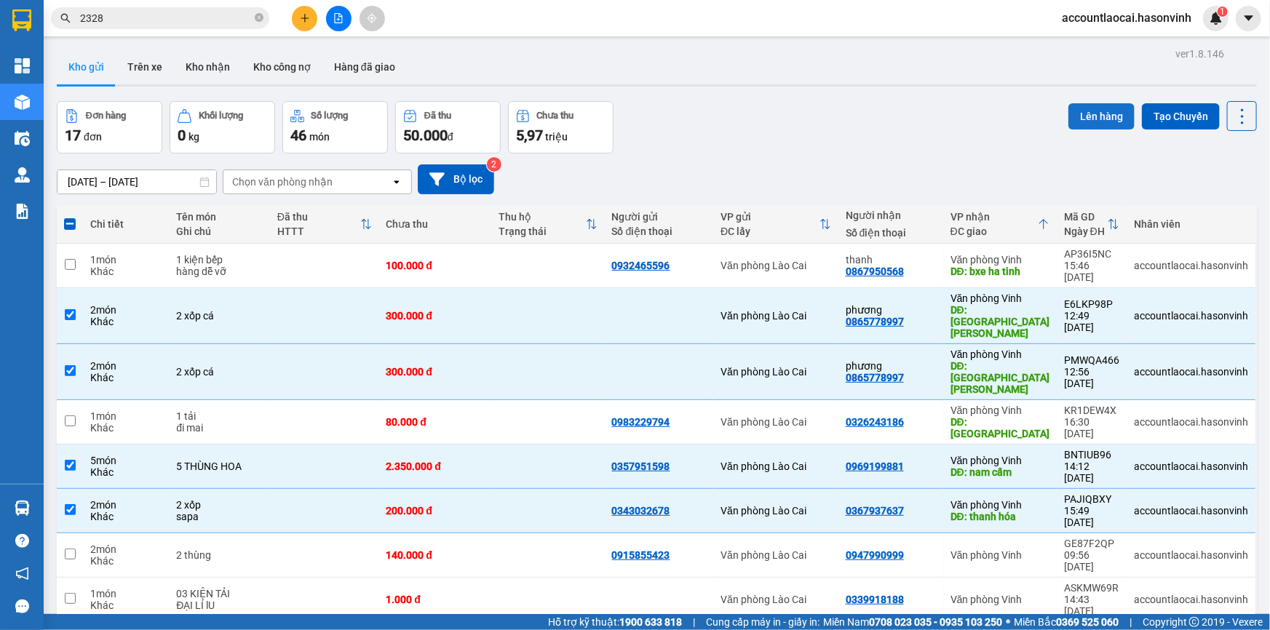
click at [1091, 112] on button "Lên hàng" at bounding box center [1101, 116] width 66 height 26
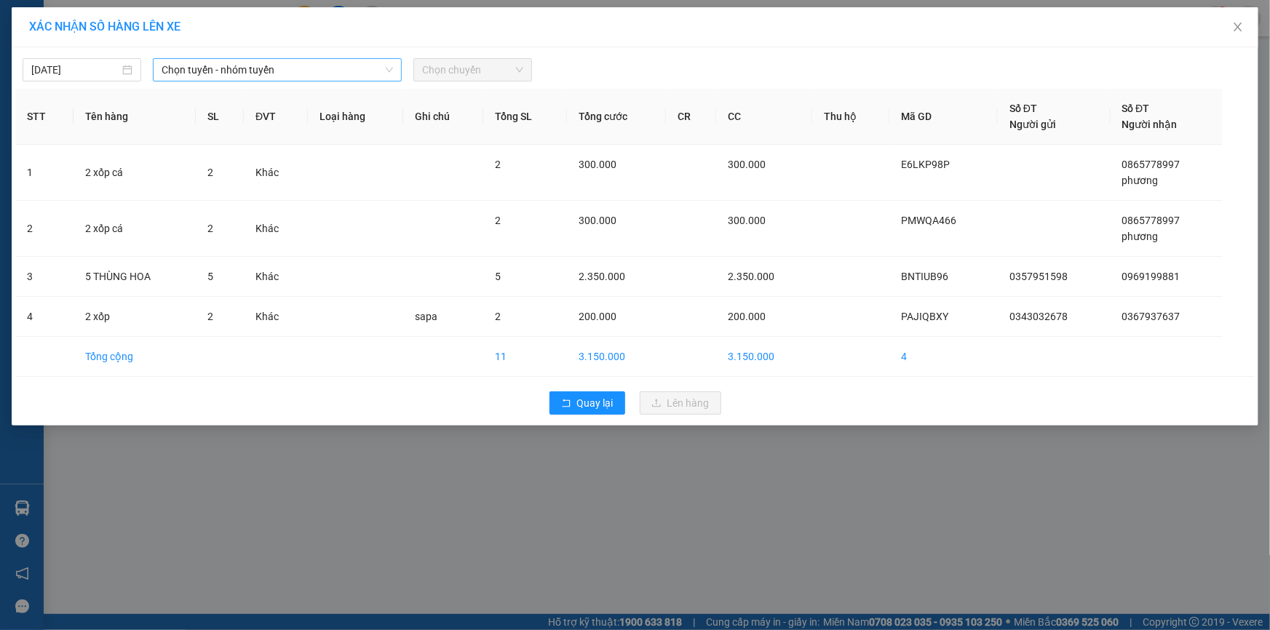
click at [179, 73] on span "Chọn tuyến - nhóm tuyến" at bounding box center [277, 70] width 231 height 22
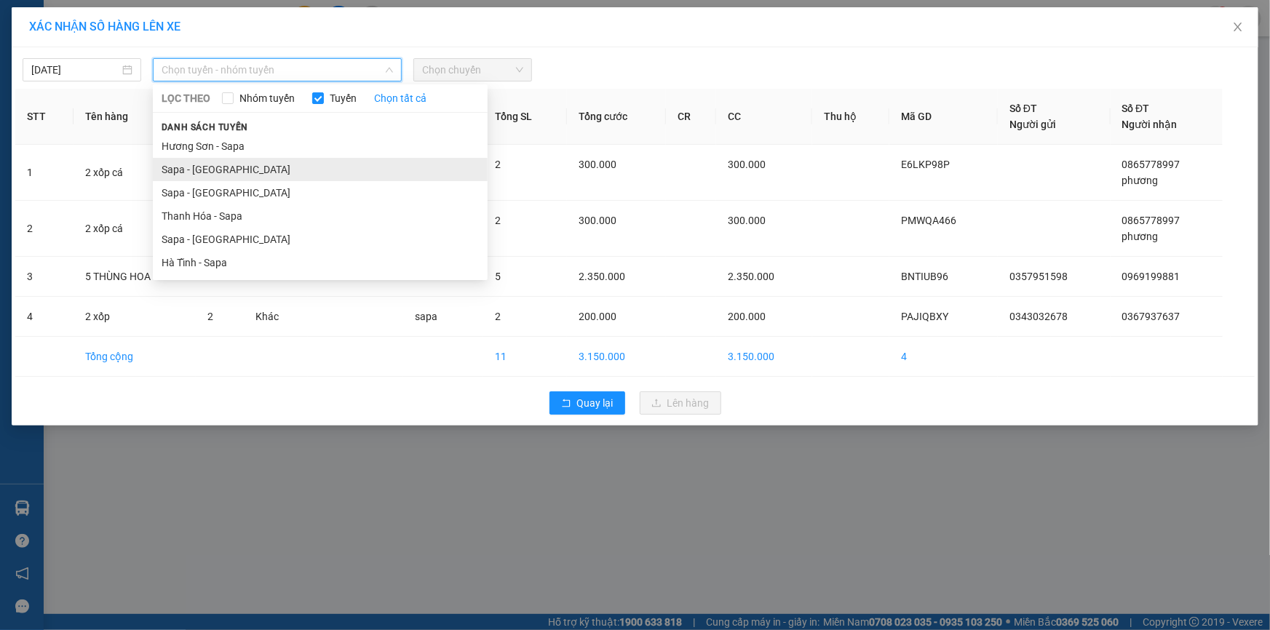
click at [220, 170] on li "Sapa - Hương Sơn" at bounding box center [320, 169] width 335 height 23
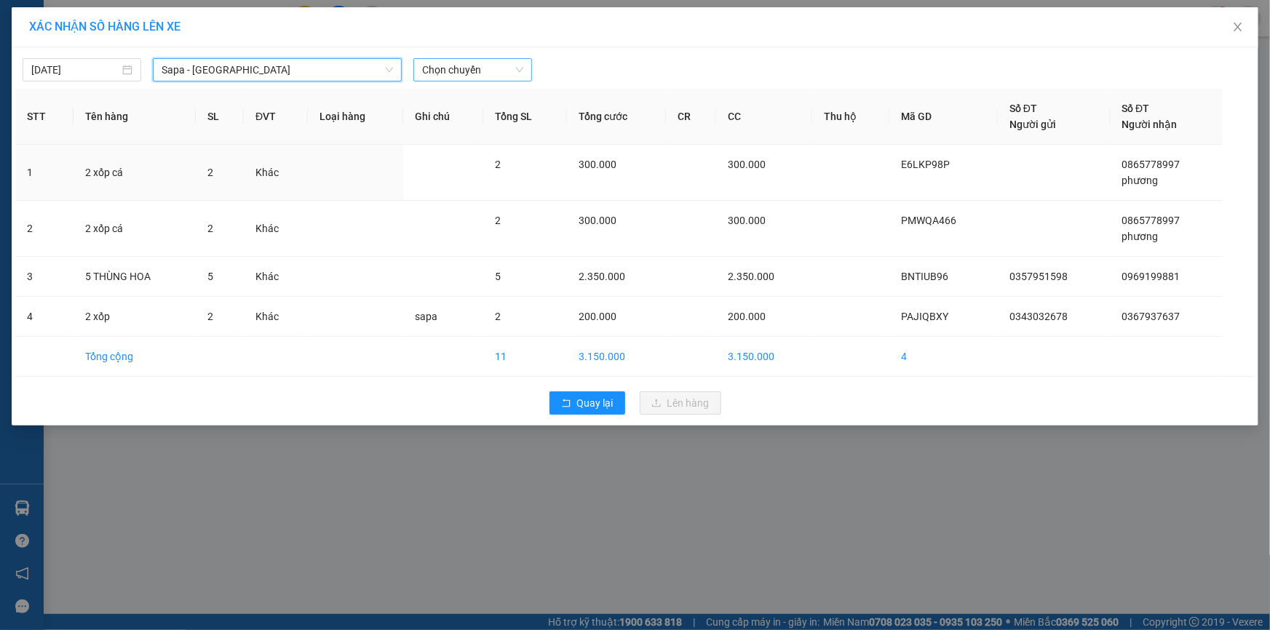
click at [482, 67] on span "Chọn chuyến" at bounding box center [472, 70] width 101 height 22
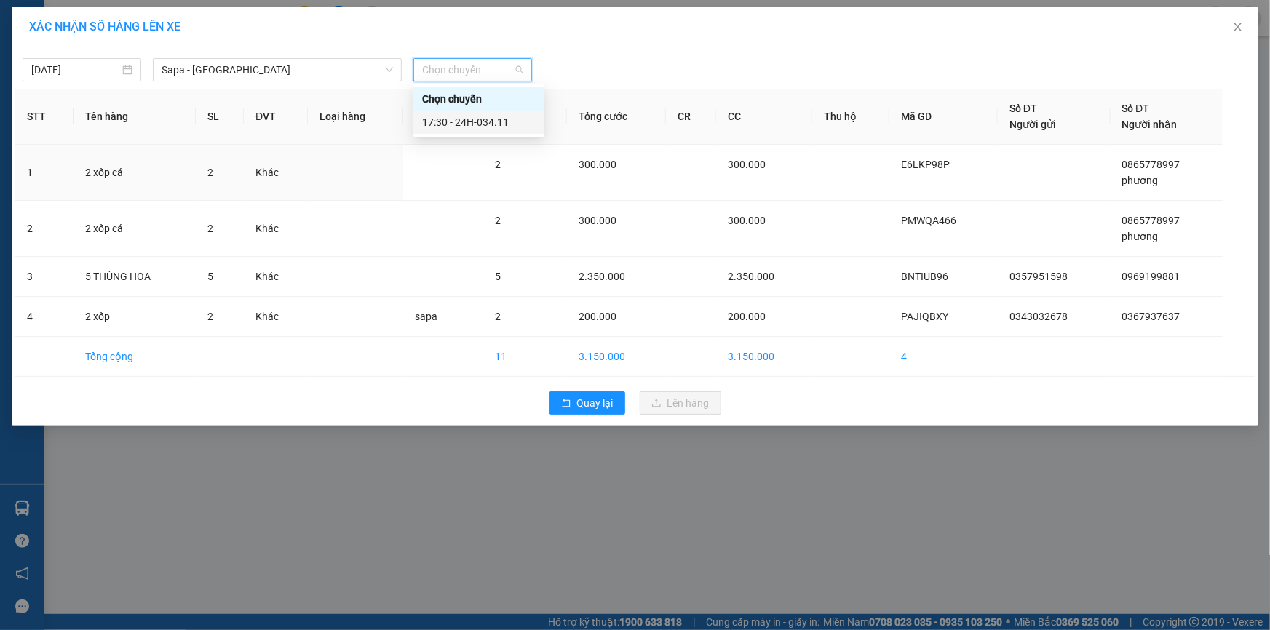
click at [477, 125] on div "17:30 - 24H-034.11" at bounding box center [478, 122] width 113 height 16
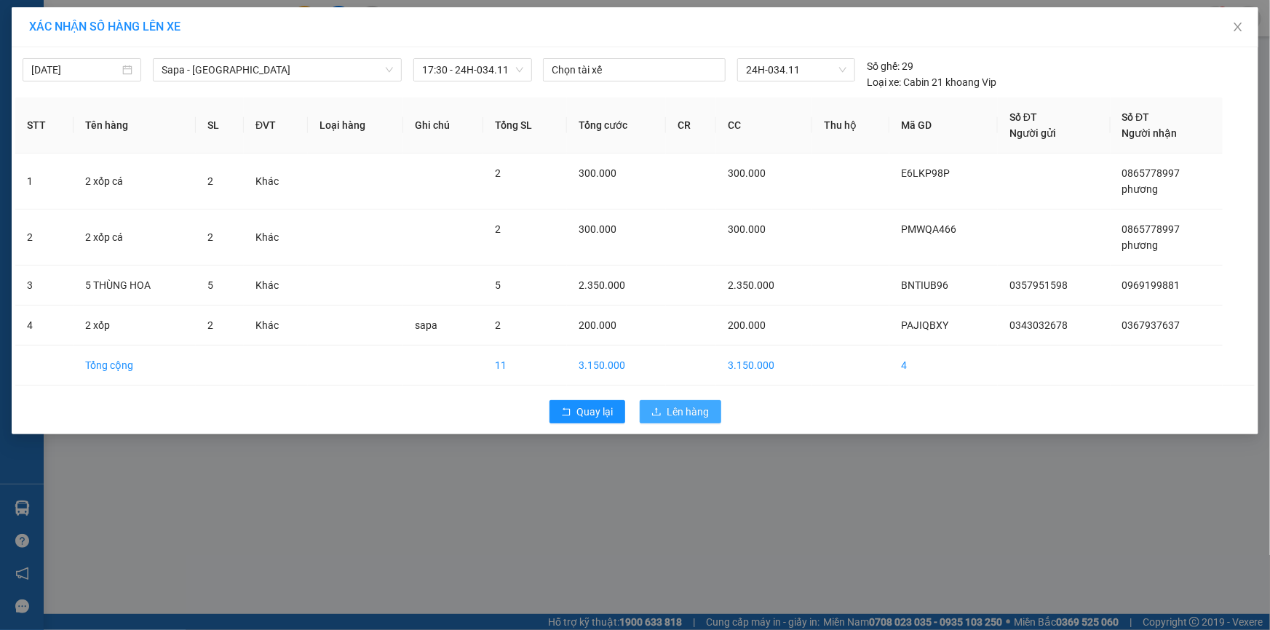
click at [678, 413] on span "Lên hàng" at bounding box center [688, 412] width 42 height 16
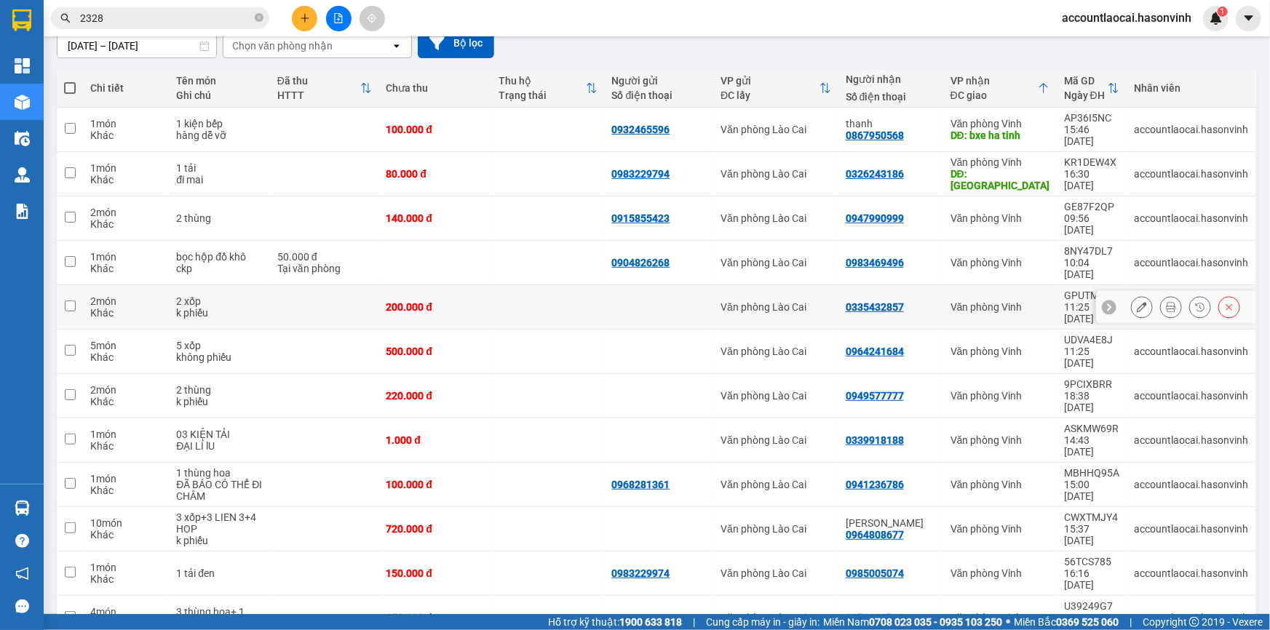
scroll to position [70, 0]
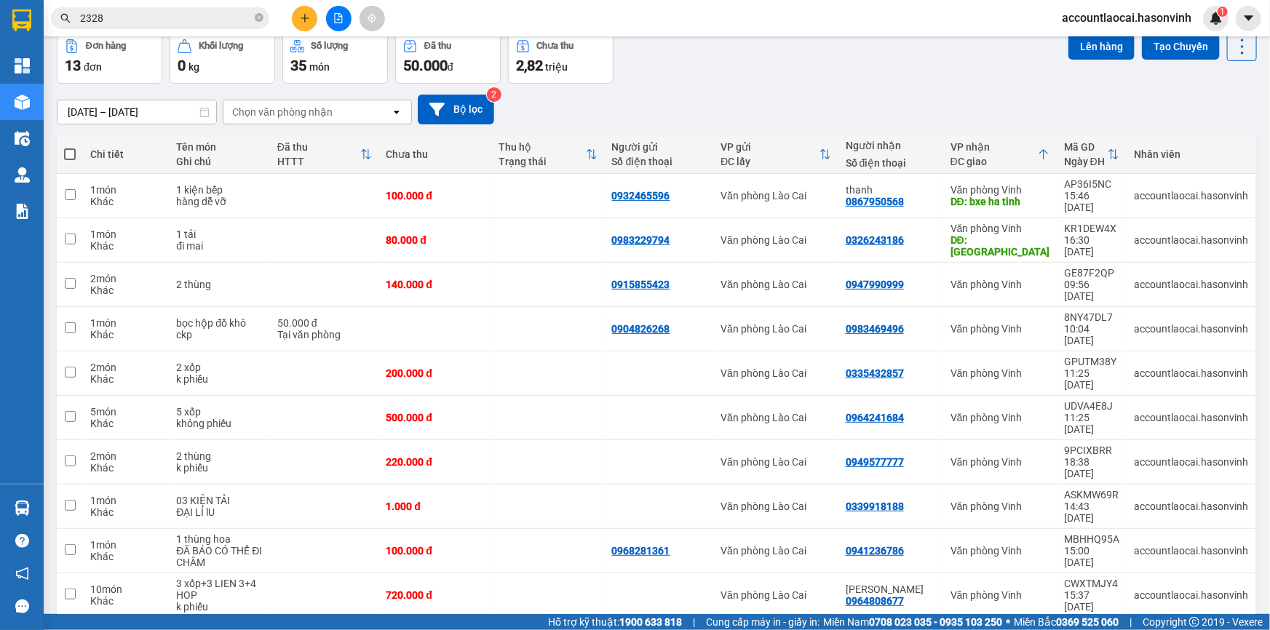
click at [341, 22] on icon "file-add" at bounding box center [339, 18] width 8 height 10
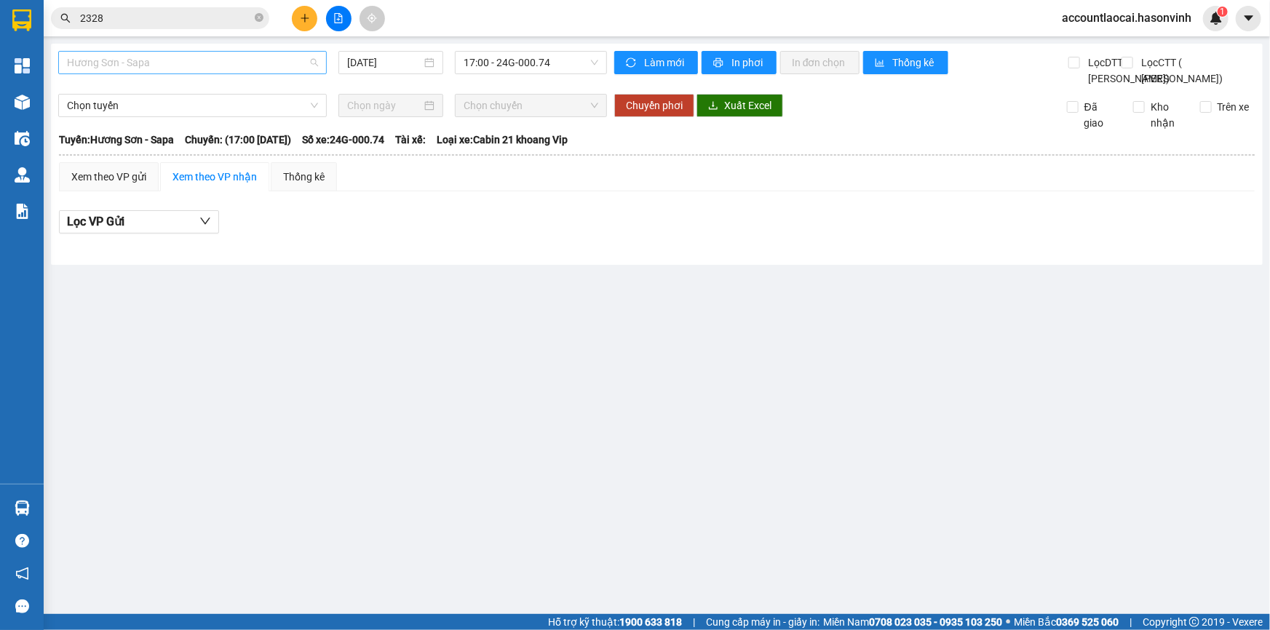
click at [158, 65] on span "Hương Sơn - Sapa" at bounding box center [192, 63] width 251 height 22
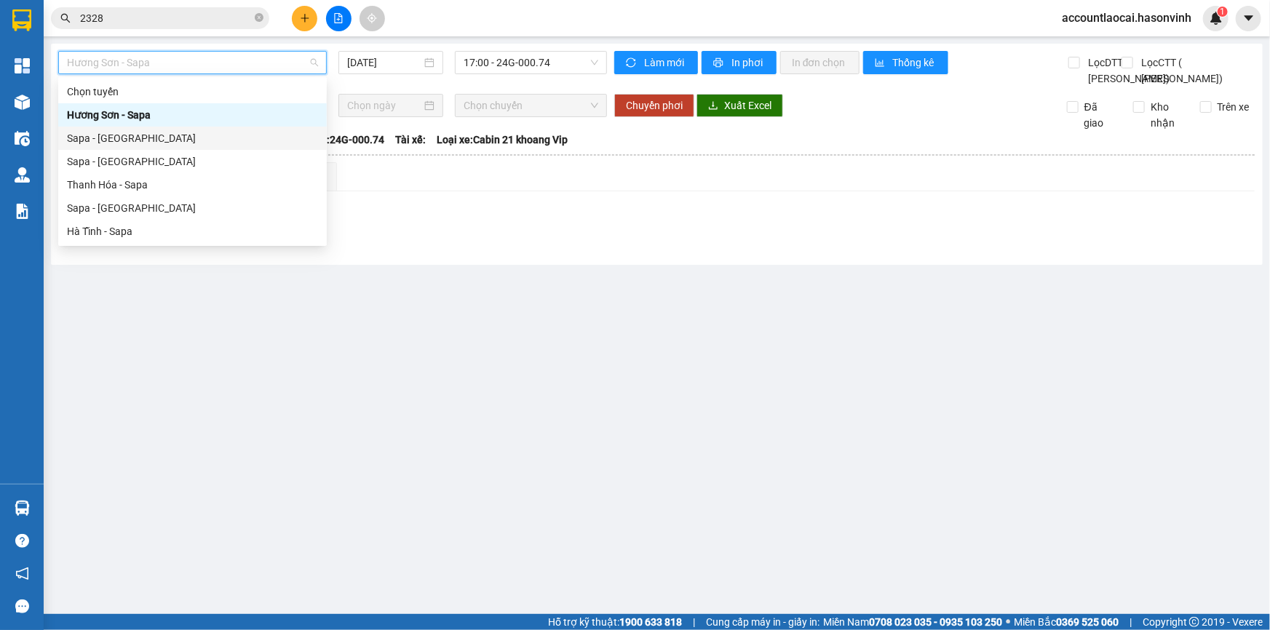
drag, startPoint x: 127, startPoint y: 136, endPoint x: 146, endPoint y: 138, distance: 18.3
click at [127, 136] on div "Sapa - Hương Sơn" at bounding box center [192, 138] width 251 height 16
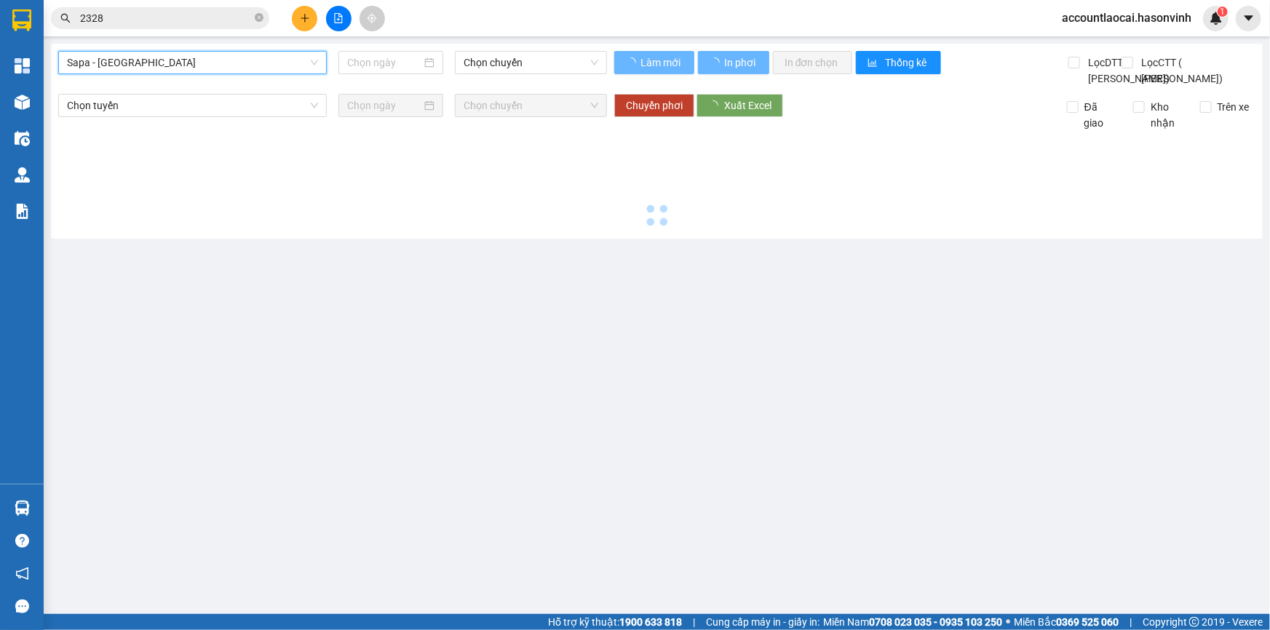
type input "14/10/2025"
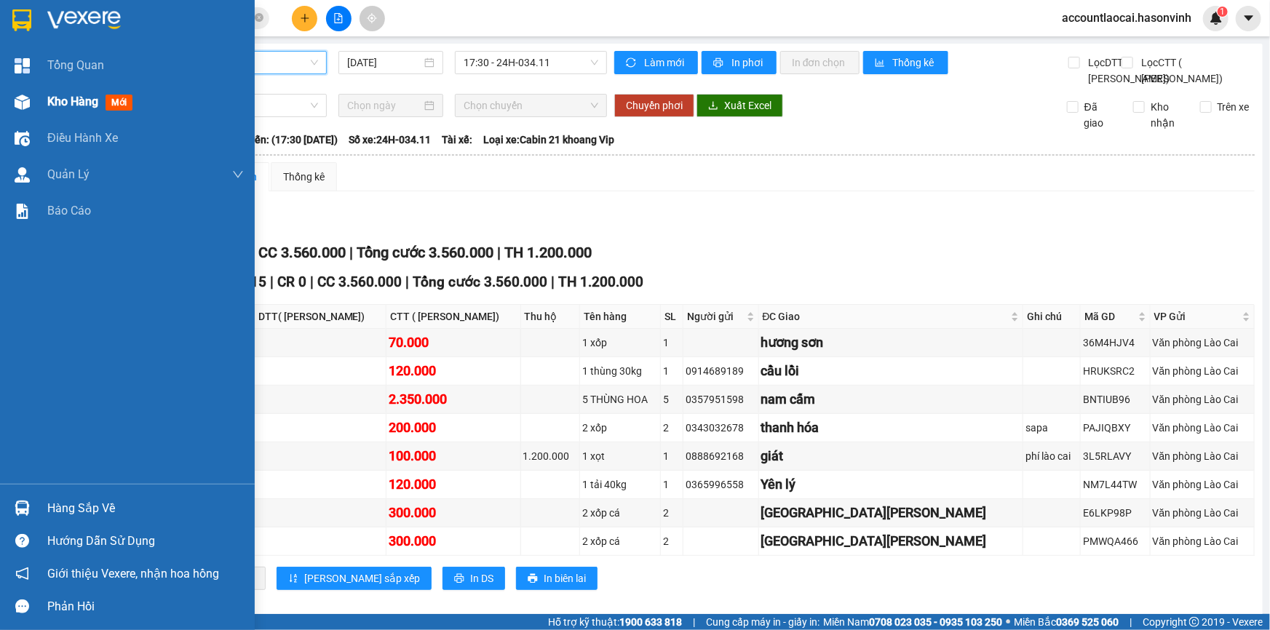
click at [9, 105] on div at bounding box center [21, 101] width 25 height 25
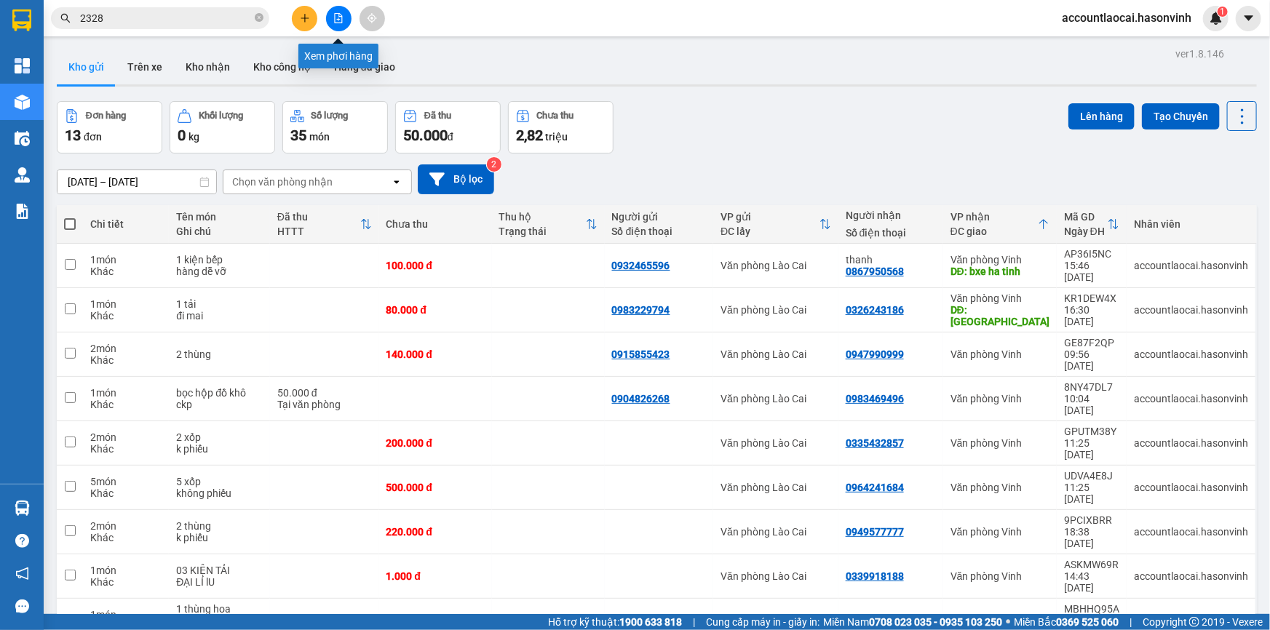
click at [333, 15] on icon "file-add" at bounding box center [338, 18] width 10 height 10
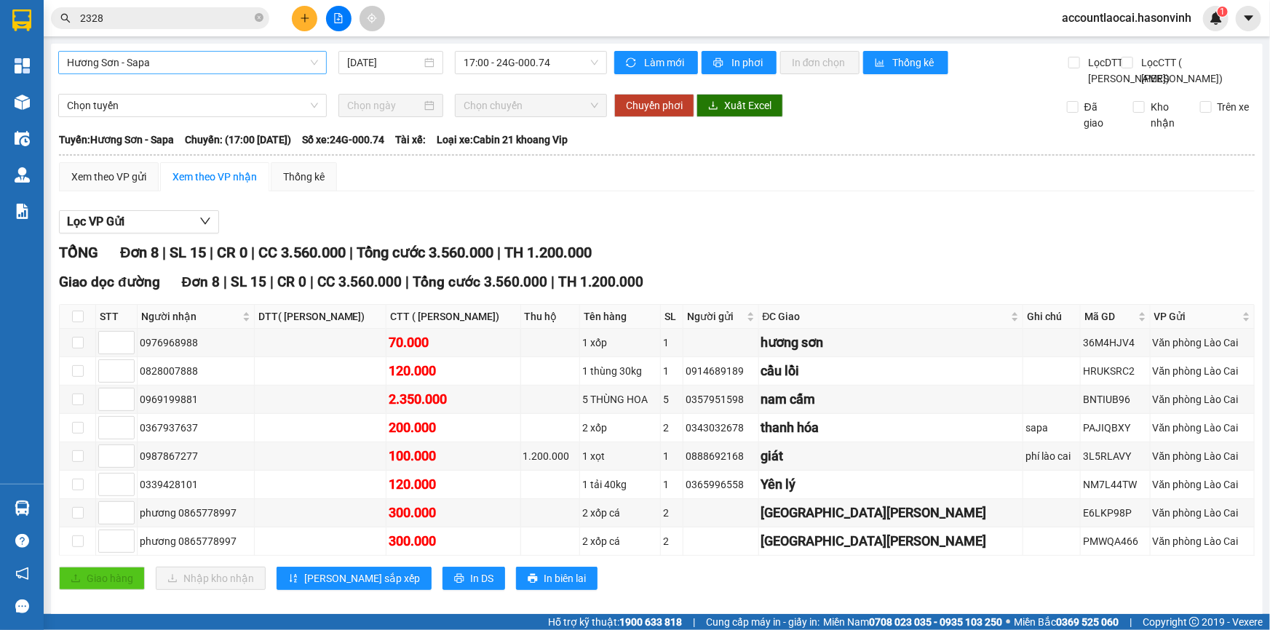
click at [124, 59] on span "Hương Sơn - Sapa" at bounding box center [192, 63] width 251 height 22
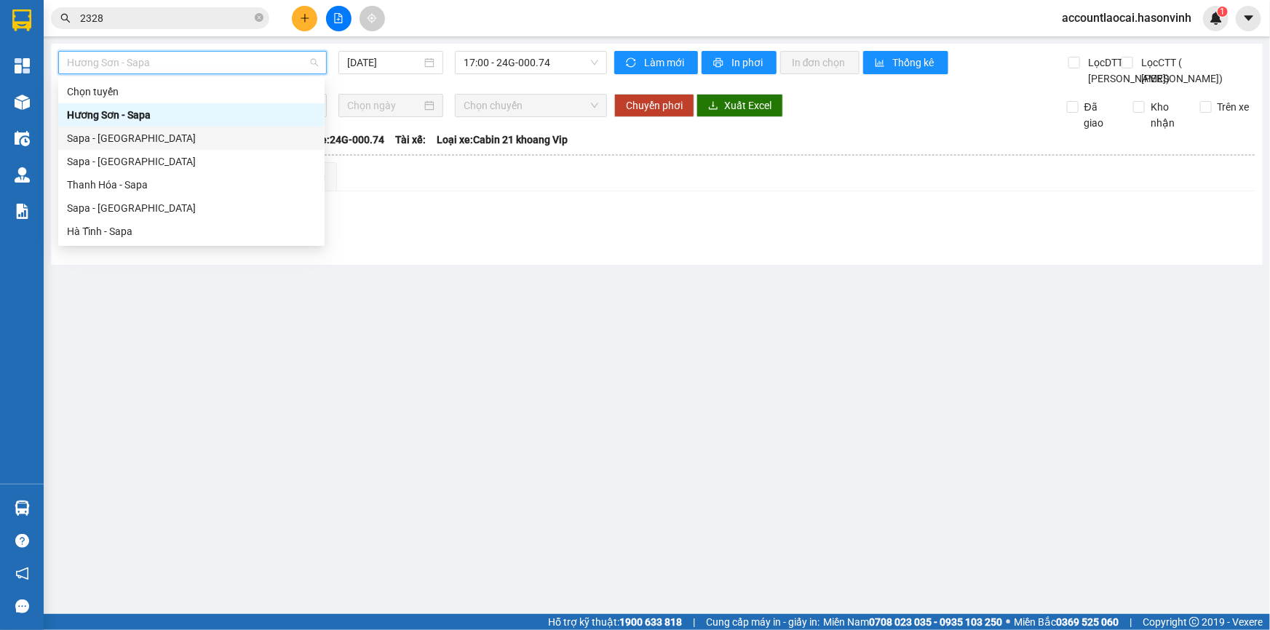
click at [124, 140] on div "Sapa - Hương Sơn" at bounding box center [191, 138] width 249 height 16
type input "14/10/2025"
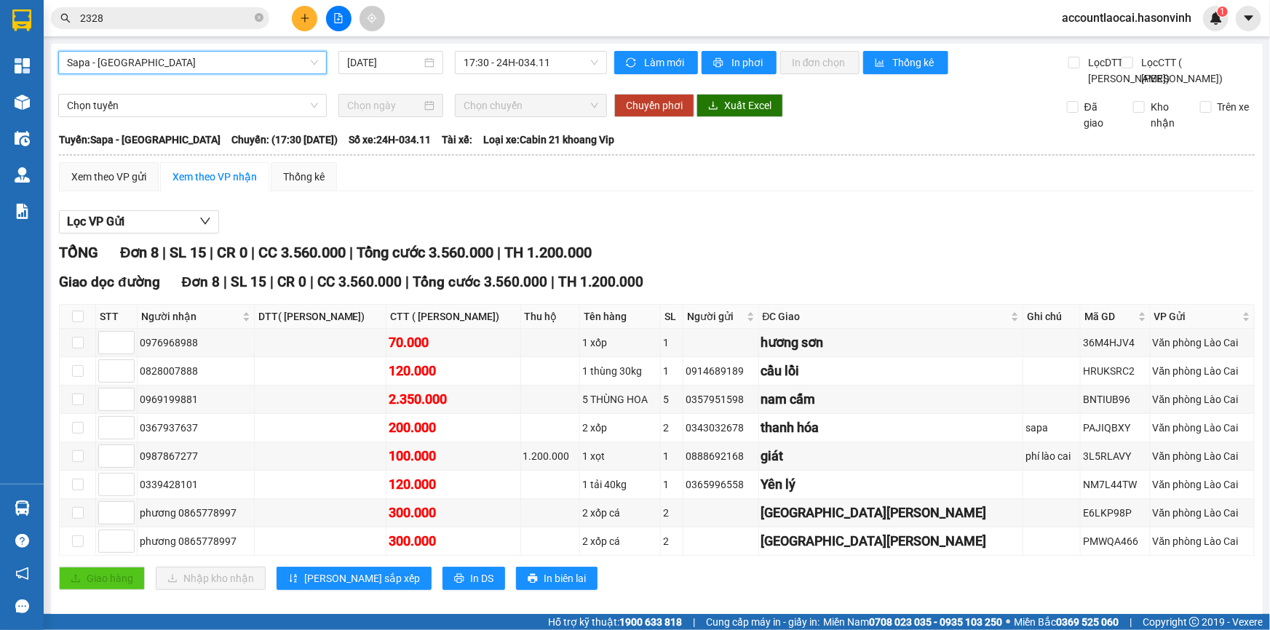
scroll to position [62, 0]
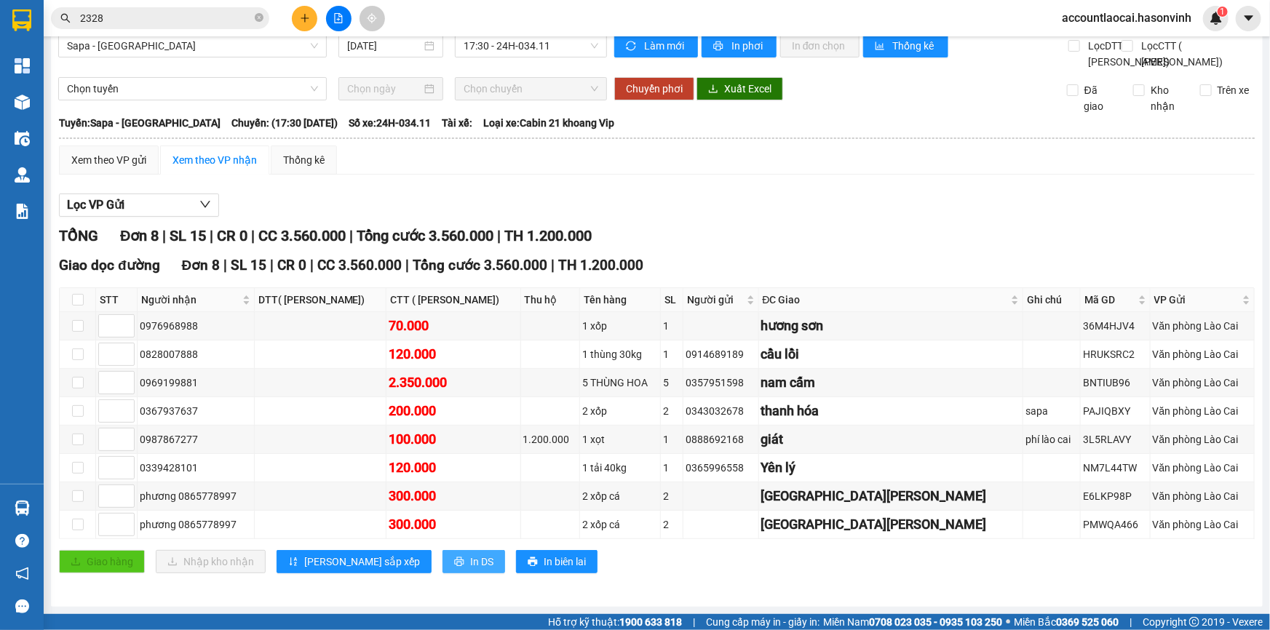
click at [470, 563] on span "In DS" at bounding box center [481, 562] width 23 height 16
click at [308, 11] on button at bounding box center [304, 18] width 25 height 25
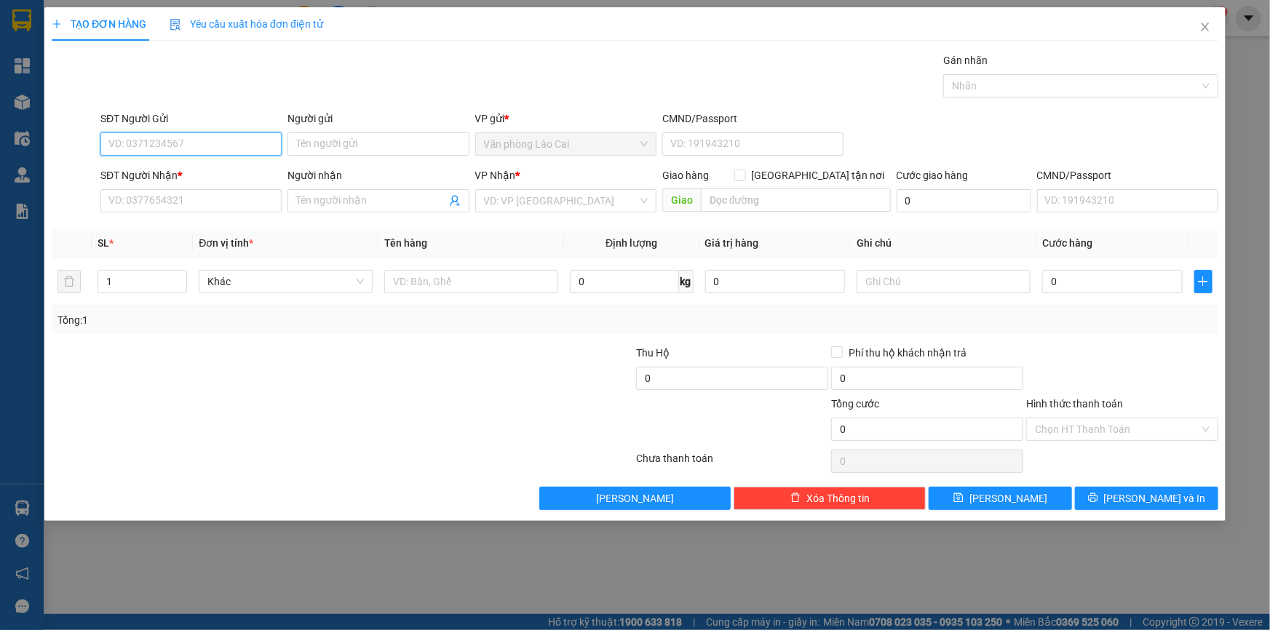
click at [233, 138] on input "SĐT Người Gửi" at bounding box center [190, 143] width 181 height 23
type input "0389287276"
click at [162, 202] on input "SĐT Người Nhận *" at bounding box center [190, 200] width 181 height 23
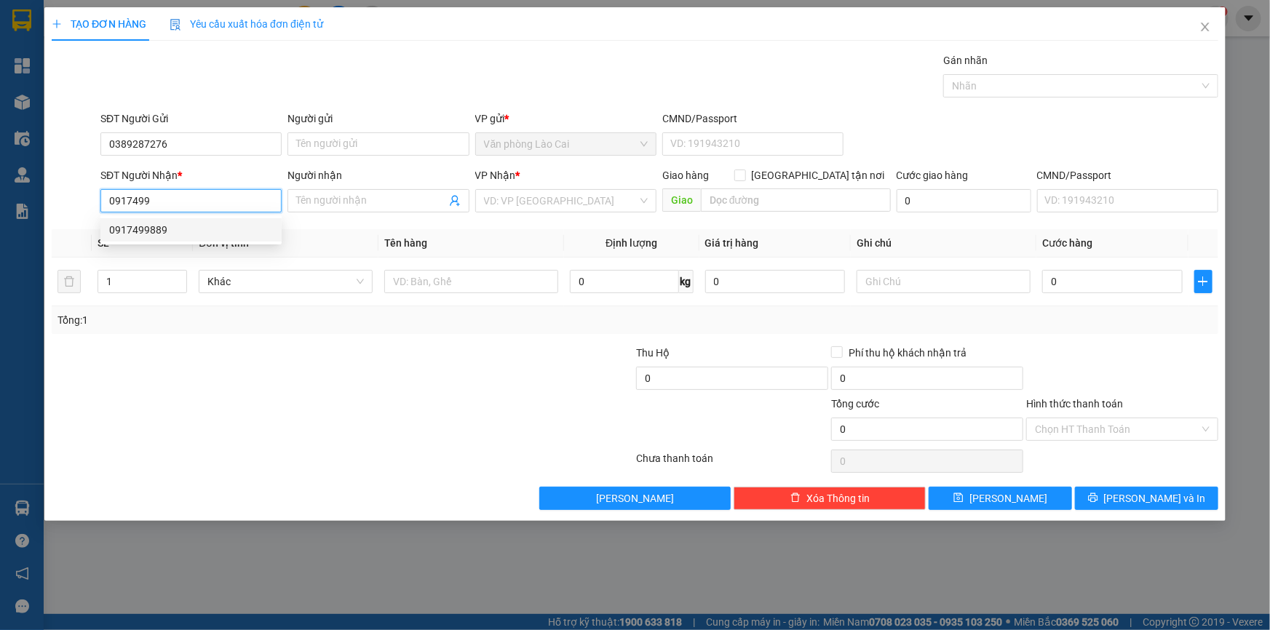
click at [162, 237] on div "0917499889" at bounding box center [191, 230] width 164 height 16
type input "0917499889"
type input "hồng lĩnh"
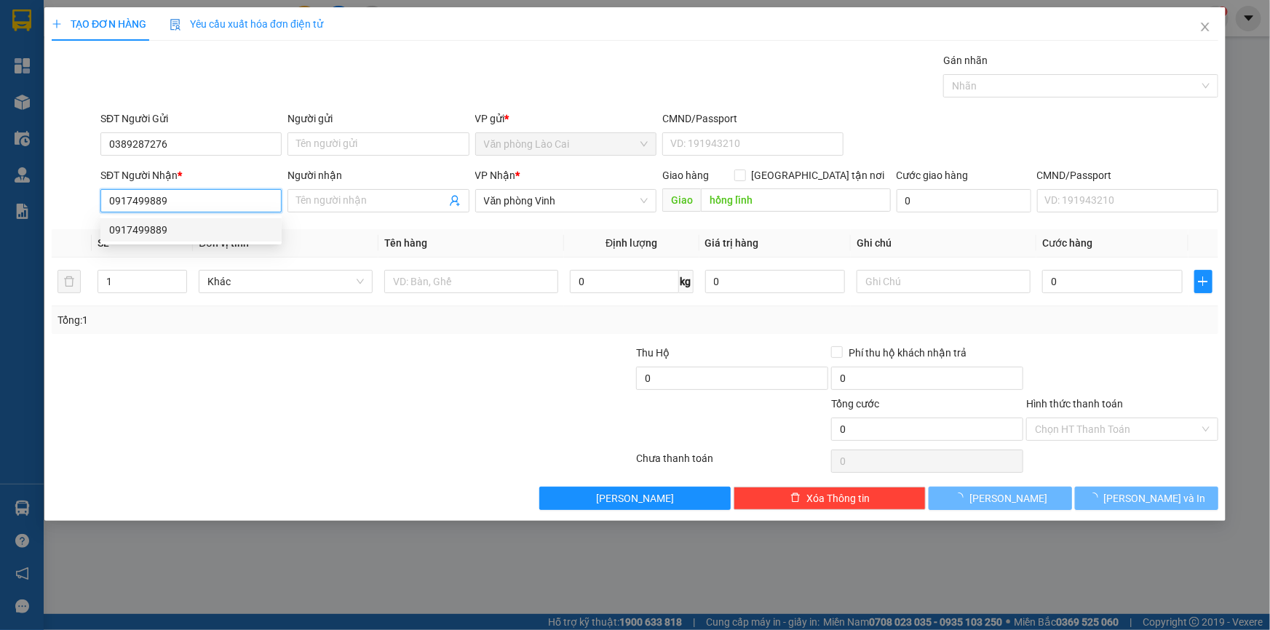
type input "100.000"
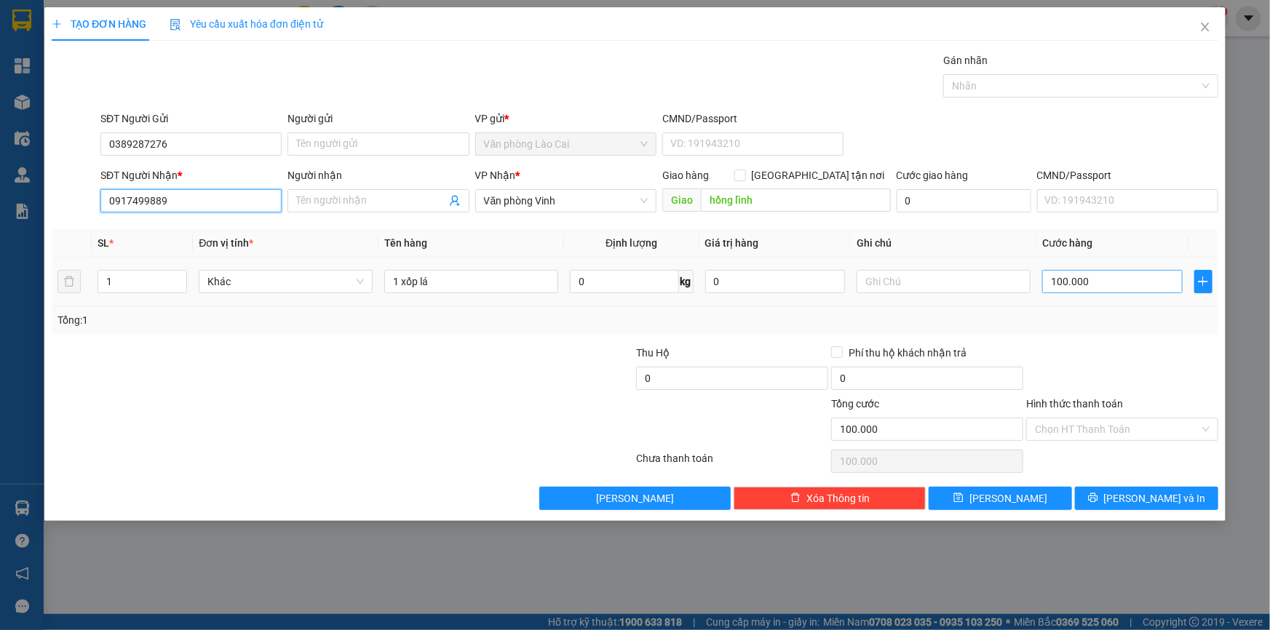
type input "0917499889"
click at [1107, 287] on input "100.000" at bounding box center [1112, 281] width 140 height 23
type input "7"
type input "70"
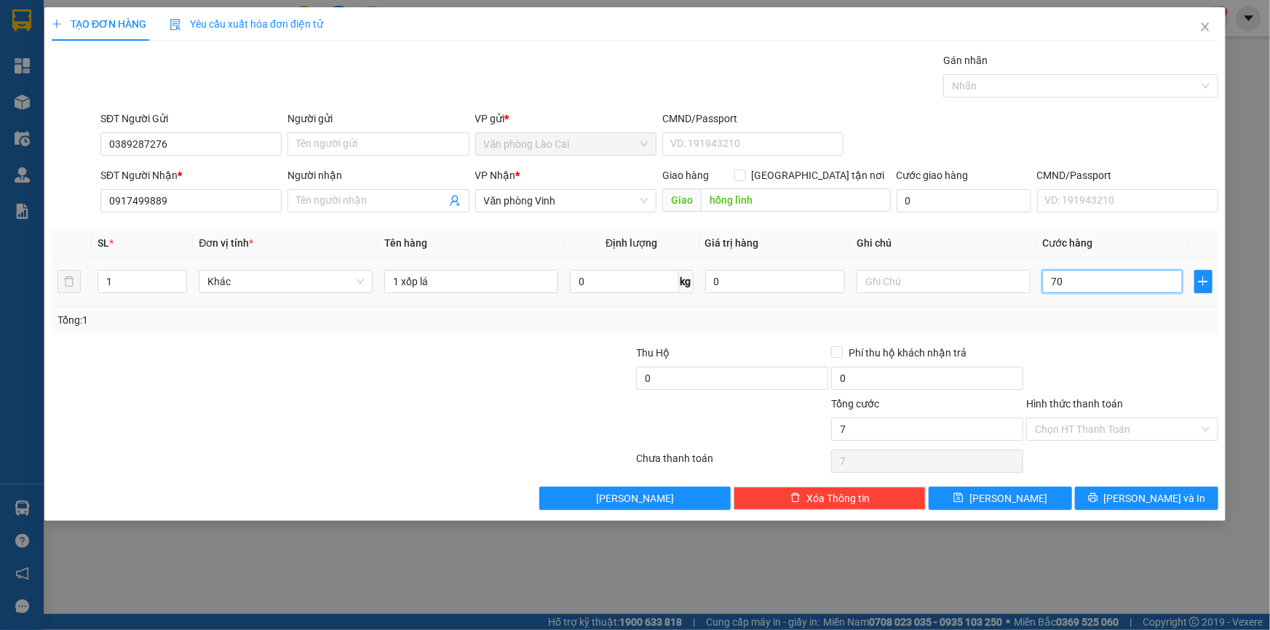
type input "70"
type input "70.000"
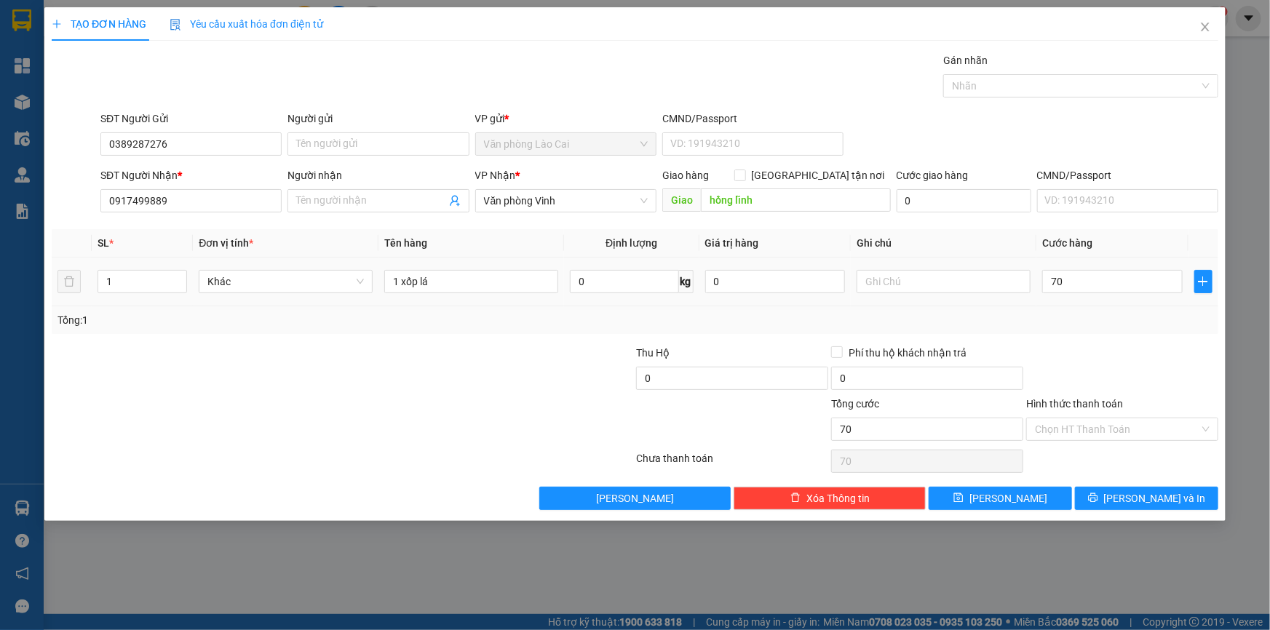
type input "70.000"
click at [1097, 318] on div "Tổng: 1" at bounding box center [634, 320] width 1155 height 16
click at [1143, 490] on span "Lưu và In" at bounding box center [1155, 498] width 102 height 16
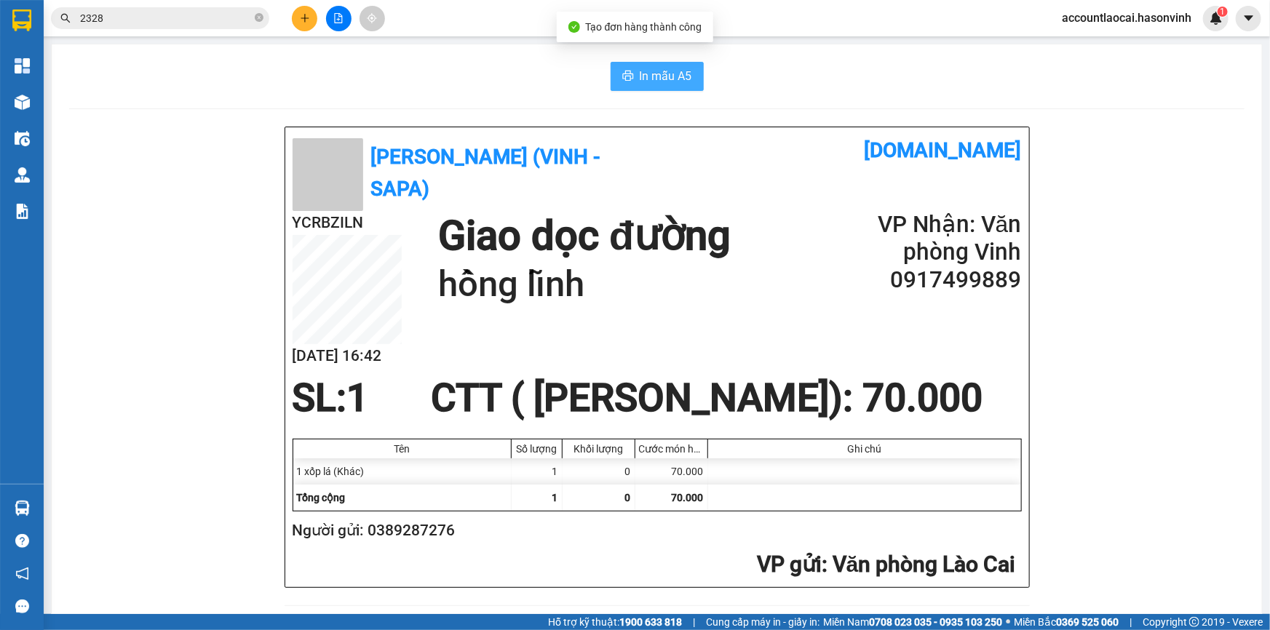
click at [622, 71] on icon "printer" at bounding box center [628, 76] width 12 height 12
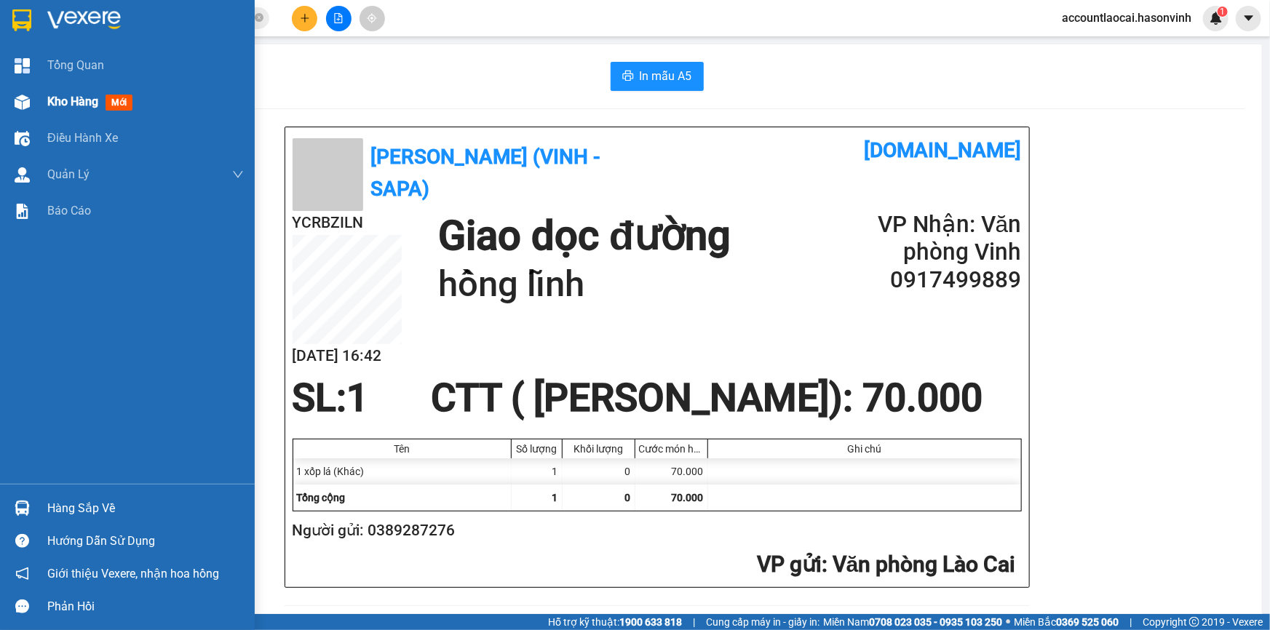
click at [42, 104] on div "Kho hàng mới" at bounding box center [127, 102] width 255 height 36
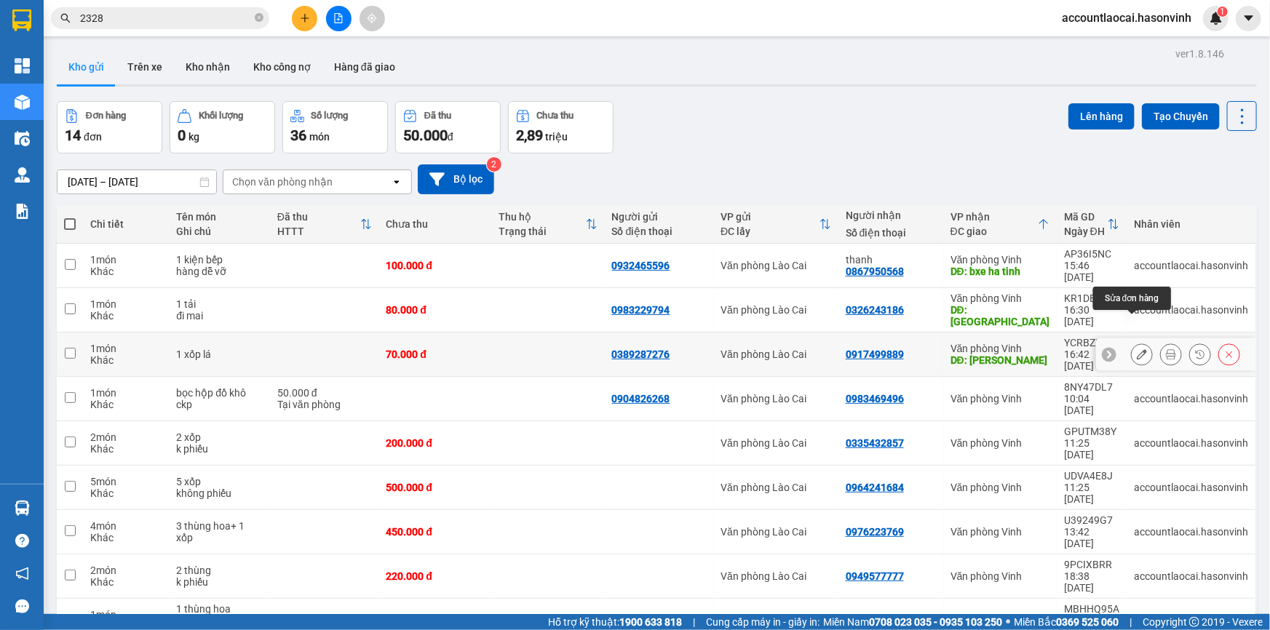
click at [1136, 349] on icon at bounding box center [1141, 354] width 10 height 10
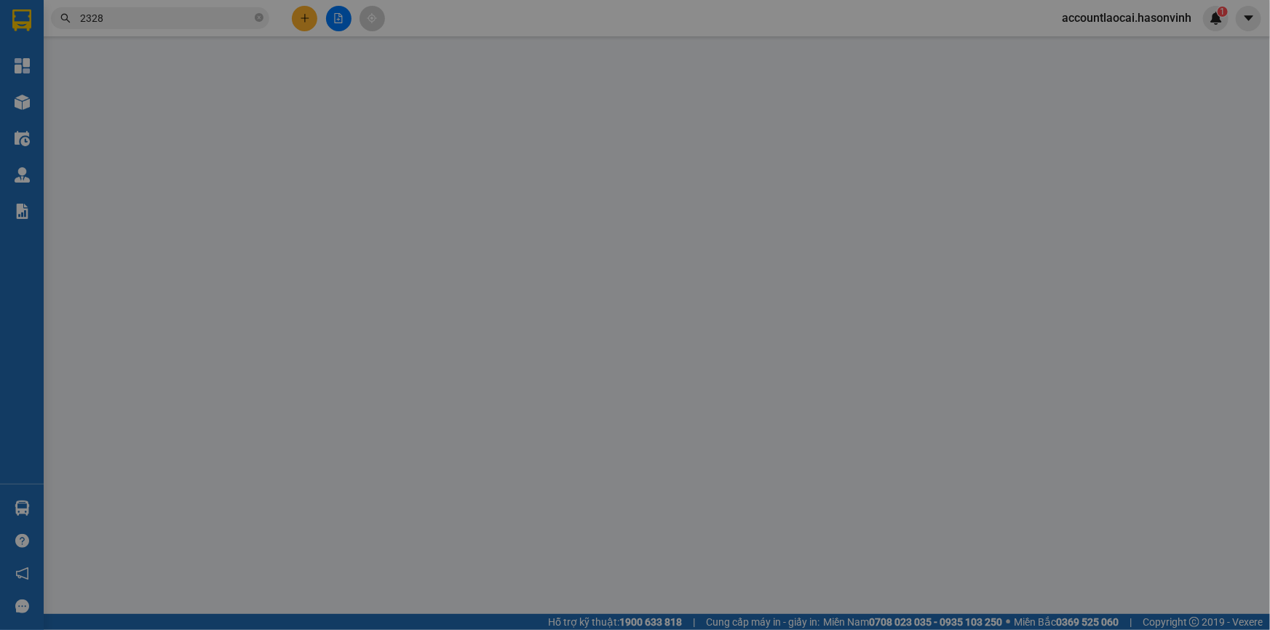
type input "0389287276"
type input "0917499889"
type input "hồng lĩnh"
type input "0"
type input "70.000"
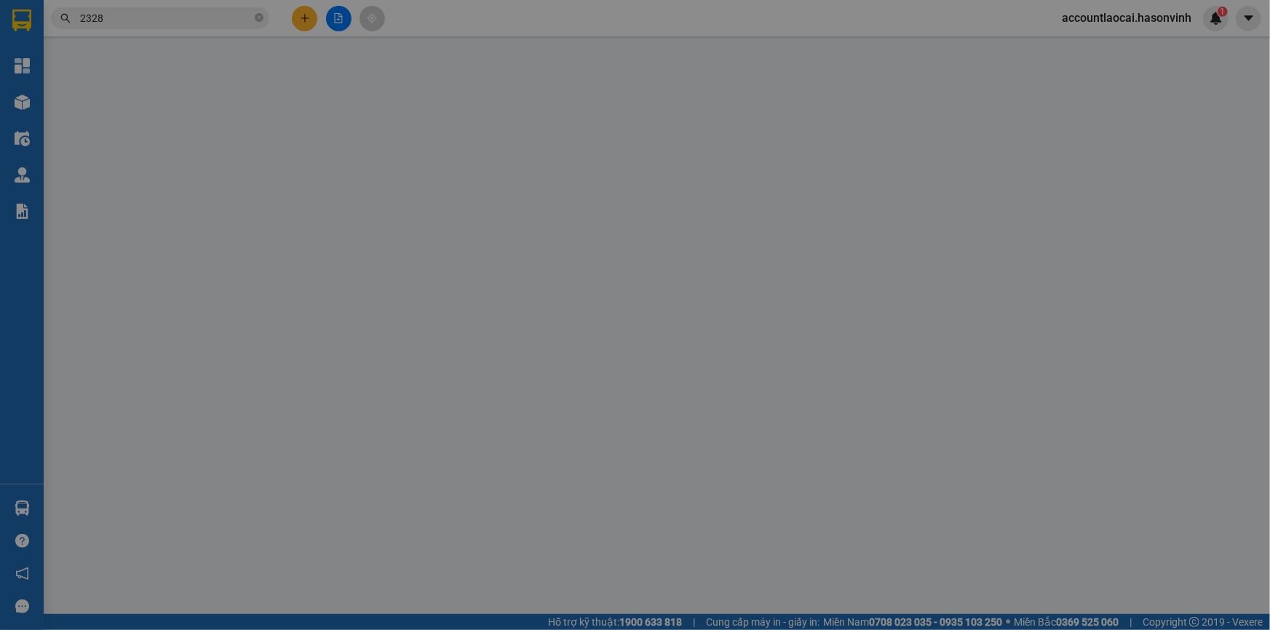
type input "70.000"
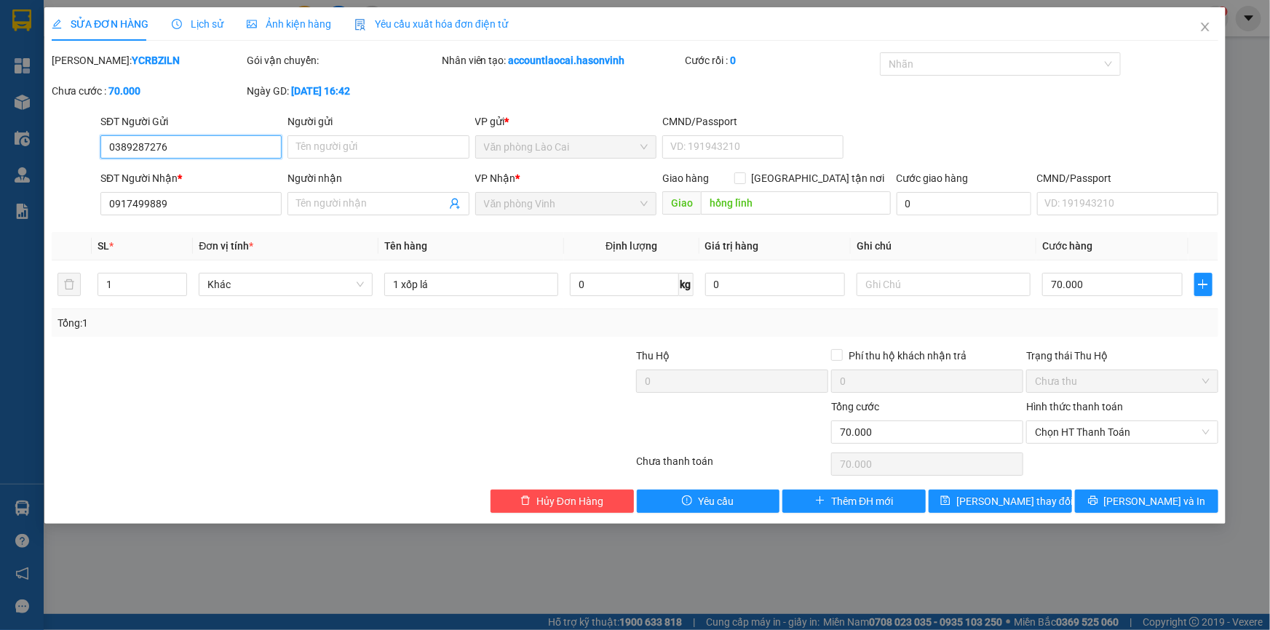
click at [133, 146] on input "0389287276" at bounding box center [190, 146] width 181 height 23
type input "0389387276"
click at [1003, 495] on span "Lưu thay đổi" at bounding box center [1014, 501] width 116 height 16
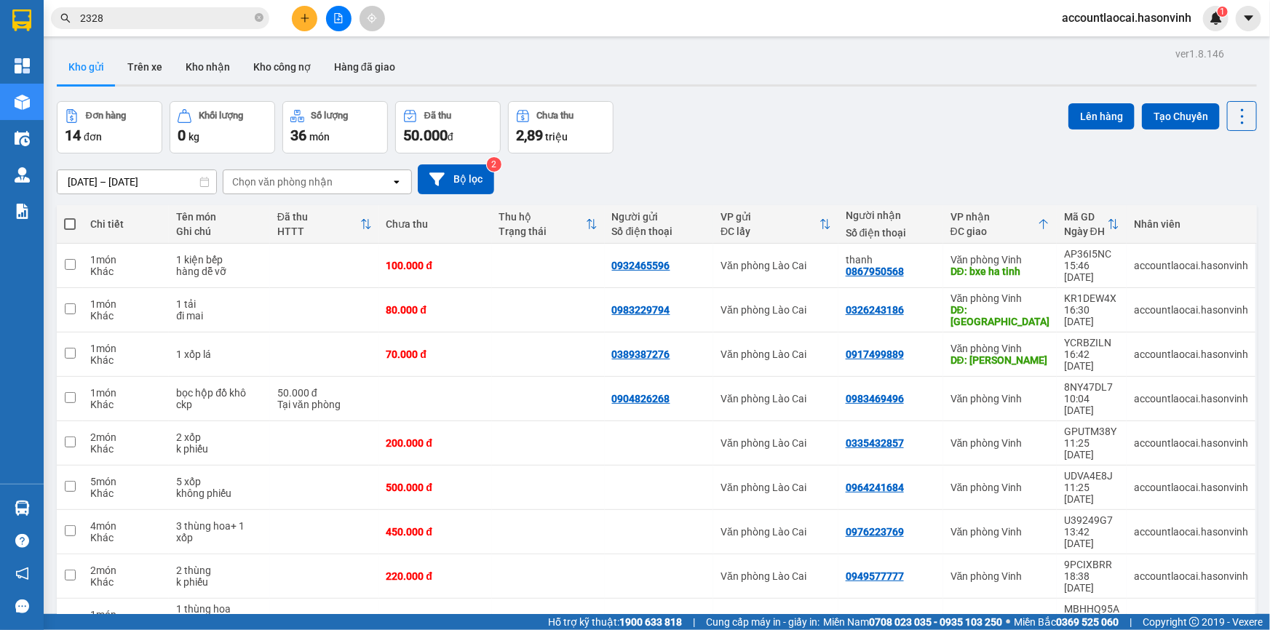
click at [308, 22] on icon "plus" at bounding box center [305, 18] width 10 height 10
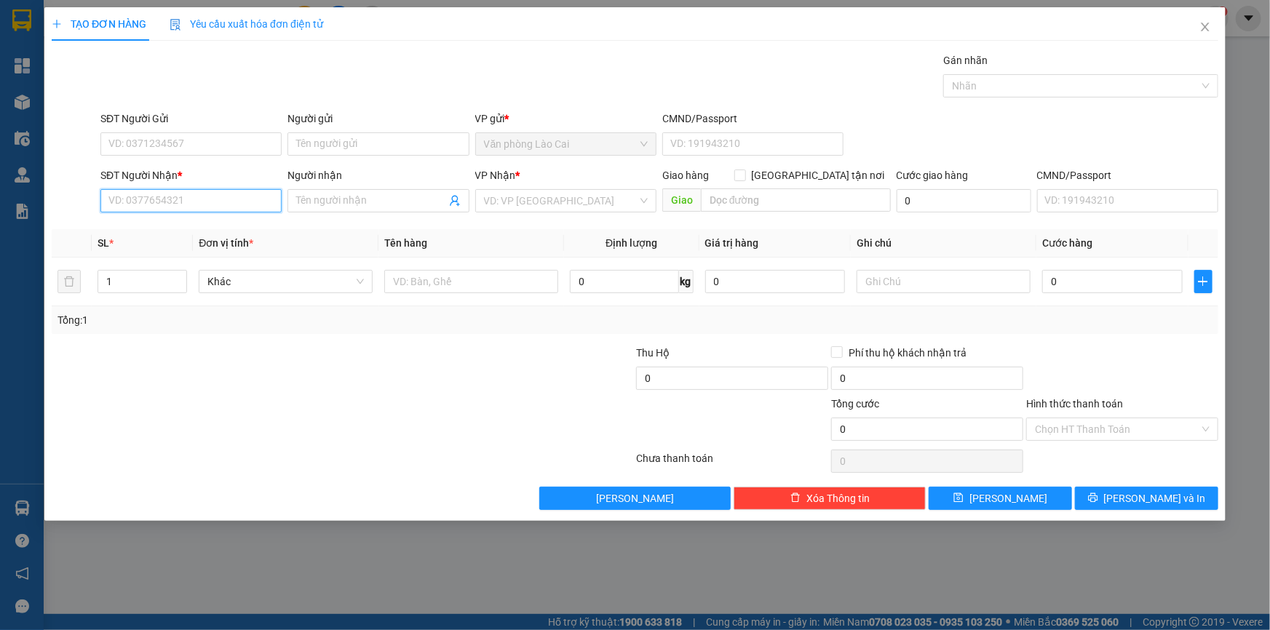
click at [222, 206] on input "SĐT Người Nhận *" at bounding box center [190, 200] width 181 height 23
click at [189, 199] on input "988" at bounding box center [190, 200] width 181 height 23
click at [167, 231] on div "0976968988" at bounding box center [191, 230] width 164 height 16
type input "0976968988"
type input "hương sơn"
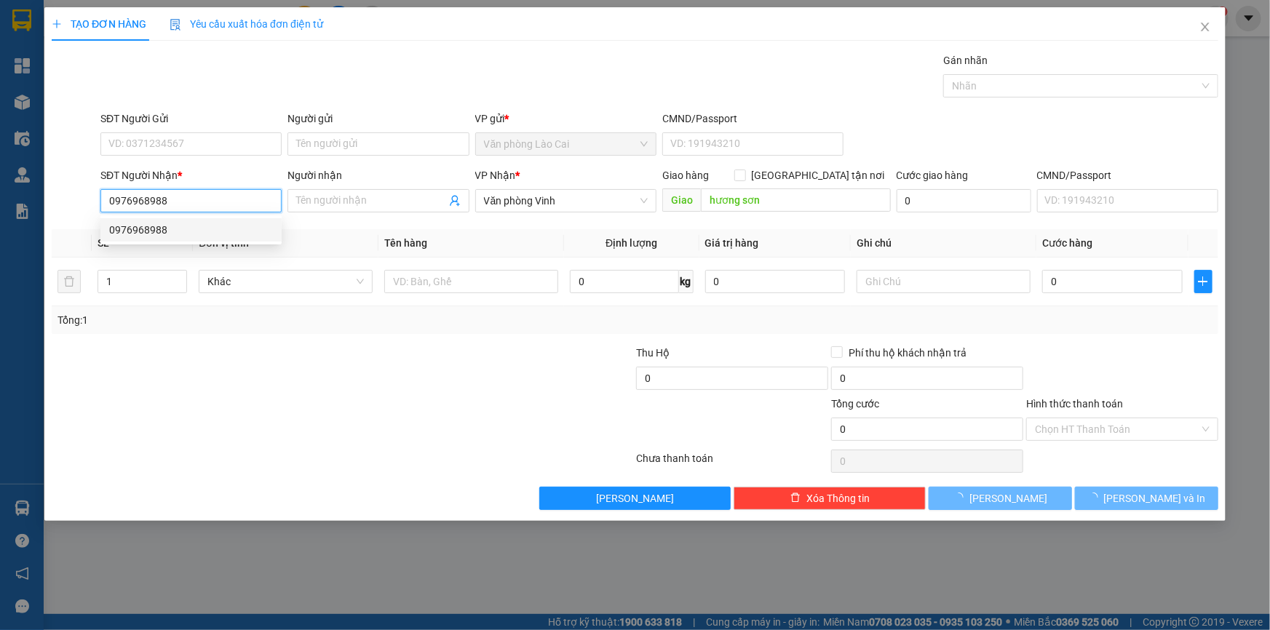
type input "70.000"
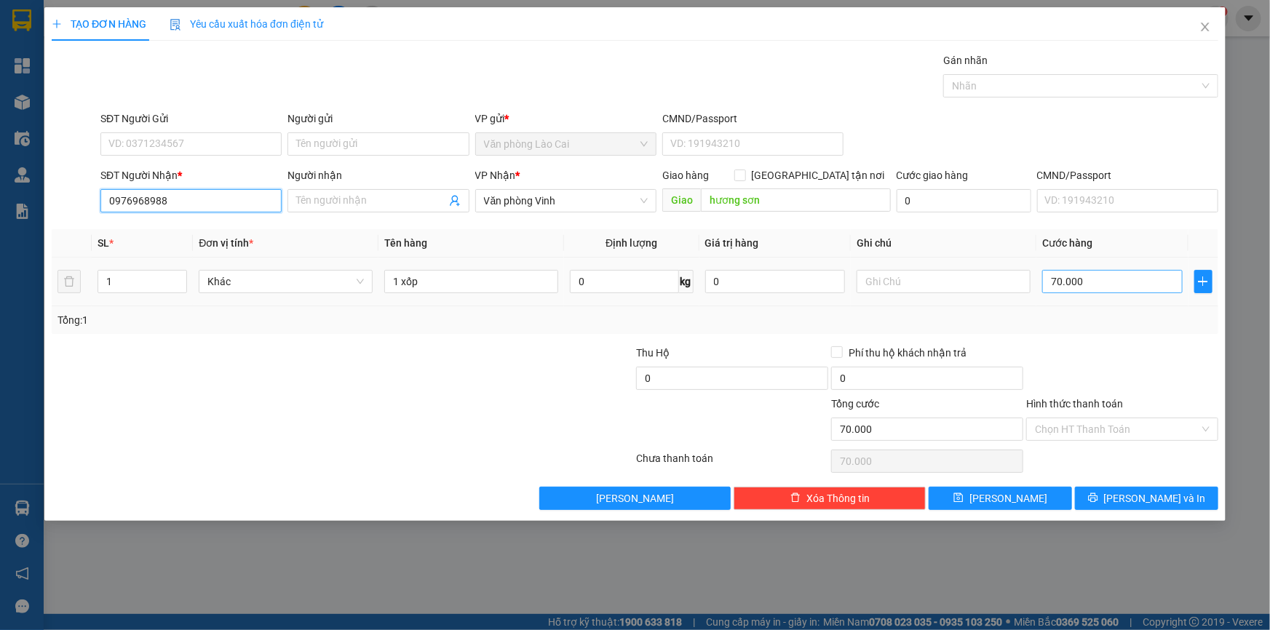
type input "0976968988"
click at [1102, 284] on input "70.000" at bounding box center [1112, 281] width 140 height 23
type input "1"
type input "10"
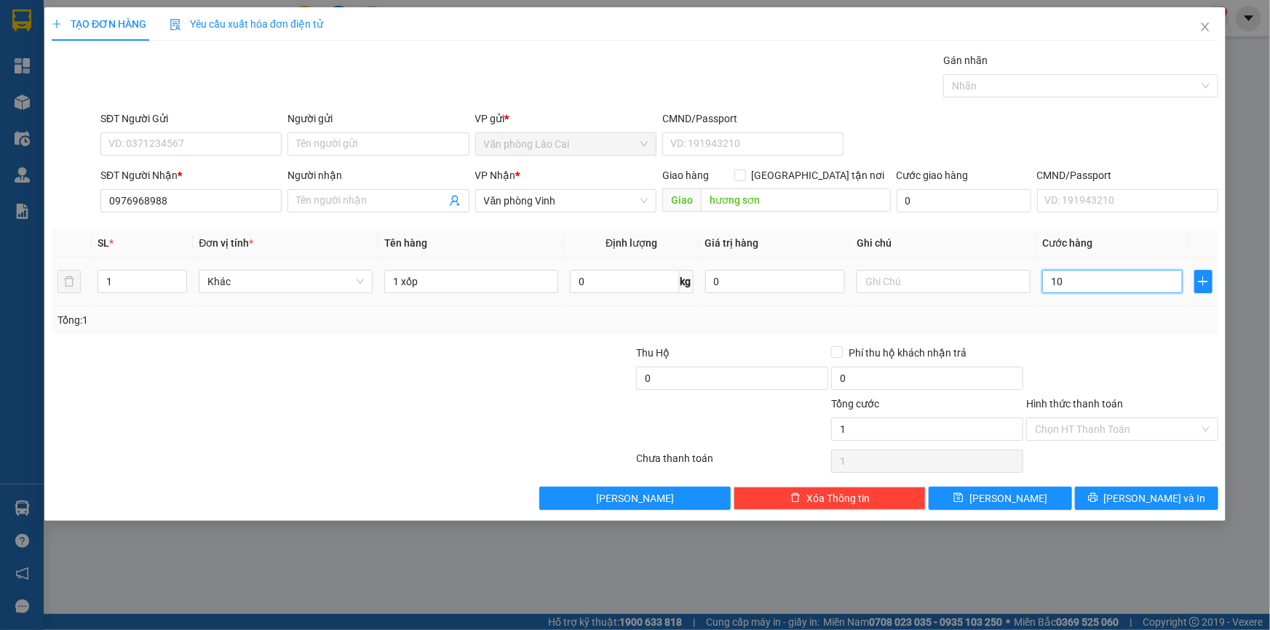
type input "10"
type input "100"
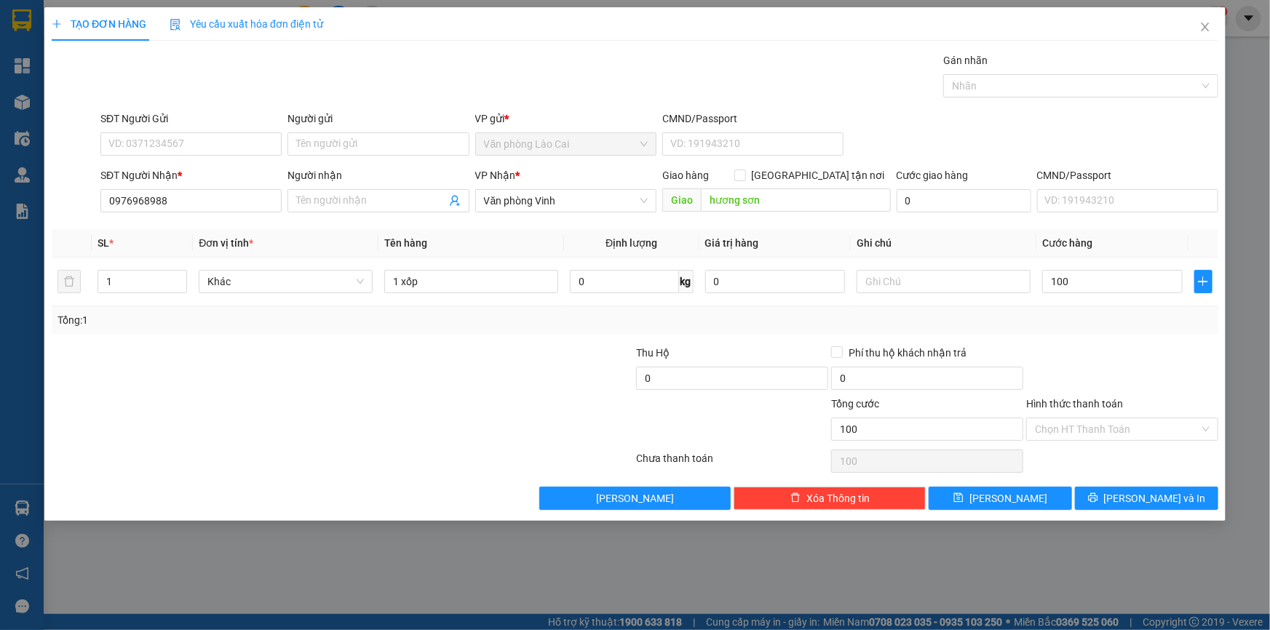
click at [1099, 330] on div "Tổng: 1" at bounding box center [635, 320] width 1166 height 28
type input "100.000"
click at [1147, 498] on span "Lưu và In" at bounding box center [1155, 498] width 102 height 16
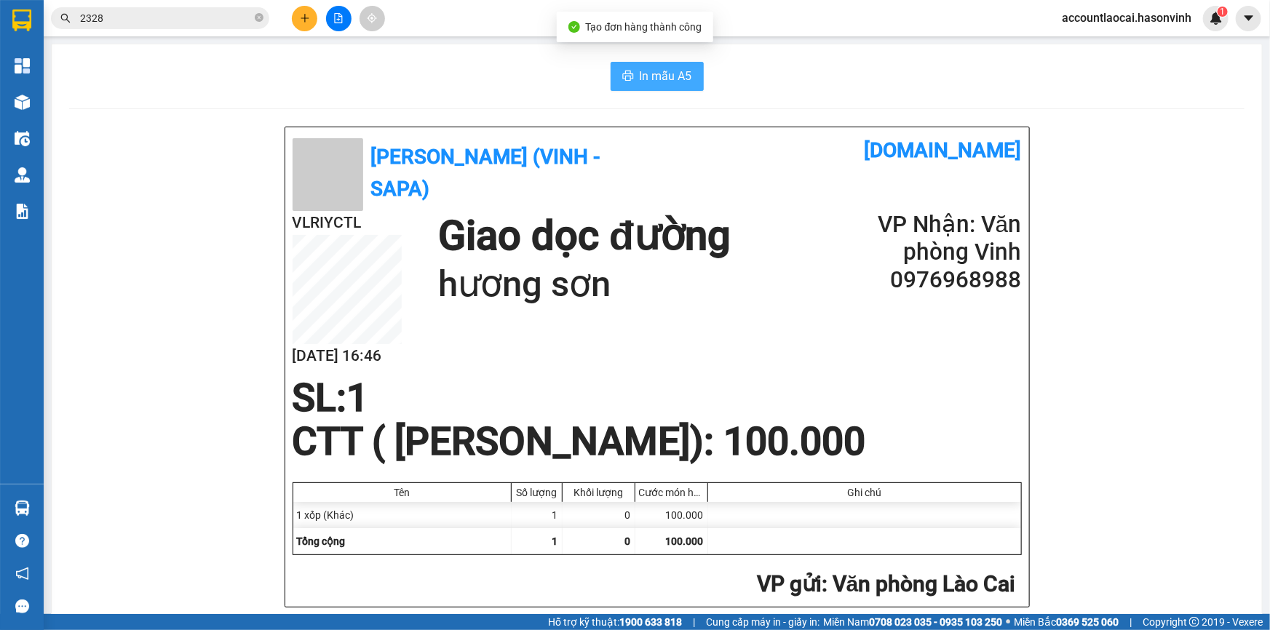
click at [653, 79] on span "In mẫu A5" at bounding box center [666, 76] width 52 height 18
click at [304, 16] on icon "plus" at bounding box center [304, 18] width 1 height 8
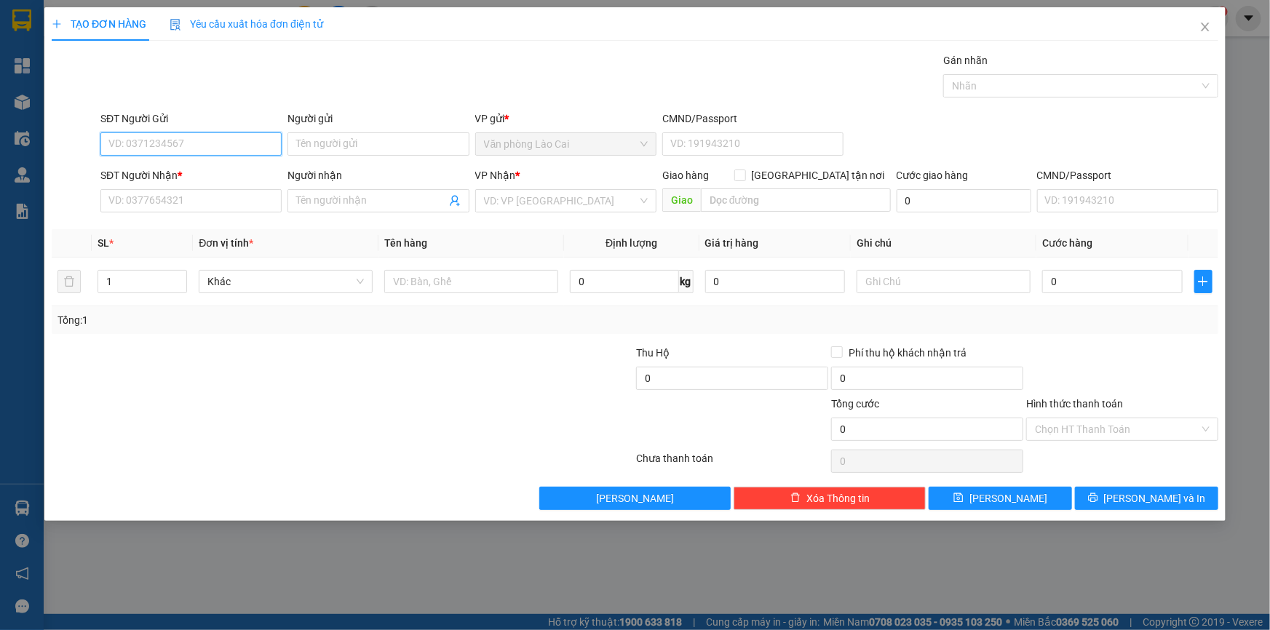
click at [233, 136] on input "SĐT Người Gửi" at bounding box center [190, 143] width 181 height 23
click at [176, 138] on input "255" at bounding box center [190, 143] width 181 height 23
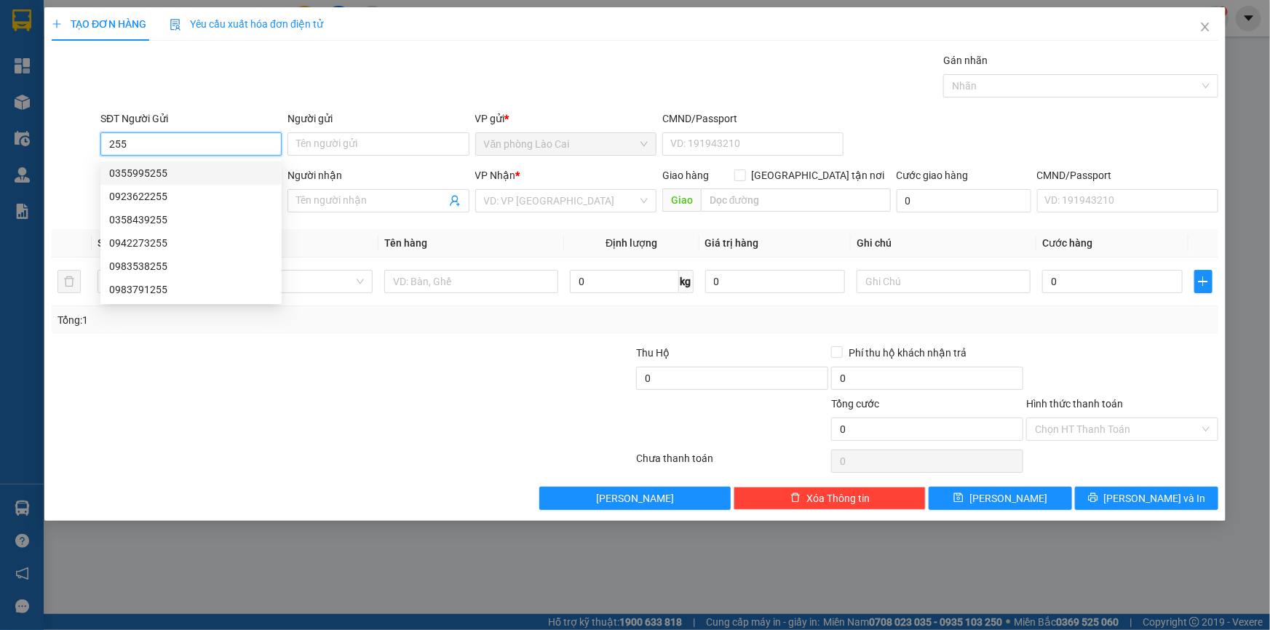
click at [164, 177] on div "0355995255" at bounding box center [191, 173] width 164 height 16
type input "0355995255"
type input "0973909659"
type input "diễn châu"
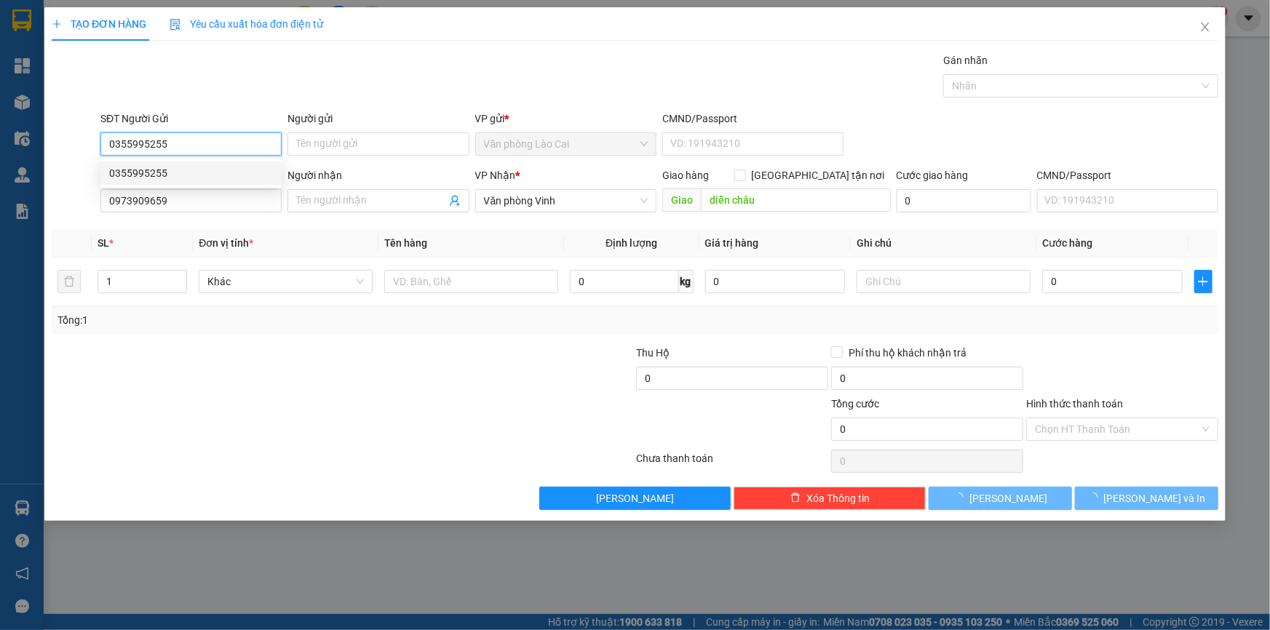
type input "60.000"
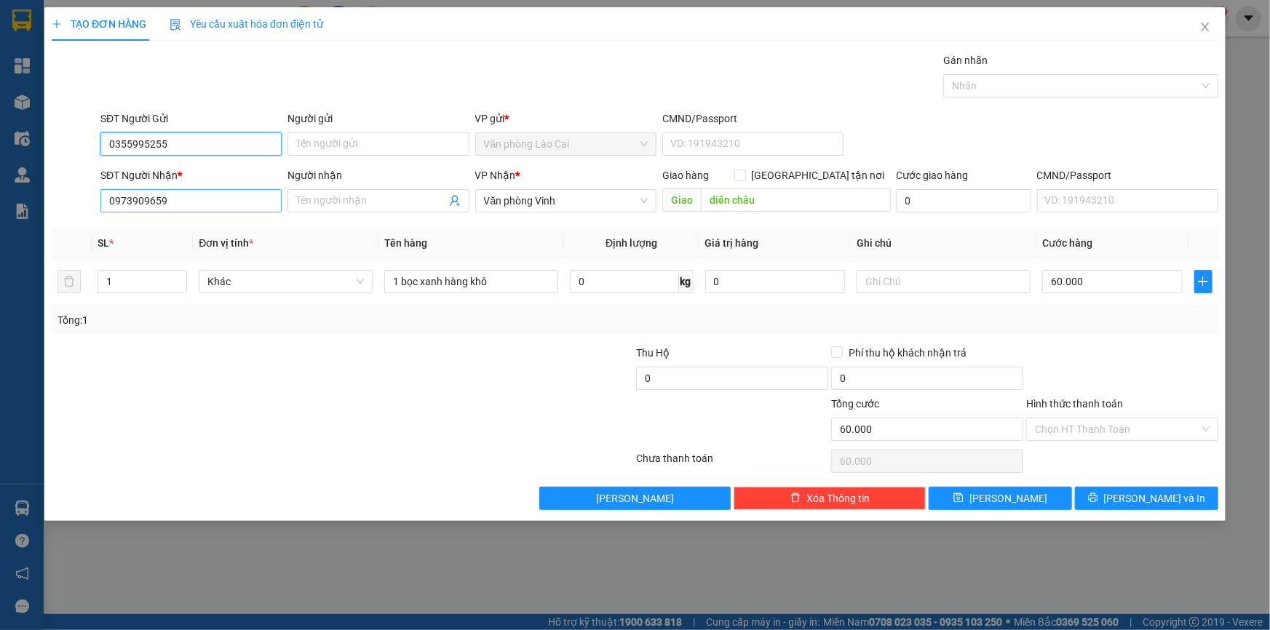
type input "0355995255"
drag, startPoint x: 190, startPoint y: 200, endPoint x: 0, endPoint y: 188, distance: 190.3
click at [0, 188] on div "TẠO ĐƠN HÀNG Yêu cầu xuất hóa đơn điện tử Transit Pickup Surcharge Ids Transit …" at bounding box center [635, 315] width 1270 height 630
click at [269, 366] on div at bounding box center [245, 370] width 390 height 51
click at [1088, 280] on input "60.000" at bounding box center [1112, 281] width 140 height 23
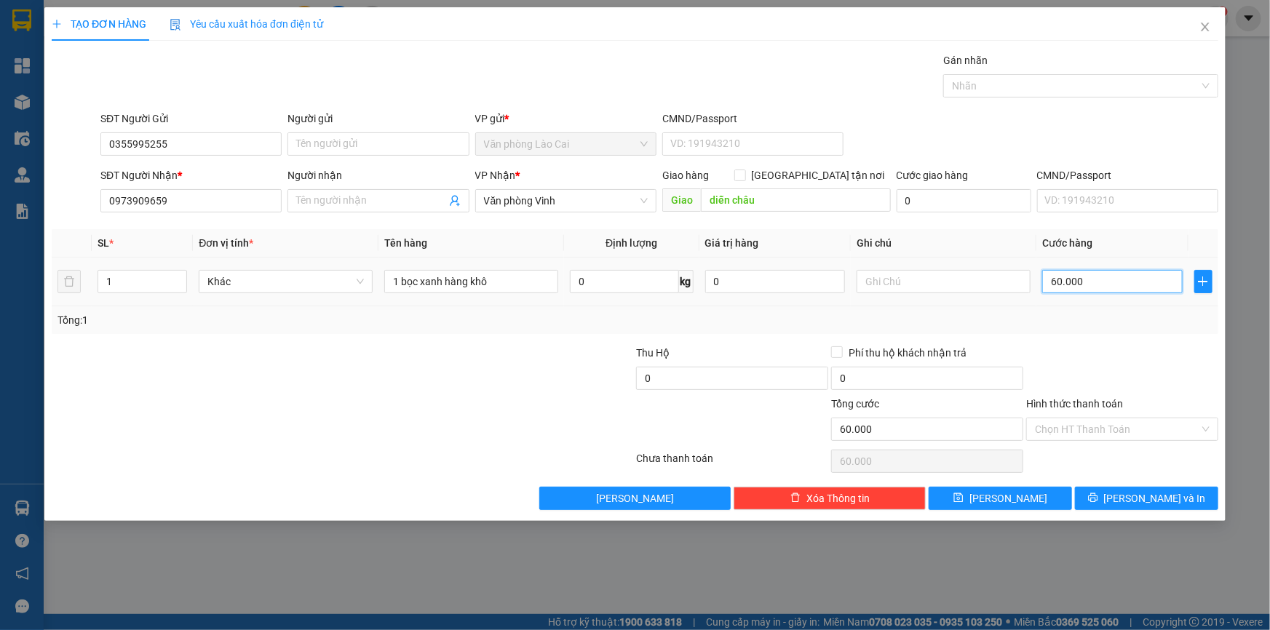
type input "8"
type input "80"
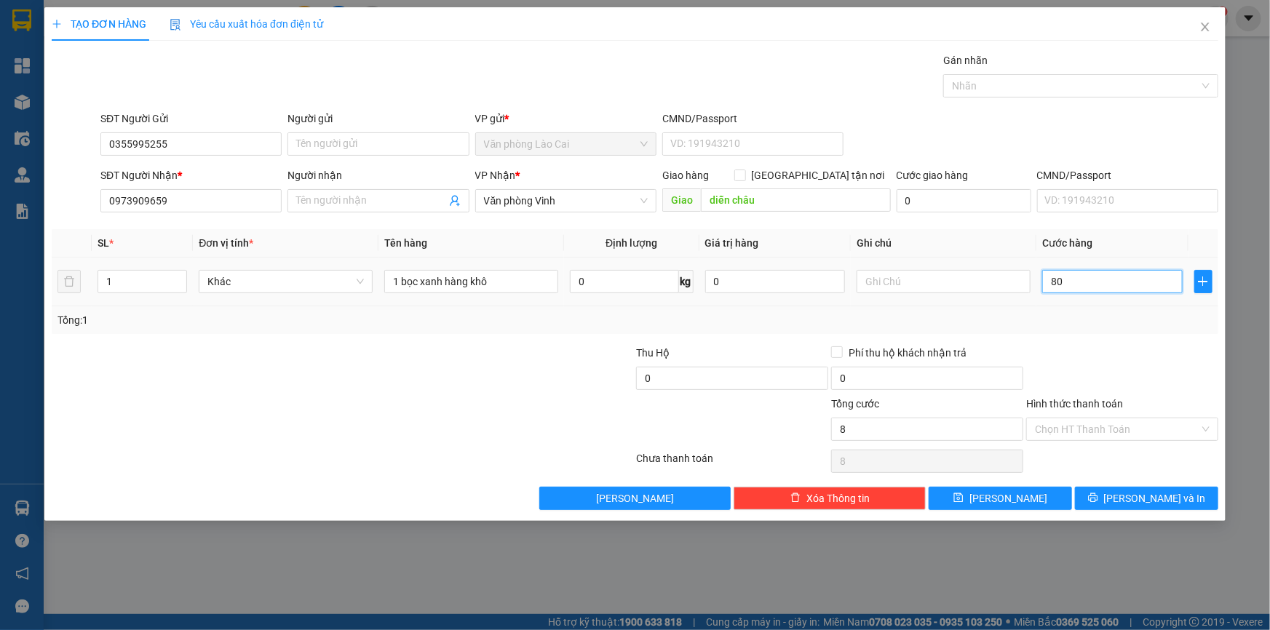
type input "80"
type input "80.000"
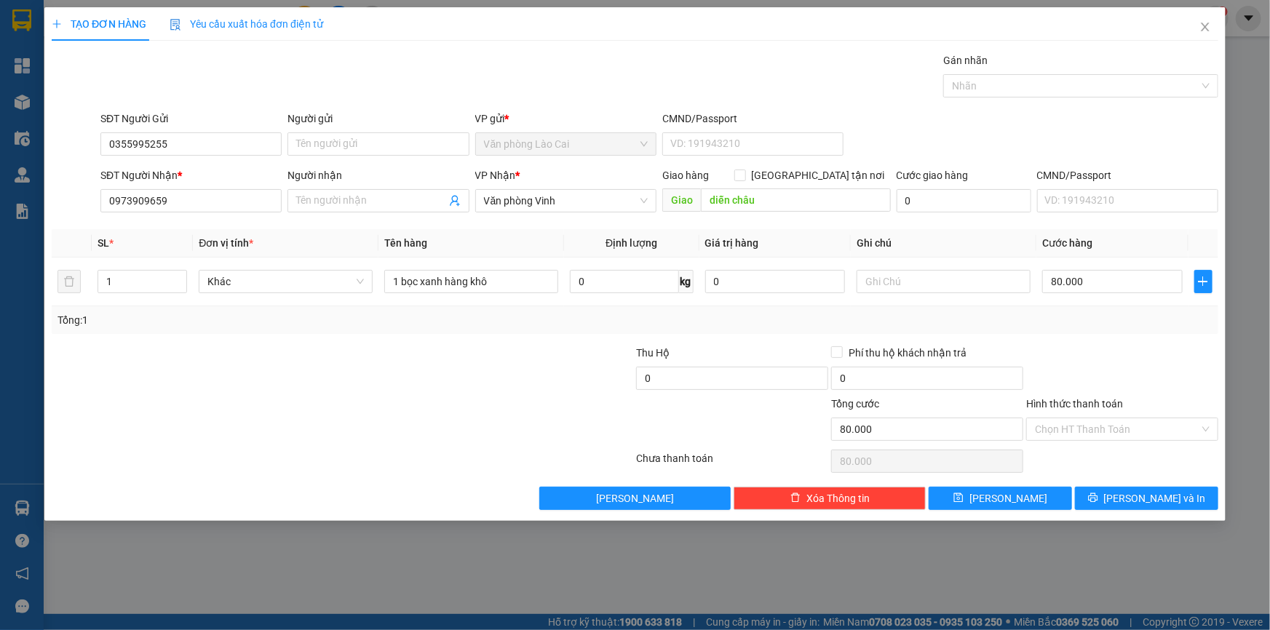
click at [1091, 322] on div "Tổng: 1" at bounding box center [634, 320] width 1155 height 16
click at [1110, 503] on button "Lưu và In" at bounding box center [1146, 498] width 143 height 23
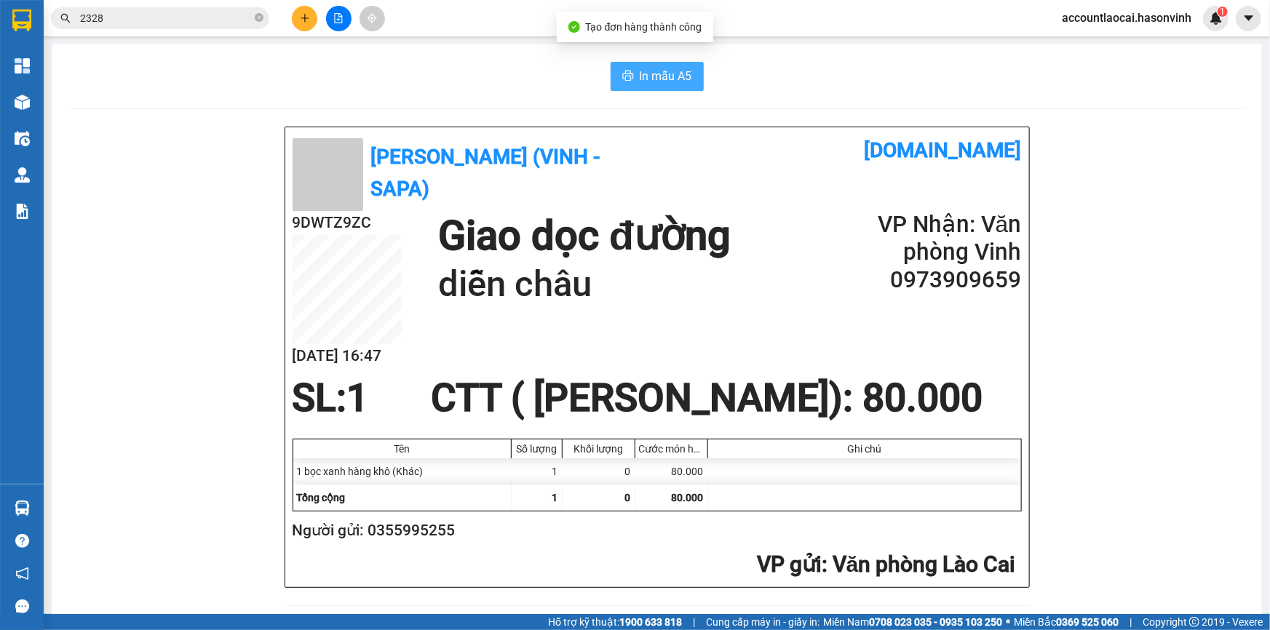
click at [652, 73] on span "In mẫu A5" at bounding box center [666, 76] width 52 height 18
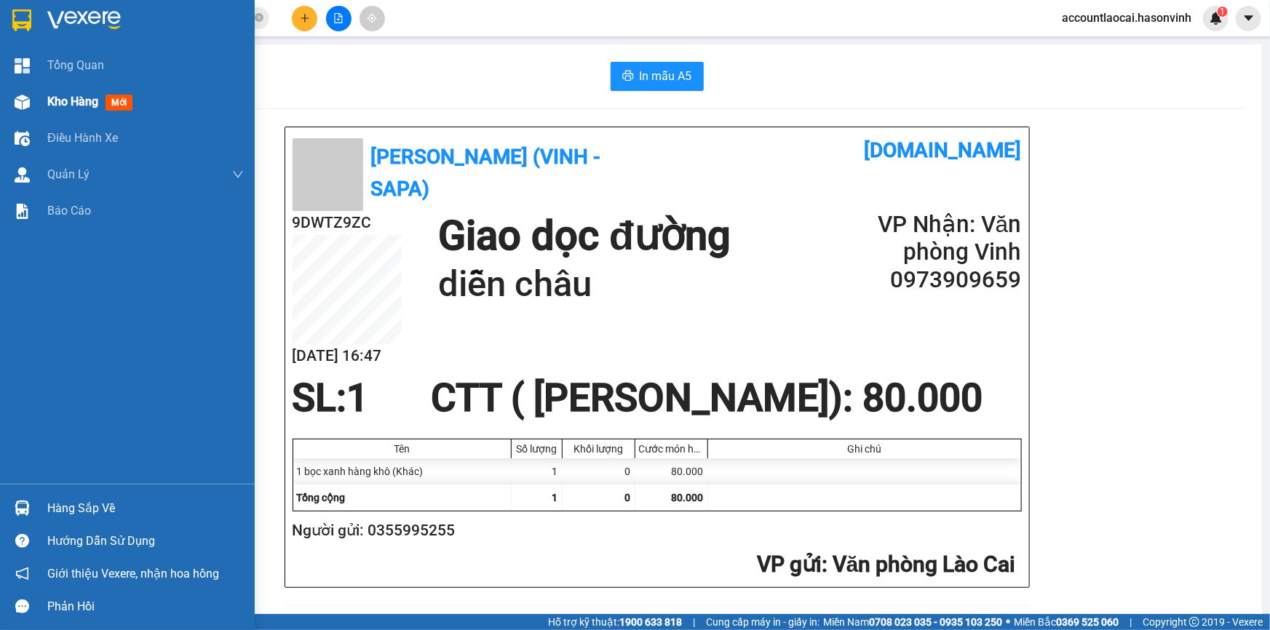
click at [81, 93] on div "Kho hàng mới" at bounding box center [92, 101] width 91 height 18
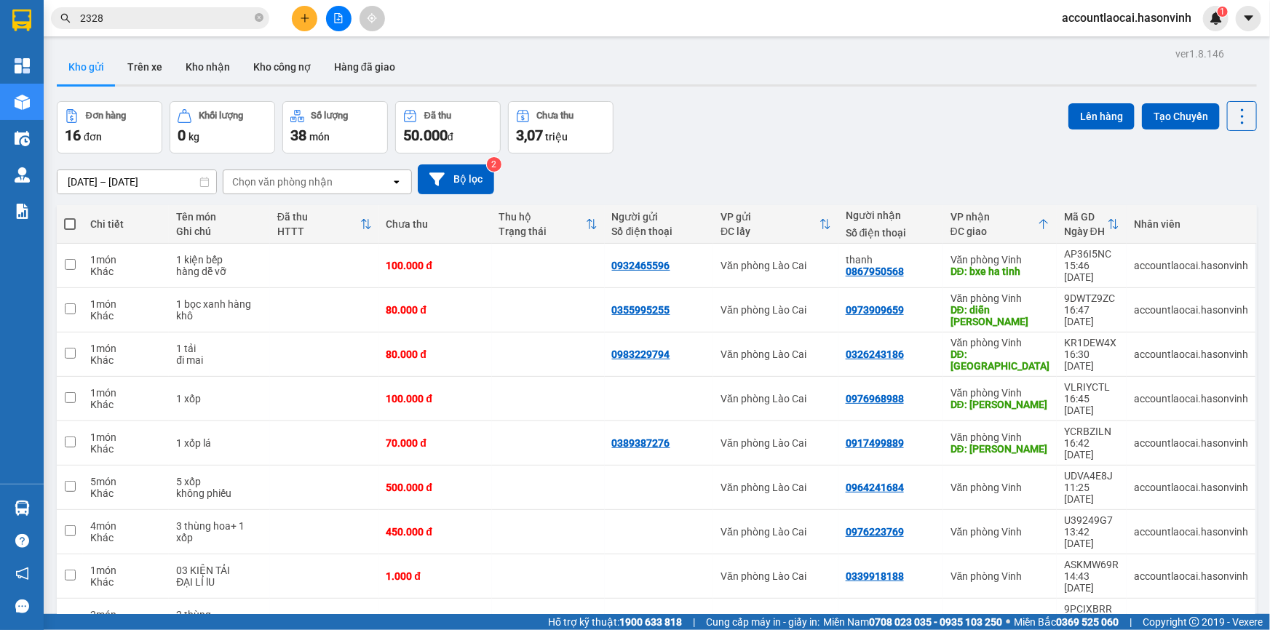
click at [338, 23] on icon "file-add" at bounding box center [339, 18] width 8 height 10
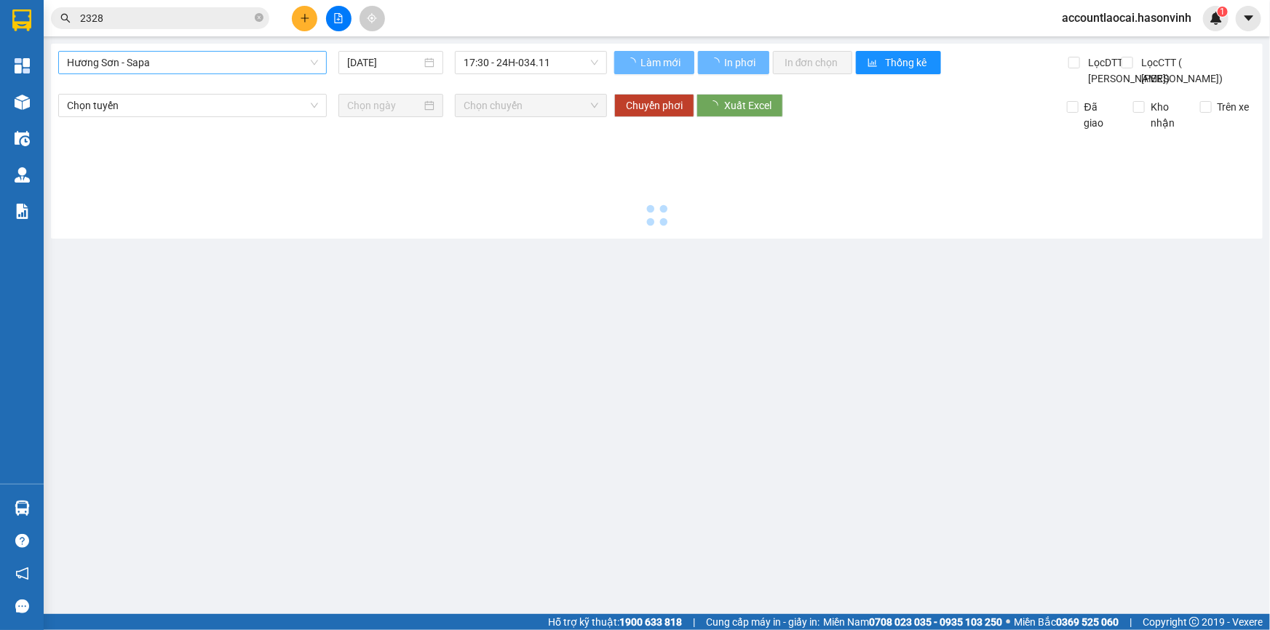
click at [136, 65] on span "Hương Sơn - Sapa" at bounding box center [192, 63] width 251 height 22
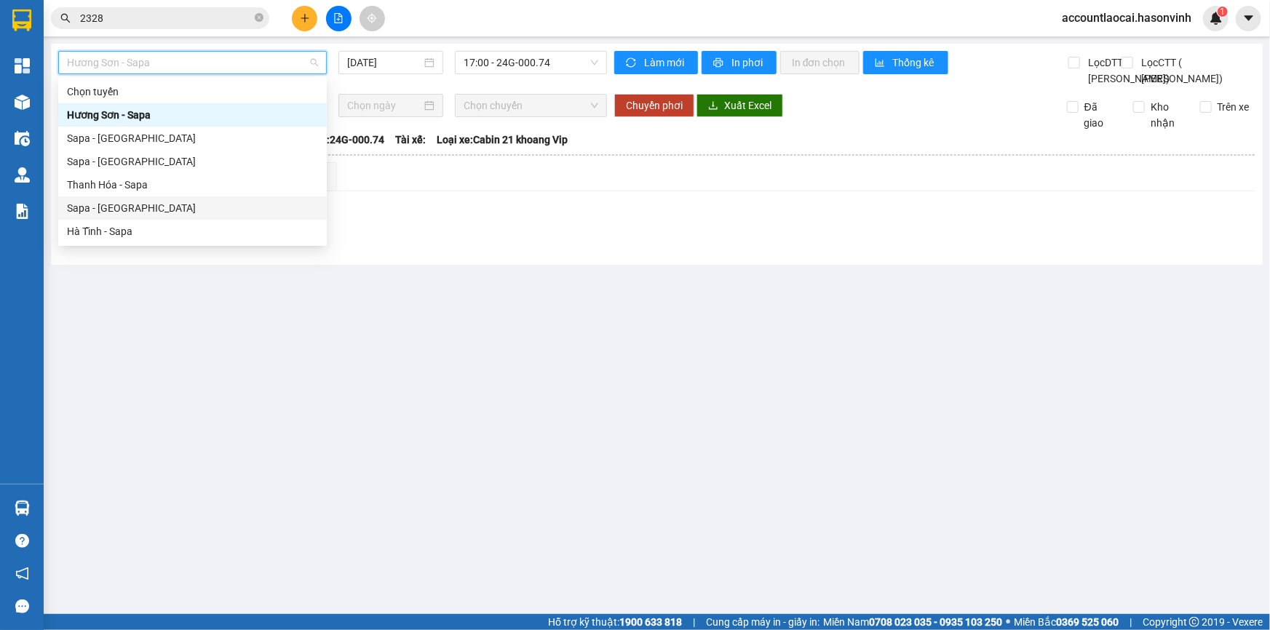
click at [97, 202] on div "Sapa - Hà Tĩnh" at bounding box center [192, 208] width 251 height 16
type input "14/10/2025"
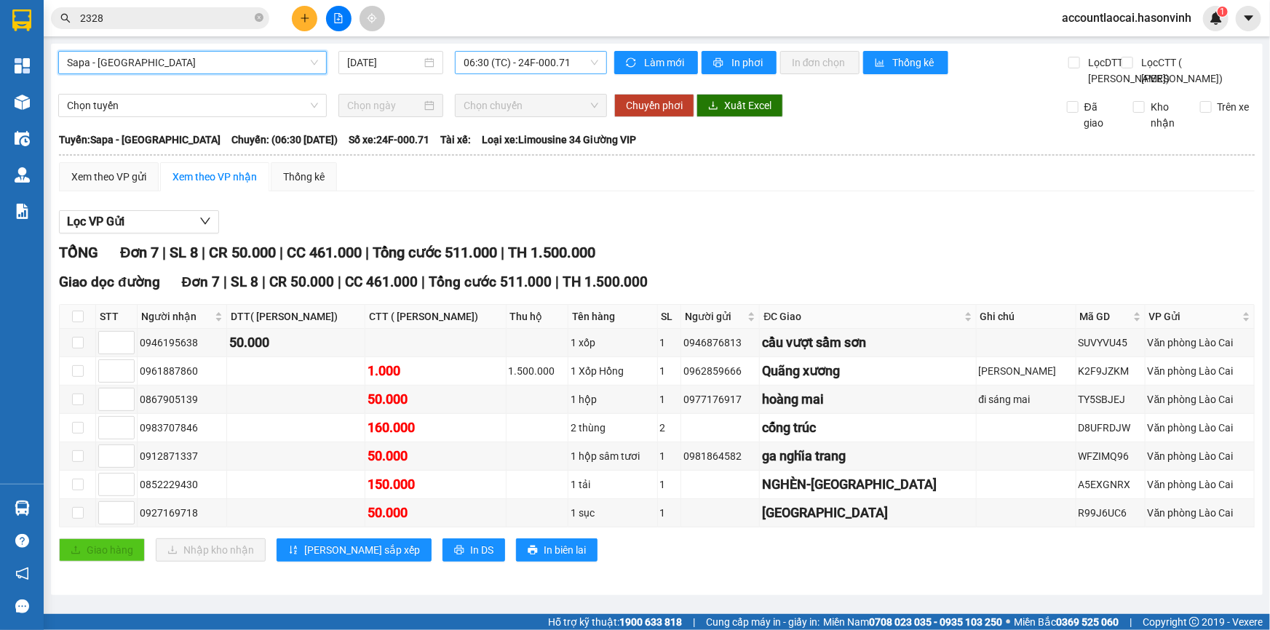
click at [538, 57] on span "06:30 (TC) - 24F-000.71" at bounding box center [530, 63] width 135 height 22
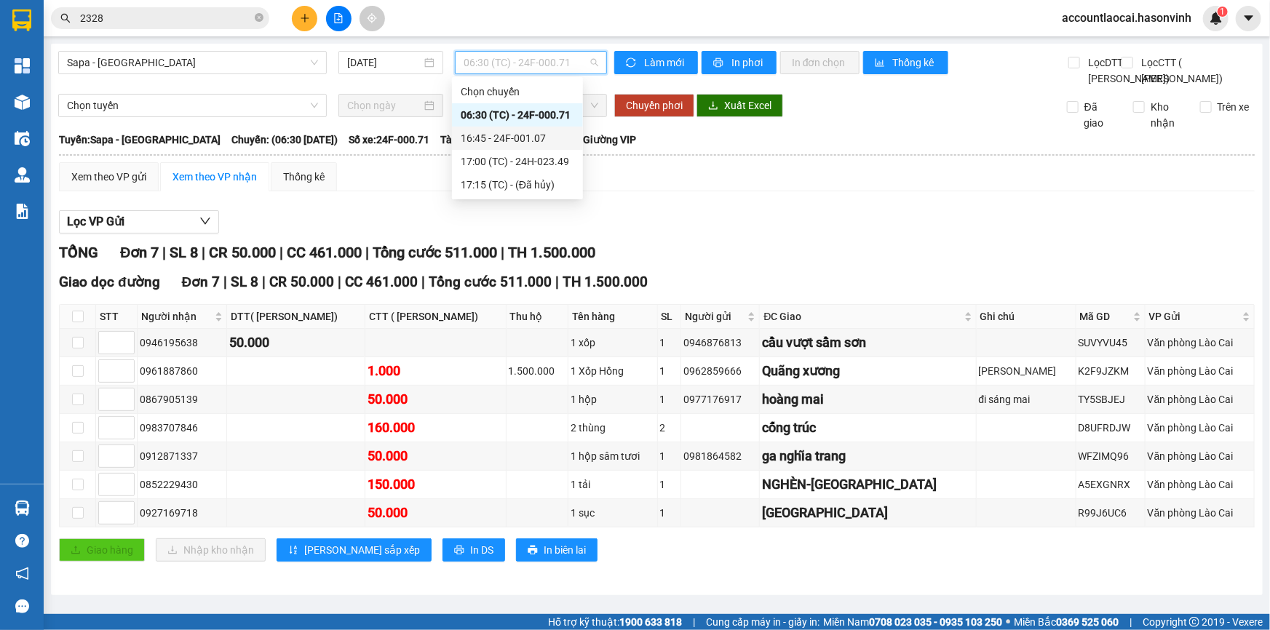
click at [543, 132] on div "16:45 - 24F-001.07" at bounding box center [517, 138] width 113 height 16
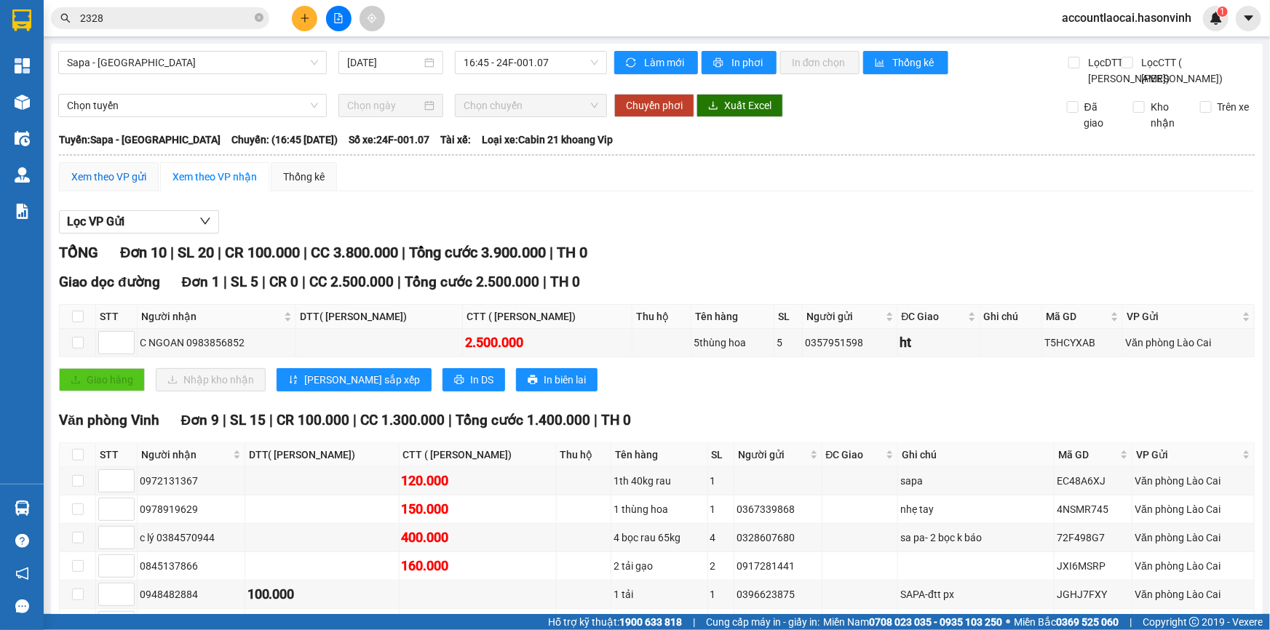
click at [89, 185] on div "Xem theo VP gửi" at bounding box center [108, 177] width 75 height 16
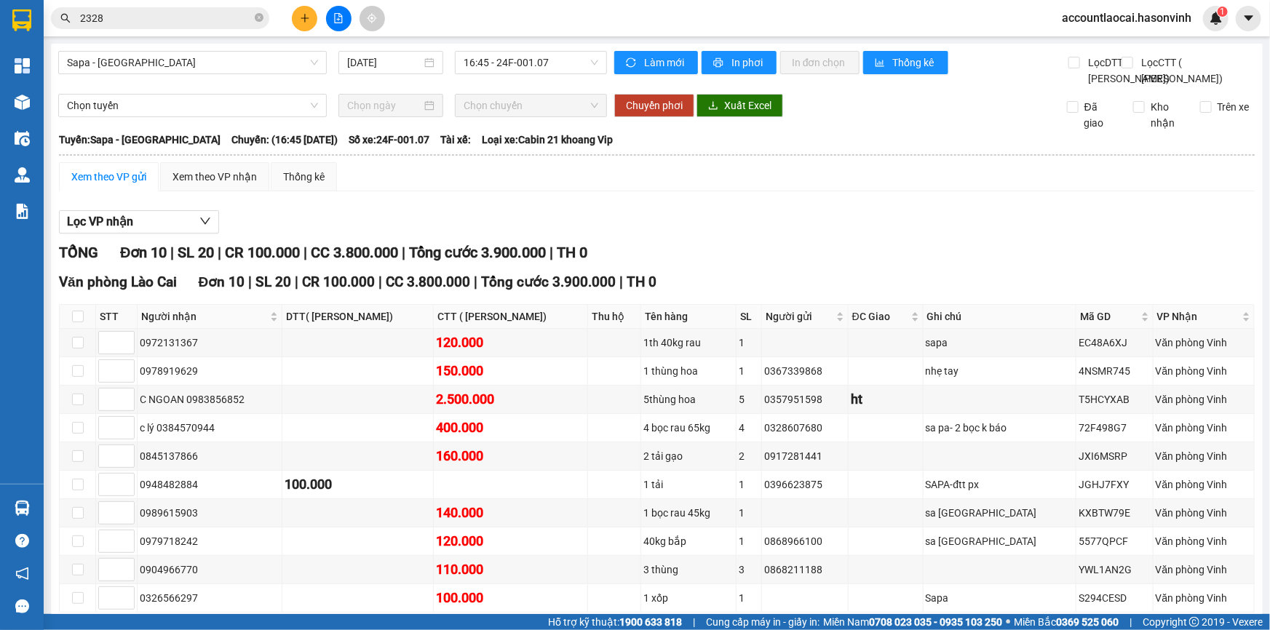
scroll to position [119, 0]
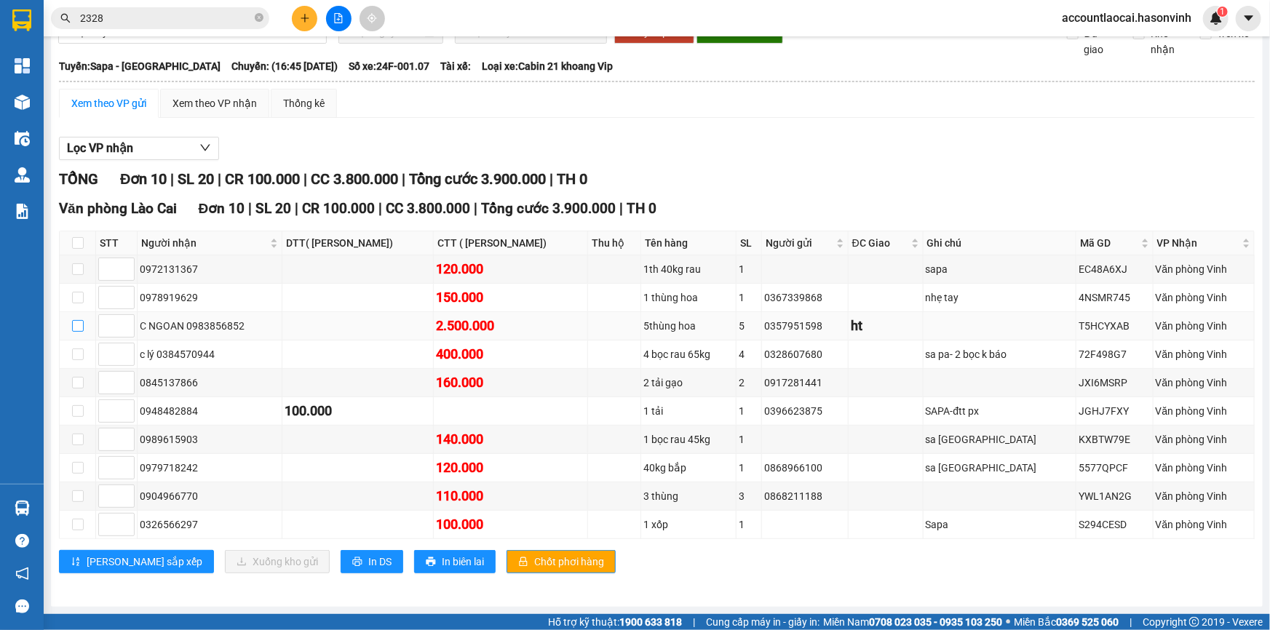
click at [77, 324] on input "checkbox" at bounding box center [78, 326] width 12 height 12
checkbox input "true"
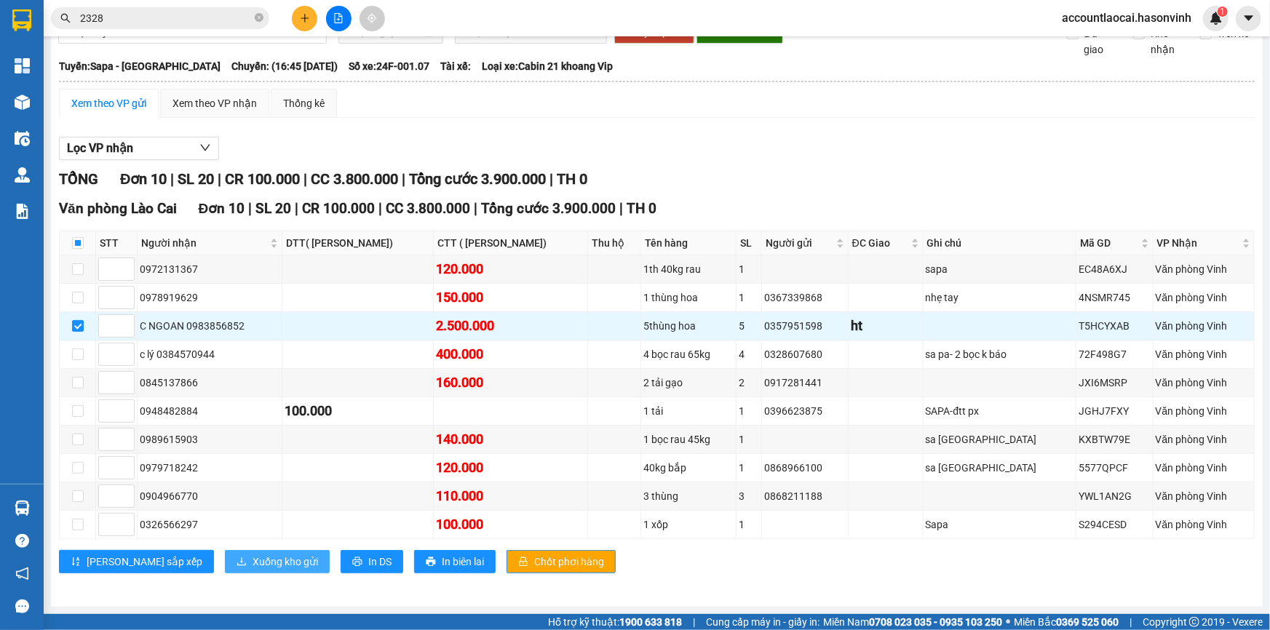
click at [252, 558] on span "Xuống kho gửi" at bounding box center [284, 562] width 65 height 16
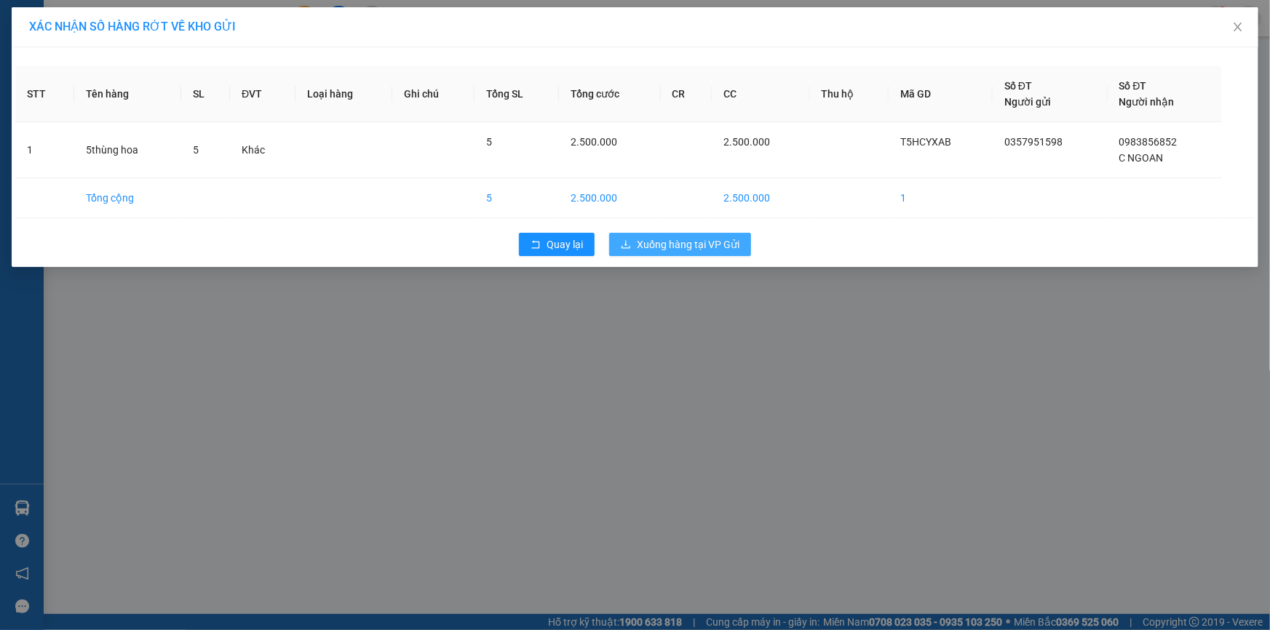
click at [664, 237] on span "Xuống hàng tại VP Gửi" at bounding box center [688, 244] width 103 height 16
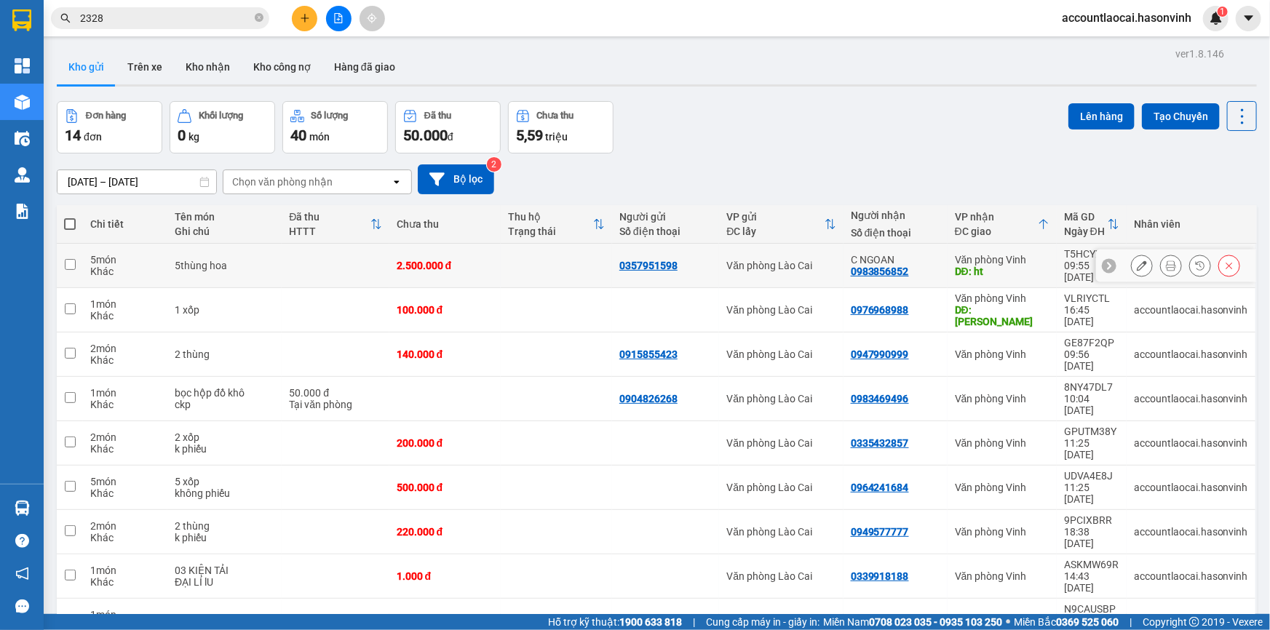
click at [936, 254] on td "C NGOAN 0983856852" at bounding box center [895, 266] width 104 height 44
checkbox input "true"
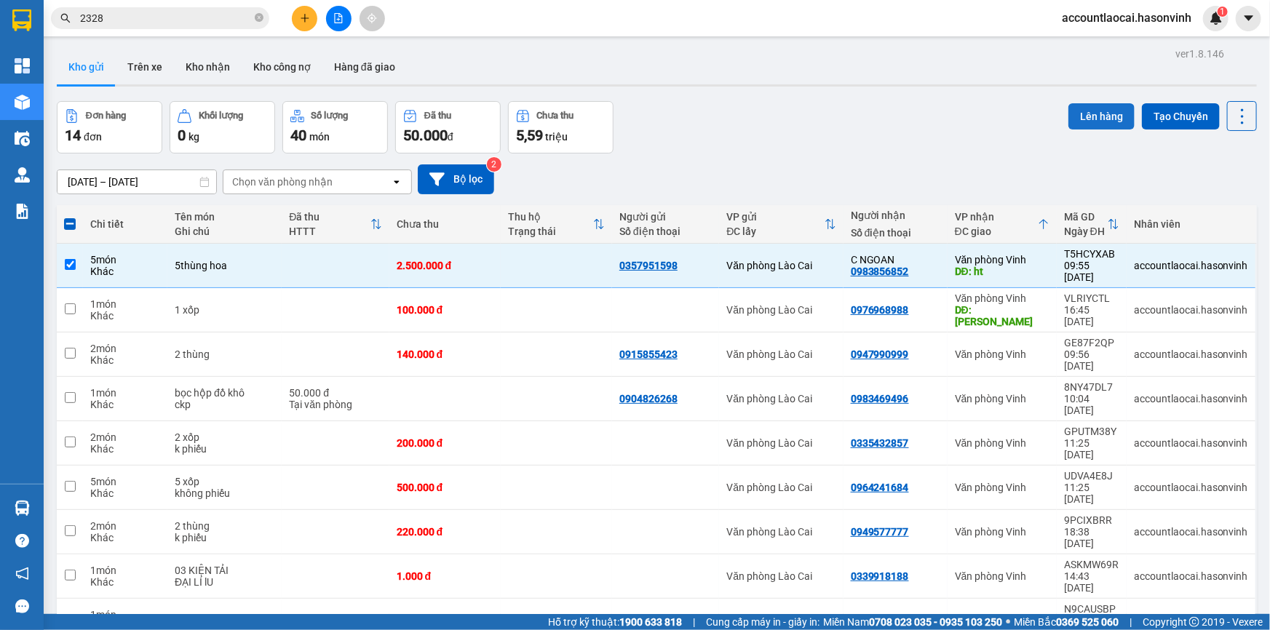
click at [1091, 115] on button "Lên hàng" at bounding box center [1101, 116] width 66 height 26
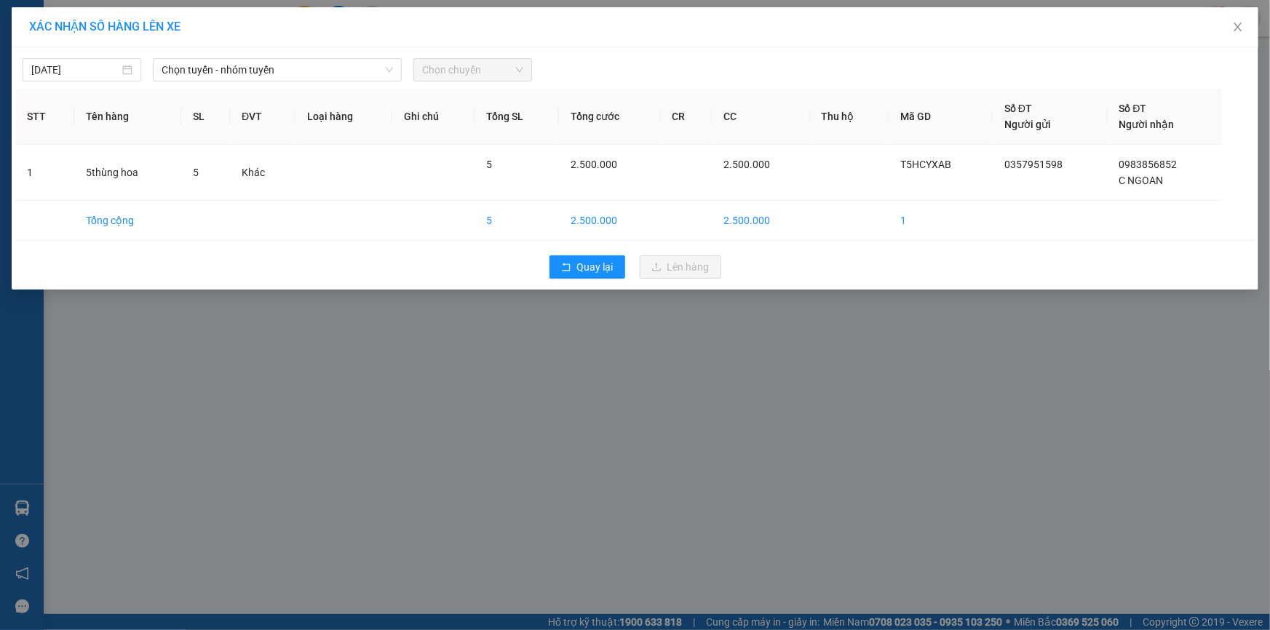
click at [448, 71] on span "Chọn chuyến" at bounding box center [472, 70] width 101 height 22
click at [255, 63] on span "Chọn tuyến - nhóm tuyến" at bounding box center [277, 70] width 231 height 22
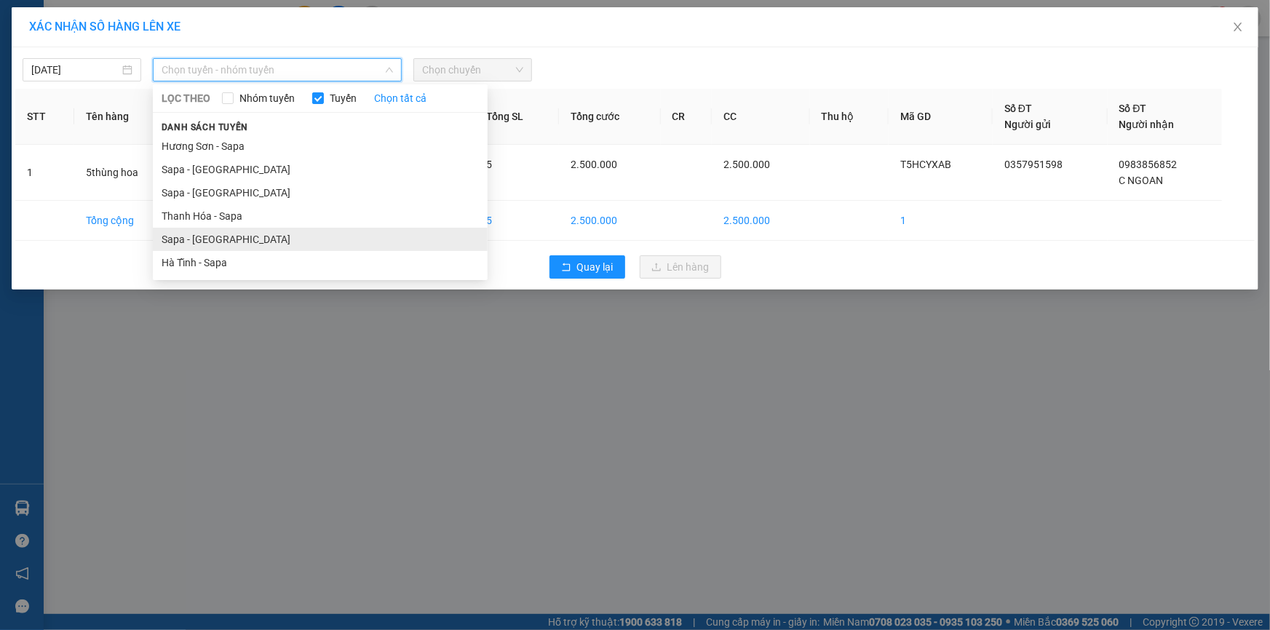
click at [205, 242] on li "Sapa - [GEOGRAPHIC_DATA]" at bounding box center [320, 239] width 335 height 23
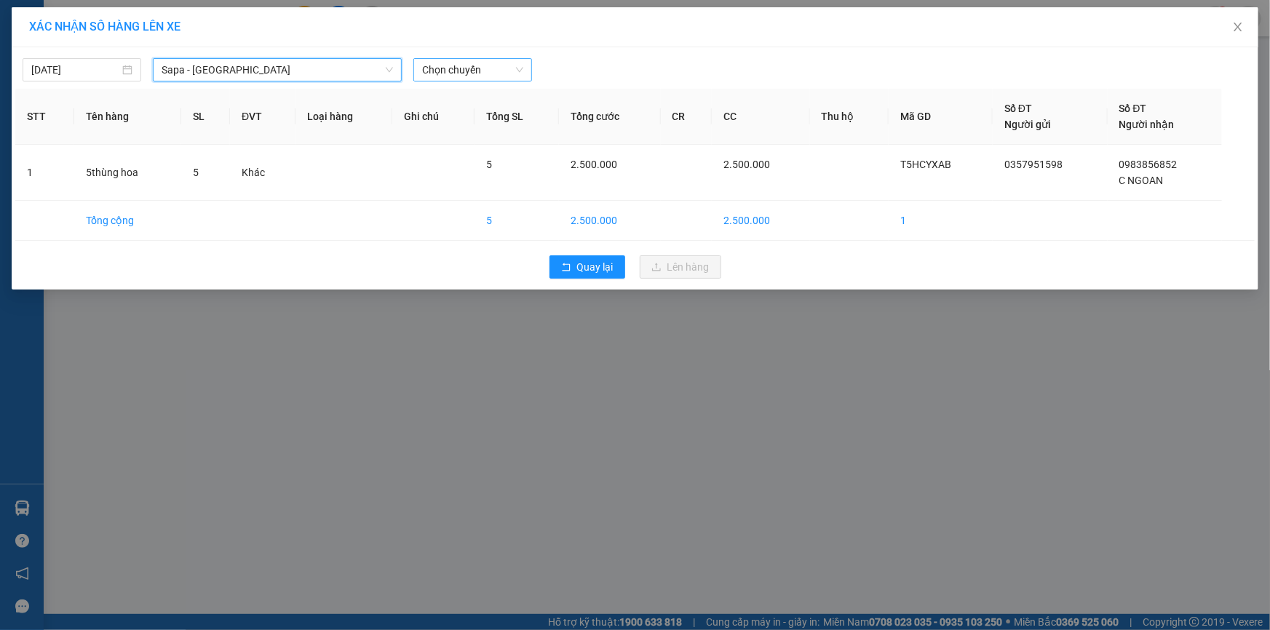
click at [477, 65] on span "Chọn chuyến" at bounding box center [472, 70] width 101 height 22
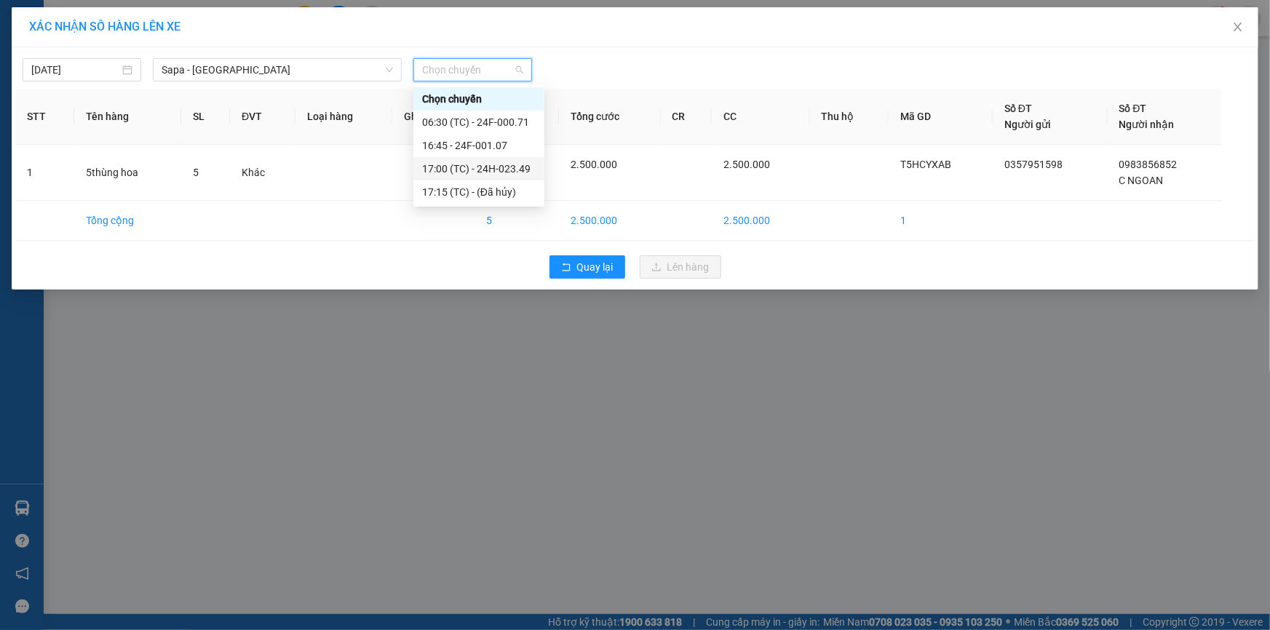
click at [503, 168] on div "17:00 (TC) - 24H-023.49" at bounding box center [478, 169] width 113 height 16
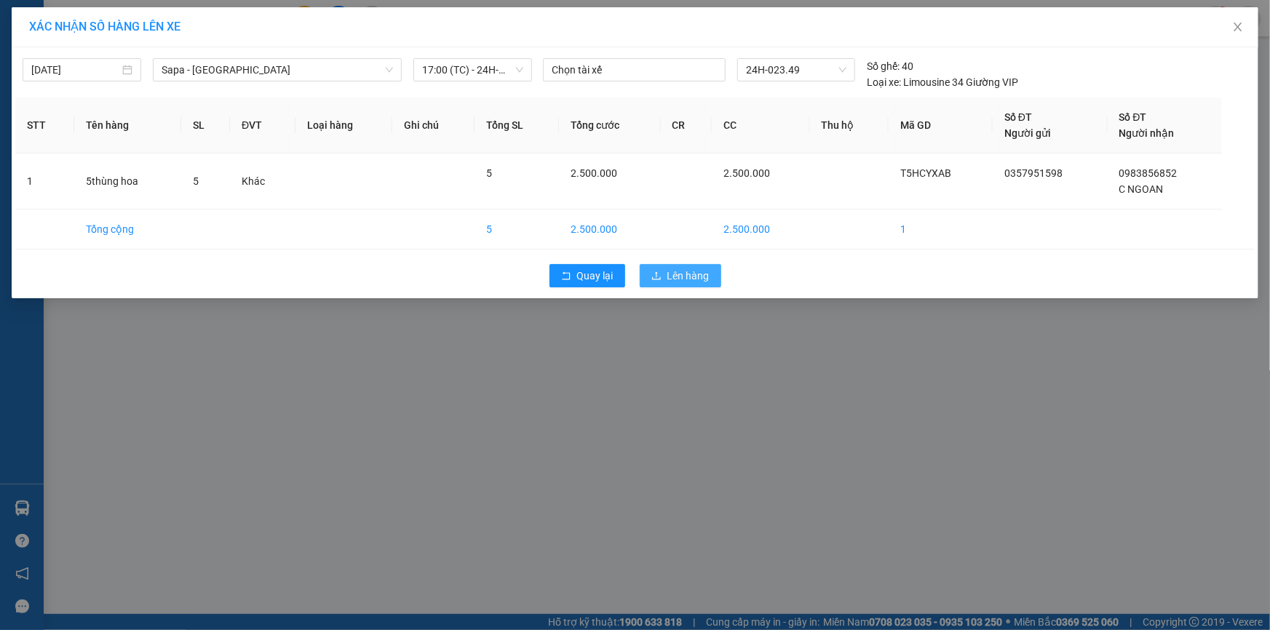
click at [694, 276] on span "Lên hàng" at bounding box center [688, 276] width 42 height 16
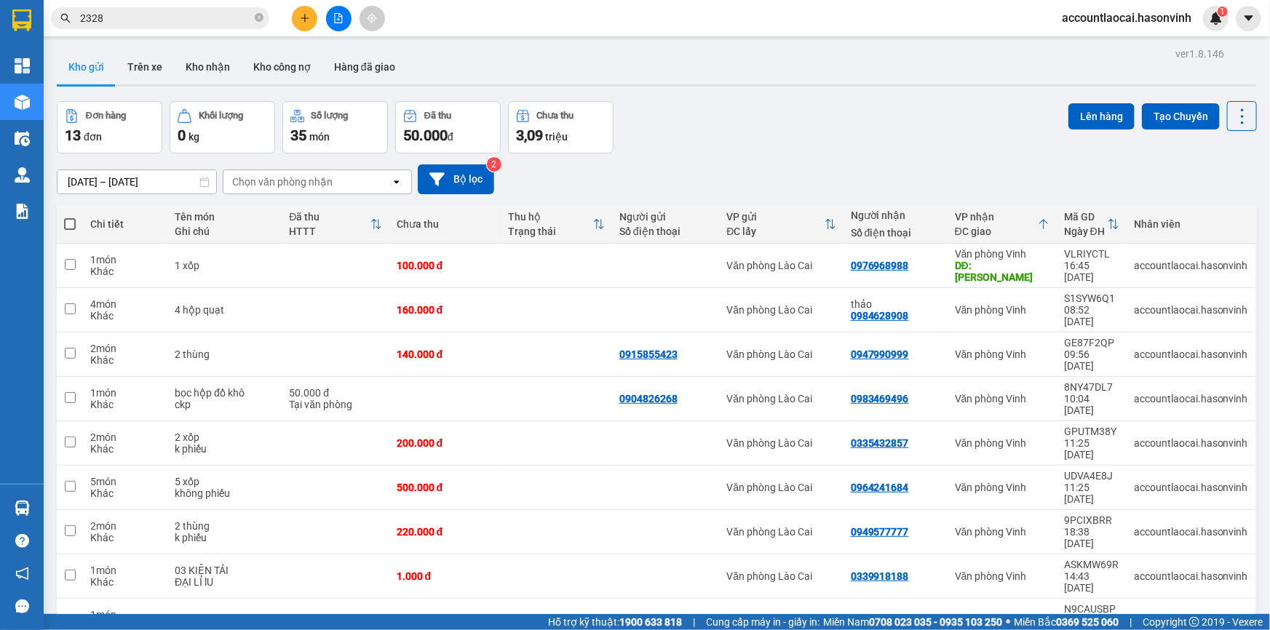
click at [306, 14] on icon "plus" at bounding box center [305, 18] width 10 height 10
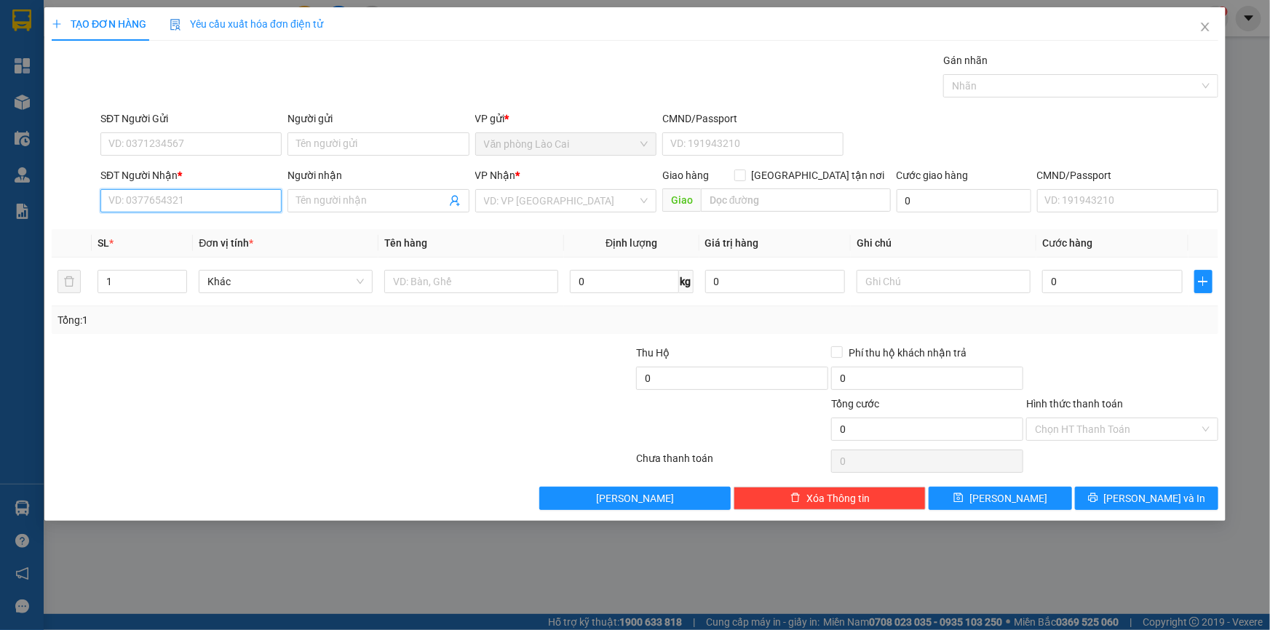
click at [220, 197] on input "SĐT Người Nhận *" at bounding box center [190, 200] width 181 height 23
click at [197, 194] on input "1956" at bounding box center [190, 200] width 181 height 23
click at [162, 226] on div "0919281956" at bounding box center [191, 230] width 164 height 16
type input "0919281956"
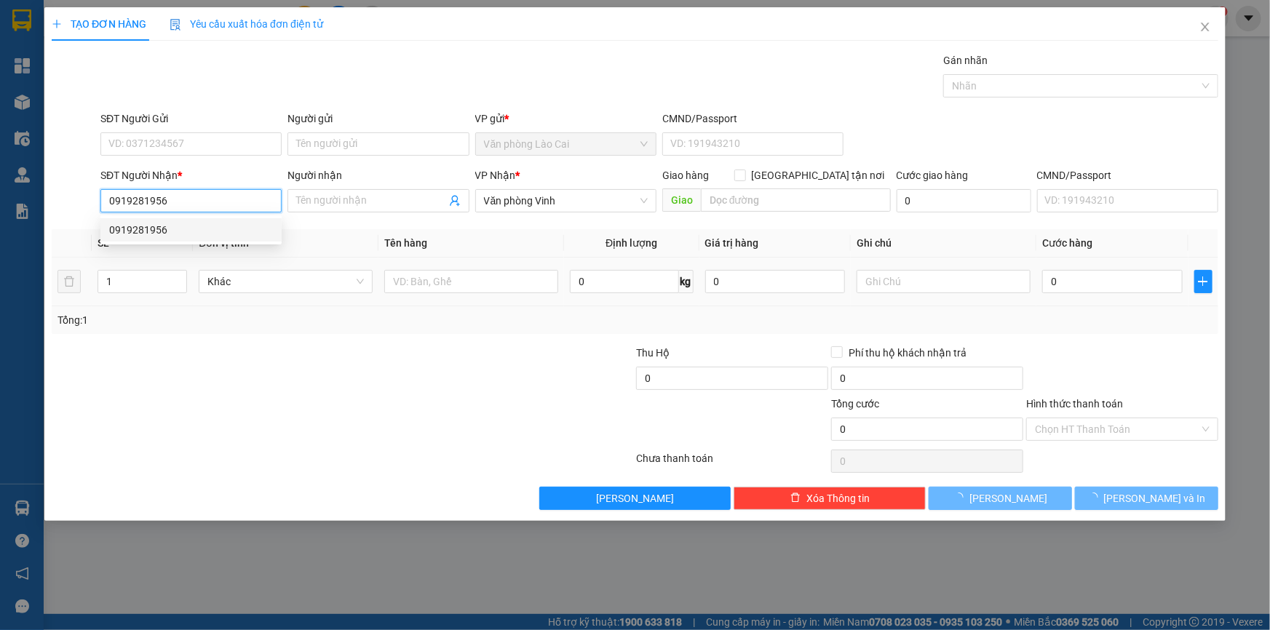
type input "50.000"
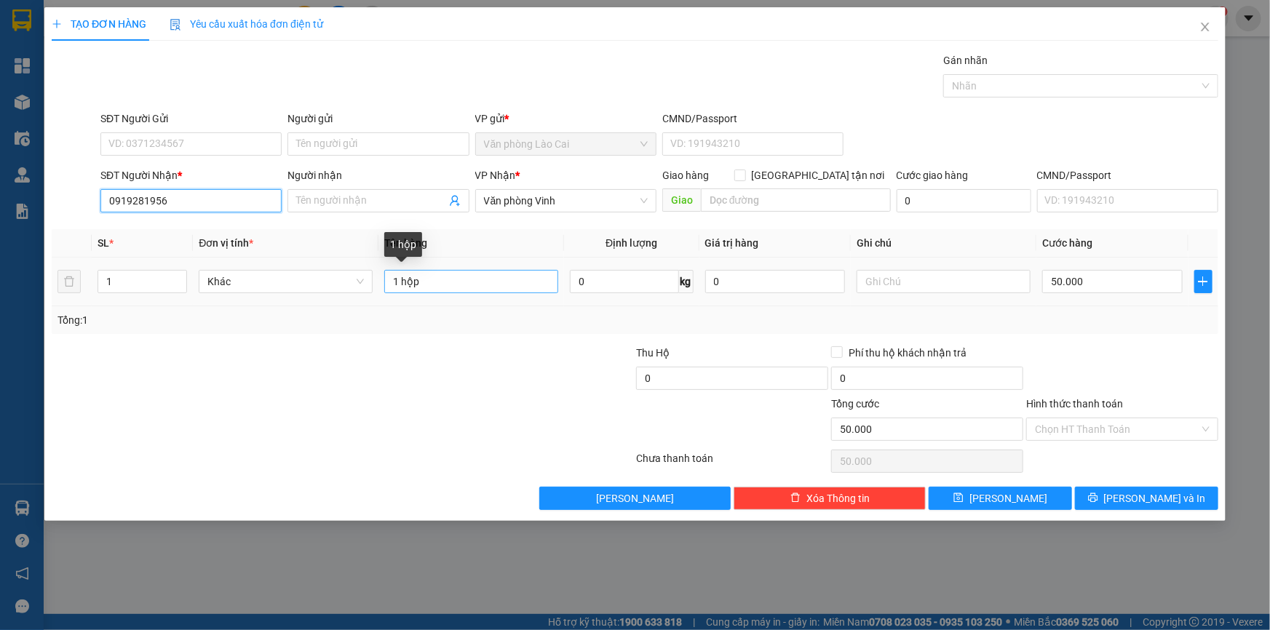
type input "0919281956"
drag, startPoint x: 458, startPoint y: 283, endPoint x: 83, endPoint y: 282, distance: 374.7
click at [83, 282] on tr "1 Khác 1 hộp 0 kg 0 50.000" at bounding box center [635, 282] width 1166 height 49
type input "1 tải"
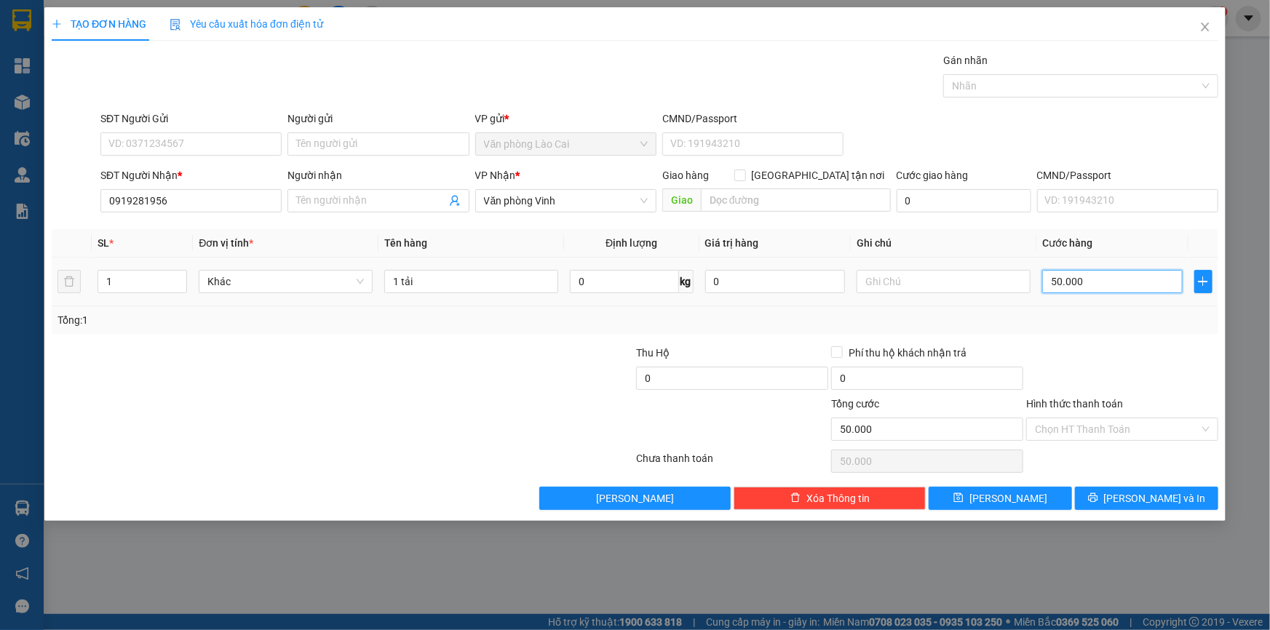
click at [1112, 282] on input "50.000" at bounding box center [1112, 281] width 140 height 23
type input "1"
type input "15"
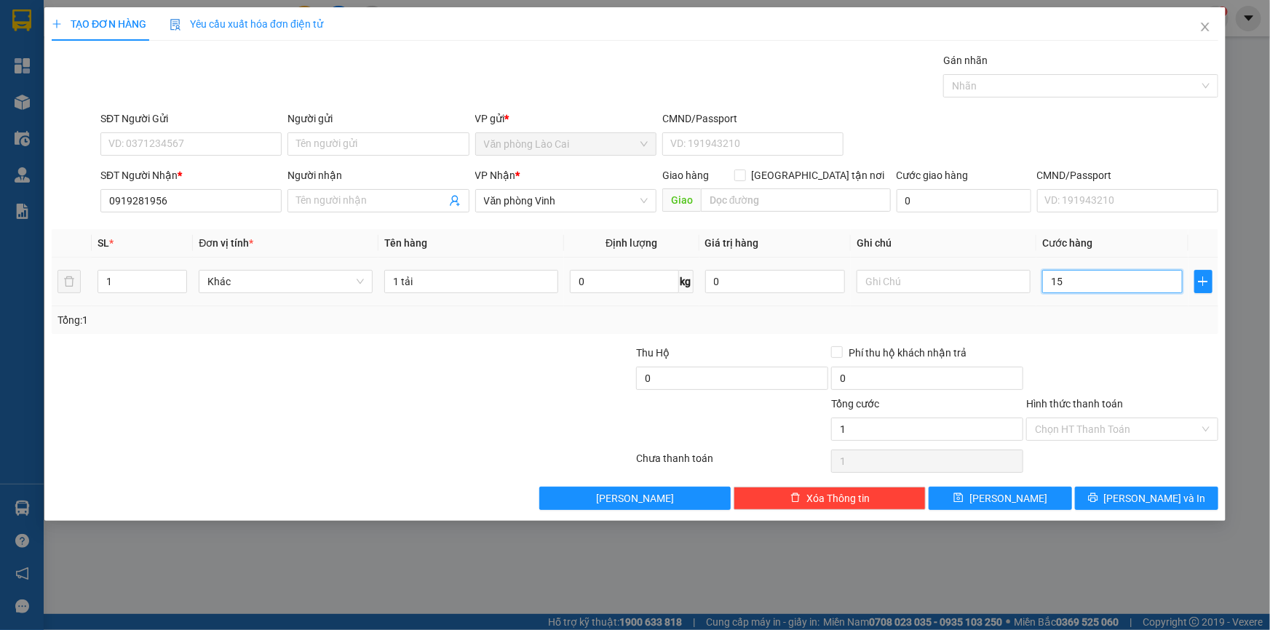
type input "15"
type input "150"
drag, startPoint x: 1105, startPoint y: 284, endPoint x: 884, endPoint y: 280, distance: 221.2
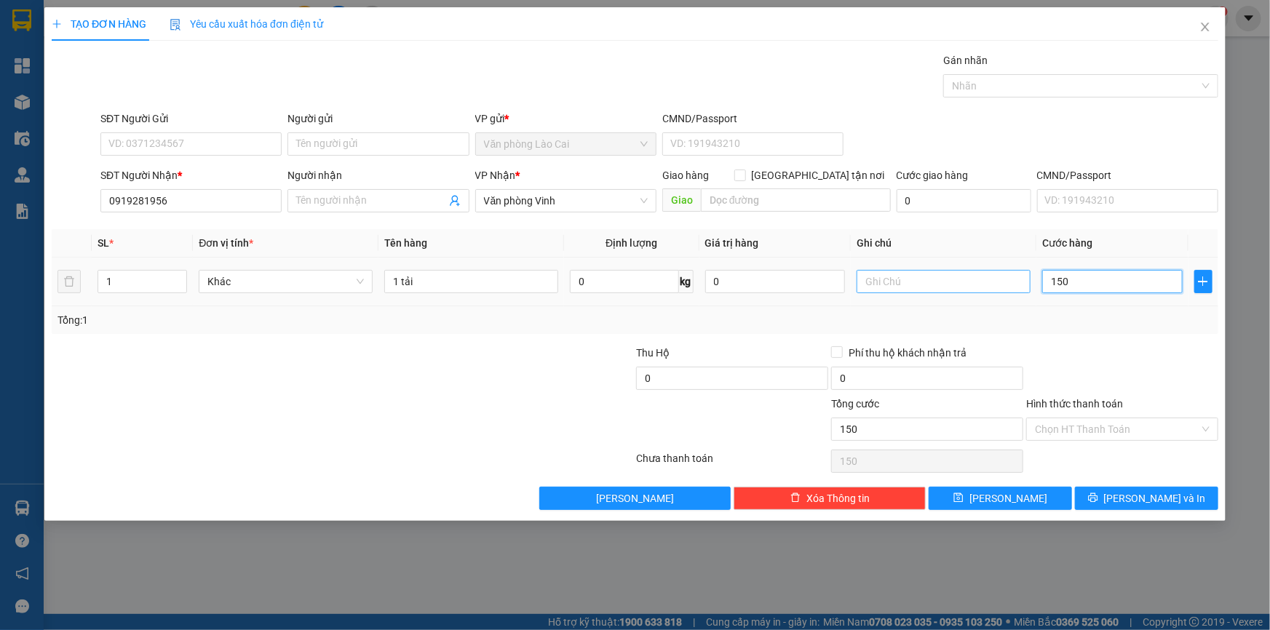
click at [884, 280] on tr "1 Khác 1 tải 0 kg 0 150" at bounding box center [635, 282] width 1166 height 49
type input "1"
type input "10"
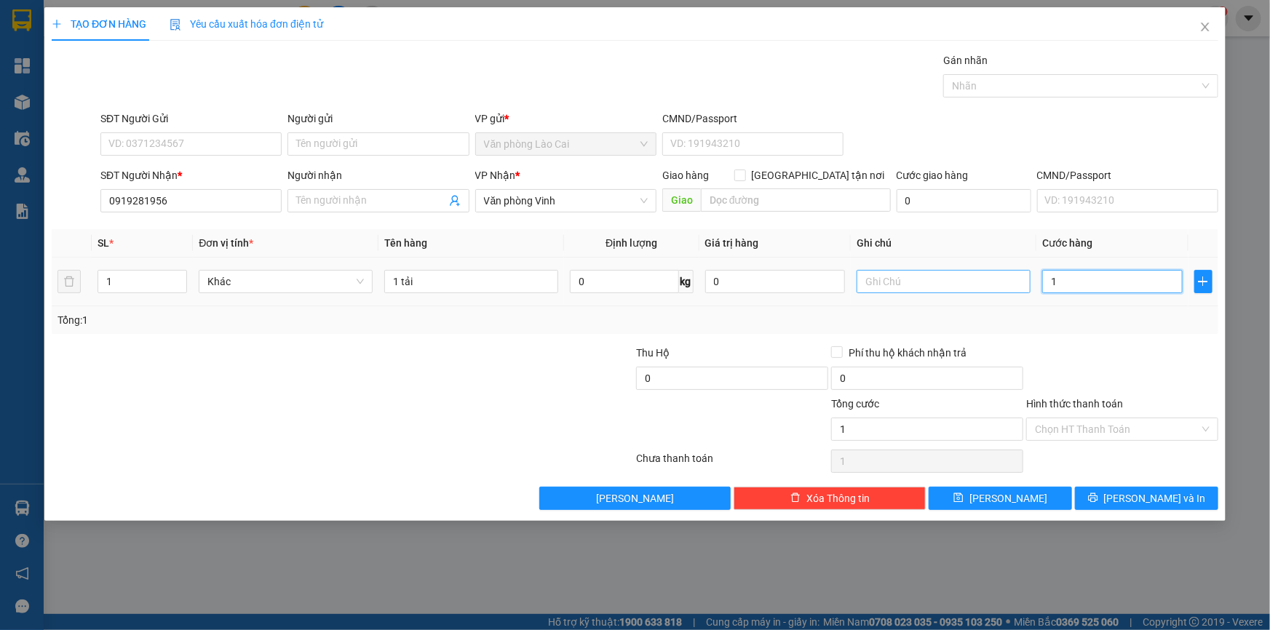
type input "10"
type input "100"
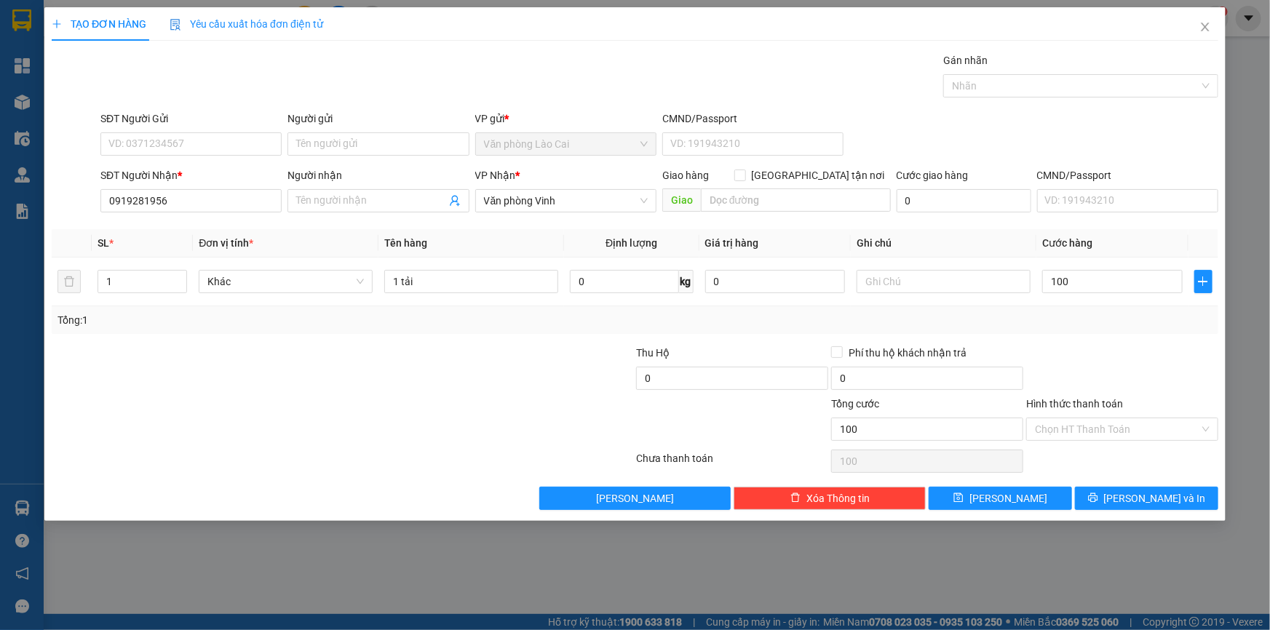
type input "100.000"
drag, startPoint x: 1039, startPoint y: 337, endPoint x: 1164, endPoint y: 491, distance: 198.6
click at [1040, 340] on div "Transit Pickup Surcharge Ids Transit Deliver Surcharge Ids Transit Deliver Surc…" at bounding box center [635, 281] width 1166 height 458
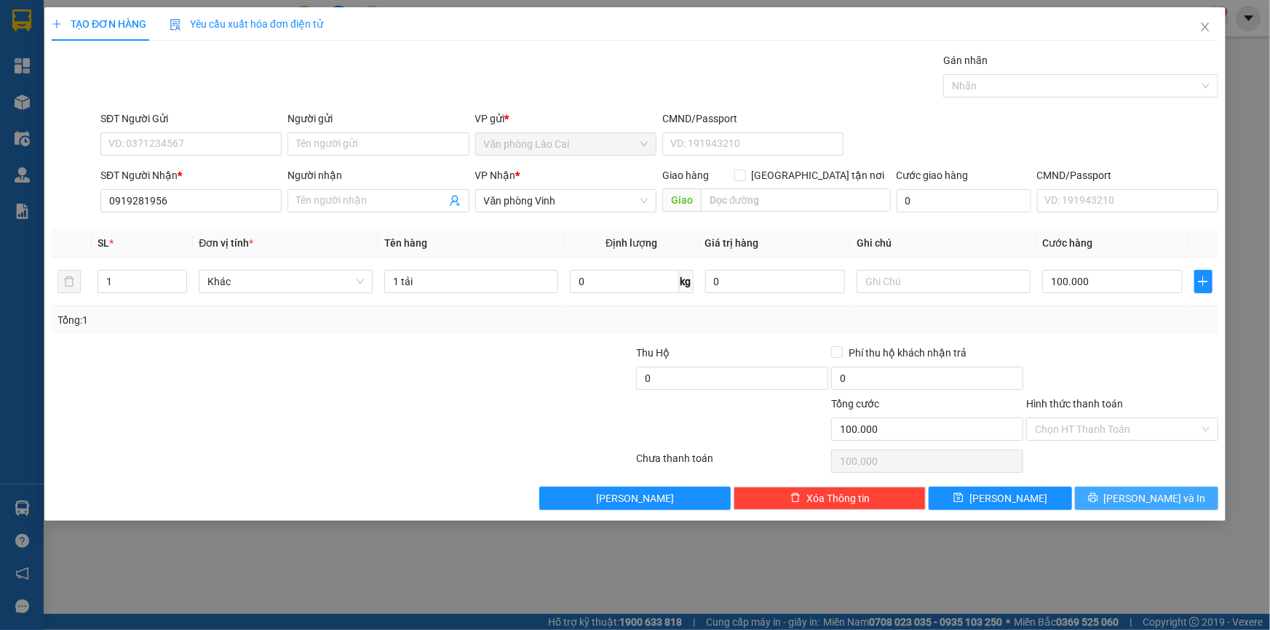
click at [1166, 491] on span "Lưu và In" at bounding box center [1155, 498] width 102 height 16
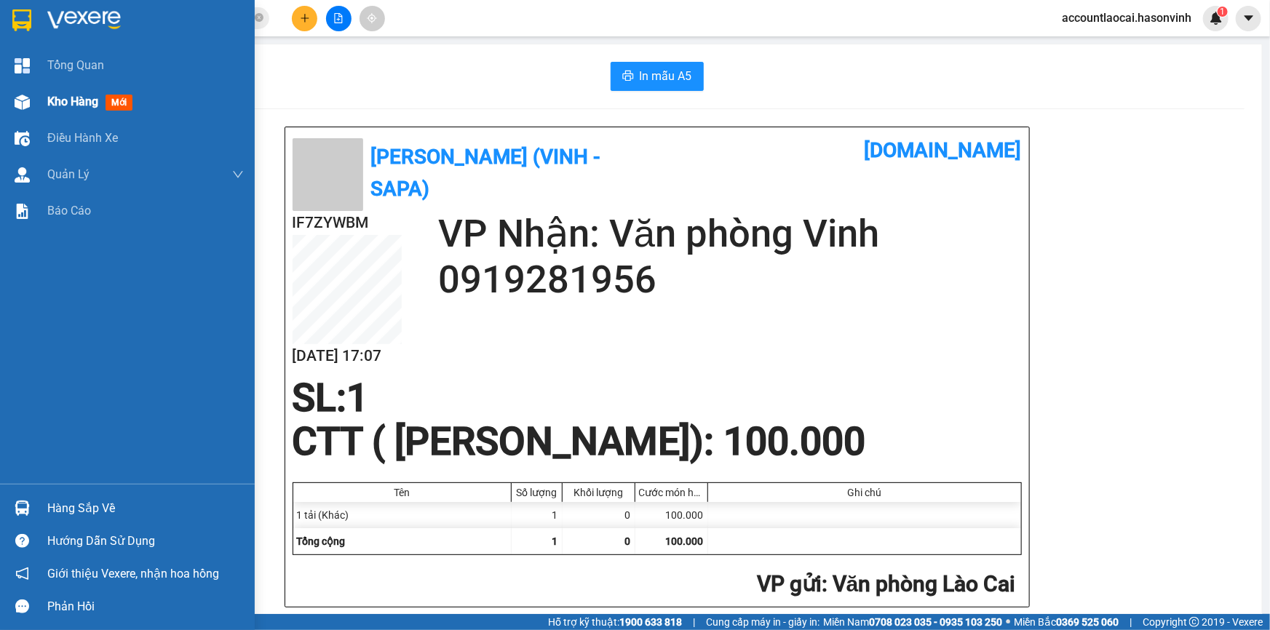
click at [76, 102] on span "Kho hàng" at bounding box center [72, 102] width 51 height 14
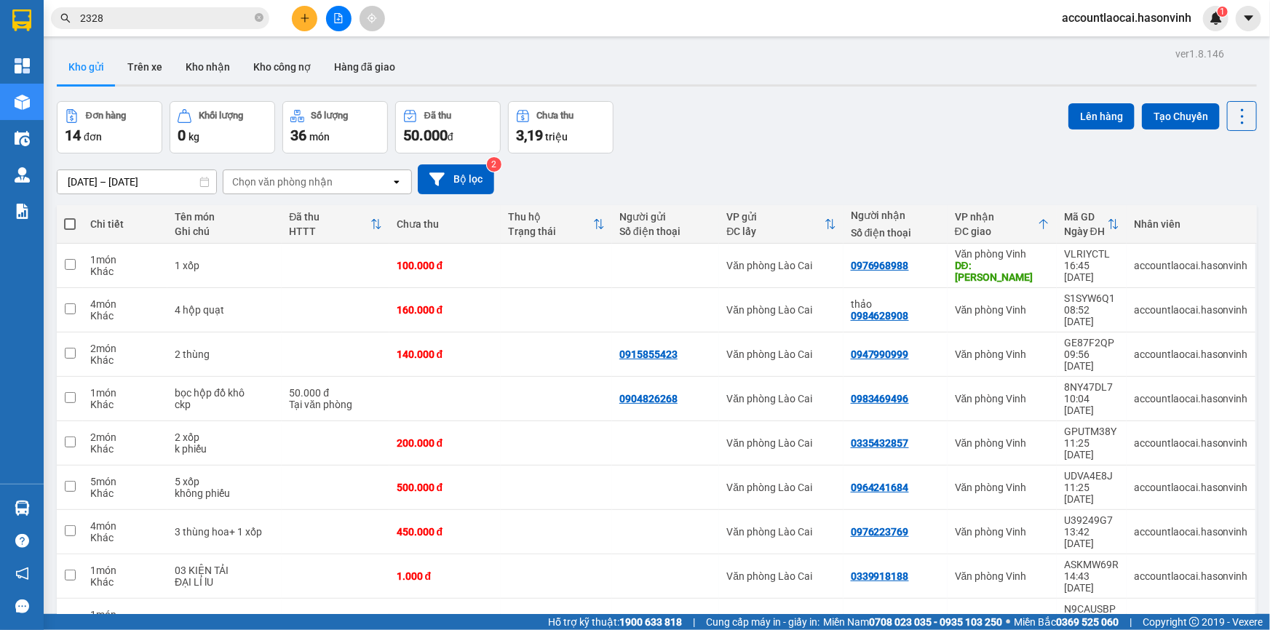
click at [335, 17] on icon "file-add" at bounding box center [338, 18] width 10 height 10
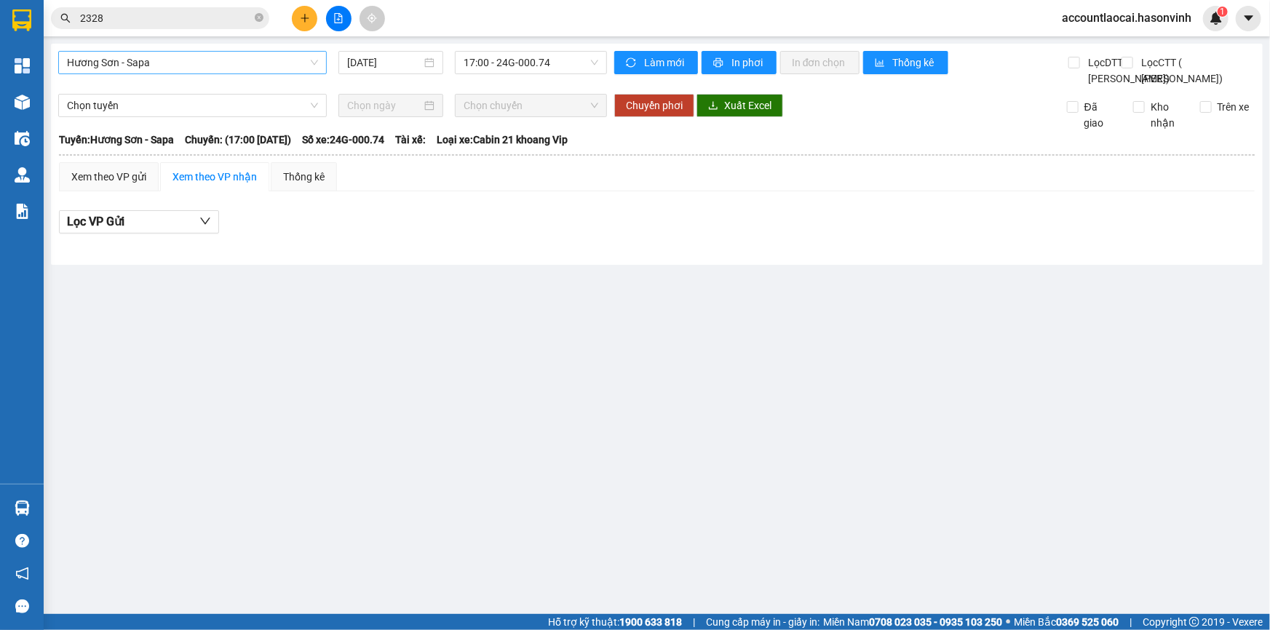
click at [124, 58] on span "Hương Sơn - Sapa" at bounding box center [192, 63] width 251 height 22
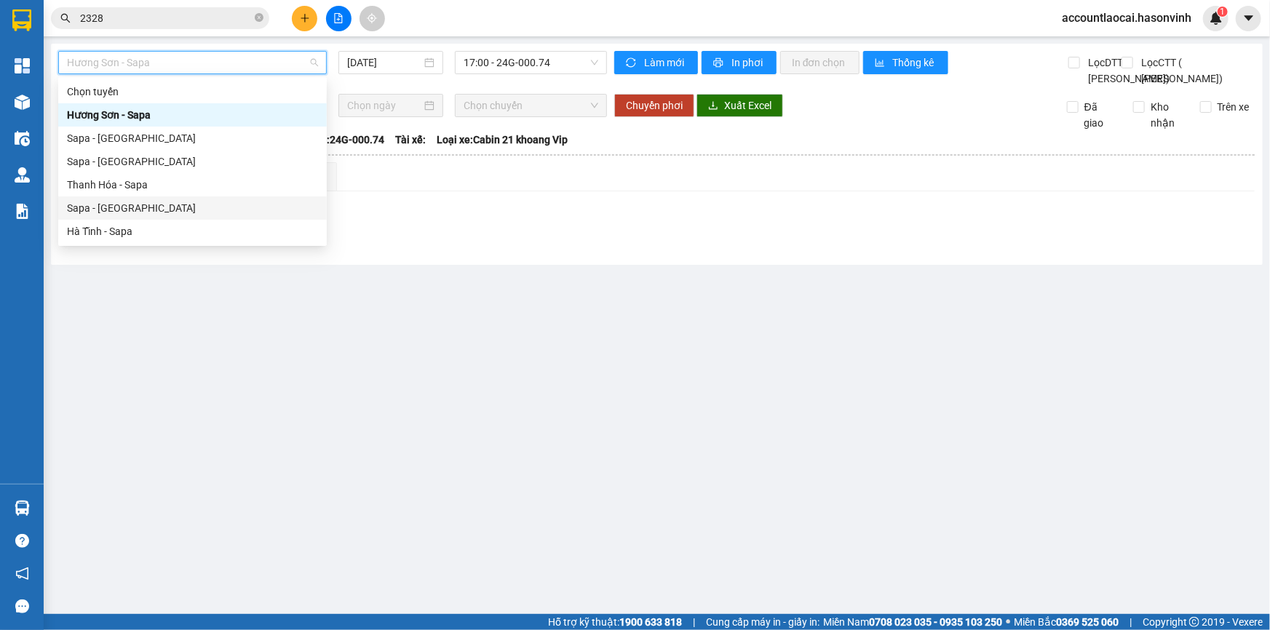
click at [92, 207] on div "Sapa - Hà Tĩnh" at bounding box center [192, 208] width 251 height 16
type input "14/10/2025"
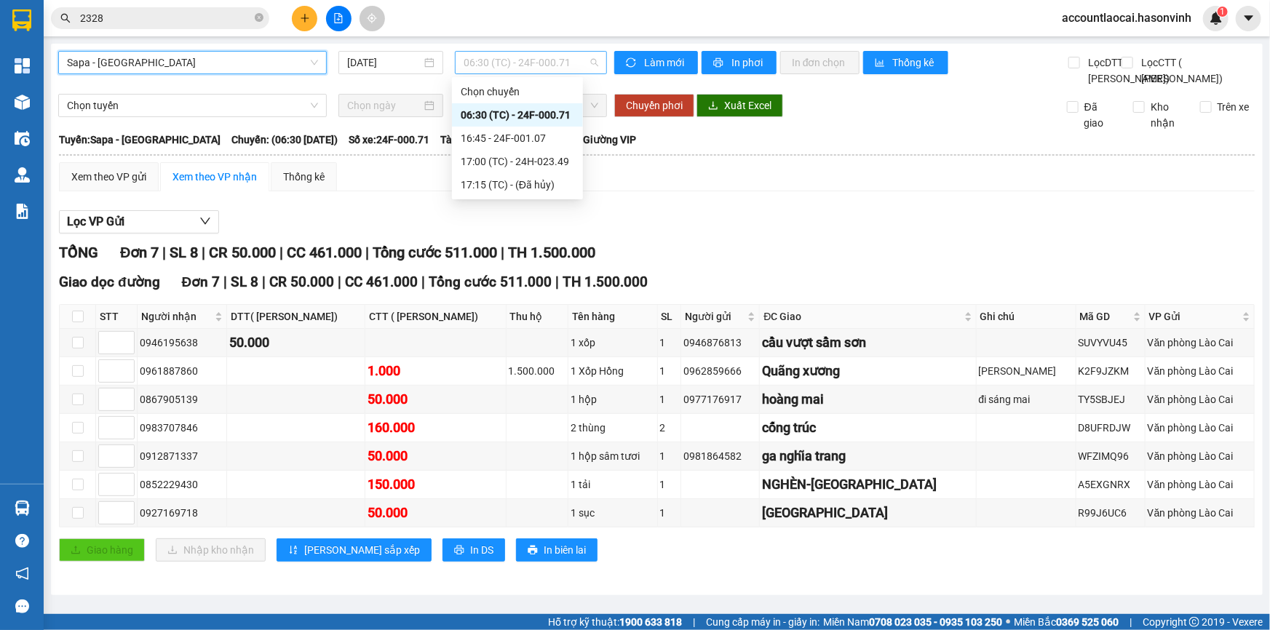
click at [533, 60] on span "06:30 (TC) - 24F-000.71" at bounding box center [530, 63] width 135 height 22
click at [537, 139] on div "16:45 - 24F-001.07" at bounding box center [517, 138] width 113 height 16
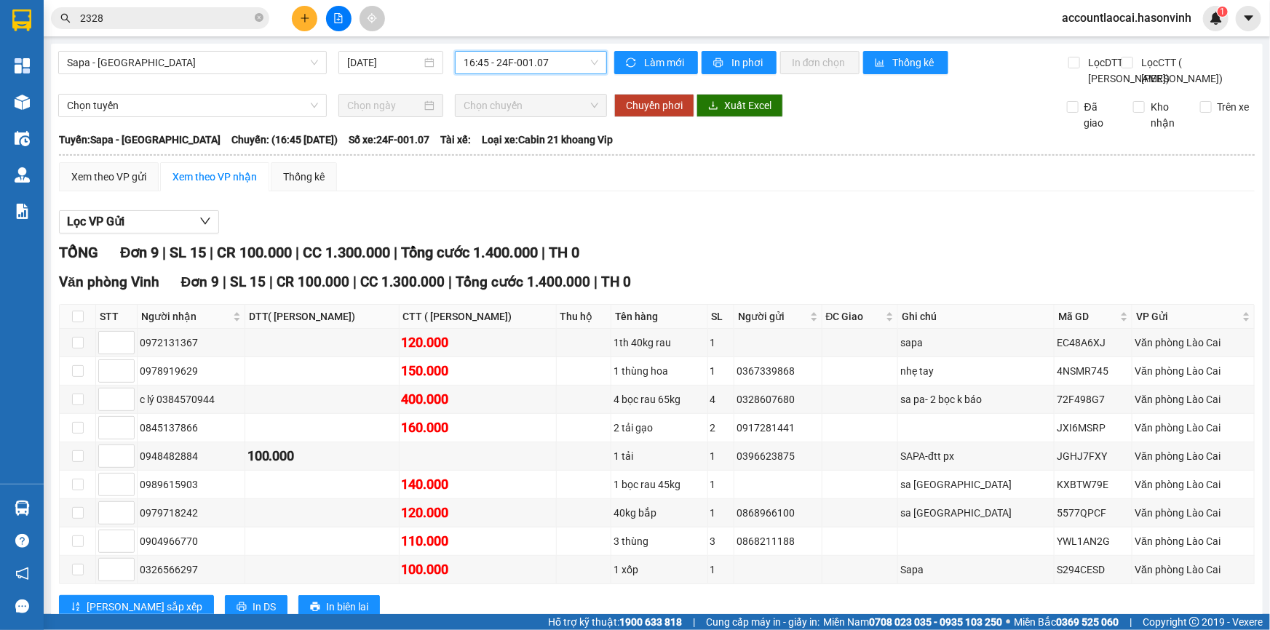
scroll to position [90, 0]
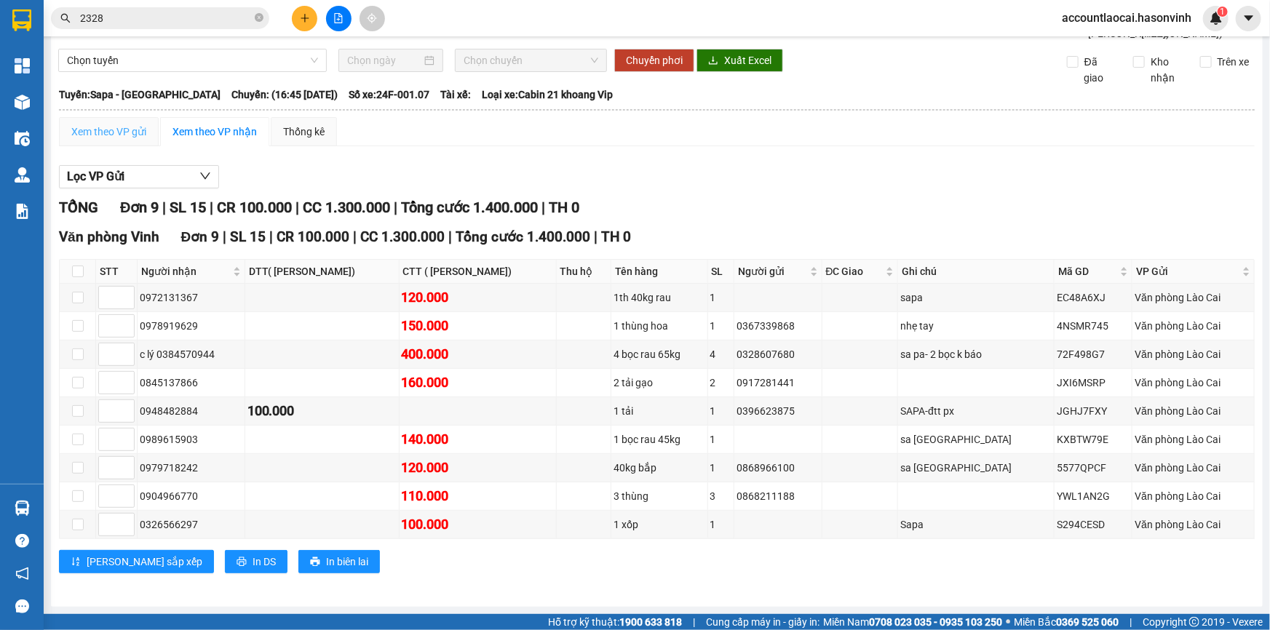
click at [113, 123] on div "Xem theo VP gửi" at bounding box center [109, 131] width 100 height 29
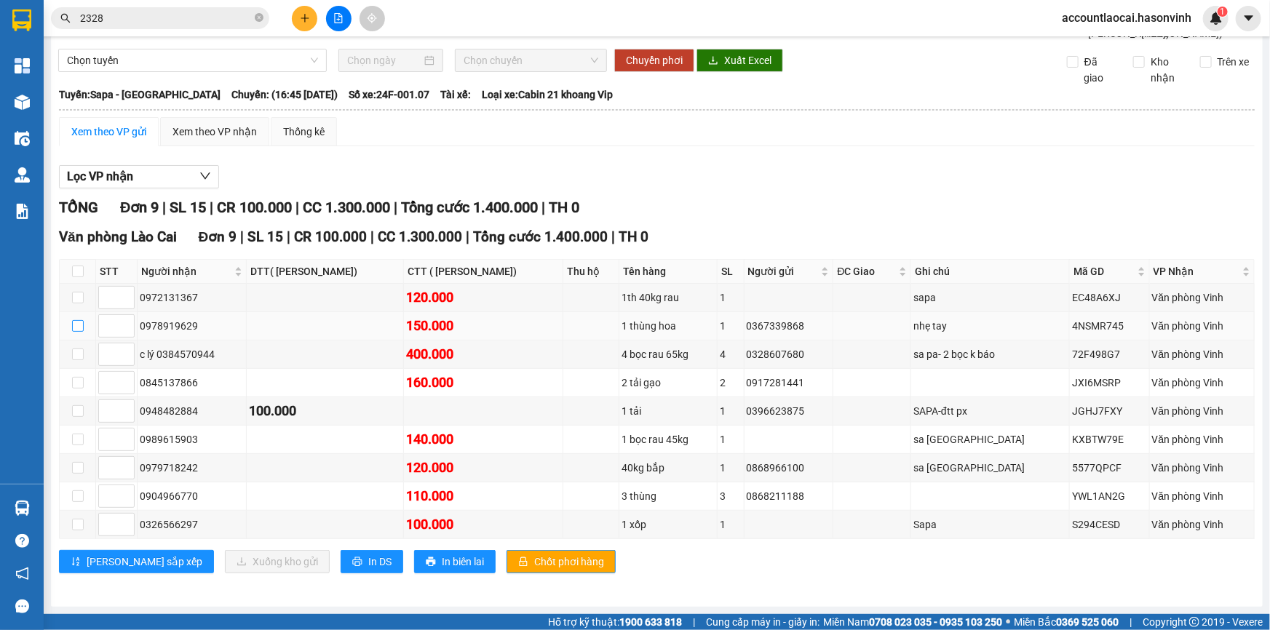
click at [81, 323] on input "checkbox" at bounding box center [78, 326] width 12 height 12
checkbox input "true"
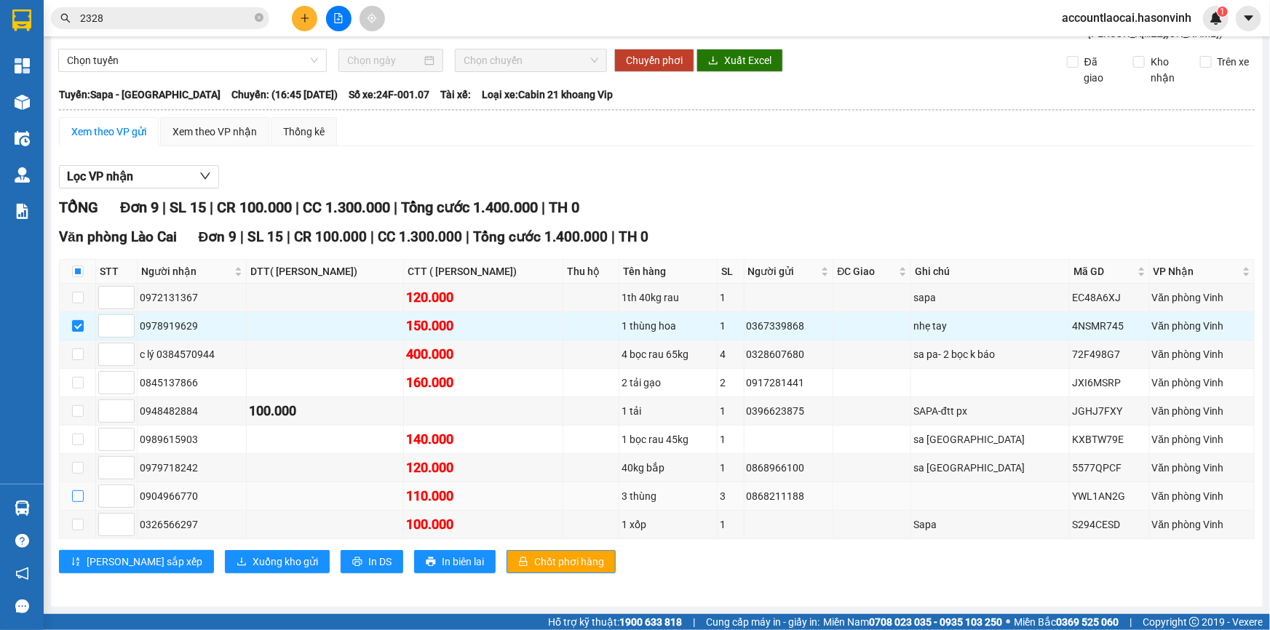
click at [73, 498] on input "checkbox" at bounding box center [78, 496] width 12 height 12
checkbox input "true"
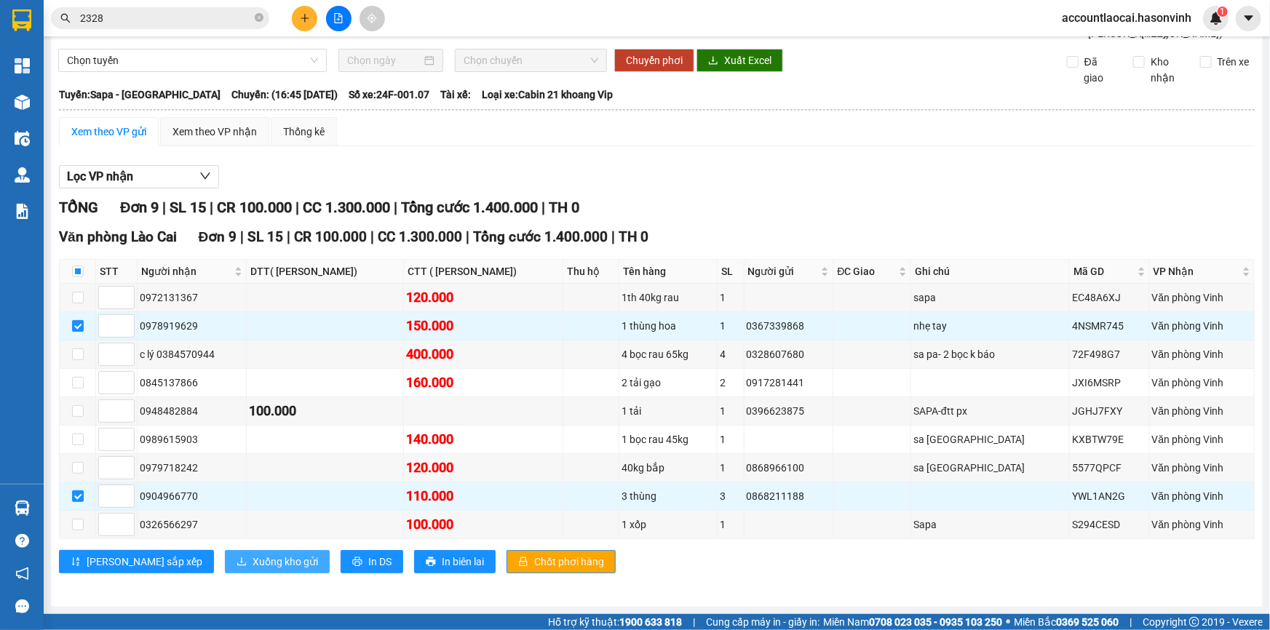
click at [252, 559] on span "Xuống kho gửi" at bounding box center [284, 562] width 65 height 16
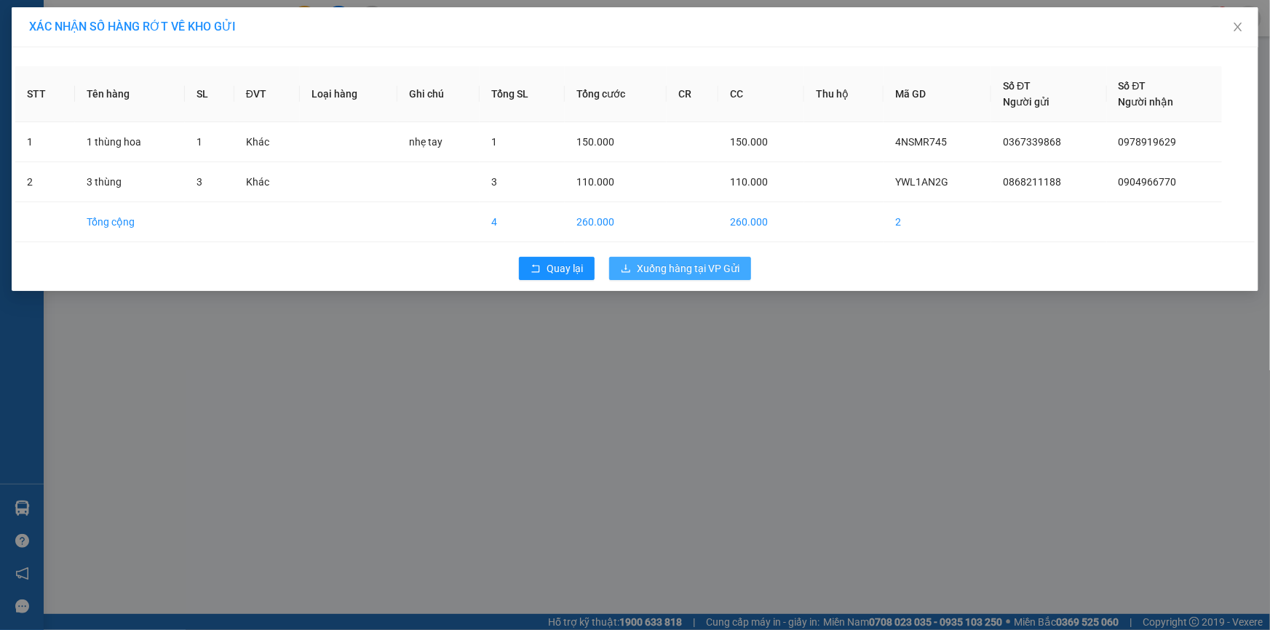
click at [688, 276] on span "Xuống hàng tại VP Gửi" at bounding box center [688, 268] width 103 height 16
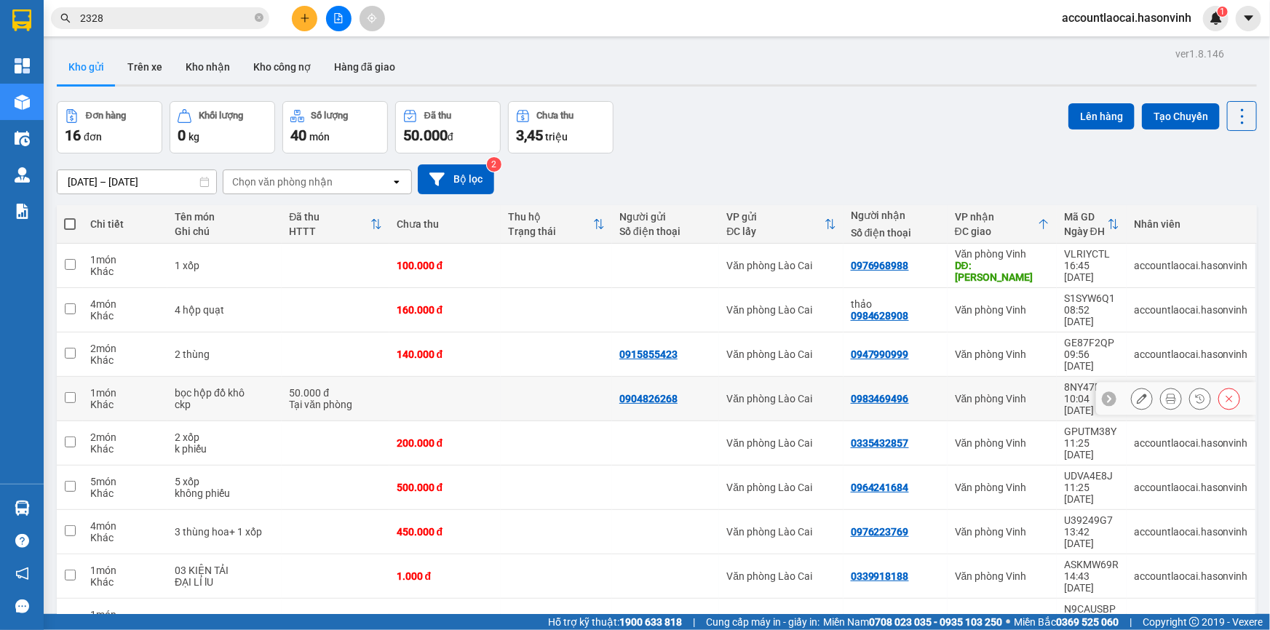
click at [457, 377] on td at bounding box center [444, 399] width 111 height 44
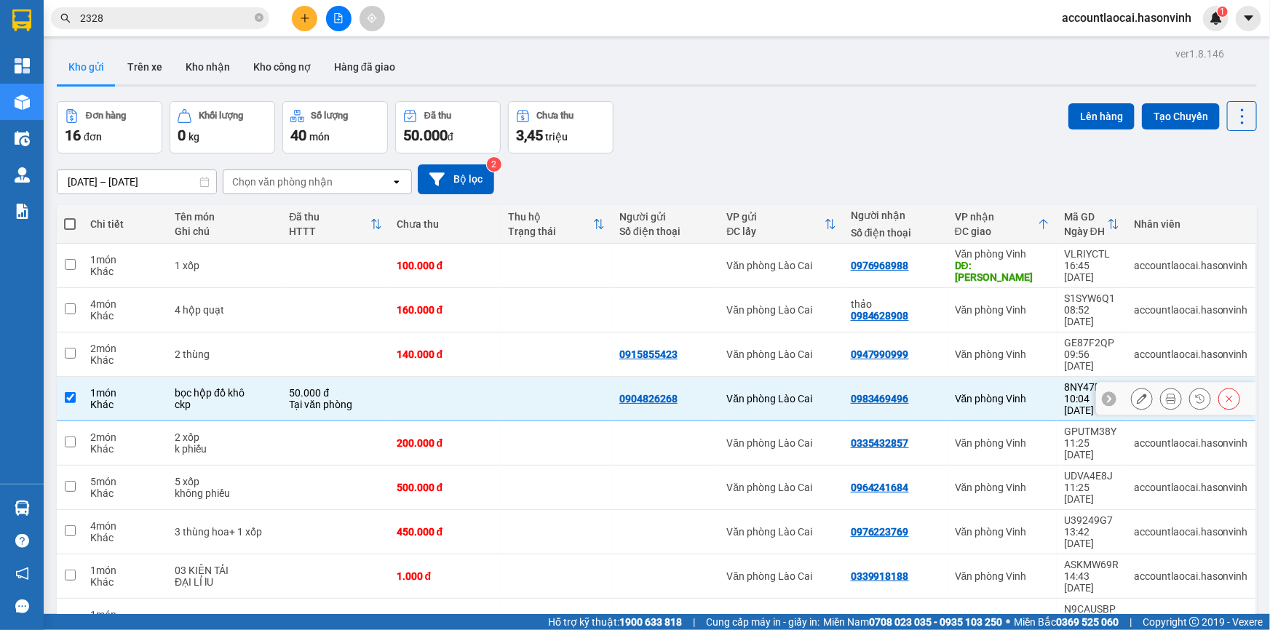
checkbox input "true"
click at [455, 437] on div "200.000 đ" at bounding box center [445, 443] width 97 height 12
checkbox input "true"
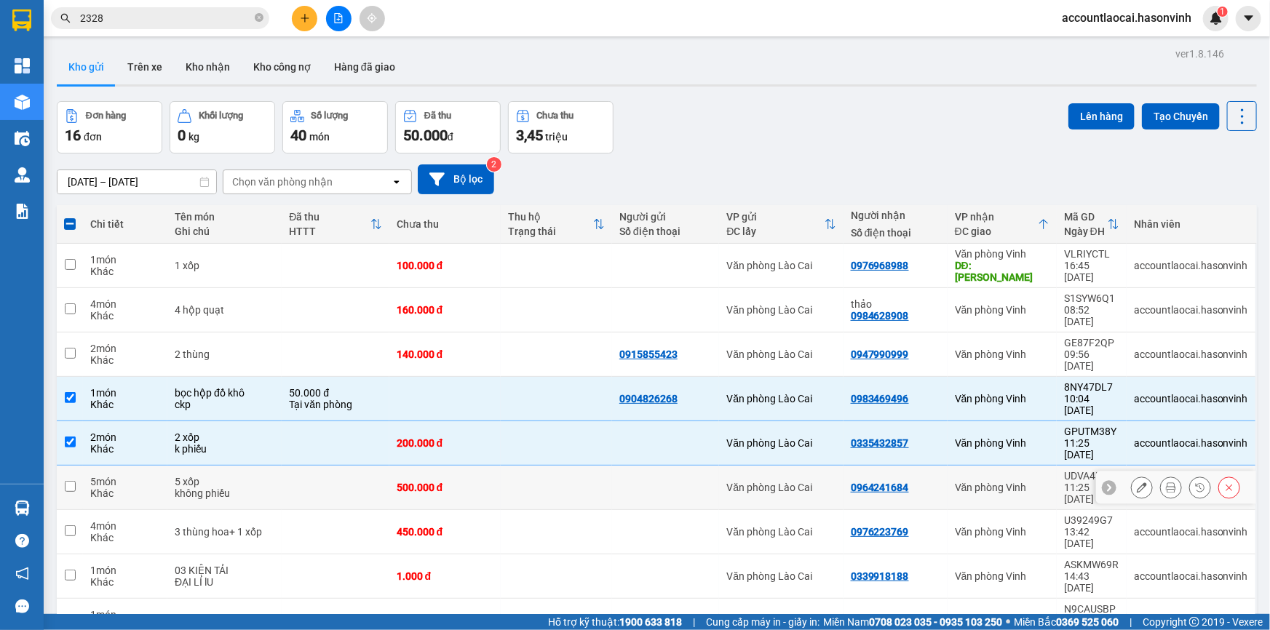
click at [449, 482] on div "500.000 đ" at bounding box center [445, 488] width 97 height 12
checkbox input "true"
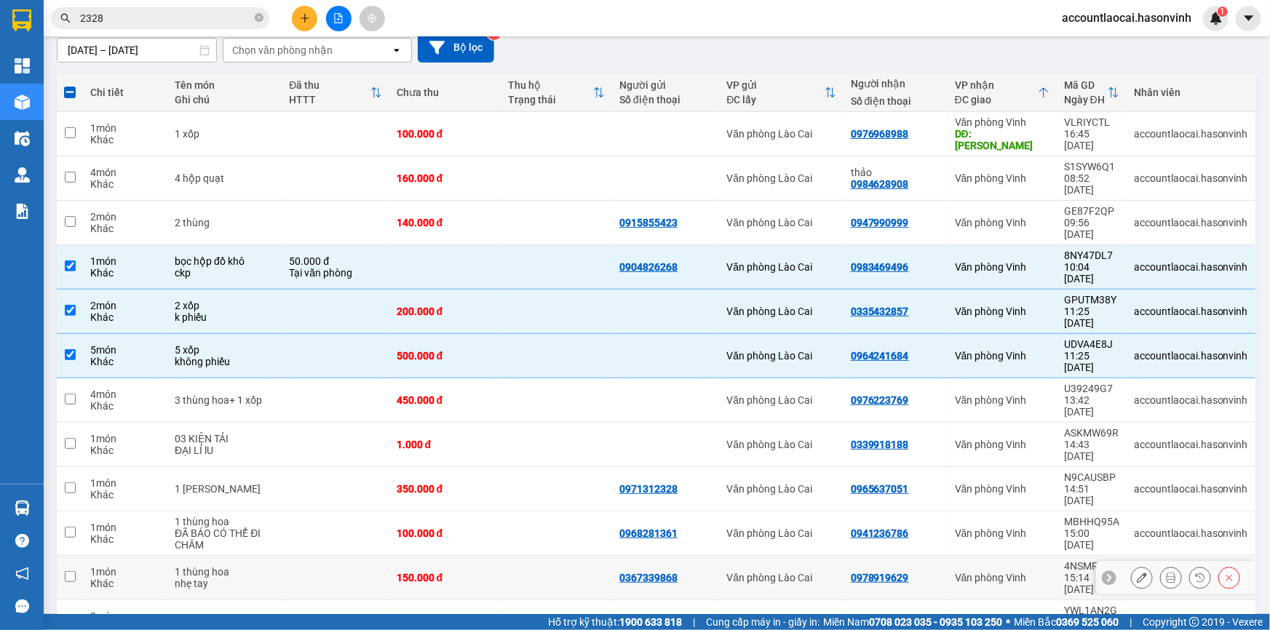
scroll to position [198, 0]
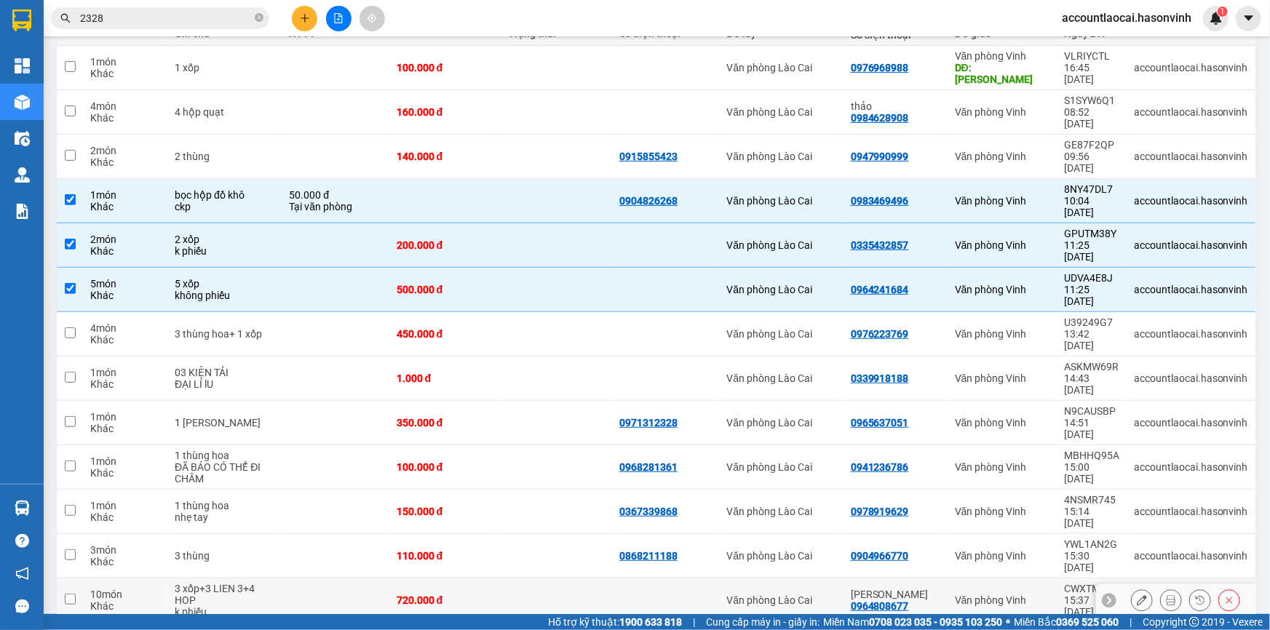
click at [455, 594] on div "720.000 đ" at bounding box center [445, 600] width 97 height 12
checkbox input "true"
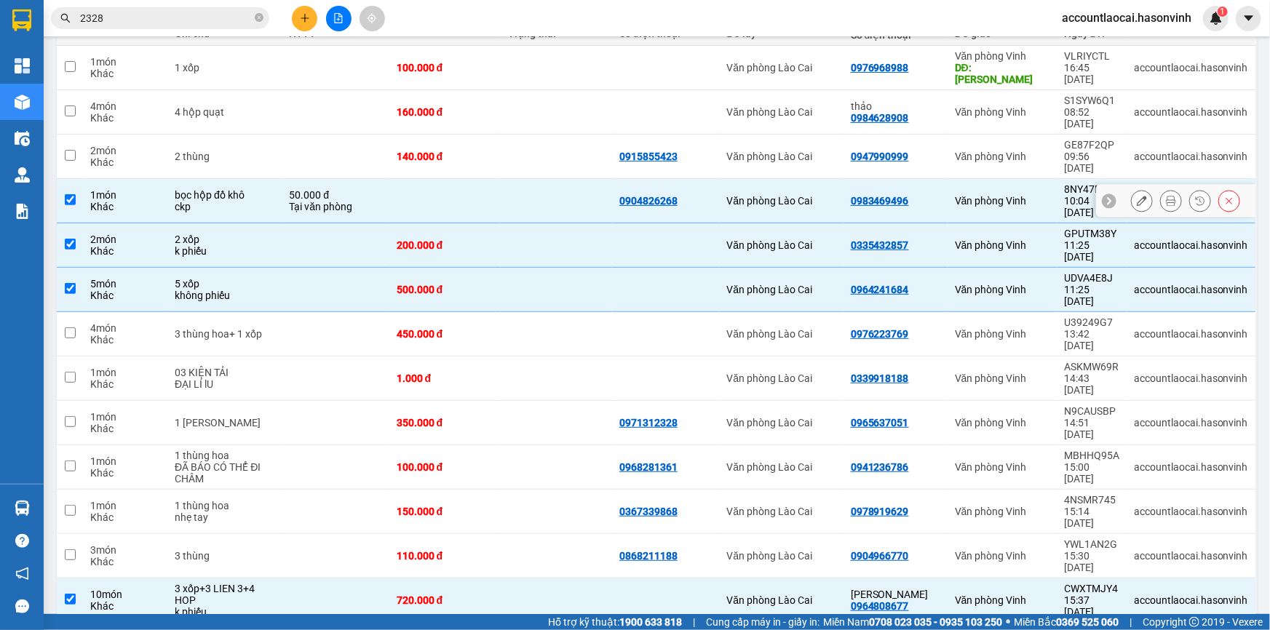
scroll to position [0, 0]
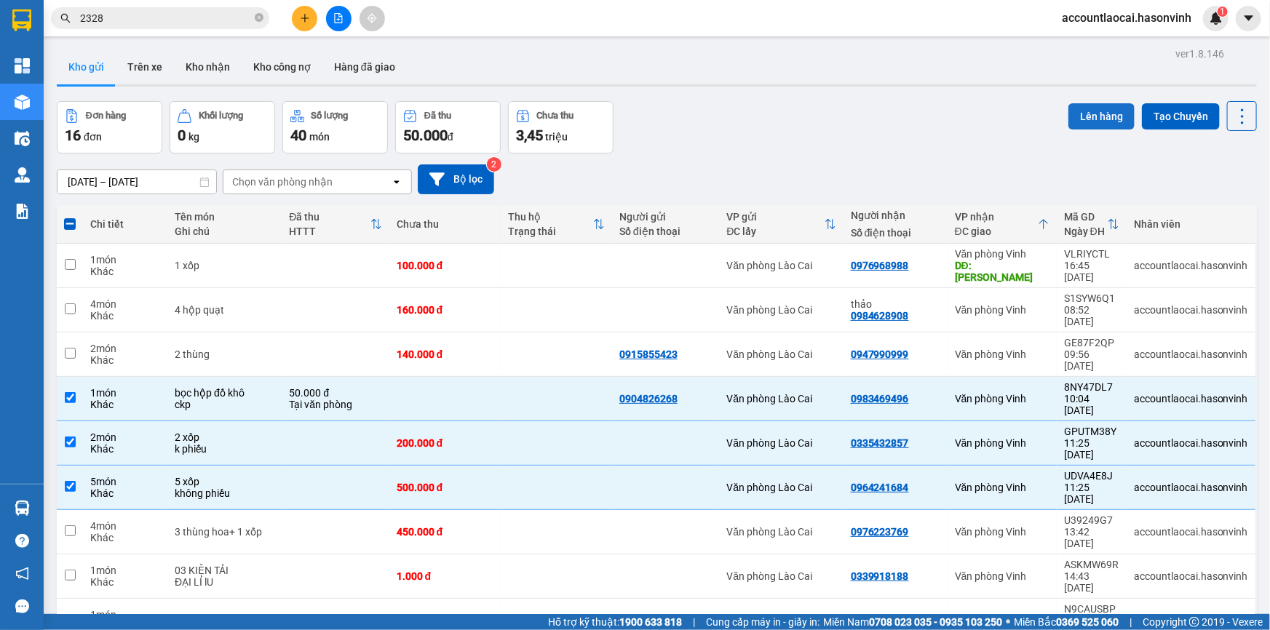
click at [1093, 113] on button "Lên hàng" at bounding box center [1101, 116] width 66 height 26
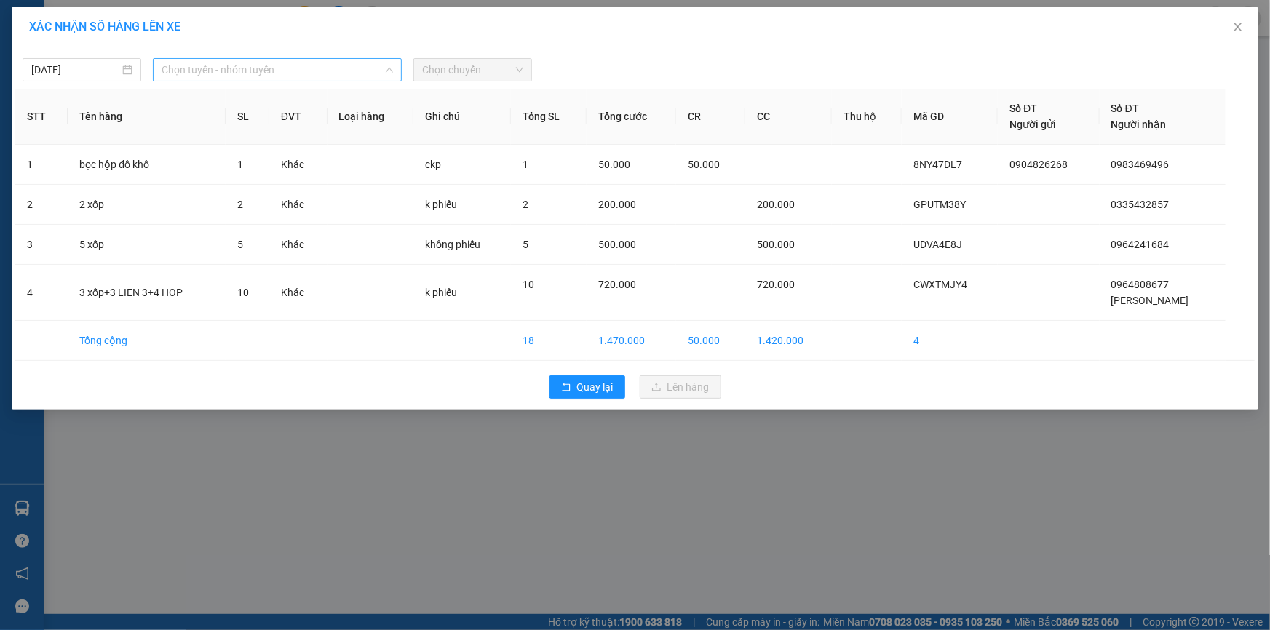
click at [188, 73] on span "Chọn tuyến - nhóm tuyến" at bounding box center [277, 70] width 231 height 22
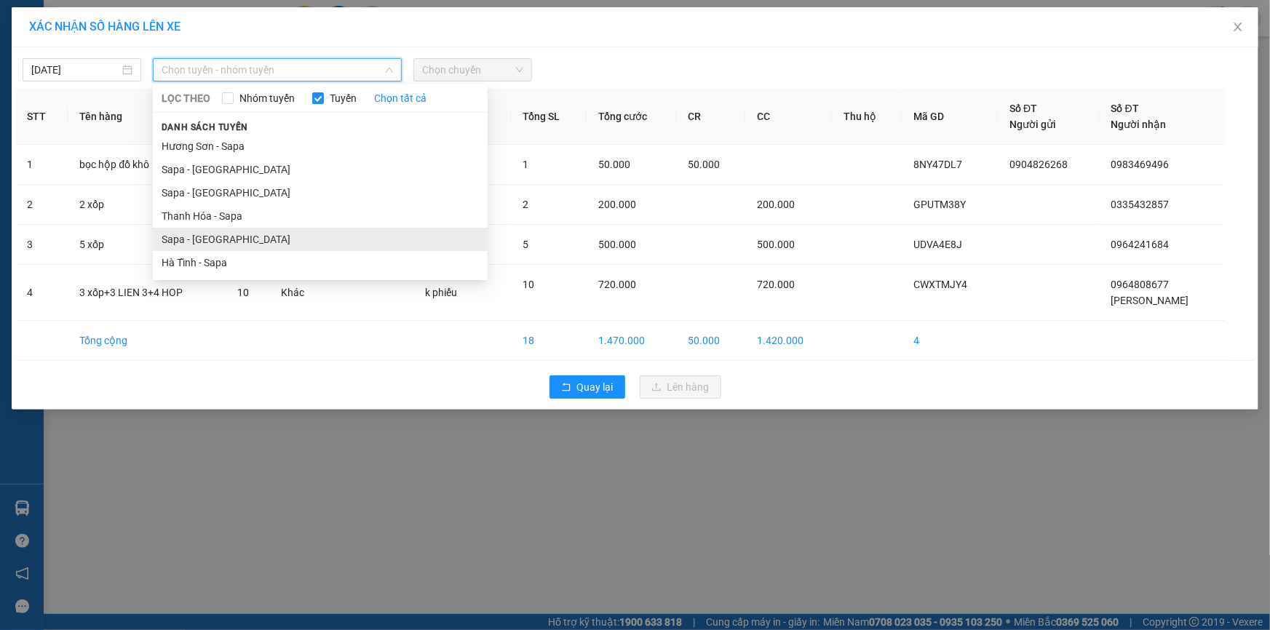
click at [179, 236] on li "Sapa - Hà Tĩnh" at bounding box center [320, 239] width 335 height 23
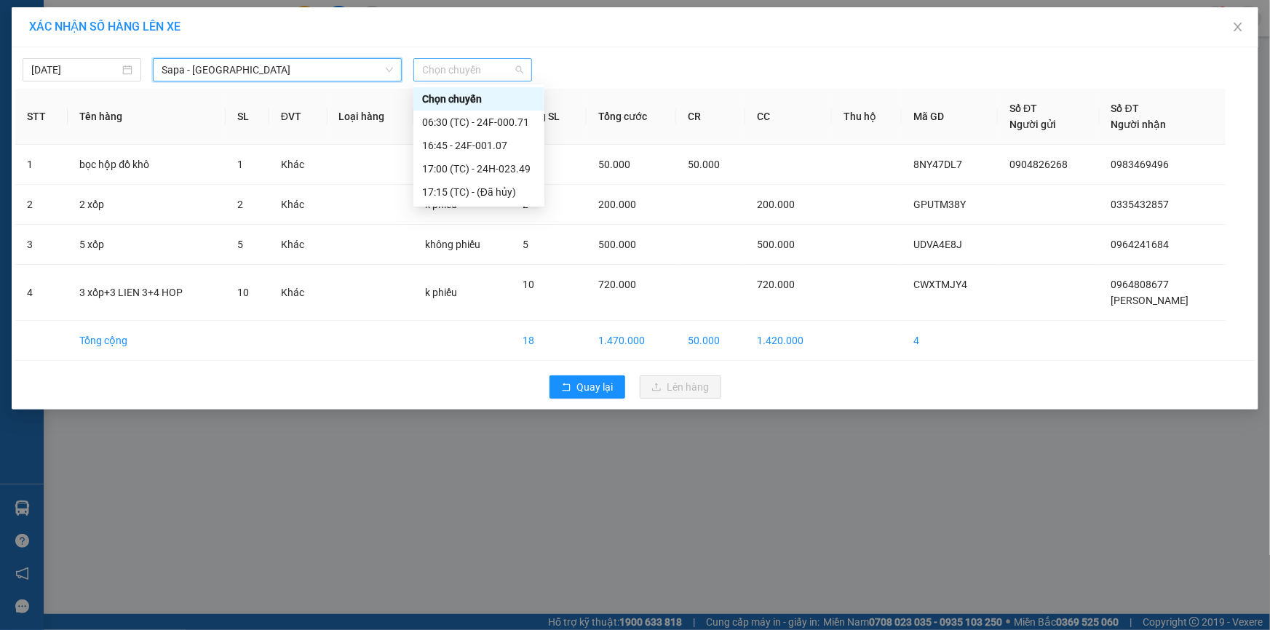
click at [490, 65] on span "Chọn chuyến" at bounding box center [472, 70] width 101 height 22
click at [500, 145] on div "16:45 - 24F-001.07" at bounding box center [478, 146] width 113 height 16
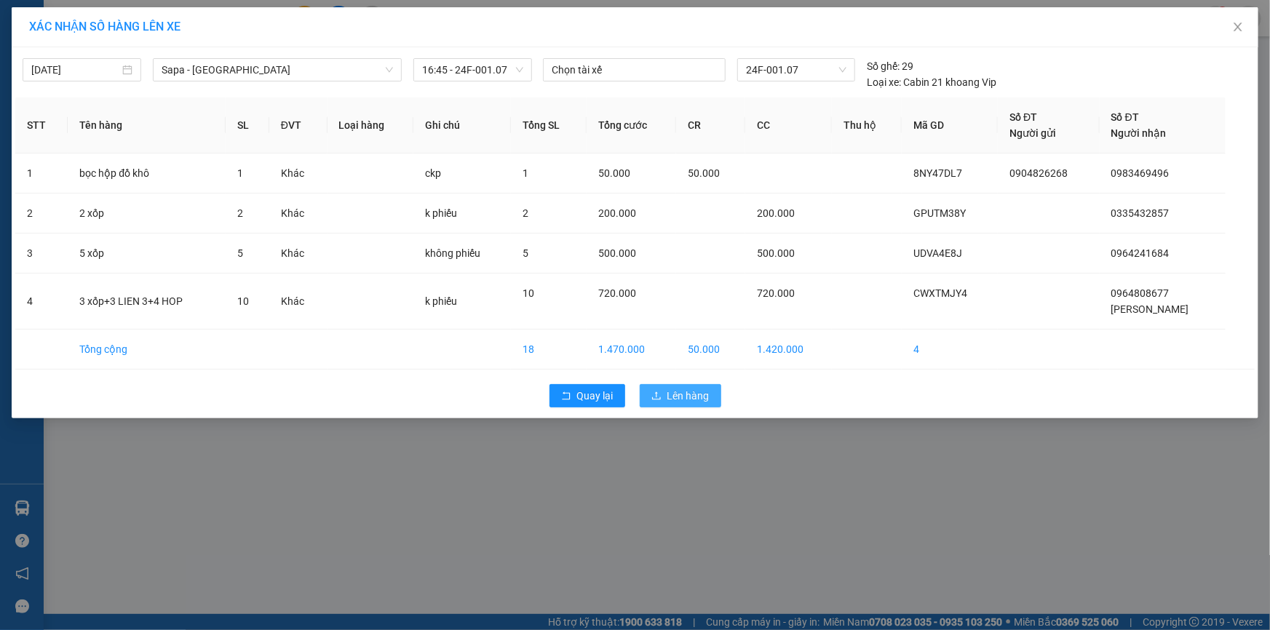
click at [678, 398] on span "Lên hàng" at bounding box center [688, 396] width 42 height 16
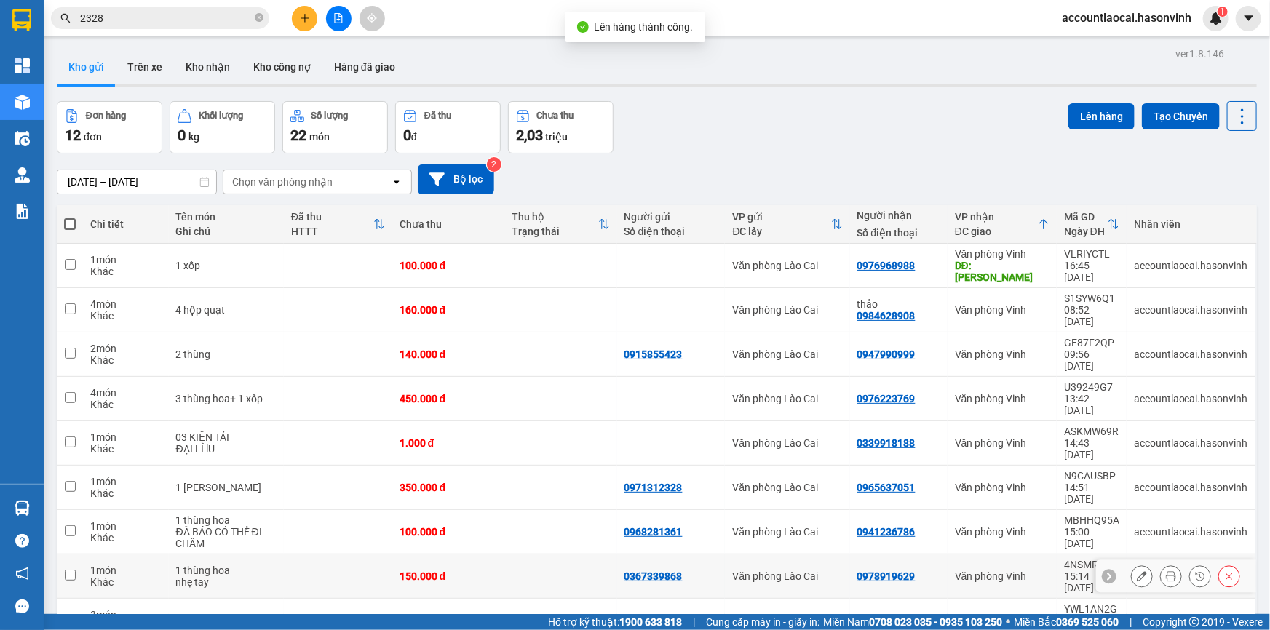
scroll to position [92, 0]
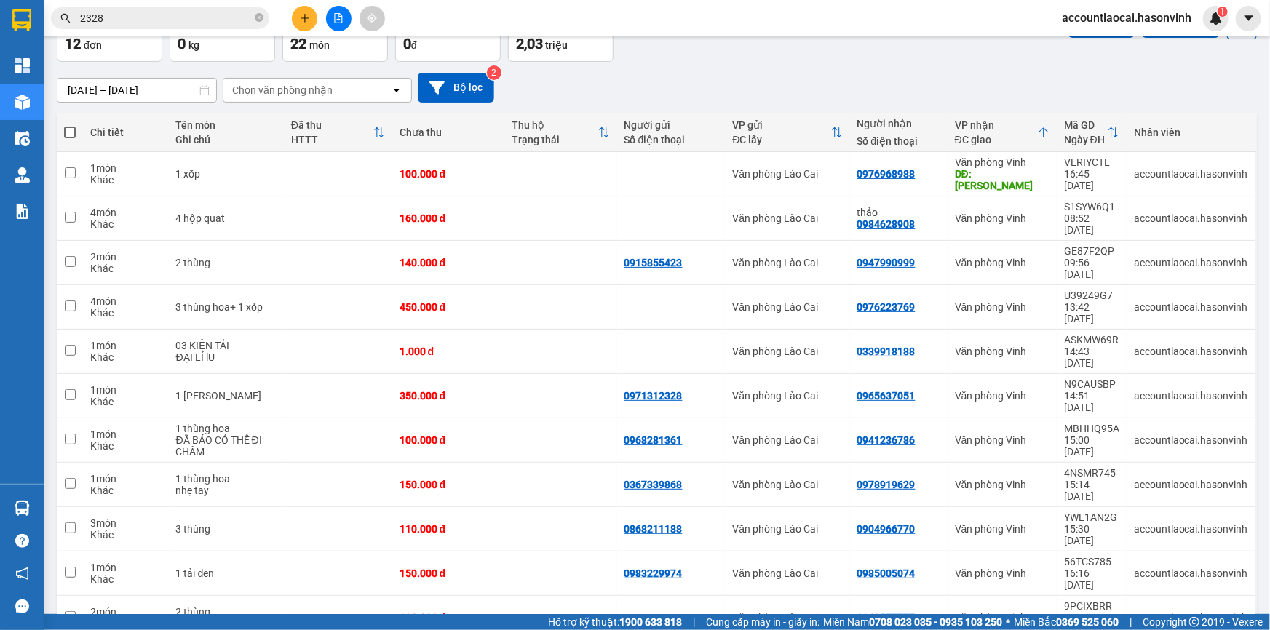
click at [300, 24] on button at bounding box center [304, 18] width 25 height 25
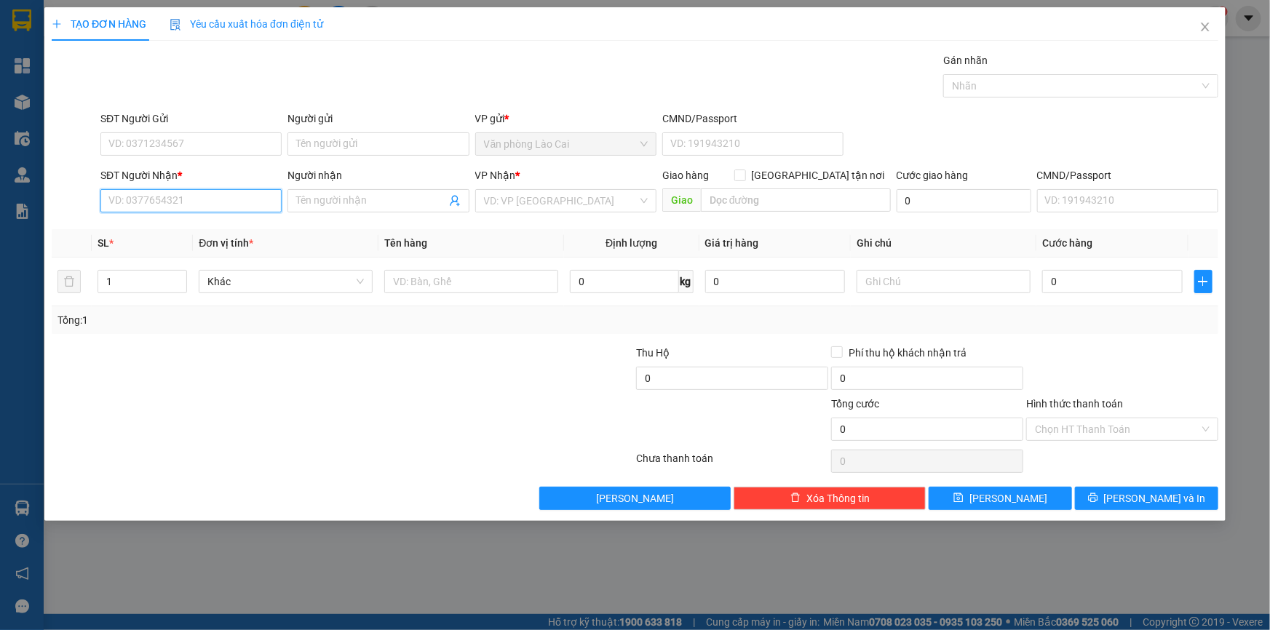
click at [161, 204] on input "SĐT Người Nhận *" at bounding box center [190, 200] width 181 height 23
click at [177, 234] on div "0976968988" at bounding box center [191, 230] width 164 height 16
type input "0976968988"
type input "hương sơn"
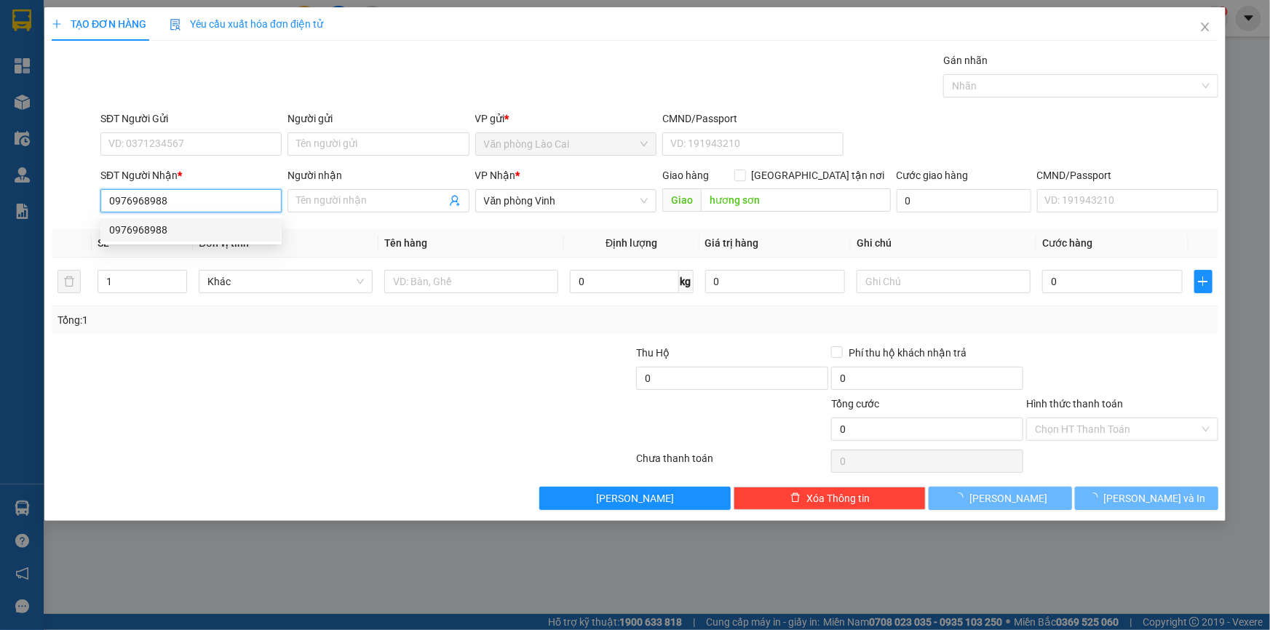
type input "100.000"
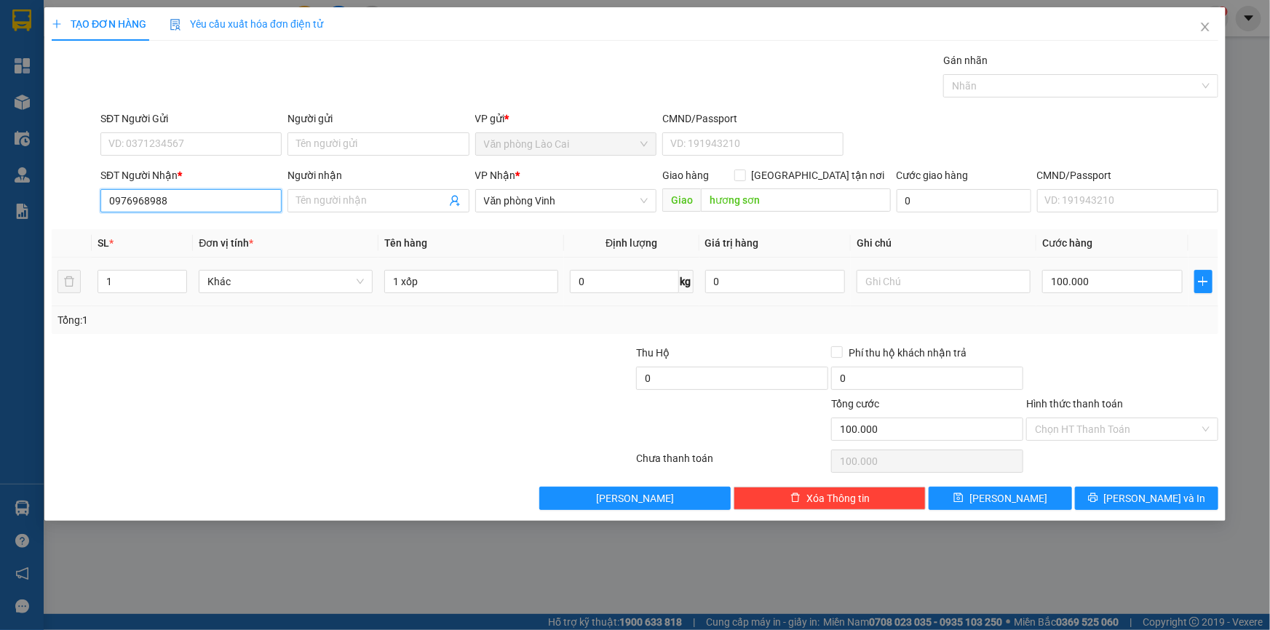
type input "0976968988"
click at [1110, 294] on div "100.000" at bounding box center [1112, 281] width 140 height 29
click at [1109, 281] on input "100.000" at bounding box center [1112, 281] width 140 height 23
drag, startPoint x: 1099, startPoint y: 313, endPoint x: 1098, endPoint y: 335, distance: 21.8
click at [1098, 314] on div "Tổng: 1" at bounding box center [634, 320] width 1155 height 16
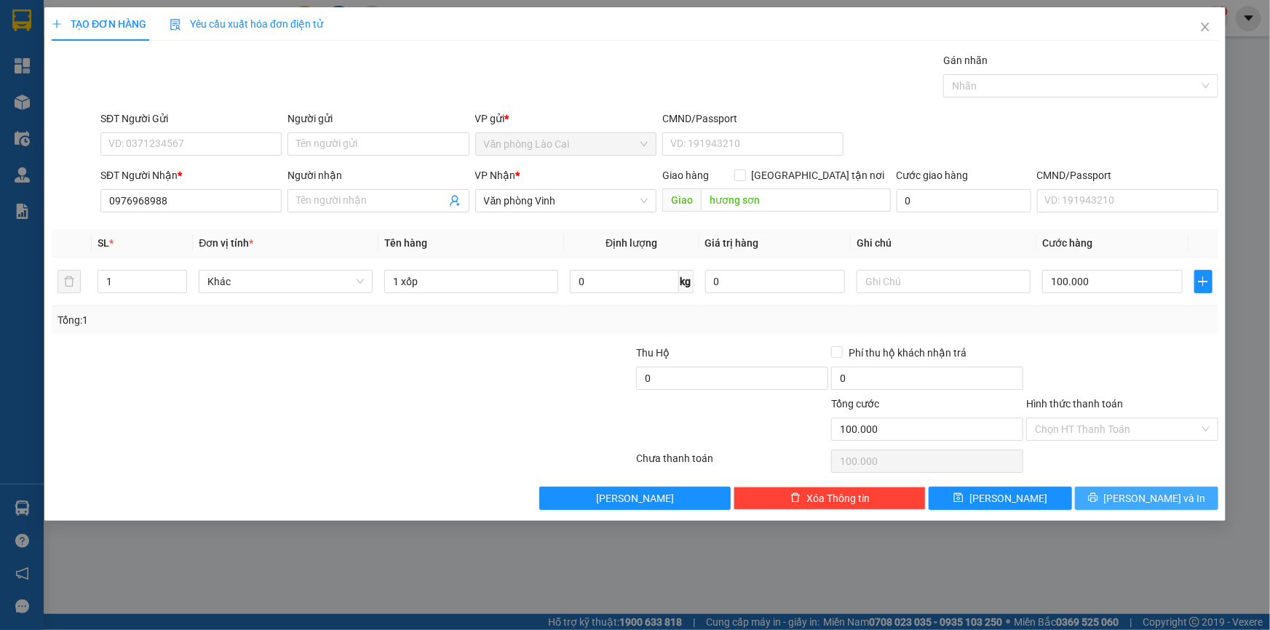
click at [1097, 502] on icon "printer" at bounding box center [1092, 497] width 9 height 9
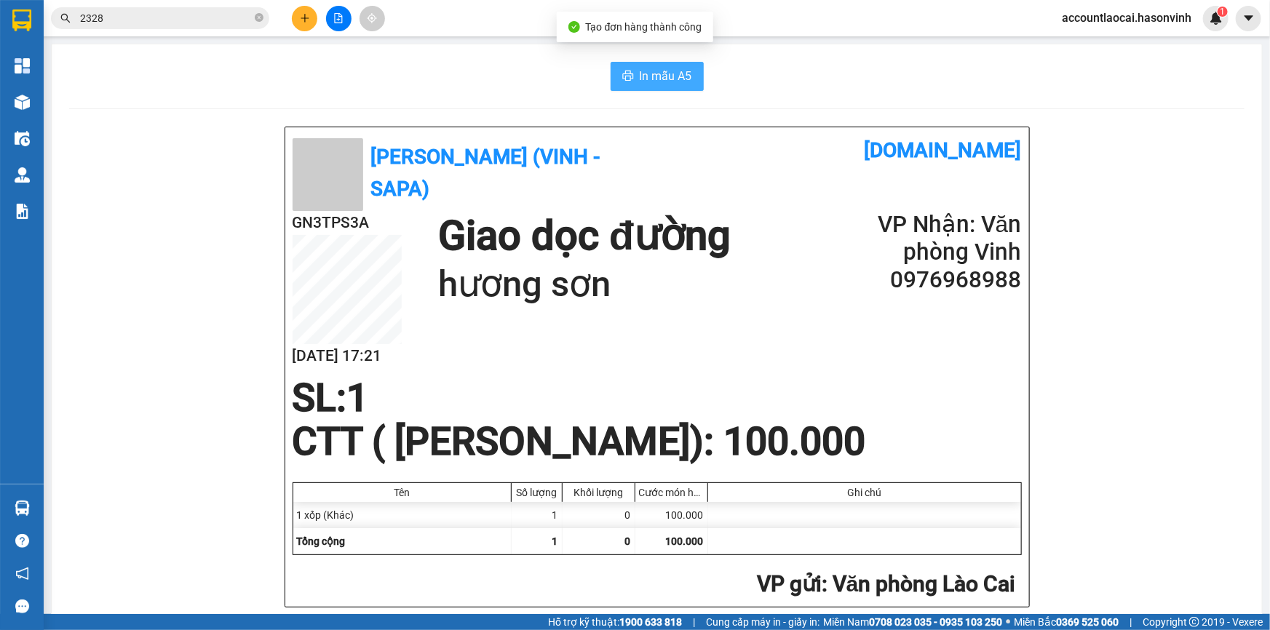
drag, startPoint x: 680, startPoint y: 86, endPoint x: 690, endPoint y: 87, distance: 10.3
click at [682, 84] on button "In mẫu A5" at bounding box center [656, 76] width 93 height 29
click at [306, 18] on icon "plus" at bounding box center [304, 17] width 8 height 1
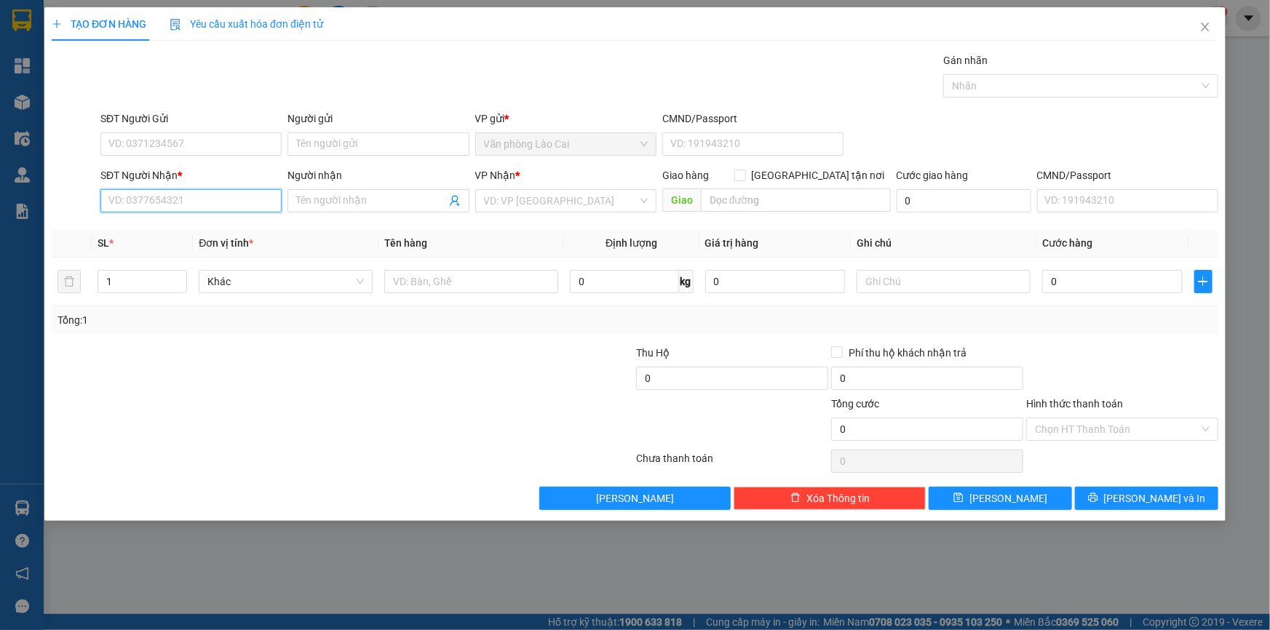
click at [190, 210] on input "SĐT Người Nhận *" at bounding box center [190, 200] width 181 height 23
click at [178, 239] on div "0983707846" at bounding box center [190, 229] width 181 height 23
type input "0983707846"
type input "cống trúc"
type input "160.000"
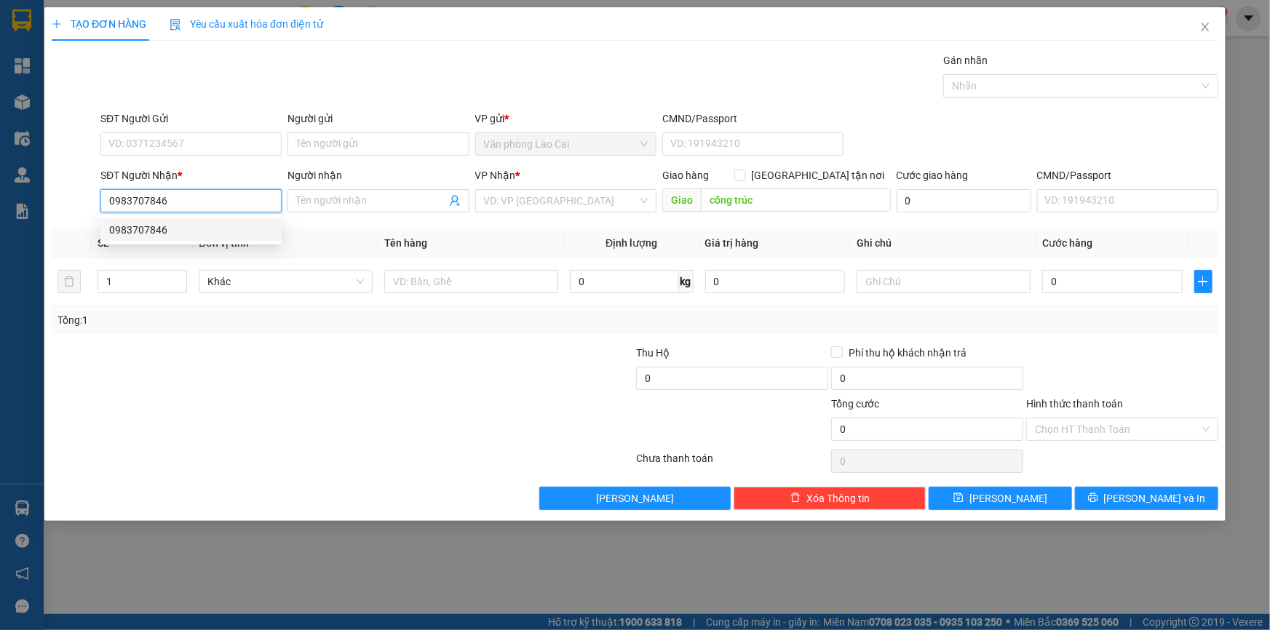
type input "160.000"
type input "0983707846"
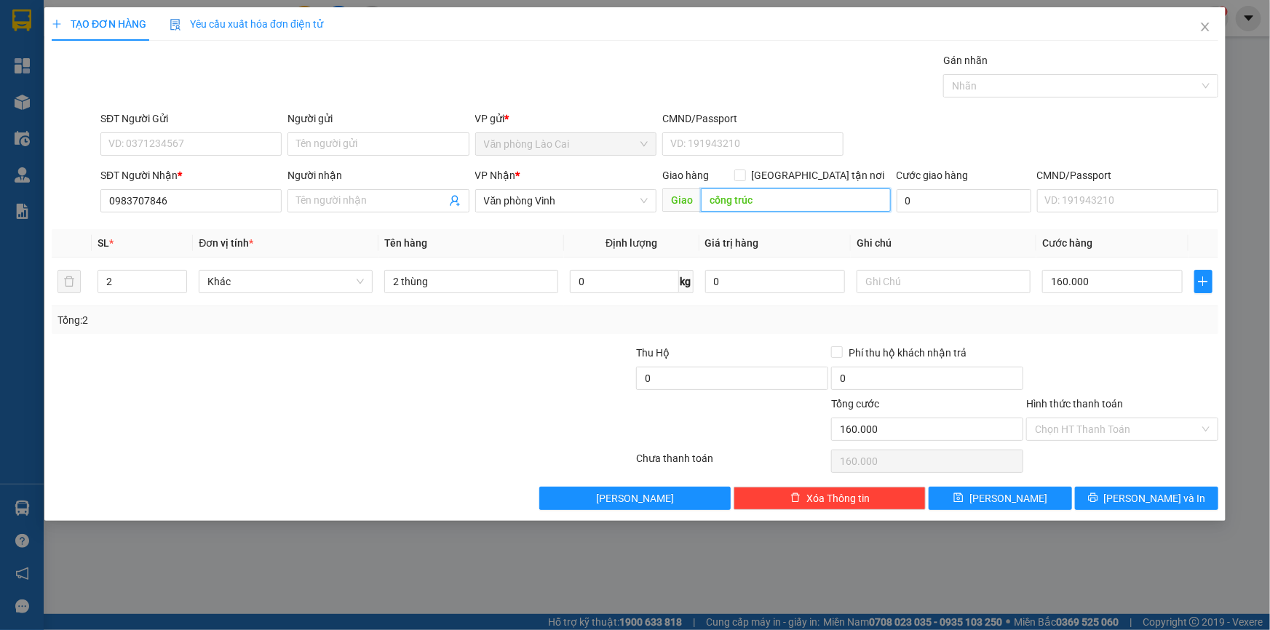
click at [772, 200] on input "cống trúc" at bounding box center [796, 199] width 190 height 23
click at [68, 285] on tr "2 Khác 2 thùng 0 kg 0 160.000" at bounding box center [635, 282] width 1166 height 49
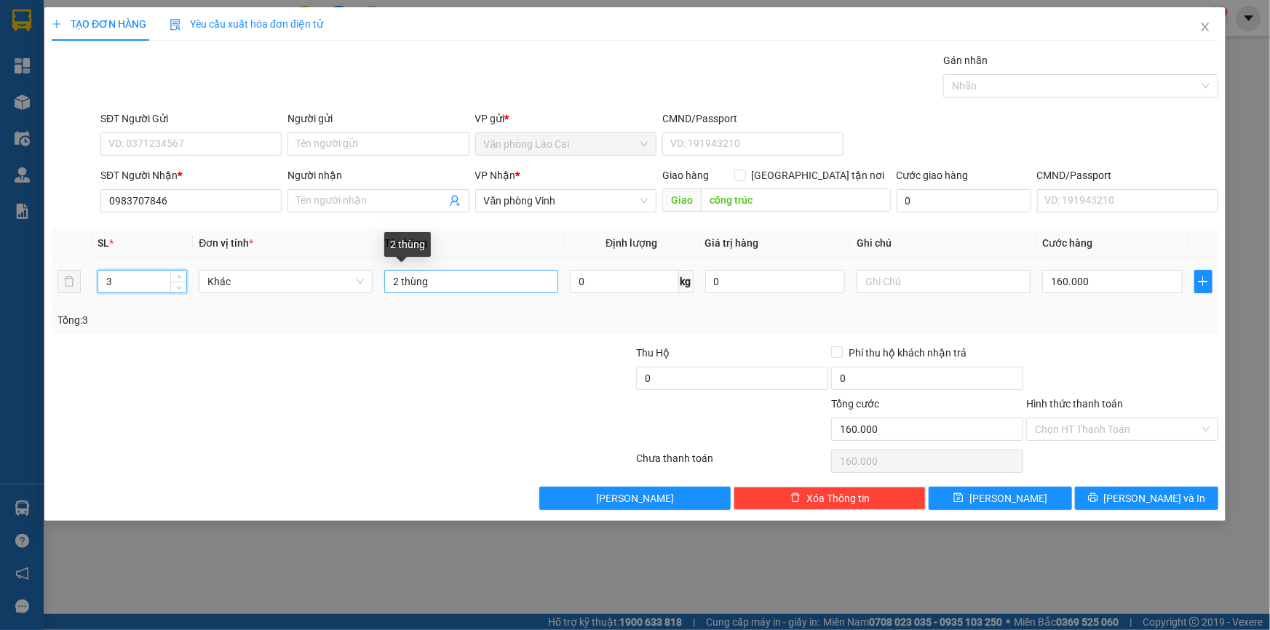
type input "3"
click at [391, 279] on input "2 thùng" at bounding box center [471, 281] width 174 height 23
type input "3 thùng"
type input "3"
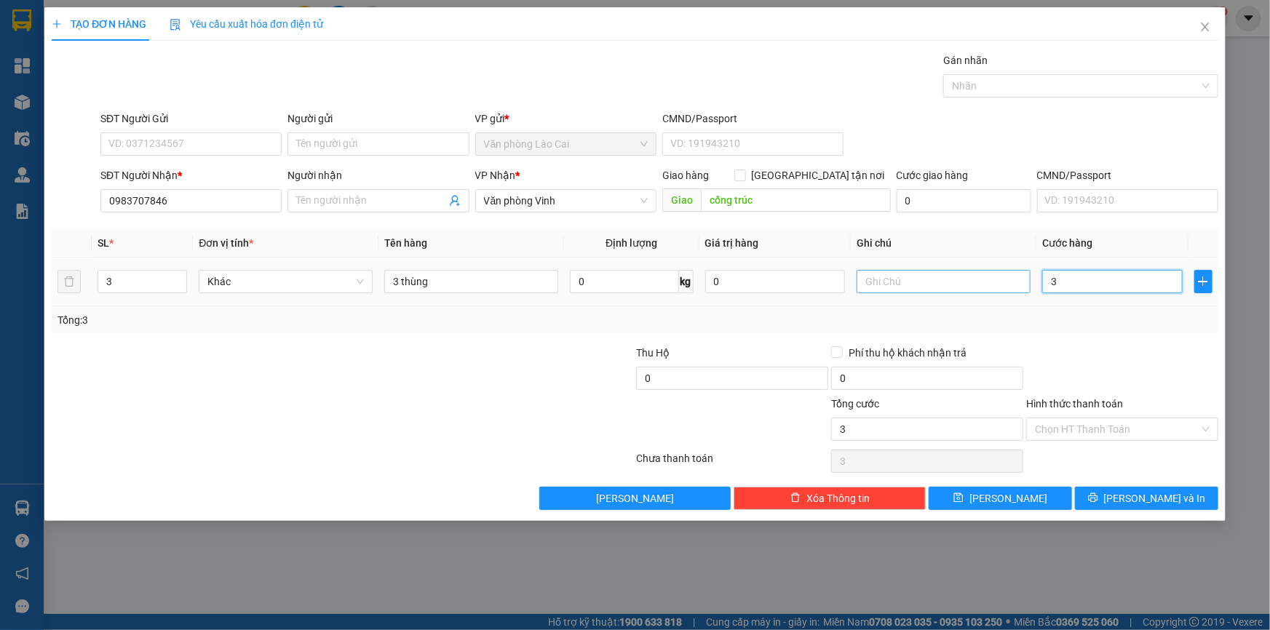
type input "30"
type input "300"
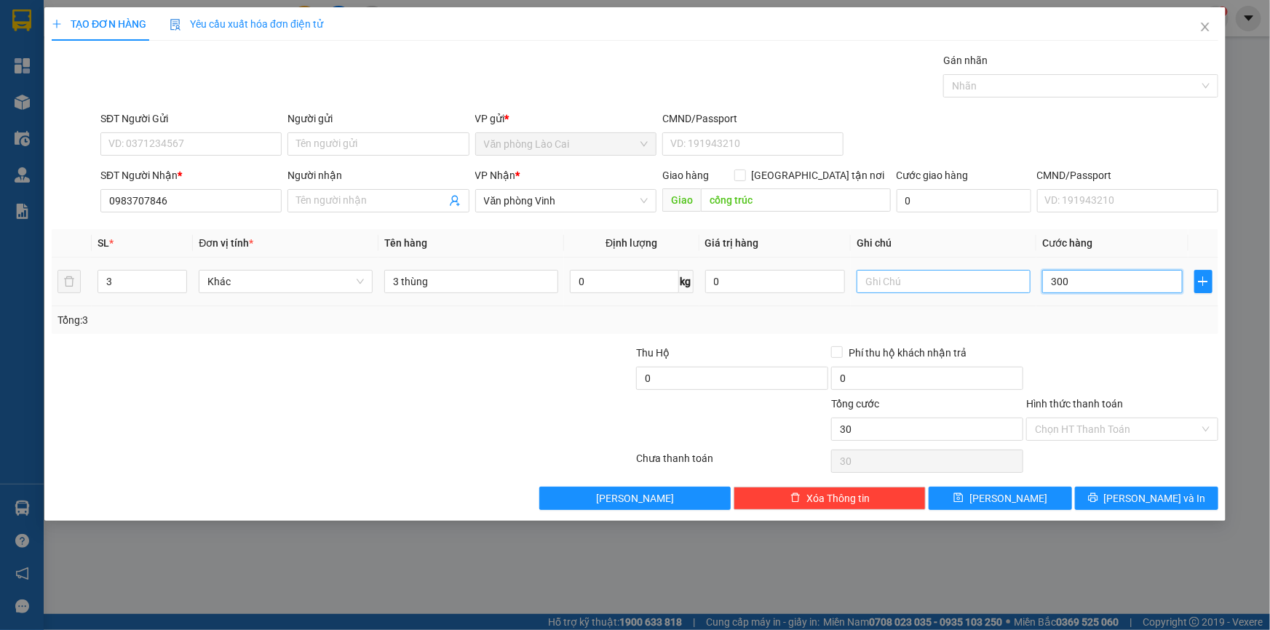
type input "300"
type input "300.000"
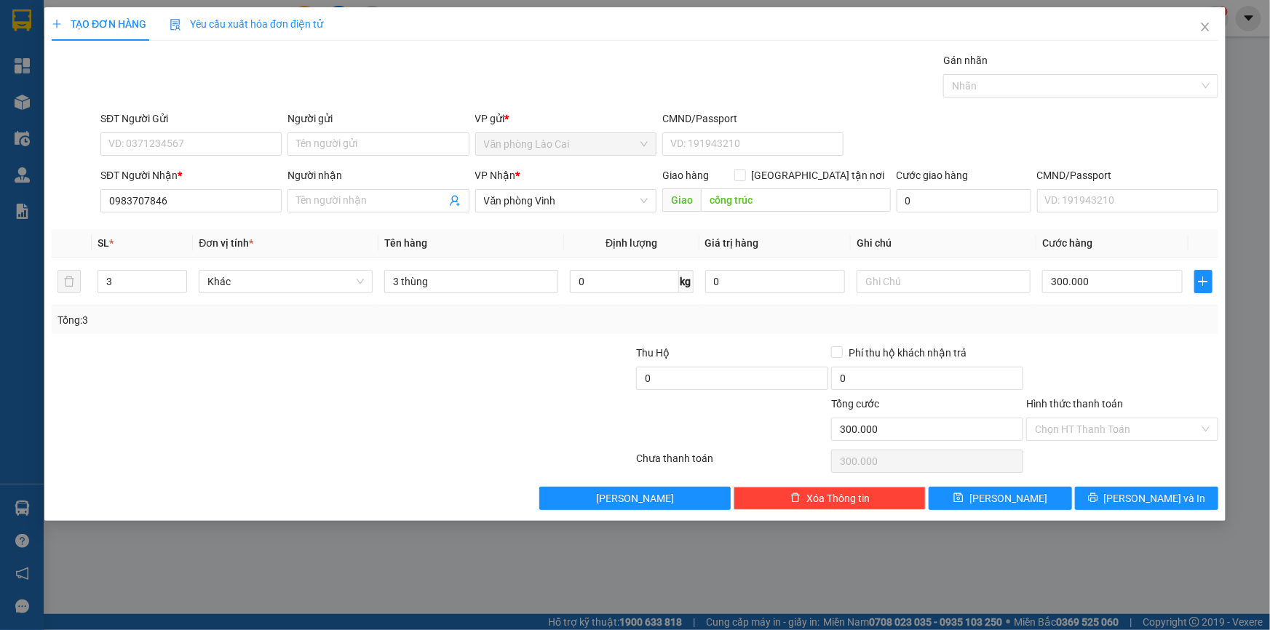
click at [1150, 348] on div at bounding box center [1121, 370] width 195 height 51
click at [880, 289] on input "text" at bounding box center [943, 281] width 174 height 23
type input "mai đi"
drag, startPoint x: 908, startPoint y: 276, endPoint x: 864, endPoint y: 276, distance: 43.7
click at [864, 276] on input "mai đi" at bounding box center [943, 281] width 174 height 23
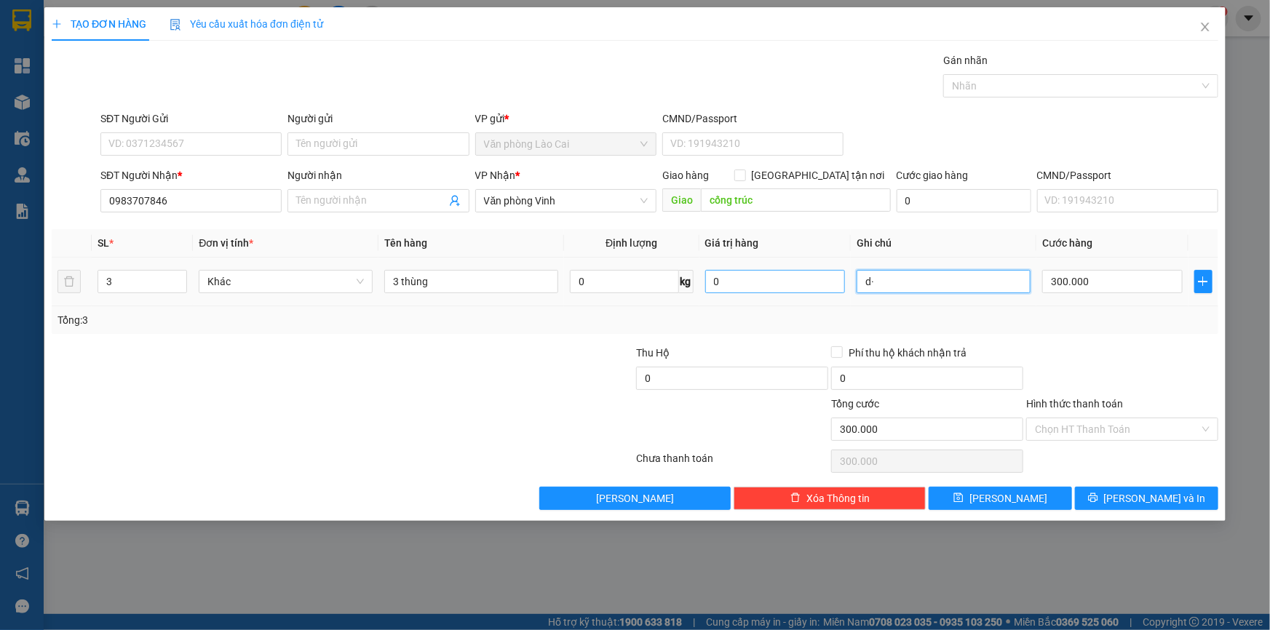
type input "d"
type input "đi ngày mai"
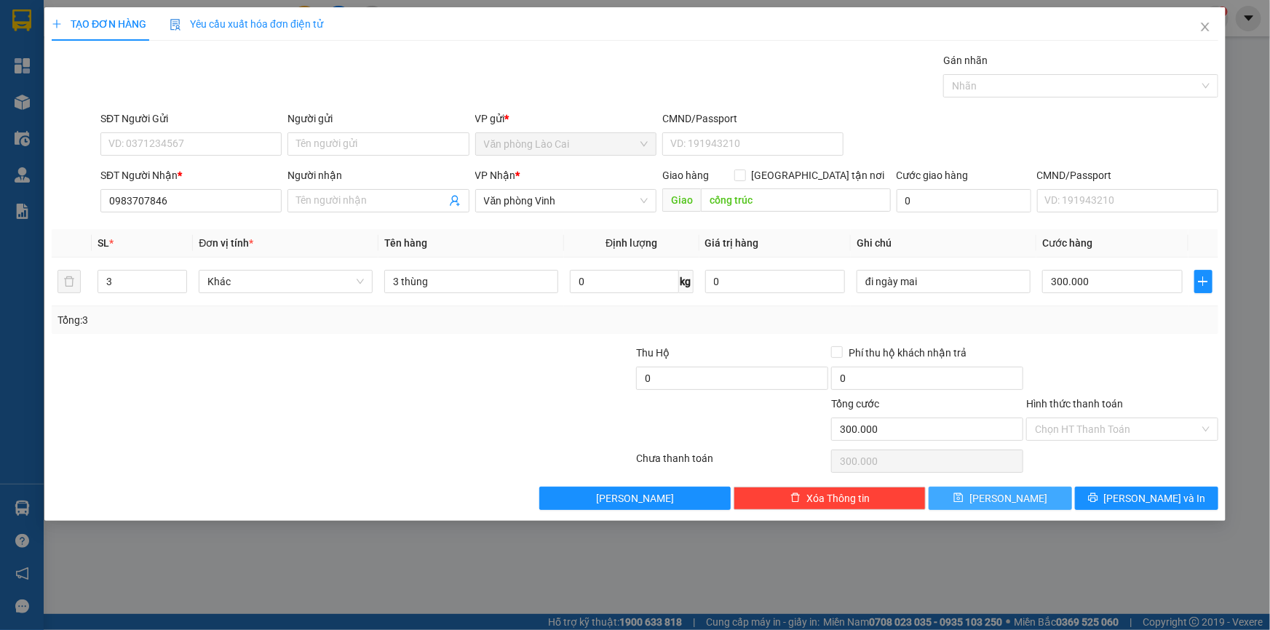
click at [1034, 503] on button "Lưu" at bounding box center [999, 498] width 143 height 23
type input "0"
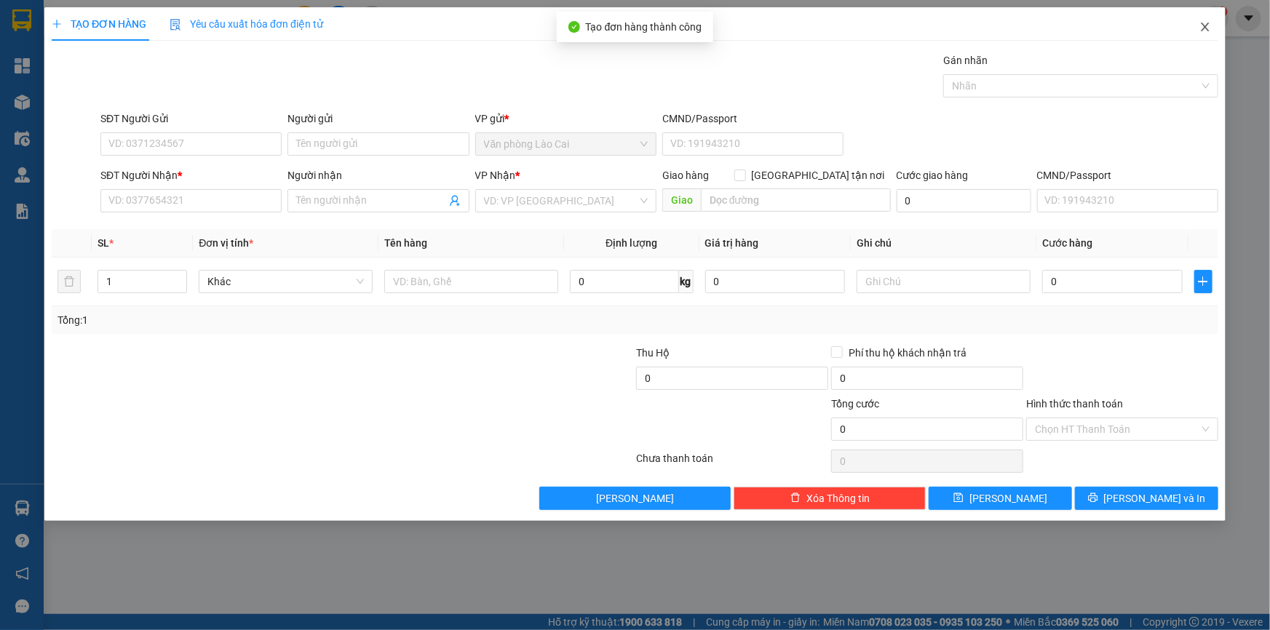
click at [1208, 25] on icon "close" at bounding box center [1205, 27] width 12 height 12
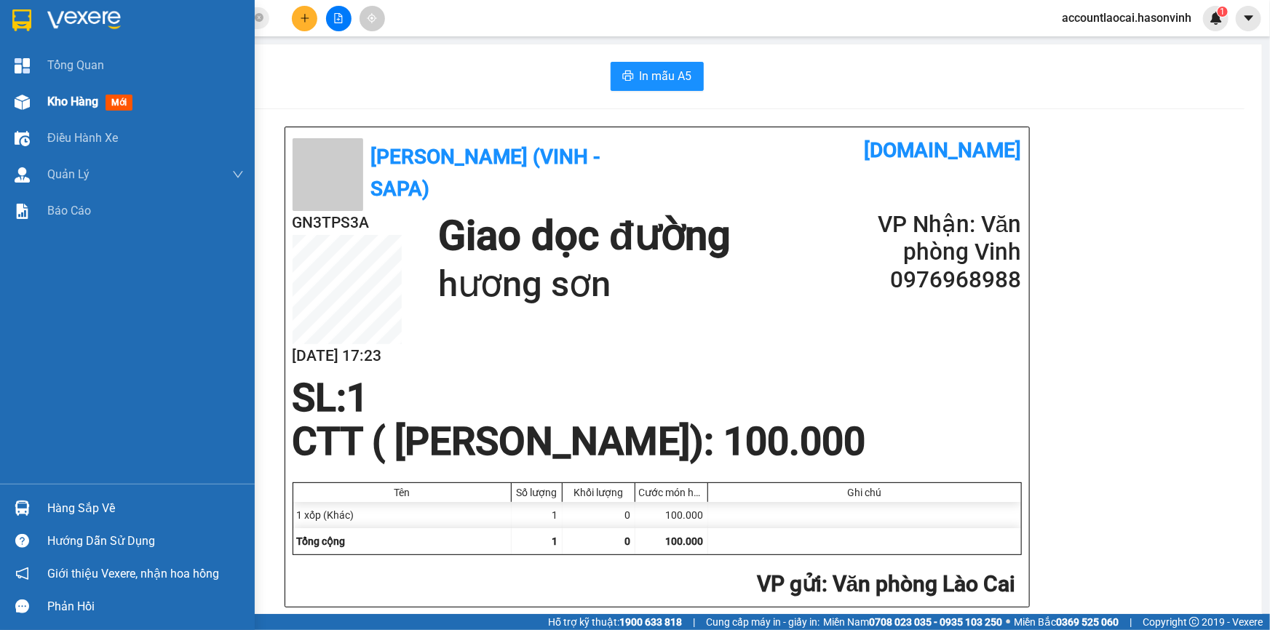
click at [20, 99] on img at bounding box center [22, 102] width 15 height 15
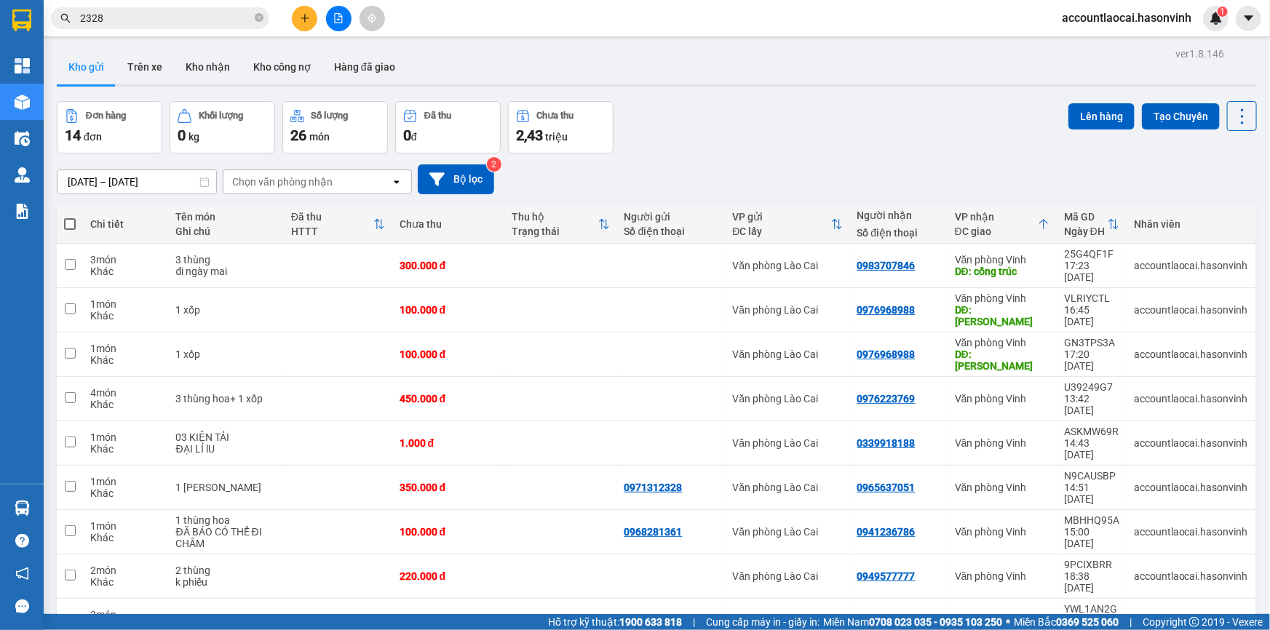
scroll to position [65, 0]
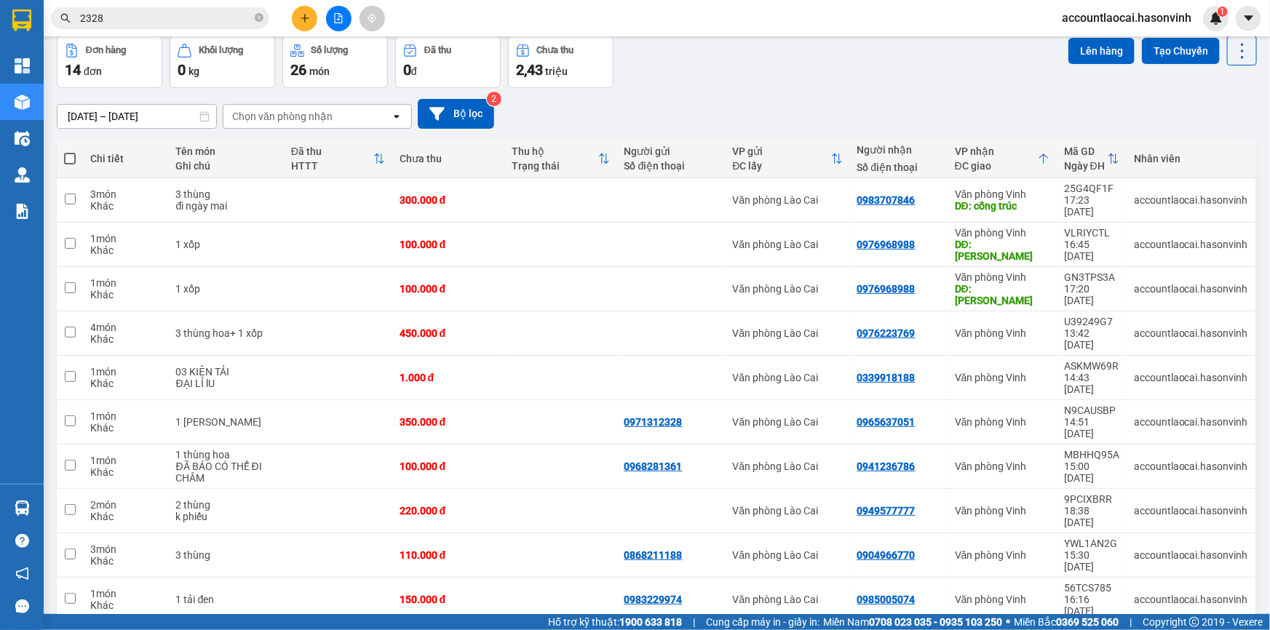
click at [305, 19] on icon "plus" at bounding box center [304, 18] width 1 height 8
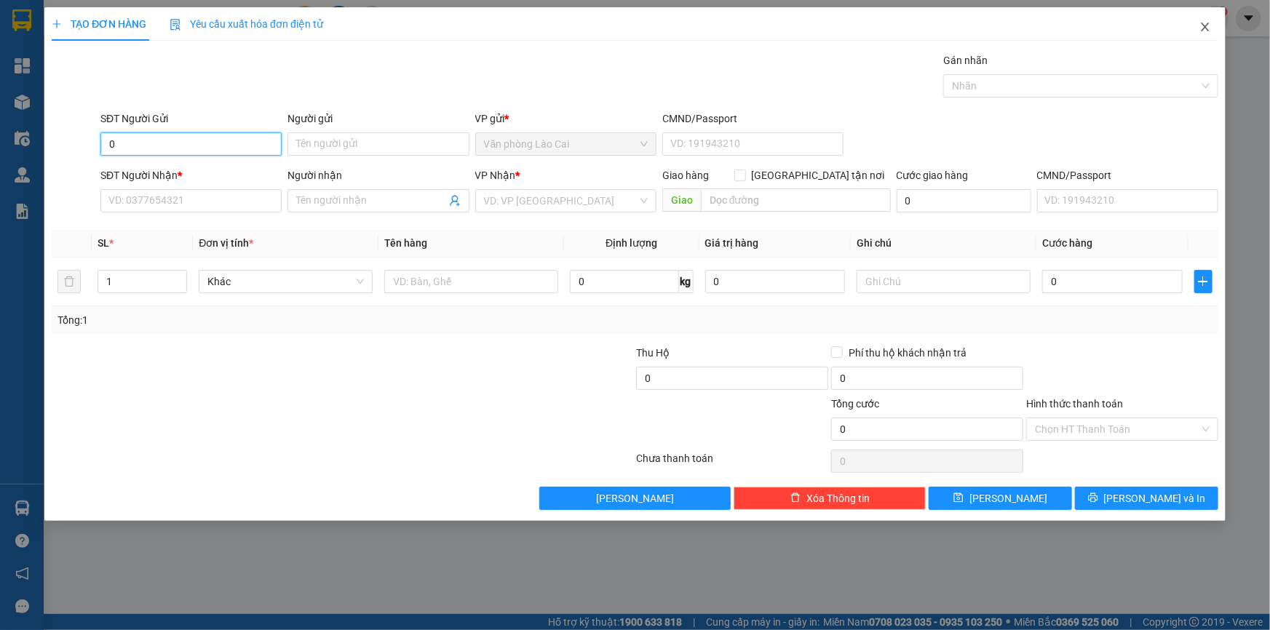
type input "0"
click at [1206, 29] on icon "close" at bounding box center [1204, 27] width 8 height 9
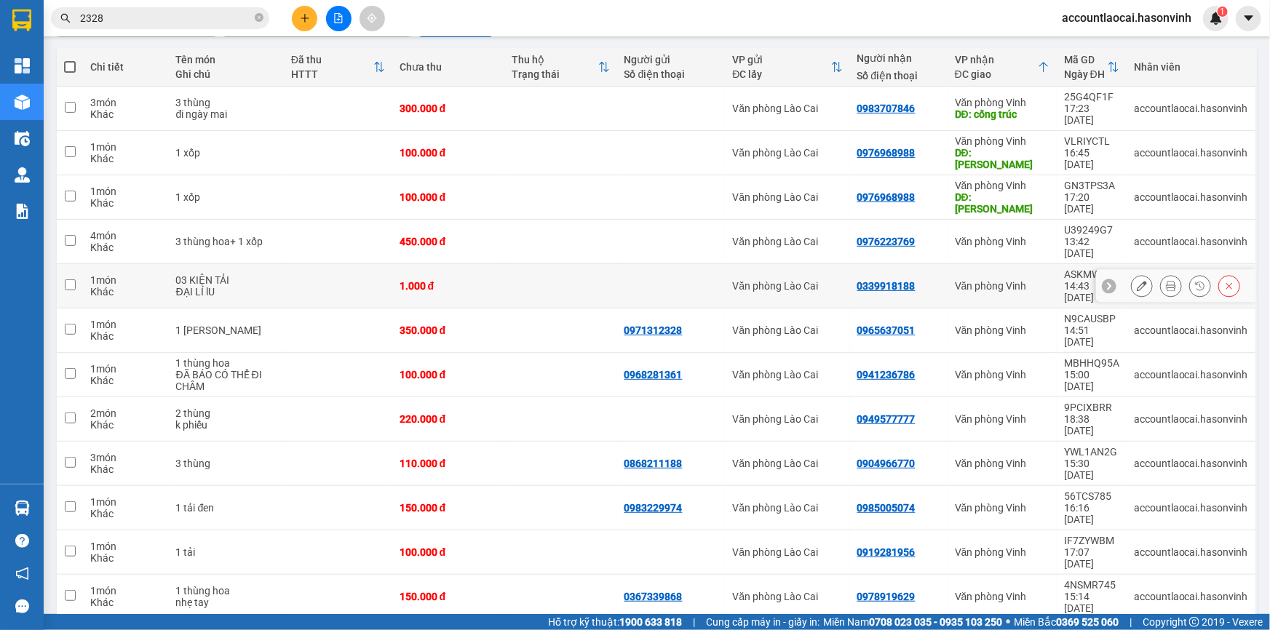
scroll to position [91, 0]
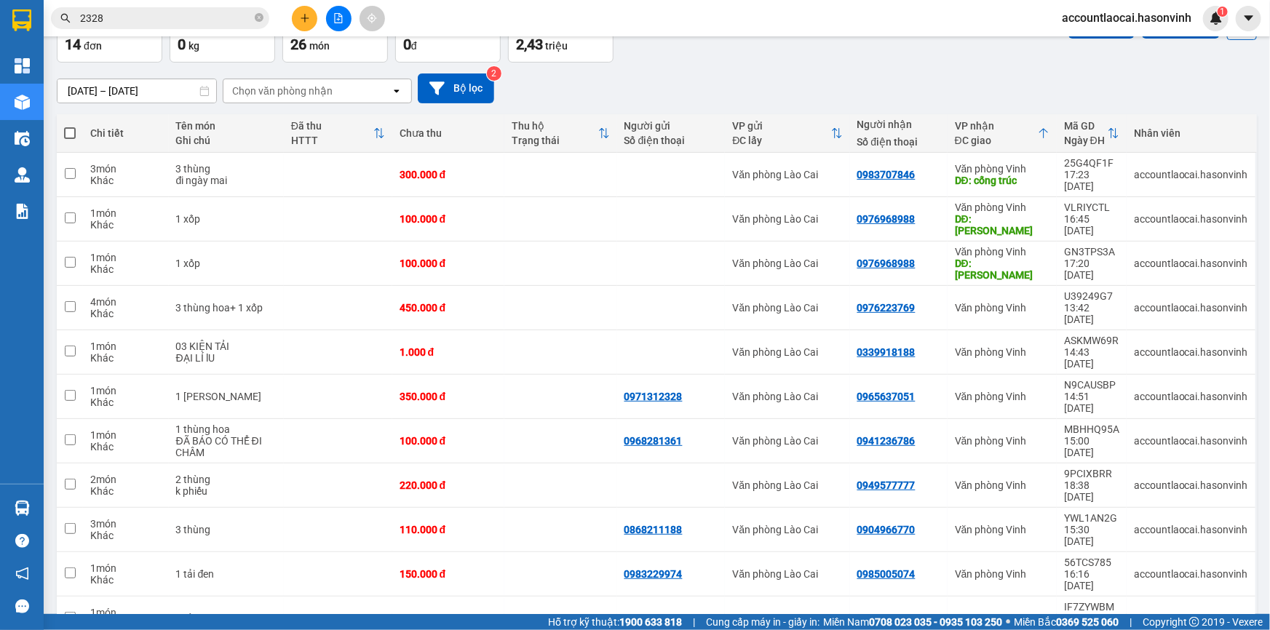
click at [308, 26] on button at bounding box center [304, 18] width 25 height 25
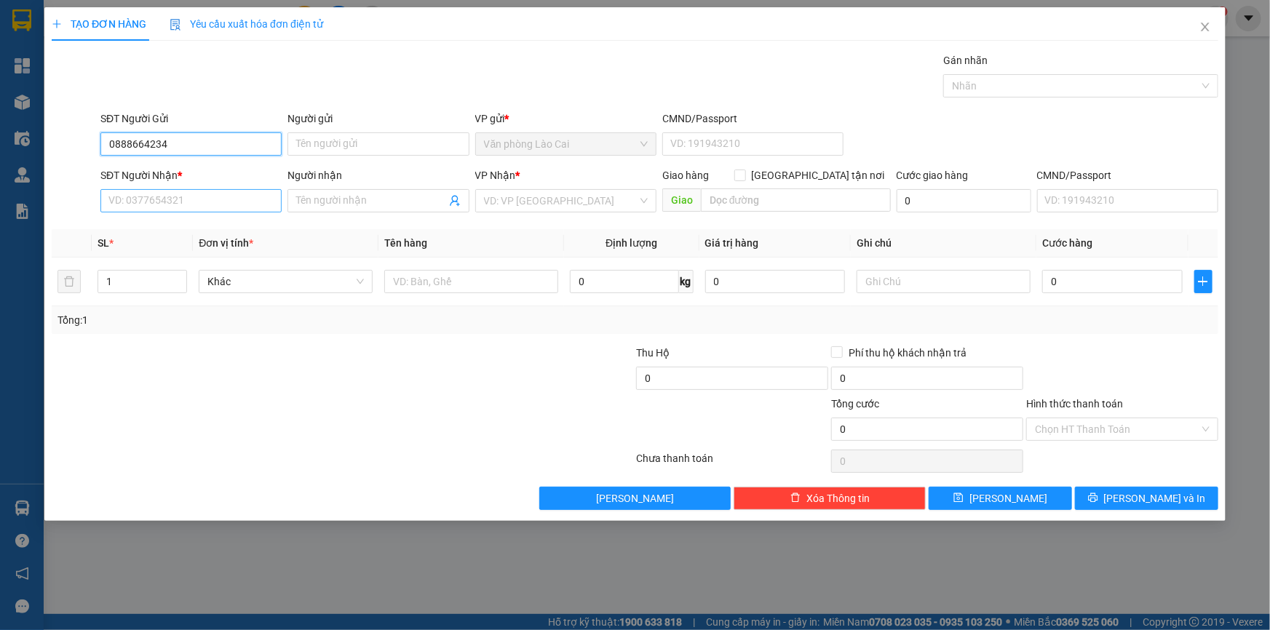
type input "0888664234"
click at [159, 197] on input "SĐT Người Nhận *" at bounding box center [190, 200] width 181 height 23
drag, startPoint x: 188, startPoint y: 146, endPoint x: 95, endPoint y: 148, distance: 93.2
click at [95, 148] on div "SĐT Người Gửi 0888664234 0888664234 Người gửi Tên người gửi VP gửi * Văn phòng …" at bounding box center [634, 136] width 1169 height 51
click at [120, 202] on input "SĐT Người Nhận *" at bounding box center [190, 200] width 181 height 23
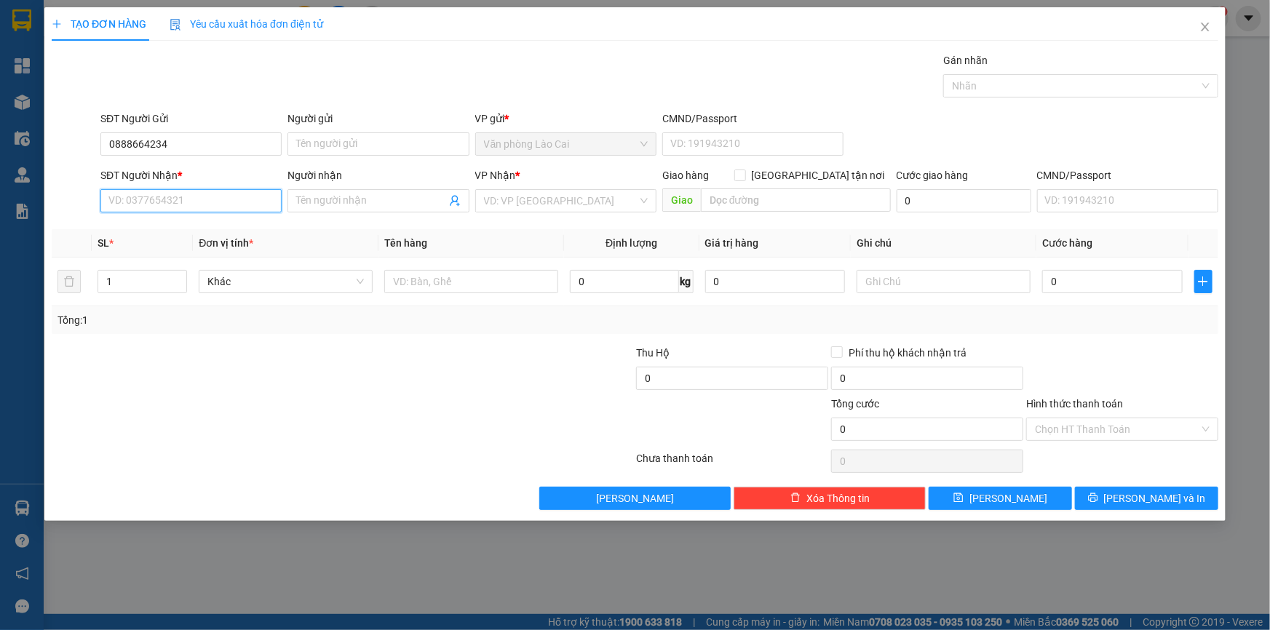
paste input "0888664234"
type input "0888664234"
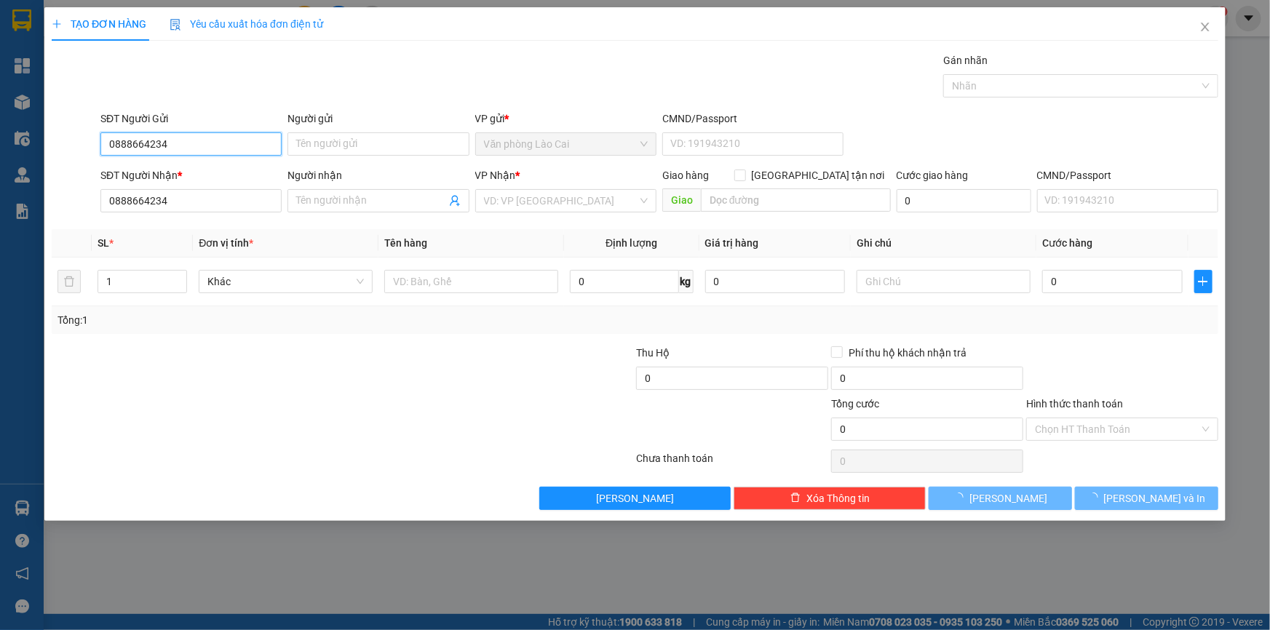
drag, startPoint x: 204, startPoint y: 148, endPoint x: 87, endPoint y: 136, distance: 117.7
click at [87, 136] on div "SĐT Người Gửi 0888664234 0888664234 Người gửi Tên người gửi VP gửi * Văn phòng …" at bounding box center [634, 136] width 1169 height 51
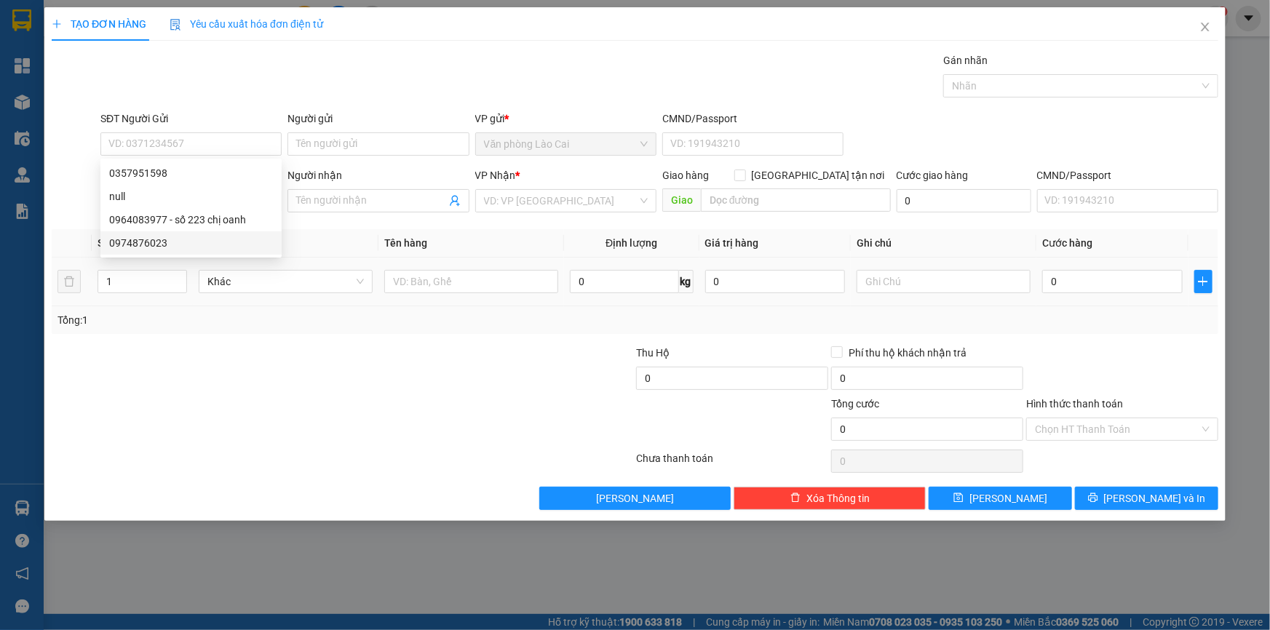
click at [491, 298] on td at bounding box center [471, 282] width 186 height 49
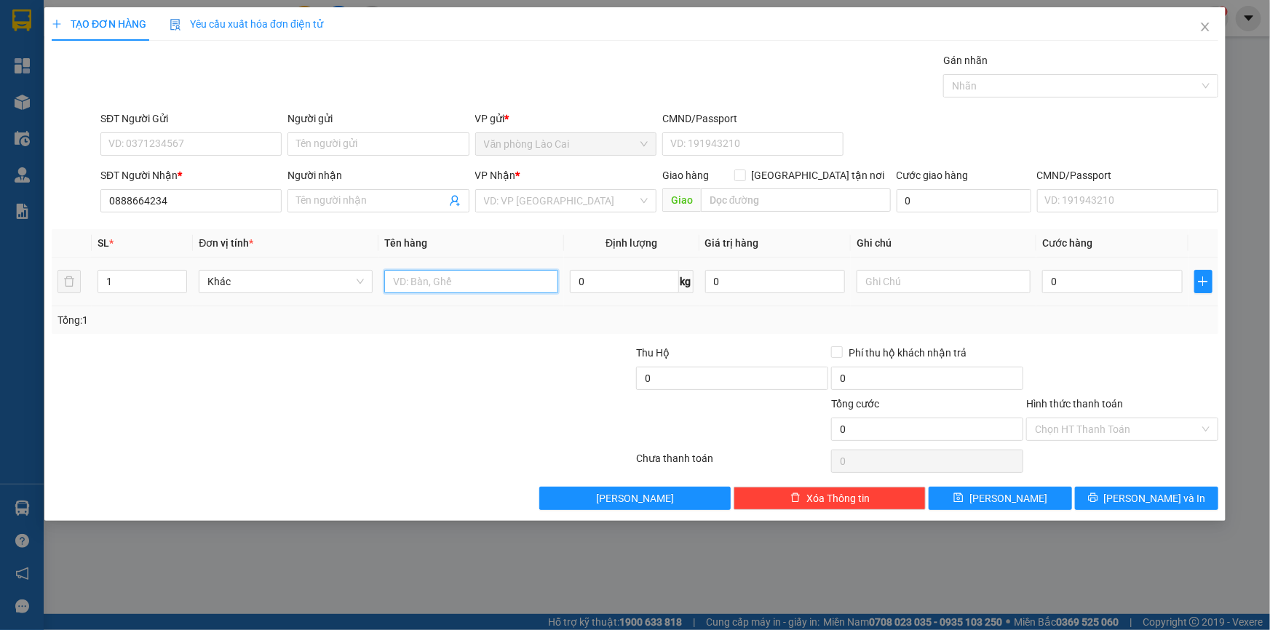
click at [483, 282] on input "text" at bounding box center [471, 281] width 174 height 23
type input "1 thùng hoa"
click at [1128, 272] on input "0" at bounding box center [1112, 281] width 140 height 23
click at [1207, 28] on icon "close" at bounding box center [1205, 27] width 12 height 12
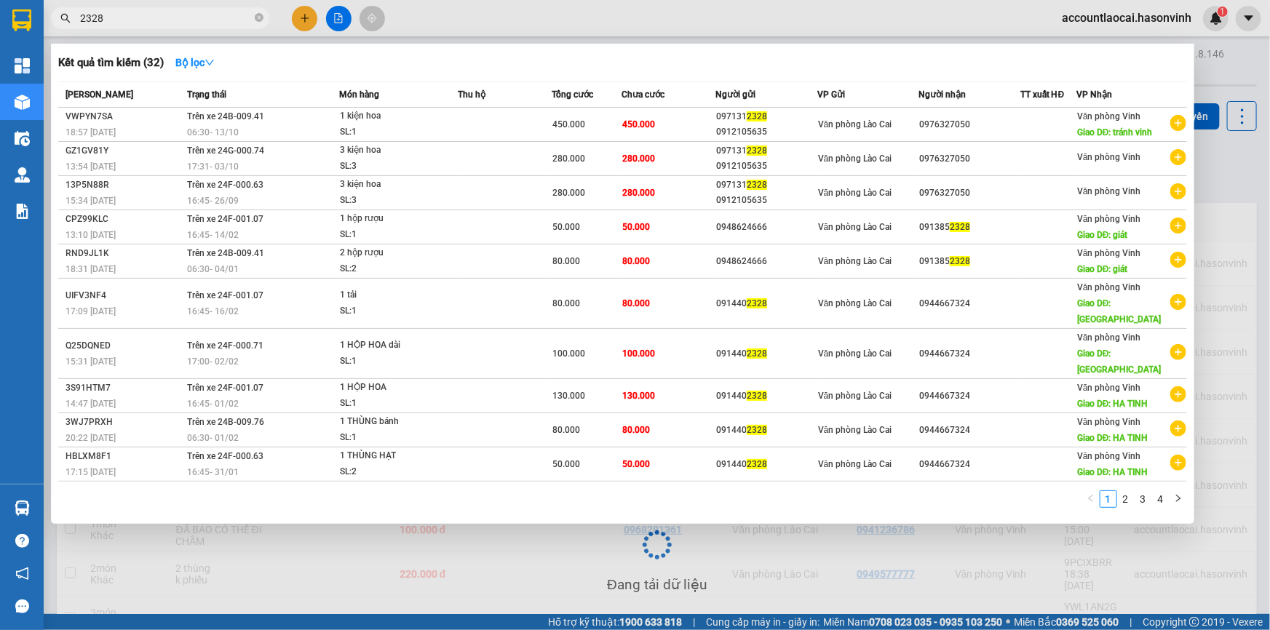
drag, startPoint x: 95, startPoint y: 12, endPoint x: 86, endPoint y: 12, distance: 8.8
click at [86, 12] on input "2328" at bounding box center [166, 18] width 172 height 16
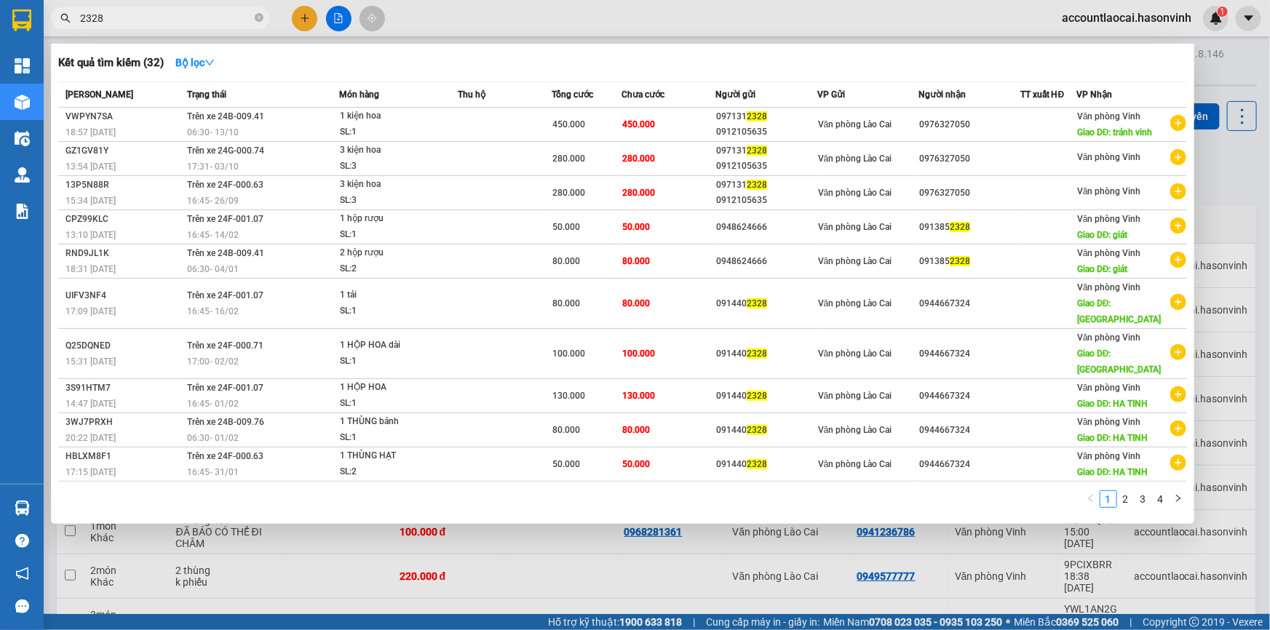
drag, startPoint x: 95, startPoint y: 17, endPoint x: 131, endPoint y: 15, distance: 36.4
click at [95, 18] on input "2328" at bounding box center [166, 18] width 172 height 16
click at [138, 20] on input "2328" at bounding box center [166, 18] width 172 height 16
type input "2"
type input "682"
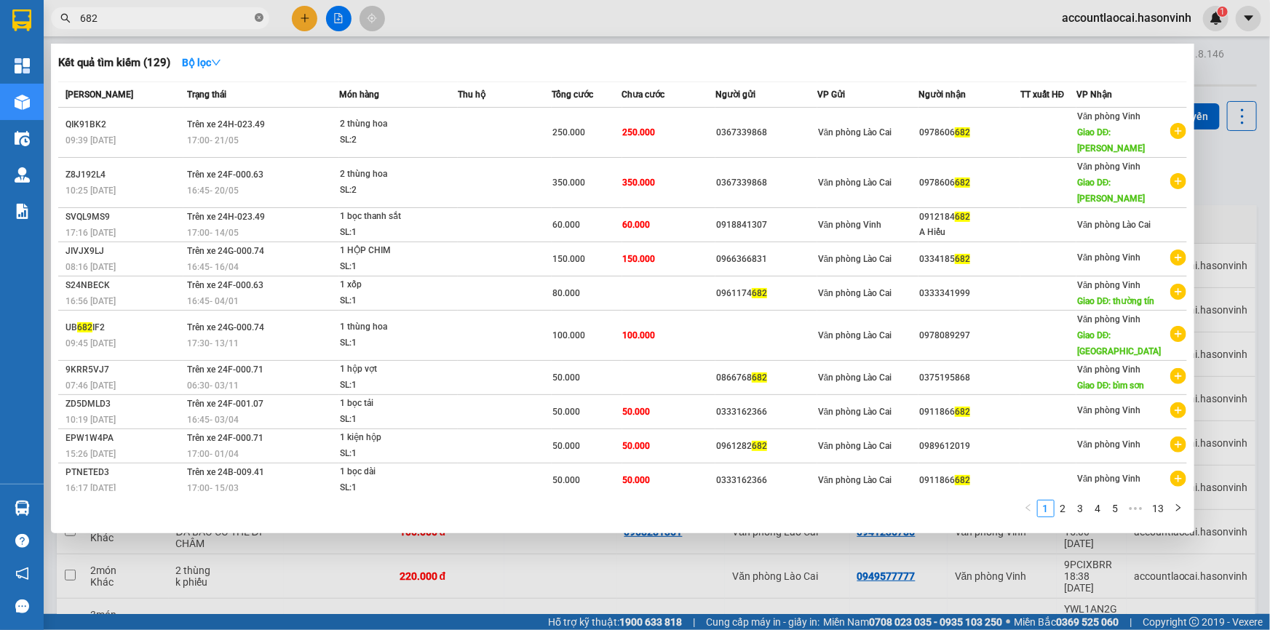
click at [260, 16] on icon "close-circle" at bounding box center [259, 17] width 9 height 9
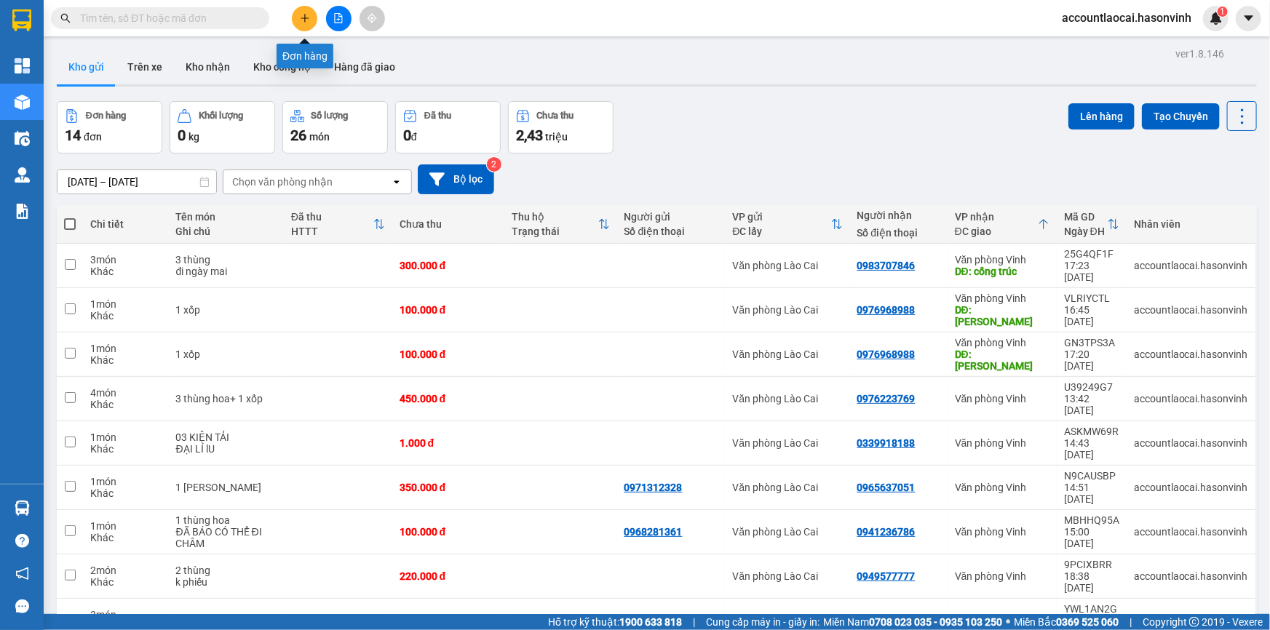
click at [304, 14] on icon "plus" at bounding box center [305, 18] width 10 height 10
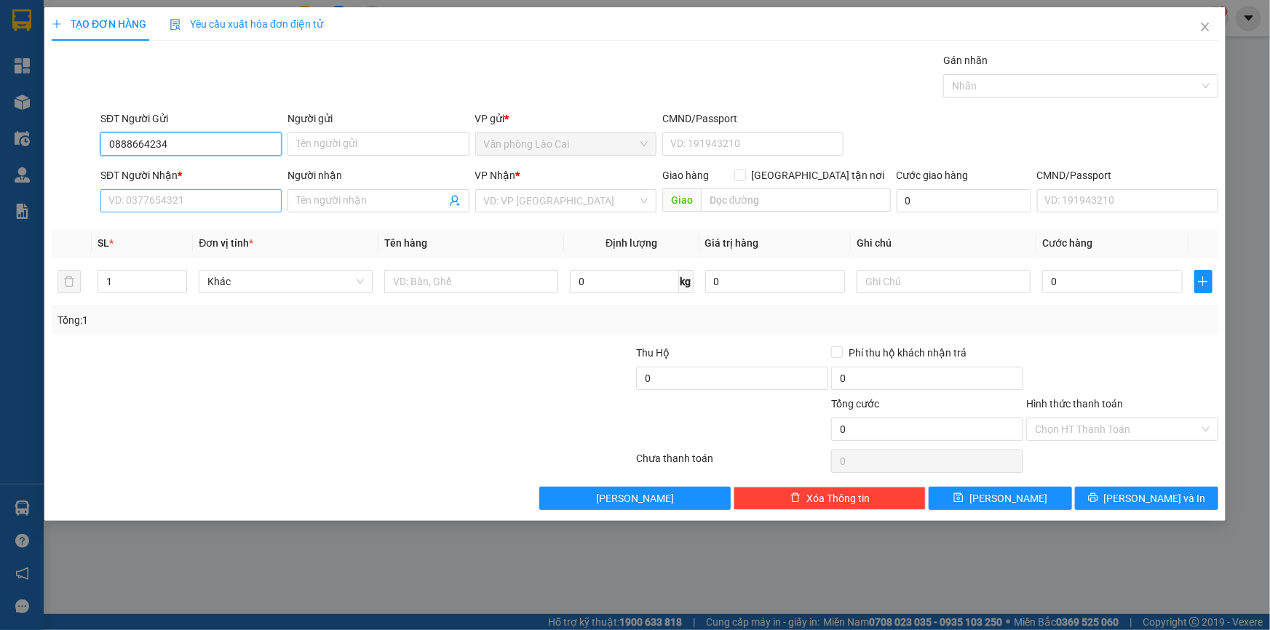
type input "0888664234"
click at [197, 205] on input "SĐT Người Nhận *" at bounding box center [190, 200] width 181 height 23
drag, startPoint x: 200, startPoint y: 148, endPoint x: 73, endPoint y: 143, distance: 126.7
click at [73, 143] on div "SĐT Người Gửi 0888664234 0888664234 Người gửi Tên người gửi VP gửi * Văn phòng …" at bounding box center [634, 136] width 1169 height 51
click at [129, 207] on input "SĐT Người Nhận *" at bounding box center [190, 200] width 181 height 23
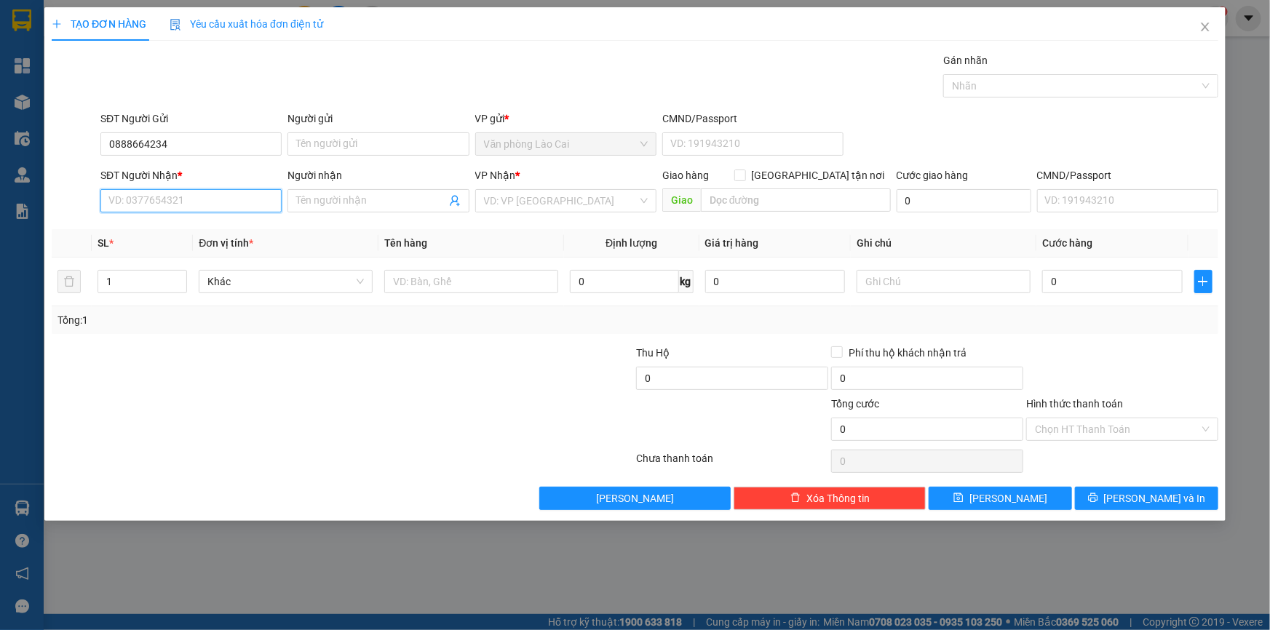
paste input "0888664234"
type input "0888664234"
drag, startPoint x: 204, startPoint y: 143, endPoint x: 100, endPoint y: 130, distance: 104.9
click at [100, 130] on div "SĐT Người Gửi 0888664234 0888664234" at bounding box center [190, 136] width 181 height 51
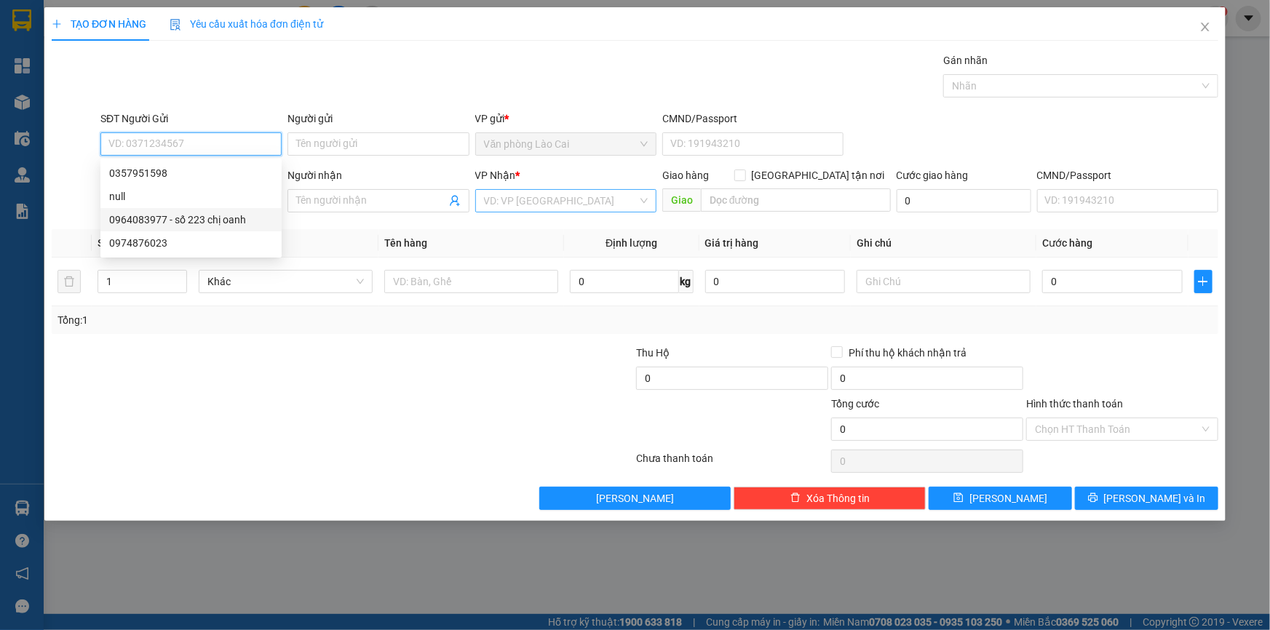
click at [640, 205] on div "VD: VP Sài Gòn" at bounding box center [565, 200] width 181 height 23
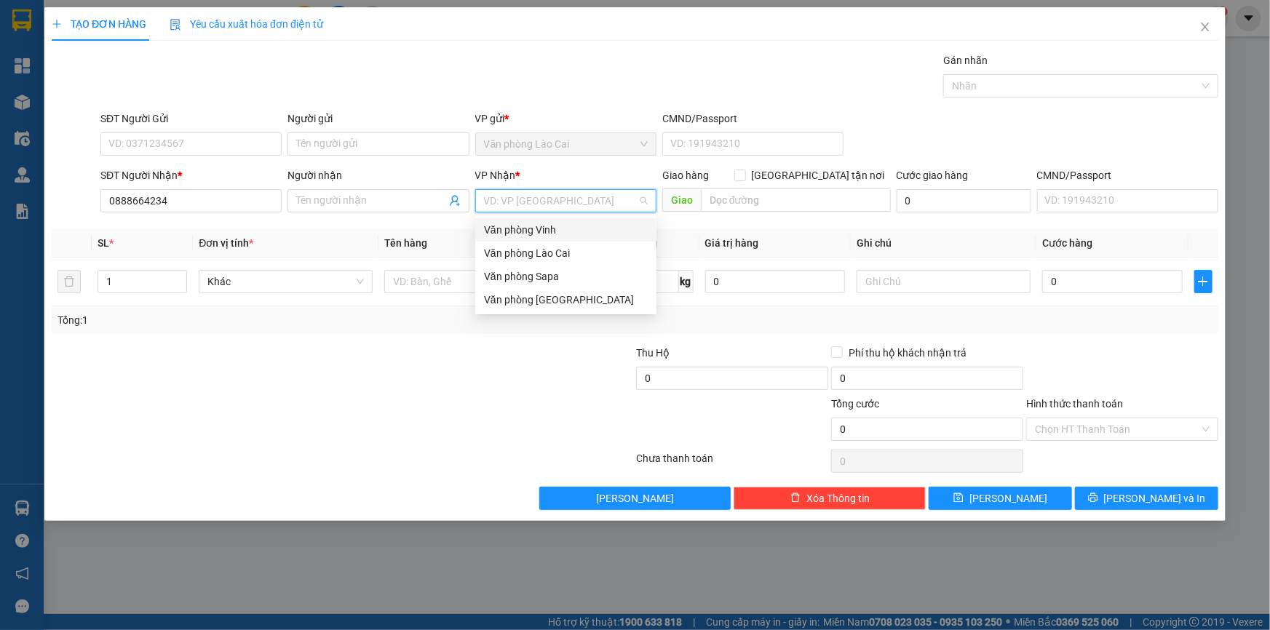
click at [543, 224] on div "Văn phòng Vinh" at bounding box center [566, 230] width 164 height 16
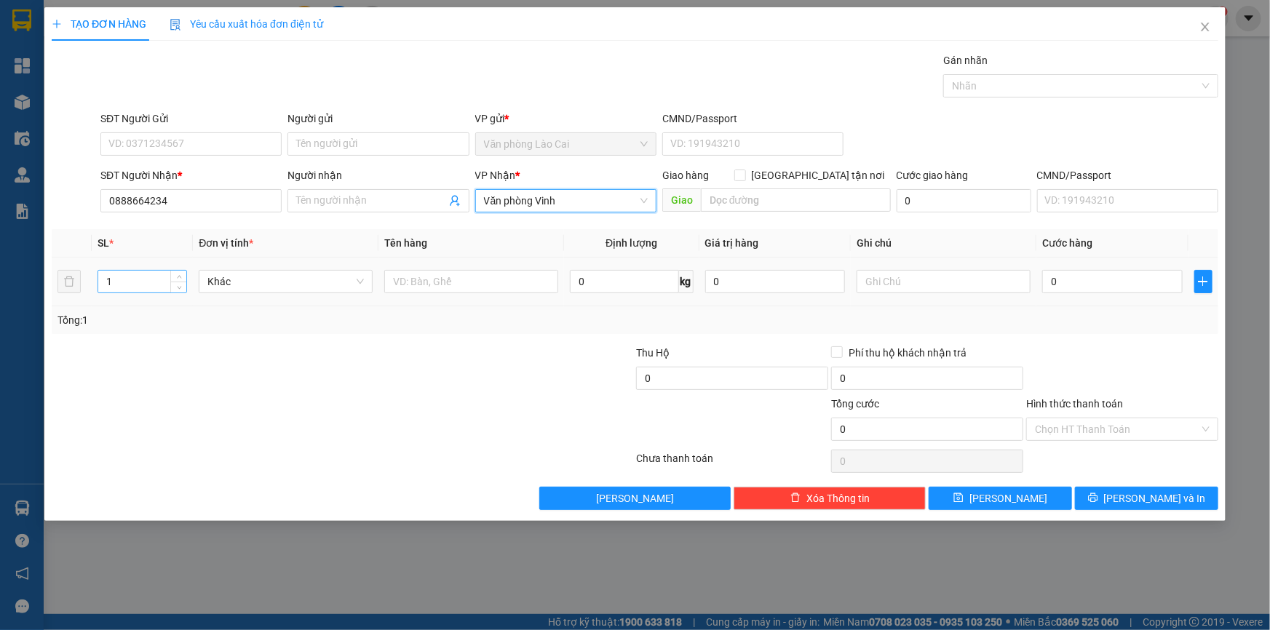
click at [117, 283] on input "1" at bounding box center [142, 282] width 88 height 22
click at [437, 277] on input "text" at bounding box center [471, 281] width 174 height 23
type input "1 thùng hoa"
click at [1070, 291] on input "0" at bounding box center [1112, 281] width 140 height 23
type input "3"
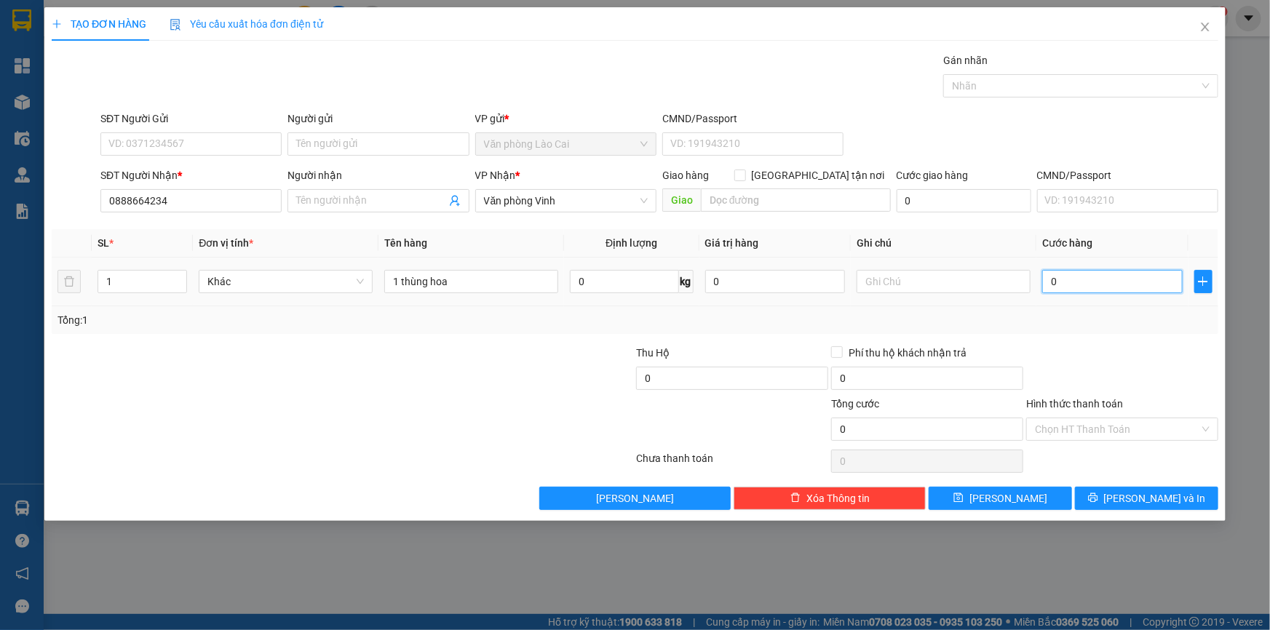
type input "3"
type input "30"
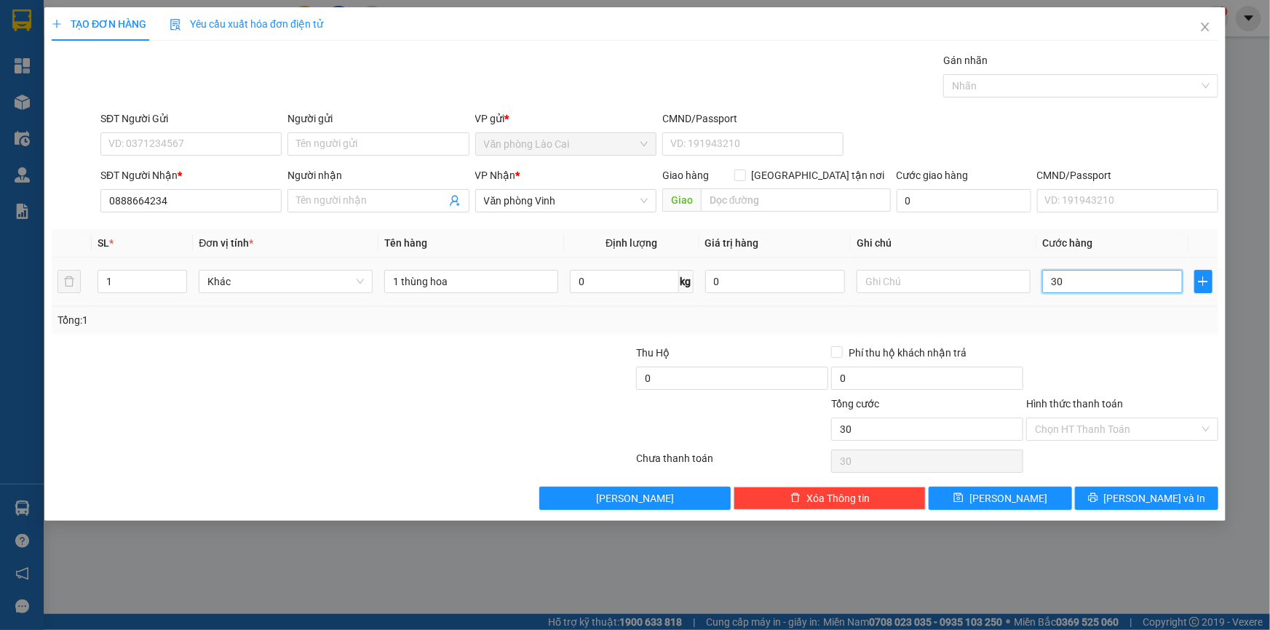
type input "300"
type input "300.000"
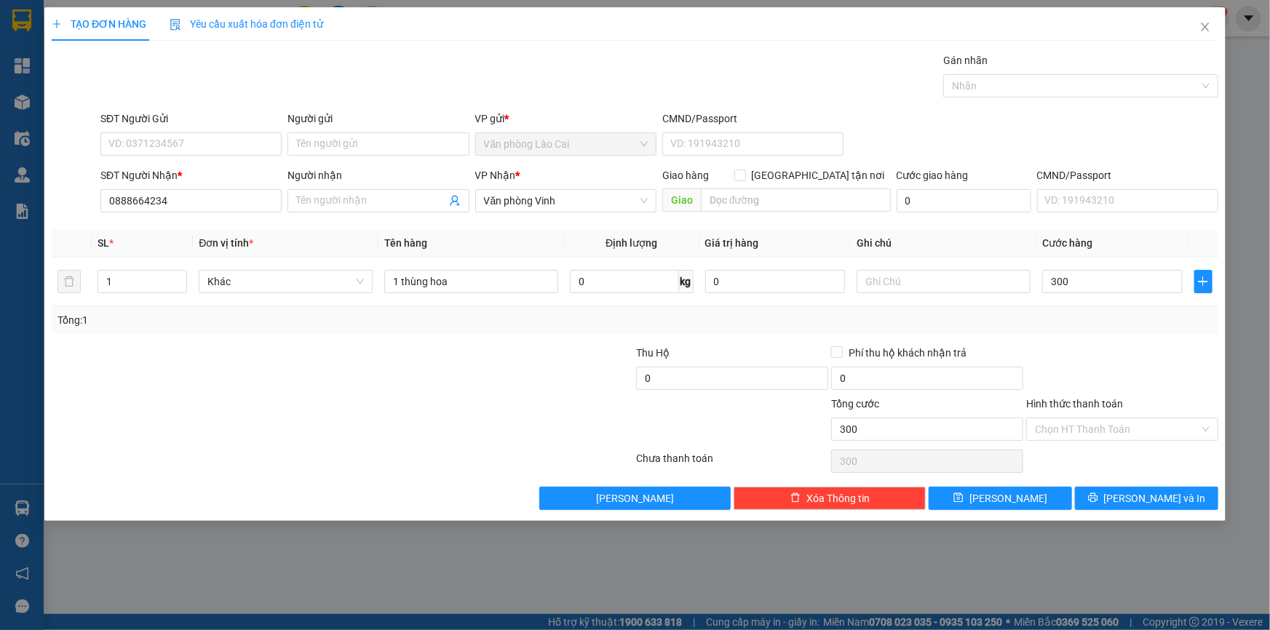
type input "300.000"
click at [1076, 320] on div "Tổng: 1" at bounding box center [634, 320] width 1155 height 16
click at [715, 198] on input "text" at bounding box center [796, 199] width 190 height 23
type input "hà tĩnh"
click at [1027, 501] on button "Lưu" at bounding box center [999, 498] width 143 height 23
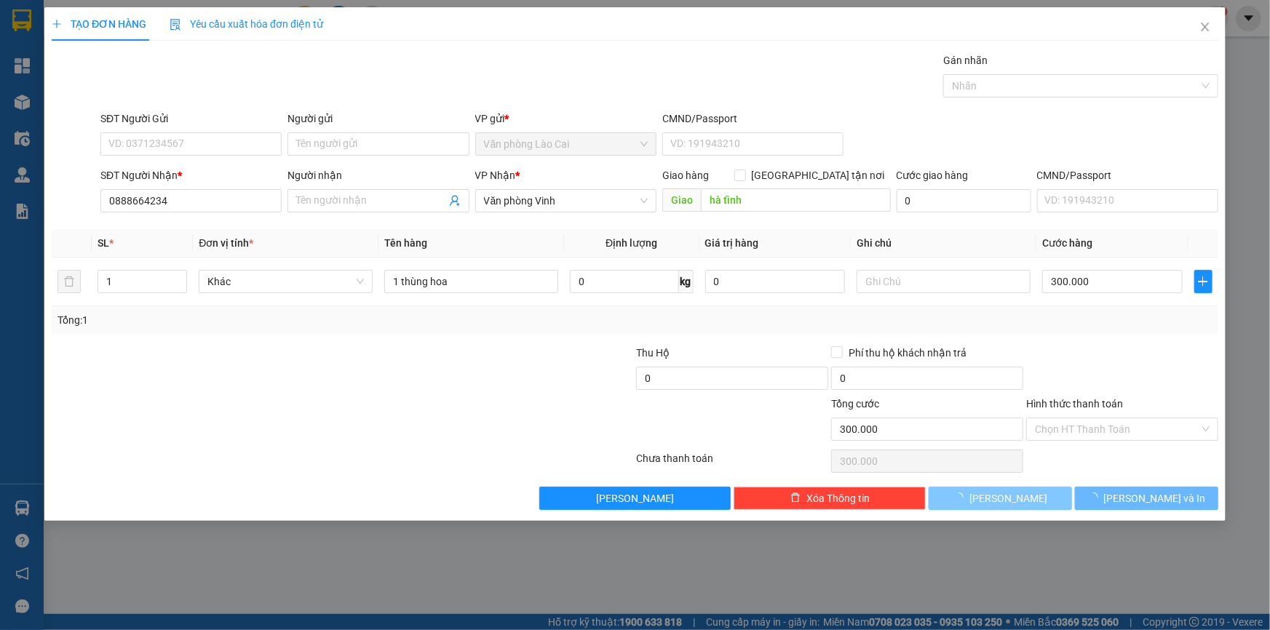
type input "0"
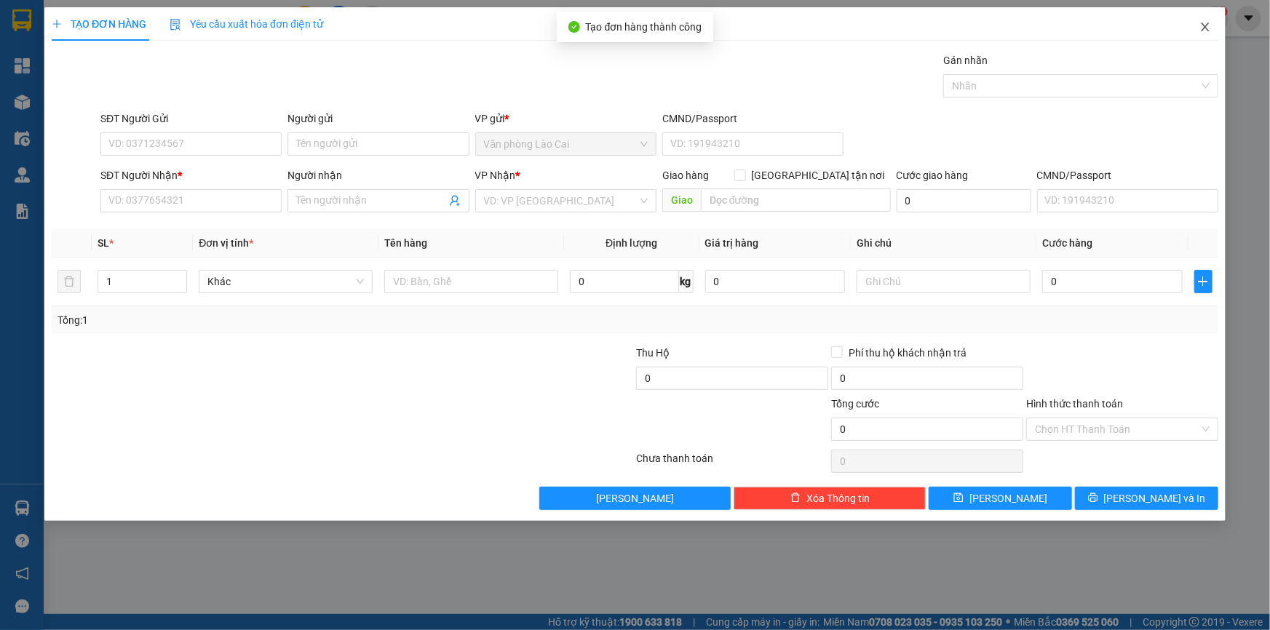
click at [1188, 28] on span "Close" at bounding box center [1204, 27] width 41 height 41
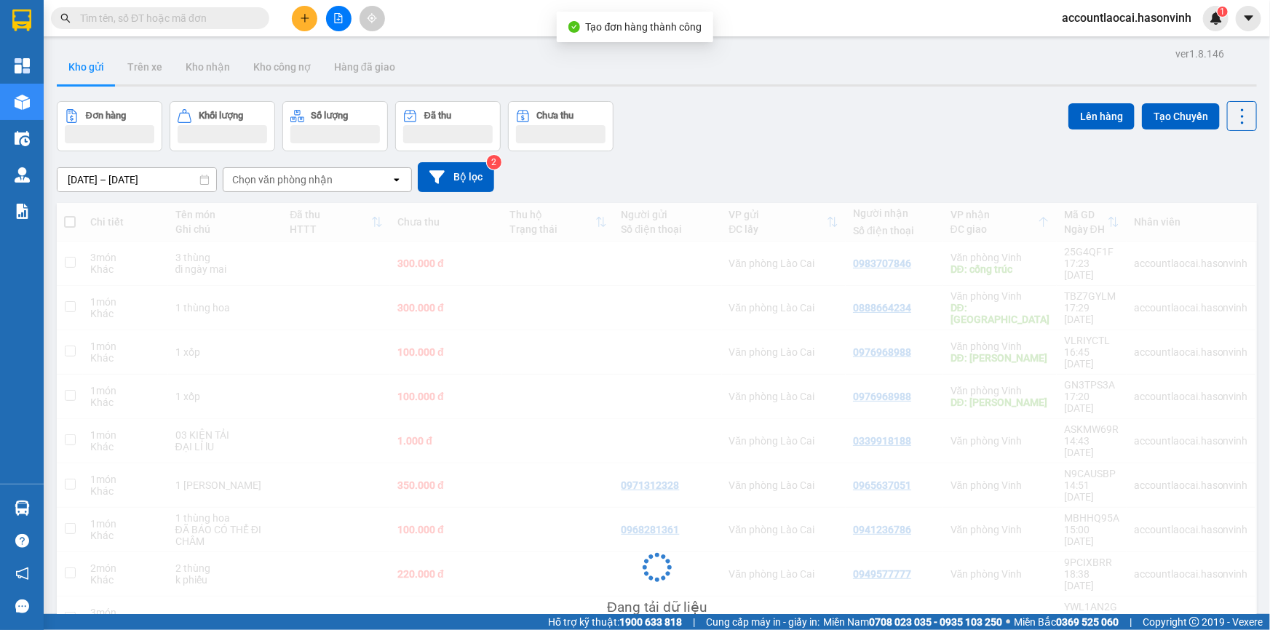
click at [300, 23] on icon "plus" at bounding box center [305, 18] width 10 height 10
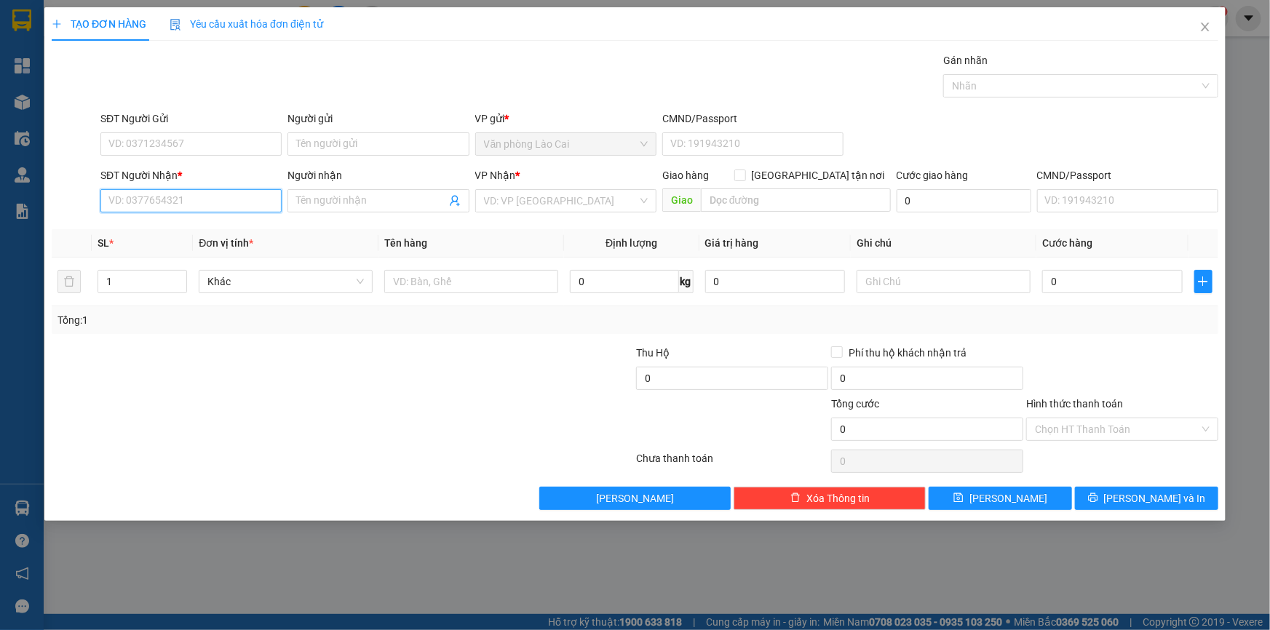
click at [171, 208] on input "SĐT Người Nhận *" at bounding box center [190, 200] width 181 height 23
type input "866"
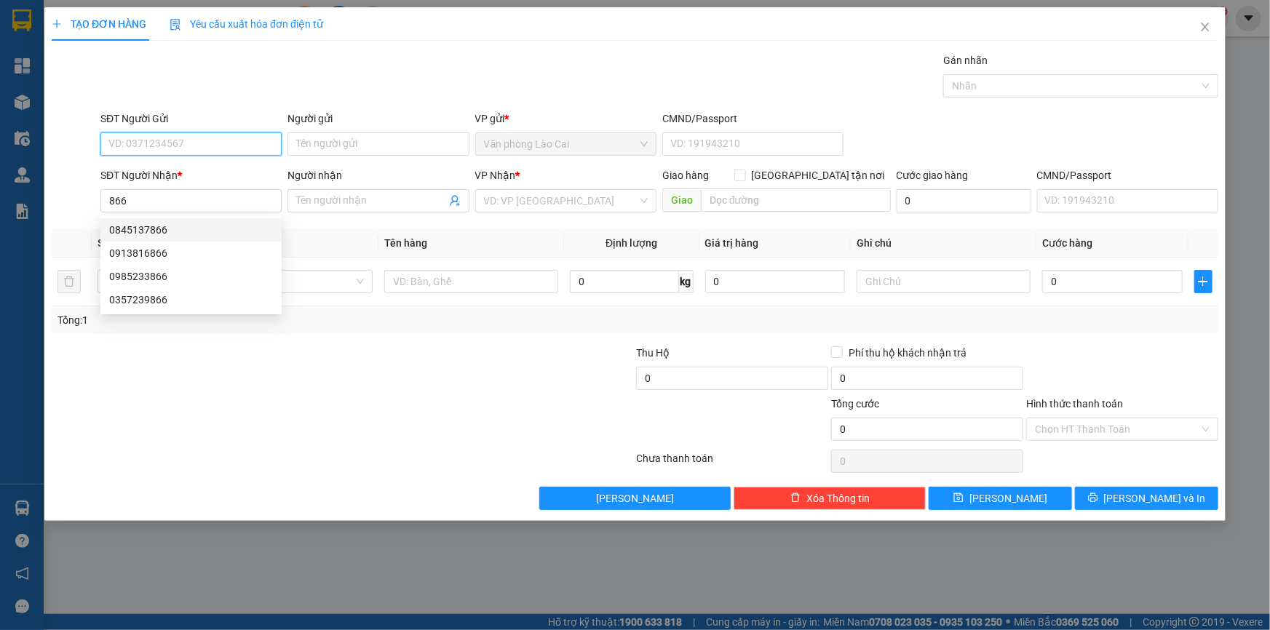
click at [175, 143] on input "SĐT Người Gửi" at bounding box center [190, 143] width 181 height 23
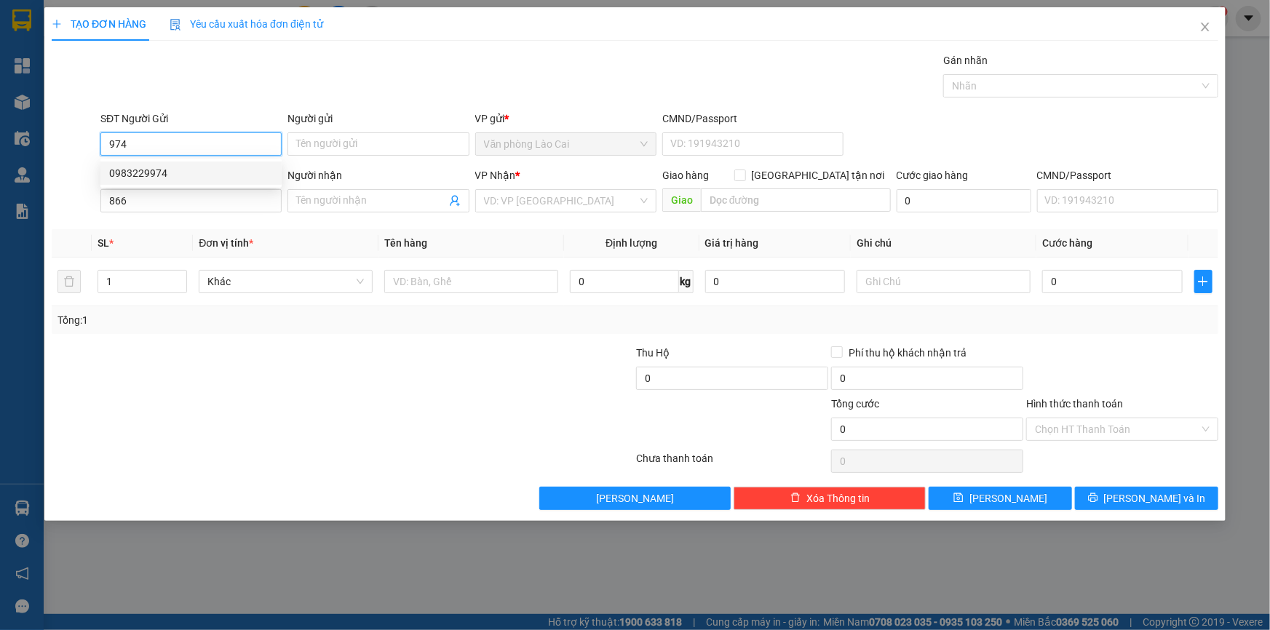
click at [178, 175] on div "0983229974" at bounding box center [191, 173] width 164 height 16
type input "0983229974"
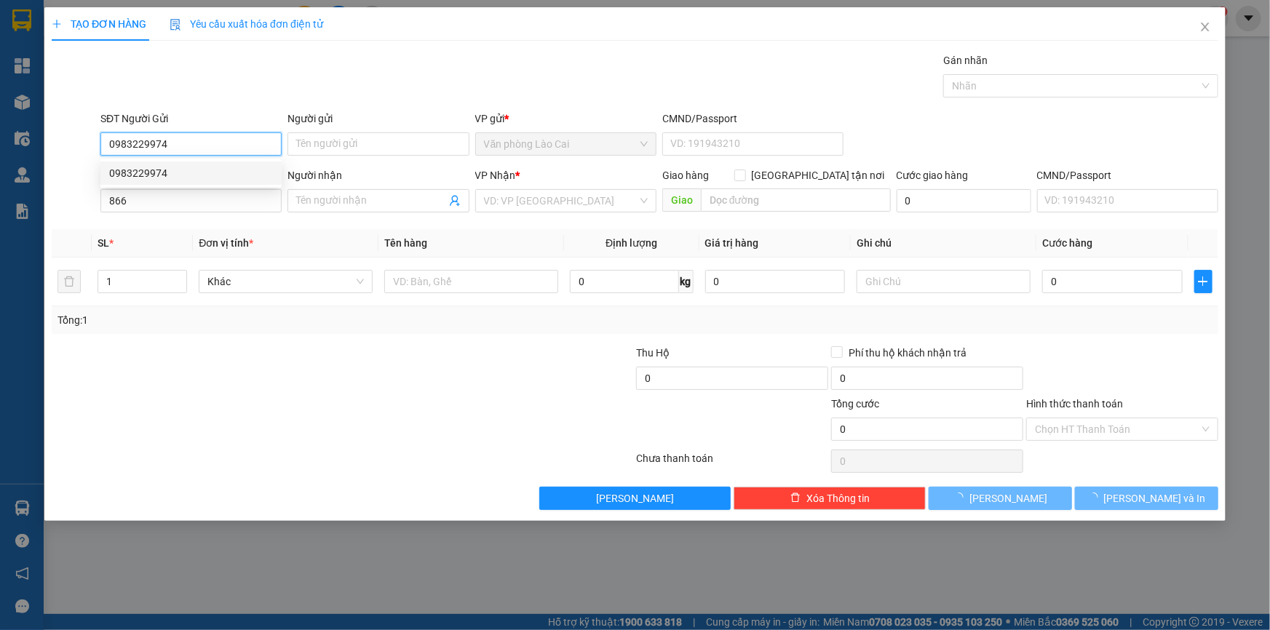
type input "150.000"
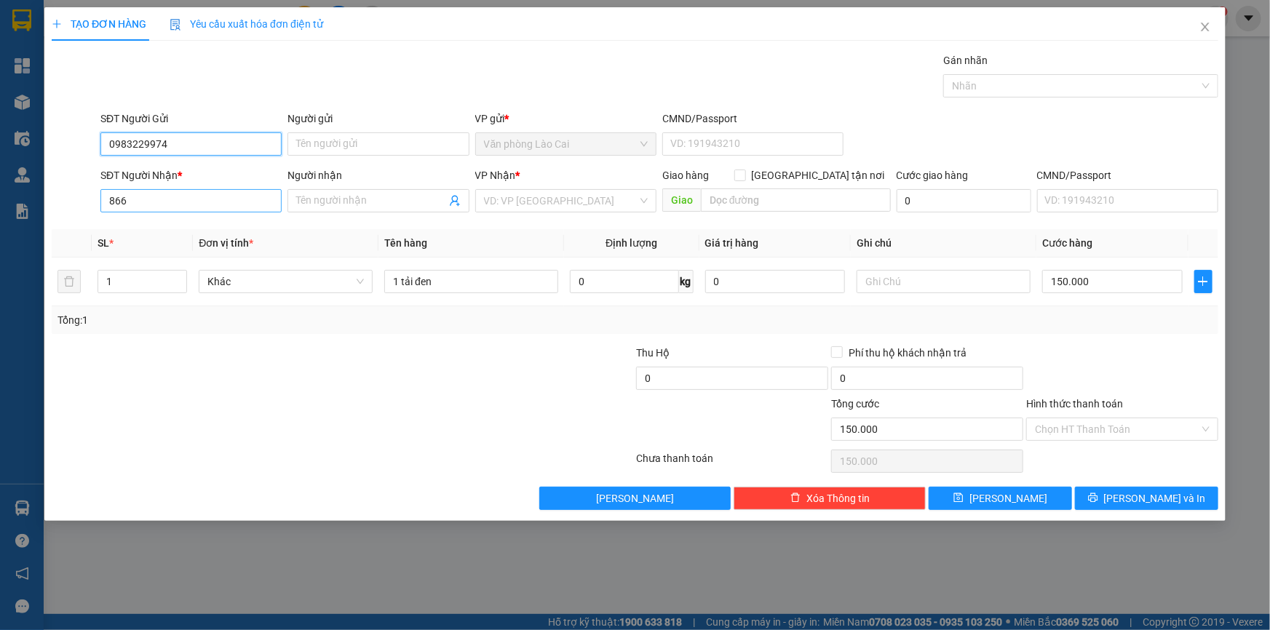
type input "0983229974"
click at [180, 209] on input "866" at bounding box center [190, 200] width 181 height 23
drag, startPoint x: 179, startPoint y: 209, endPoint x: 131, endPoint y: 194, distance: 50.2
click at [167, 207] on input "866" at bounding box center [190, 200] width 181 height 23
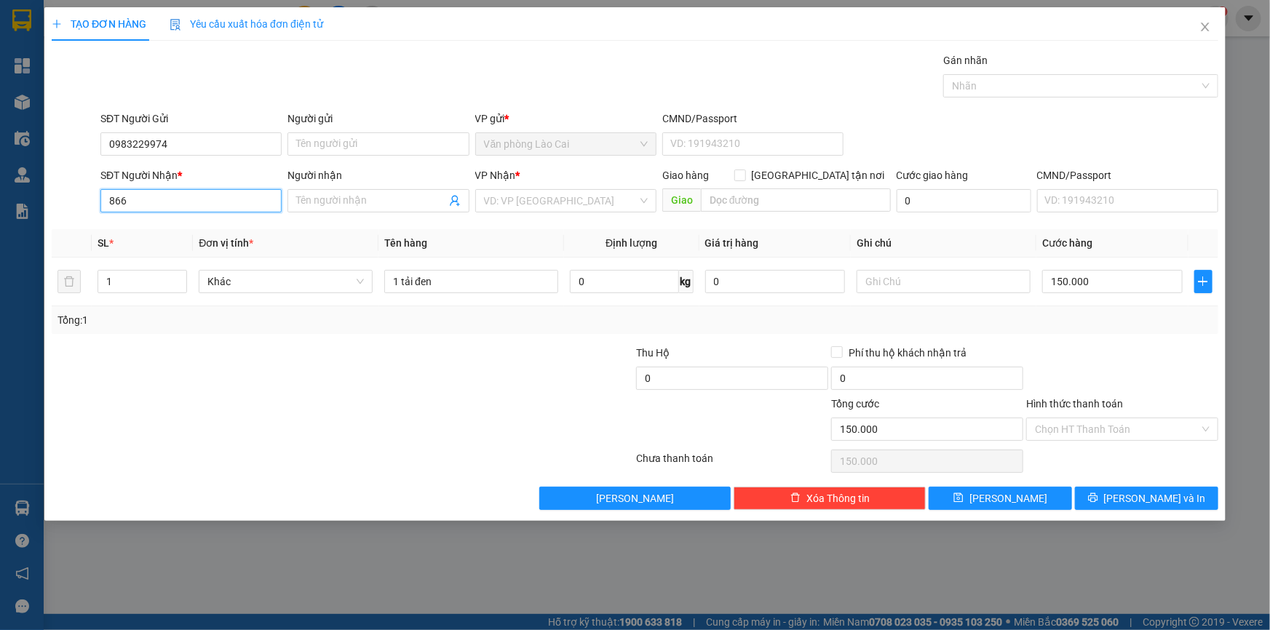
click at [124, 191] on input "866" at bounding box center [190, 200] width 181 height 23
drag, startPoint x: 148, startPoint y: 198, endPoint x: 78, endPoint y: 201, distance: 69.9
click at [78, 201] on div "SĐT Người Nhận * 866 866 Người nhận Tên người nhận VP Nhận * VD: VP Sài Gòn Gia…" at bounding box center [634, 192] width 1169 height 51
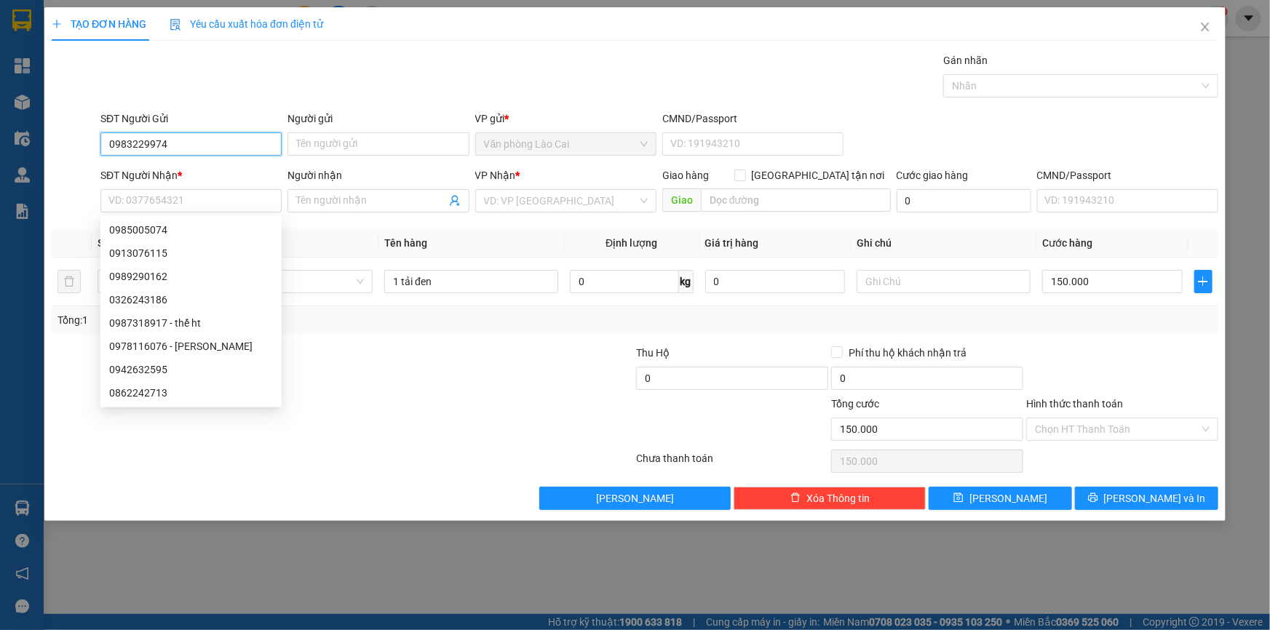
click at [189, 148] on input "0983229974" at bounding box center [190, 143] width 181 height 23
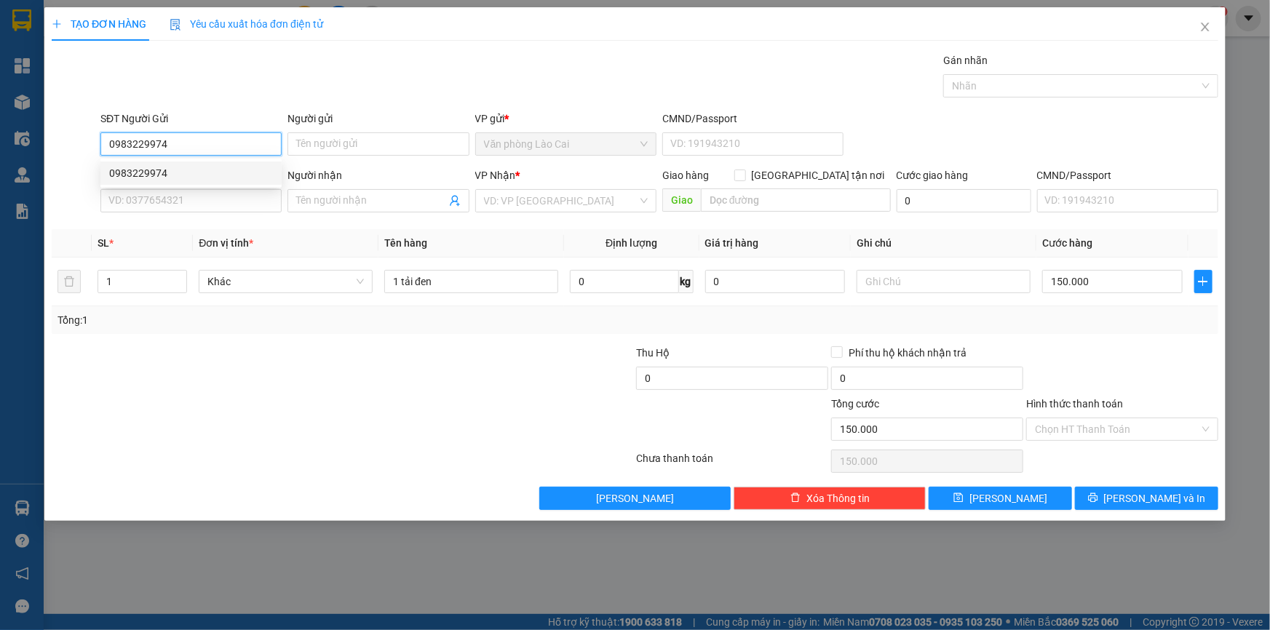
click at [183, 146] on input "0983229974" at bounding box center [190, 143] width 181 height 23
click at [172, 201] on input "SĐT Người Nhận *" at bounding box center [190, 200] width 181 height 23
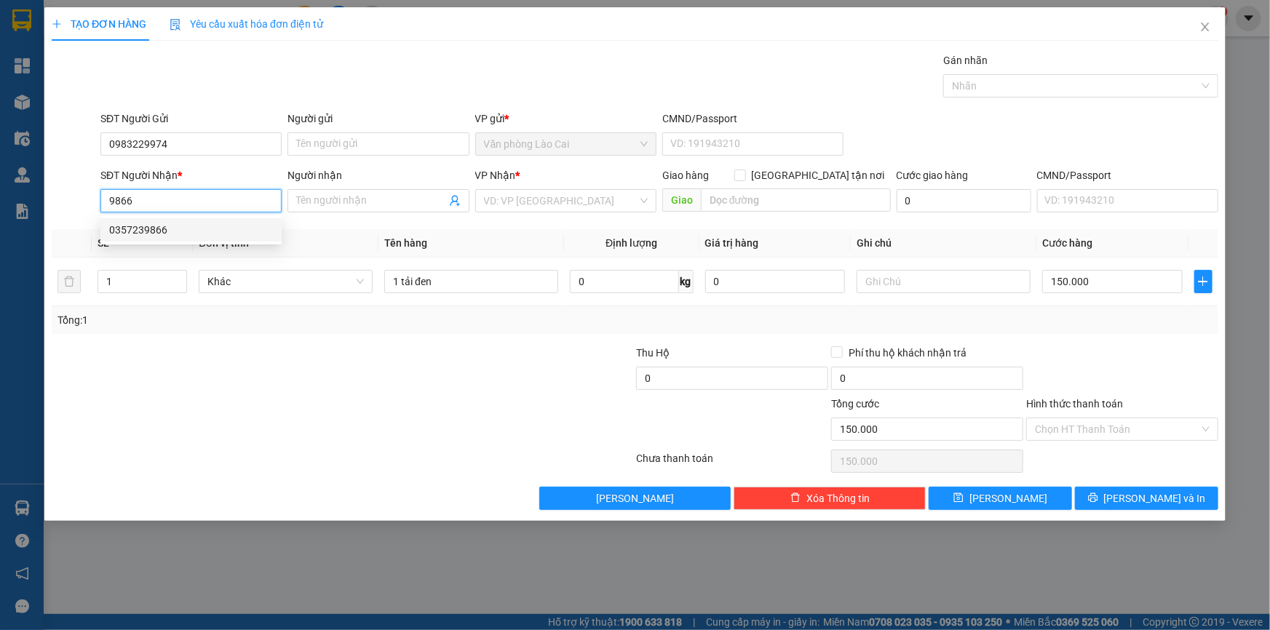
click at [178, 230] on div "0357239866" at bounding box center [191, 230] width 164 height 16
type input "0357239866"
type input "hà tĩnh"
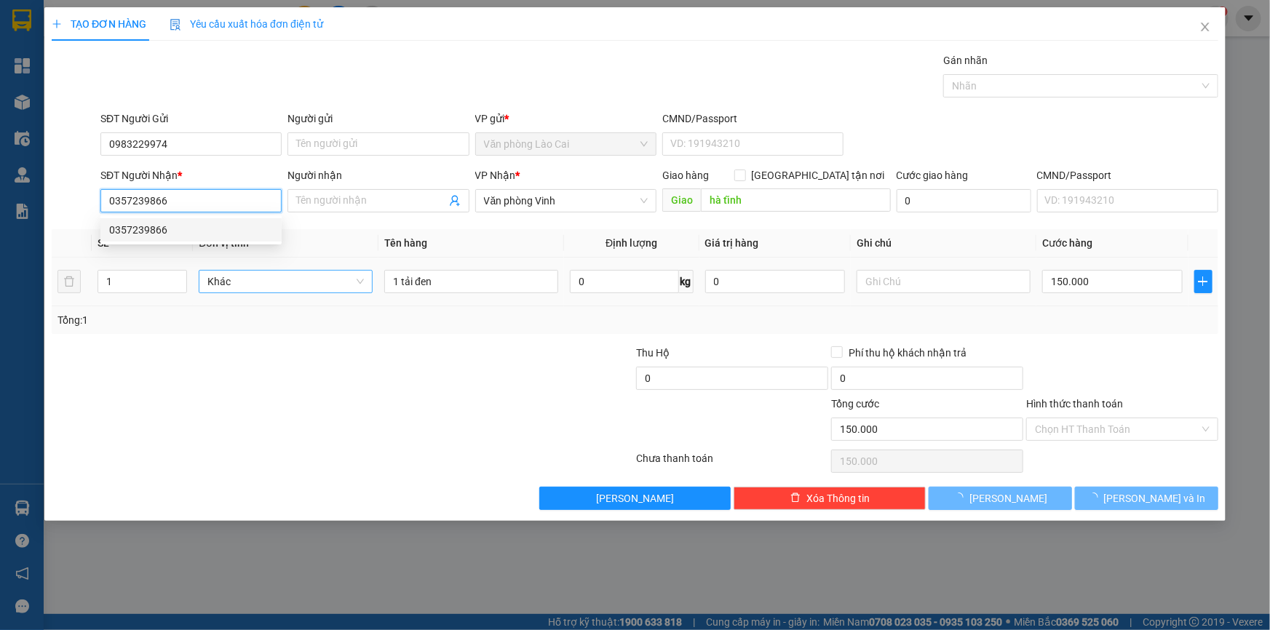
type input "100.000"
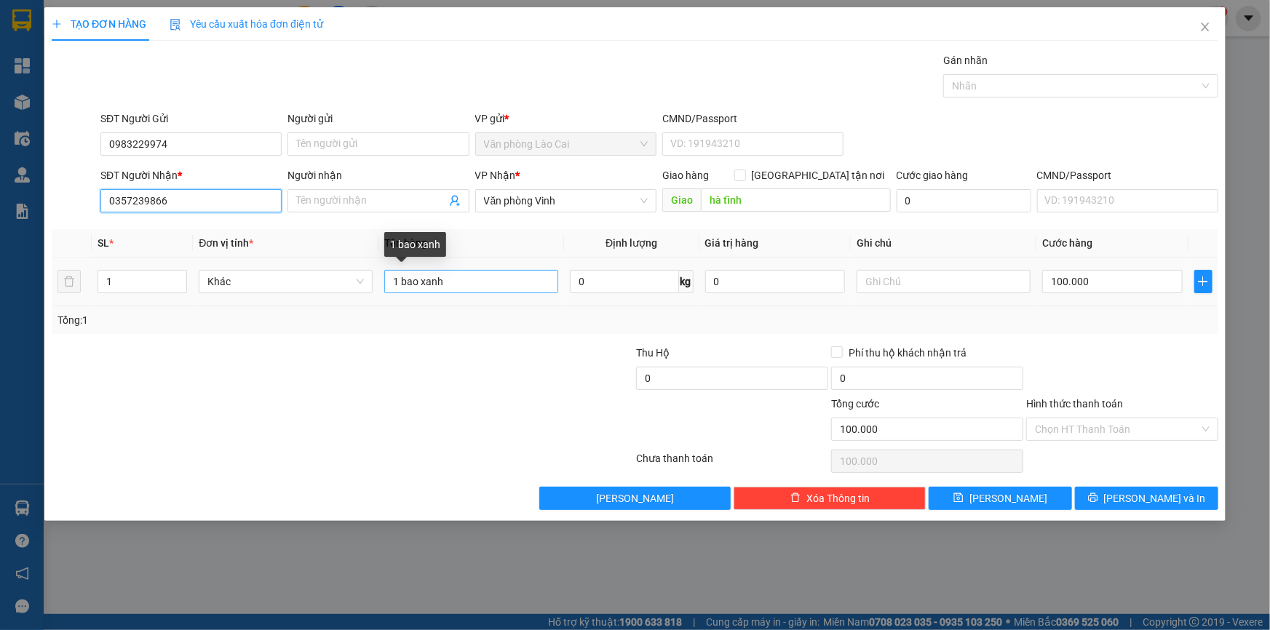
type input "0357239866"
drag, startPoint x: 469, startPoint y: 284, endPoint x: 419, endPoint y: 284, distance: 50.2
click at [419, 284] on input "1 bao xanh" at bounding box center [471, 281] width 174 height 23
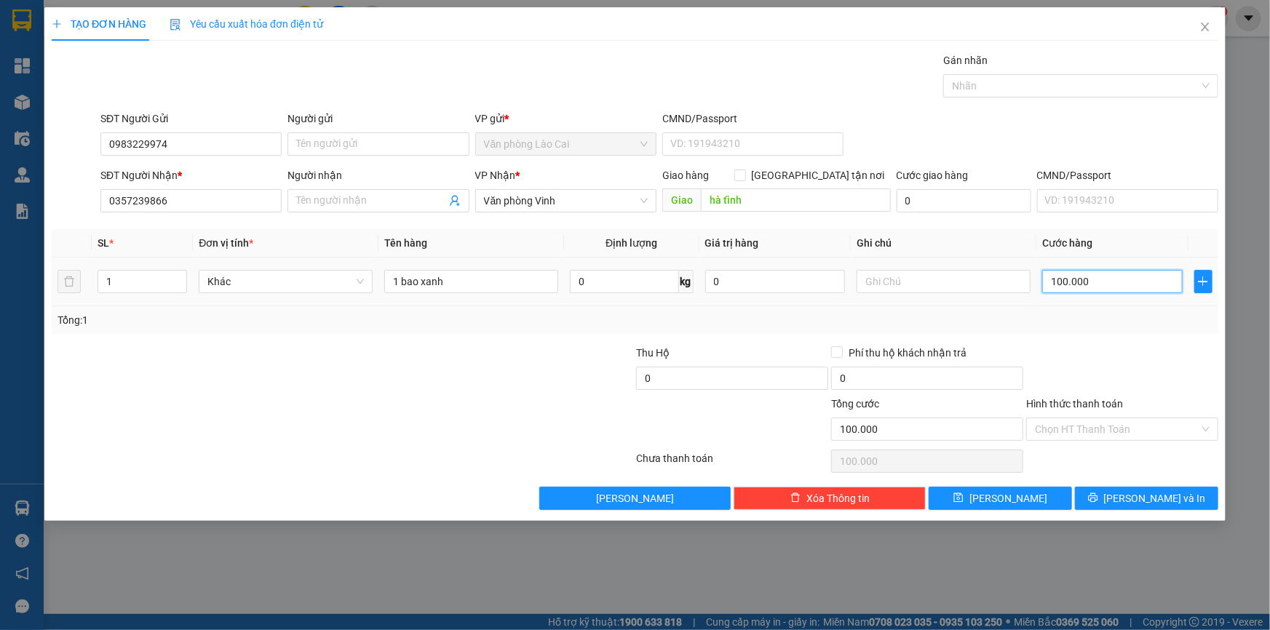
click at [1064, 281] on input "100.000" at bounding box center [1112, 281] width 140 height 23
click at [769, 197] on input "hà tĩnh" at bounding box center [796, 199] width 190 height 23
click at [445, 285] on input "1 bao xanh" at bounding box center [471, 281] width 174 height 23
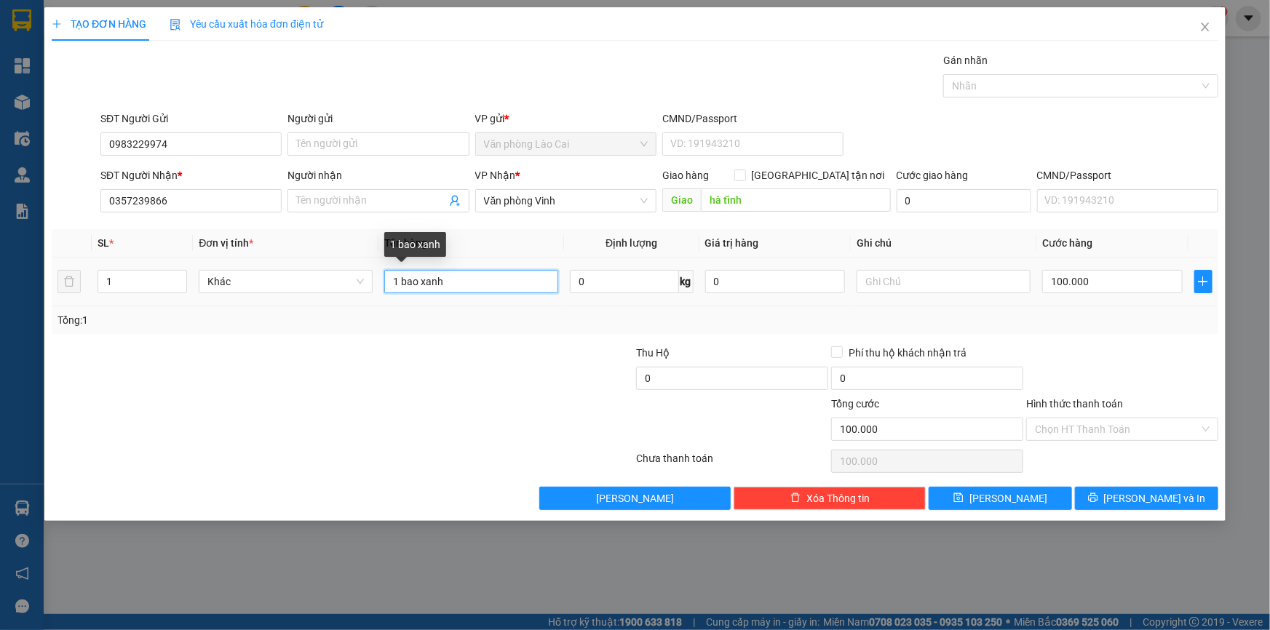
click at [473, 287] on input "1 bao xanh" at bounding box center [471, 281] width 174 height 23
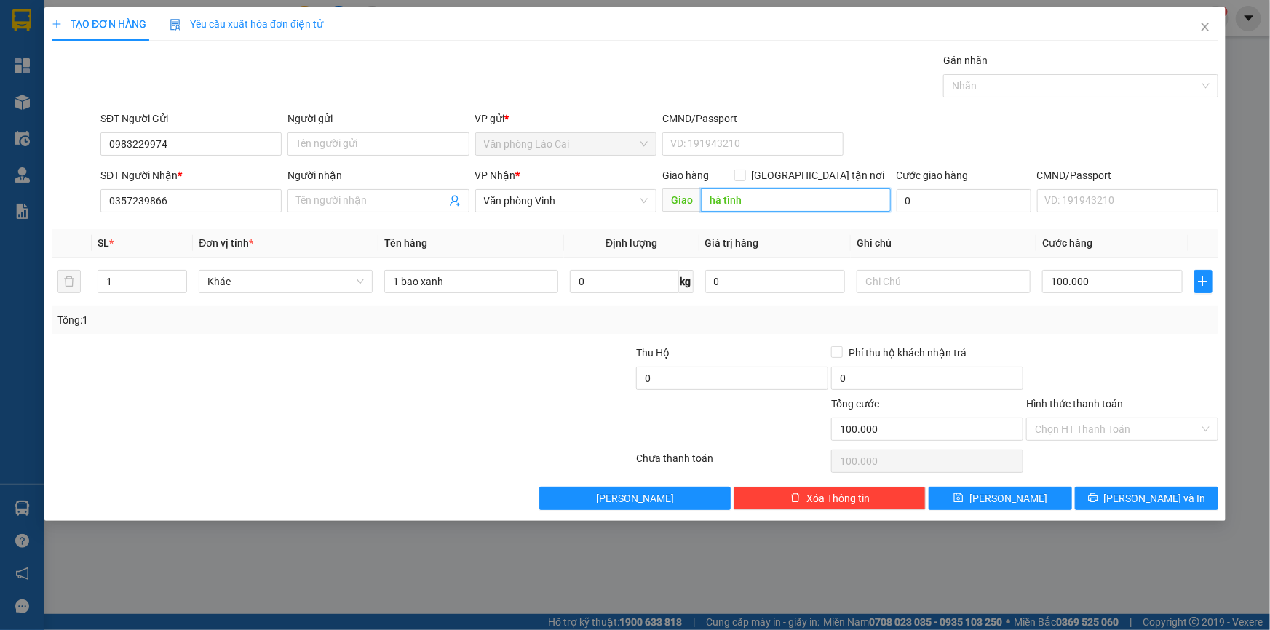
click at [775, 202] on input "hà tĩnh" at bounding box center [796, 199] width 190 height 23
click at [1133, 284] on input "100.000" at bounding box center [1112, 281] width 140 height 23
click at [1150, 487] on button "Lưu và In" at bounding box center [1146, 498] width 143 height 23
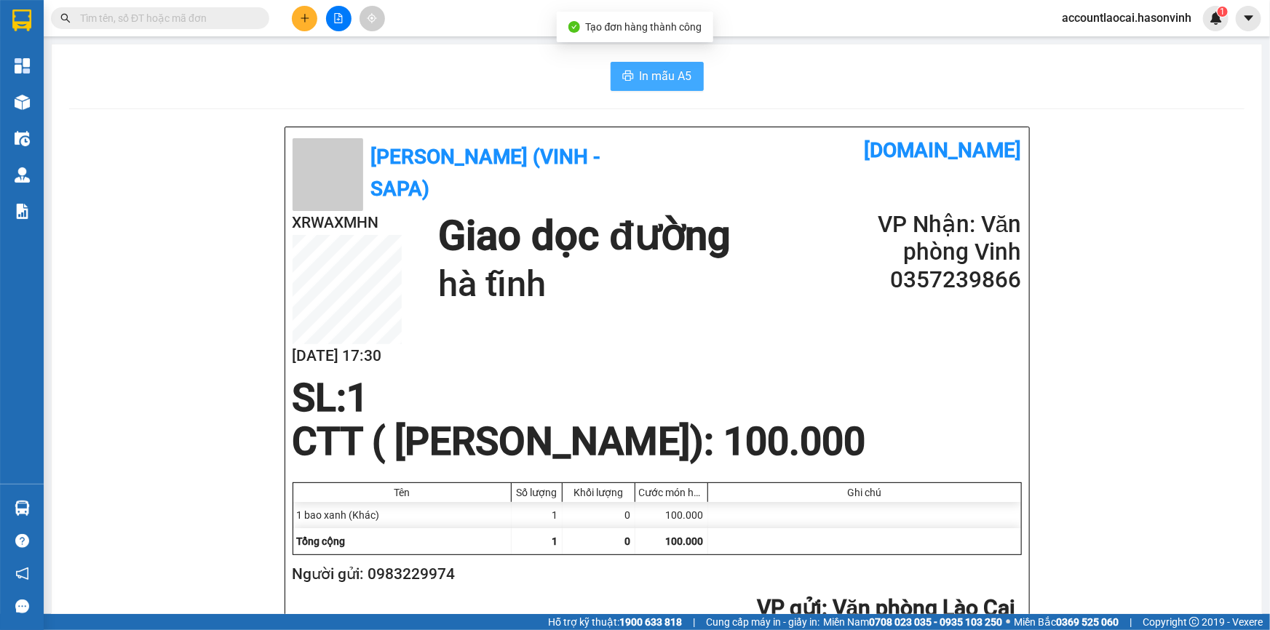
click at [618, 84] on button "In mẫu A5" at bounding box center [656, 76] width 93 height 29
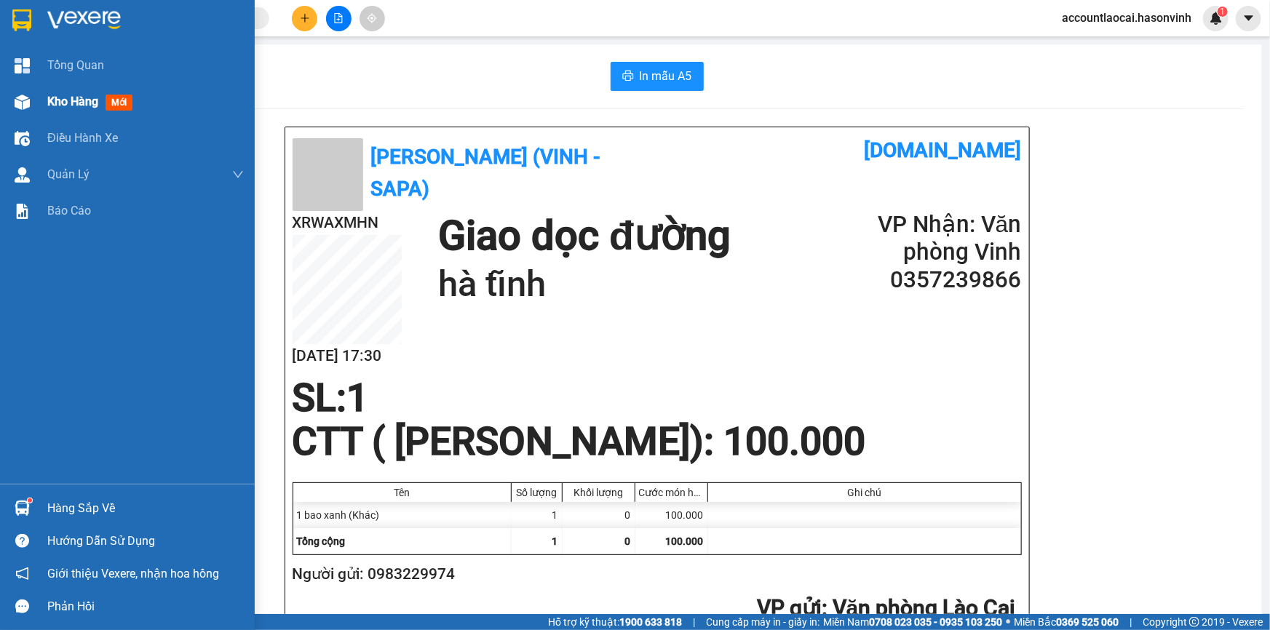
click at [45, 103] on div "Kho hàng mới" at bounding box center [127, 102] width 255 height 36
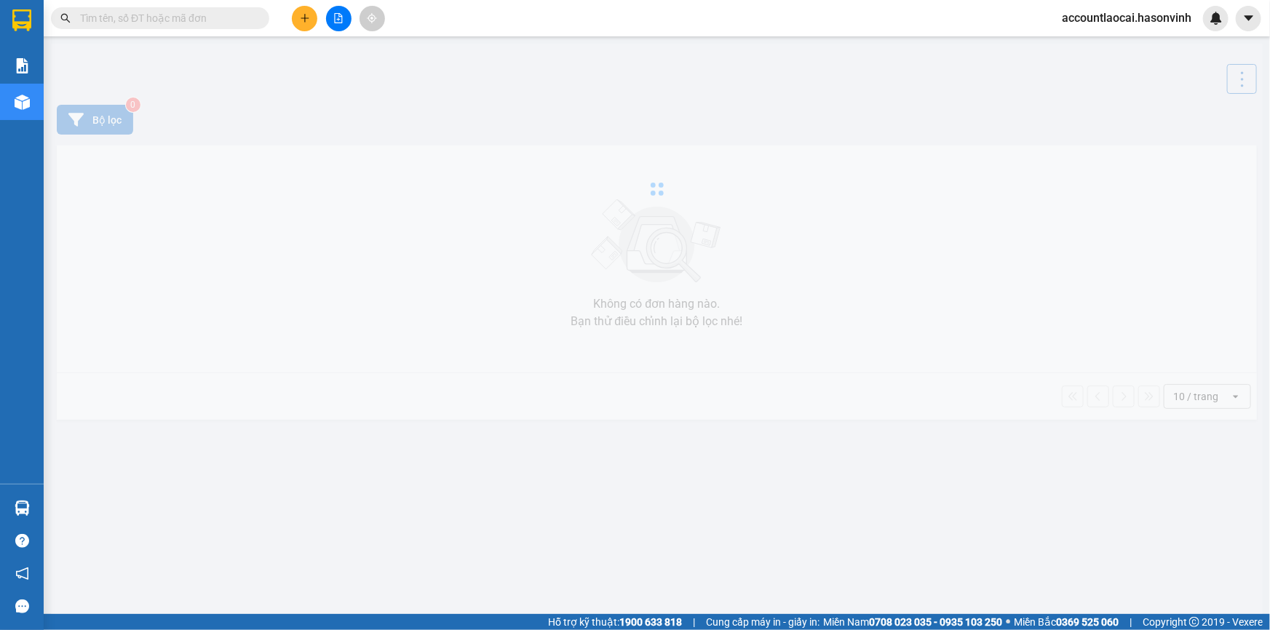
click at [342, 19] on icon "file-add" at bounding box center [338, 18] width 10 height 10
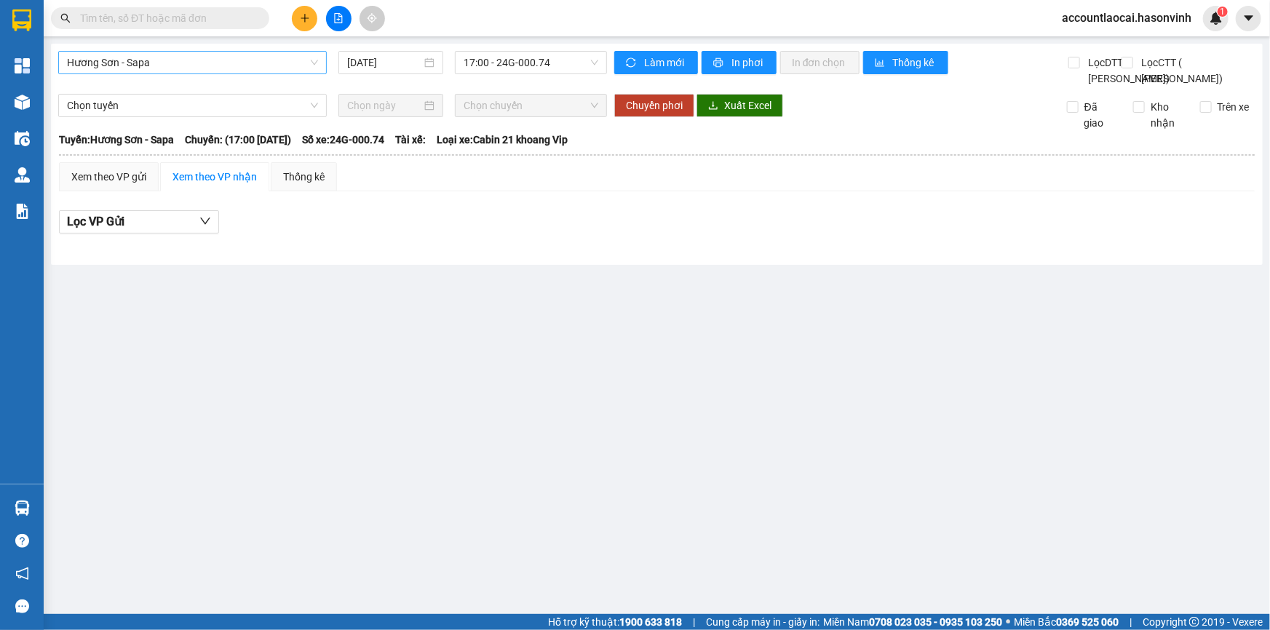
click at [116, 65] on span "Hương Sơn - Sapa" at bounding box center [192, 63] width 251 height 22
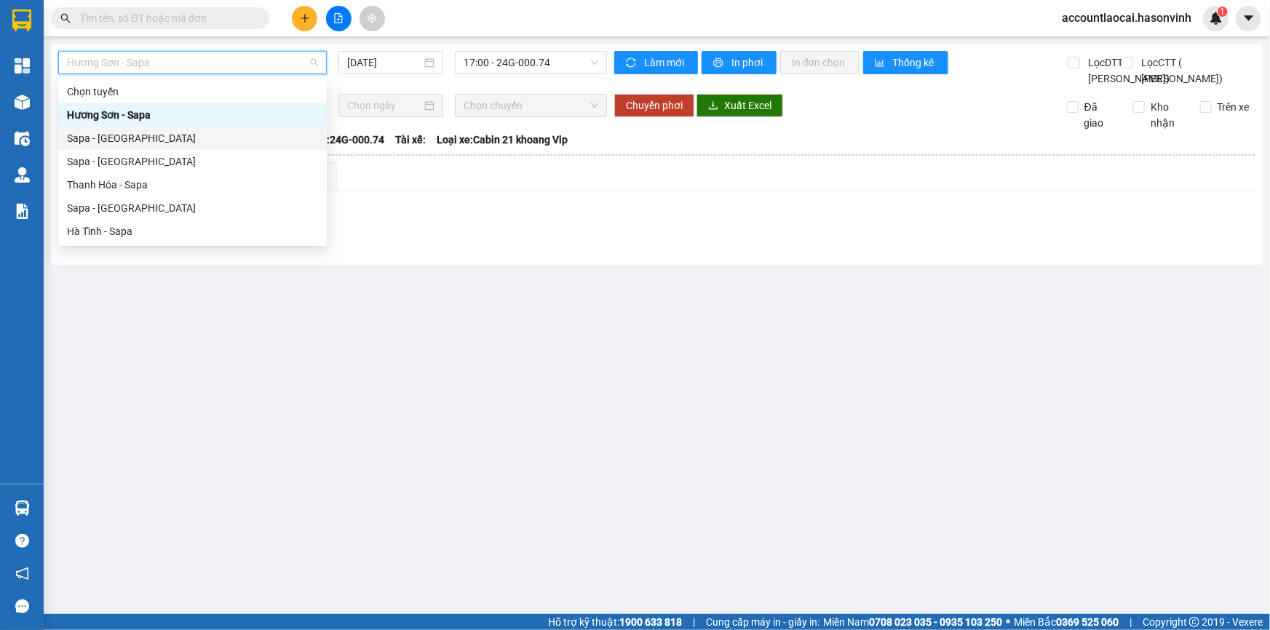
drag, startPoint x: 122, startPoint y: 212, endPoint x: 129, endPoint y: 144, distance: 68.1
click at [129, 144] on div "Chọn tuyến Hương Sơn - Sapa Sapa - Hương Sơn Sapa - Thanh Hóa Thanh Hóa - Sapa …" at bounding box center [192, 161] width 268 height 163
click at [142, 205] on div "Sapa - [GEOGRAPHIC_DATA]" at bounding box center [192, 208] width 251 height 16
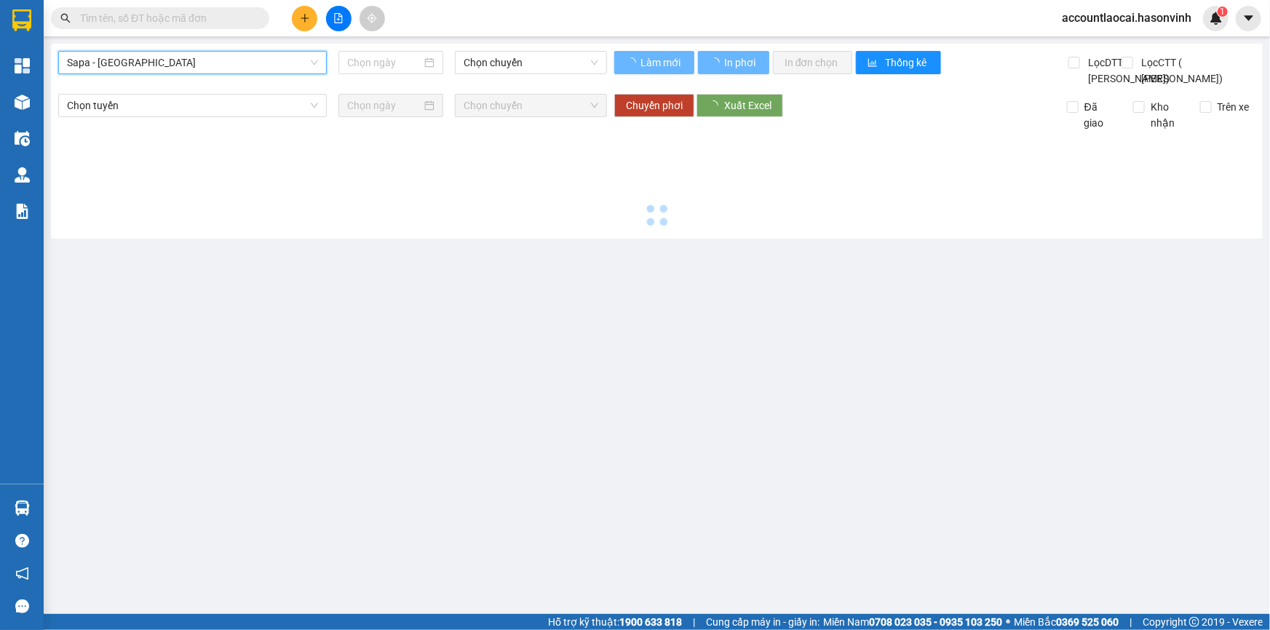
type input "[DATE]"
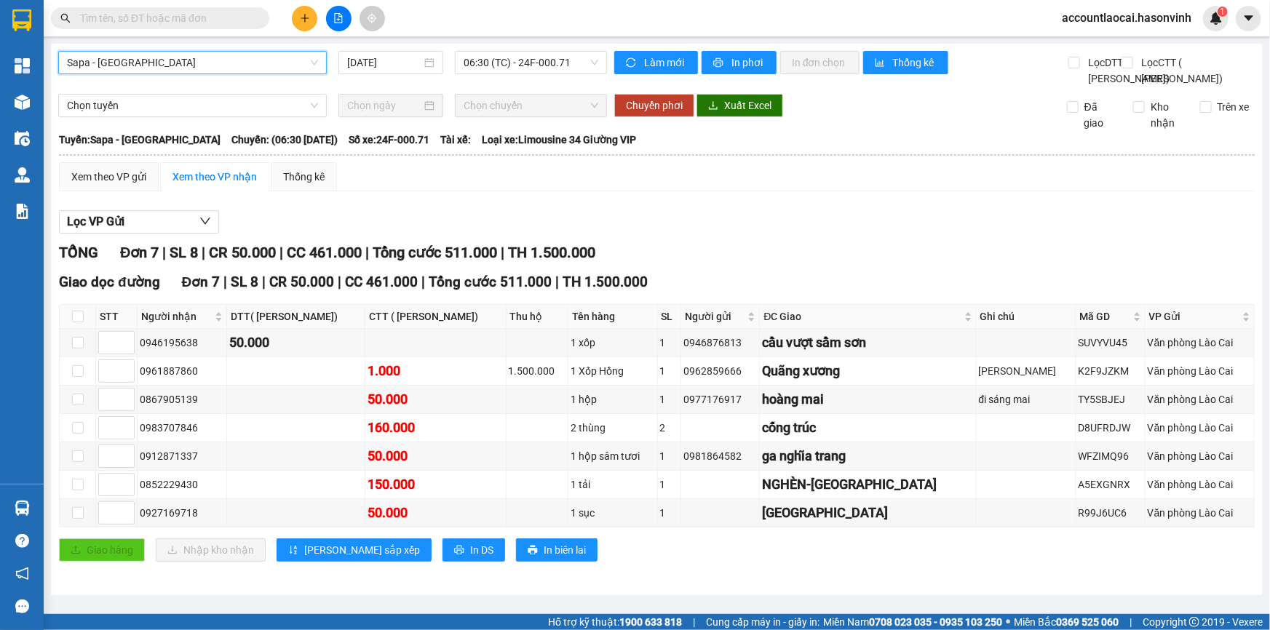
click at [558, 49] on div "Sapa - Hà Tĩnh Sapa - Hà Tĩnh 14/10/2025 06:30 (TC) - 24F-000.71 Làm mới In phơ…" at bounding box center [656, 319] width 1211 height 551
click at [549, 73] on span "06:30 (TC) - 24F-000.71" at bounding box center [530, 63] width 135 height 22
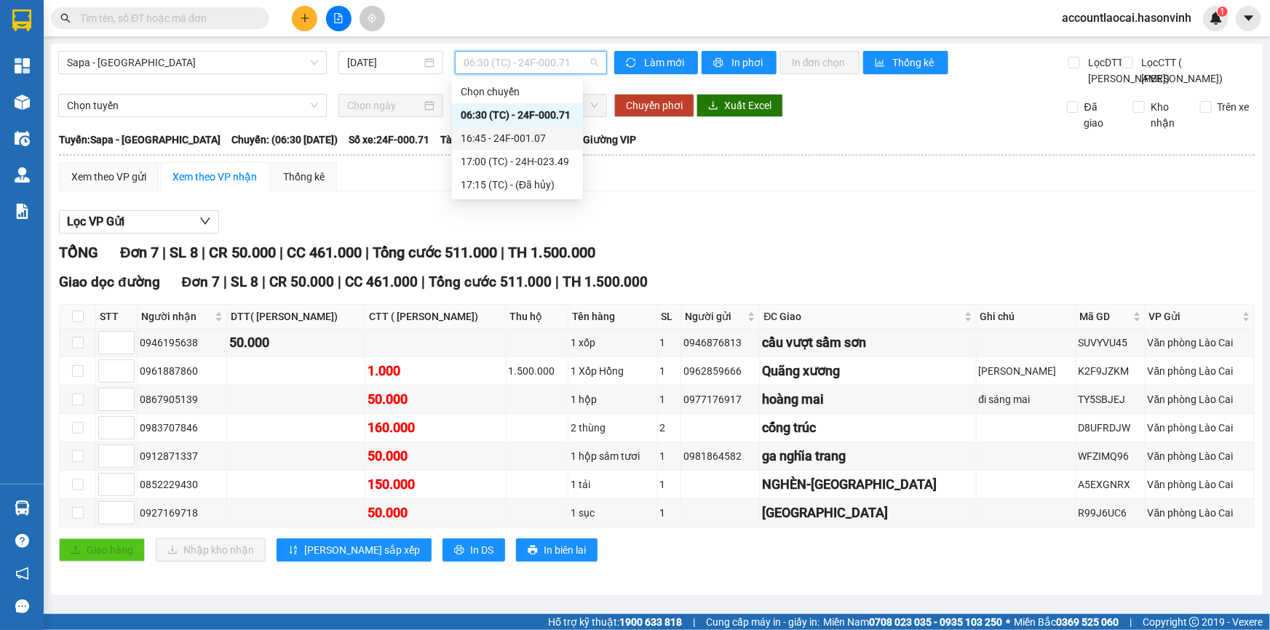
click at [524, 140] on div "16:45 - 24F-001.07" at bounding box center [517, 138] width 113 height 16
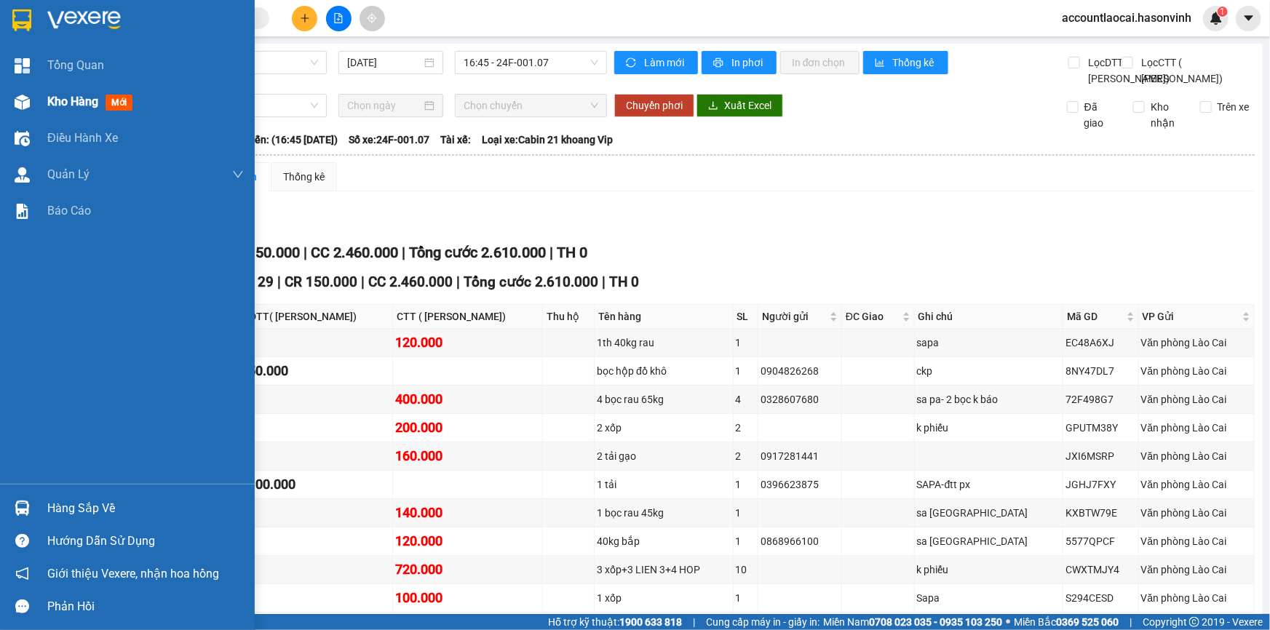
click at [17, 95] on img at bounding box center [22, 102] width 15 height 15
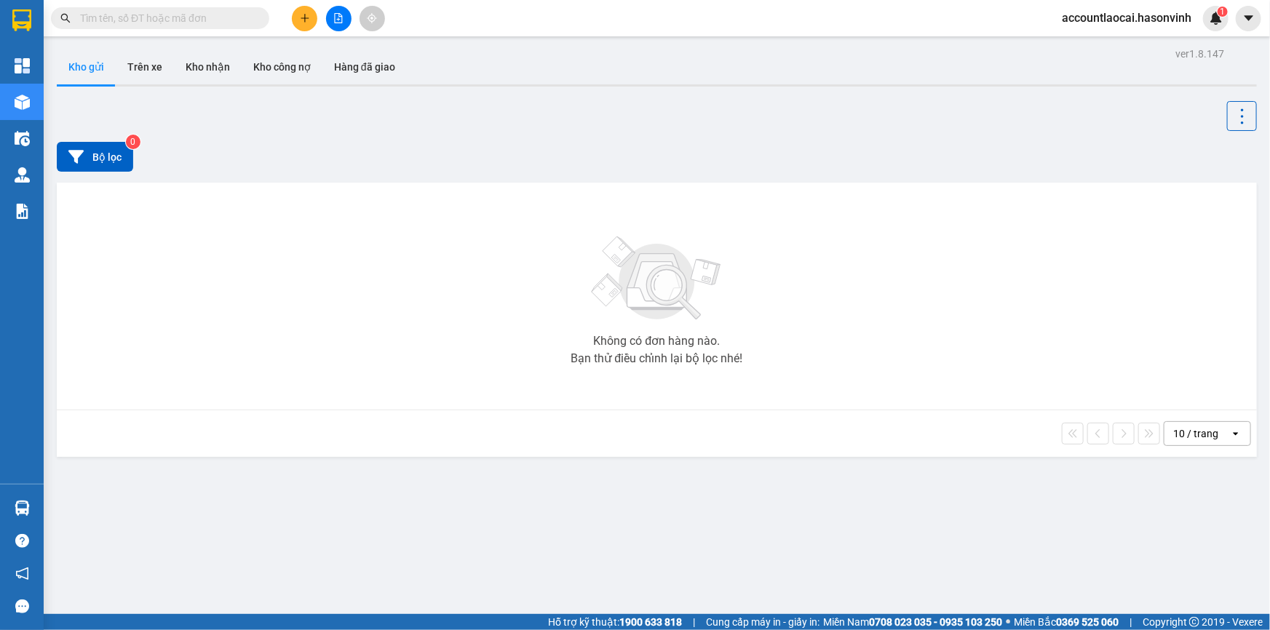
click at [328, 22] on button at bounding box center [338, 18] width 25 height 25
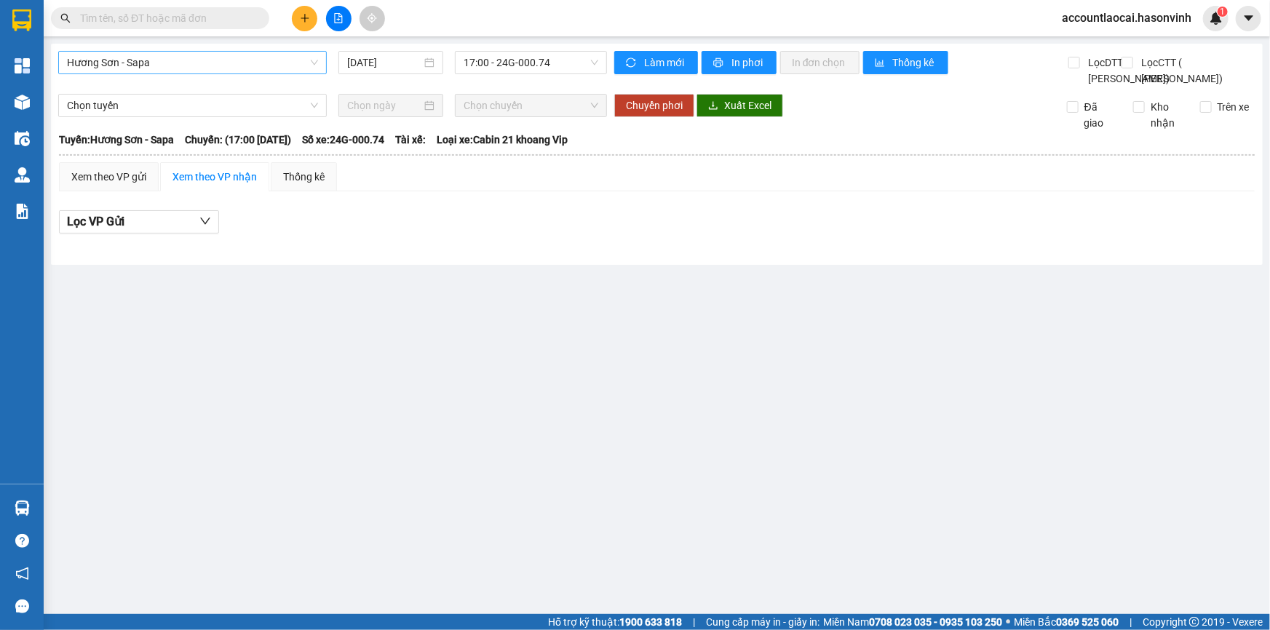
click at [261, 67] on span "Hương Sơn - Sapa" at bounding box center [192, 63] width 251 height 22
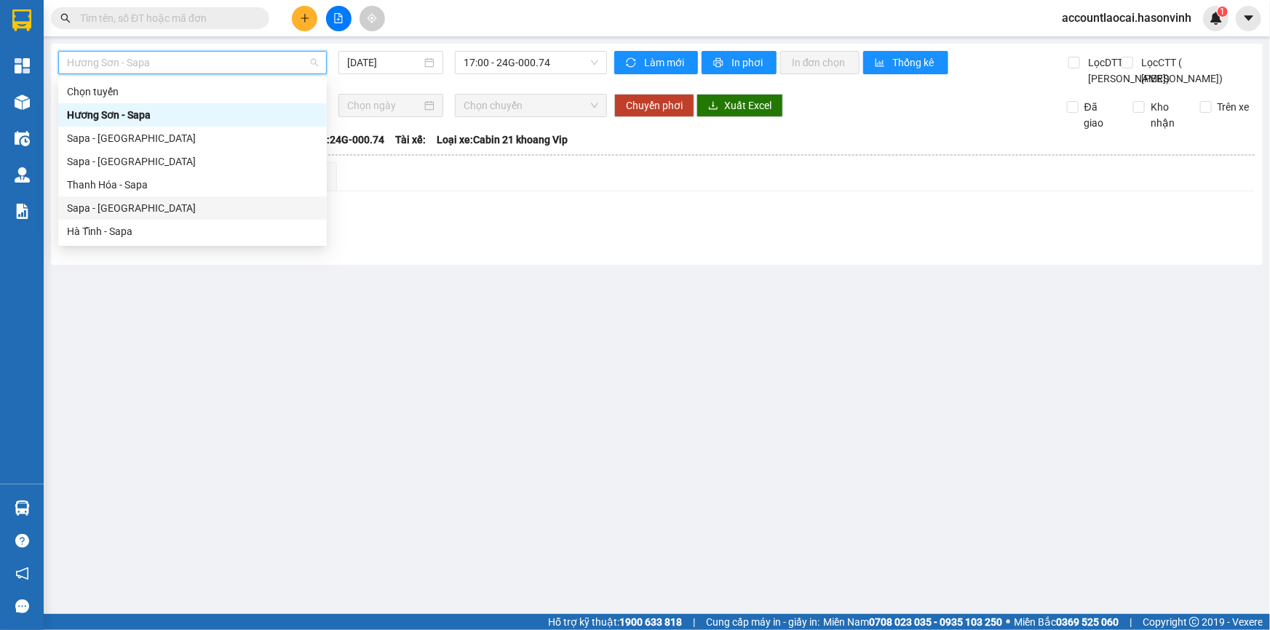
click at [167, 204] on div "Sapa - [GEOGRAPHIC_DATA]" at bounding box center [192, 208] width 251 height 16
type input "[DATE]"
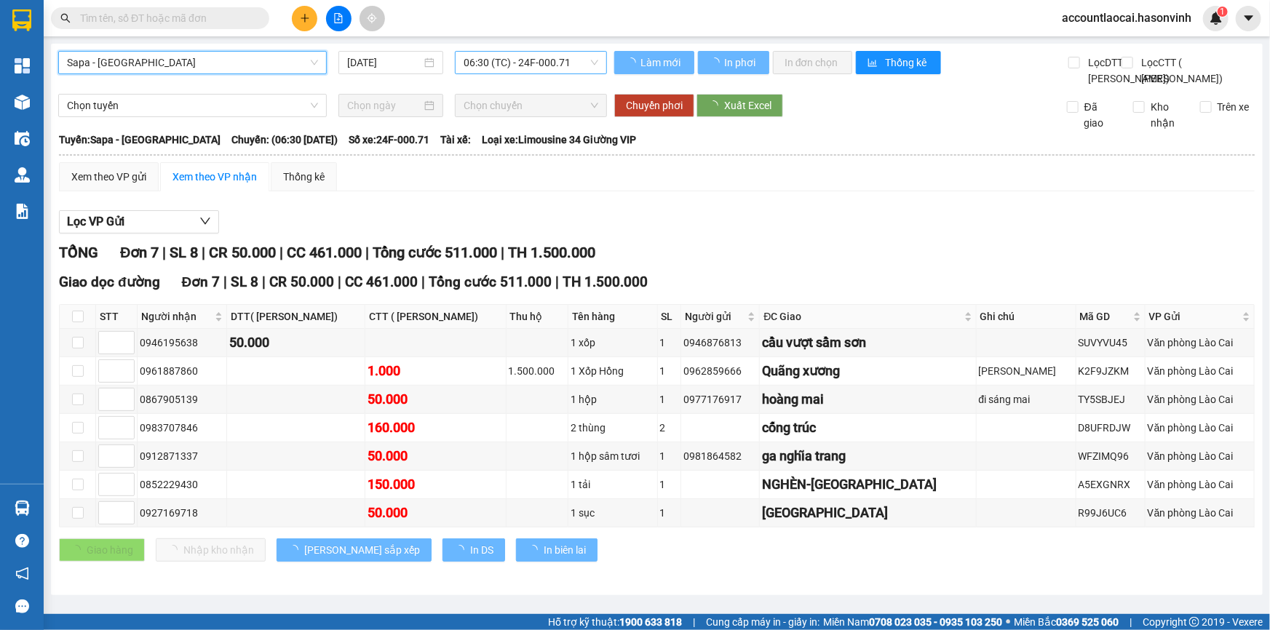
click at [511, 70] on span "06:30 (TC) - 24F-000.71" at bounding box center [530, 63] width 135 height 22
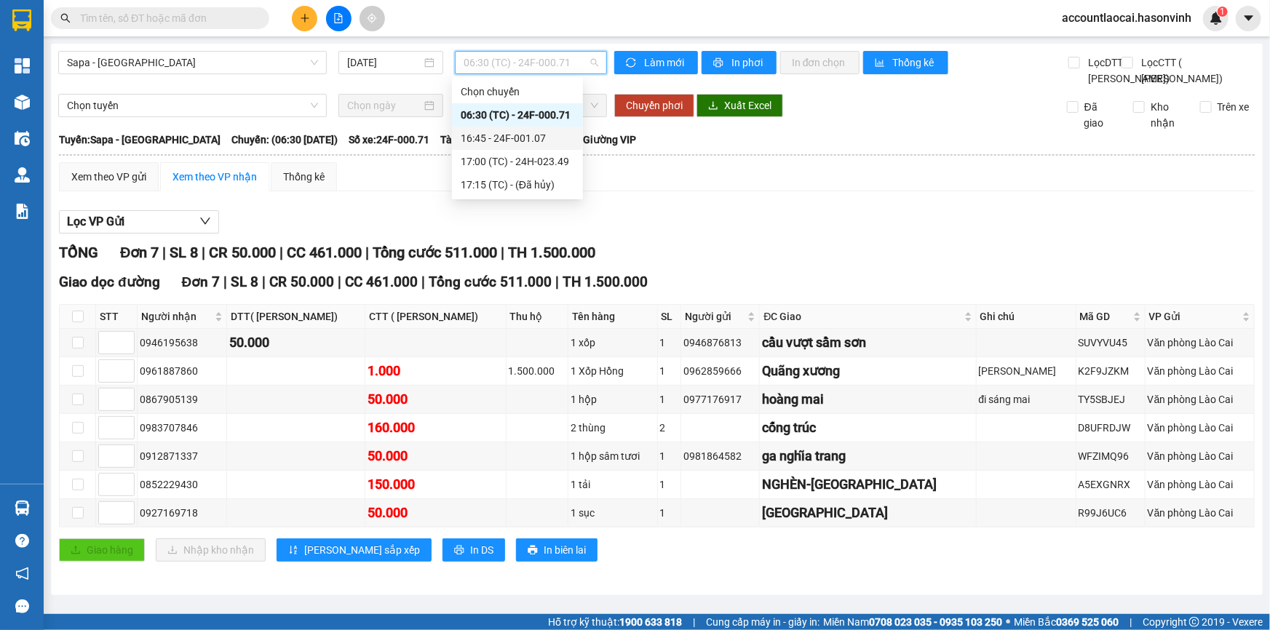
click at [490, 144] on div "16:45 - 24F-001.07" at bounding box center [517, 138] width 113 height 16
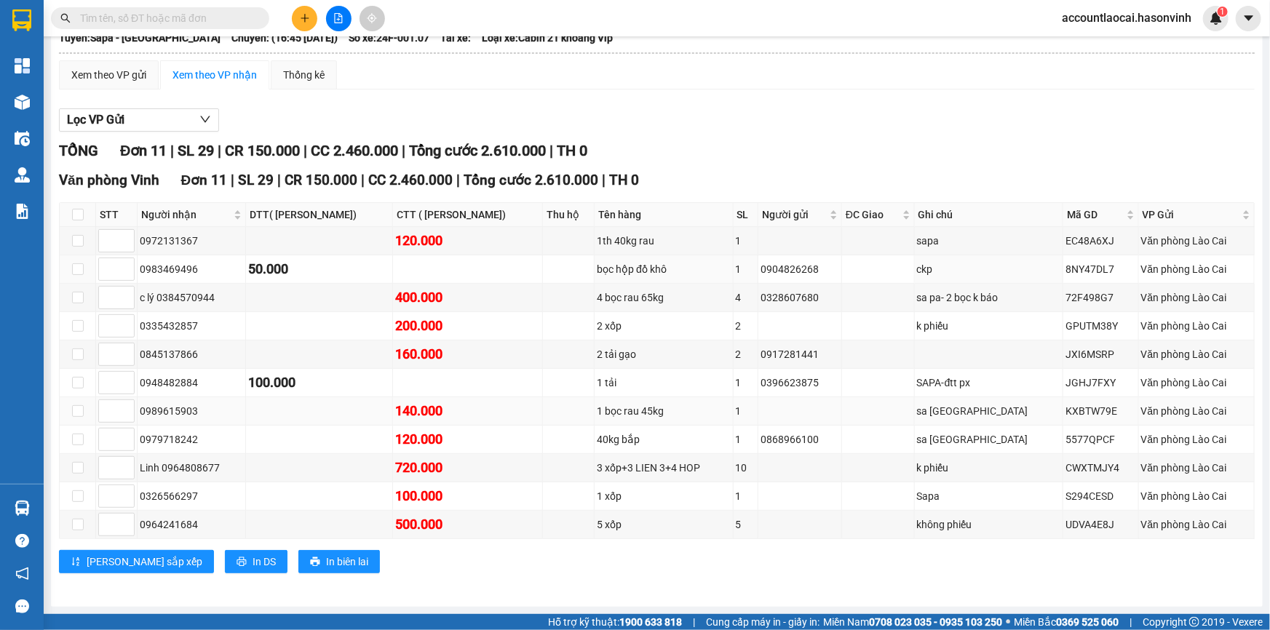
scroll to position [146, 0]
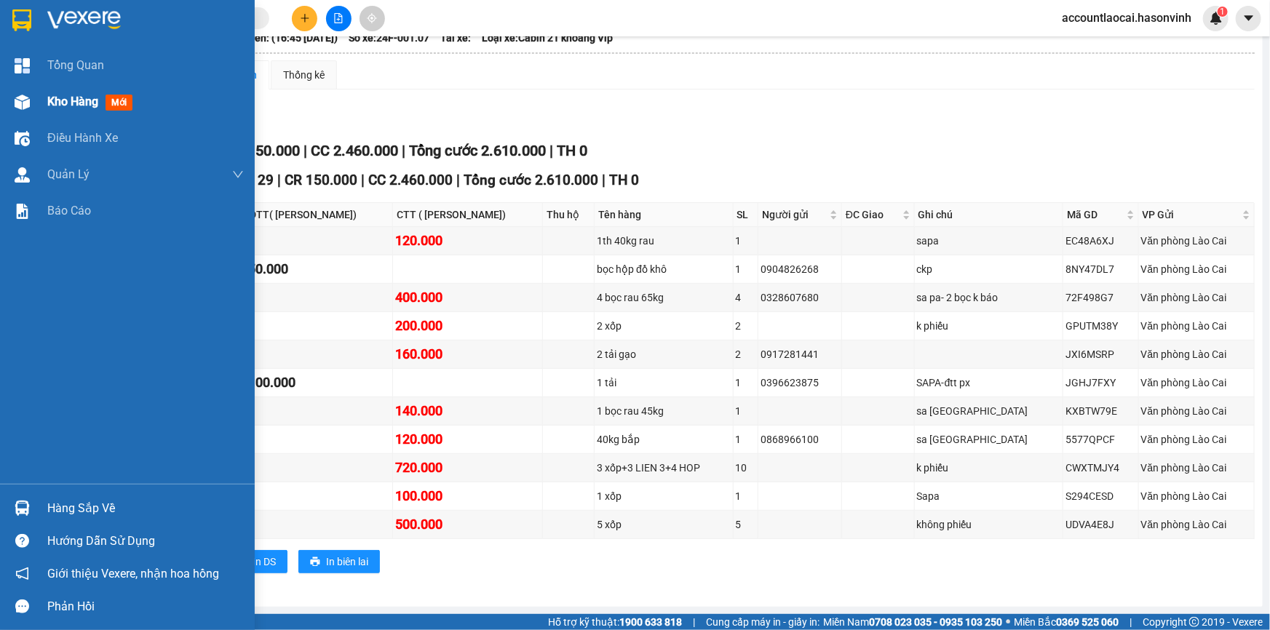
click at [31, 106] on div at bounding box center [21, 101] width 25 height 25
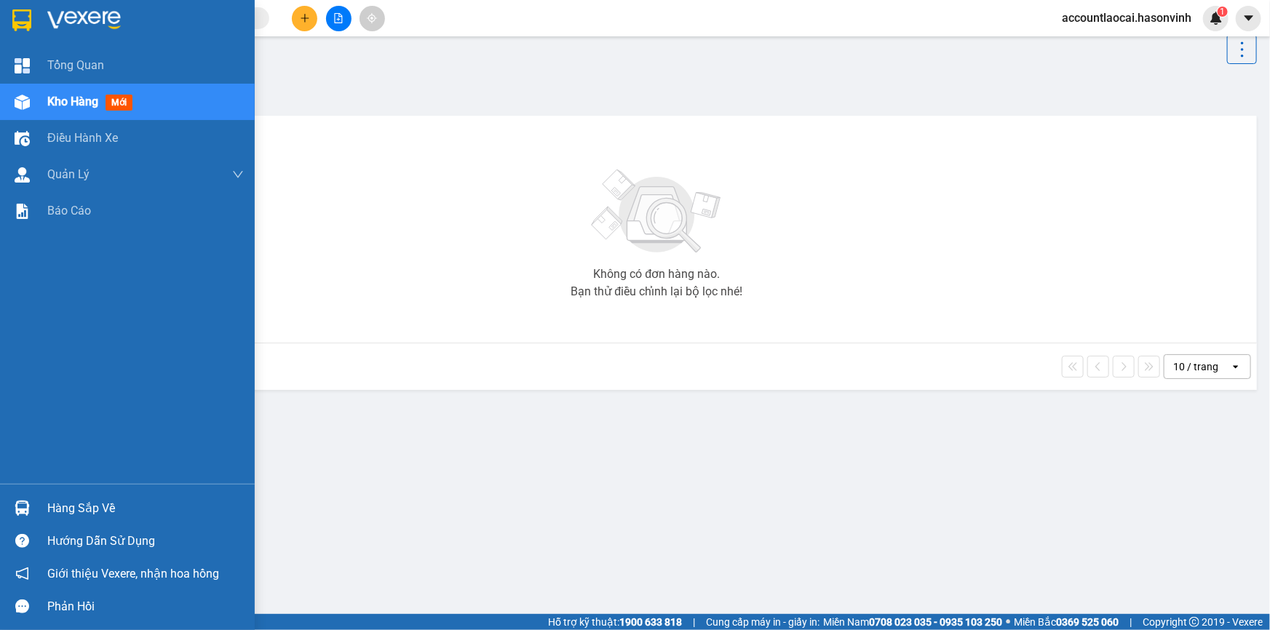
scroll to position [66, 0]
click at [55, 108] on span "Kho hàng" at bounding box center [72, 102] width 51 height 14
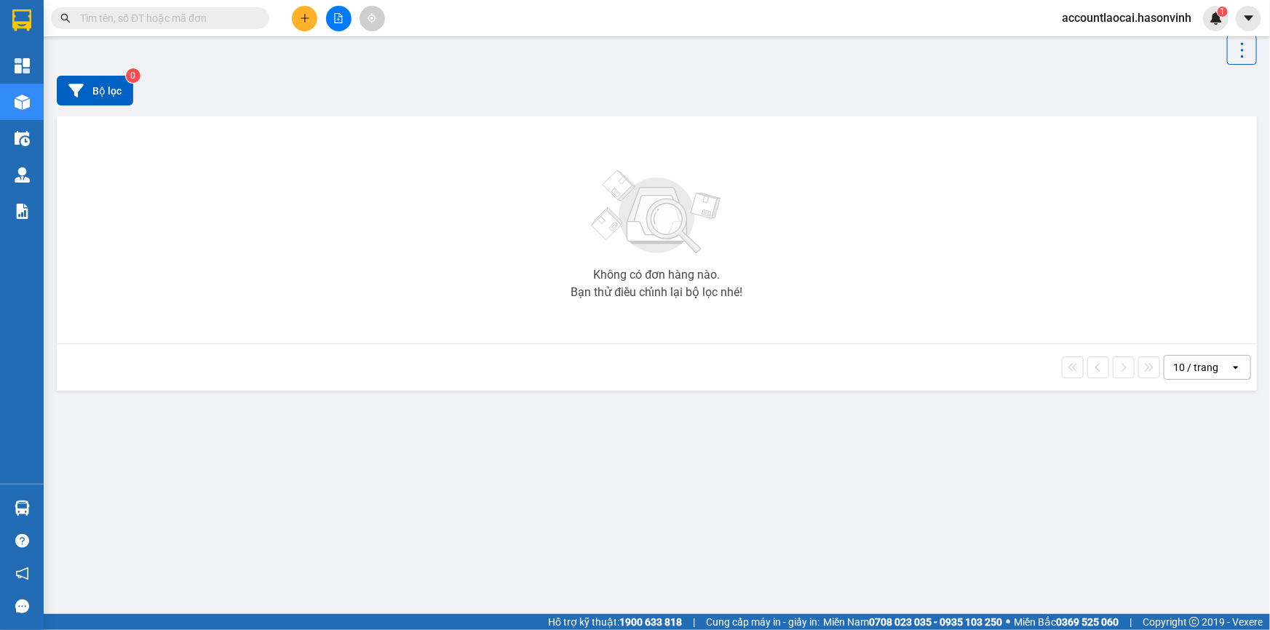
drag, startPoint x: 499, startPoint y: 235, endPoint x: 290, endPoint y: 159, distance: 222.8
click at [496, 235] on div "Không có đơn hàng nào. Bạn thử điều chỉnh lại bộ lọc nhé!" at bounding box center [656, 230] width 1185 height 218
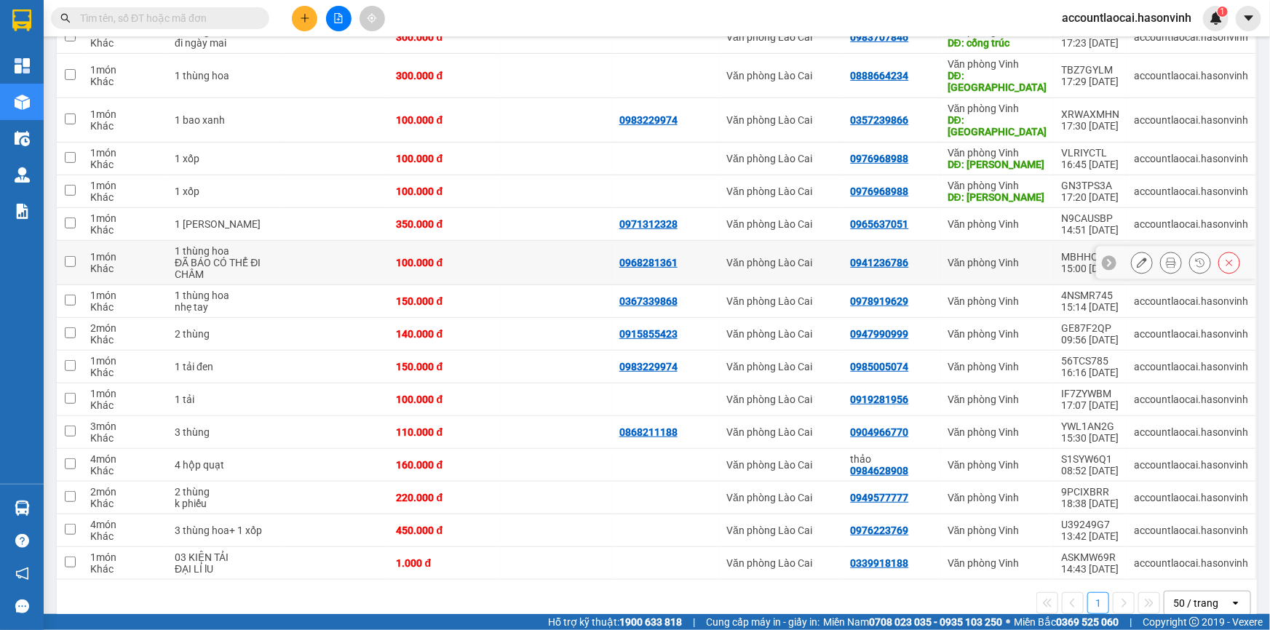
scroll to position [90, 0]
